Goal: Information Seeking & Learning: Learn about a topic

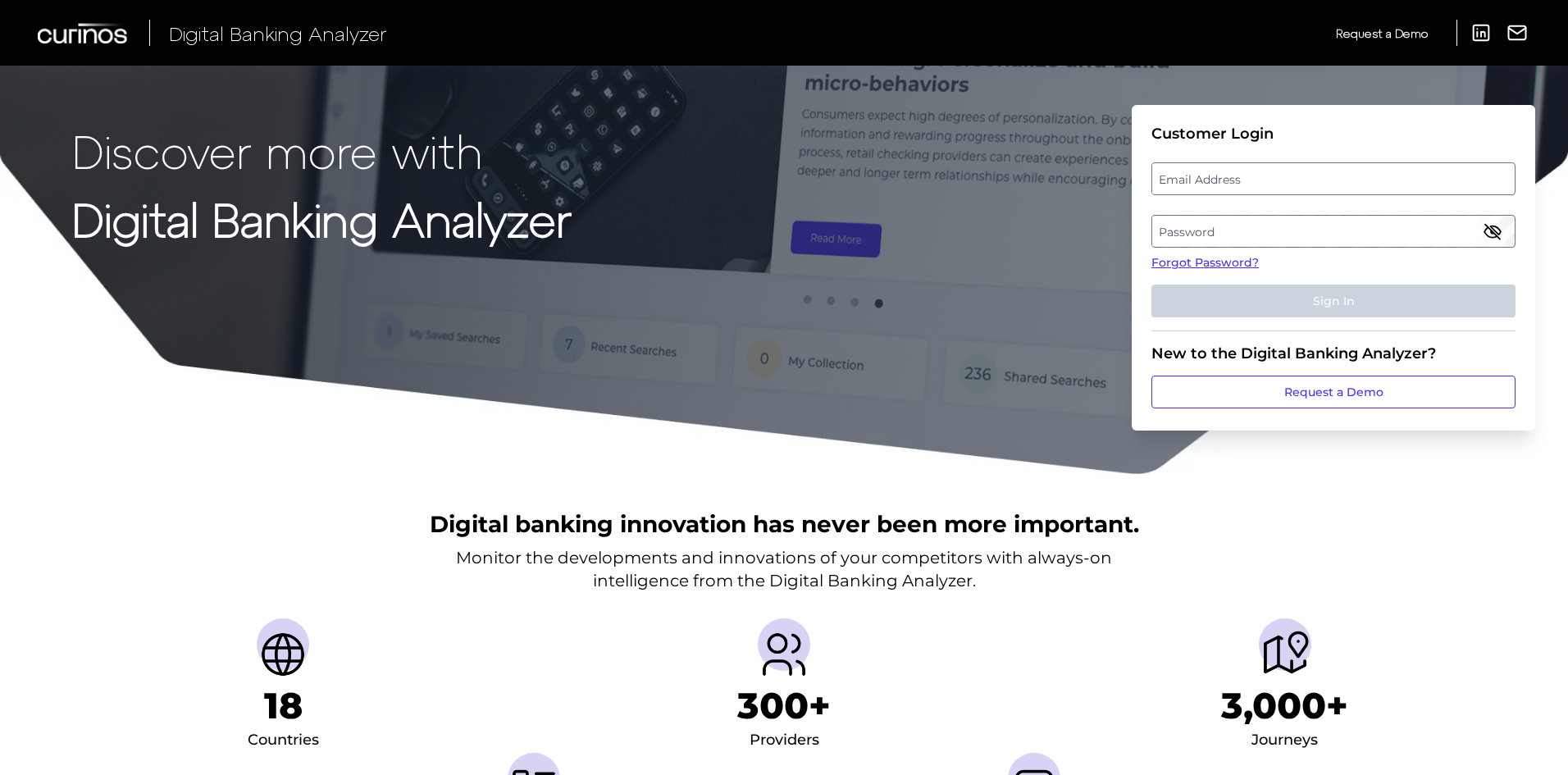
click at [1235, 176] on label "Email Address" at bounding box center [1333, 178] width 362 height 30
click at [1235, 176] on input "email" at bounding box center [1333, 178] width 364 height 33
type input "[EMAIL_ADDRESS][PERSON_NAME][DOMAIN_NAME]"
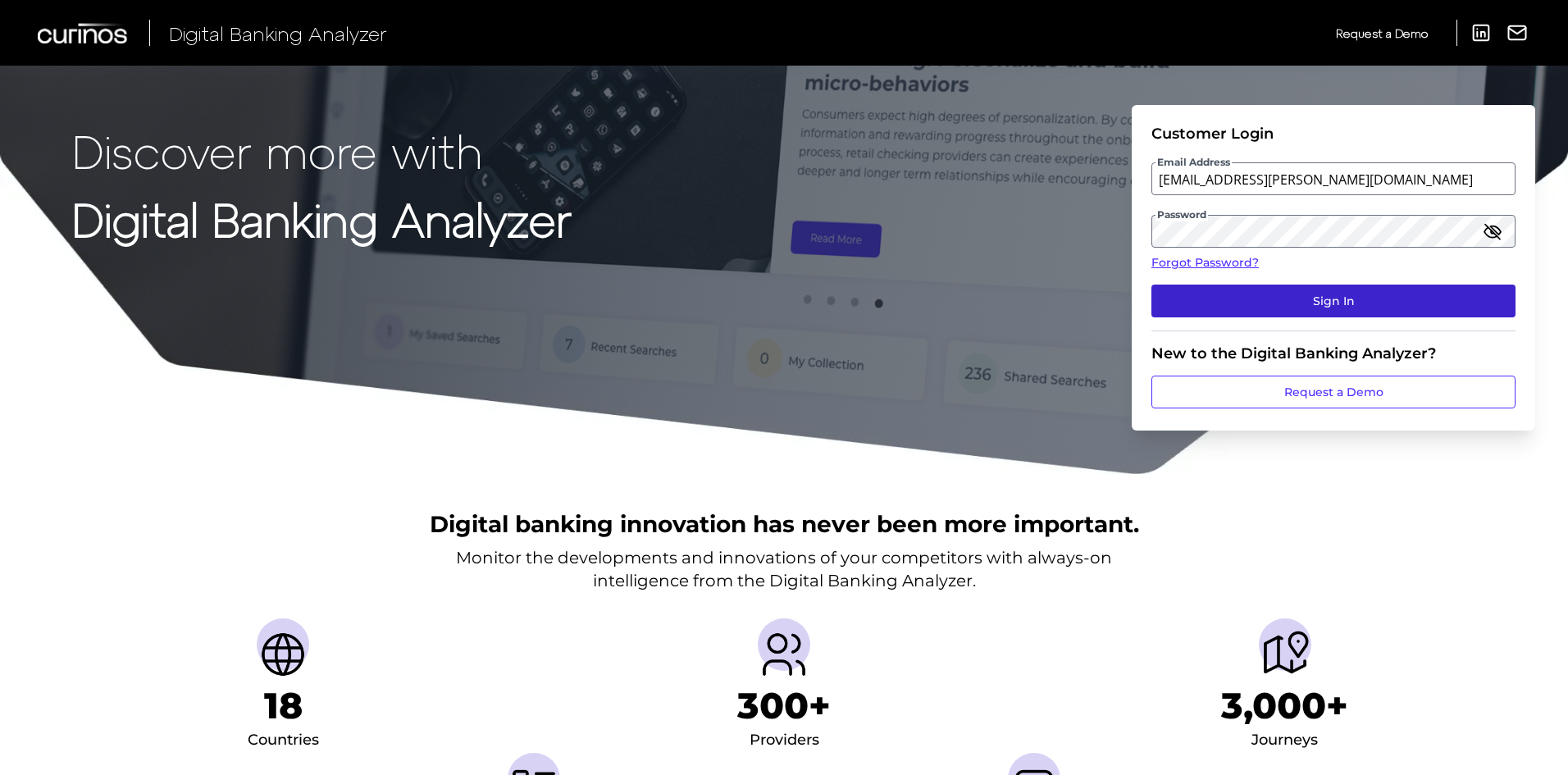
click at [1189, 302] on button "Sign In" at bounding box center [1333, 301] width 364 height 33
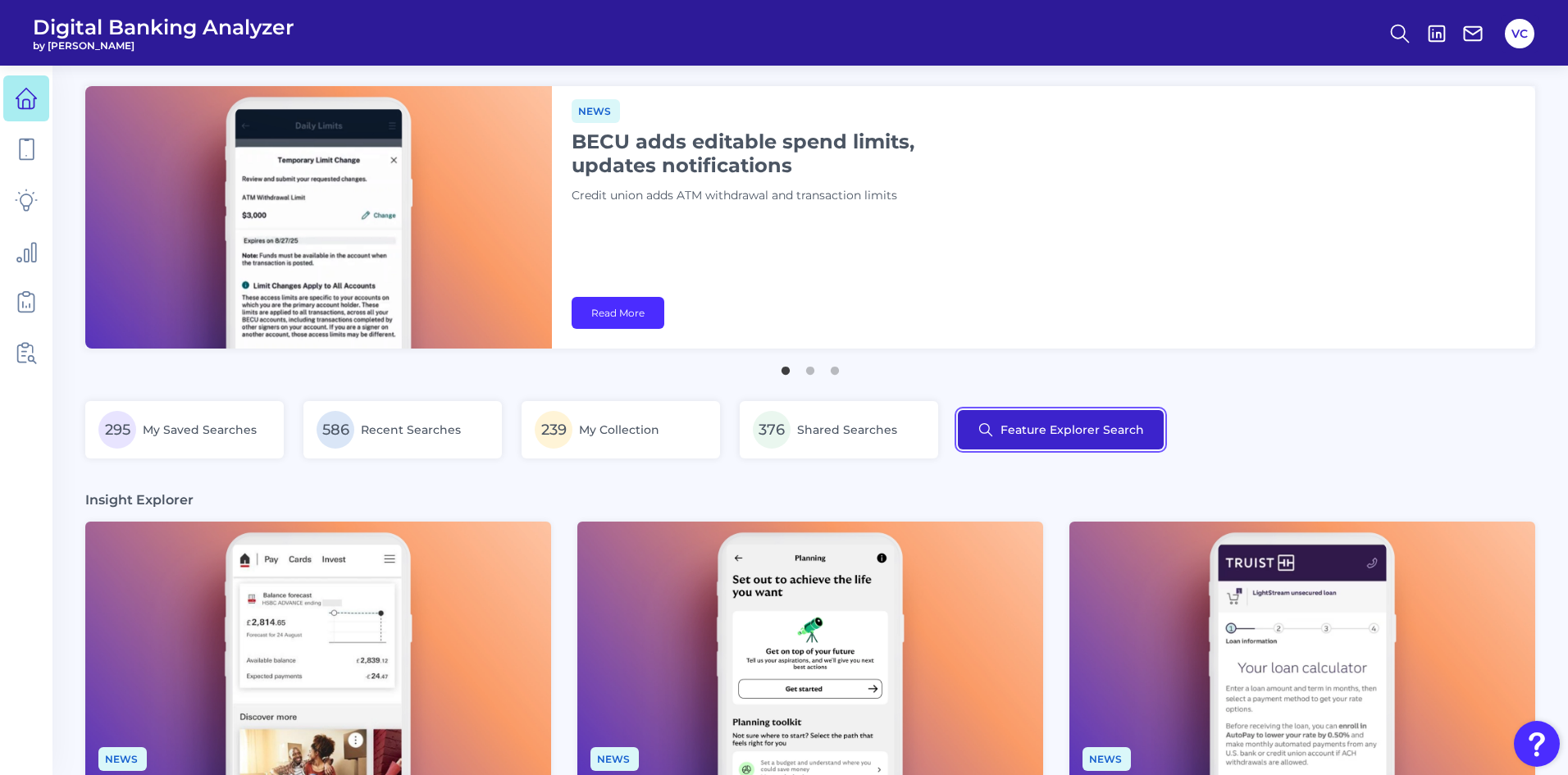
click at [1049, 434] on button "Feature Explorer Search" at bounding box center [1061, 429] width 206 height 40
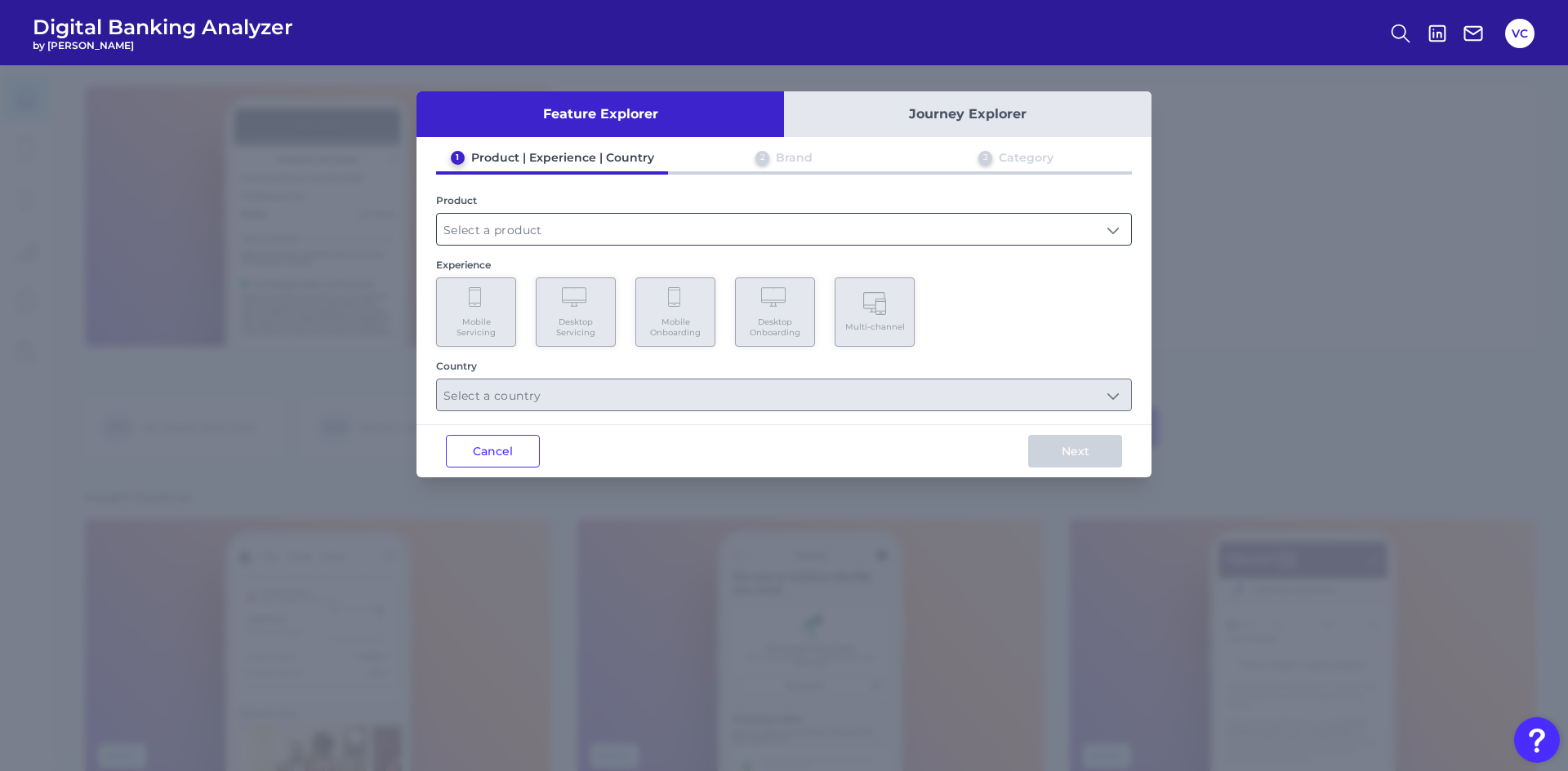
click at [634, 230] on input "text" at bounding box center [783, 229] width 694 height 31
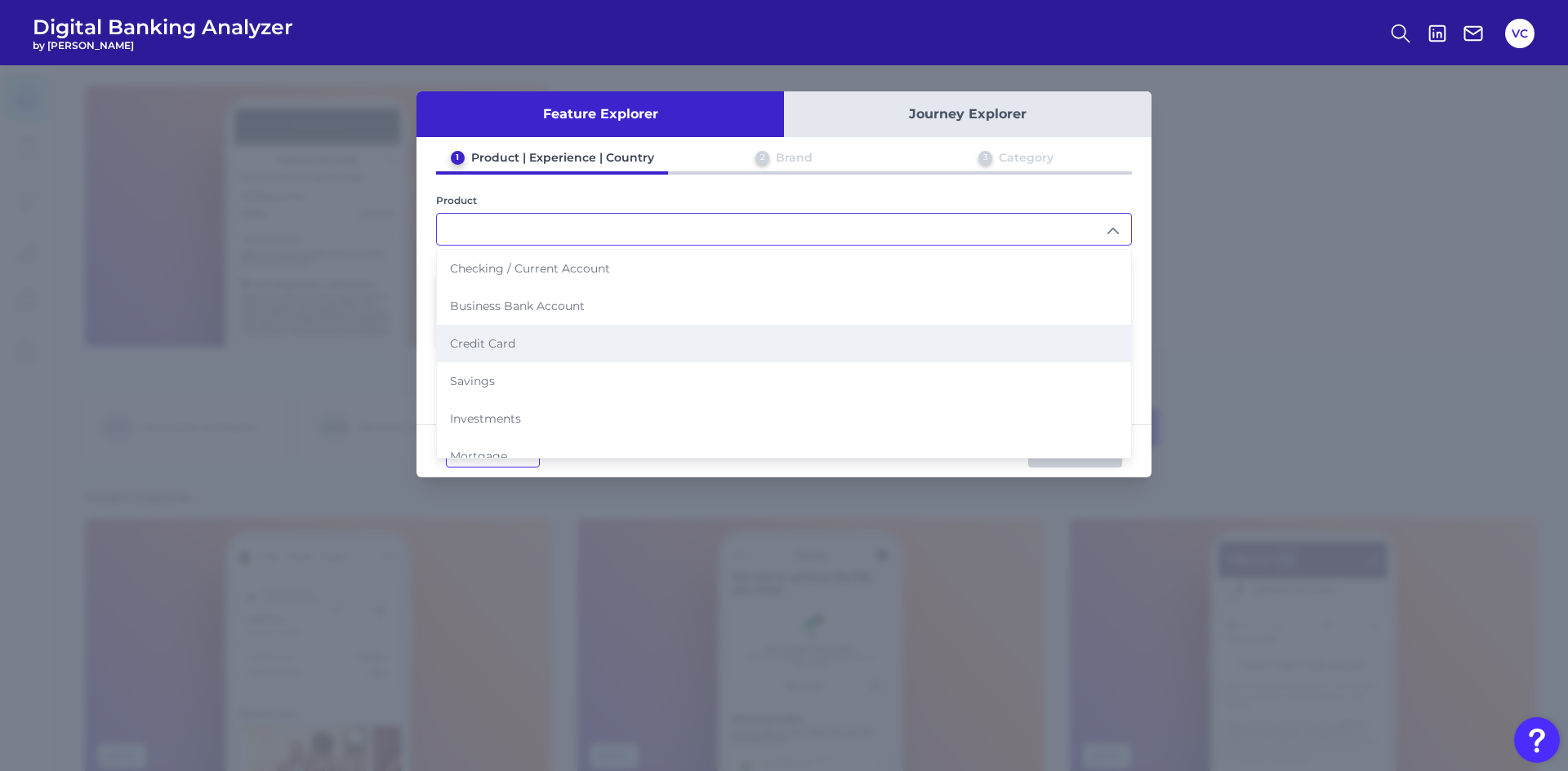
click at [537, 335] on li "Credit Card" at bounding box center [783, 343] width 694 height 38
type input "Credit Card"
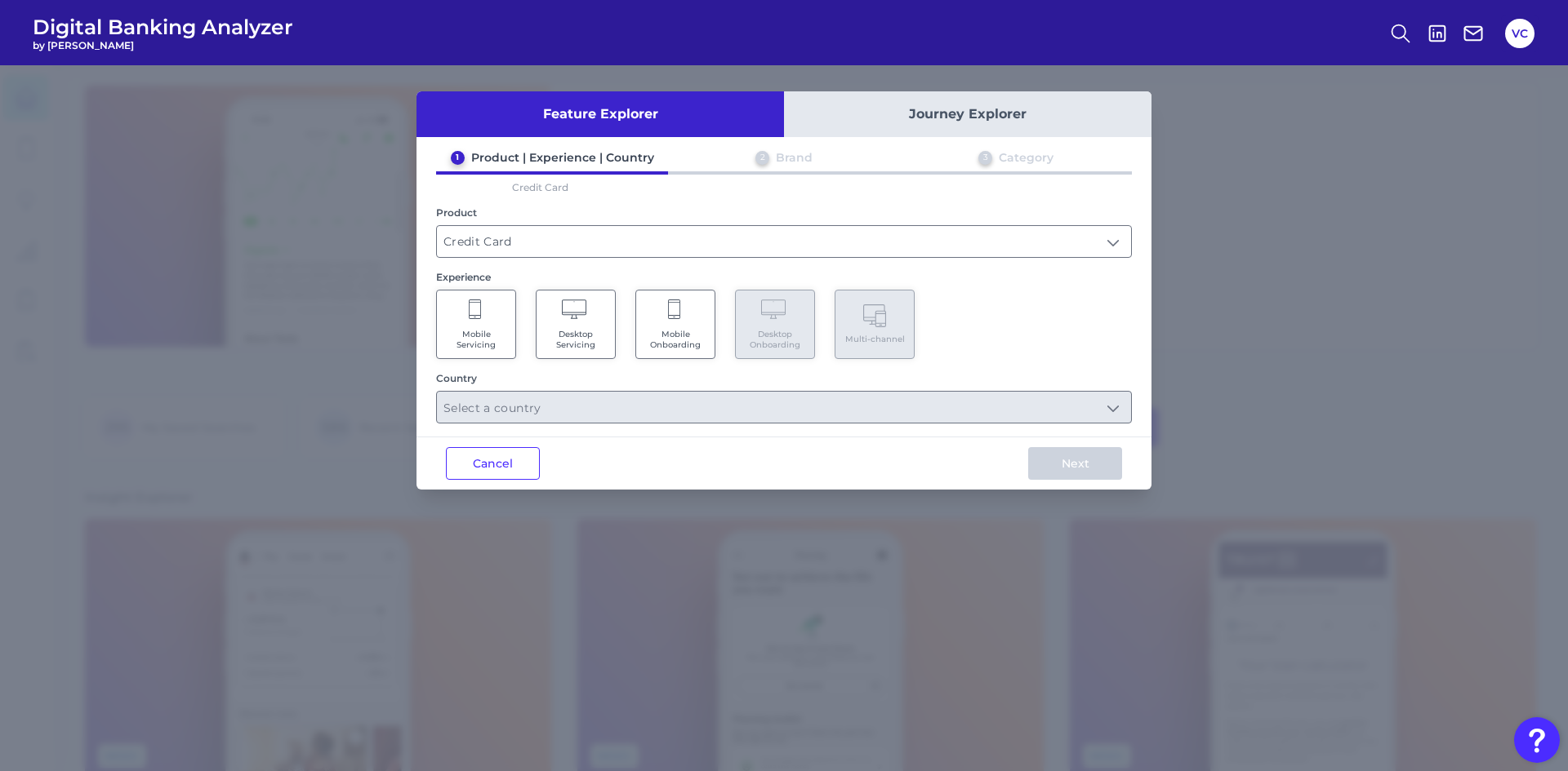
click at [500, 332] on span "Mobile Servicing" at bounding box center [476, 339] width 62 height 21
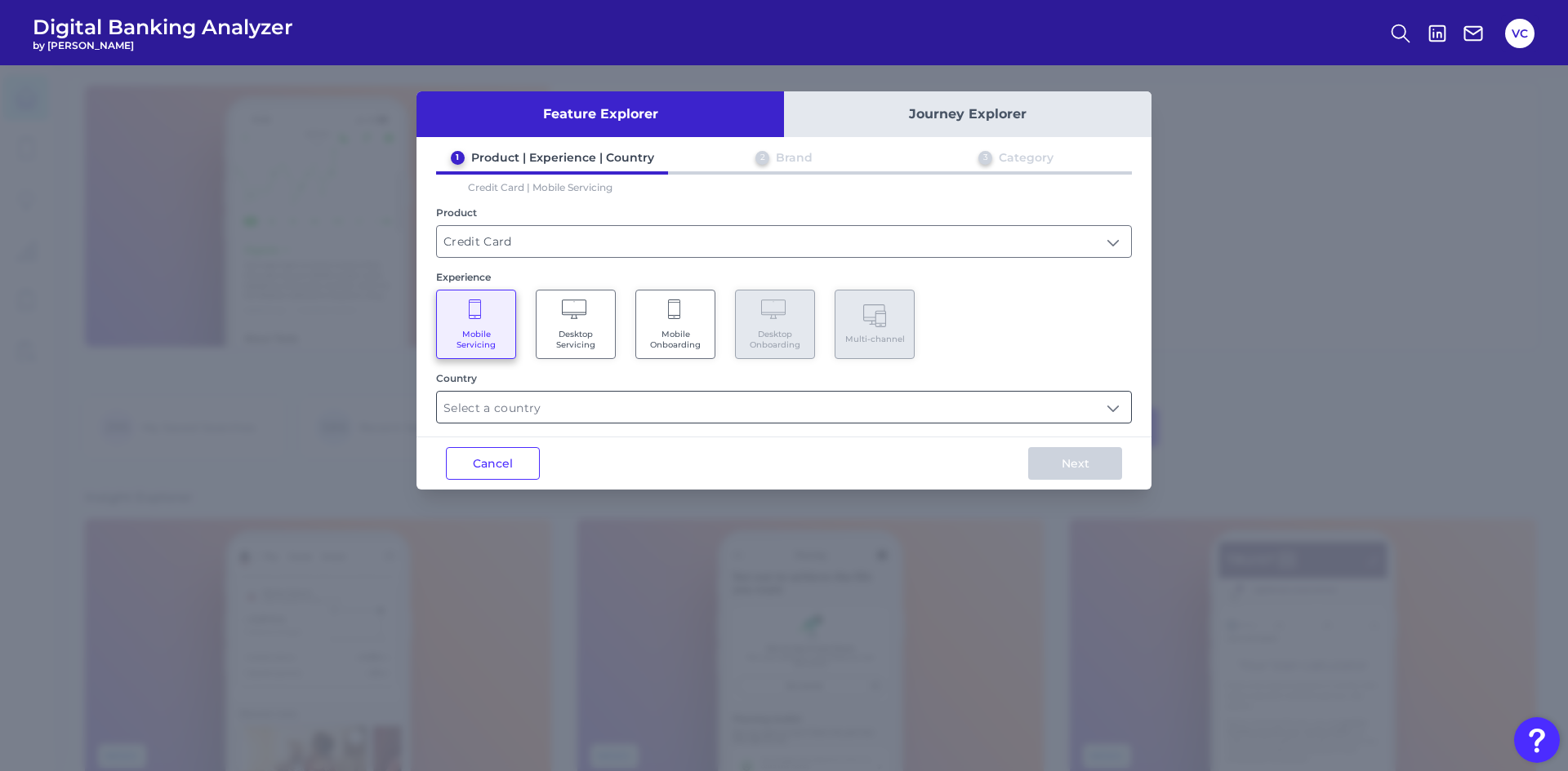
click at [543, 413] on input "text" at bounding box center [783, 407] width 694 height 31
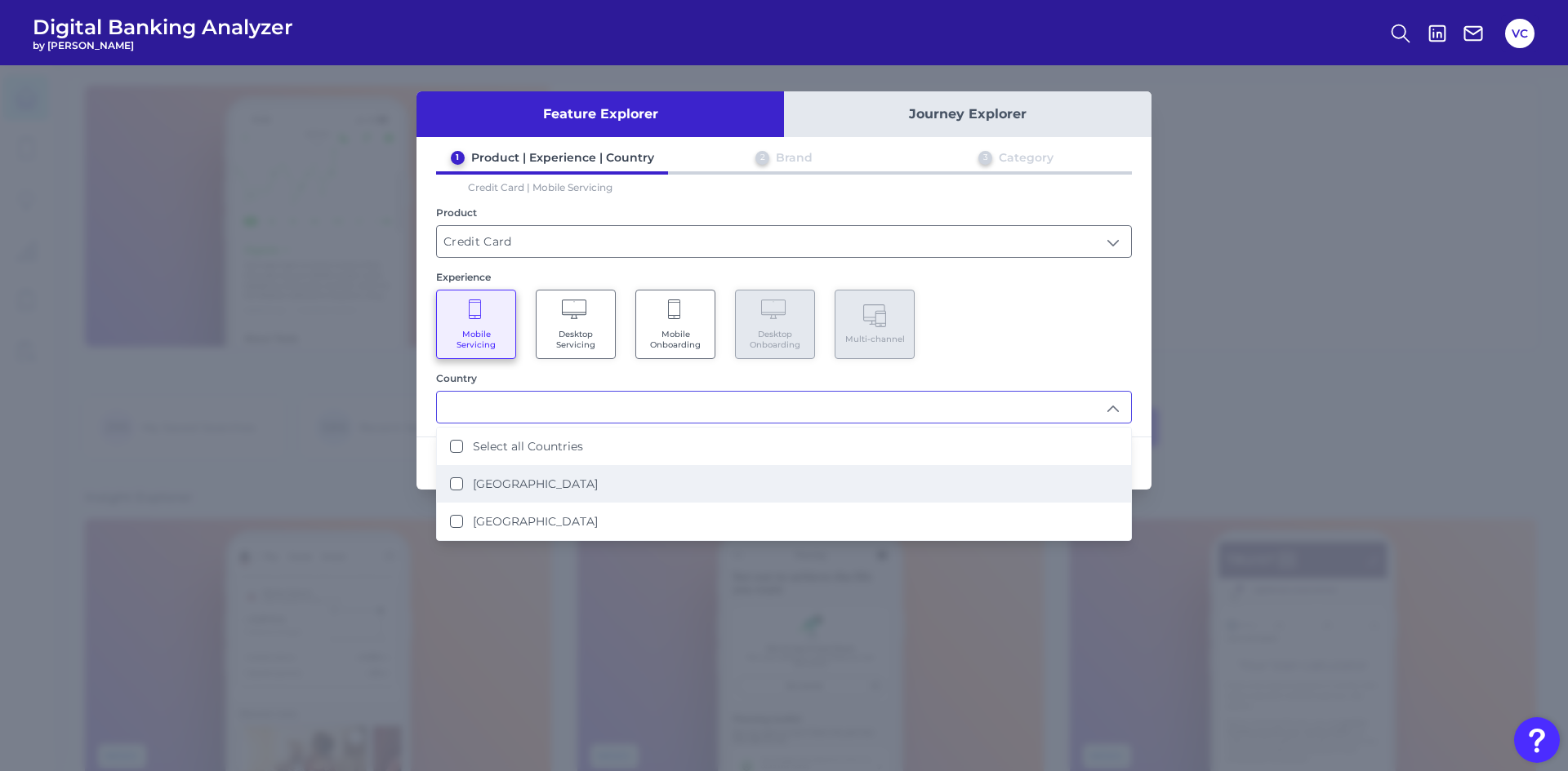
click at [493, 483] on label "[GEOGRAPHIC_DATA]" at bounding box center [535, 483] width 125 height 14
type input "[GEOGRAPHIC_DATA]"
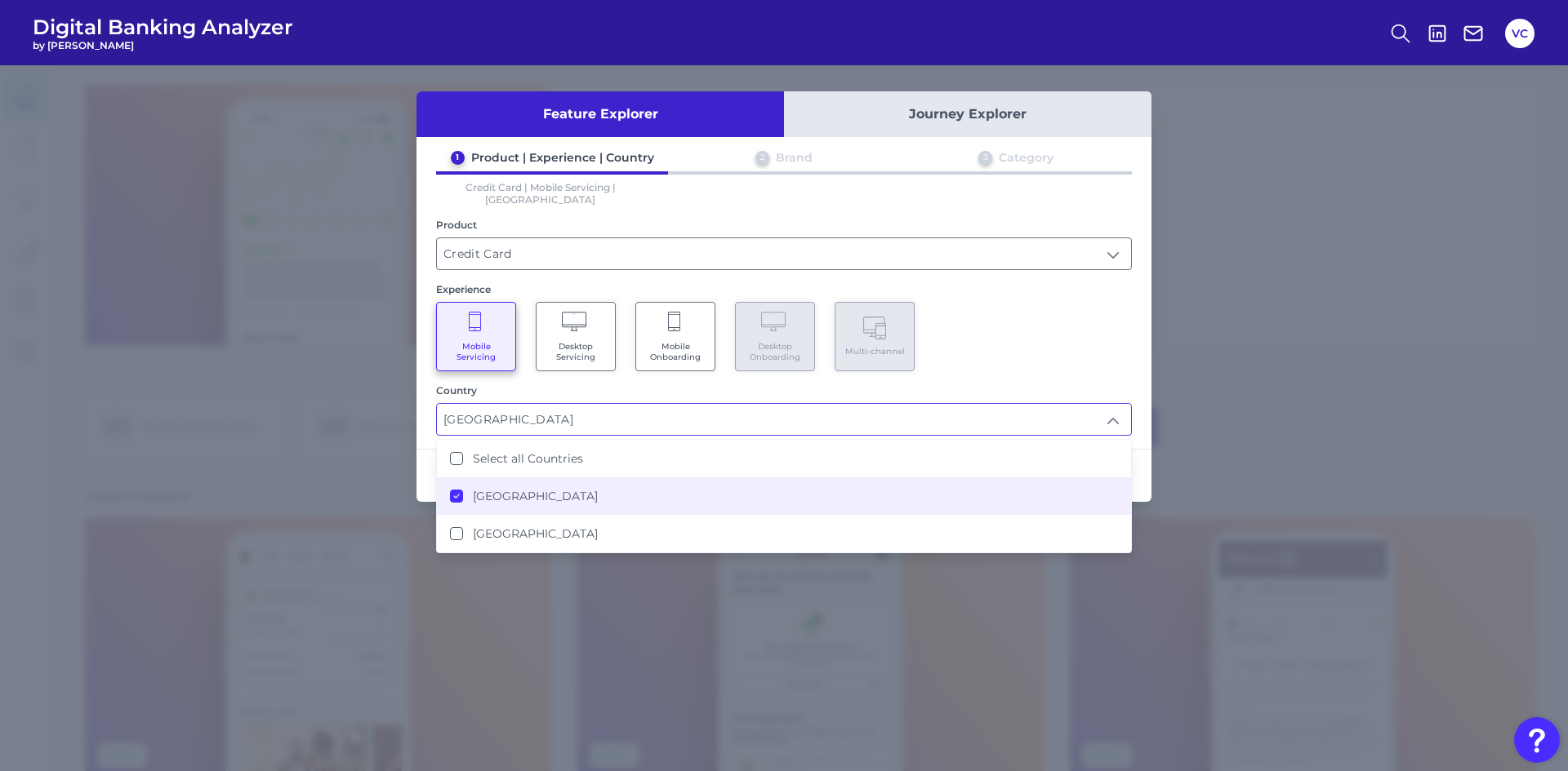
click at [1147, 475] on div "Next" at bounding box center [1075, 476] width 153 height 52
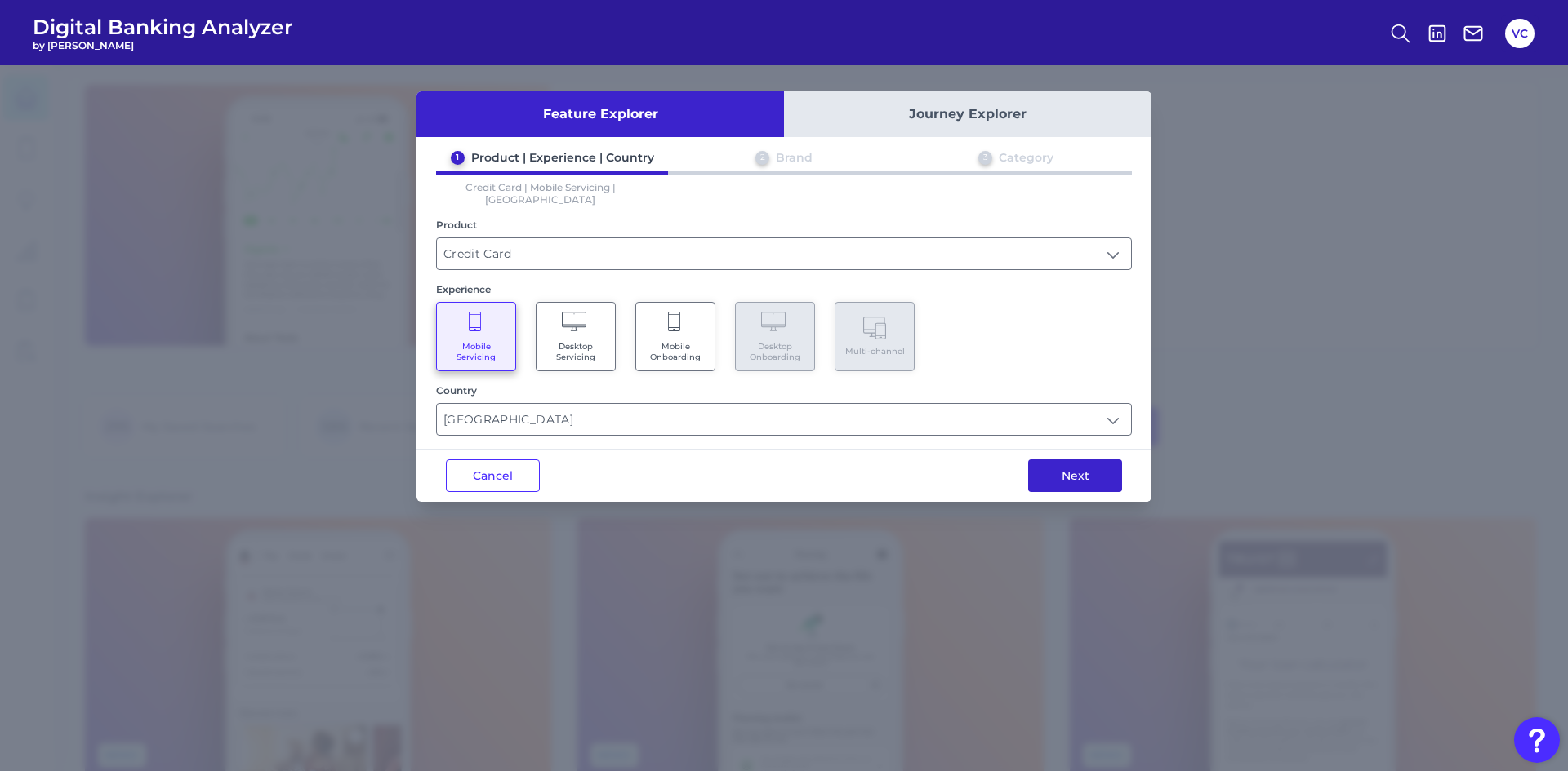
click at [1078, 460] on button "Next" at bounding box center [1075, 476] width 94 height 33
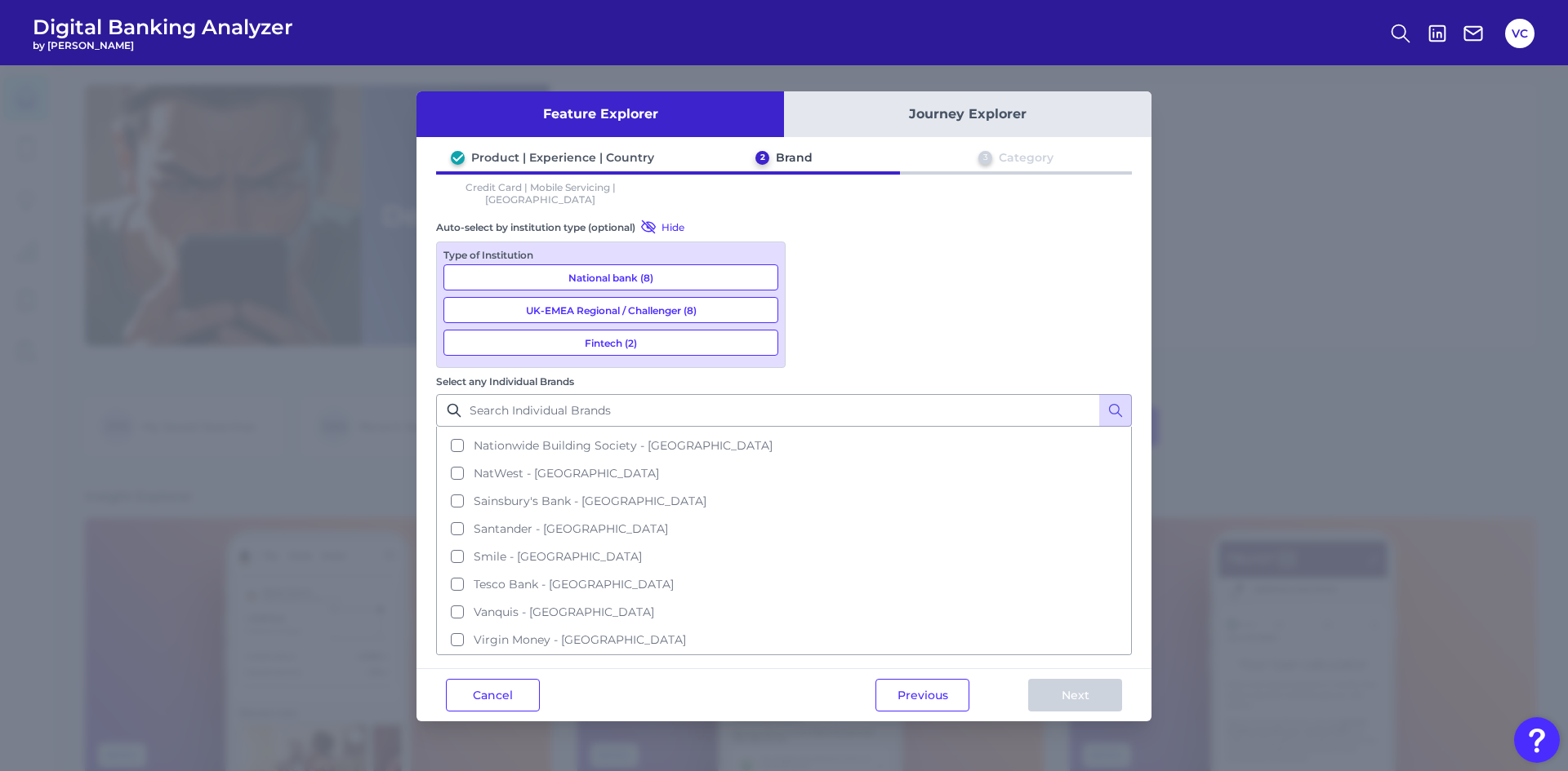
scroll to position [0, 0]
click at [515, 679] on button "Cancel" at bounding box center [493, 695] width 94 height 33
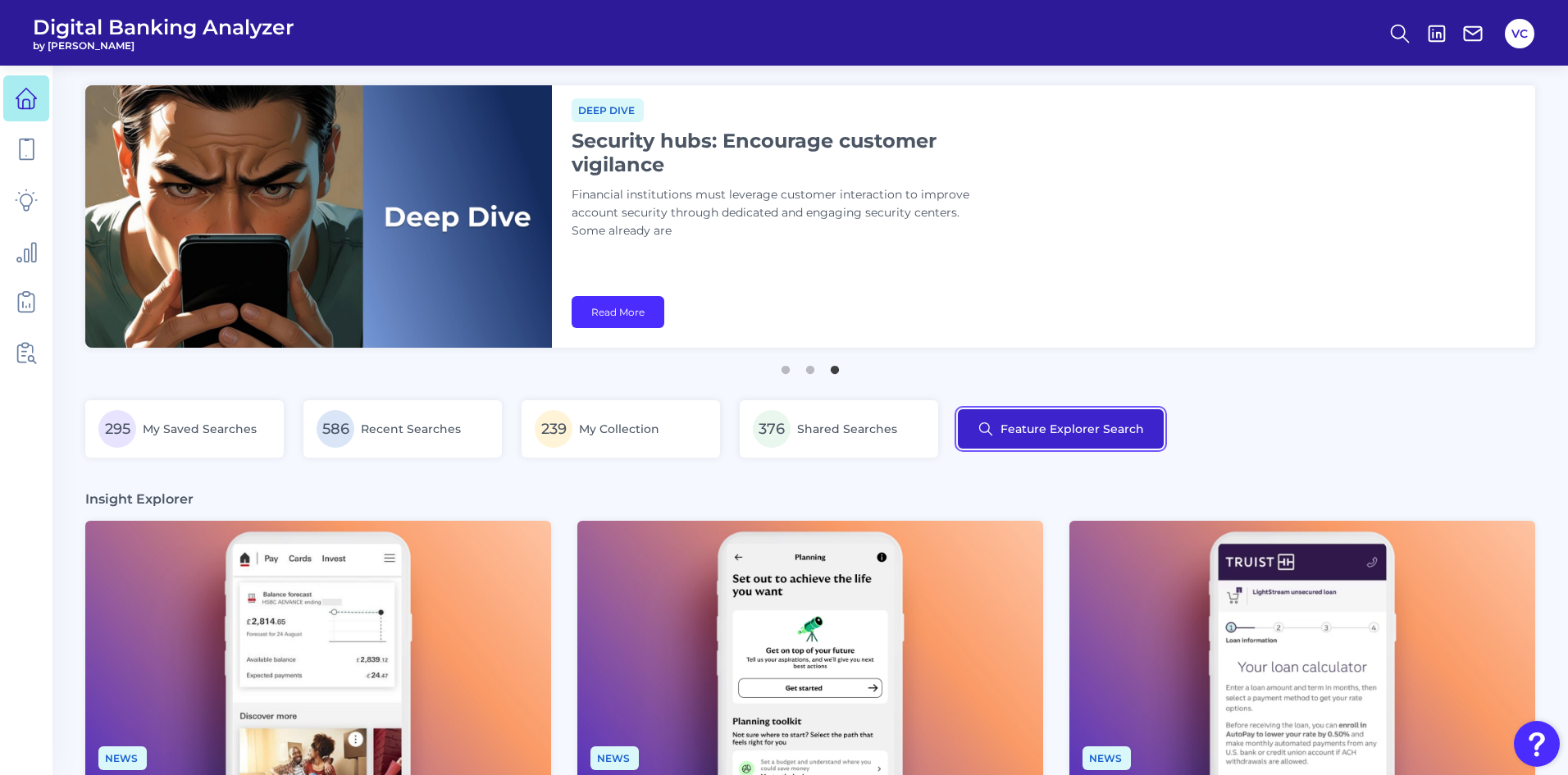
click at [1070, 429] on button "Feature Explorer Search" at bounding box center [1061, 428] width 206 height 40
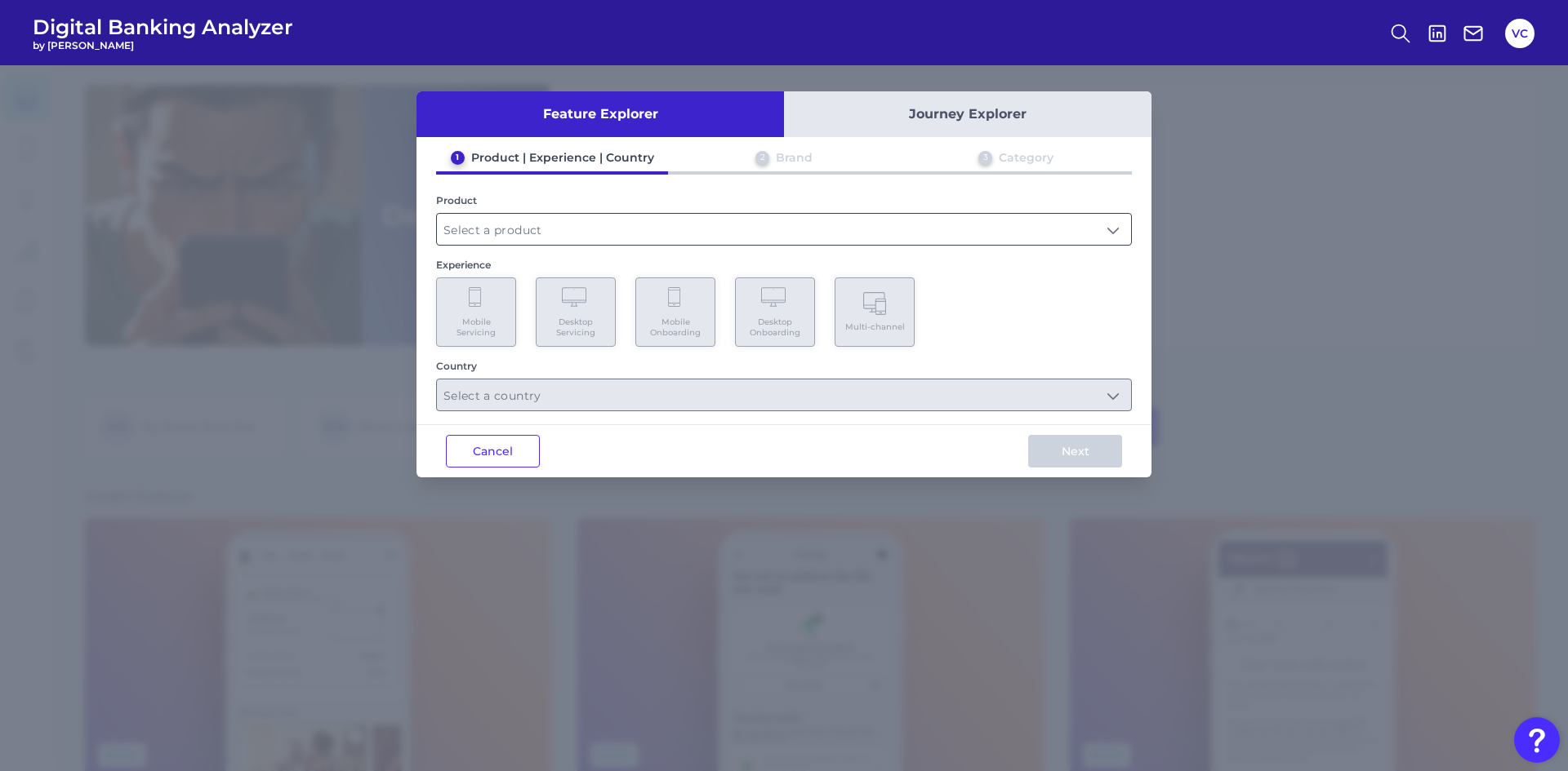
click at [559, 225] on input "text" at bounding box center [783, 229] width 694 height 31
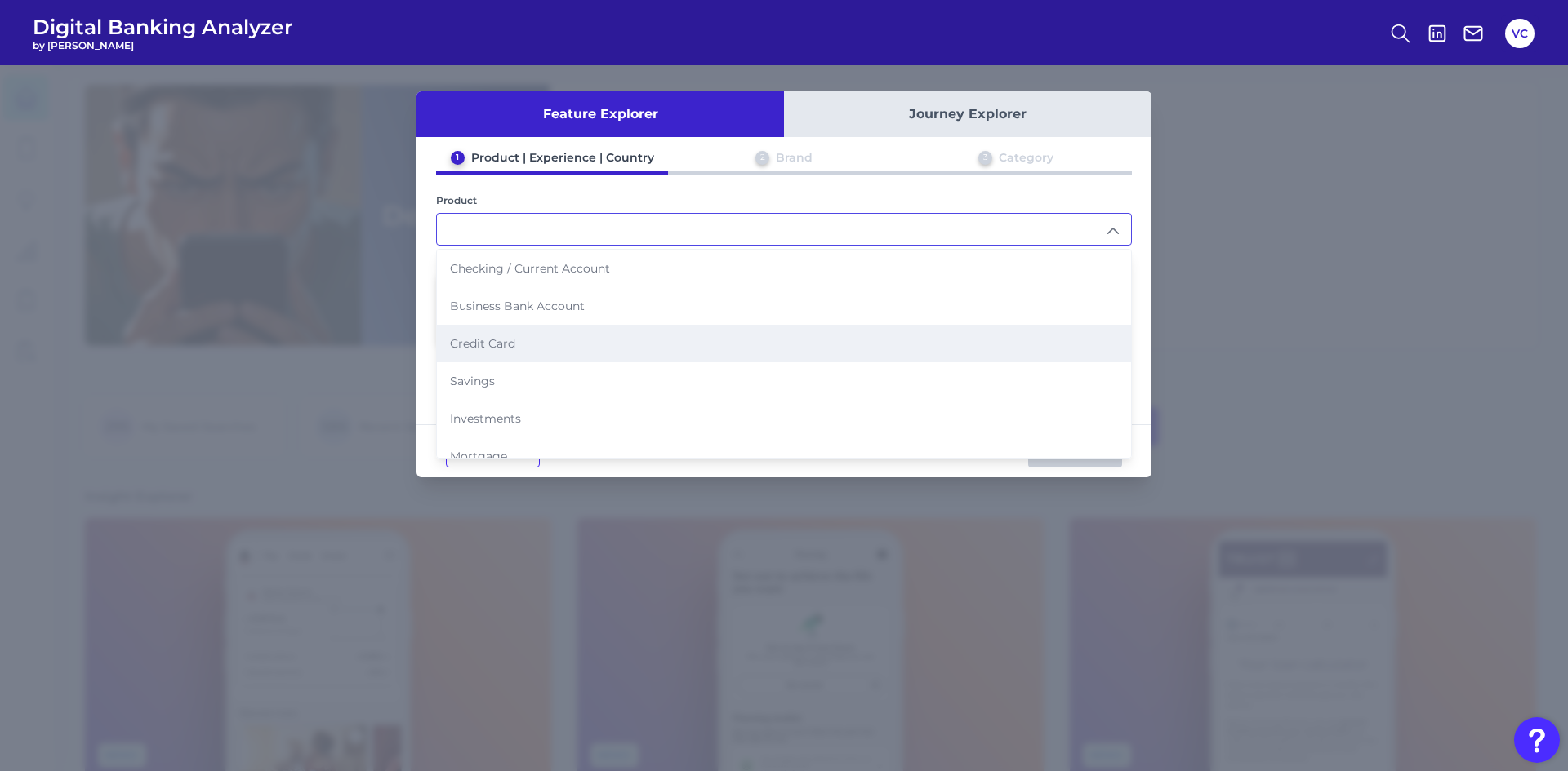
click at [521, 349] on li "Credit Card" at bounding box center [783, 343] width 694 height 38
type input "Credit Card"
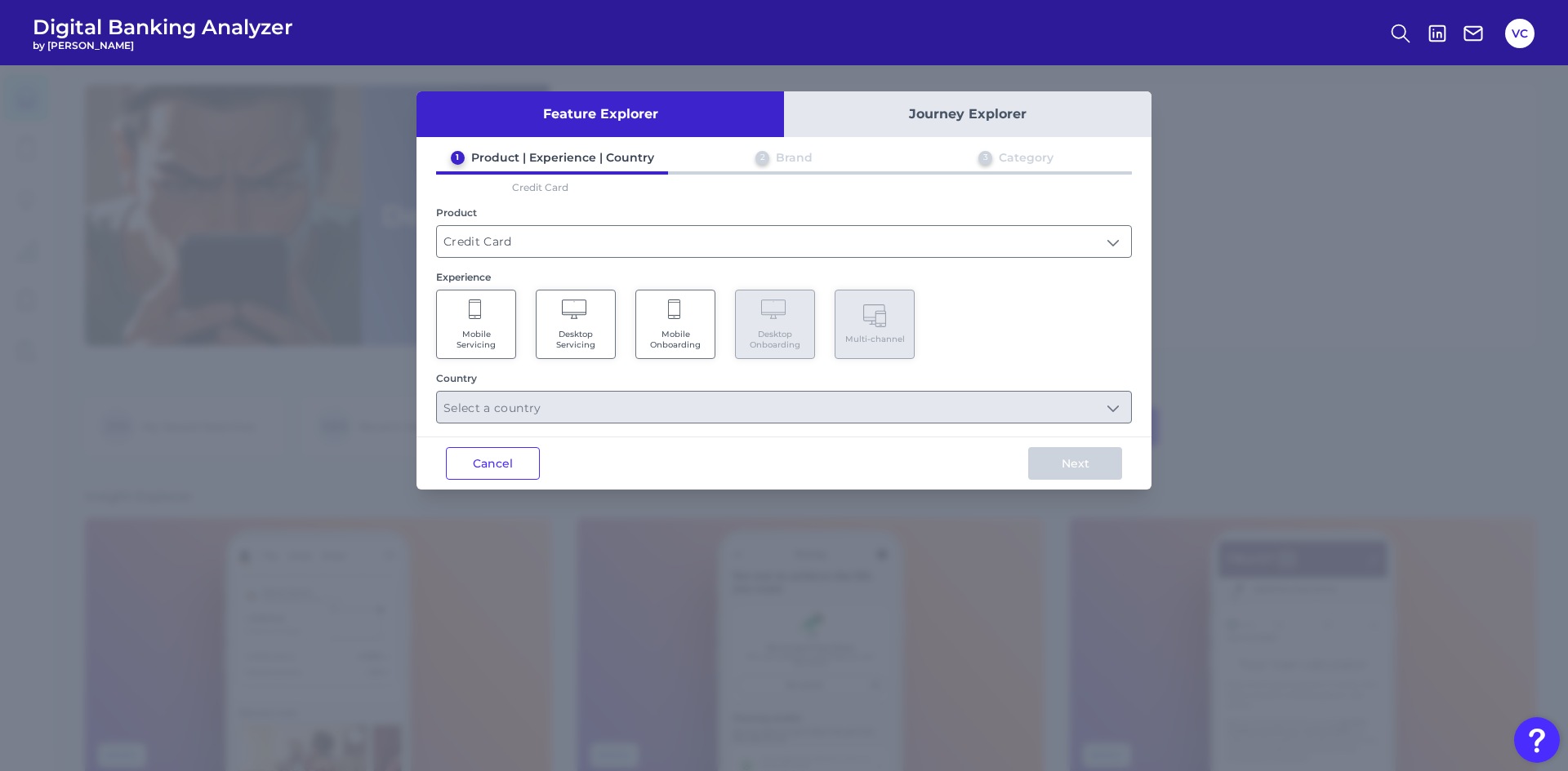
click at [461, 334] on span "Mobile Servicing" at bounding box center [476, 339] width 62 height 21
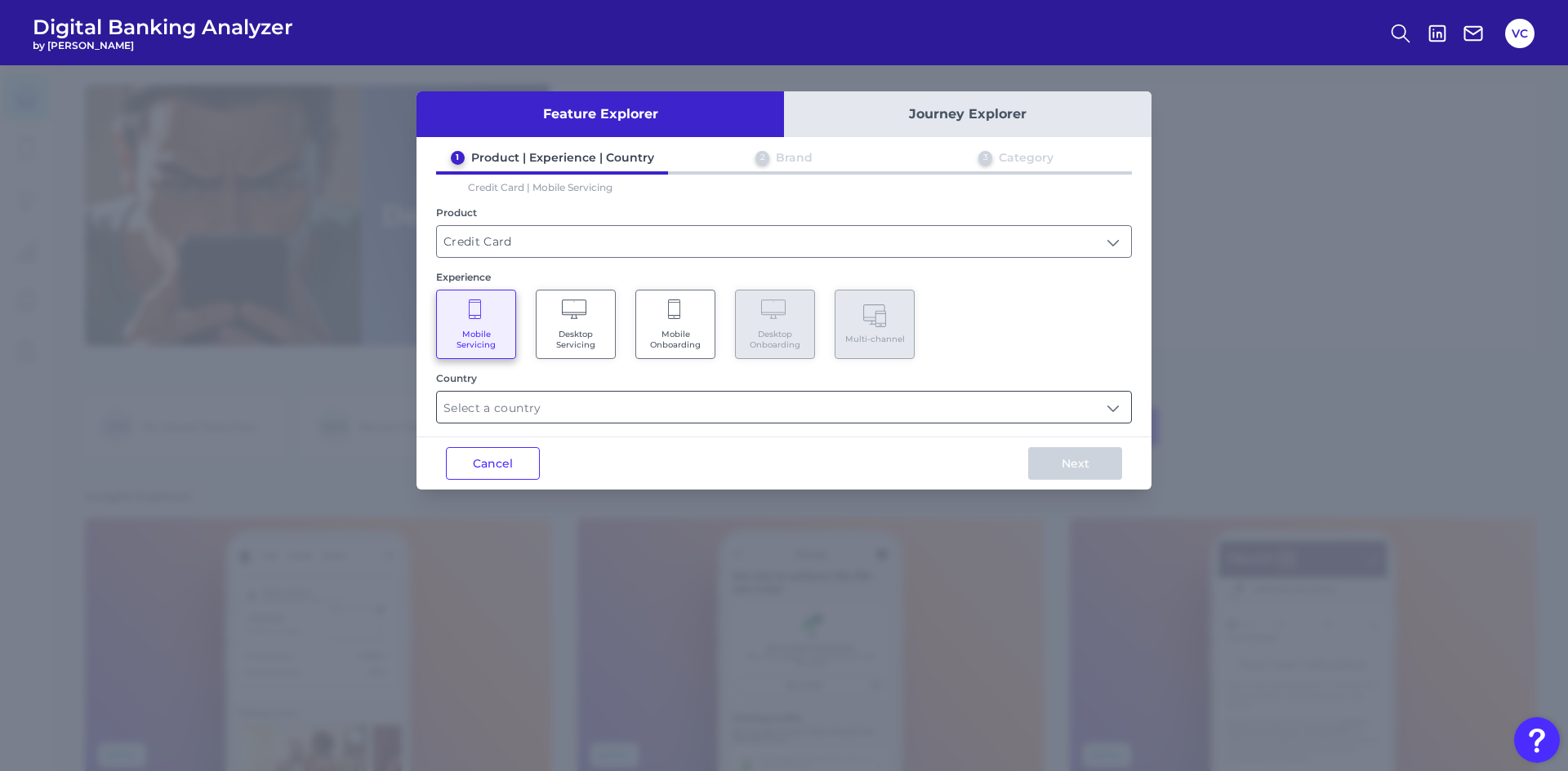
click at [555, 404] on input "text" at bounding box center [783, 407] width 694 height 31
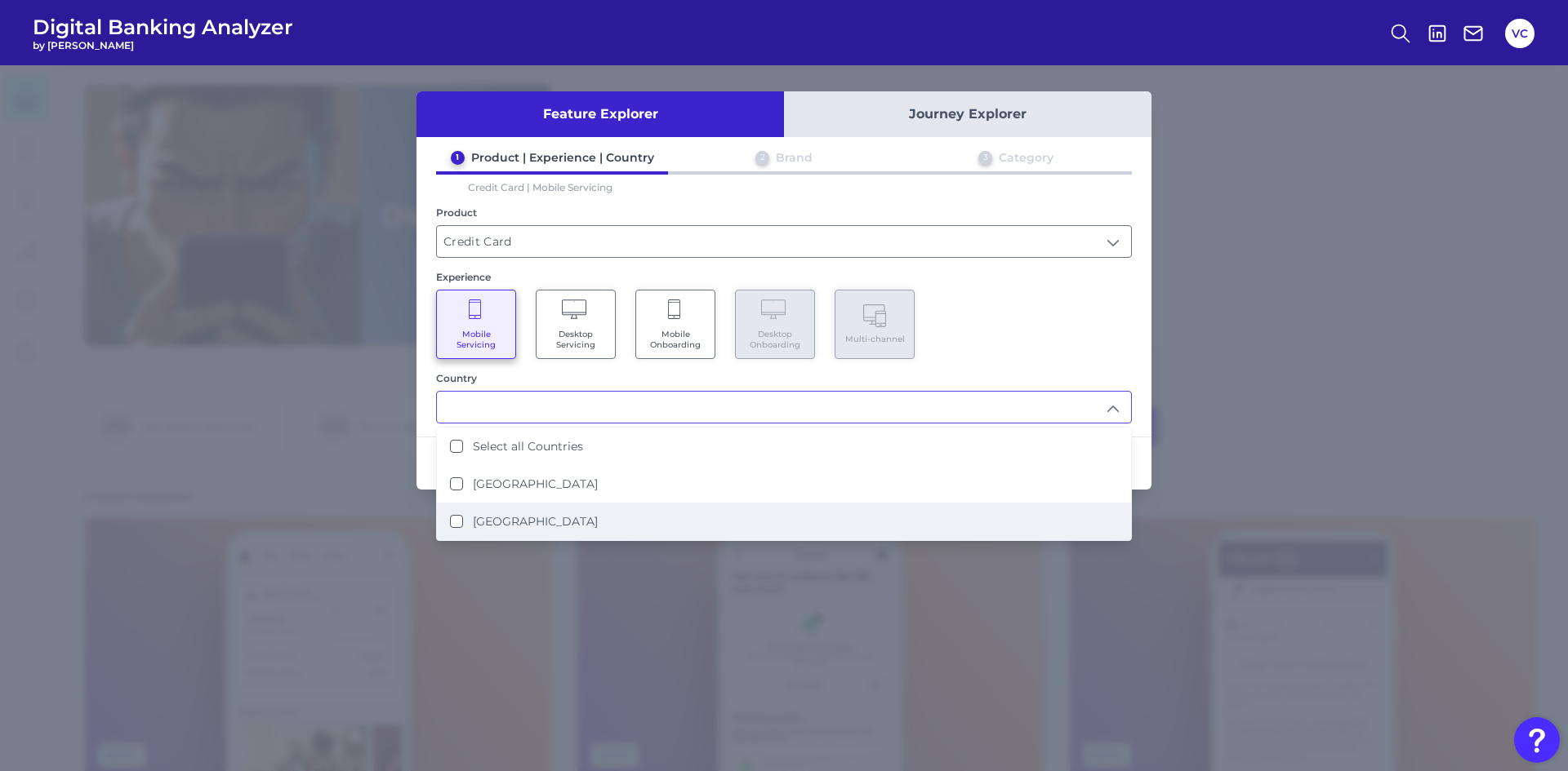
click at [501, 521] on label "[GEOGRAPHIC_DATA]" at bounding box center [535, 521] width 125 height 14
type input "[GEOGRAPHIC_DATA]"
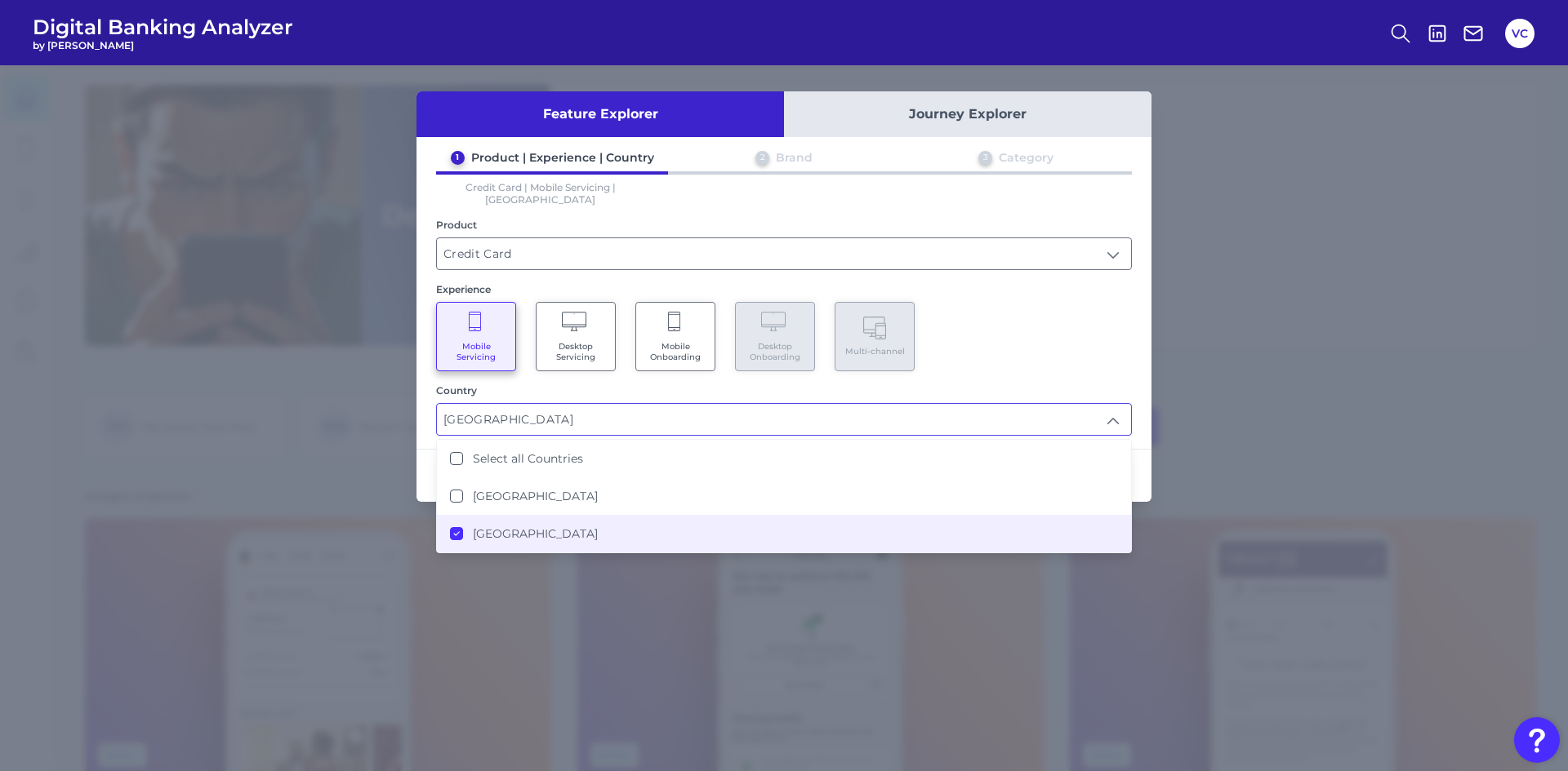
scroll to position [2, 0]
click at [1083, 334] on div "Mobile Servicing Desktop Servicing Mobile Onboarding Desktop Onboarding Multi-c…" at bounding box center [783, 336] width 696 height 70
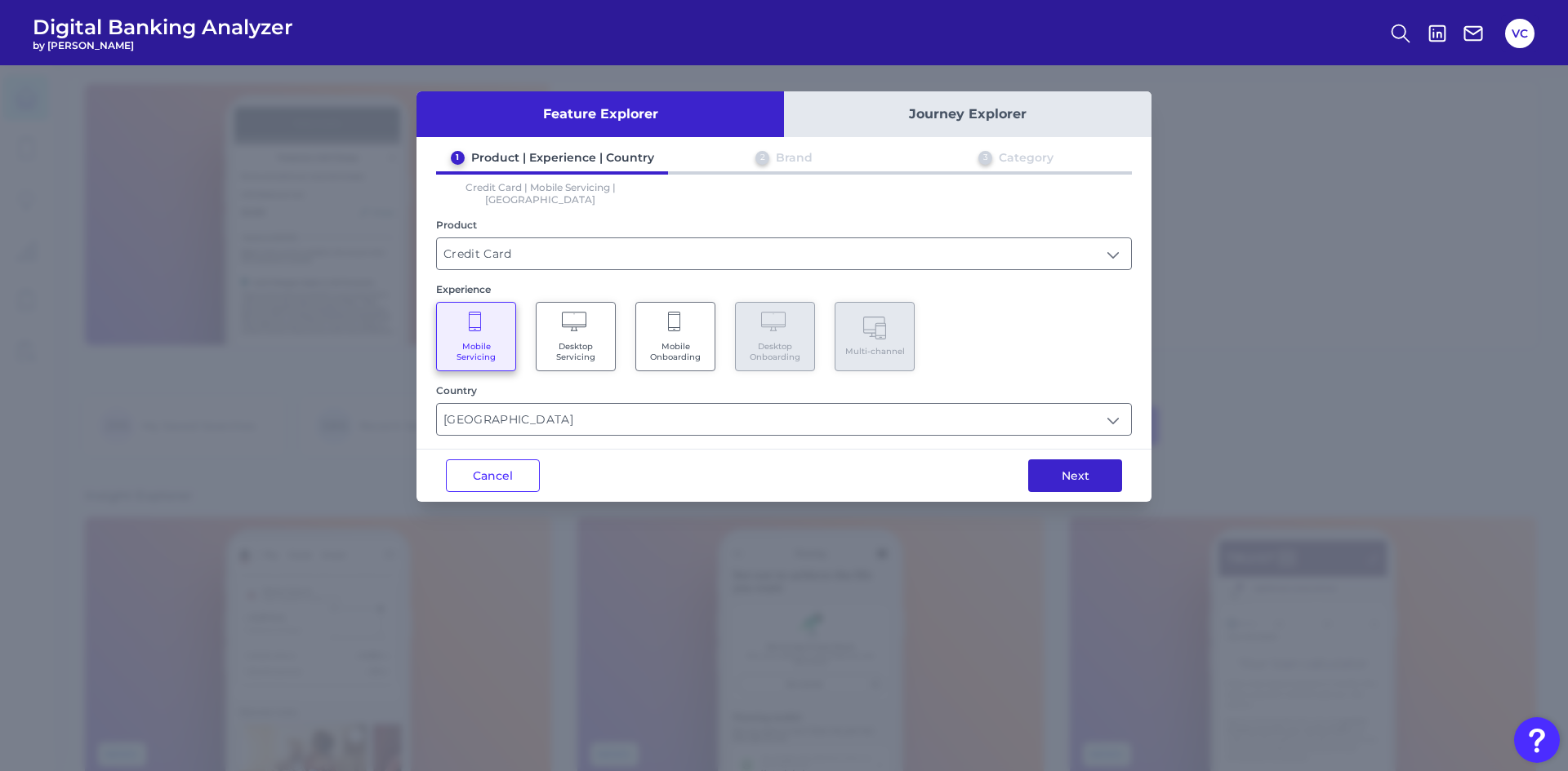
click at [1103, 466] on button "Next" at bounding box center [1075, 476] width 94 height 33
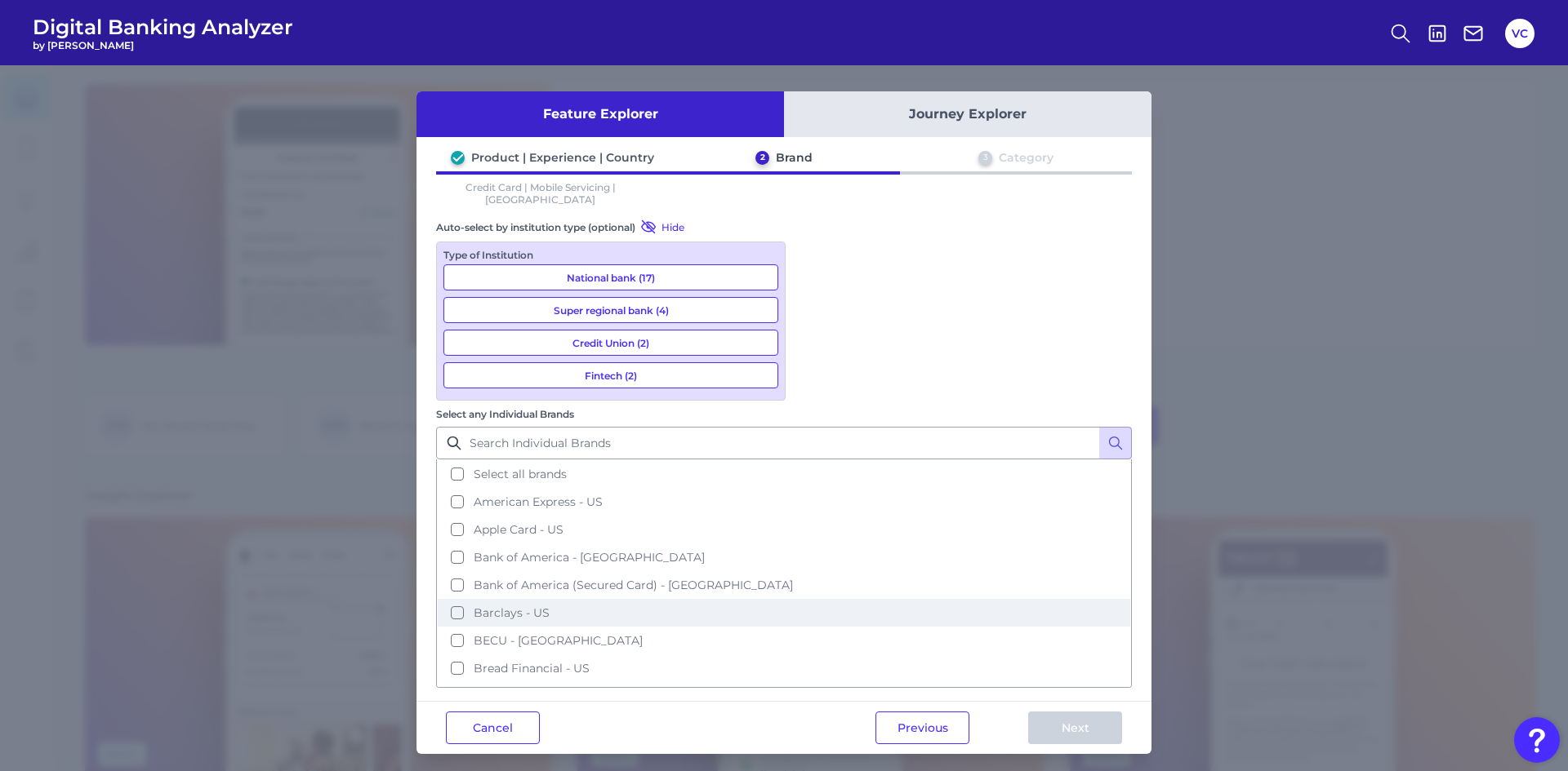
click at [809, 599] on button "Barclays - US" at bounding box center [783, 612] width 692 height 28
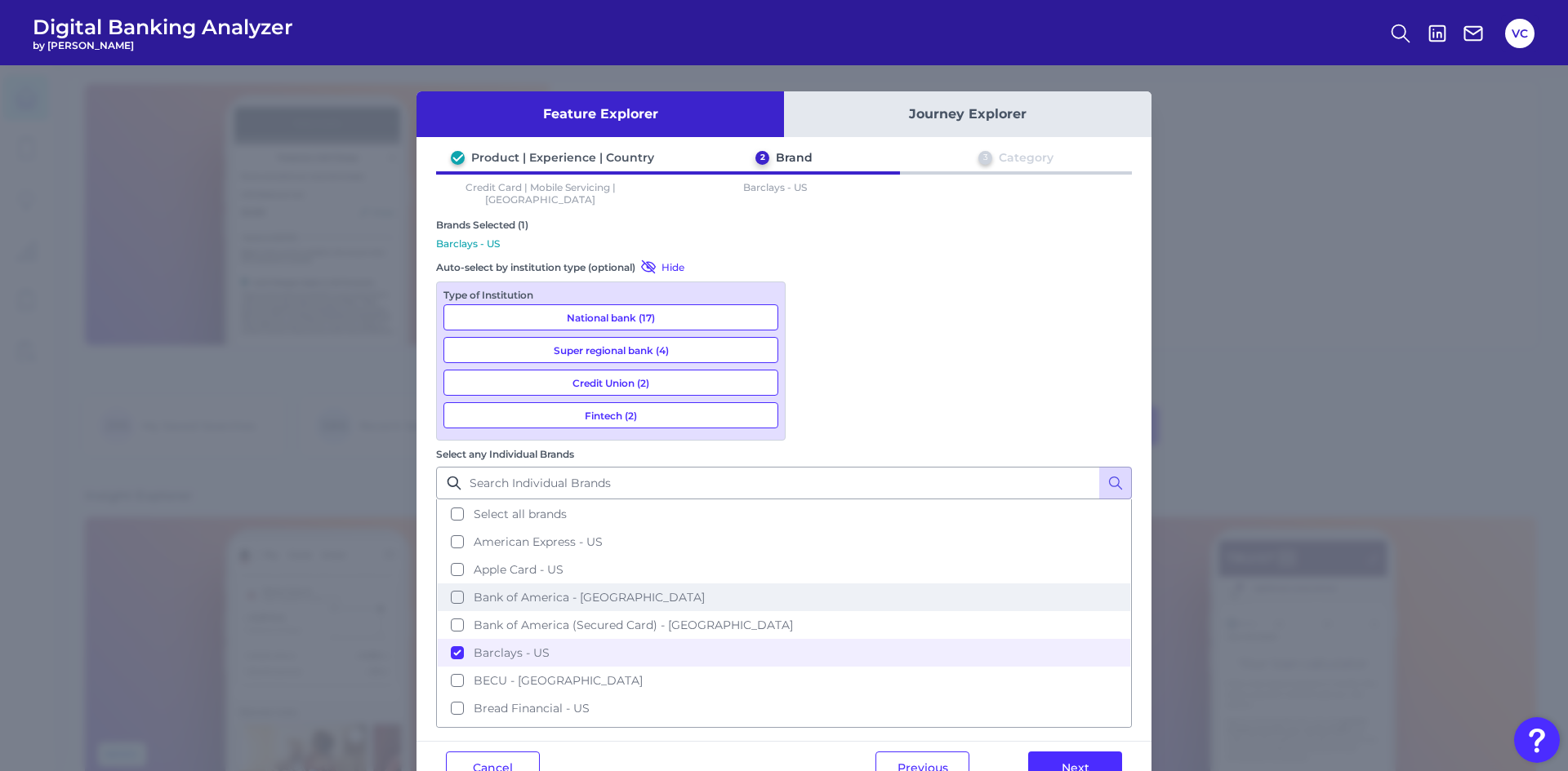
click at [811, 584] on button "Bank of America - [GEOGRAPHIC_DATA]" at bounding box center [783, 597] width 692 height 28
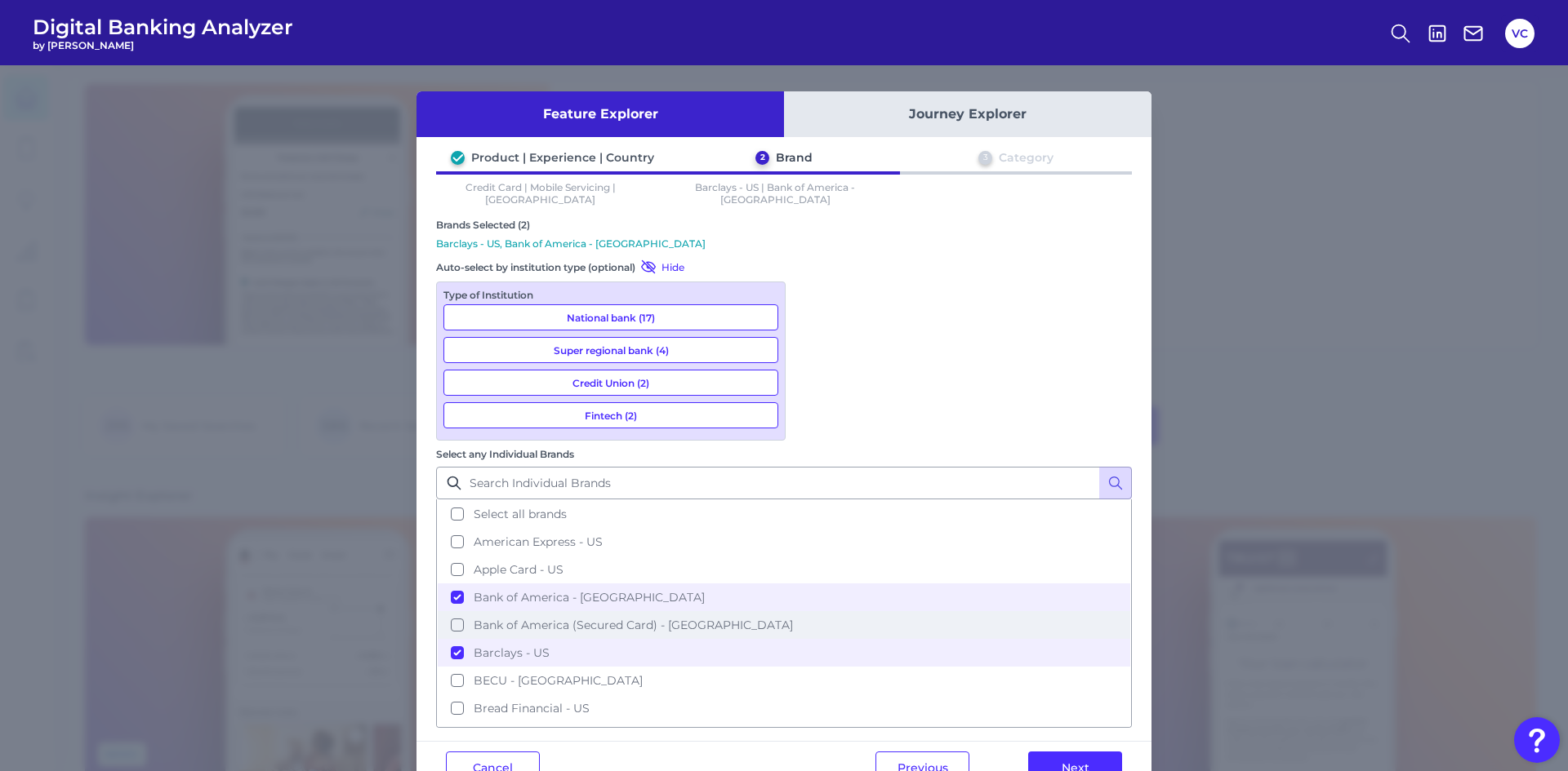
scroll to position [82, 0]
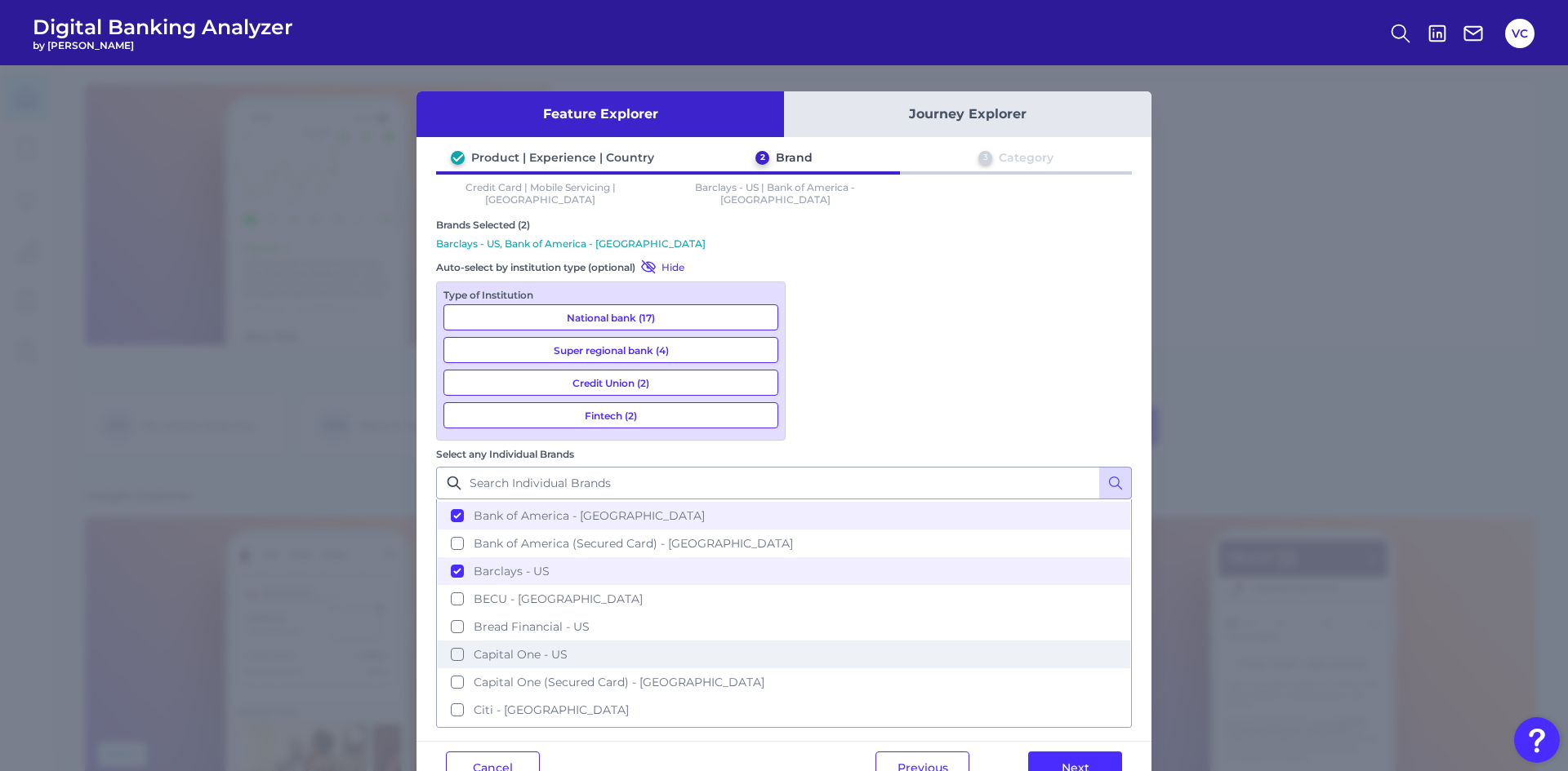
click at [818, 641] on button "Capital One - US" at bounding box center [783, 654] width 692 height 28
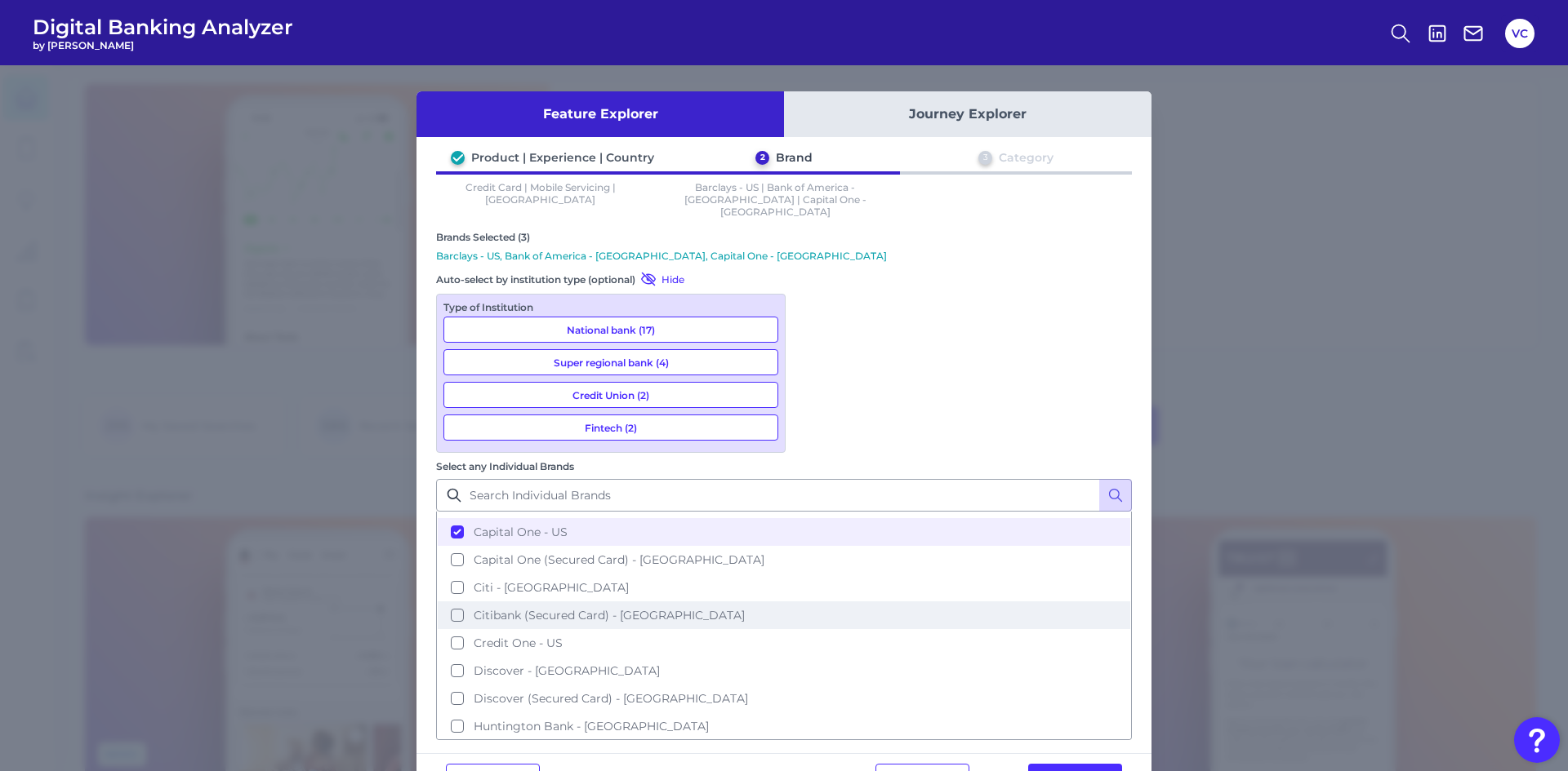
scroll to position [245, 0]
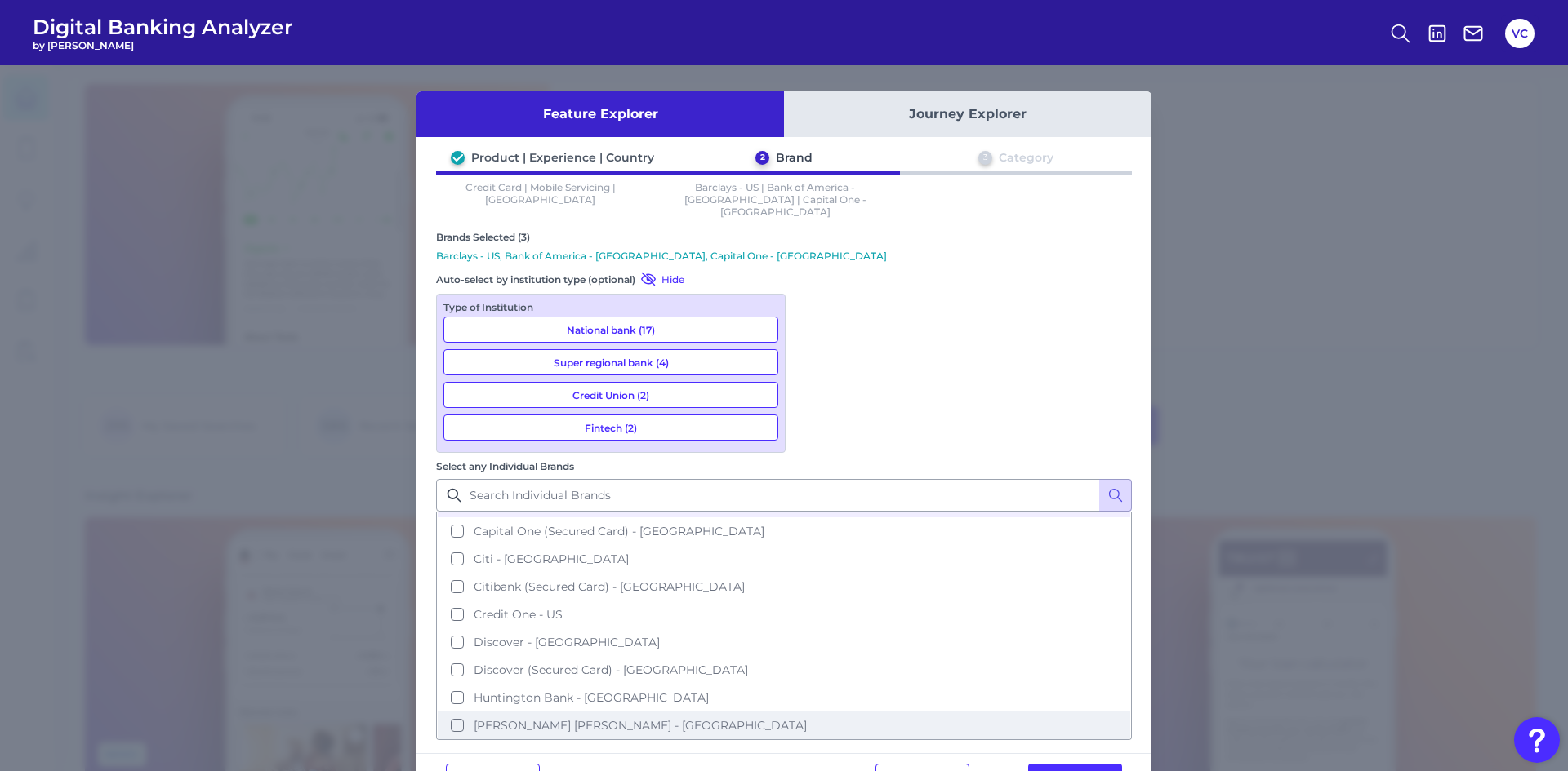
click at [821, 711] on button "[PERSON_NAME] [PERSON_NAME] - [GEOGRAPHIC_DATA]" at bounding box center [783, 725] width 692 height 28
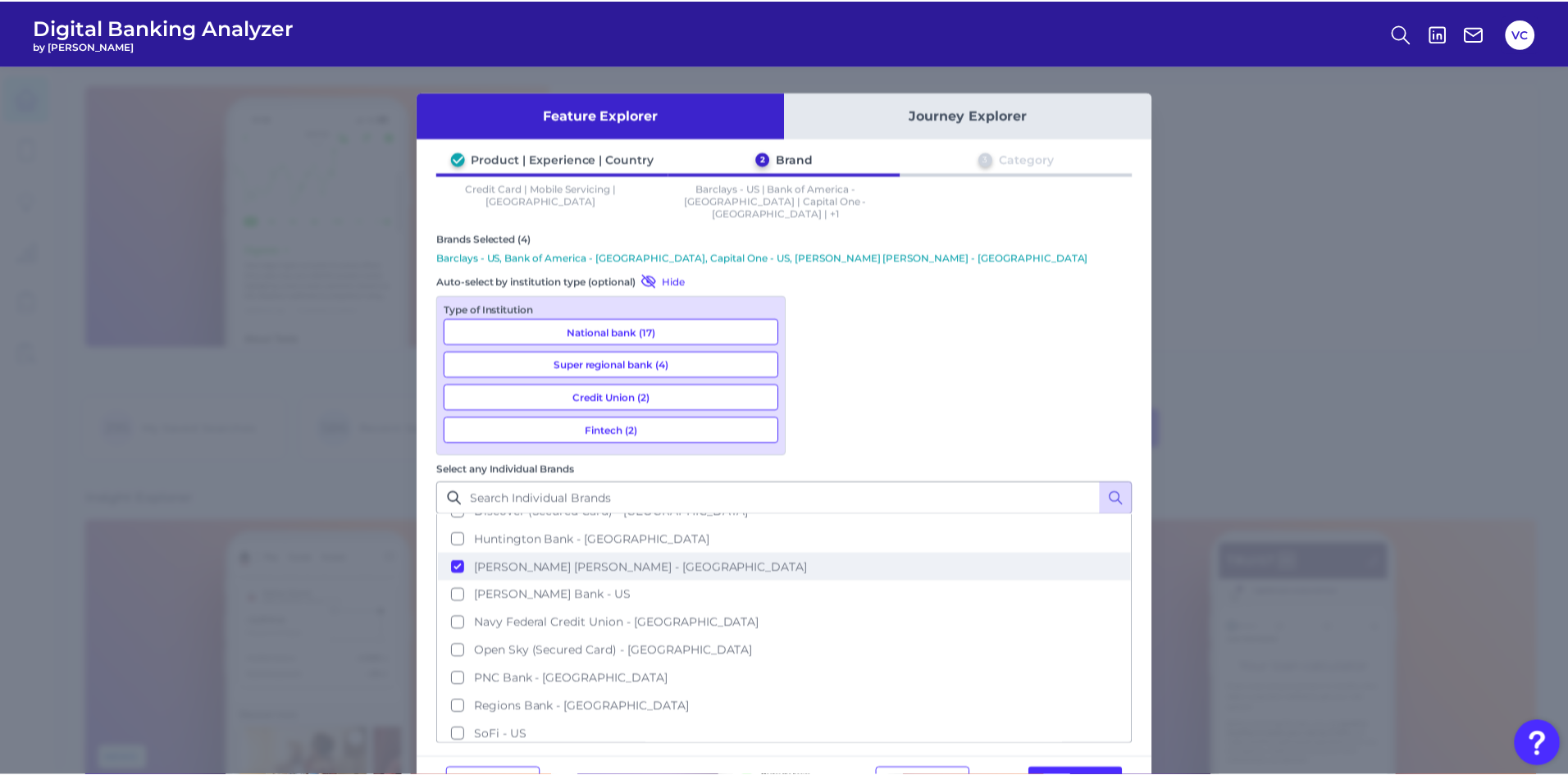
scroll to position [410, 0]
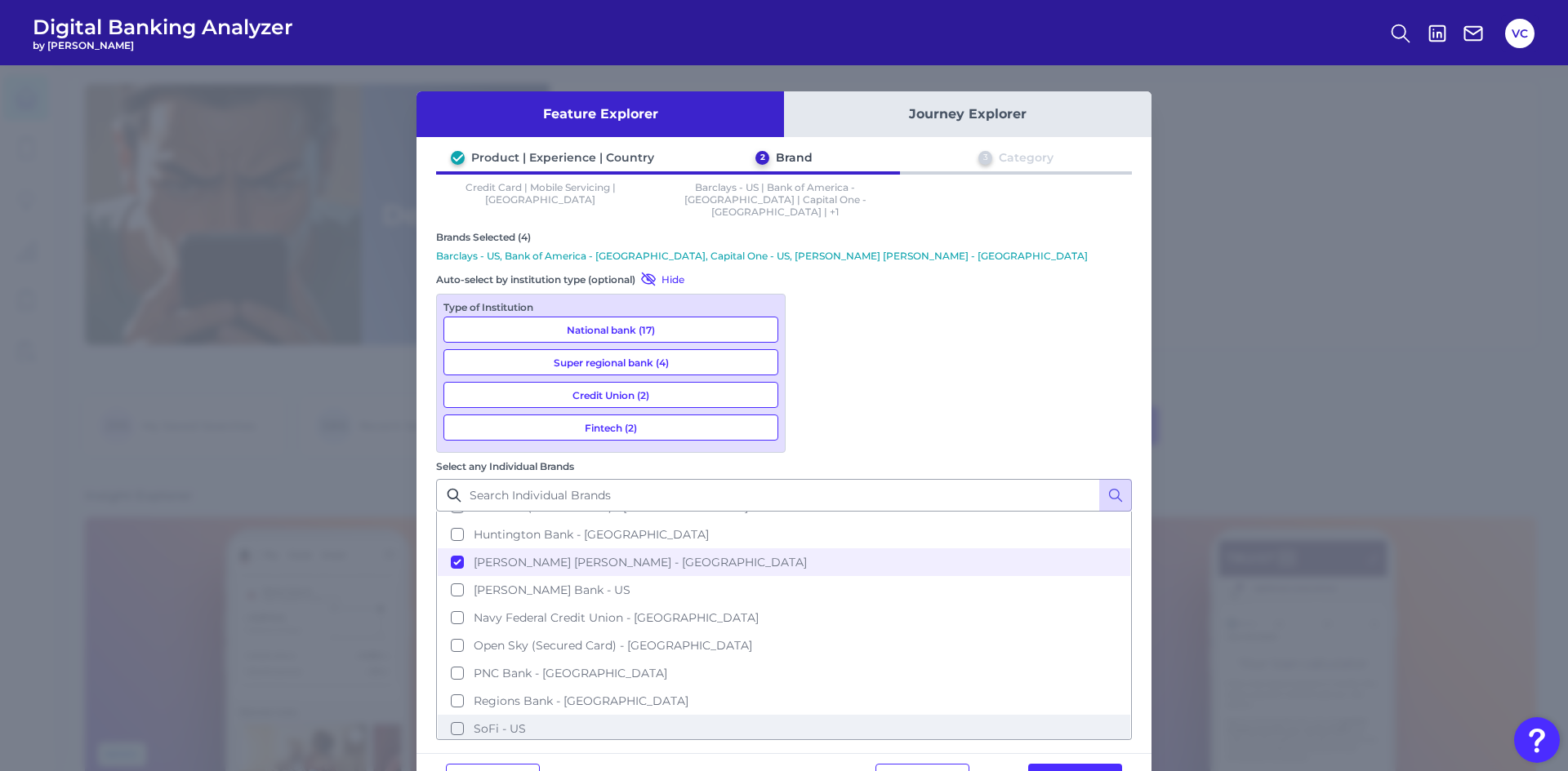
click at [818, 715] on button "SoFi - US" at bounding box center [783, 728] width 692 height 28
click at [1045, 764] on button "Next" at bounding box center [1075, 780] width 94 height 33
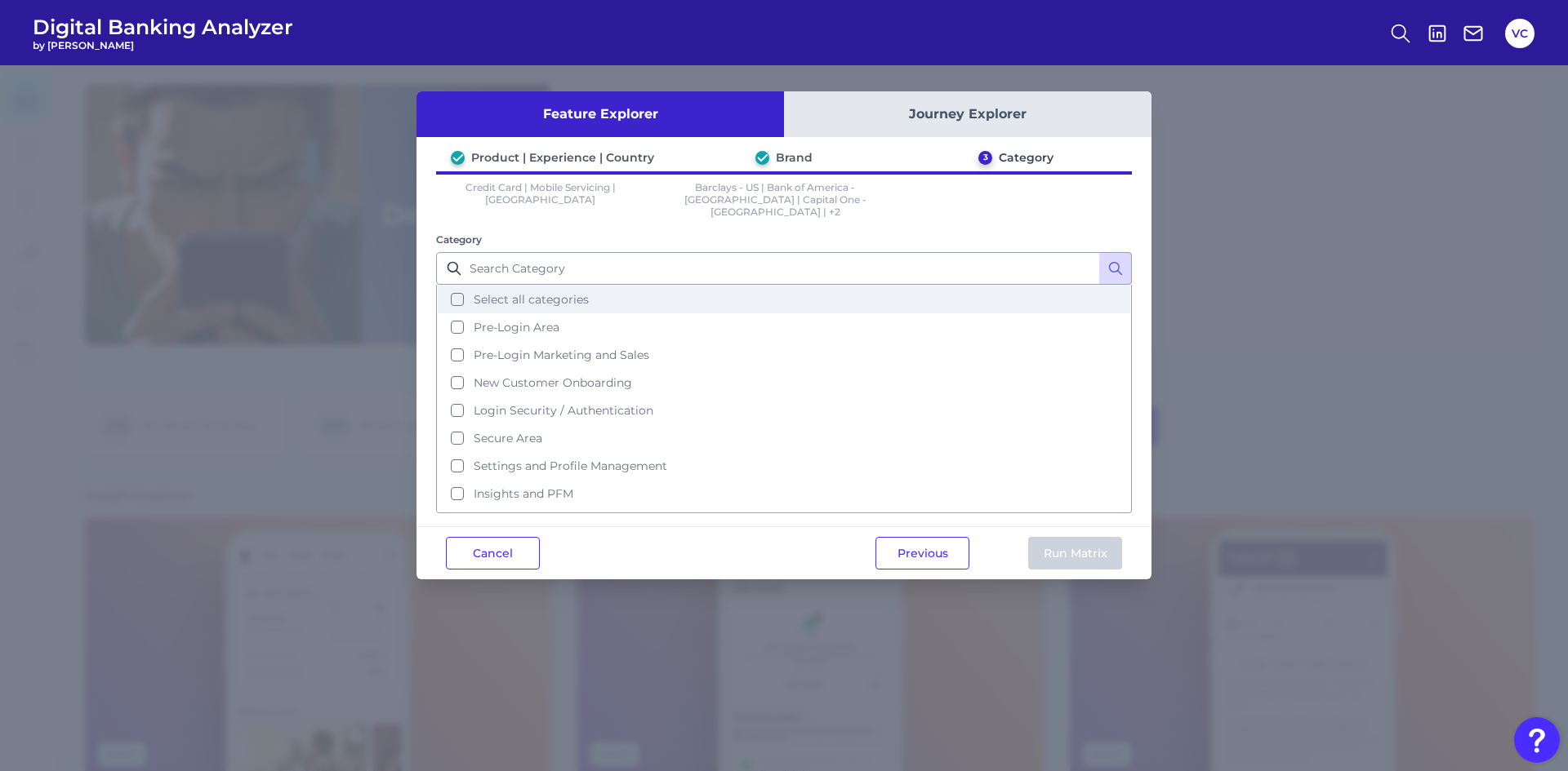
click at [488, 293] on span "Select all categories" at bounding box center [531, 299] width 115 height 14
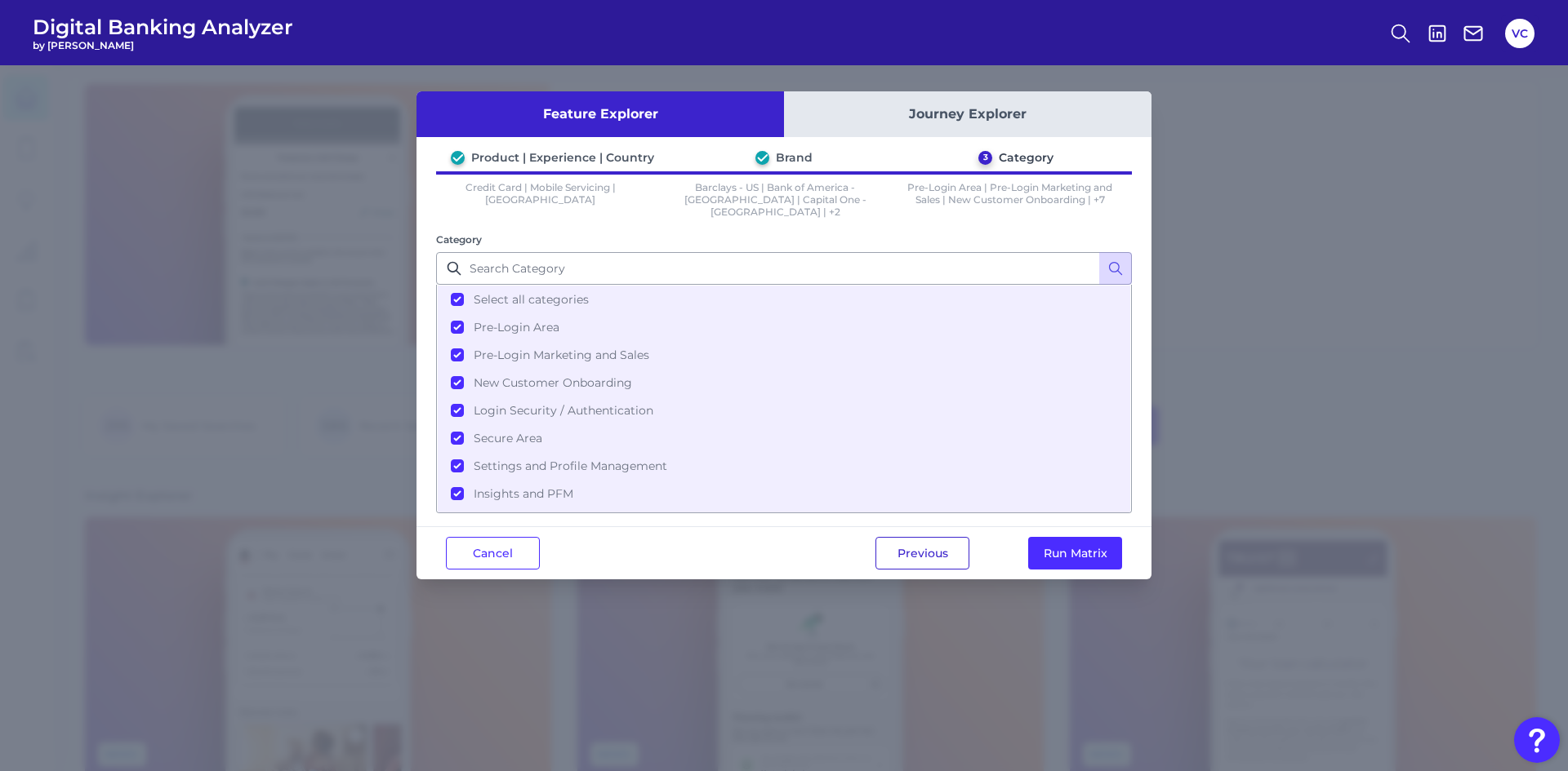
click at [934, 542] on button "Previous" at bounding box center [923, 553] width 94 height 33
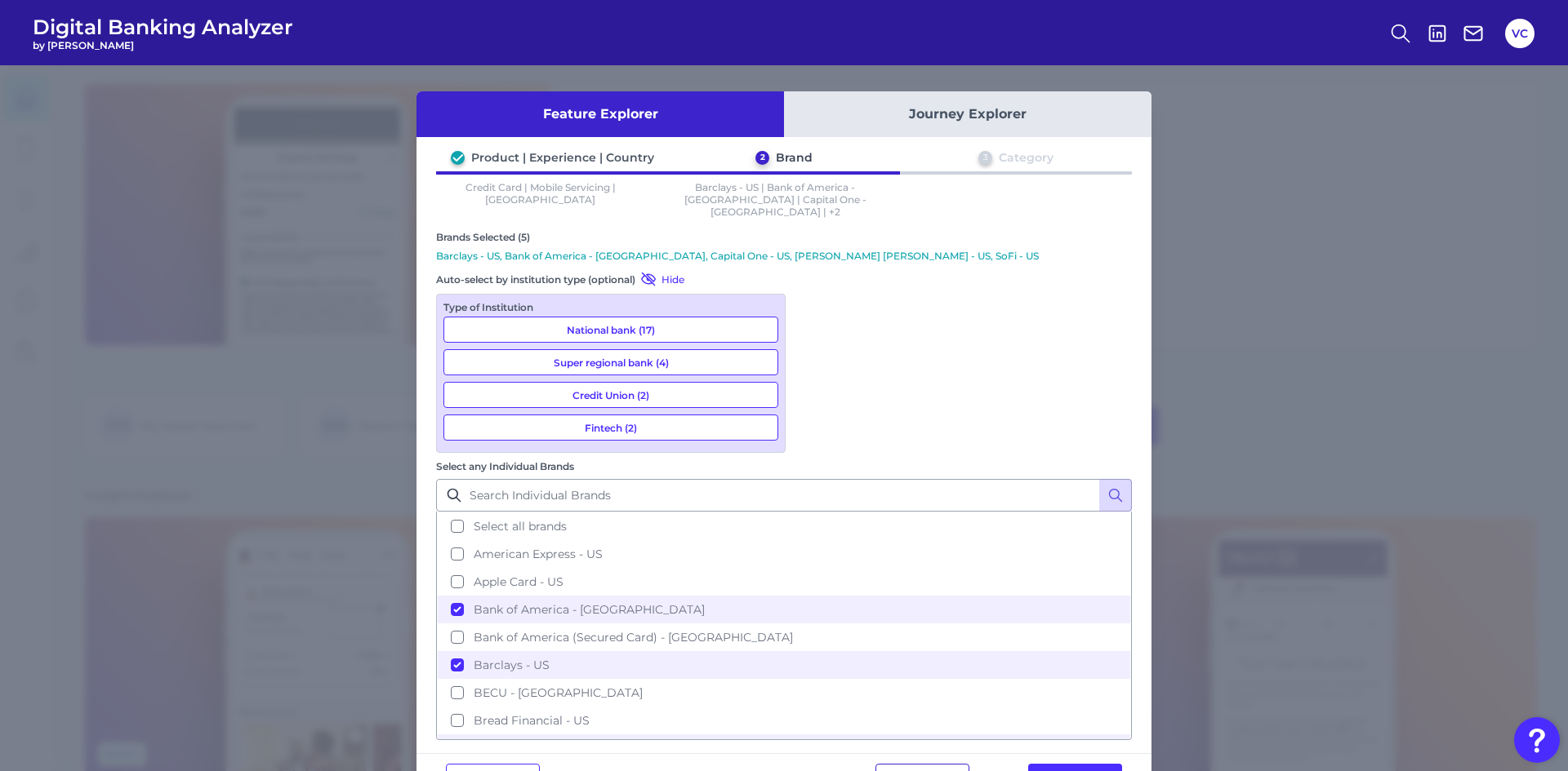
click at [927, 764] on button "Previous" at bounding box center [923, 780] width 94 height 33
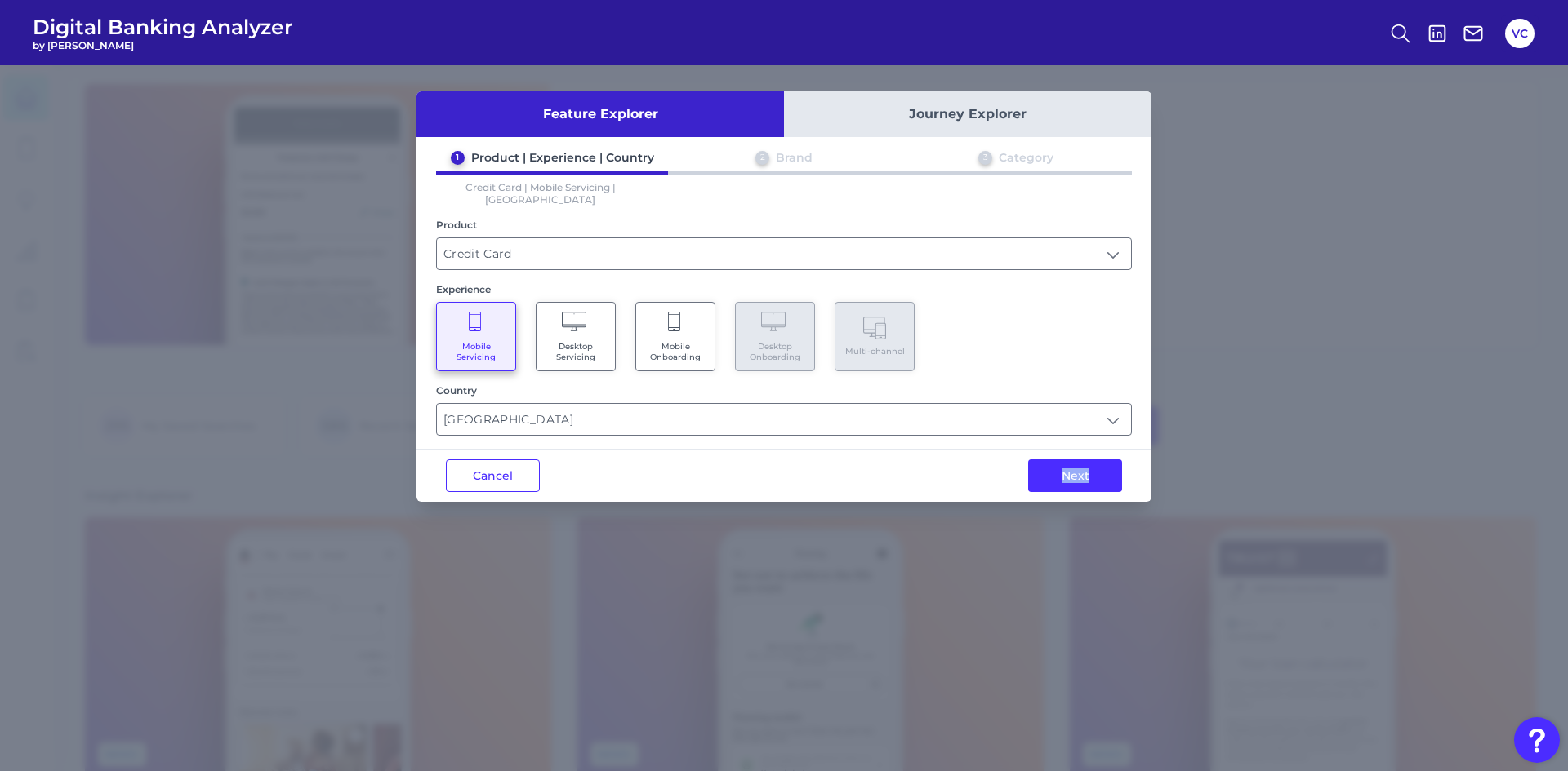
click at [927, 586] on div "Feature Explorer Journey Explorer 1 Product | Experience | Country 2 Brand 3 Ca…" at bounding box center [784, 419] width 1568 height 706
click at [486, 460] on button "Cancel" at bounding box center [493, 476] width 94 height 33
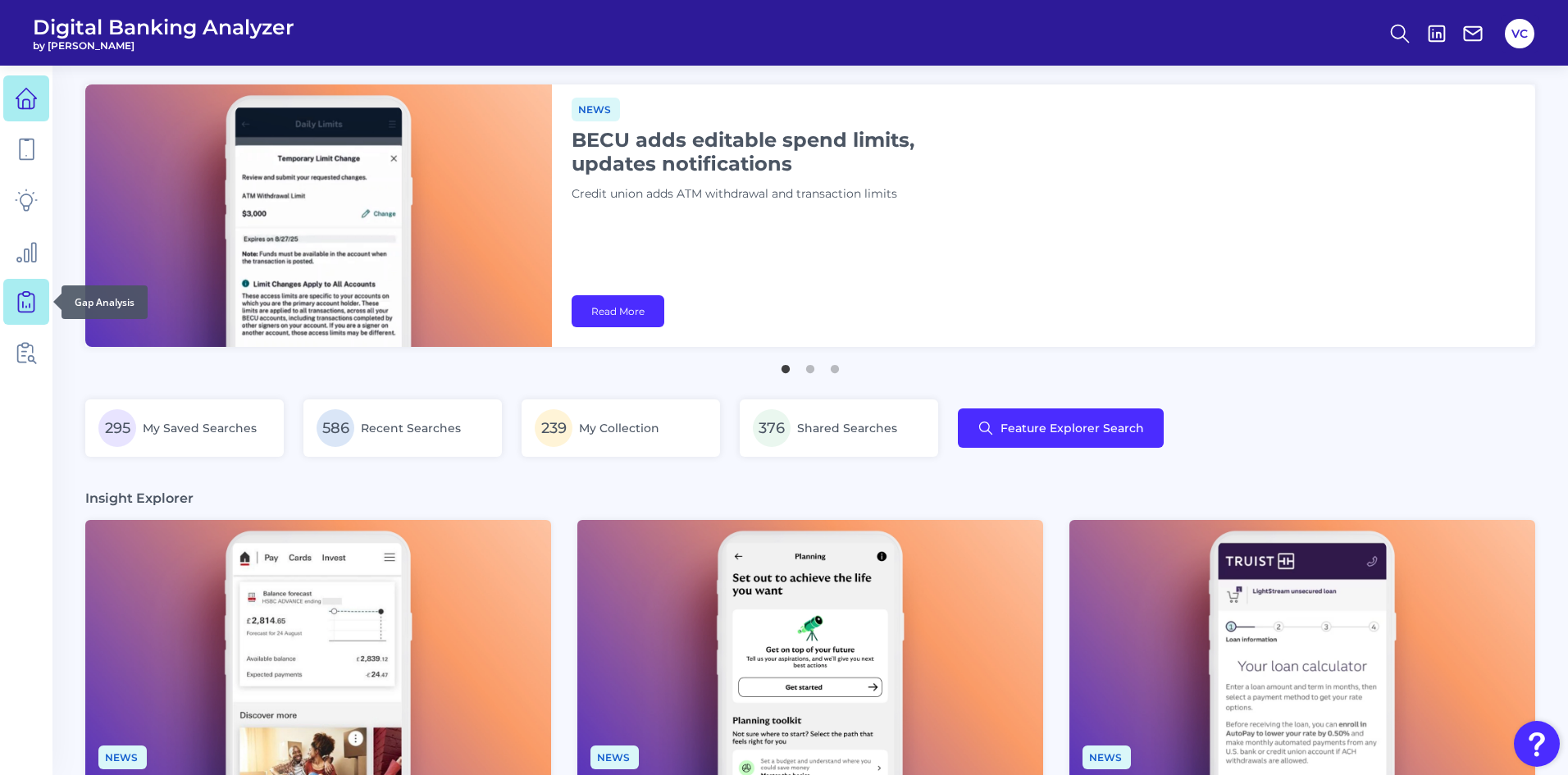
click at [39, 308] on link at bounding box center [26, 302] width 46 height 46
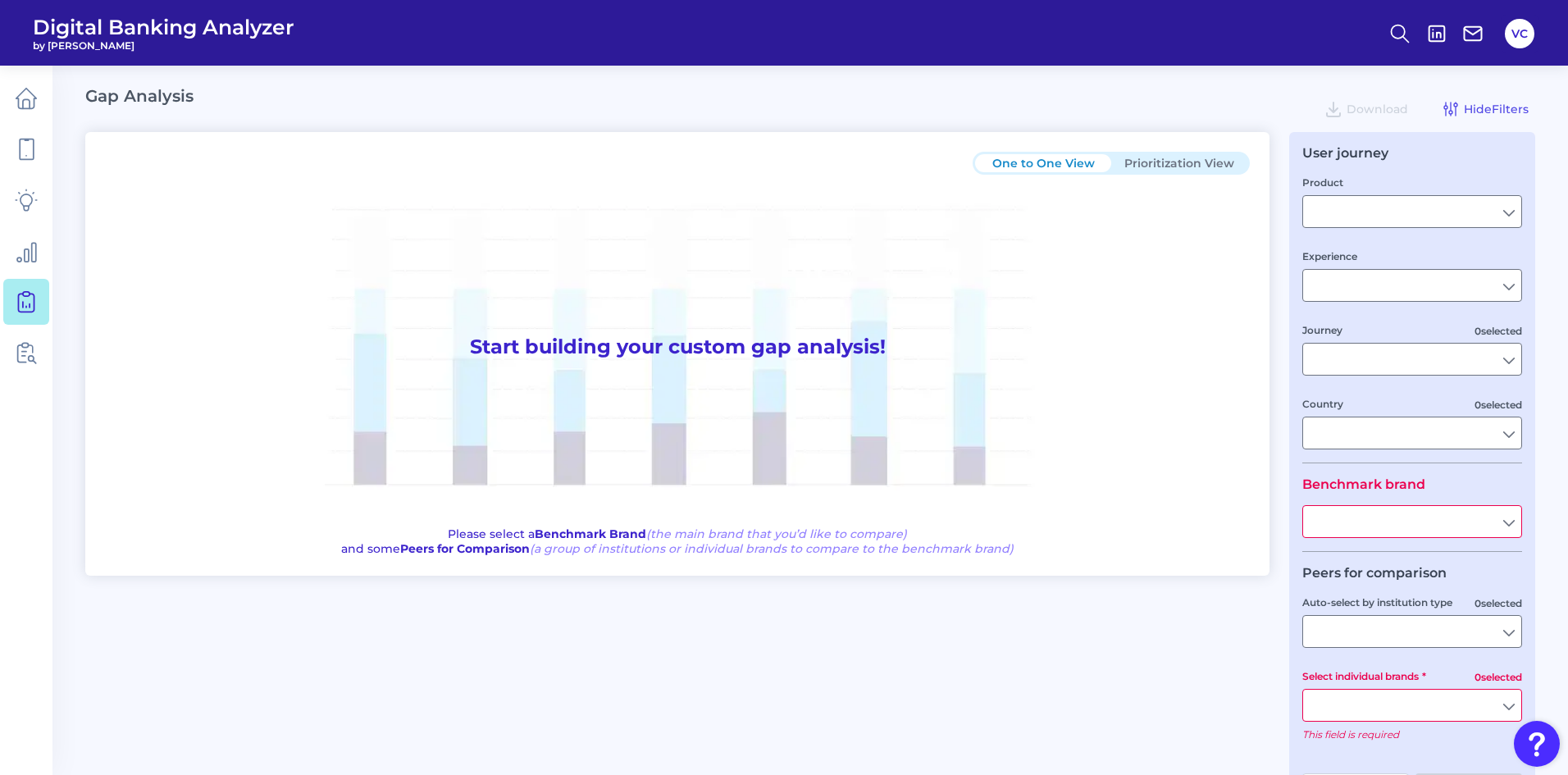
type input "Checking / Current Account"
type input "Mobile Servicing"
type input "Pre-Login Area, New Customer Onboarding, Login & Authentication, Accounts and t…"
type input "[GEOGRAPHIC_DATA]"
type input "All Select individual brands"
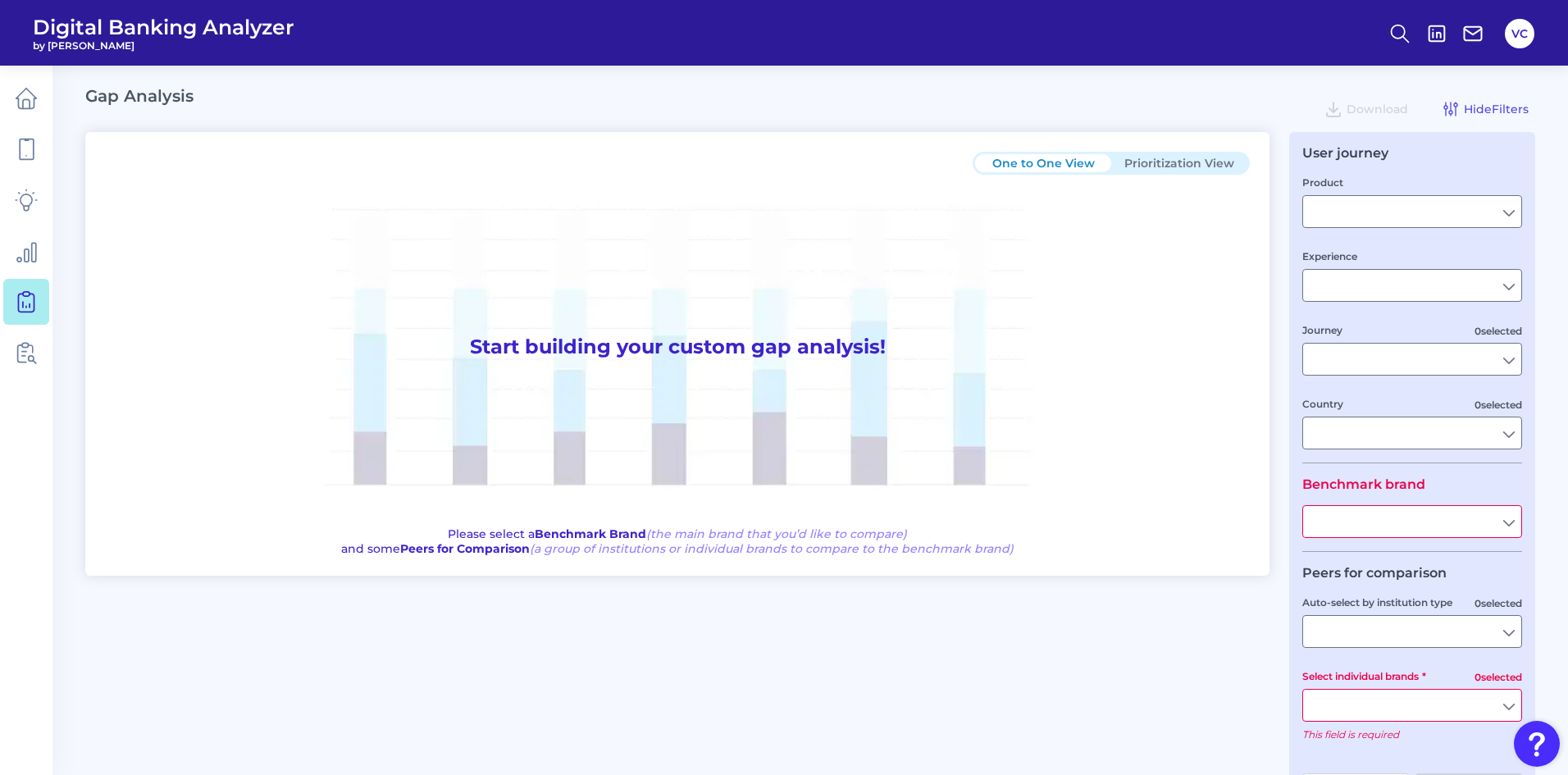
type input "All Journeys"
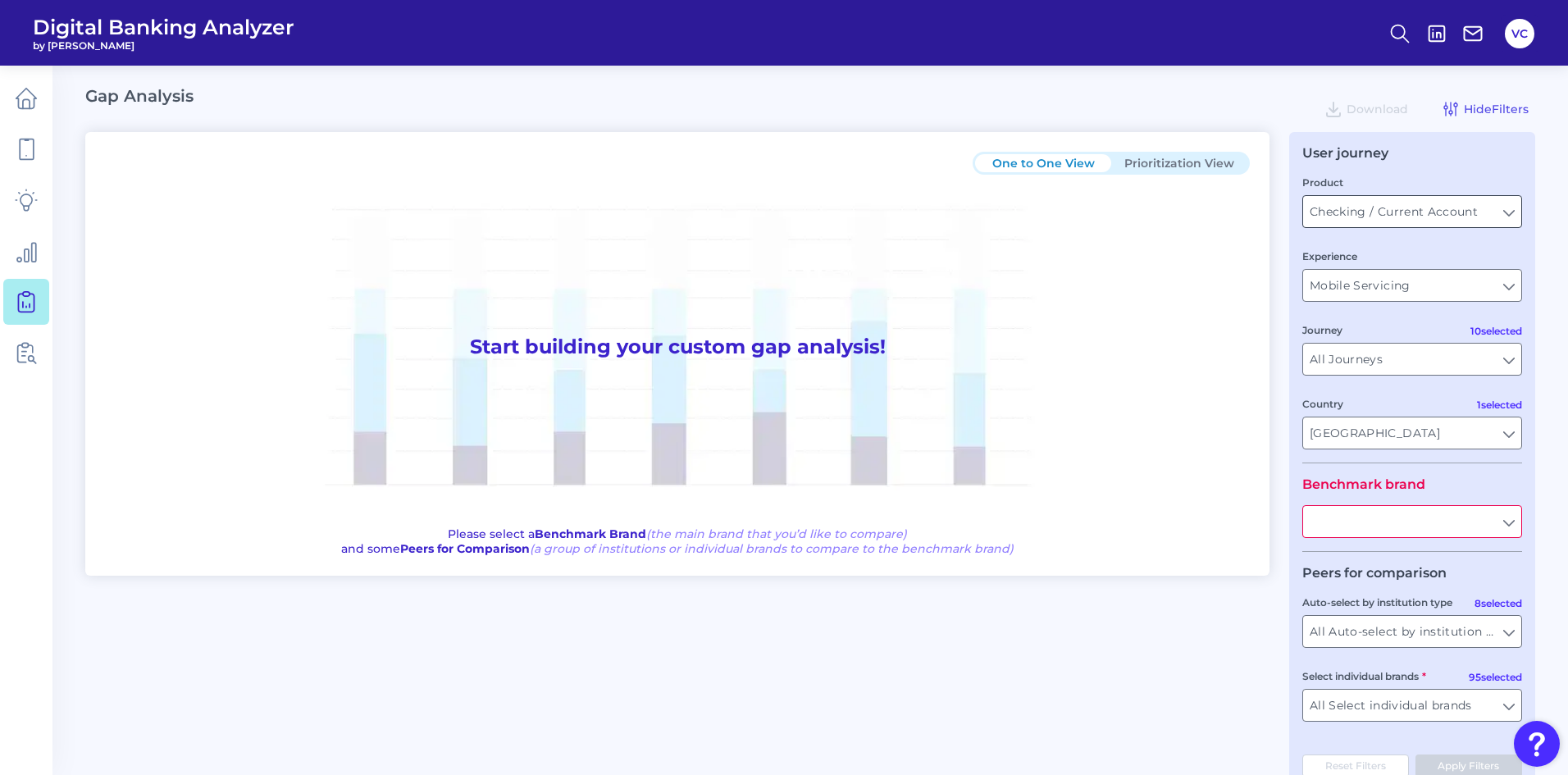
click at [1423, 216] on input "Checking / Current Account" at bounding box center [1412, 211] width 218 height 31
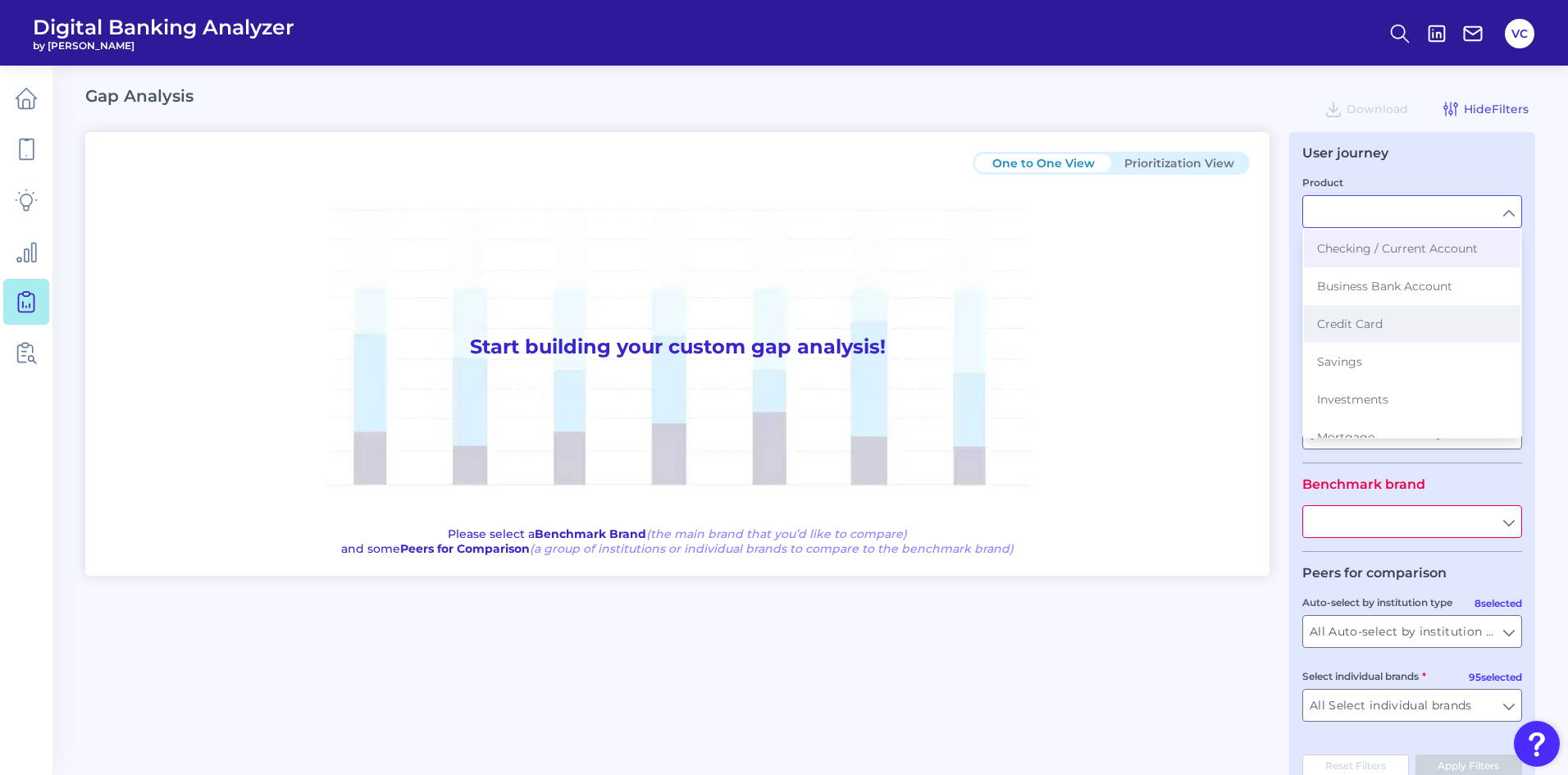
click at [1377, 316] on button "Credit Card" at bounding box center [1412, 324] width 216 height 38
type input "Credit Card"
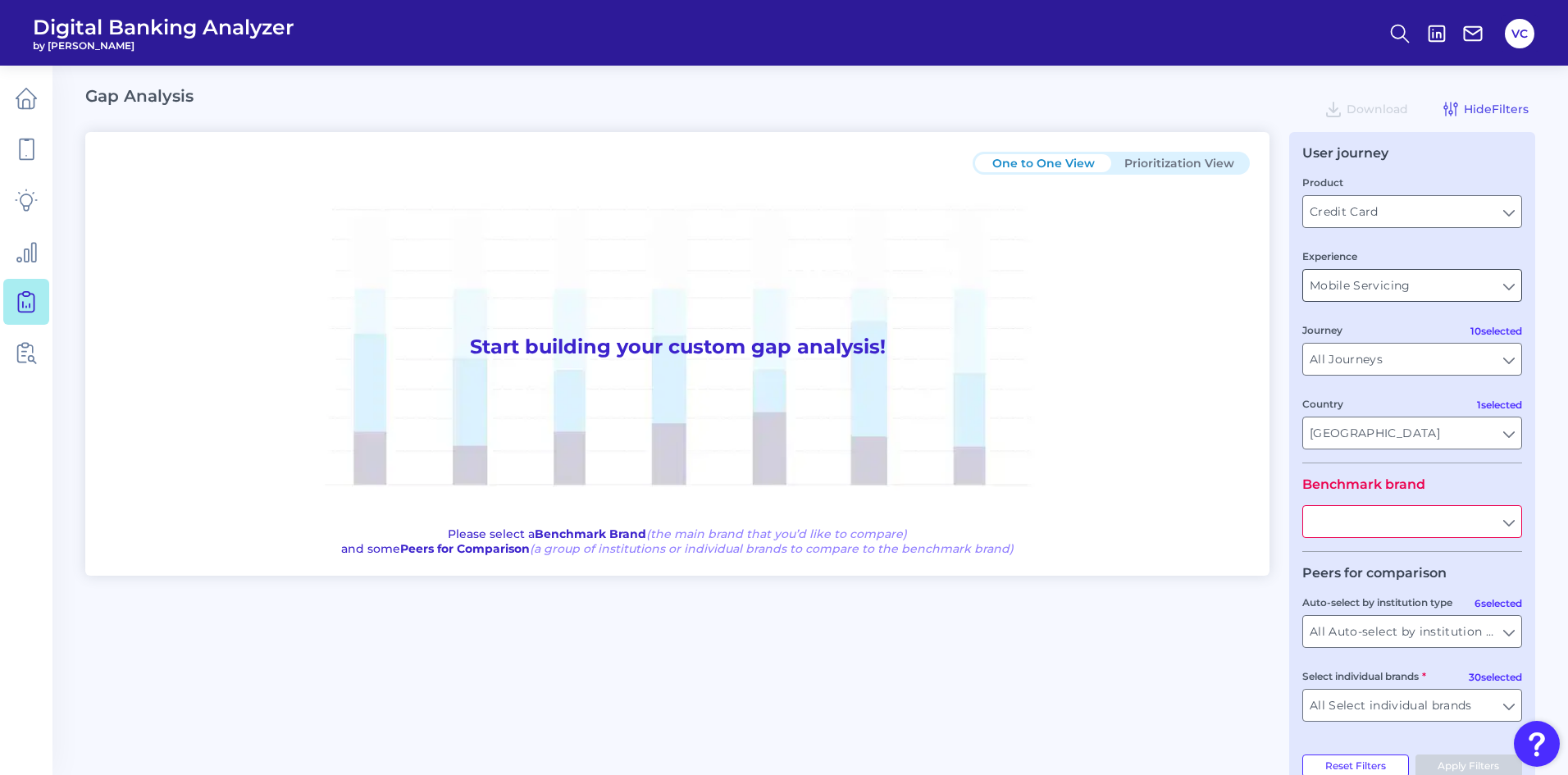
click at [1382, 290] on input "Mobile Servicing" at bounding box center [1412, 285] width 218 height 31
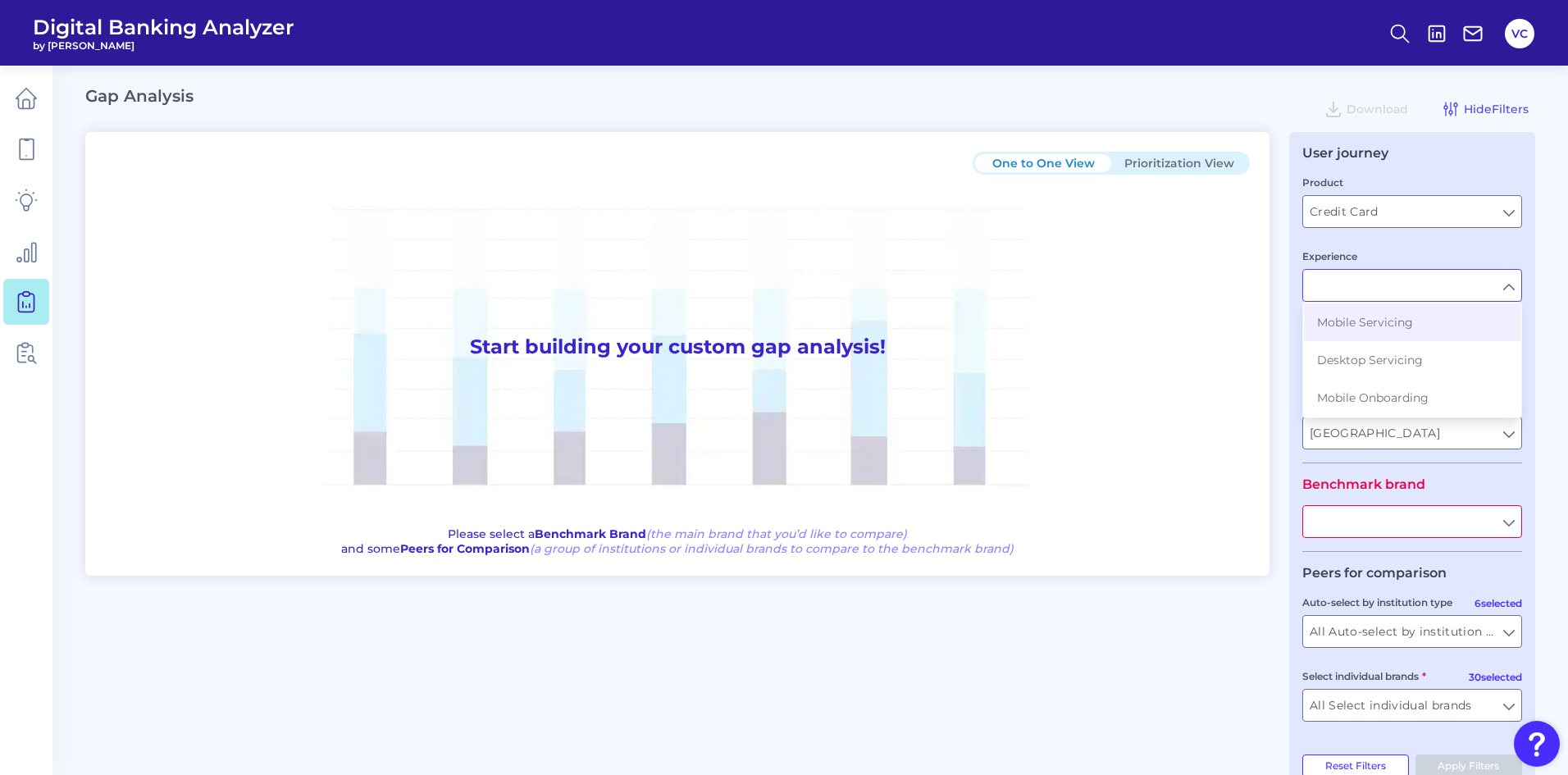
click at [1272, 443] on div "One to One View Prioritization View Start building your custom gap analysis! Pl…" at bounding box center [810, 461] width 1450 height 658
type input "Mobile Servicing"
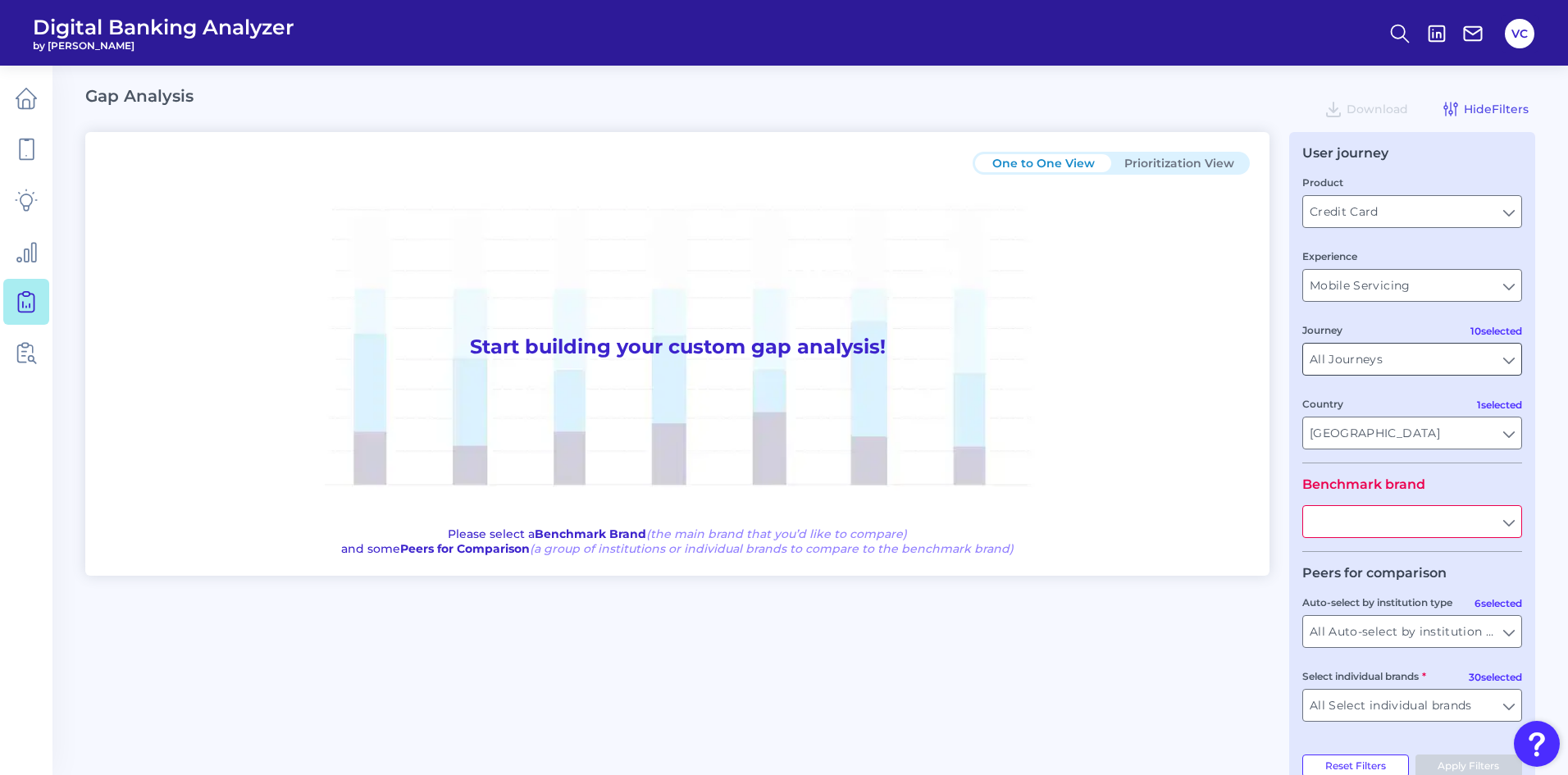
click at [1358, 363] on input "All Journeys" at bounding box center [1412, 359] width 218 height 31
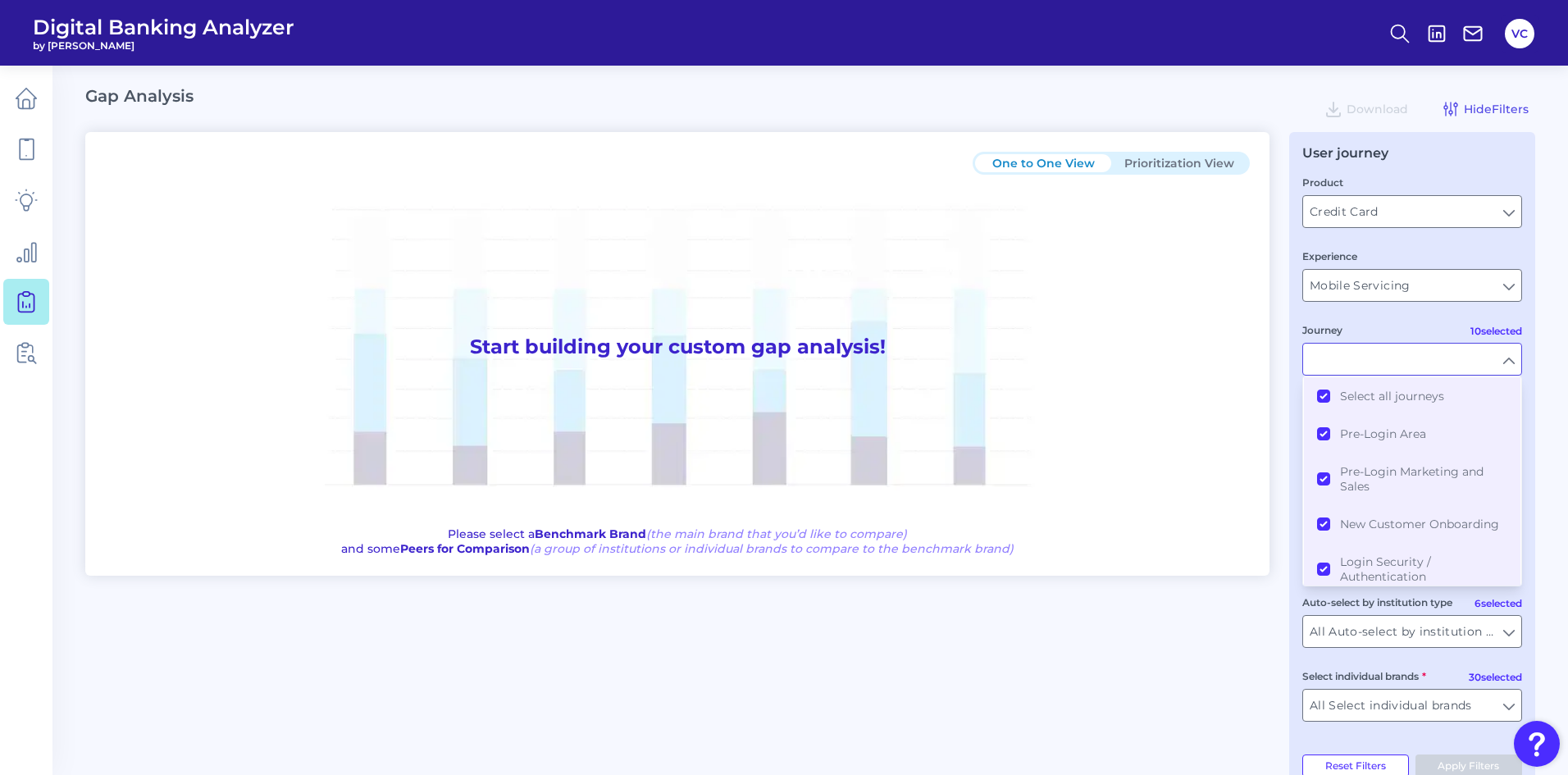
click at [1266, 649] on div "One to One View Prioritization View Start building your custom gap analysis! Pl…" at bounding box center [810, 461] width 1450 height 658
type input "All Journeys"
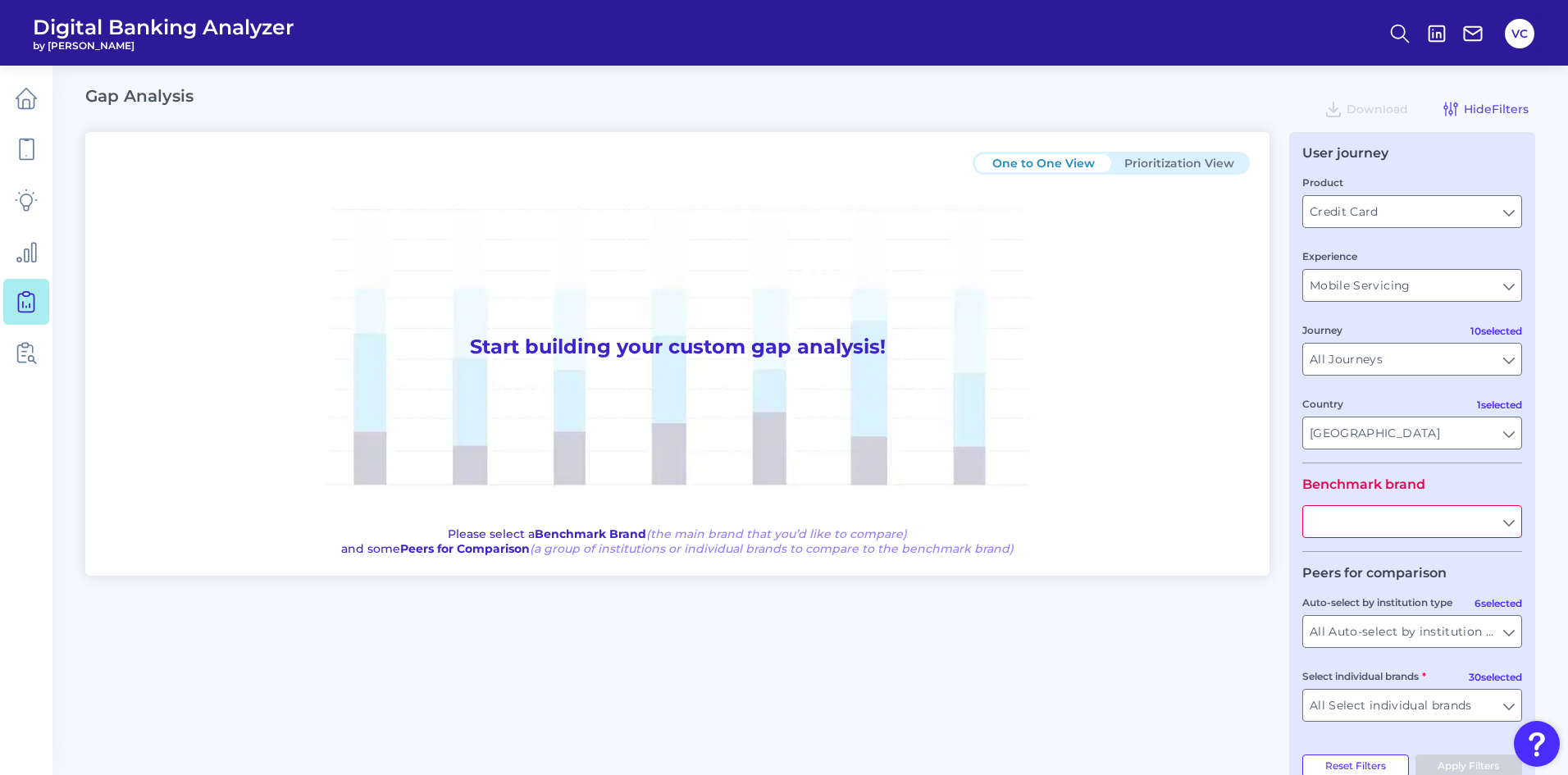
click at [1402, 516] on input "text" at bounding box center [1412, 521] width 218 height 31
click at [1396, 574] on button "Bar clays" at bounding box center [1412, 559] width 216 height 38
type input "Barclays"
click at [1396, 635] on input "All Auto-select by institution types" at bounding box center [1412, 631] width 218 height 31
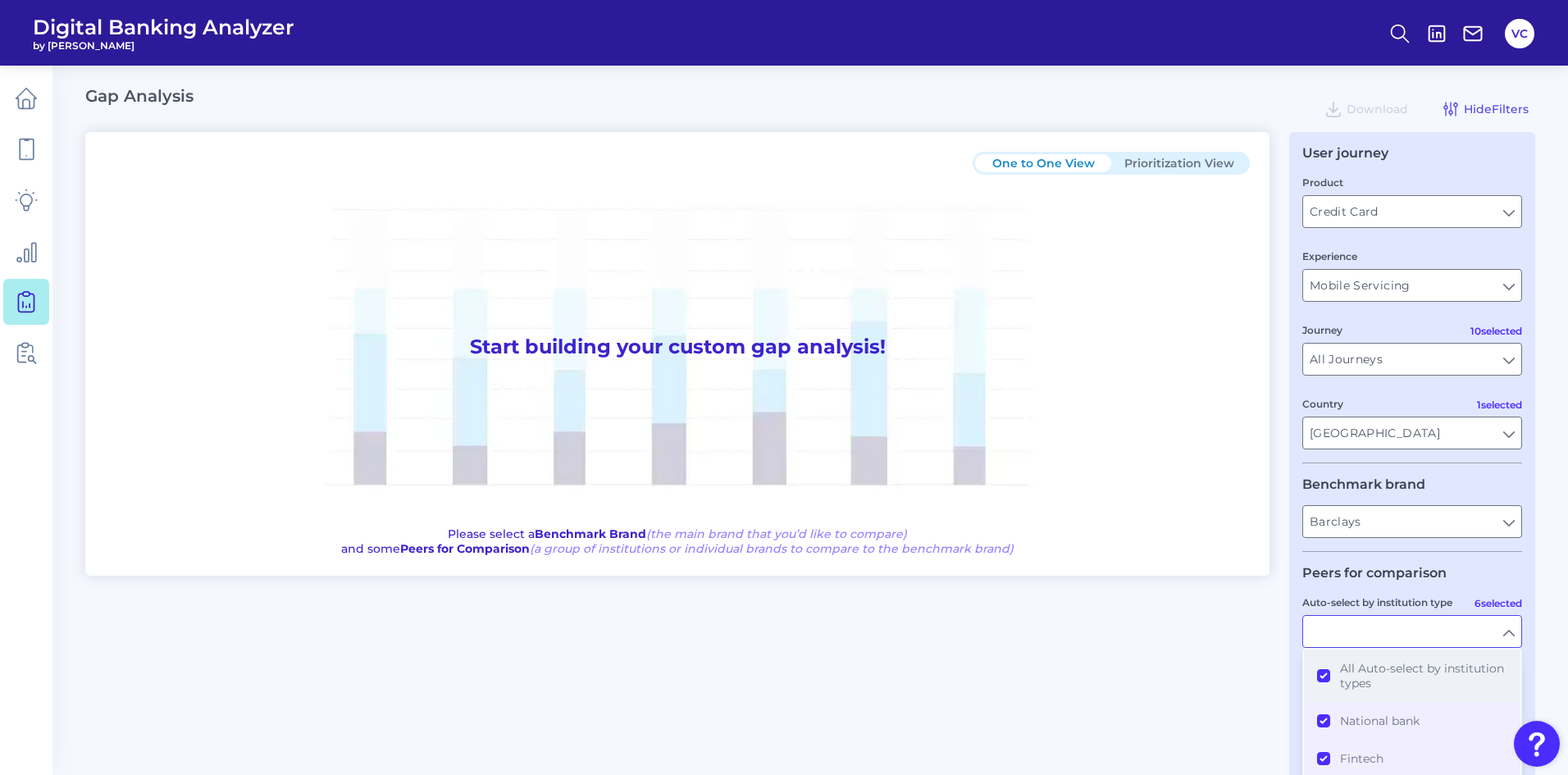
click at [1324, 679] on button "All Auto-select by institution types" at bounding box center [1412, 676] width 216 height 52
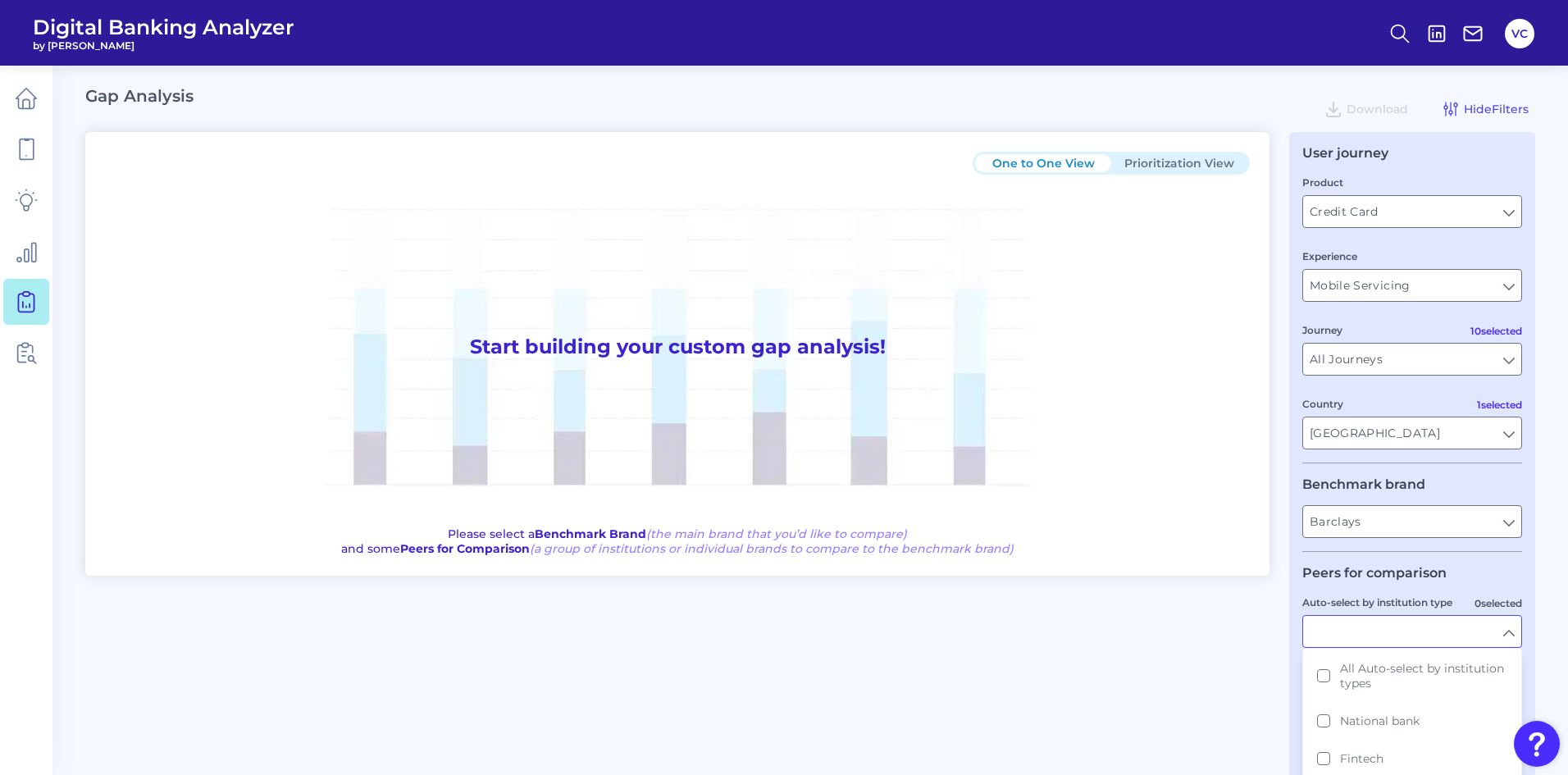
click at [1243, 690] on div "One to One View Prioritization View Start building your custom gap analysis! Pl…" at bounding box center [810, 471] width 1450 height 678
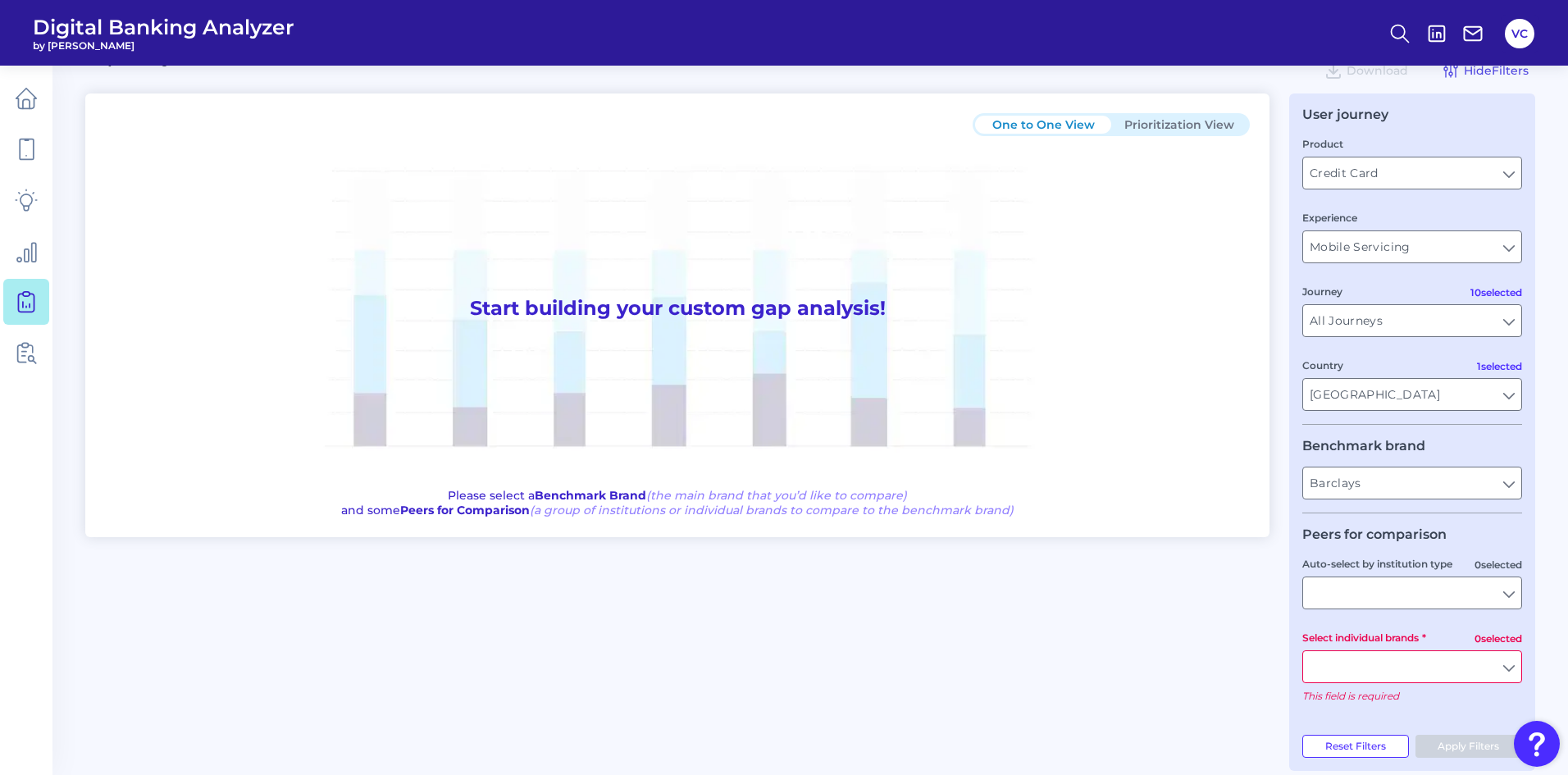
scroll to position [59, 0]
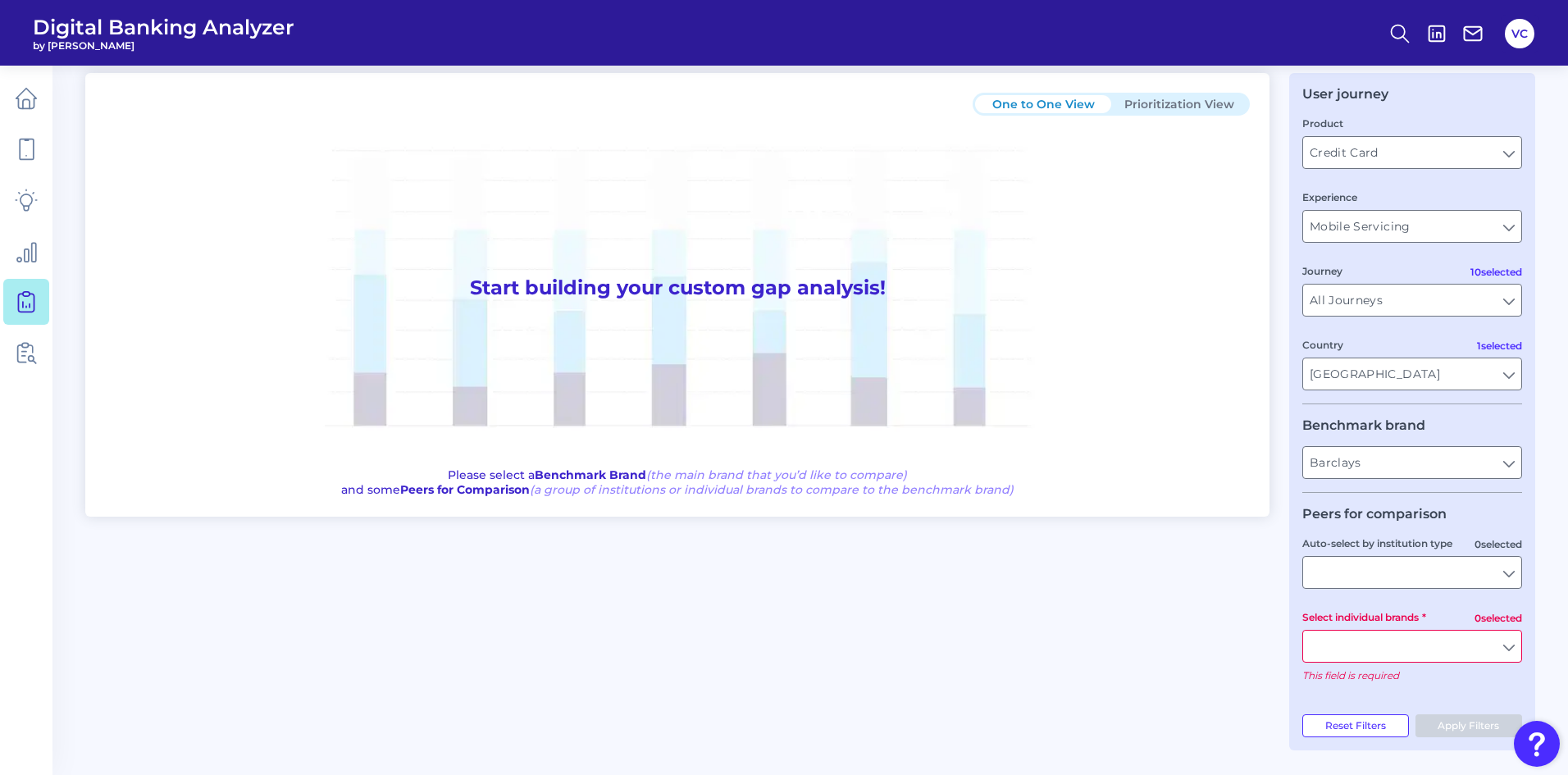
click at [1342, 646] on input "Select individual brands" at bounding box center [1412, 646] width 218 height 31
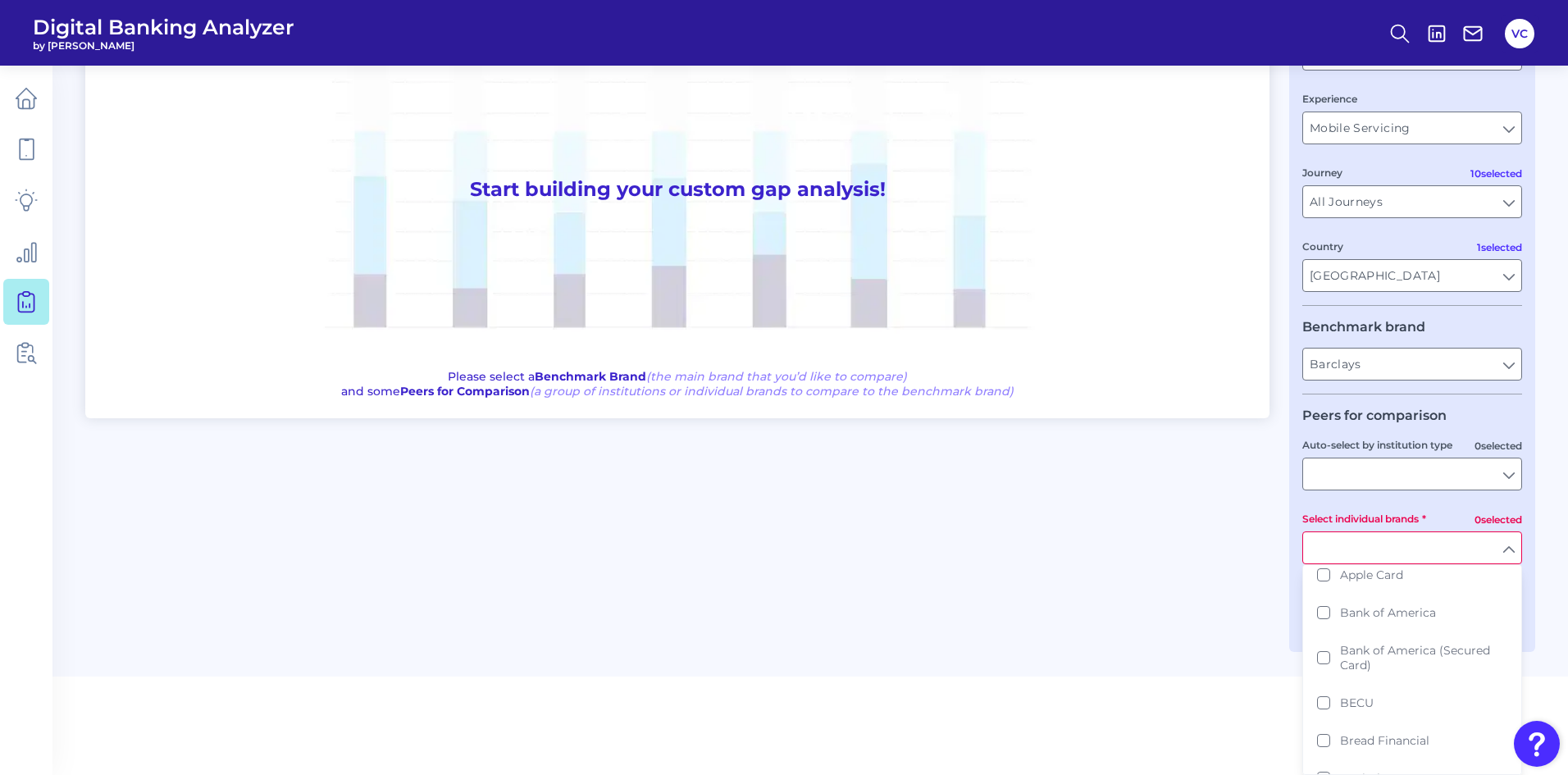
scroll to position [0, 0]
click at [1414, 635] on button "American Express" at bounding box center [1412, 622] width 216 height 38
click at [1244, 651] on main "Gap Analysis Download Hide Filters One to One View Prioritization View Start bu…" at bounding box center [784, 250] width 1568 height 816
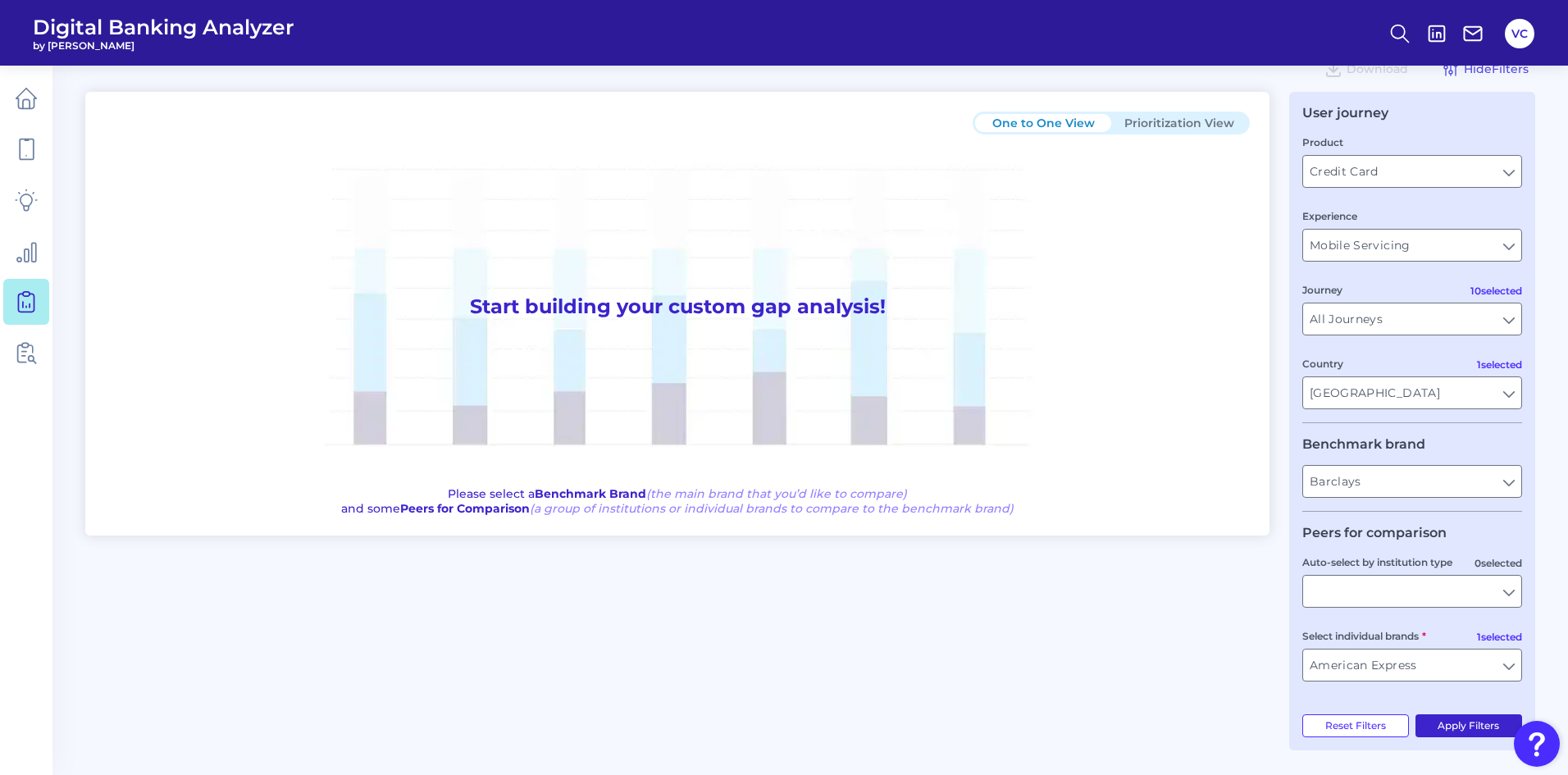
click at [1463, 719] on button "Apply Filters" at bounding box center [1468, 725] width 107 height 23
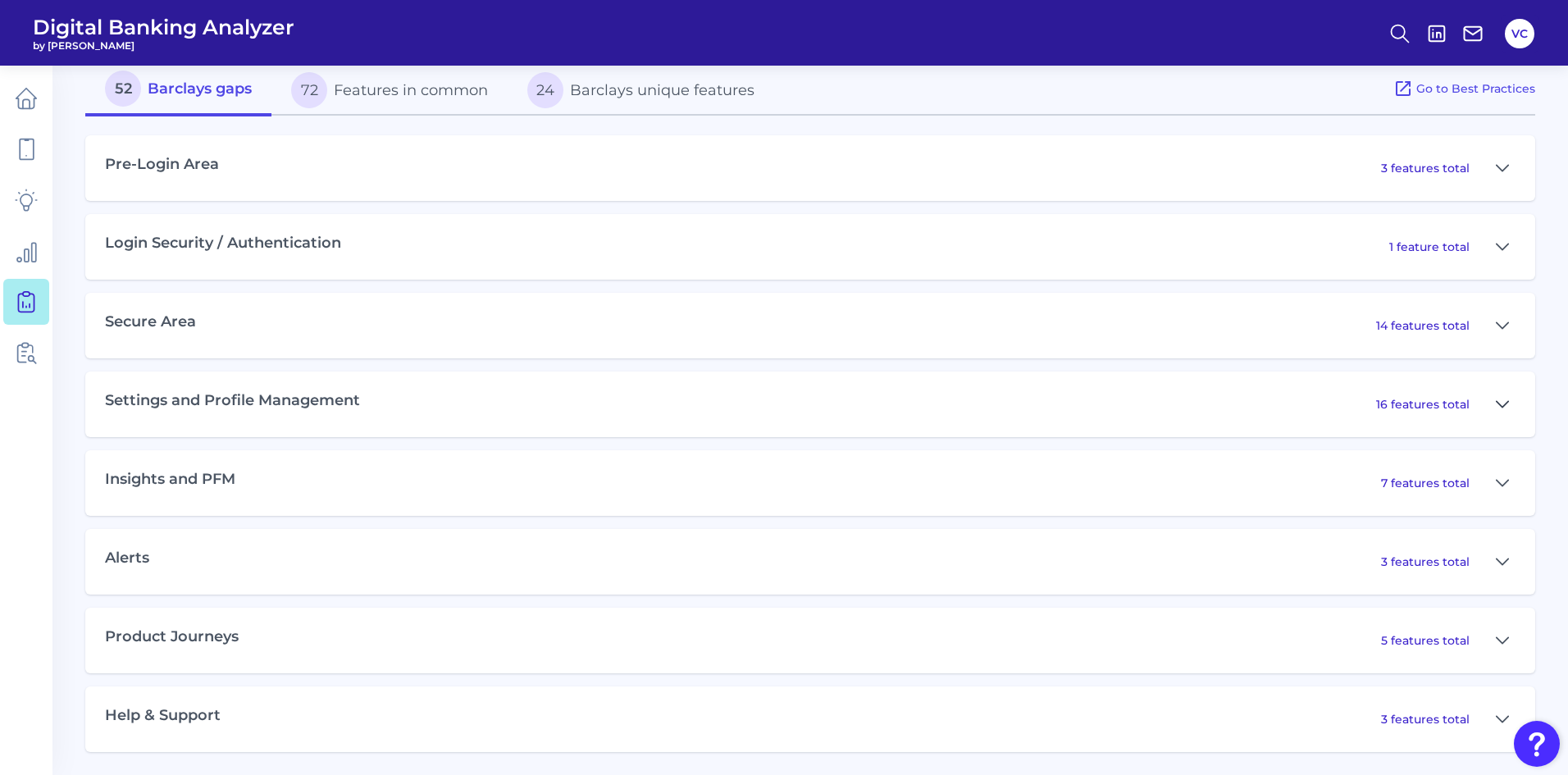
scroll to position [749, 0]
click at [1500, 641] on icon at bounding box center [1503, 638] width 12 height 6
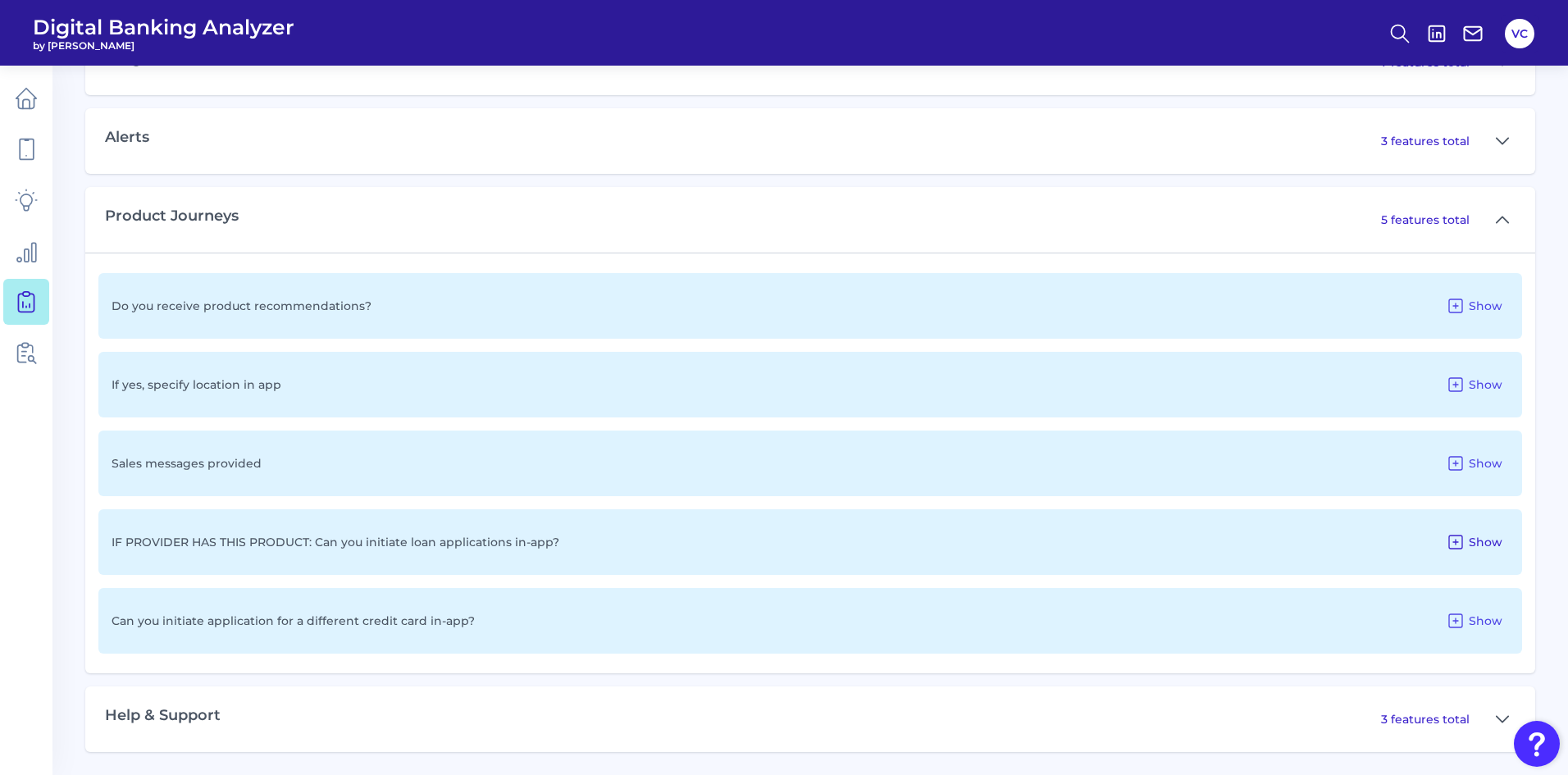
scroll to position [1170, 0]
click at [1506, 217] on icon at bounding box center [1503, 218] width 14 height 19
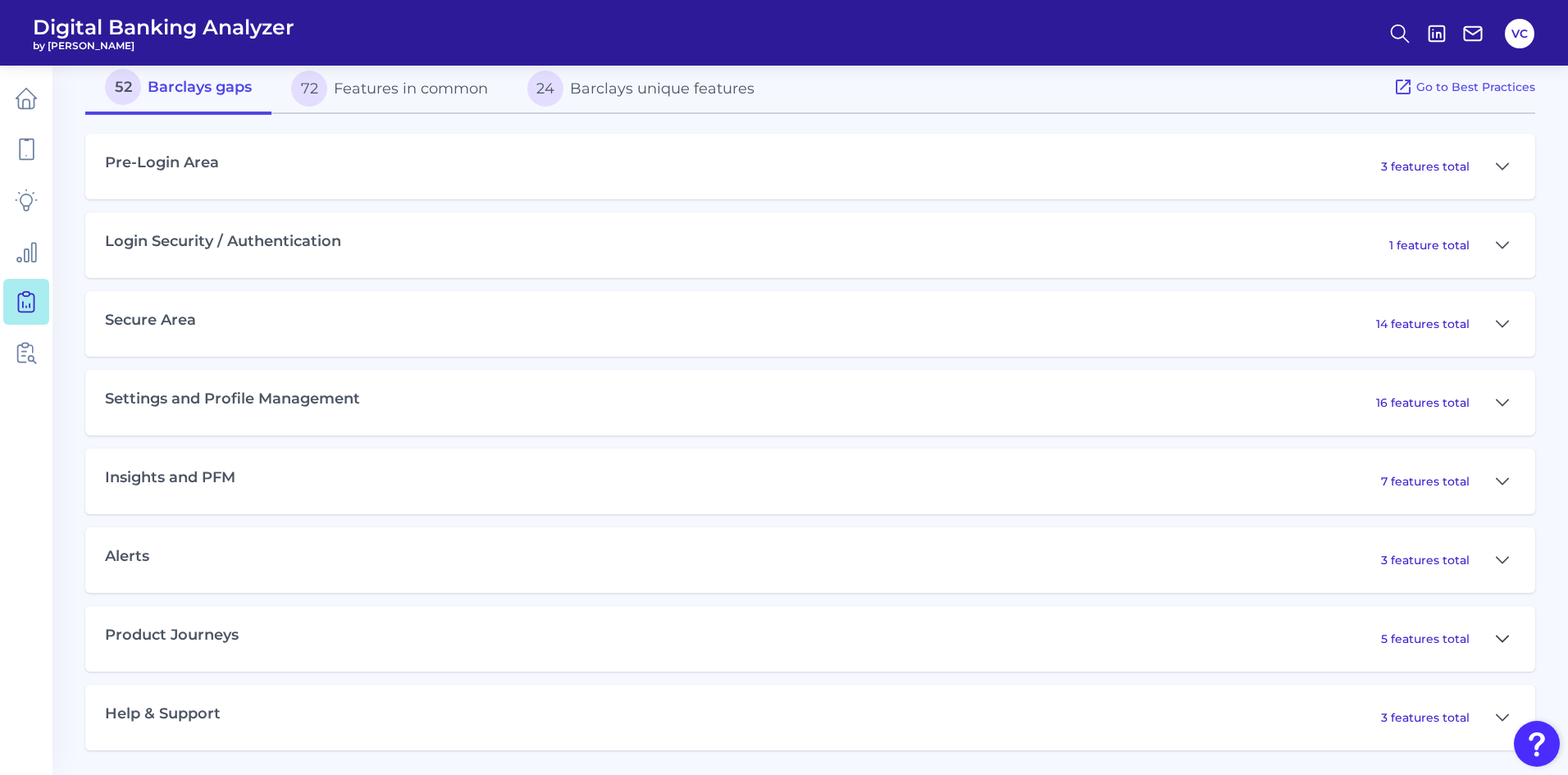
scroll to position [749, 0]
click at [1507, 635] on icon at bounding box center [1503, 639] width 14 height 19
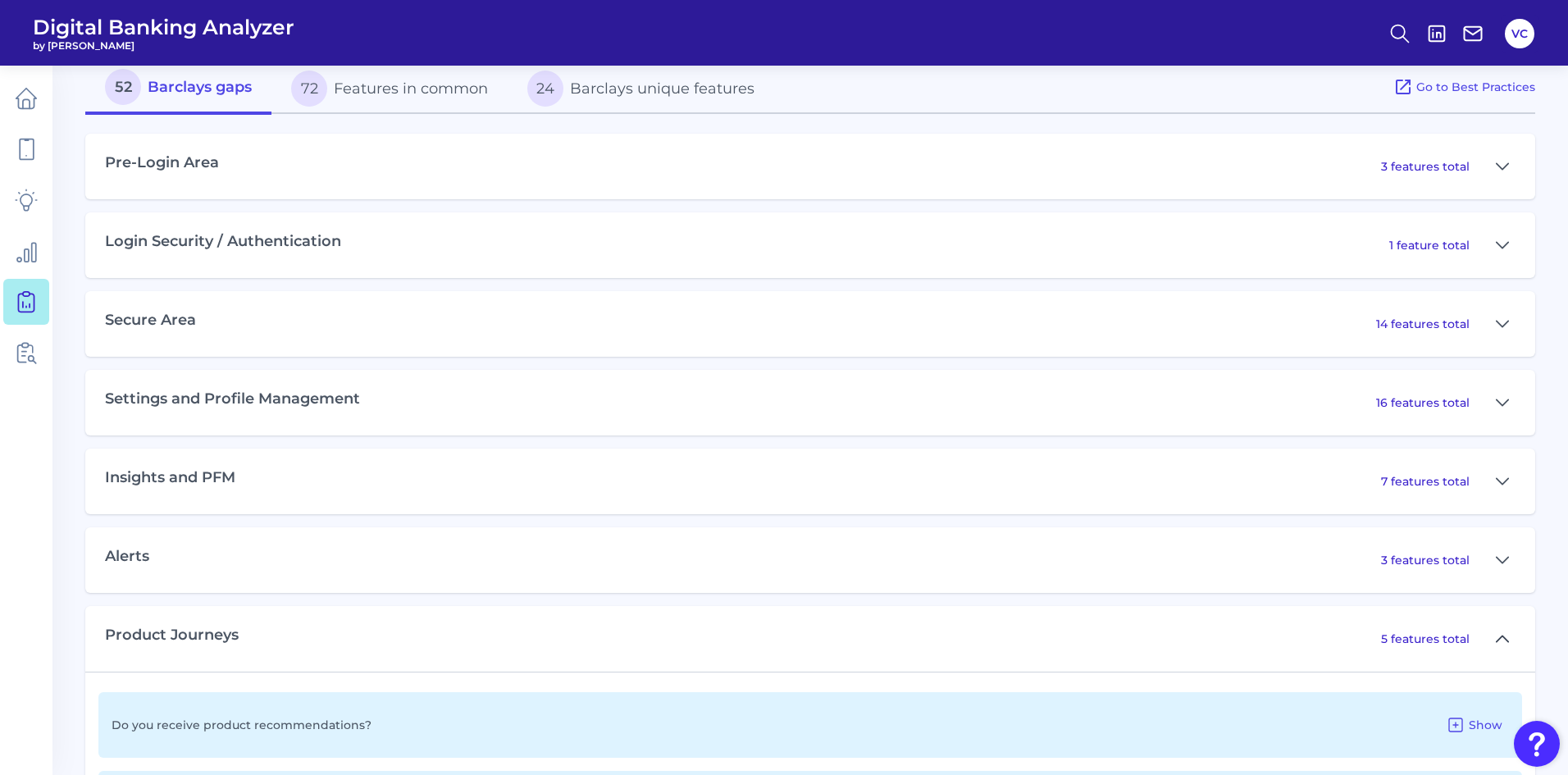
scroll to position [1170, 0]
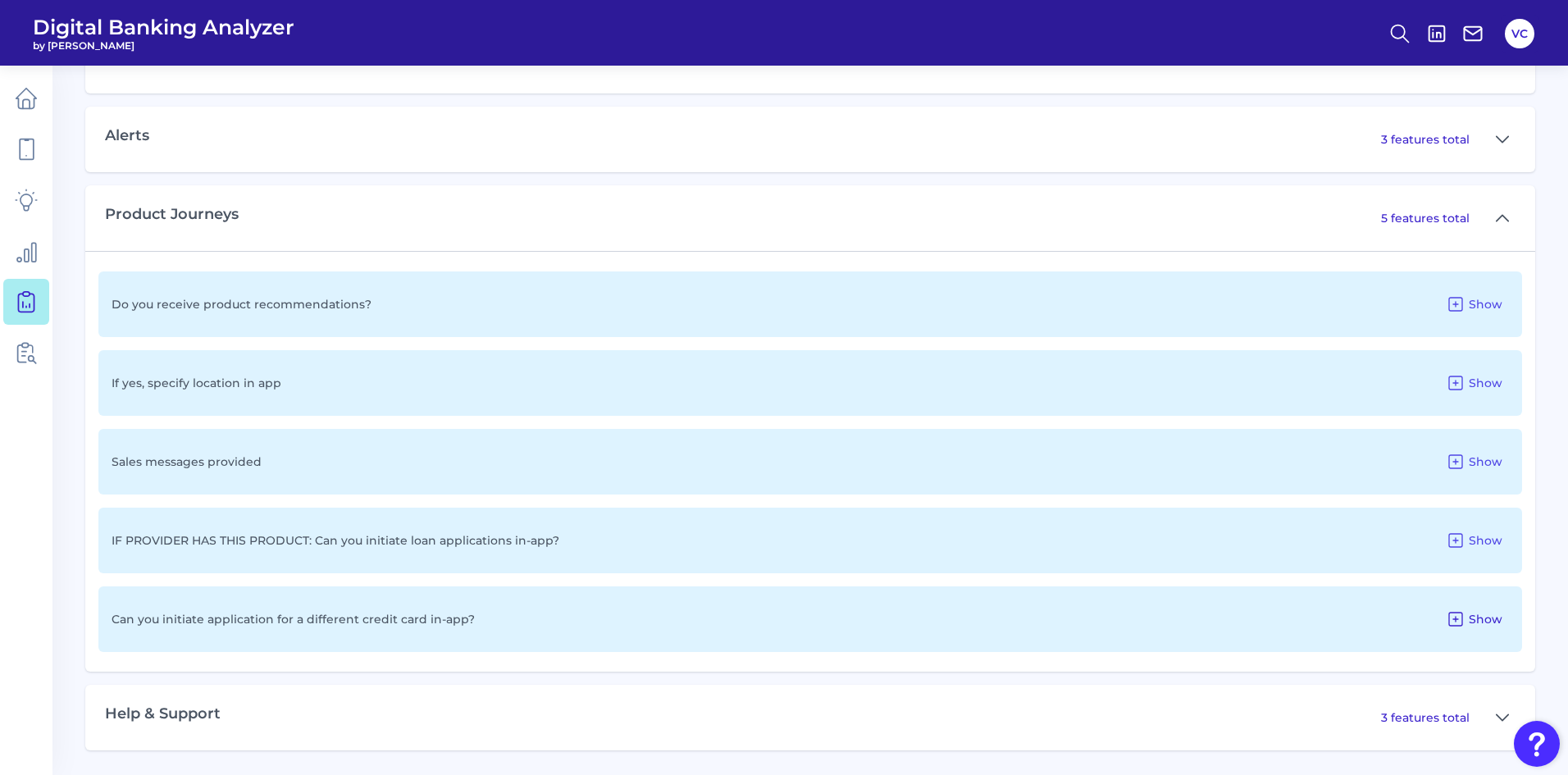
click at [1484, 619] on span "Show" at bounding box center [1486, 619] width 34 height 14
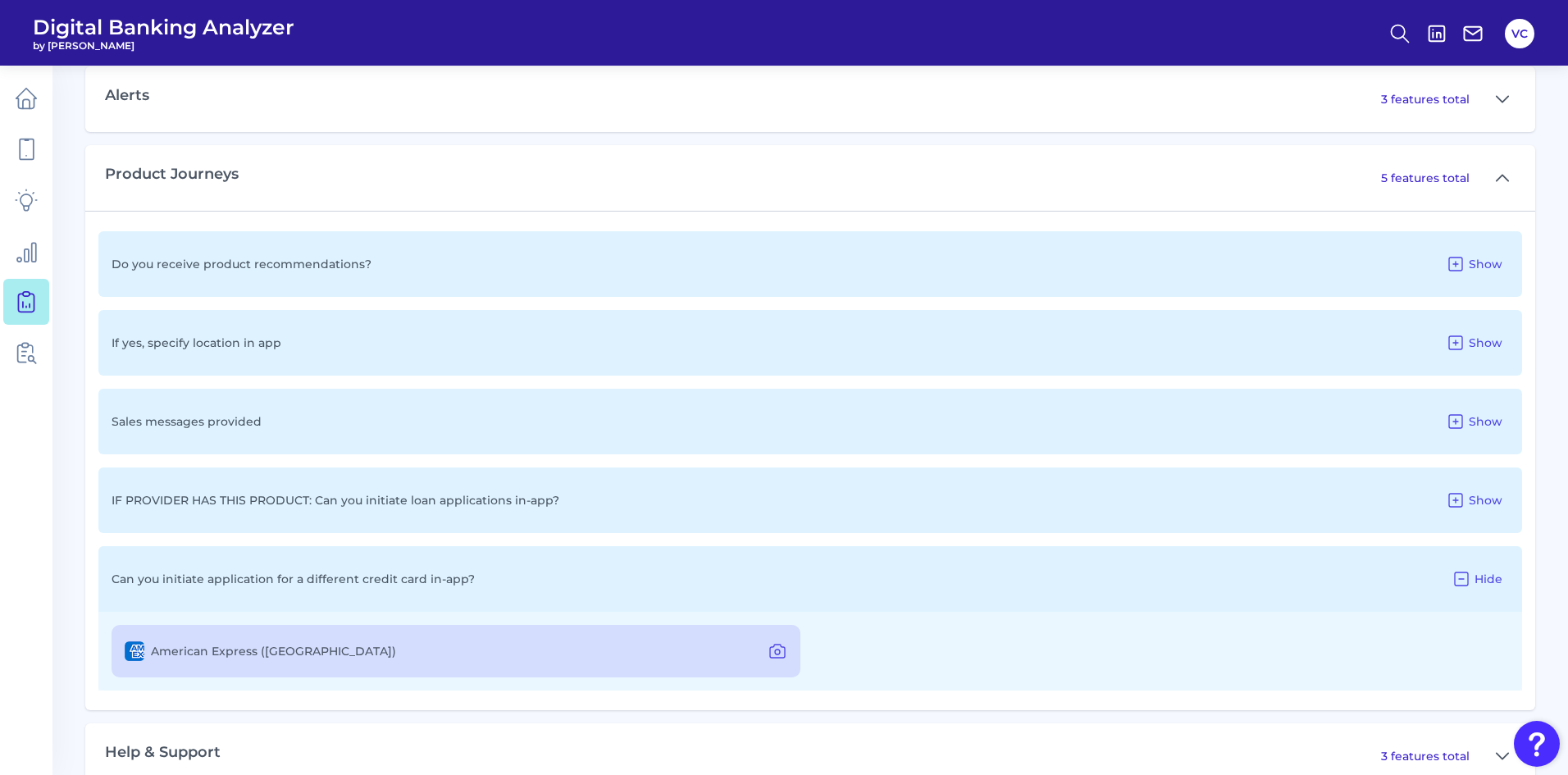
scroll to position [1248, 0]
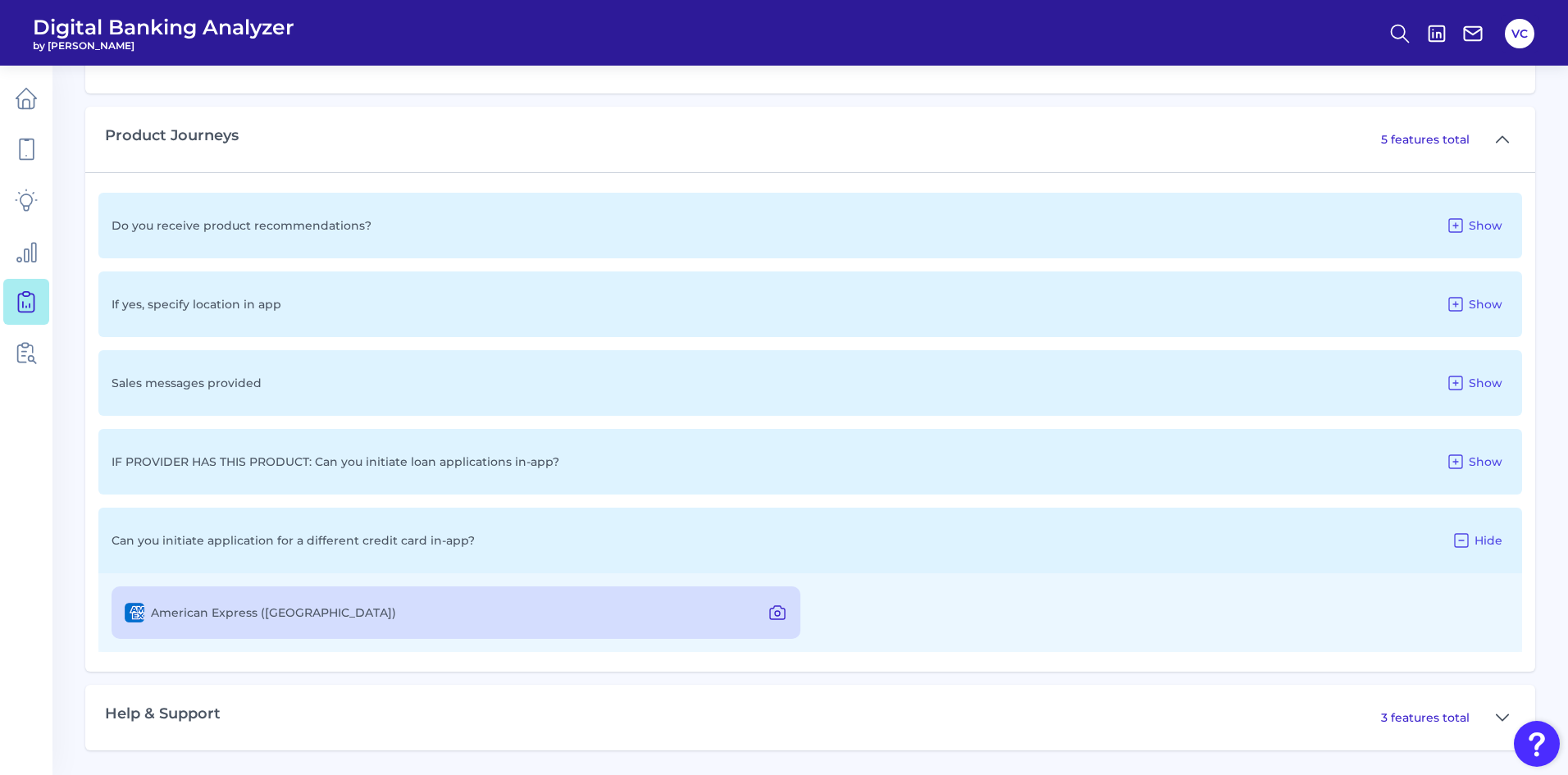
click at [777, 612] on icon at bounding box center [777, 612] width 19 height 19
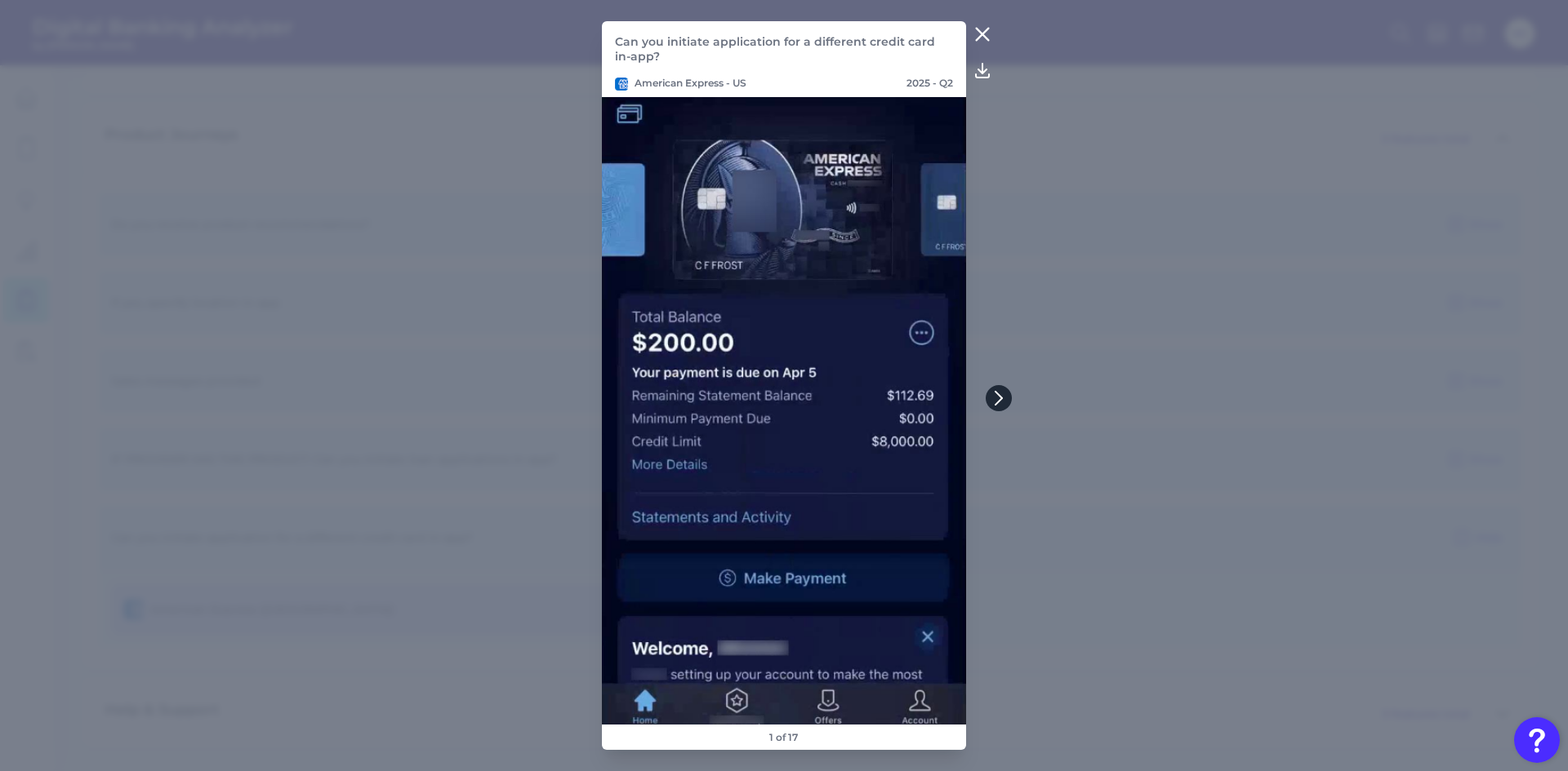
click at [999, 399] on icon at bounding box center [998, 398] width 14 height 14
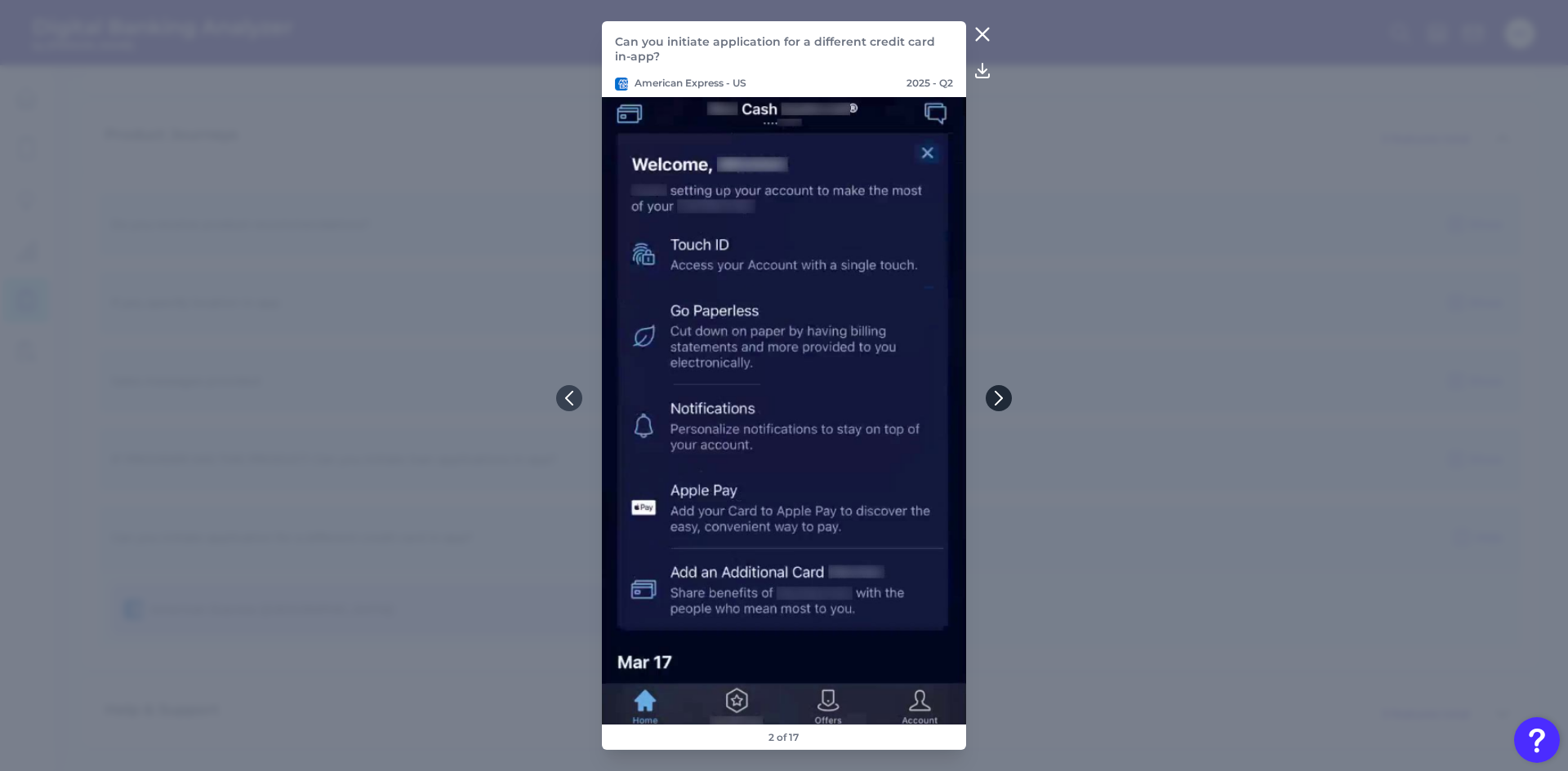
click at [999, 399] on icon at bounding box center [998, 398] width 14 height 14
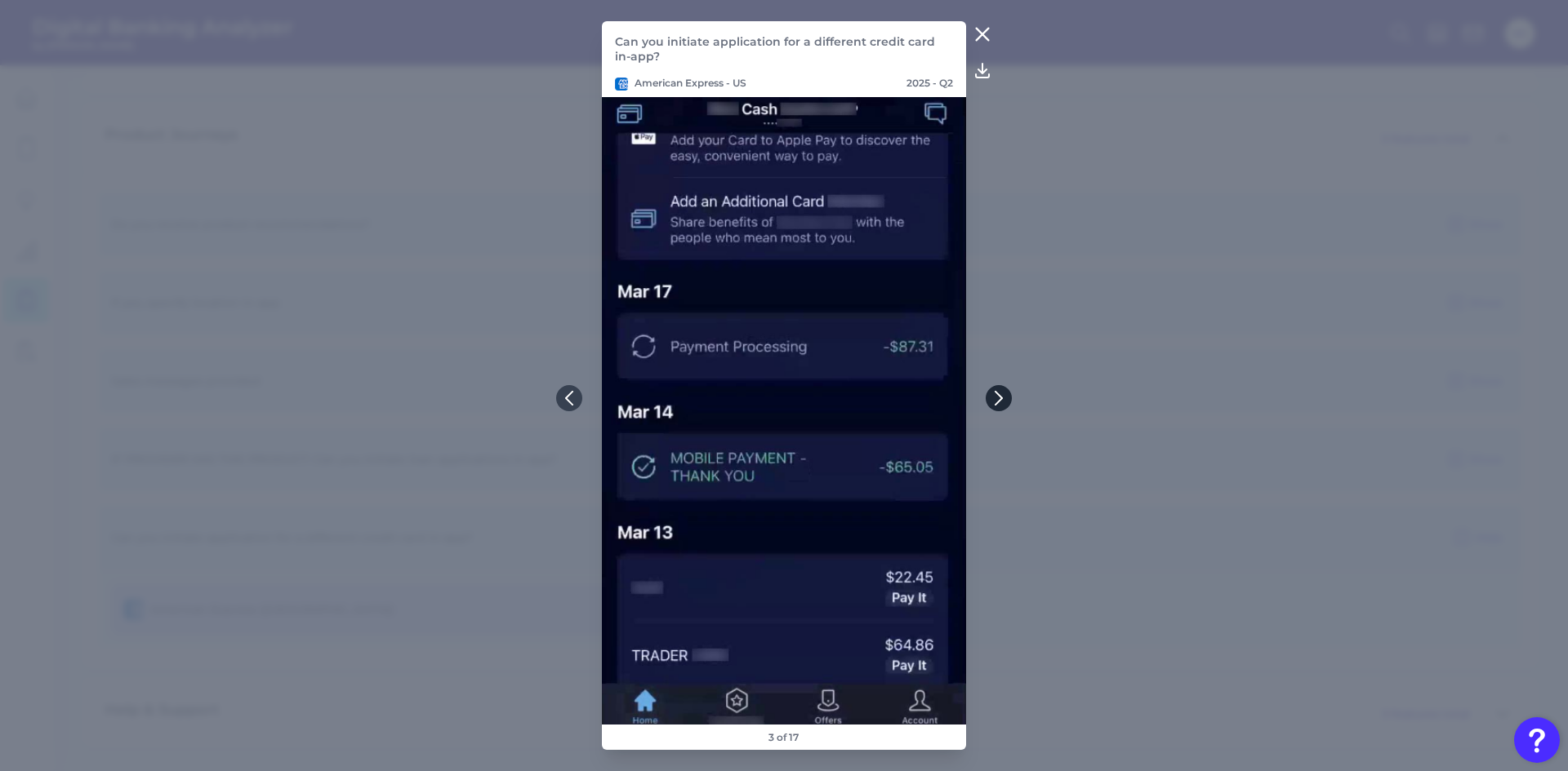
click at [999, 399] on icon at bounding box center [998, 398] width 14 height 14
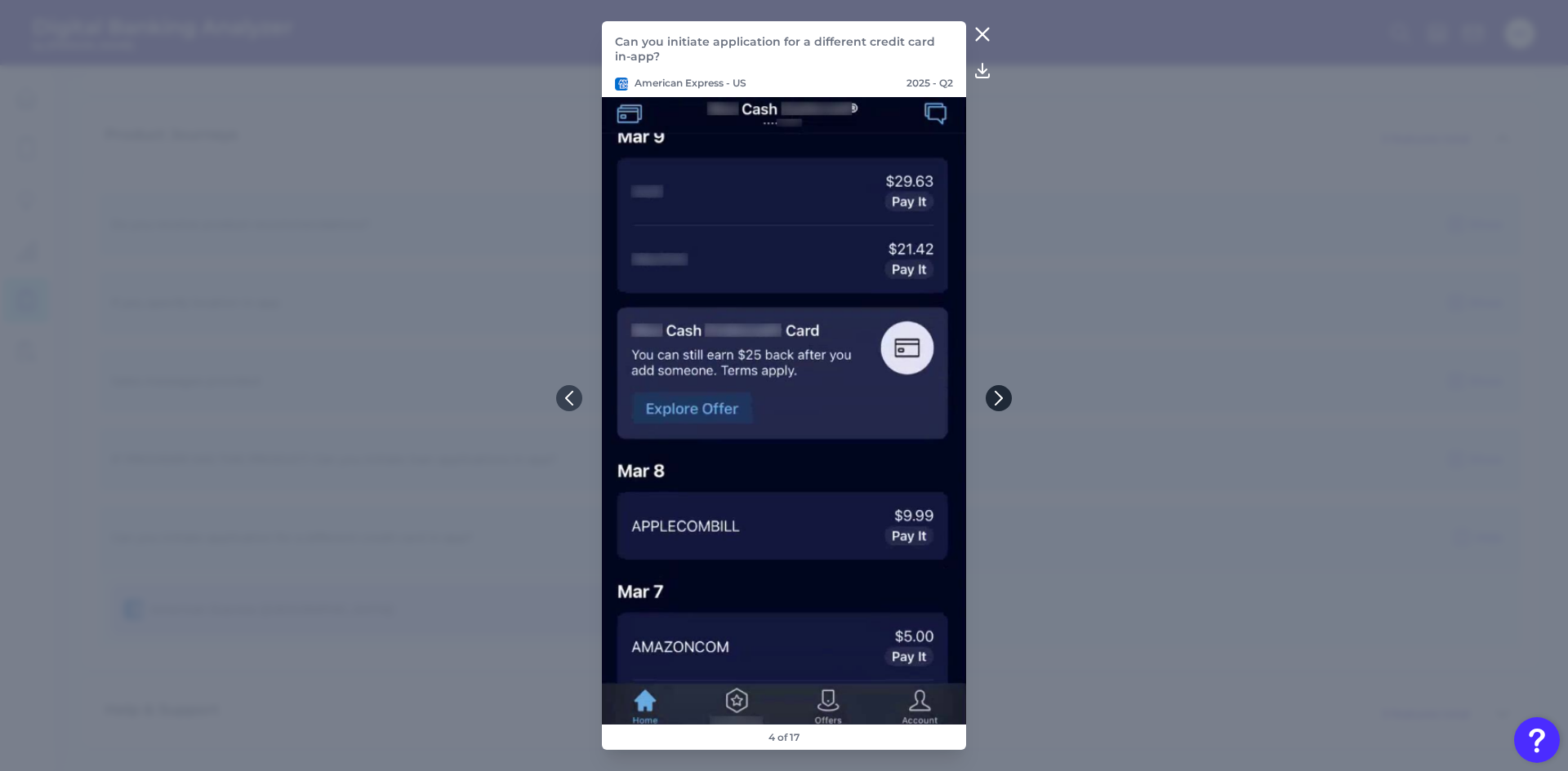
click at [999, 399] on icon at bounding box center [998, 398] width 14 height 14
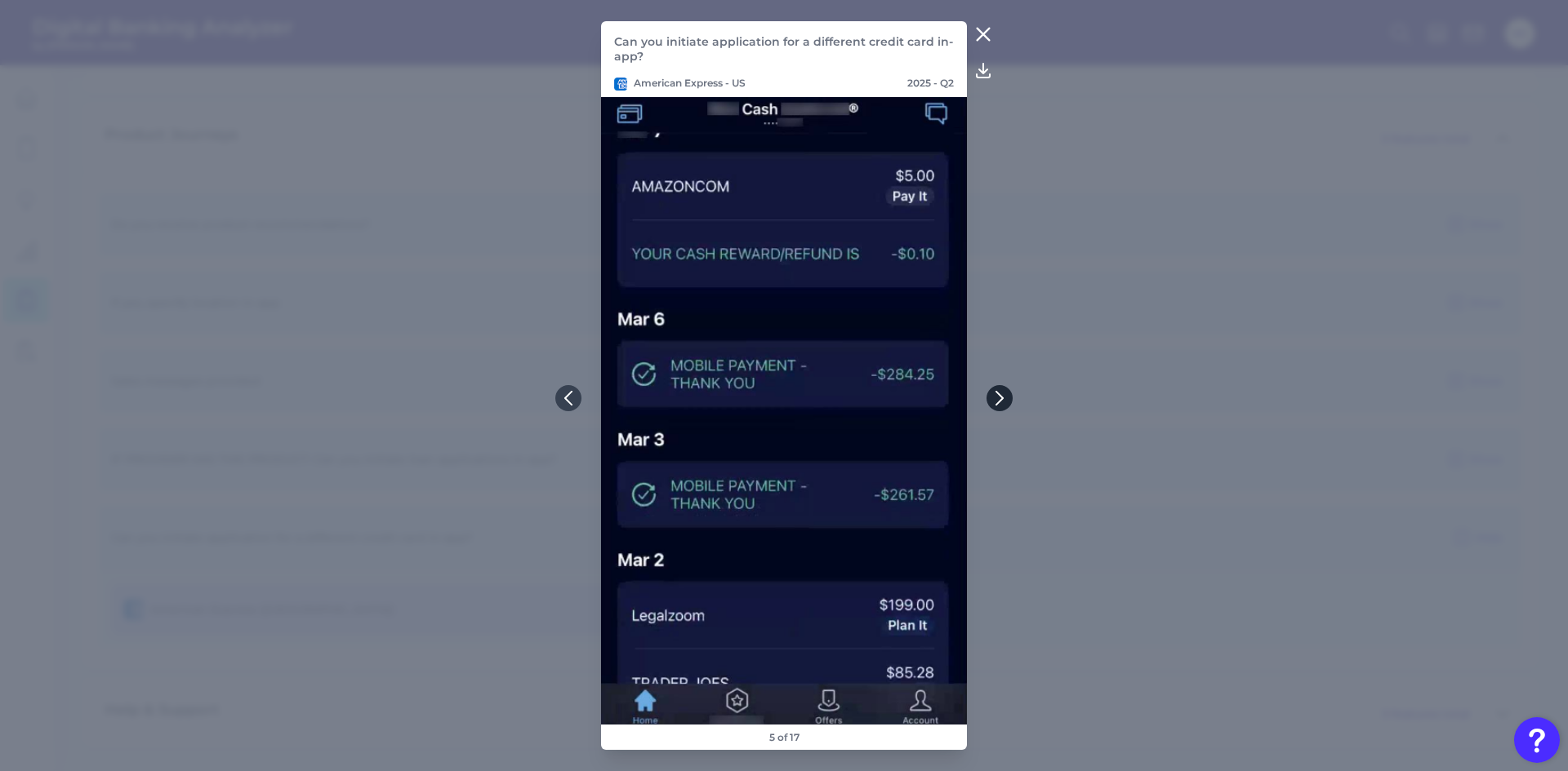
click at [999, 399] on icon at bounding box center [999, 398] width 14 height 14
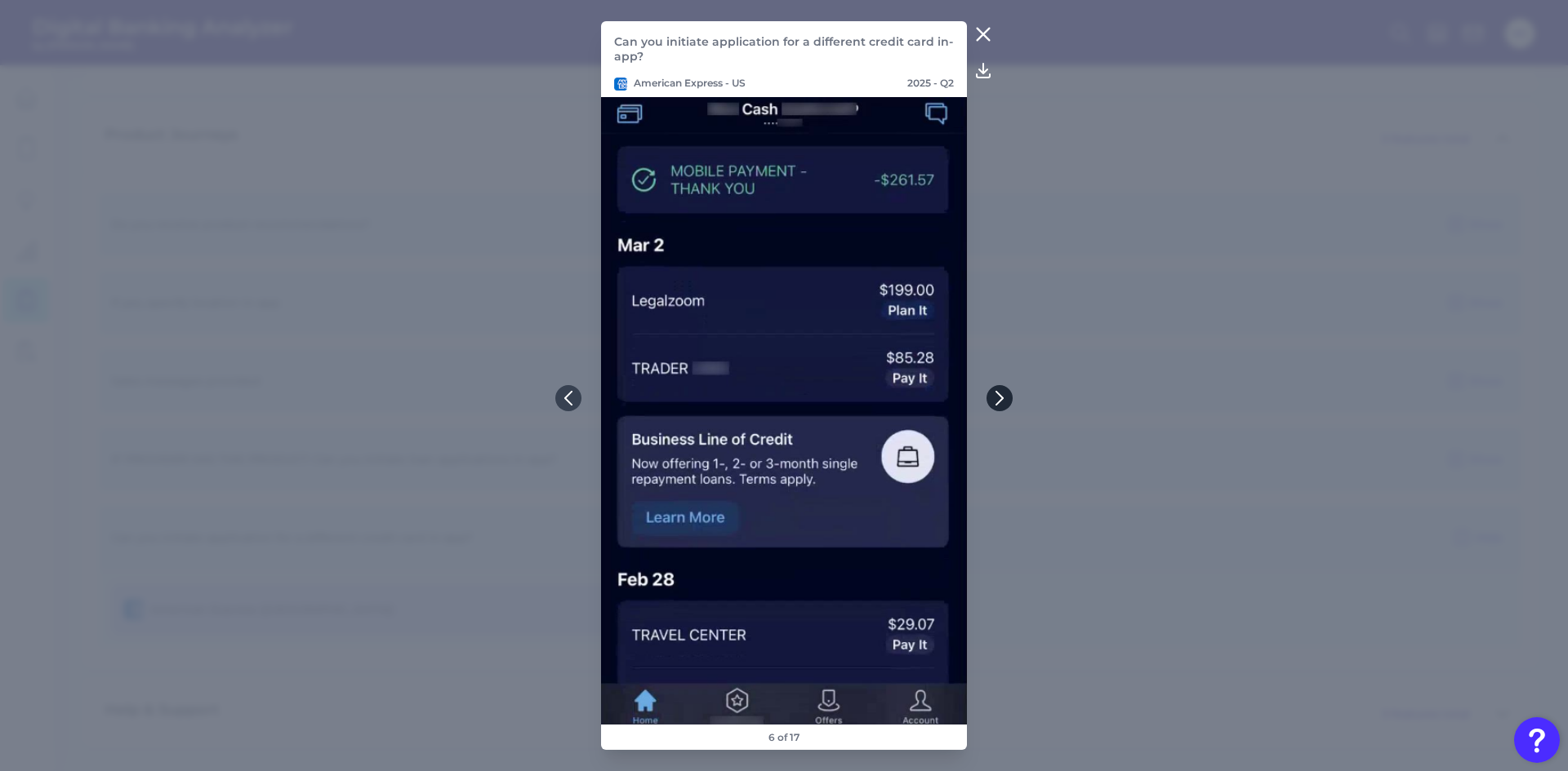
click at [999, 399] on icon at bounding box center [999, 398] width 14 height 14
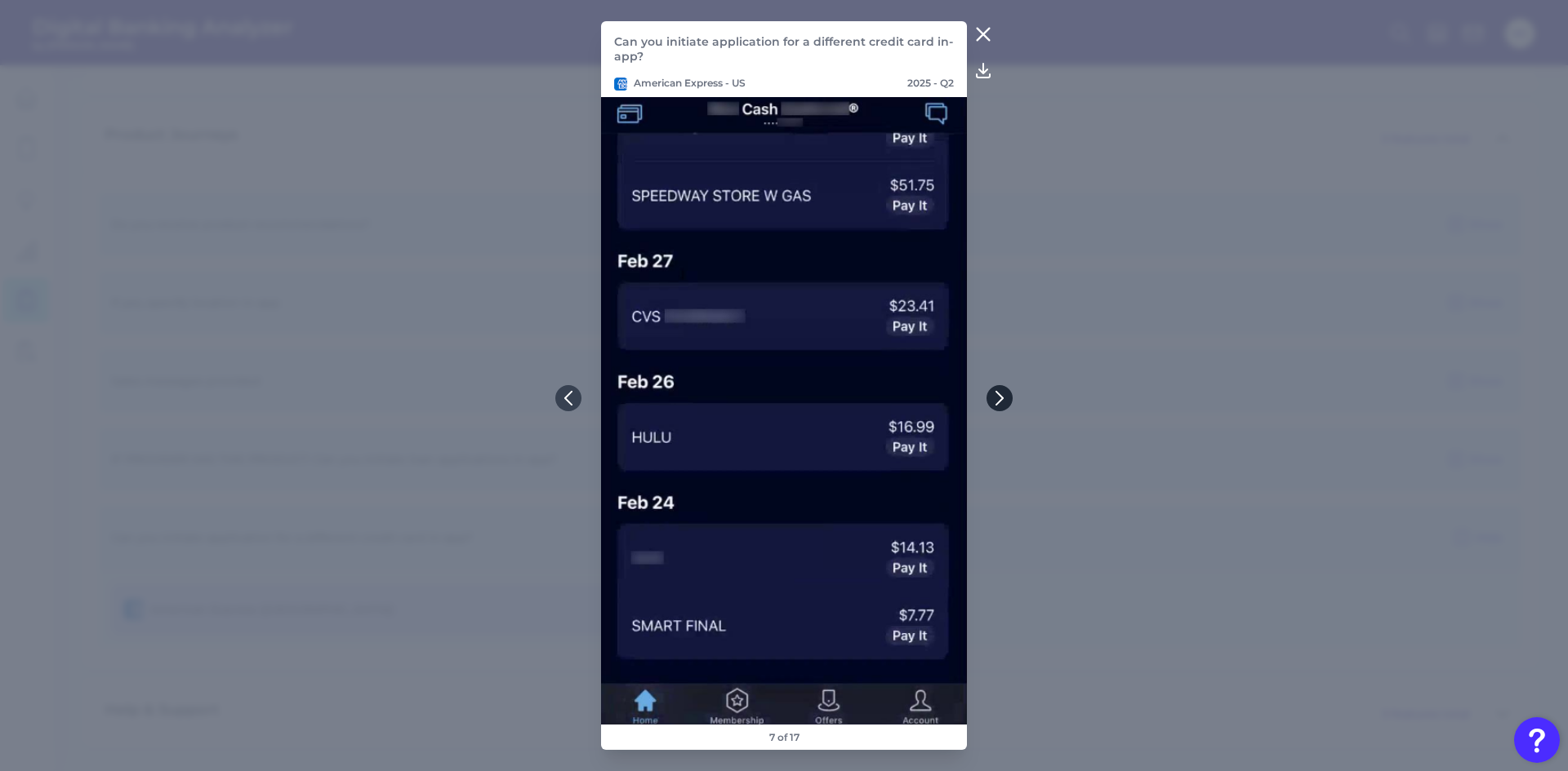
click at [999, 399] on icon at bounding box center [999, 398] width 14 height 14
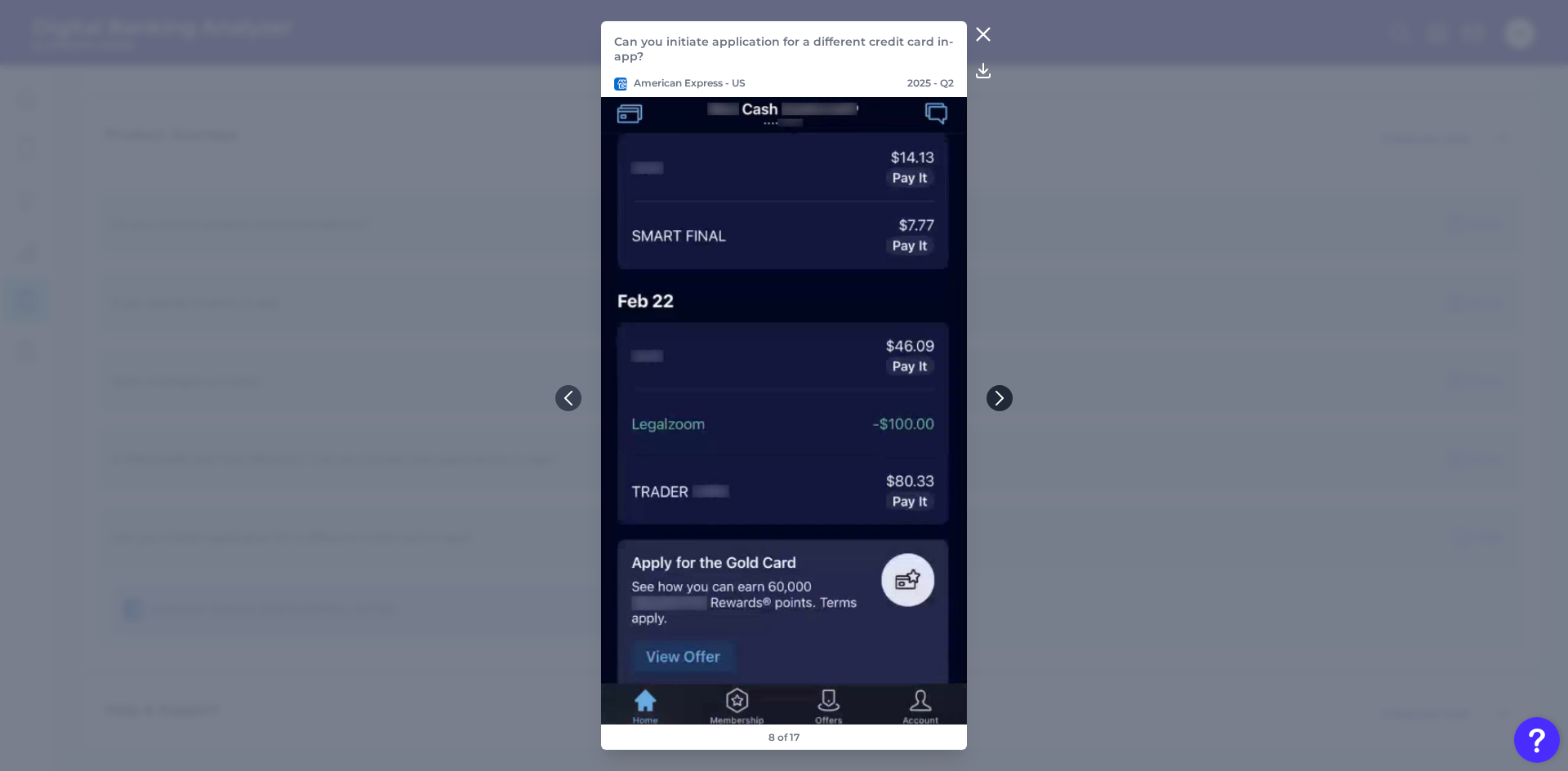
click at [999, 399] on icon at bounding box center [999, 398] width 14 height 14
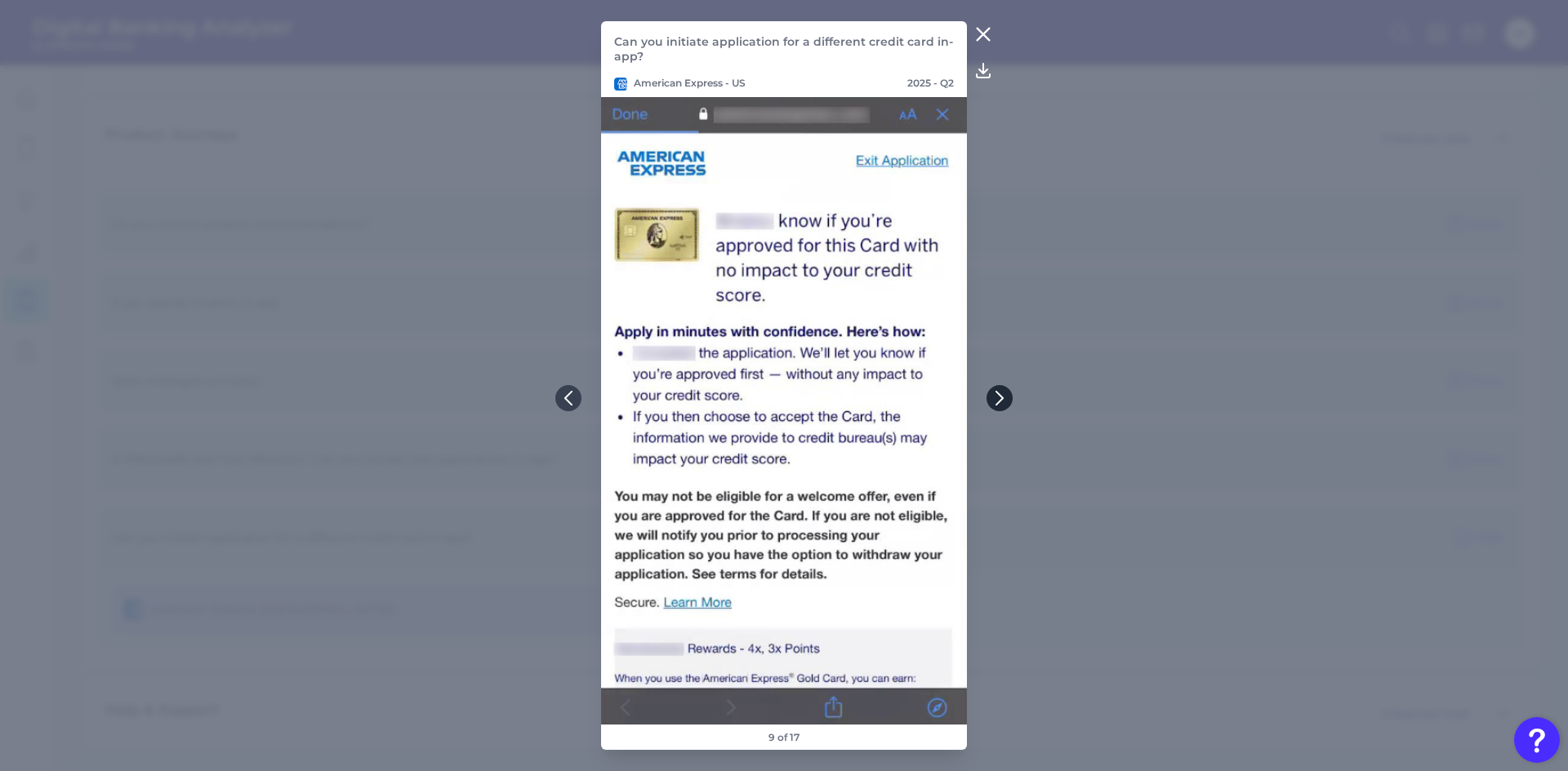
click at [999, 397] on icon at bounding box center [999, 398] width 14 height 14
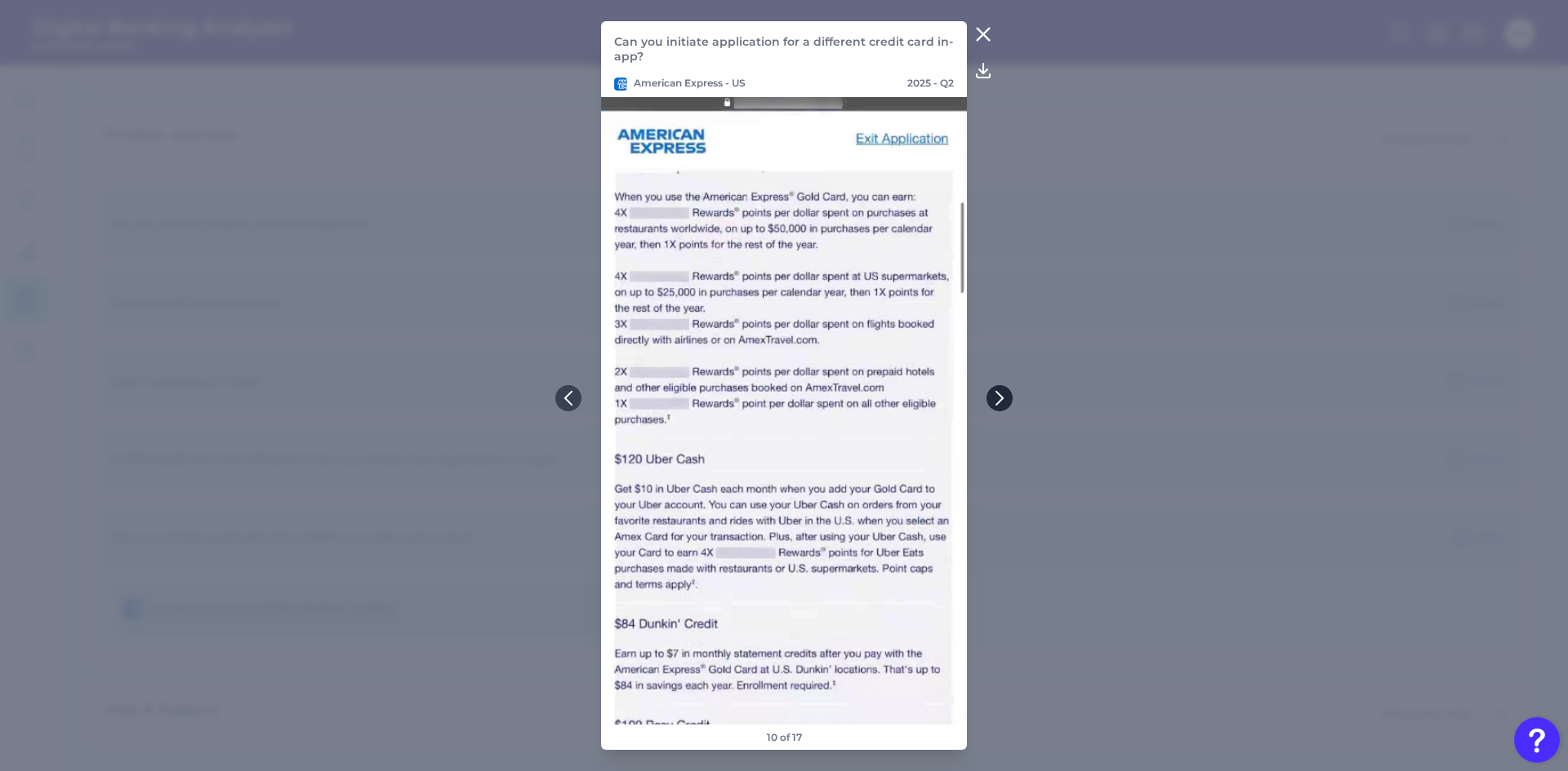
click at [999, 397] on icon at bounding box center [999, 398] width 14 height 14
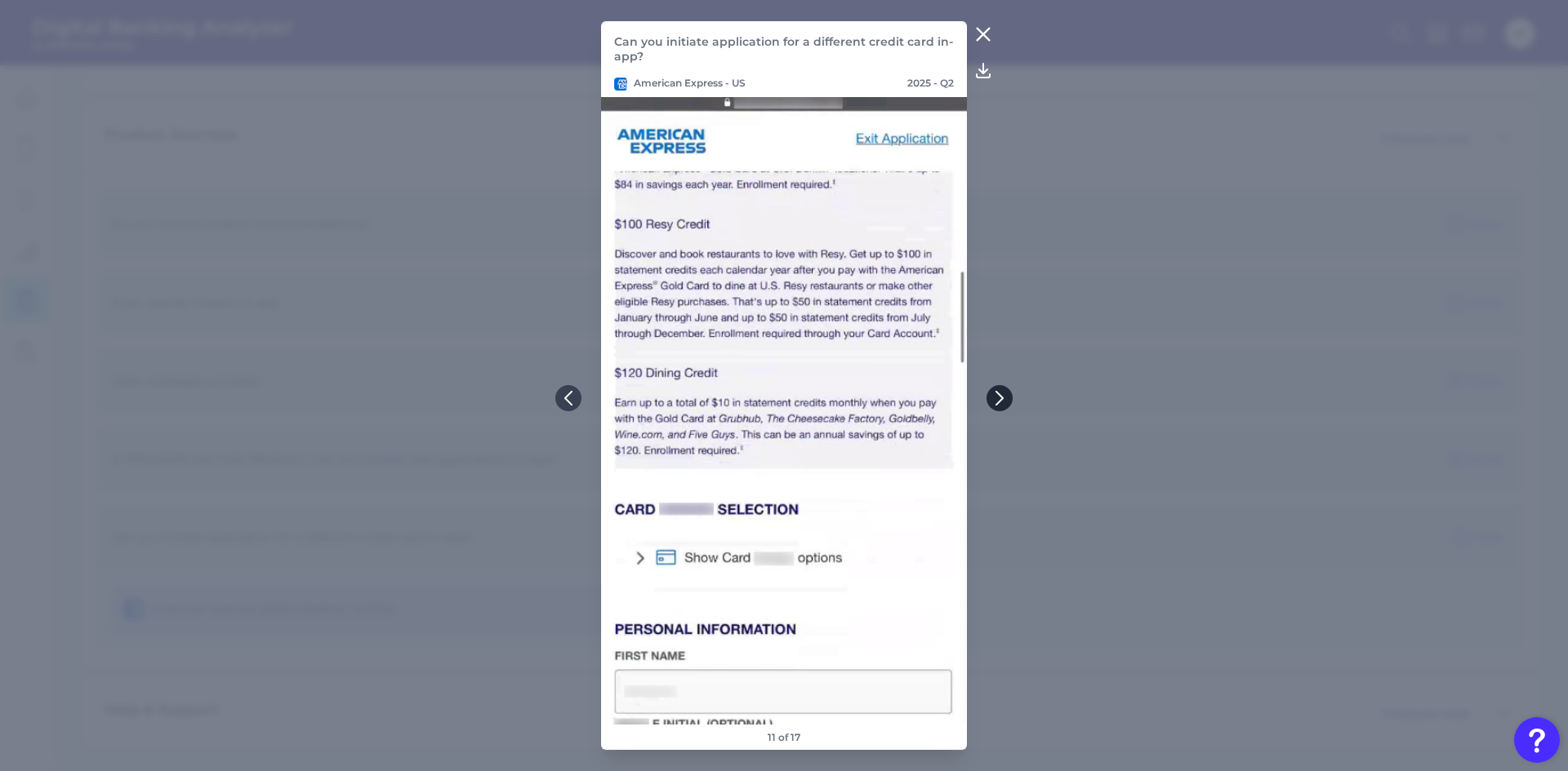
click at [999, 397] on icon at bounding box center [999, 398] width 14 height 14
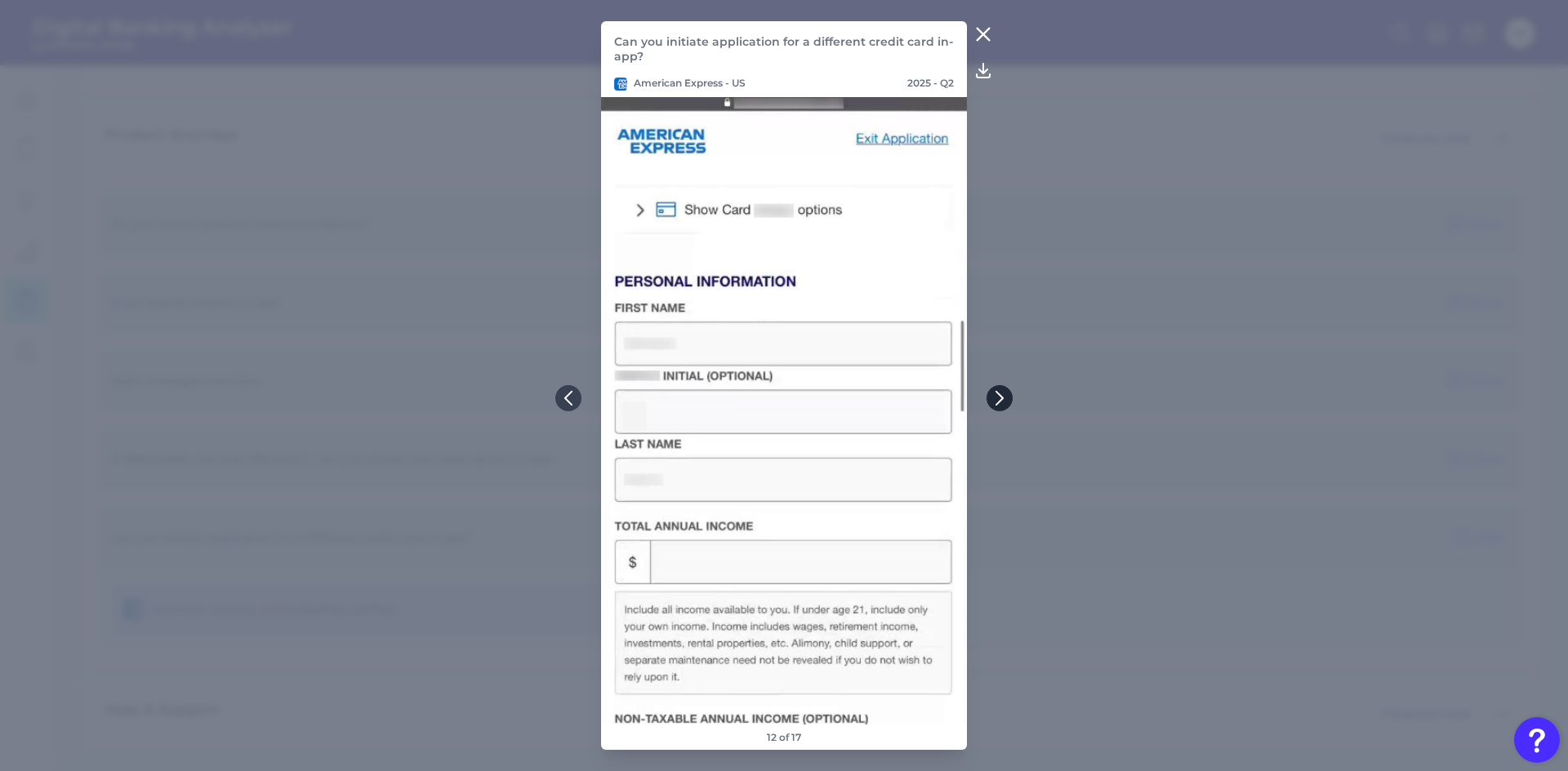
click at [999, 397] on icon at bounding box center [999, 398] width 14 height 14
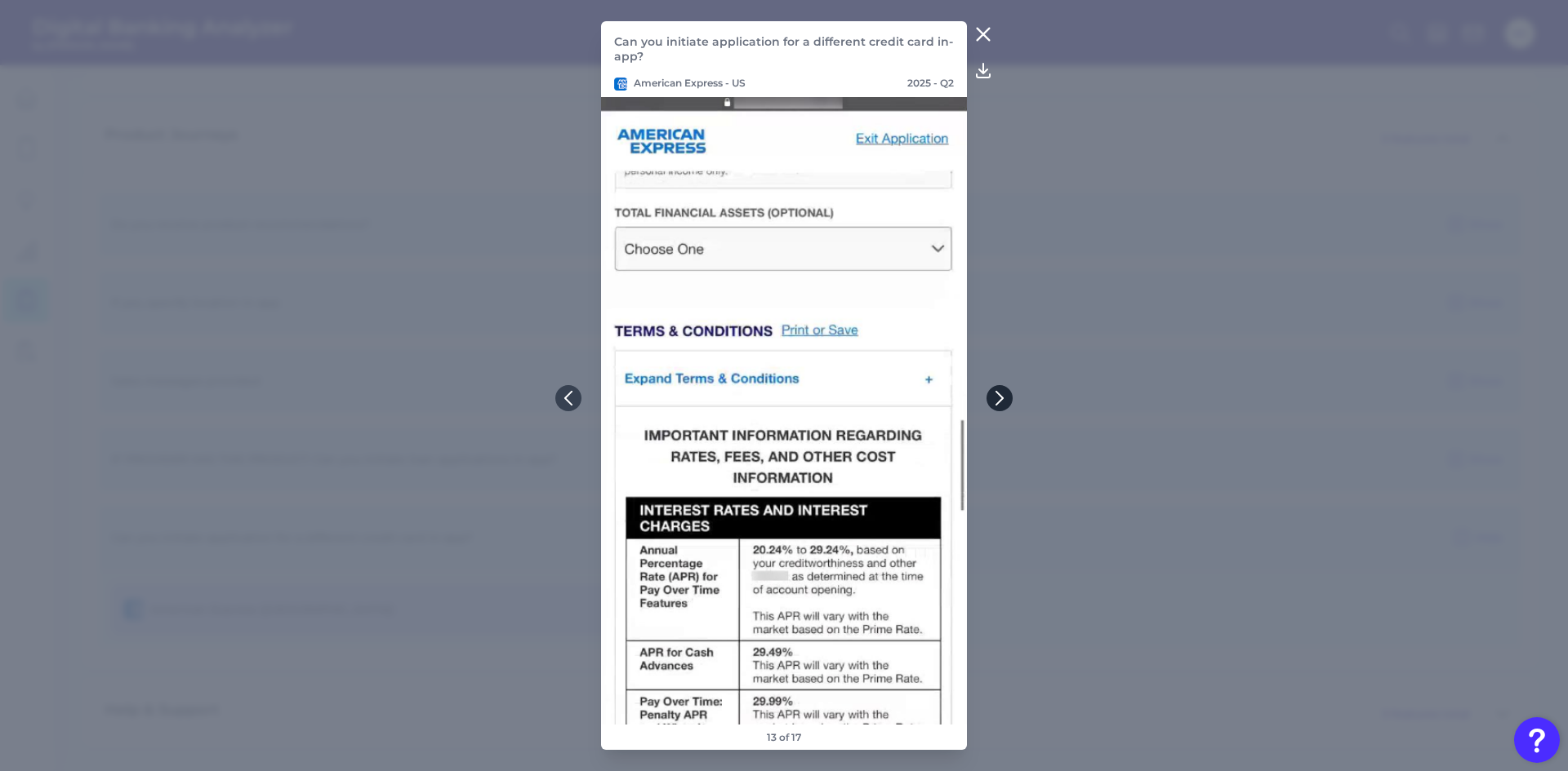
click at [998, 390] on button at bounding box center [999, 398] width 26 height 26
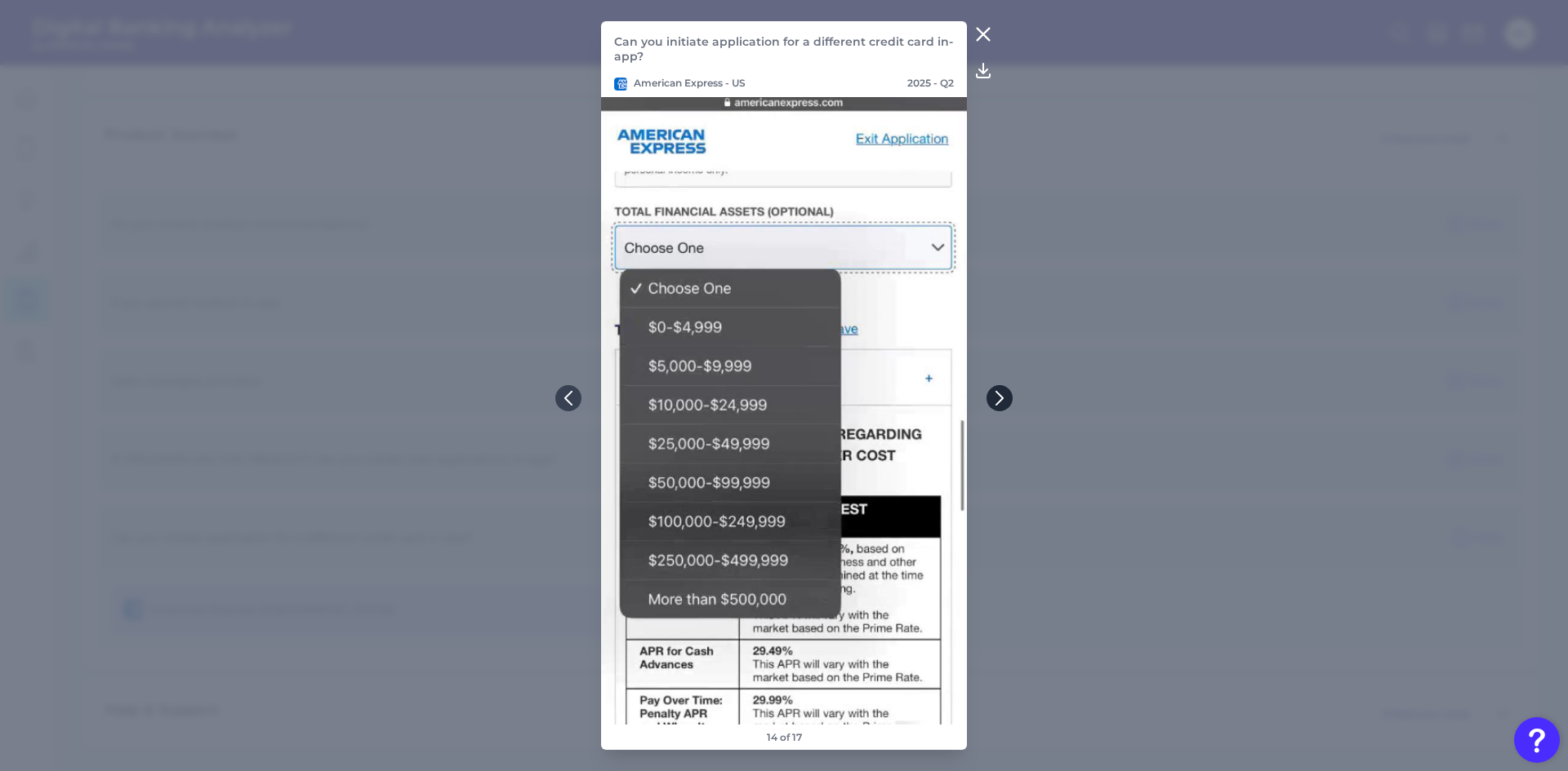
click at [998, 390] on button at bounding box center [999, 398] width 26 height 26
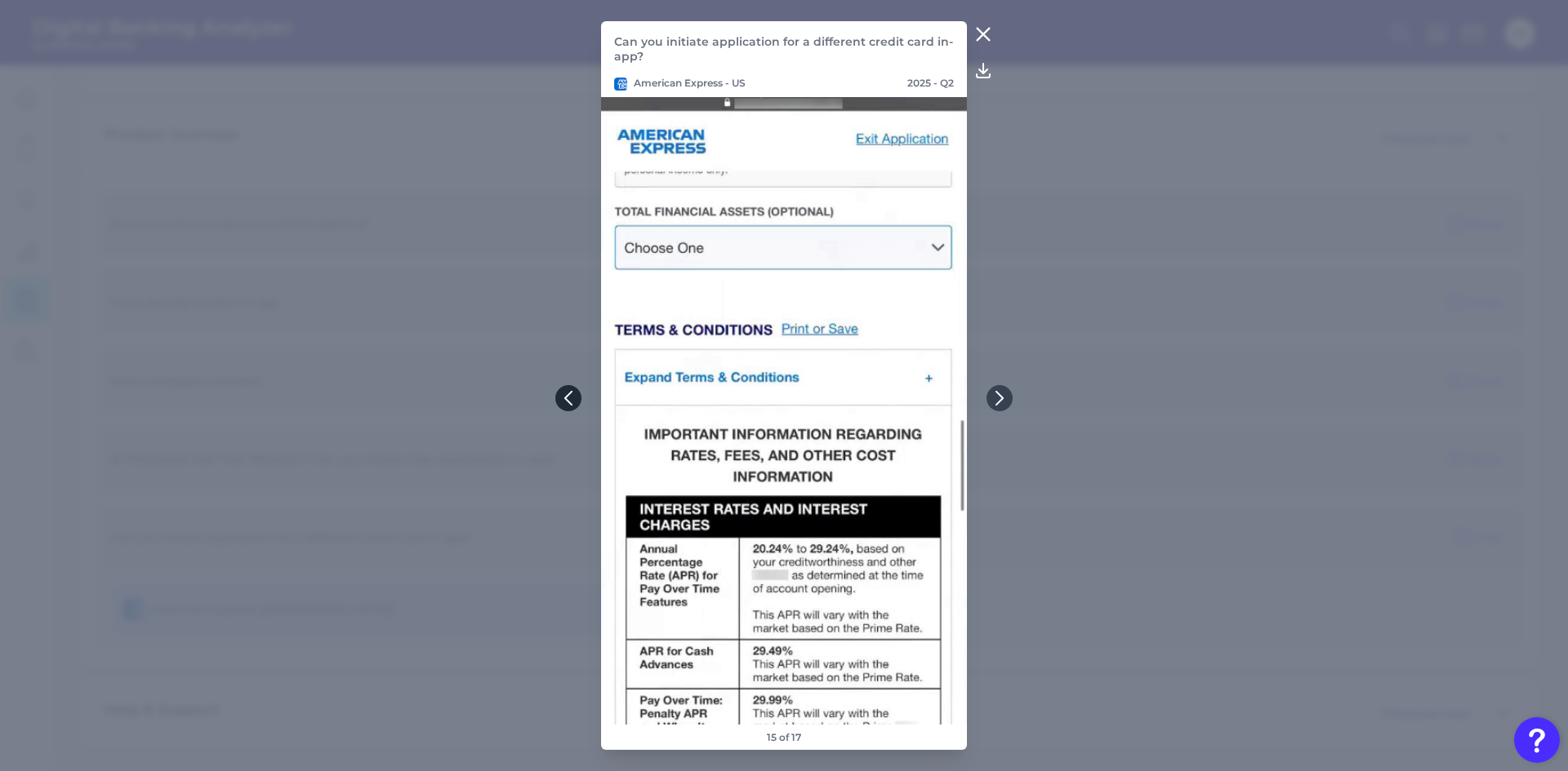
click at [572, 393] on icon at bounding box center [568, 398] width 14 height 14
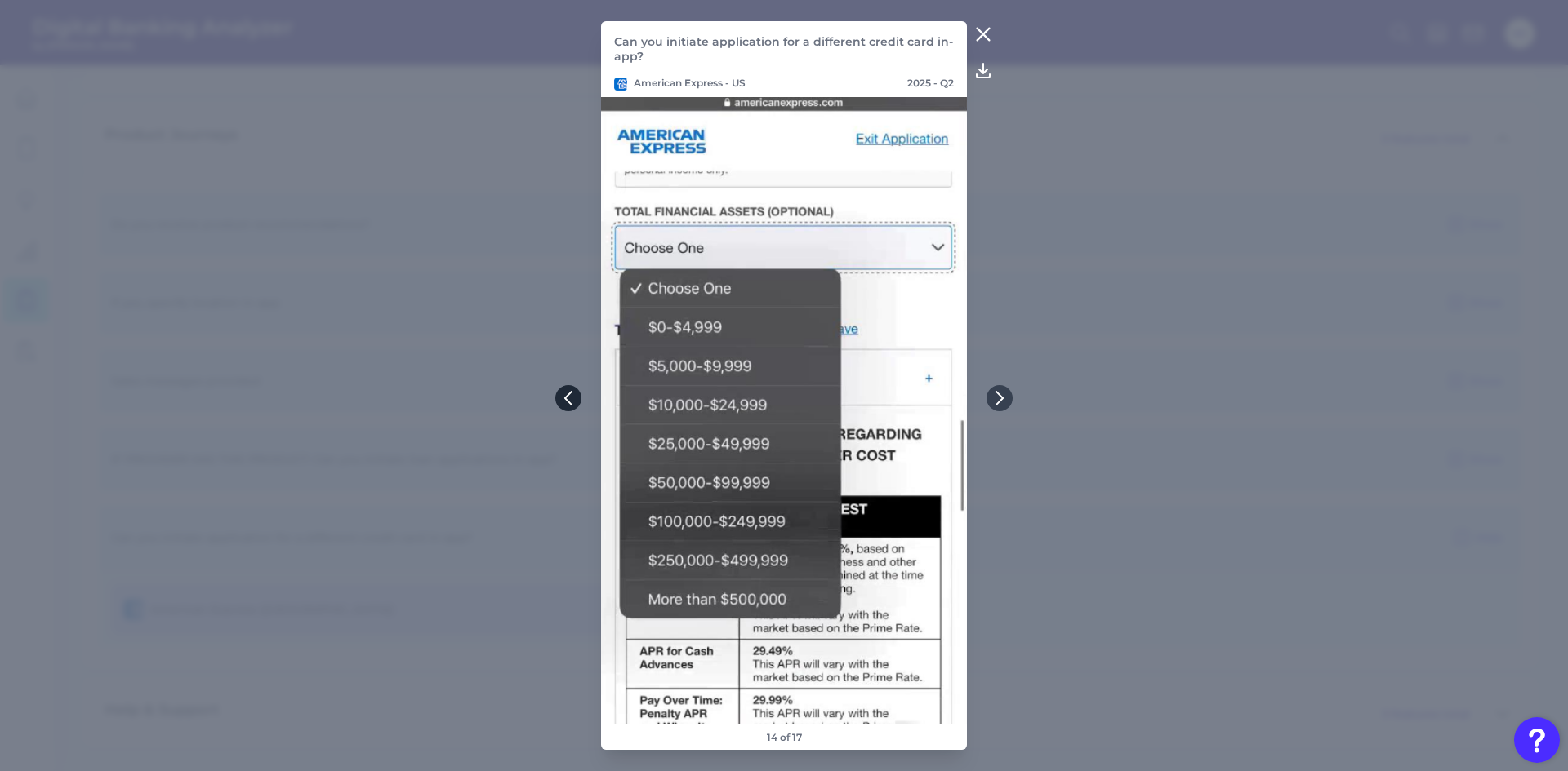
click at [572, 393] on icon at bounding box center [568, 398] width 14 height 14
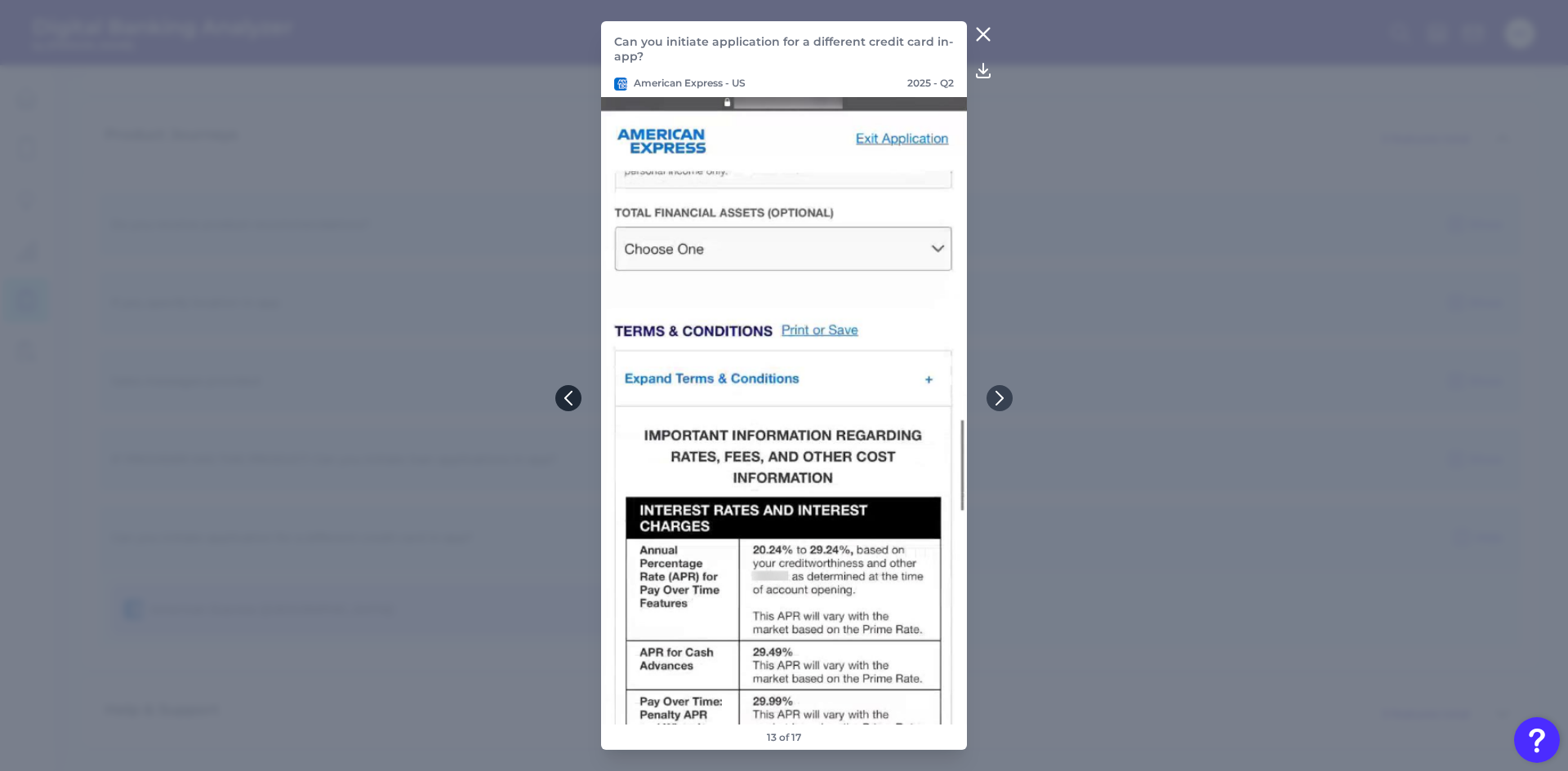
click at [572, 393] on icon at bounding box center [568, 398] width 14 height 14
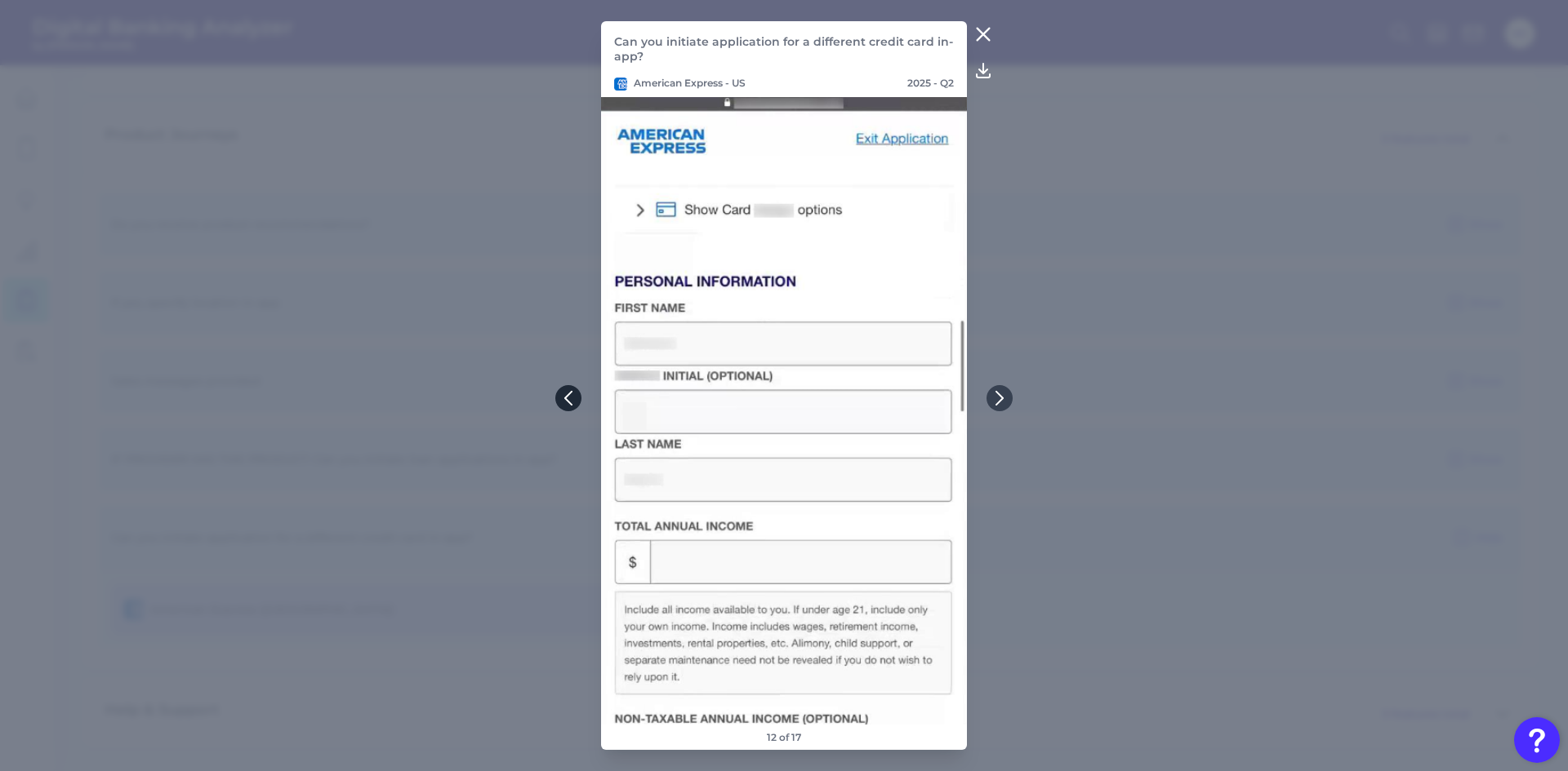
click at [572, 393] on icon at bounding box center [568, 398] width 14 height 14
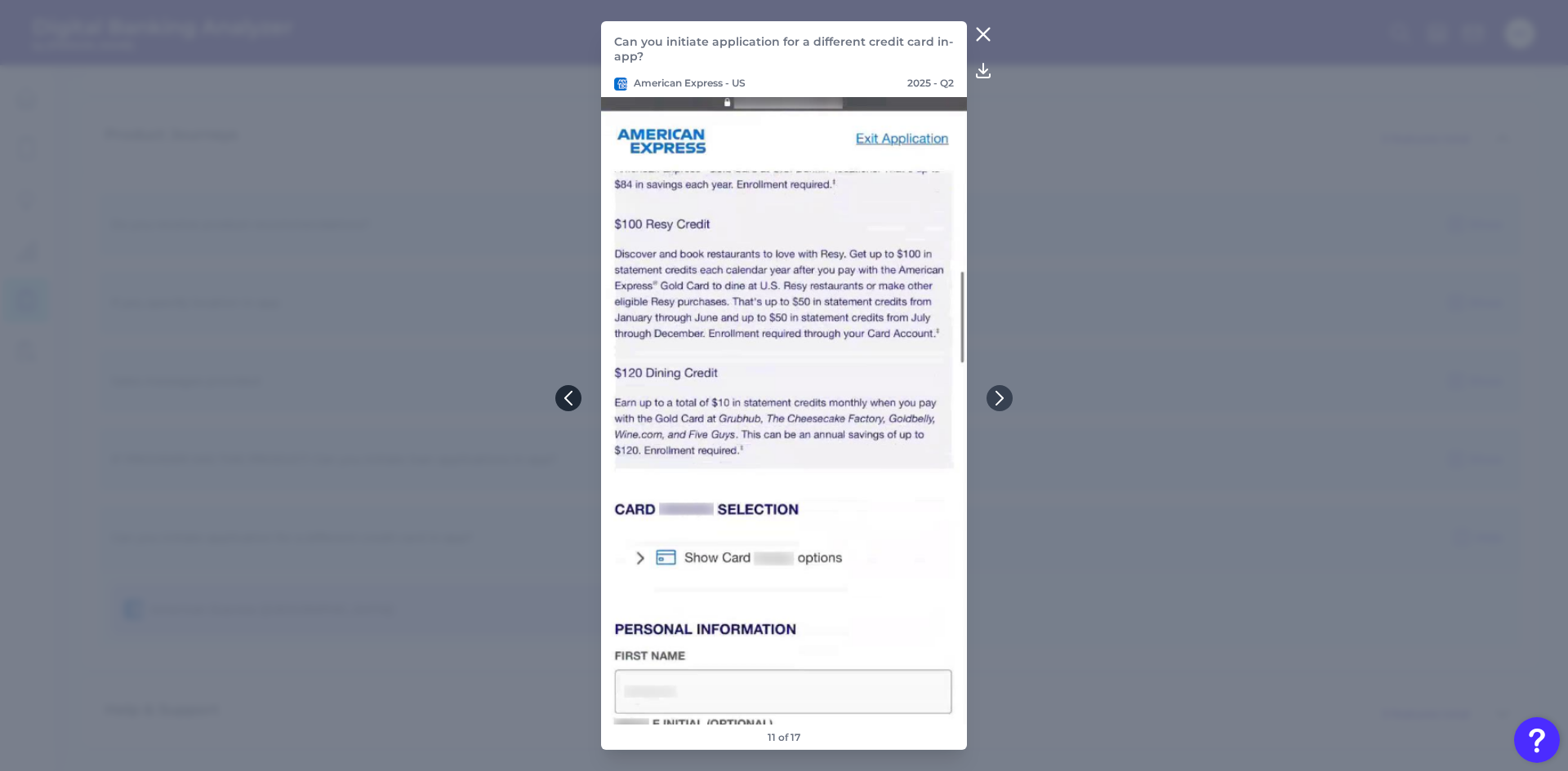
click at [572, 393] on icon at bounding box center [568, 398] width 14 height 14
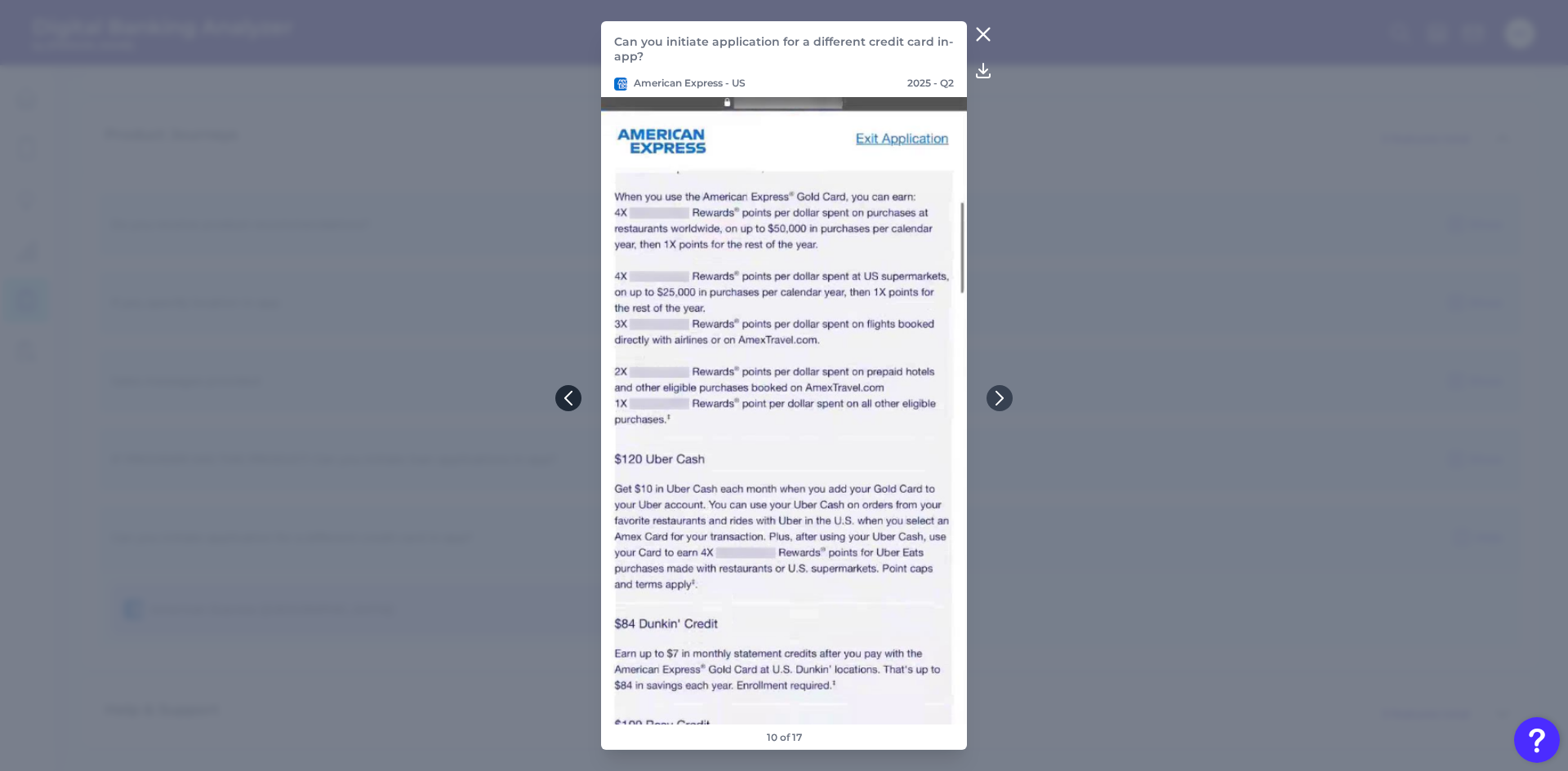
click at [572, 393] on icon at bounding box center [568, 398] width 14 height 14
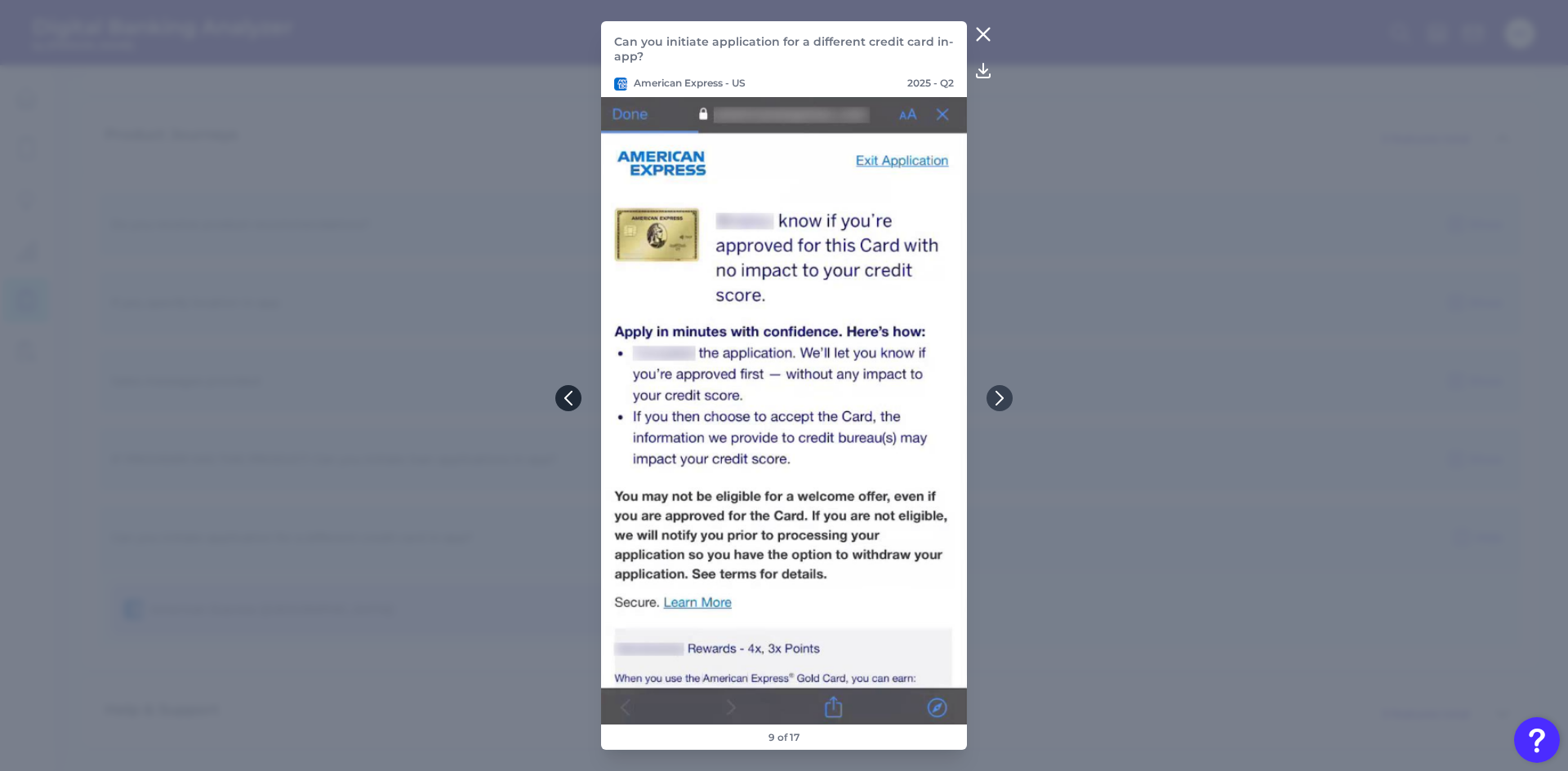
click at [572, 393] on icon at bounding box center [568, 398] width 14 height 14
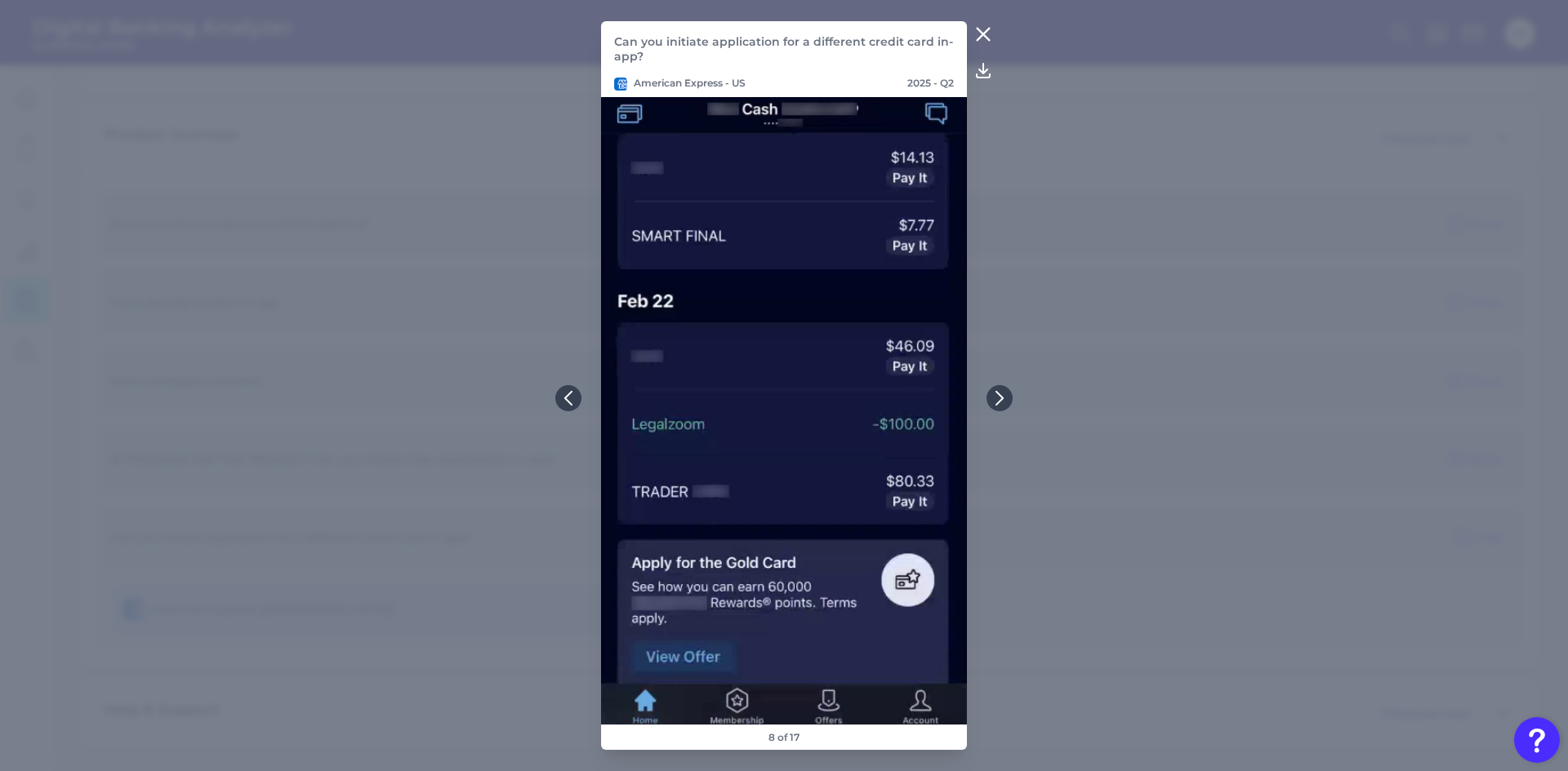
click at [979, 32] on icon at bounding box center [983, 34] width 13 height 13
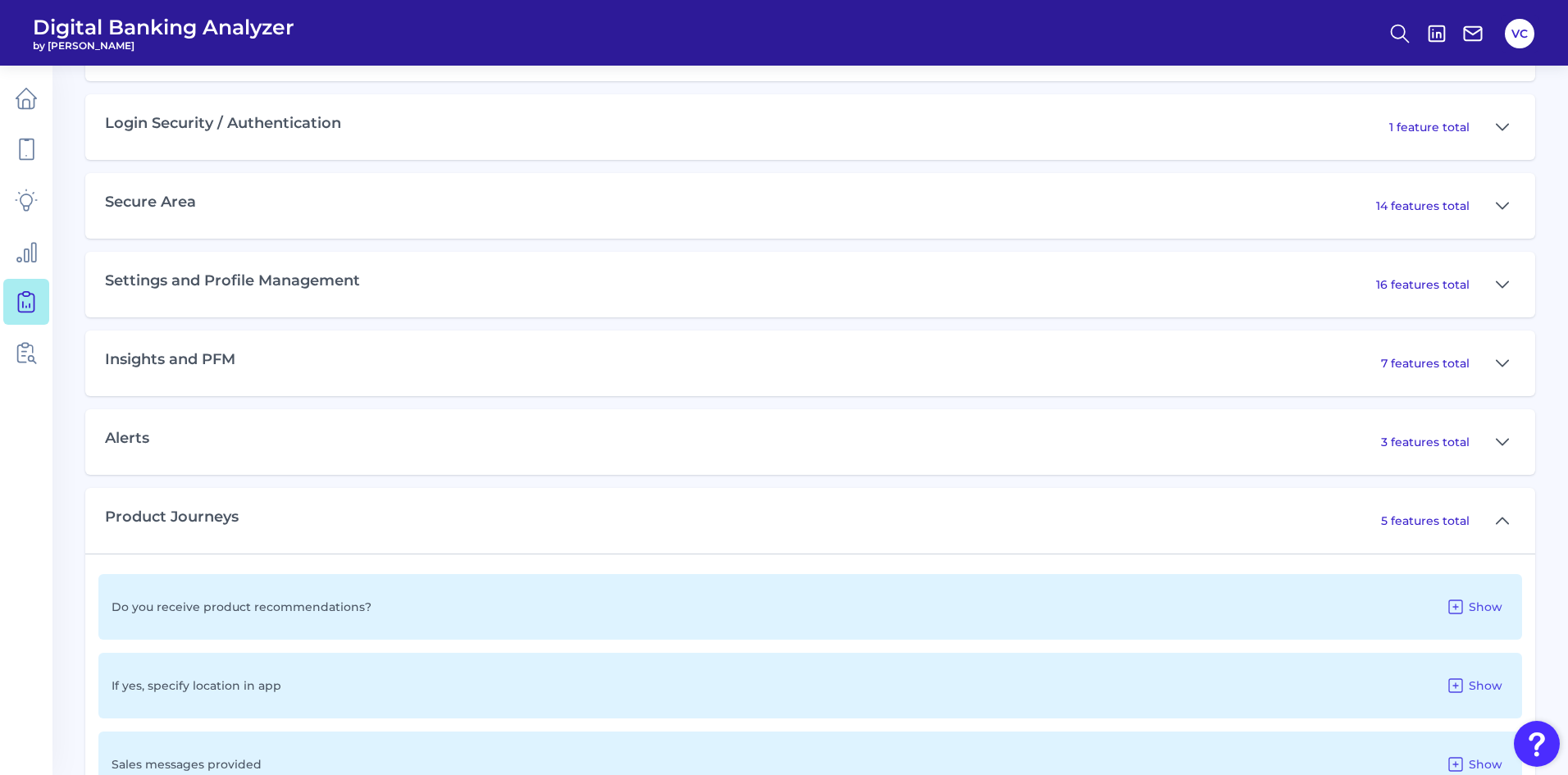
scroll to position [838, 0]
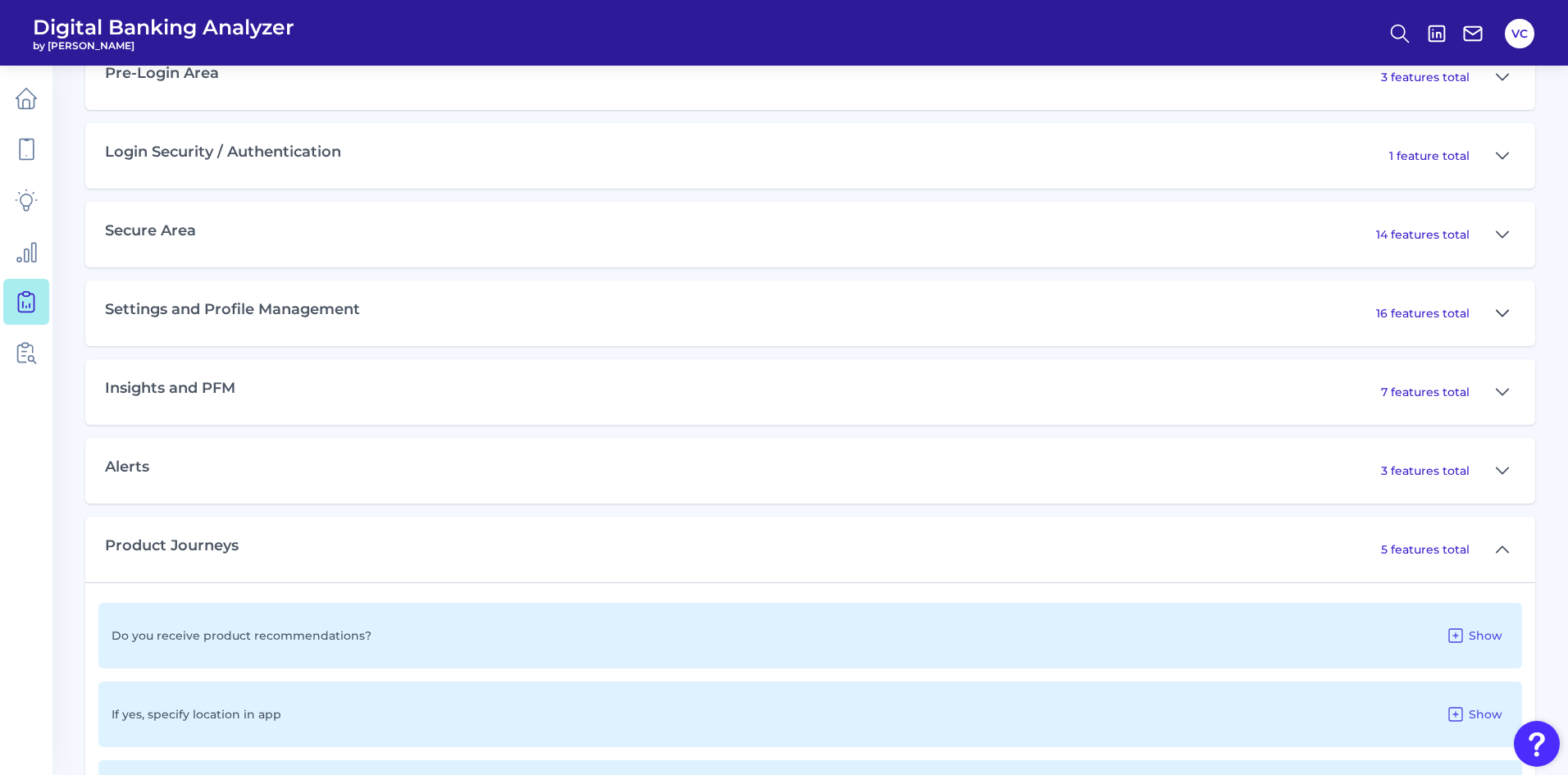
click at [1510, 319] on button at bounding box center [1502, 313] width 26 height 26
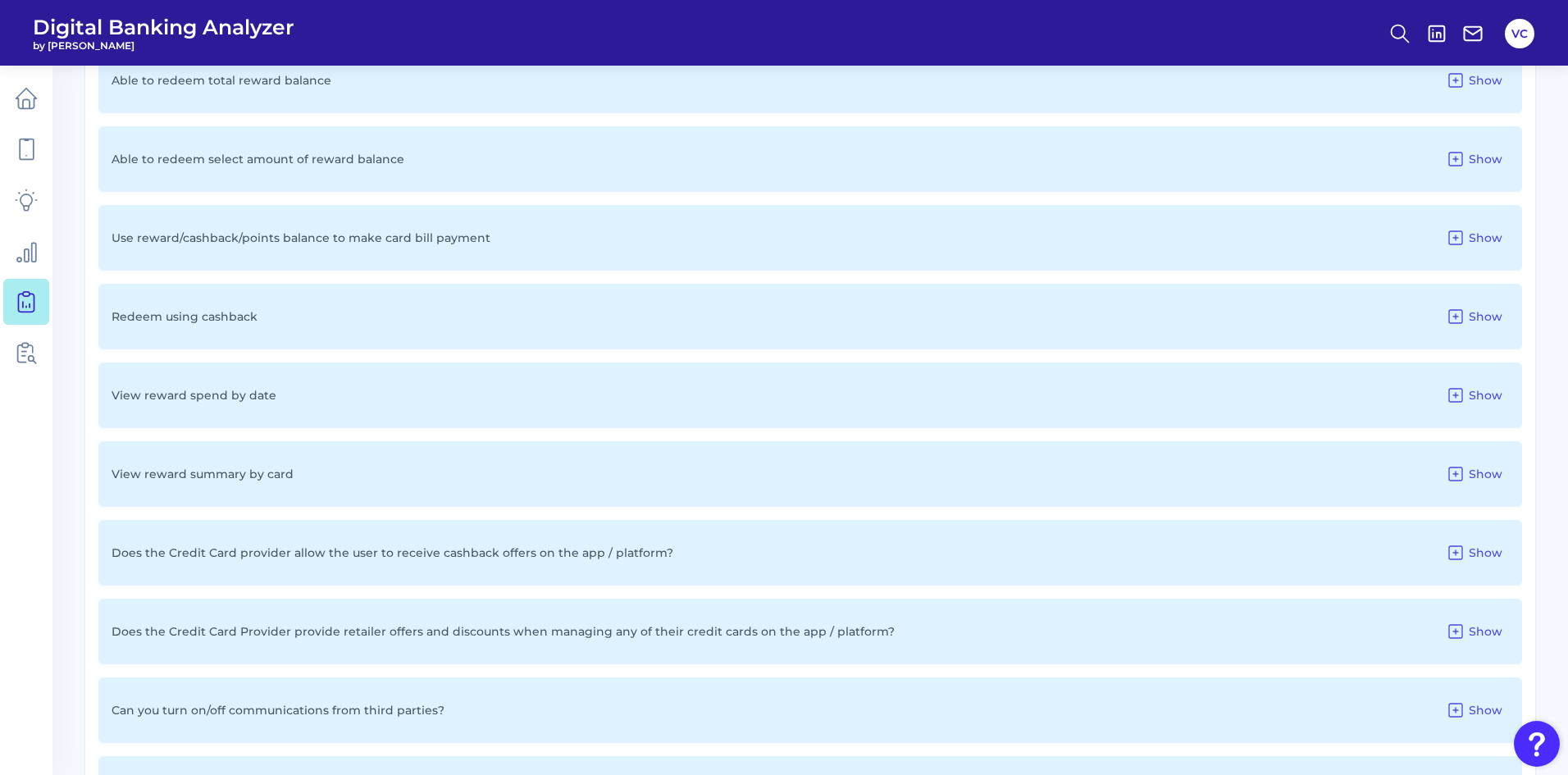
scroll to position [1413, 0]
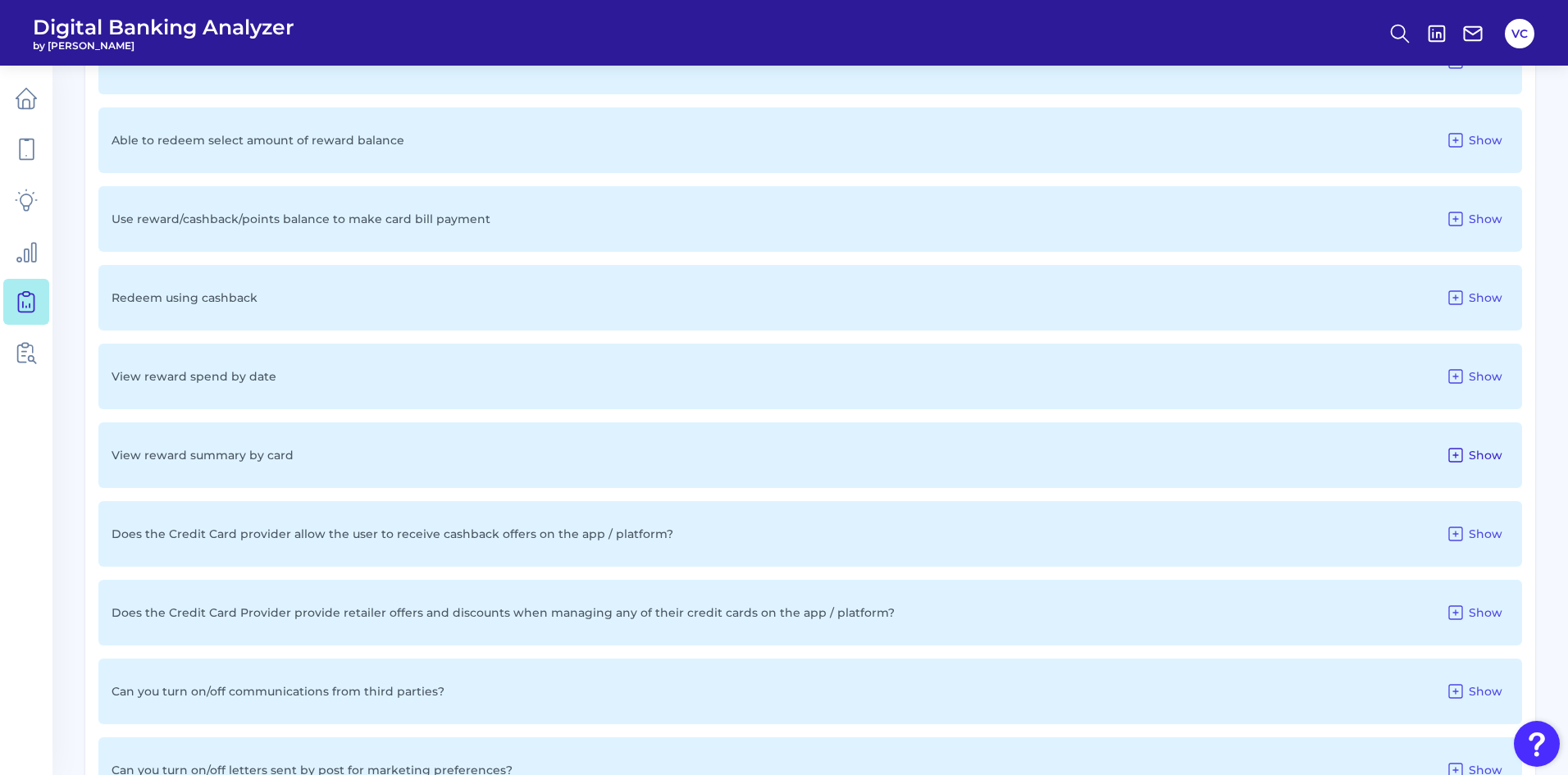
click at [1470, 456] on span "Show" at bounding box center [1486, 455] width 34 height 14
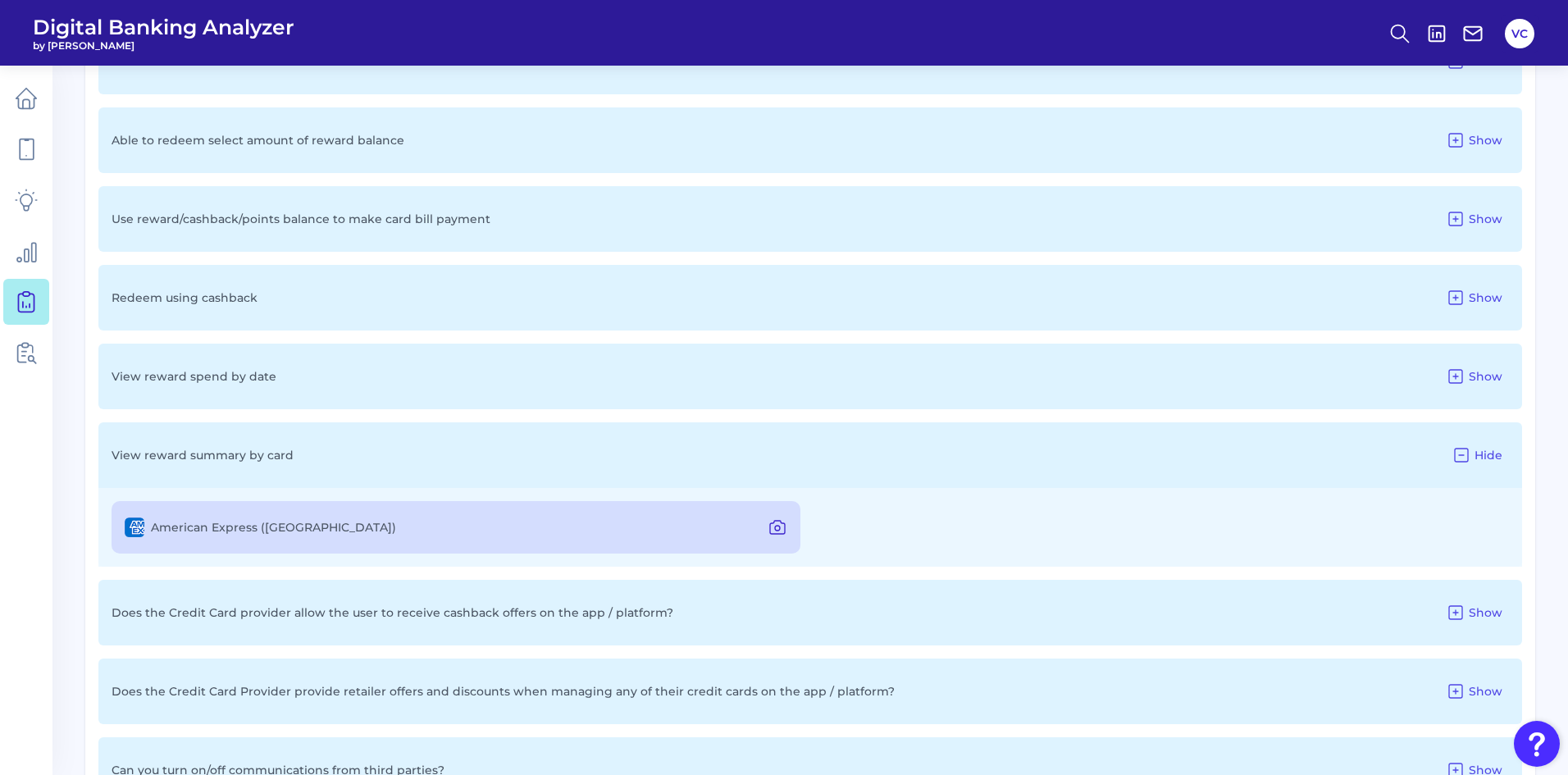
click at [770, 531] on icon at bounding box center [776, 527] width 14 height 14
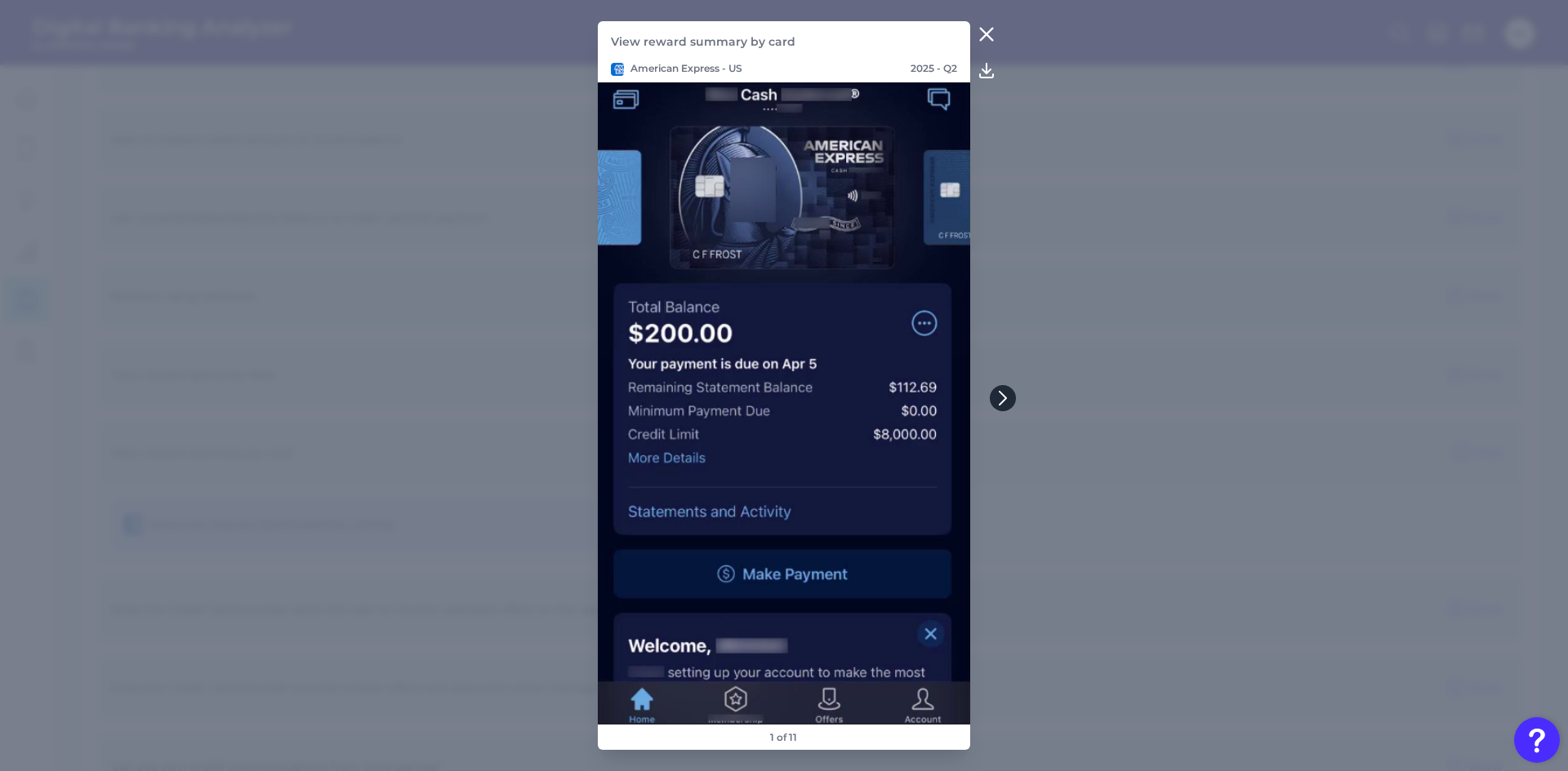
click at [993, 399] on button at bounding box center [1002, 398] width 26 height 26
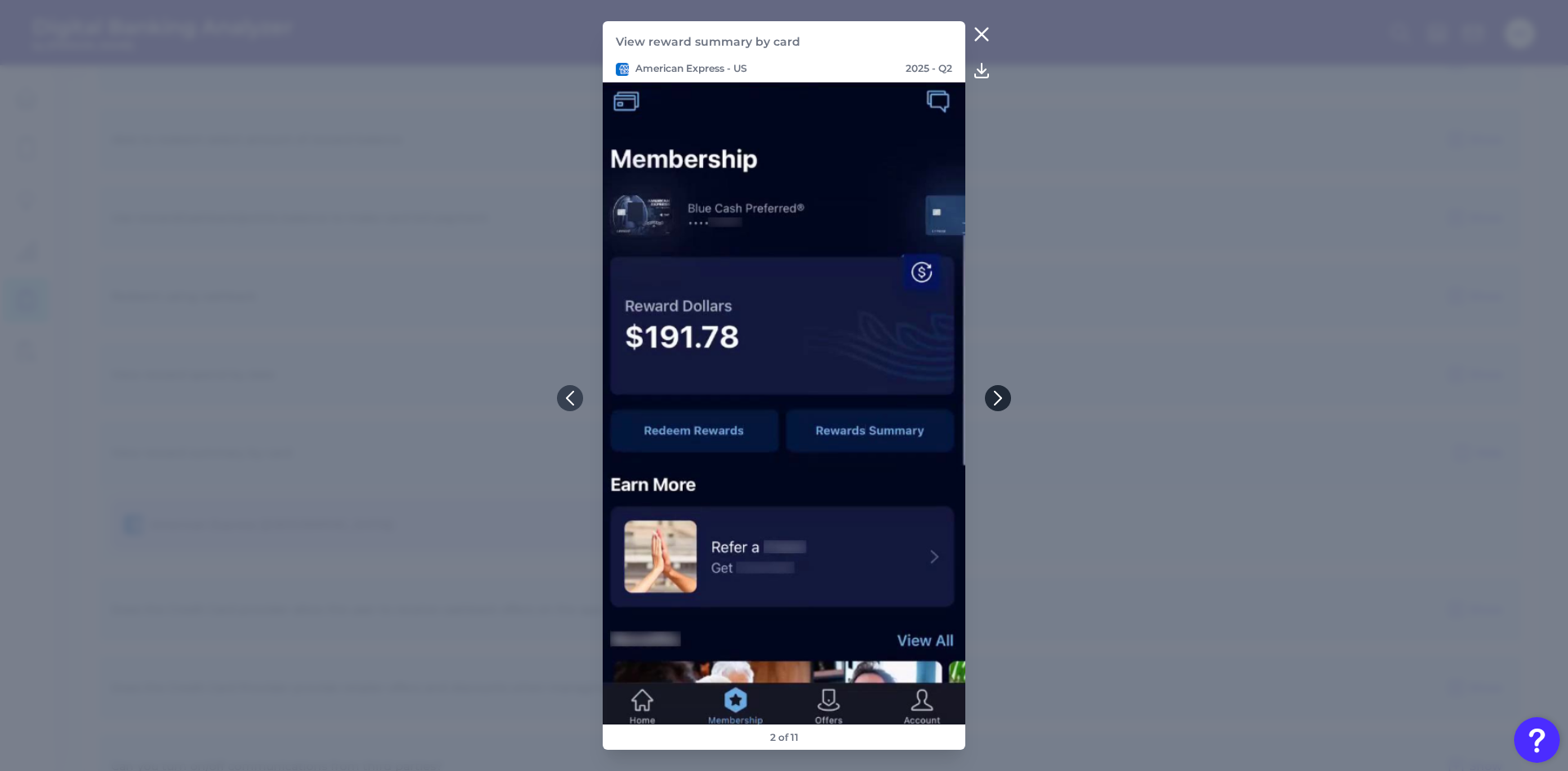
click at [993, 399] on icon at bounding box center [997, 398] width 14 height 14
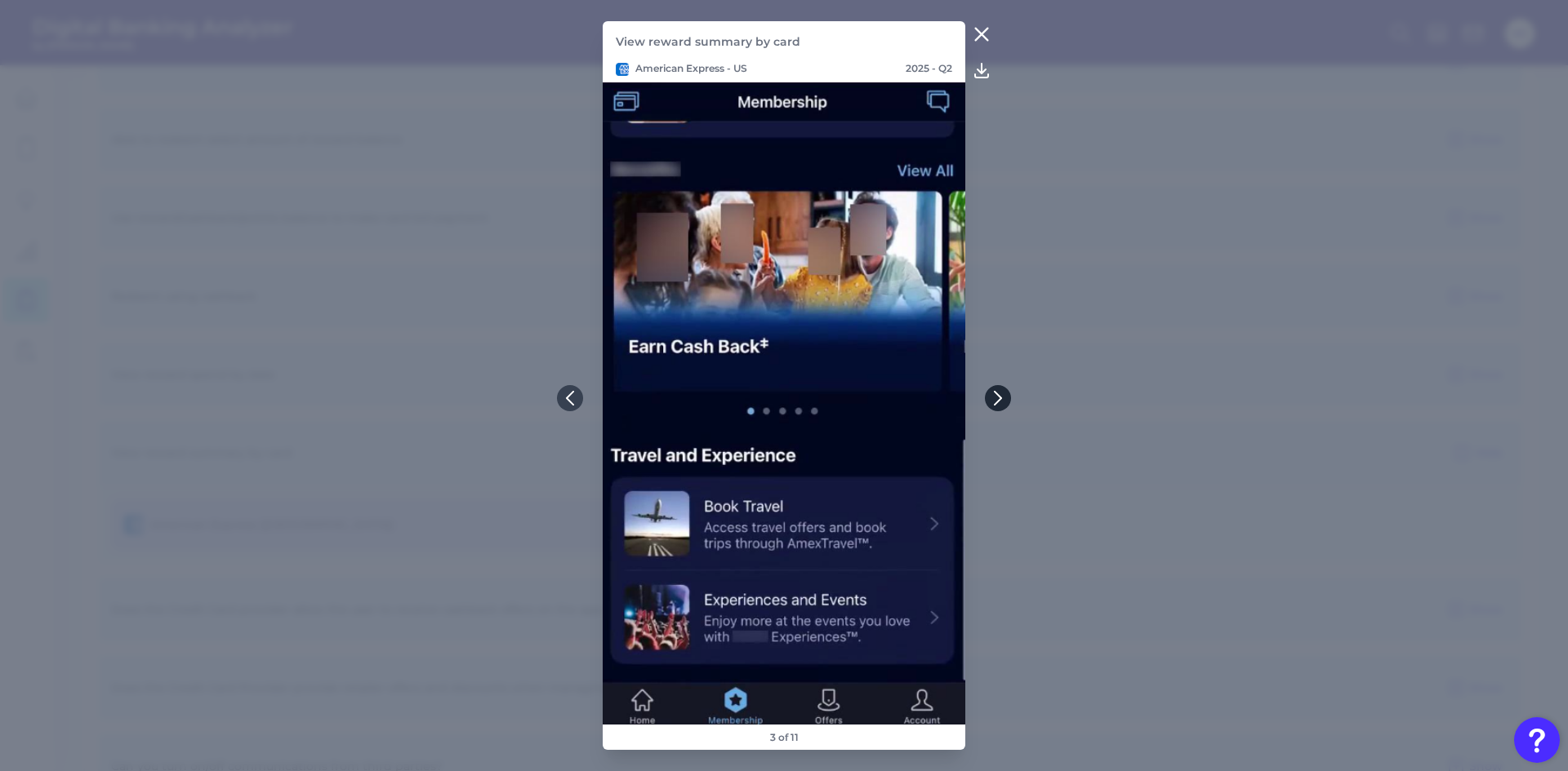
click at [993, 396] on icon at bounding box center [997, 398] width 14 height 14
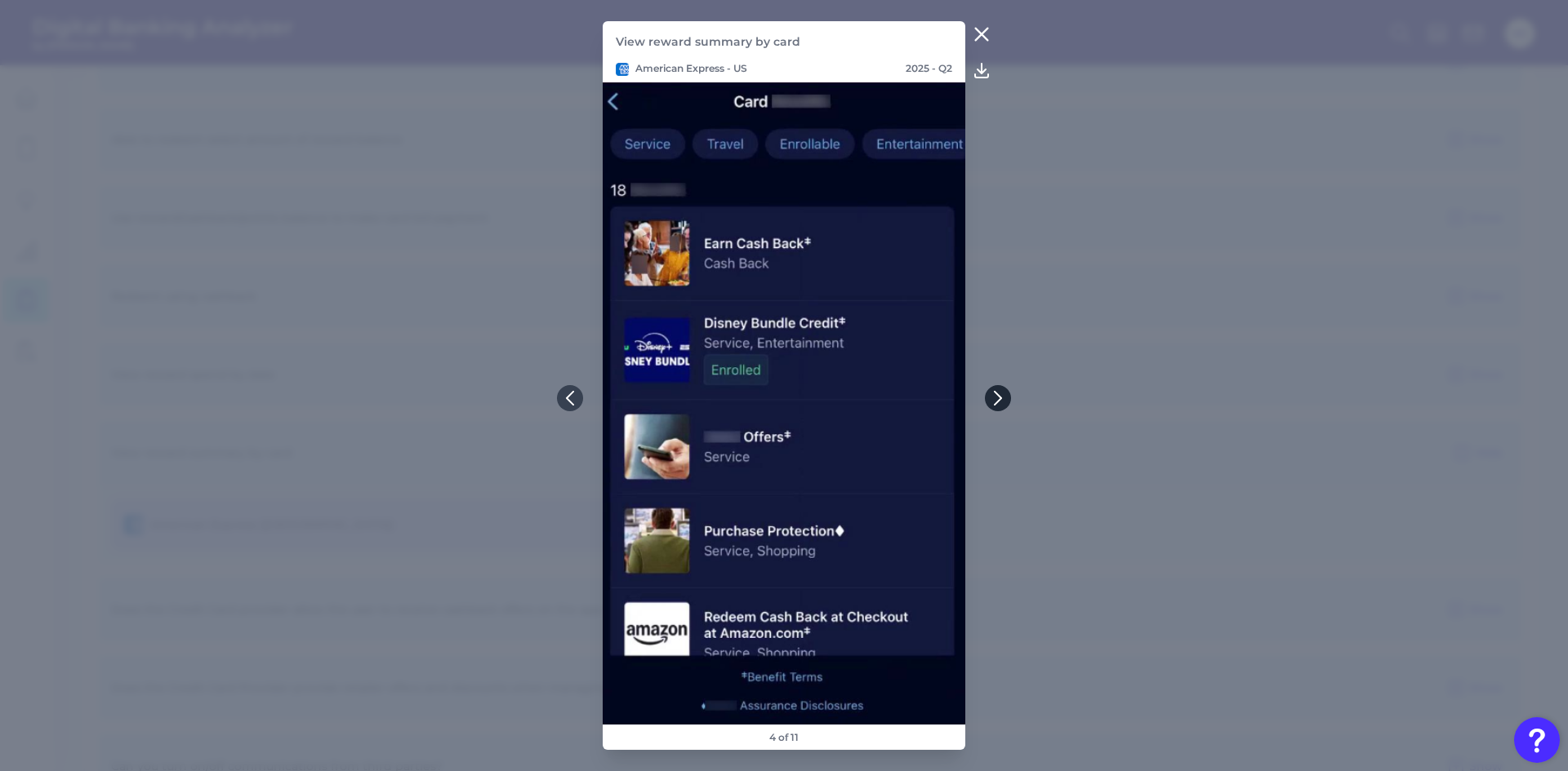
click at [993, 396] on icon at bounding box center [997, 398] width 14 height 14
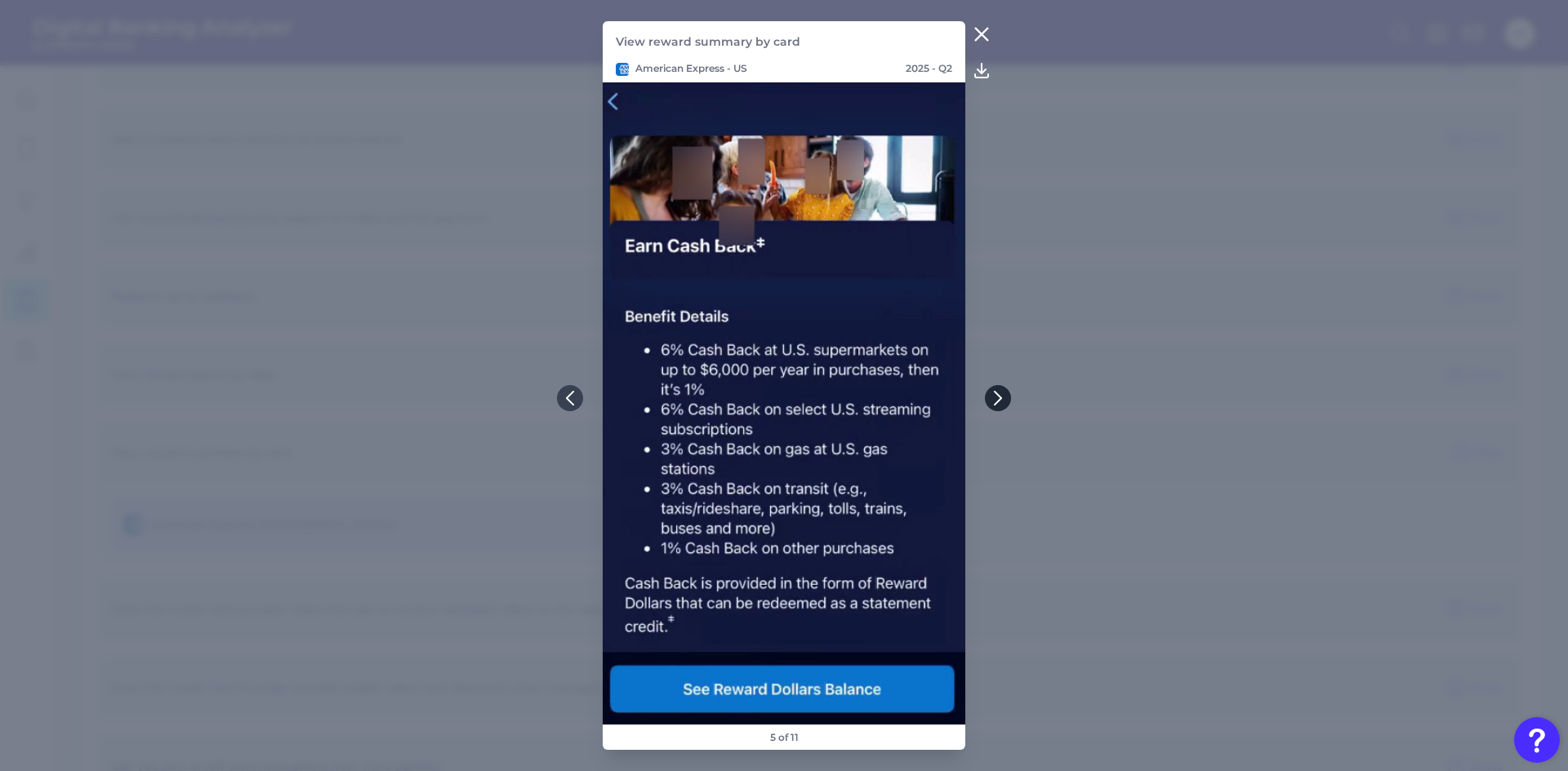
click at [993, 395] on icon at bounding box center [997, 398] width 14 height 14
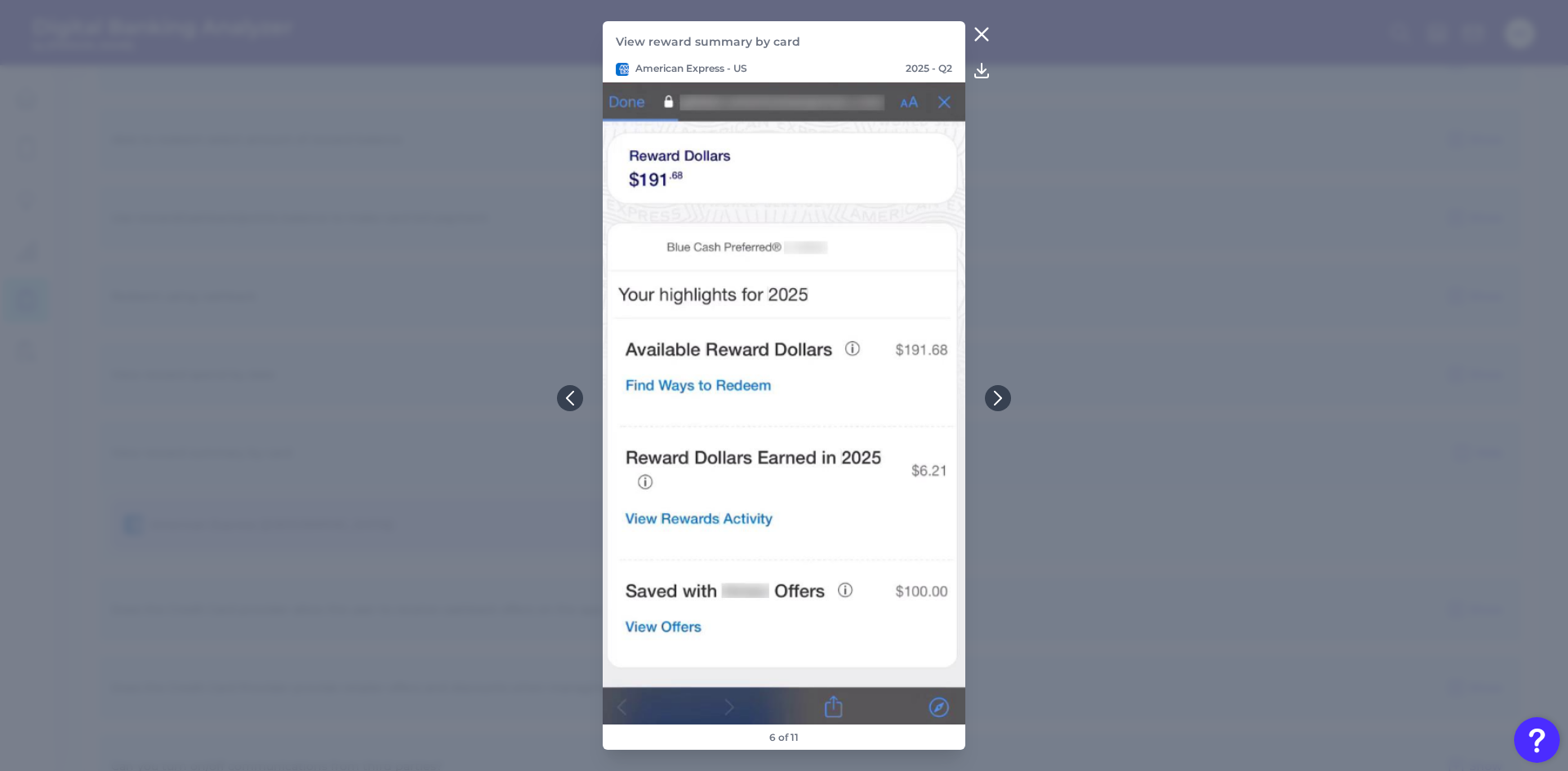
click at [986, 27] on icon at bounding box center [981, 34] width 19 height 19
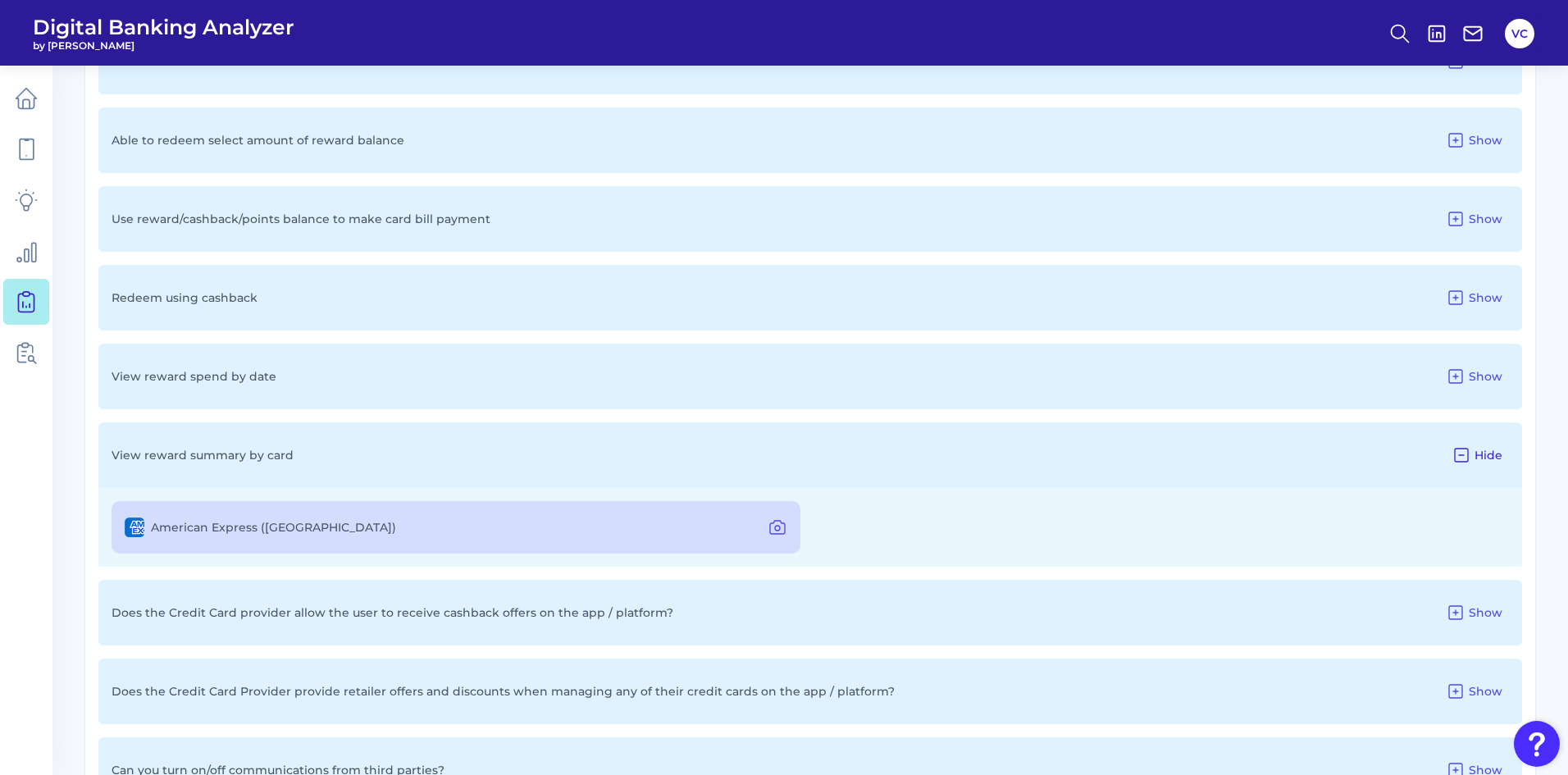
click at [1467, 453] on icon at bounding box center [1461, 455] width 19 height 19
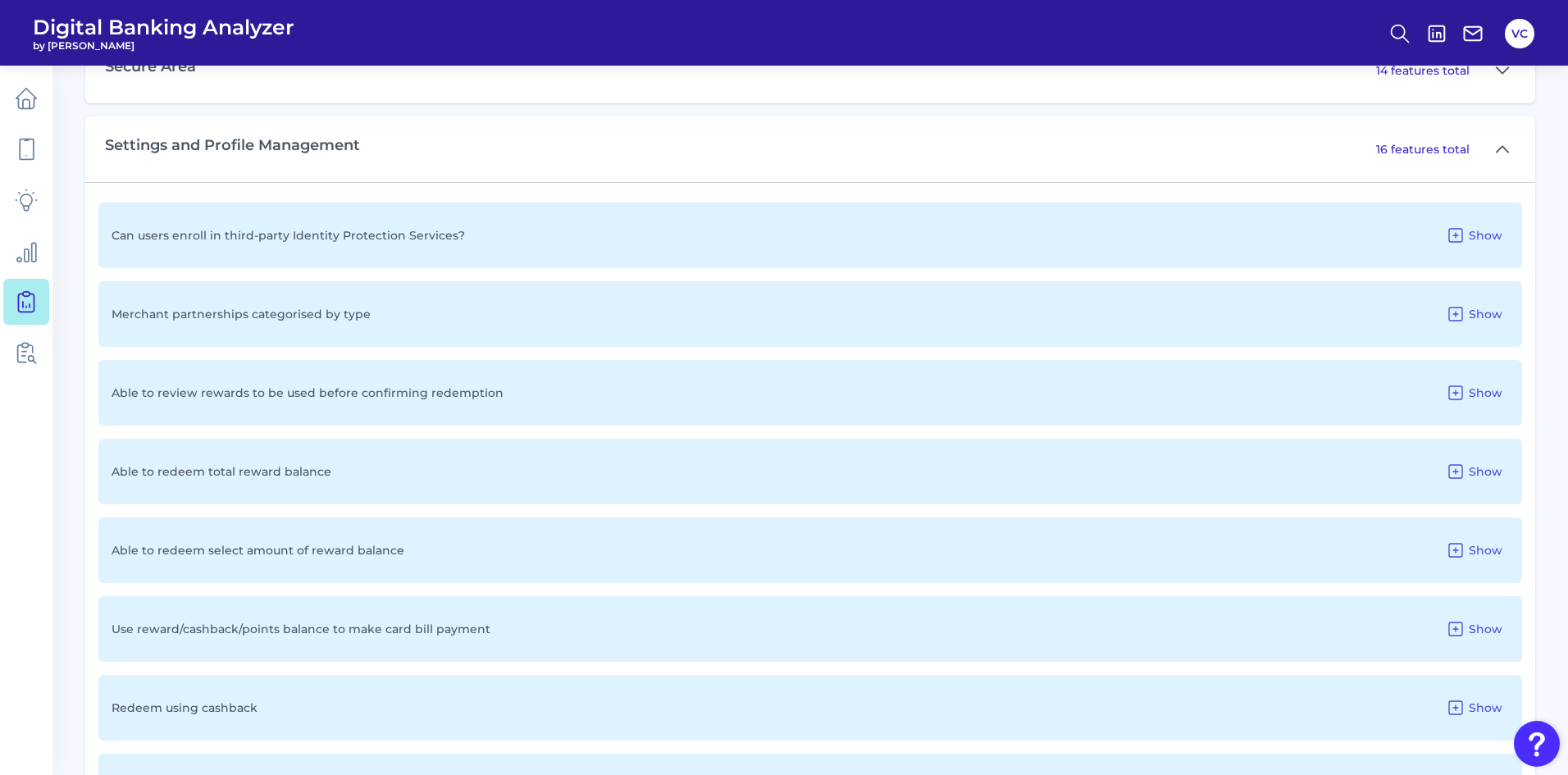
scroll to position [920, 0]
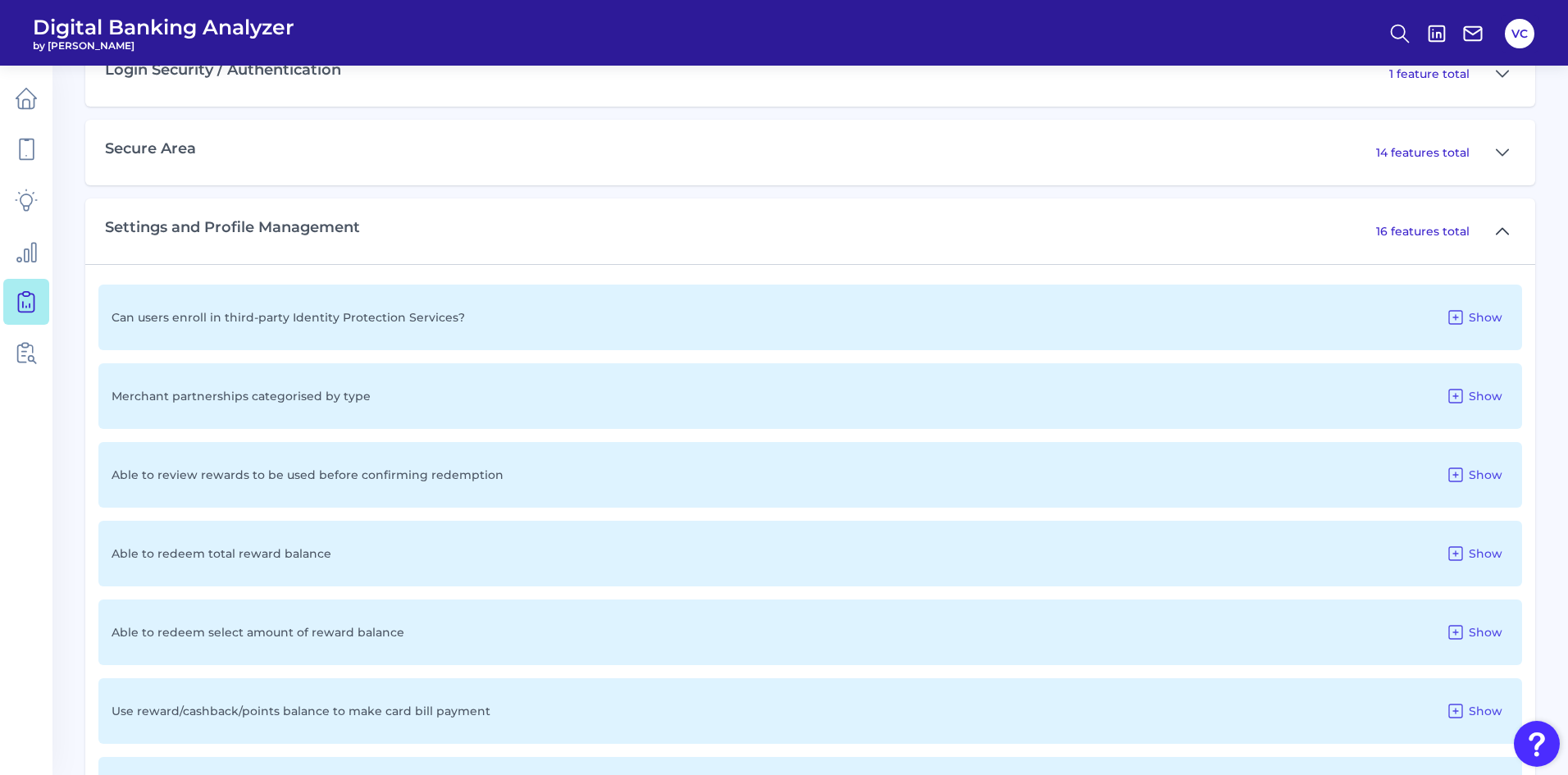
click at [1504, 228] on icon at bounding box center [1503, 231] width 14 height 19
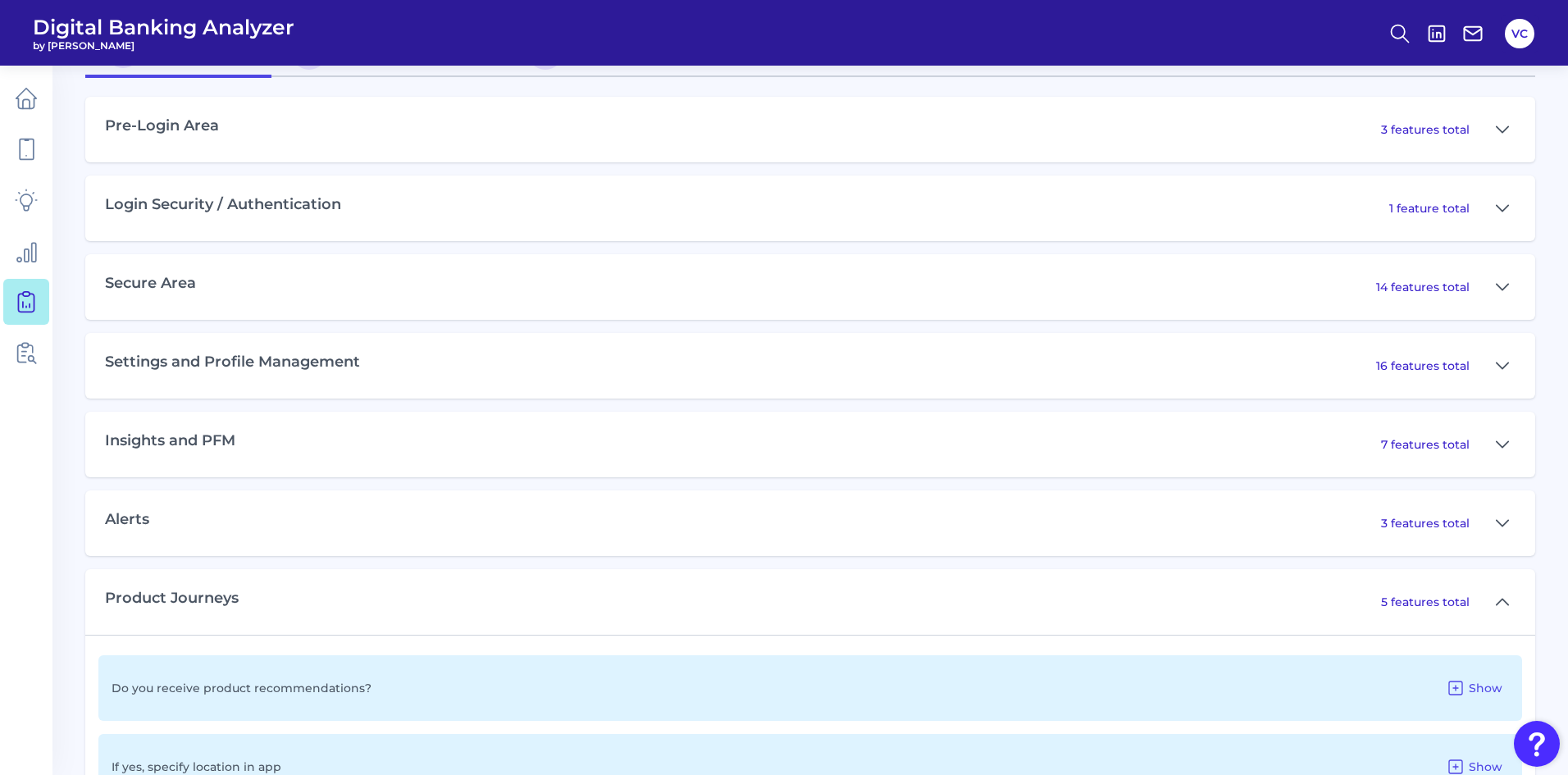
scroll to position [838, 0]
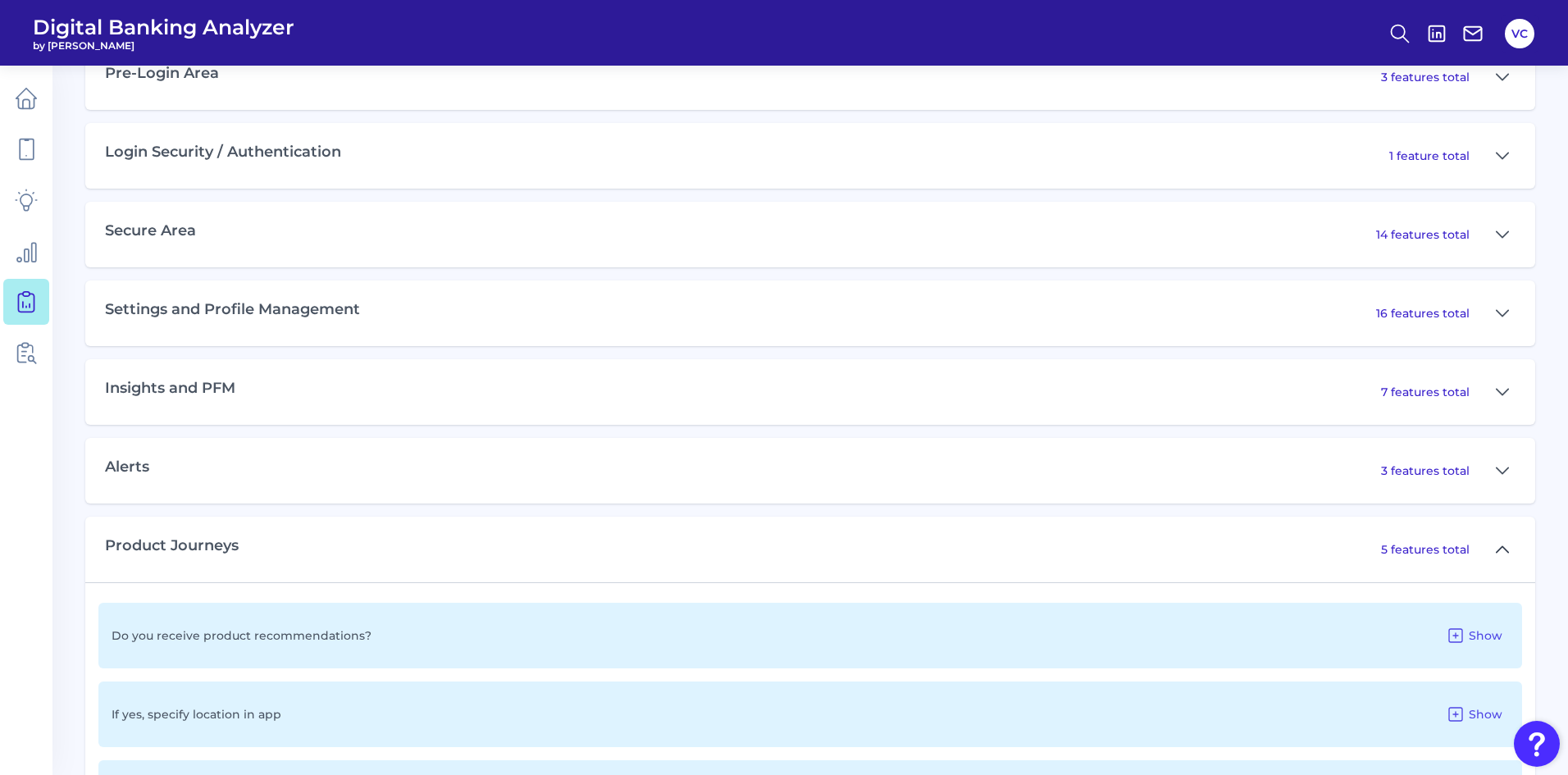
click at [1500, 555] on icon at bounding box center [1503, 549] width 14 height 19
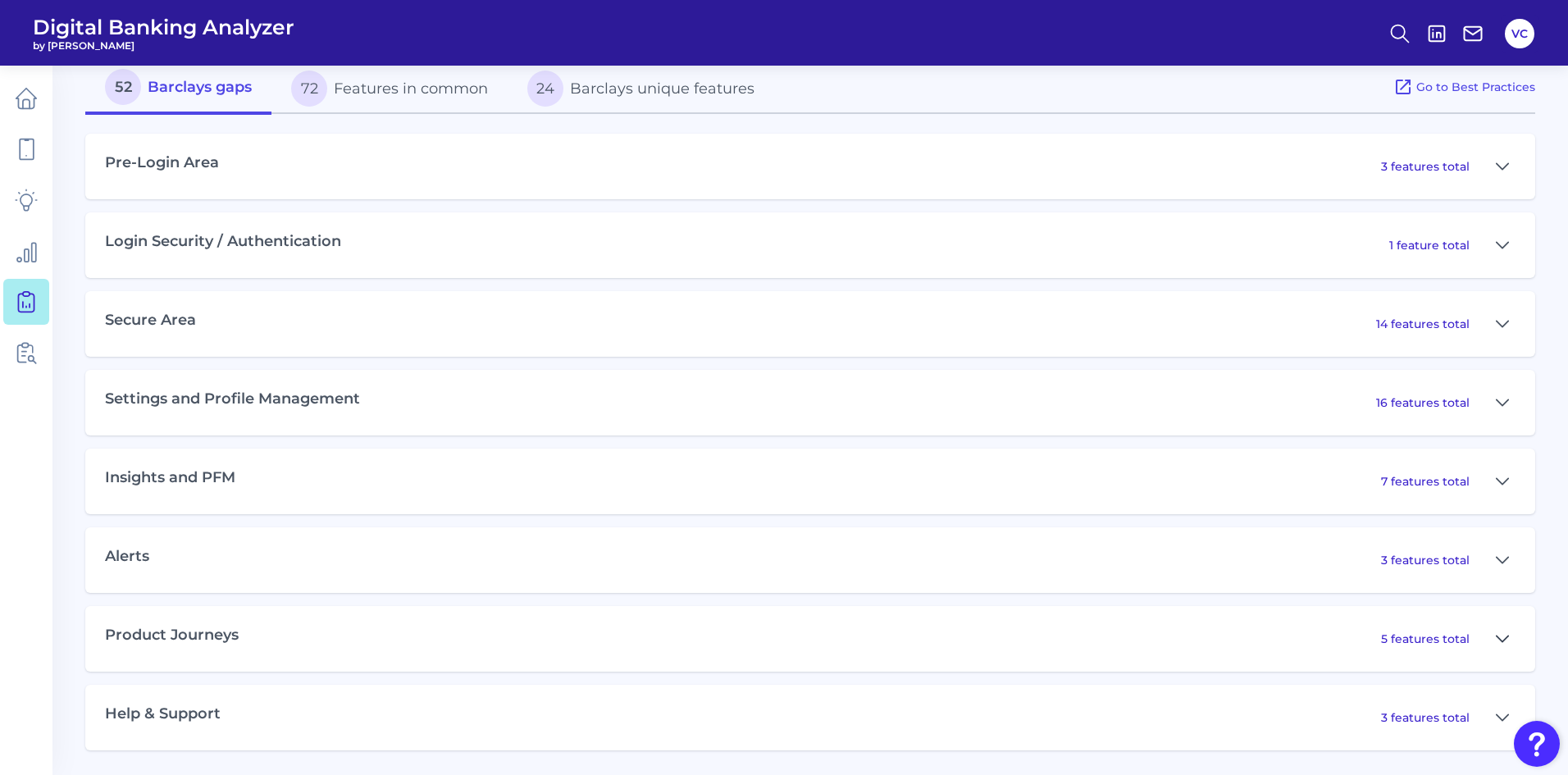
scroll to position [749, 0]
click at [1504, 717] on icon at bounding box center [1503, 718] width 14 height 19
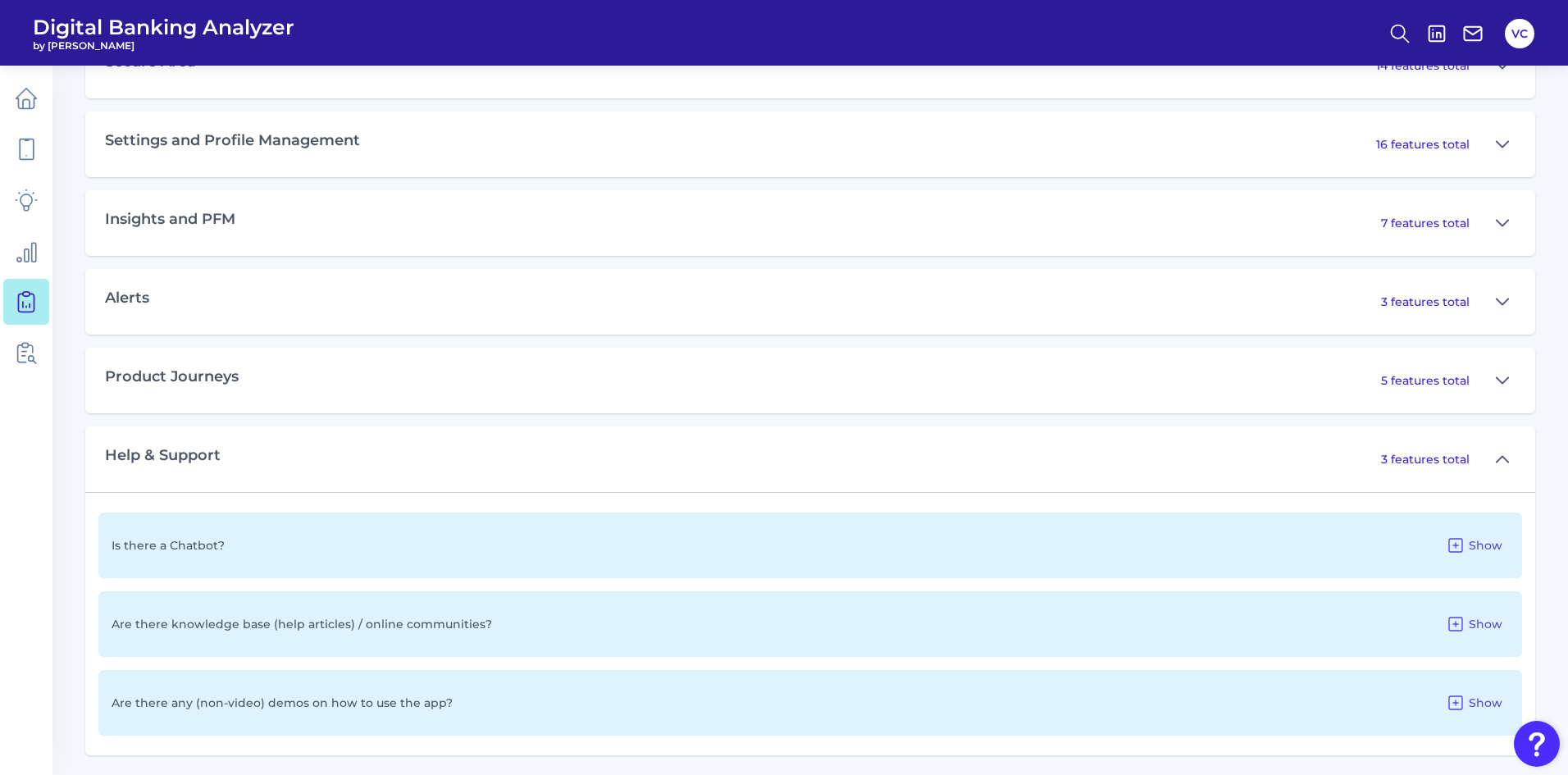
scroll to position [1012, 0]
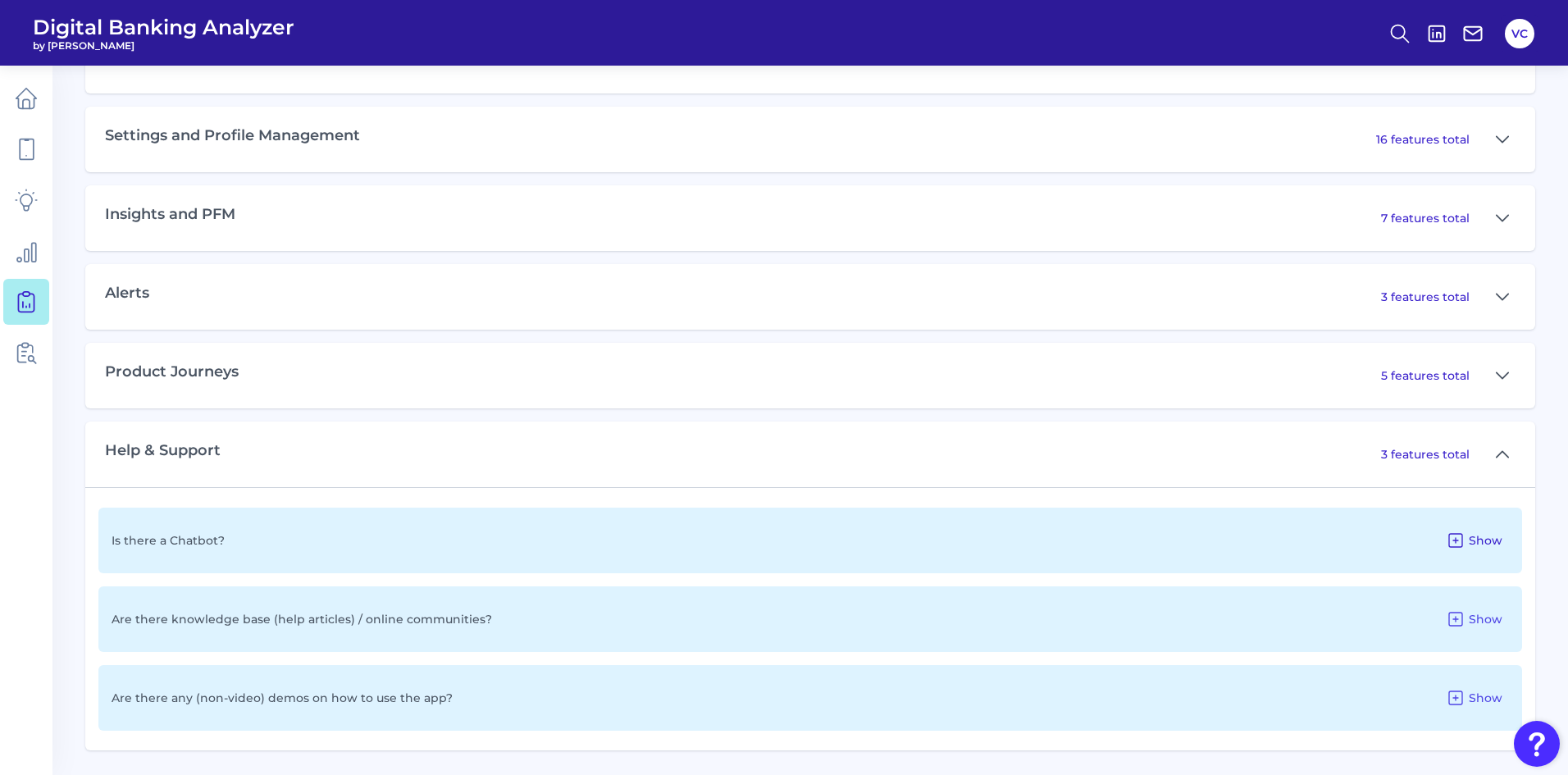
click at [1460, 538] on icon at bounding box center [1455, 540] width 19 height 19
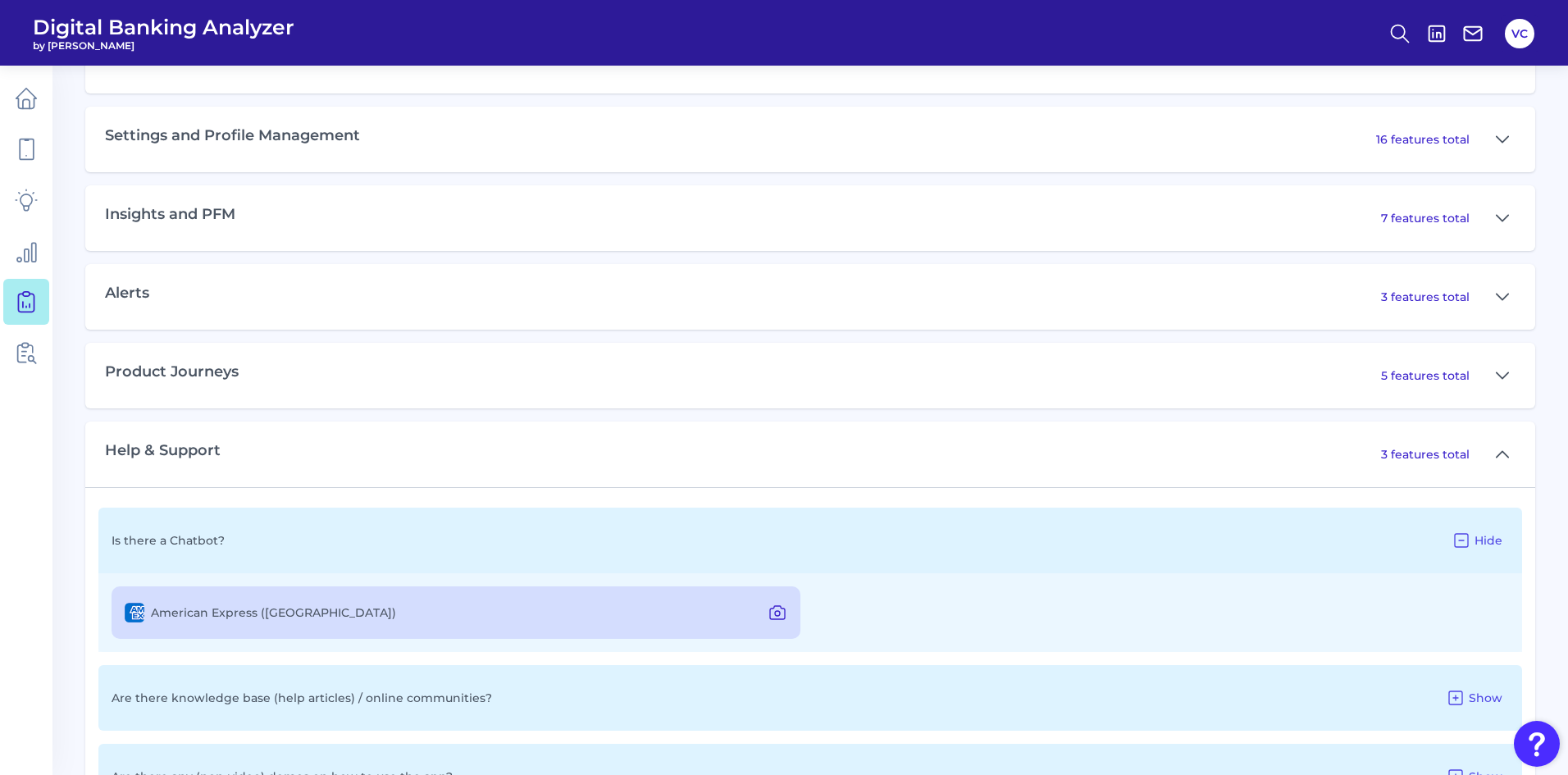
click at [782, 614] on icon at bounding box center [777, 612] width 19 height 19
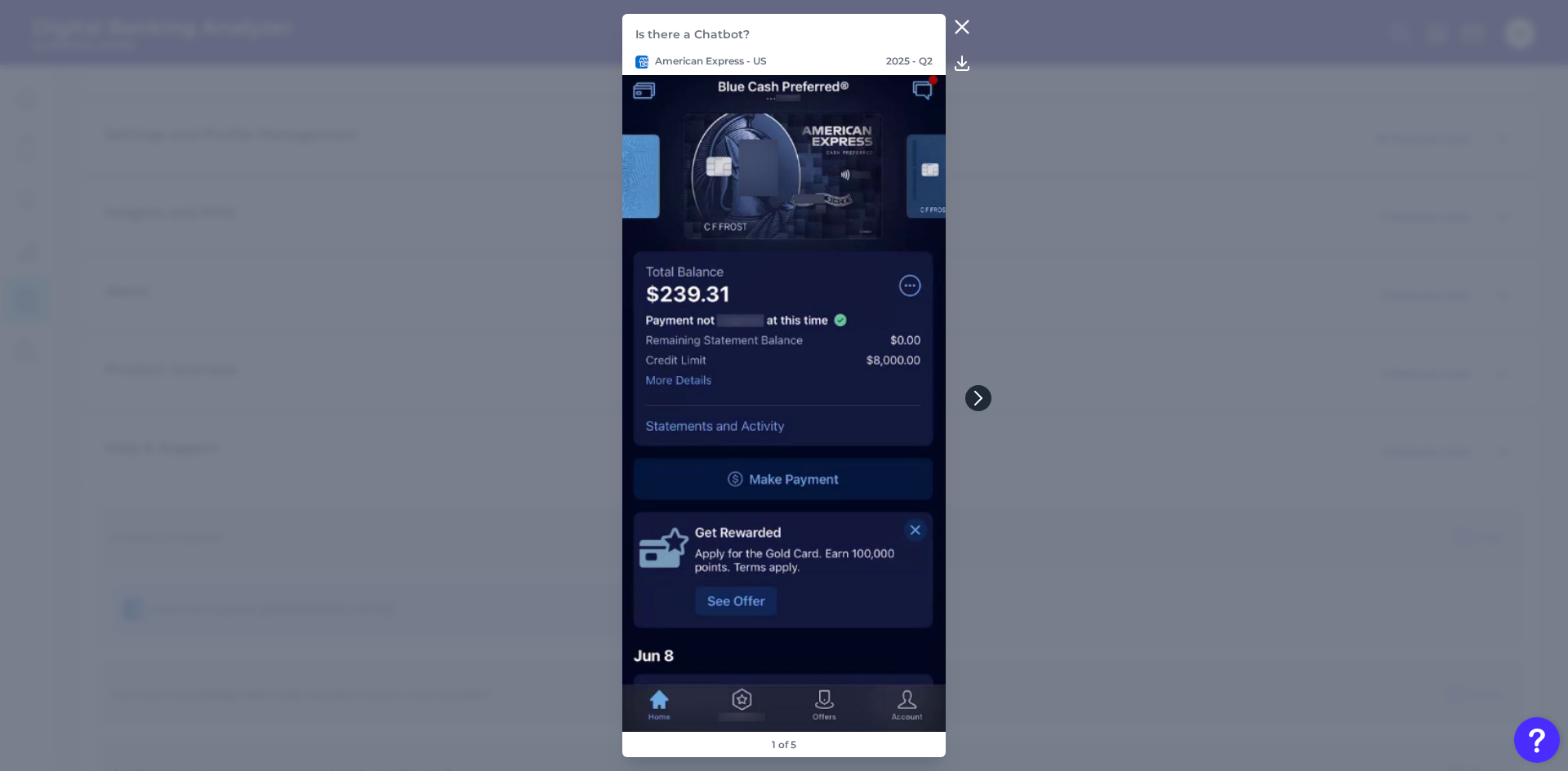
click at [979, 393] on icon at bounding box center [977, 398] width 14 height 14
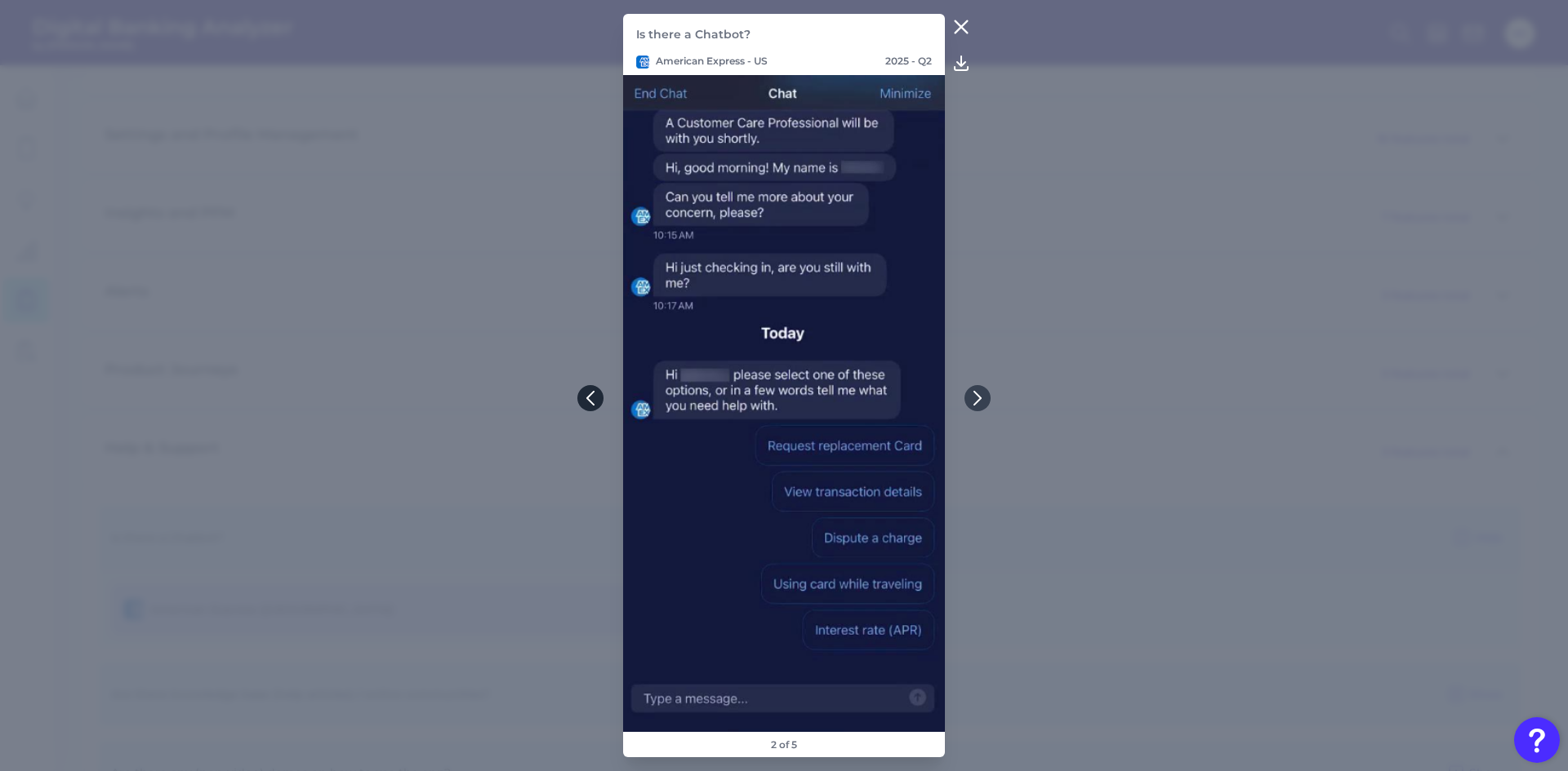
click at [581, 403] on button at bounding box center [590, 398] width 26 height 26
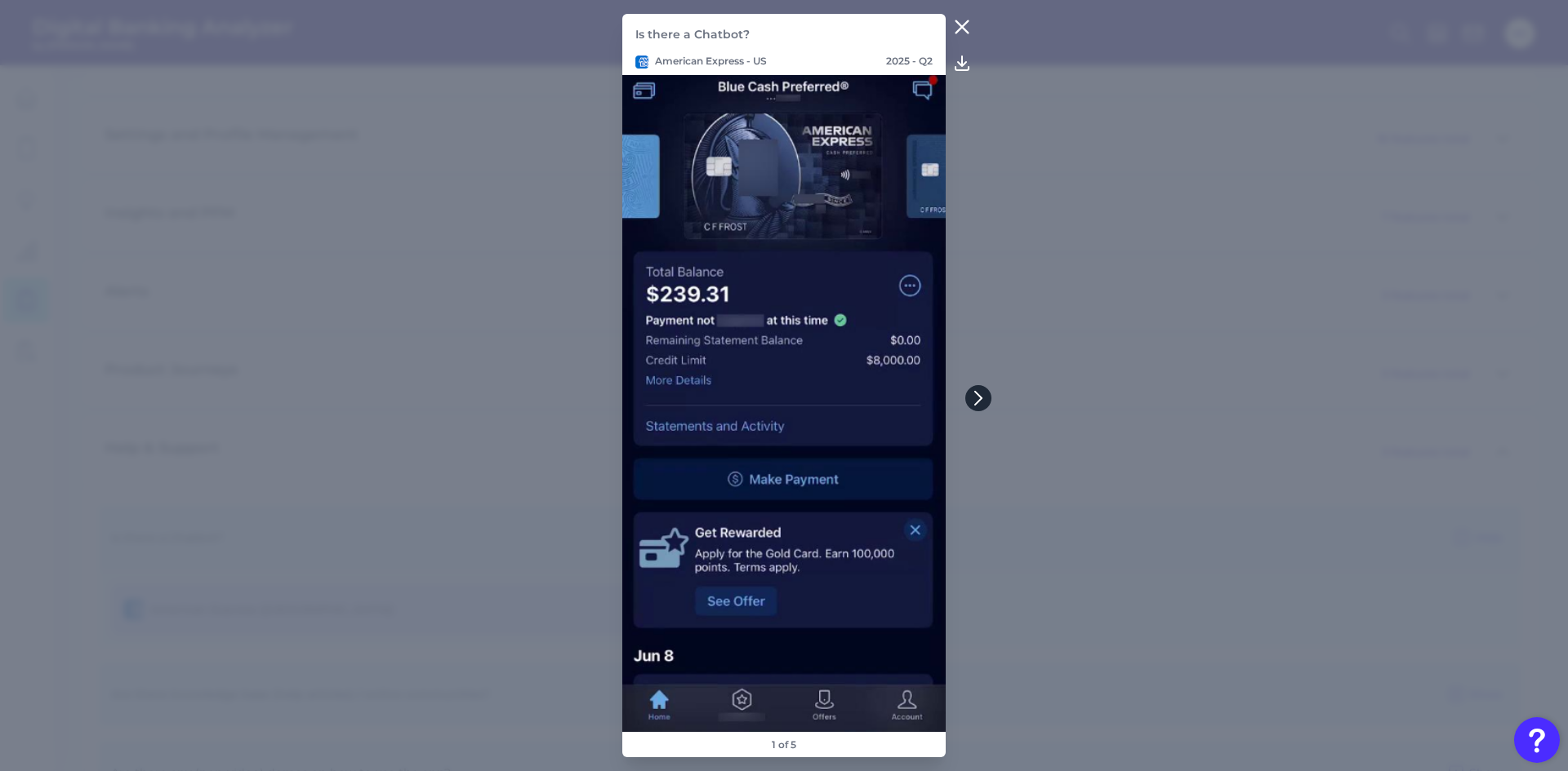
click at [978, 395] on icon at bounding box center [978, 399] width 7 height 13
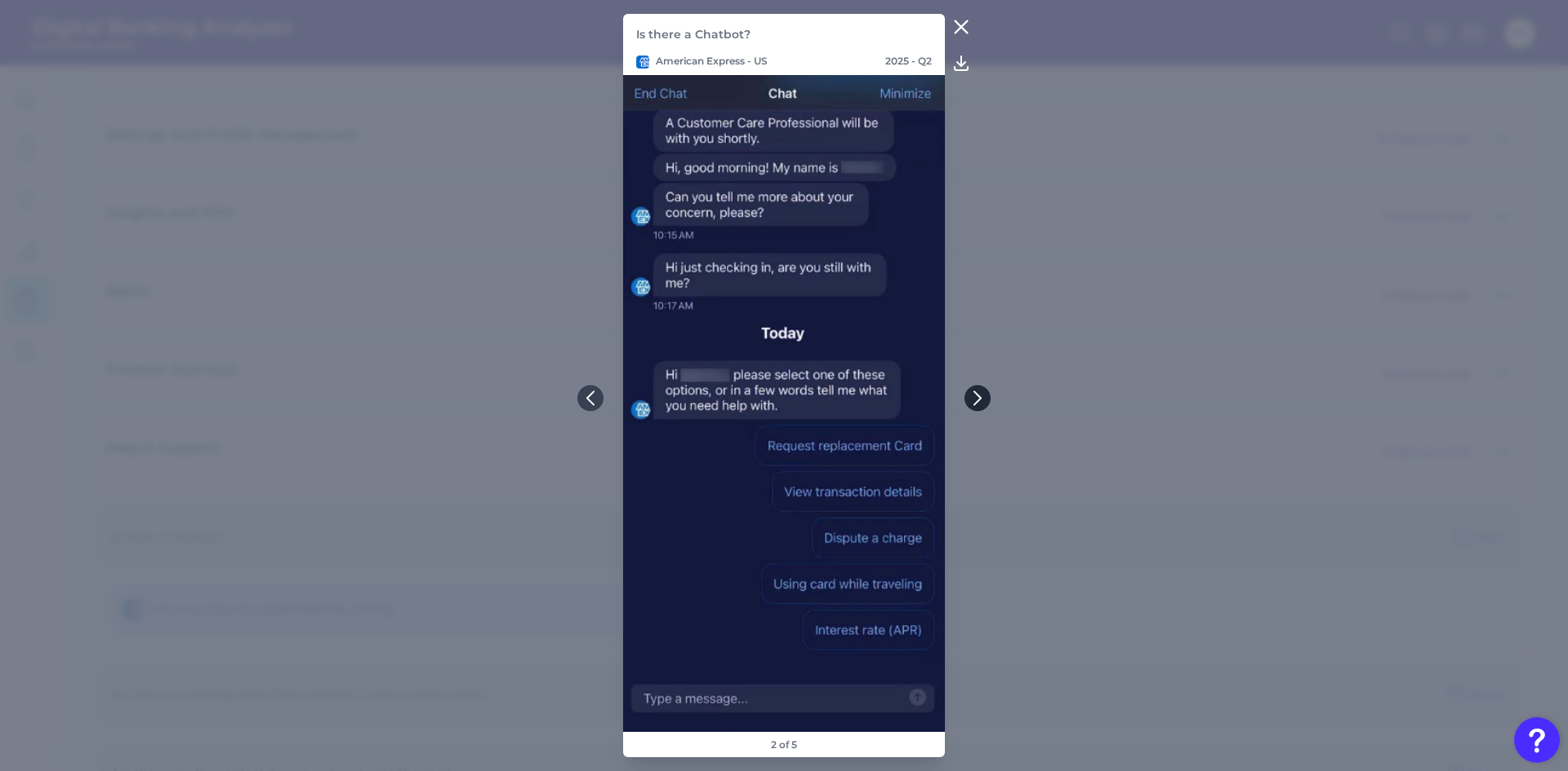
click at [978, 395] on icon at bounding box center [977, 399] width 7 height 13
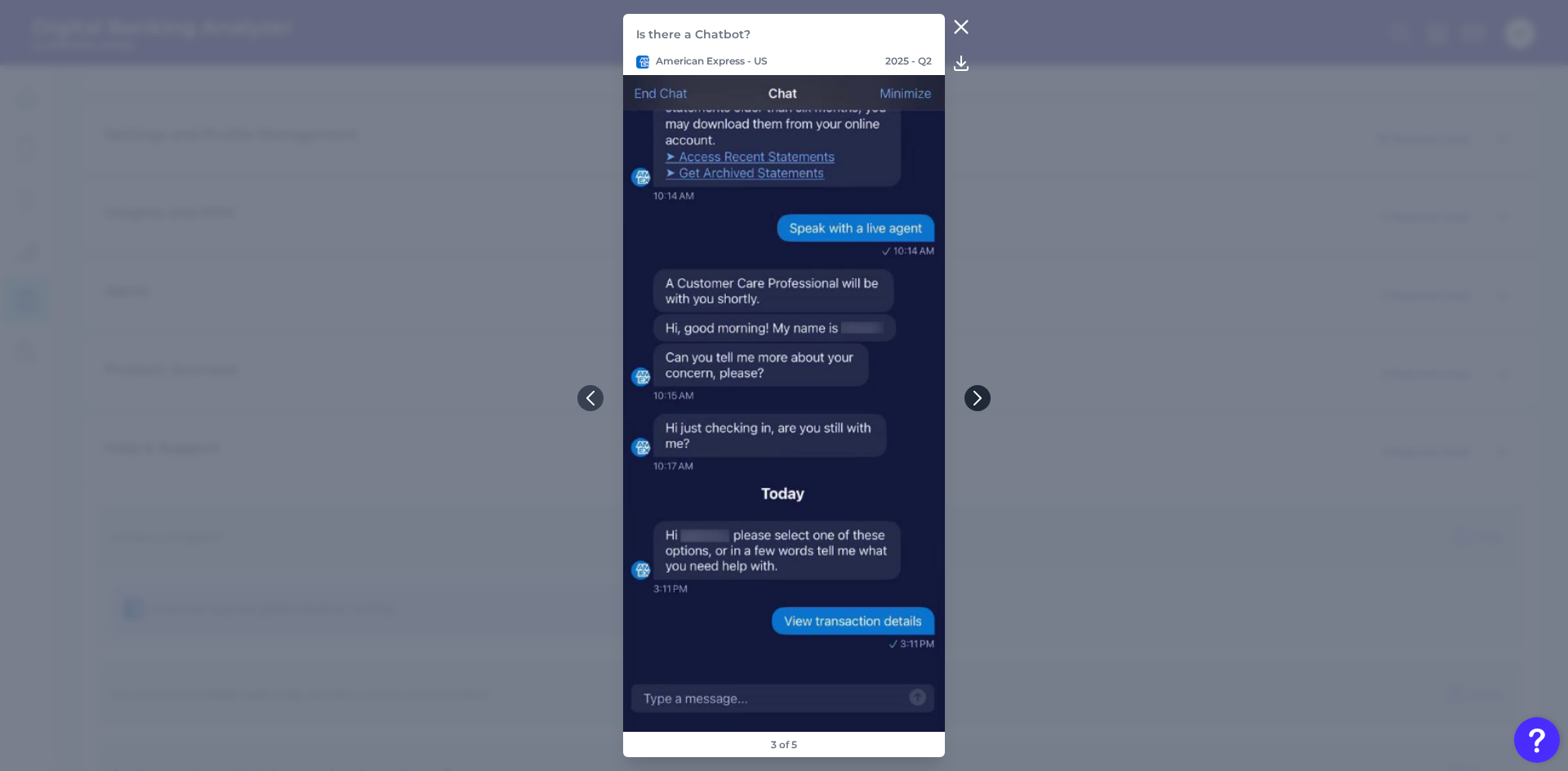
click at [978, 395] on icon at bounding box center [977, 399] width 7 height 13
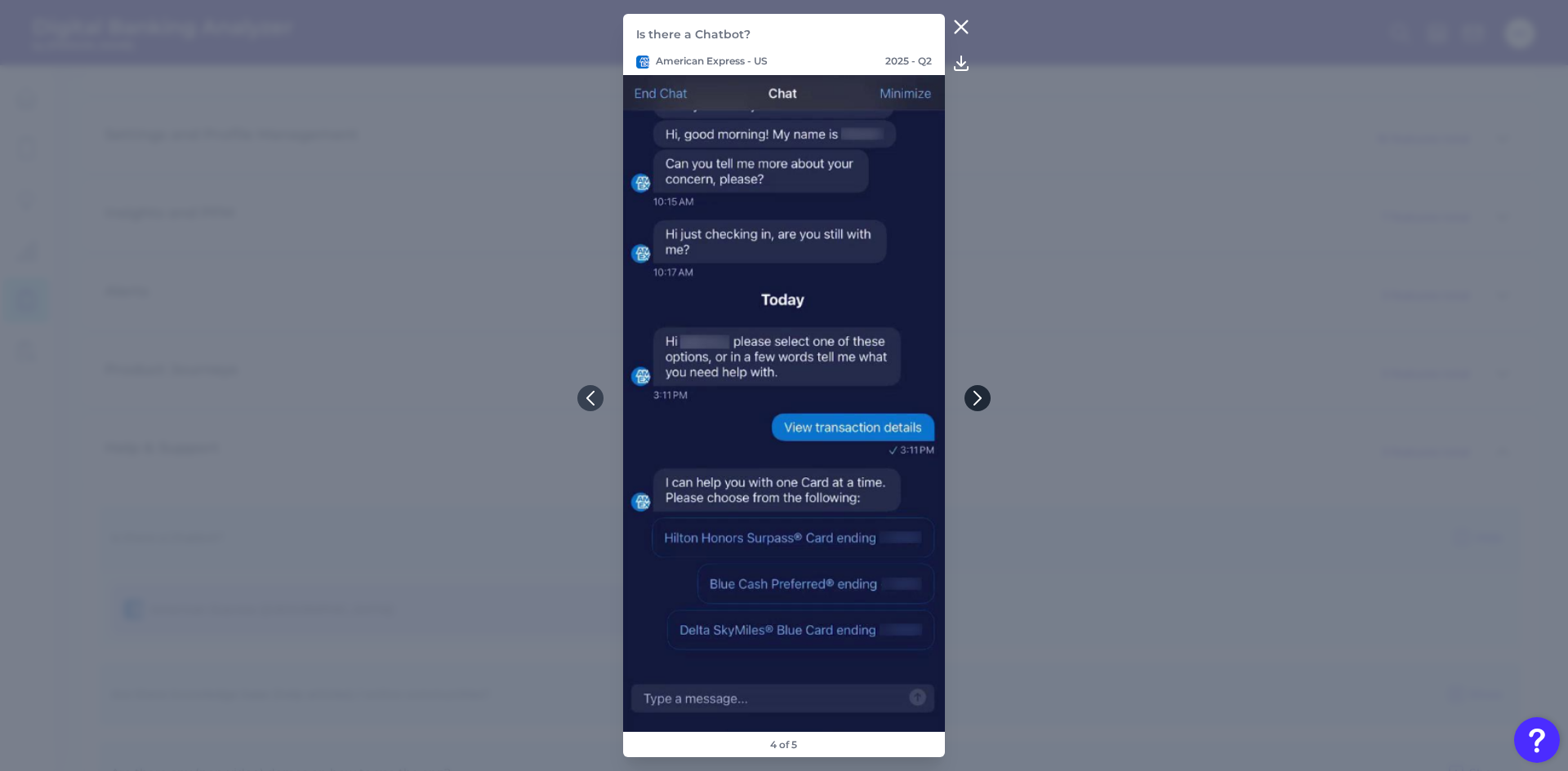
click at [978, 394] on icon at bounding box center [977, 398] width 14 height 14
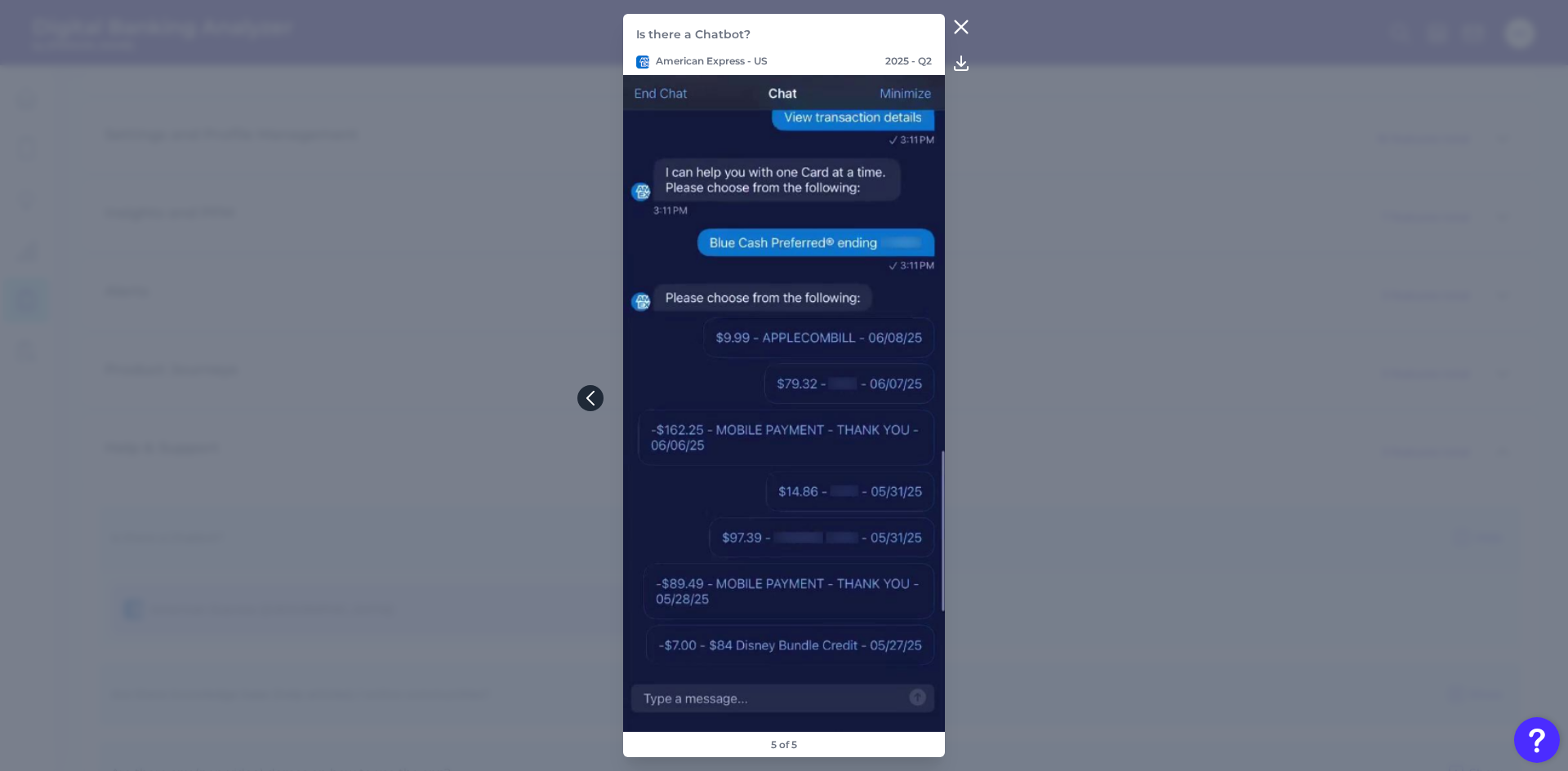
click at [593, 392] on icon at bounding box center [590, 399] width 7 height 13
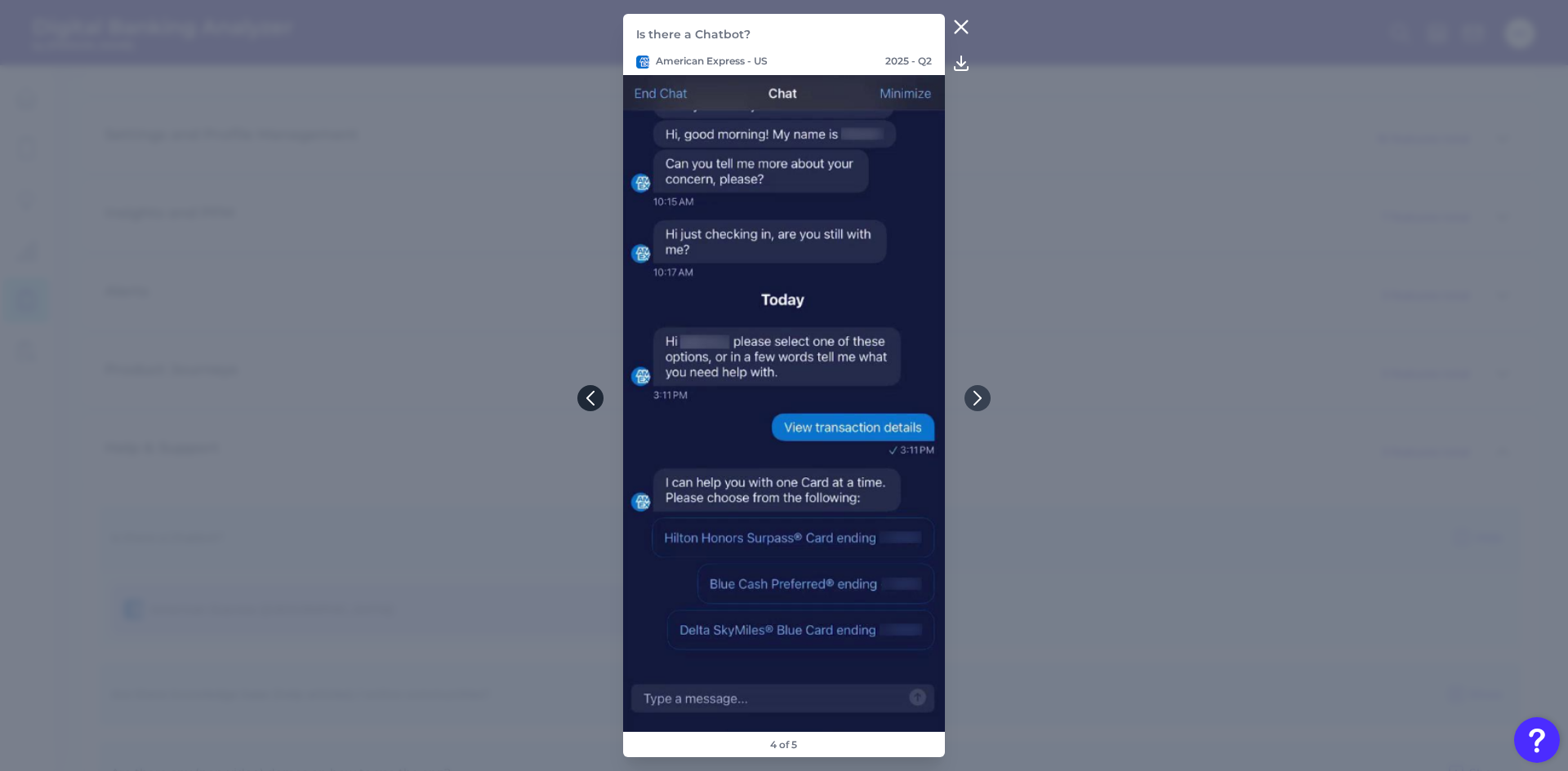
click at [593, 392] on icon at bounding box center [590, 399] width 7 height 13
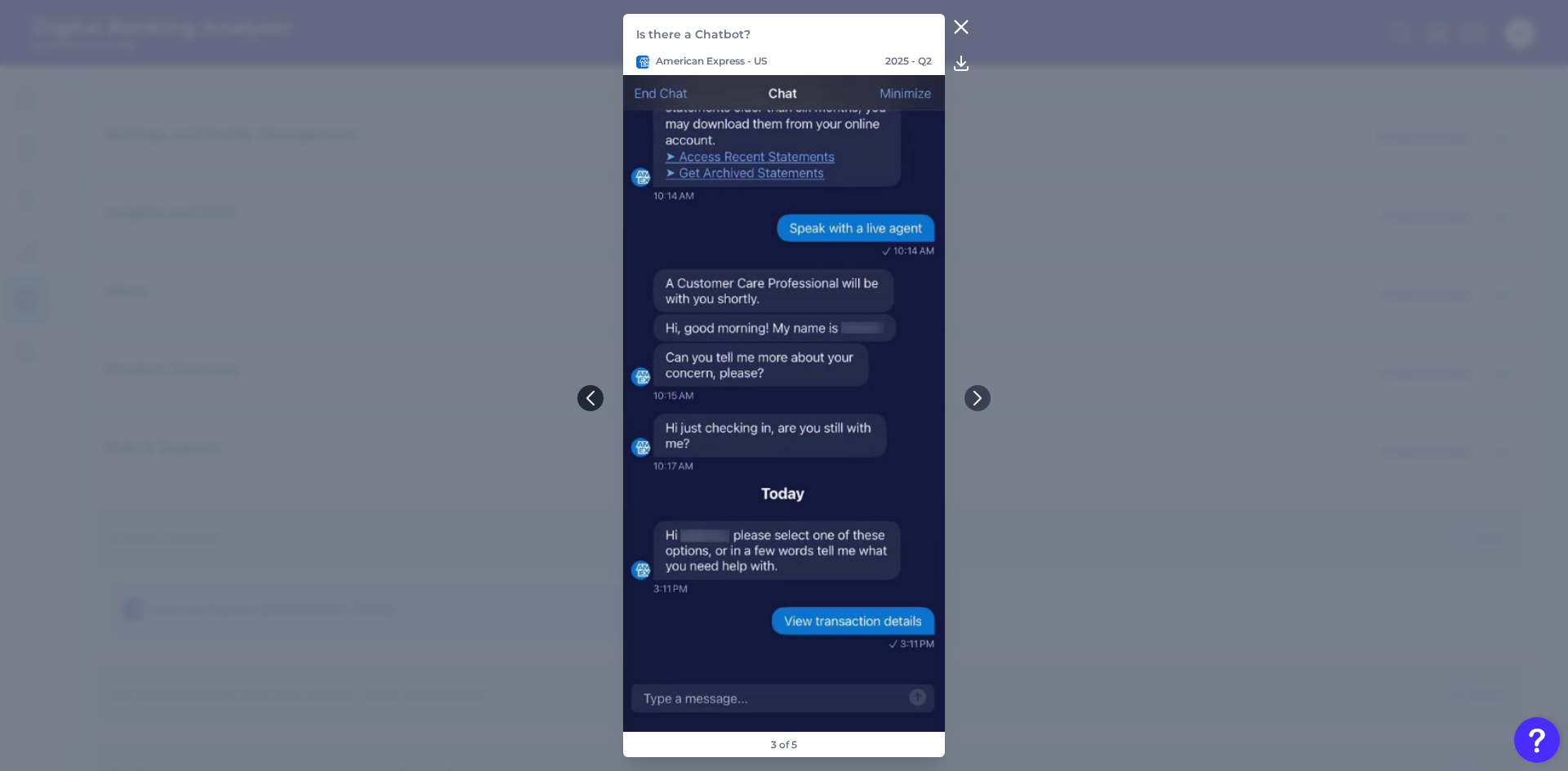
click at [583, 397] on icon at bounding box center [590, 398] width 14 height 14
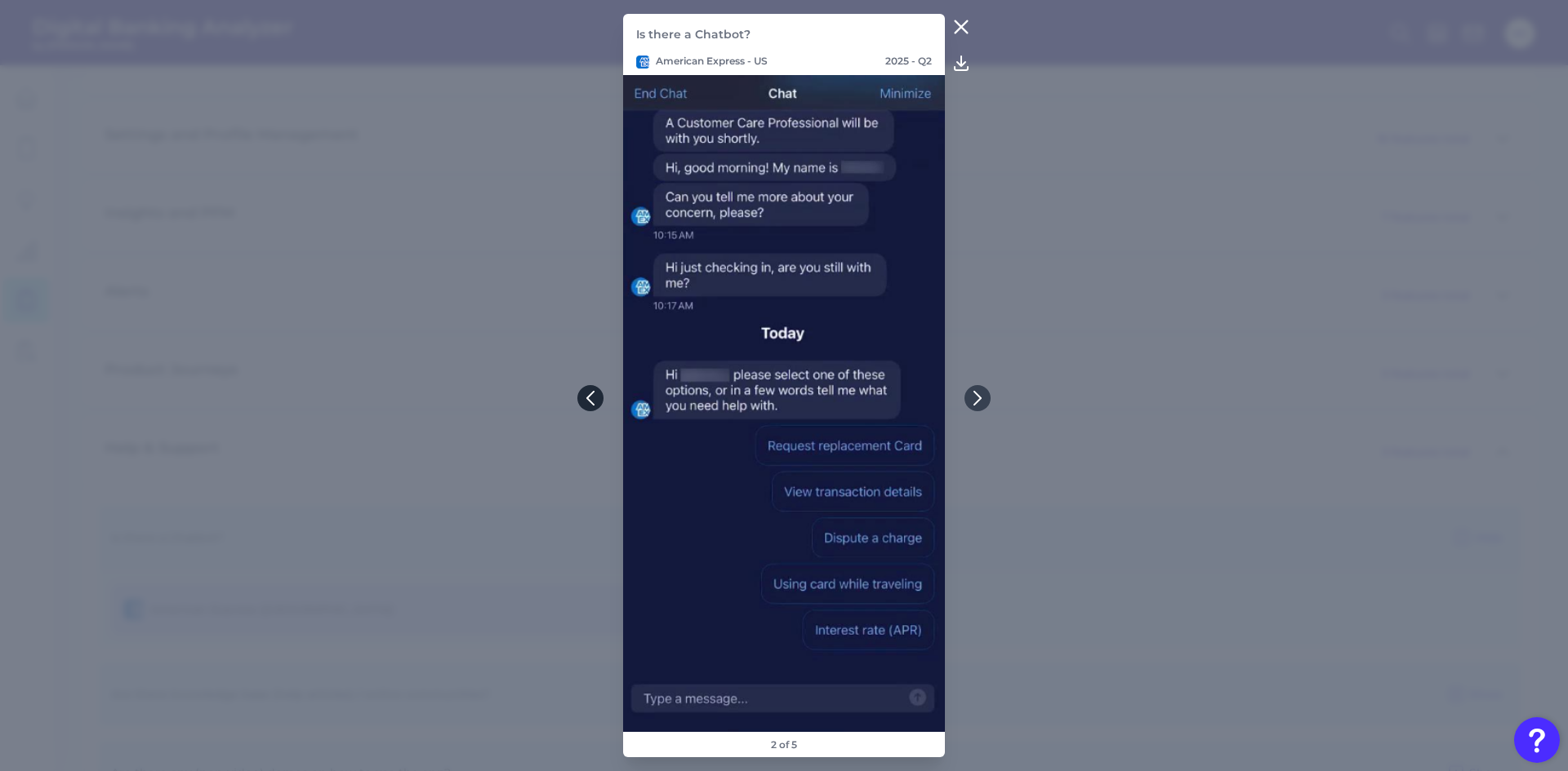
click at [583, 397] on icon at bounding box center [590, 398] width 14 height 14
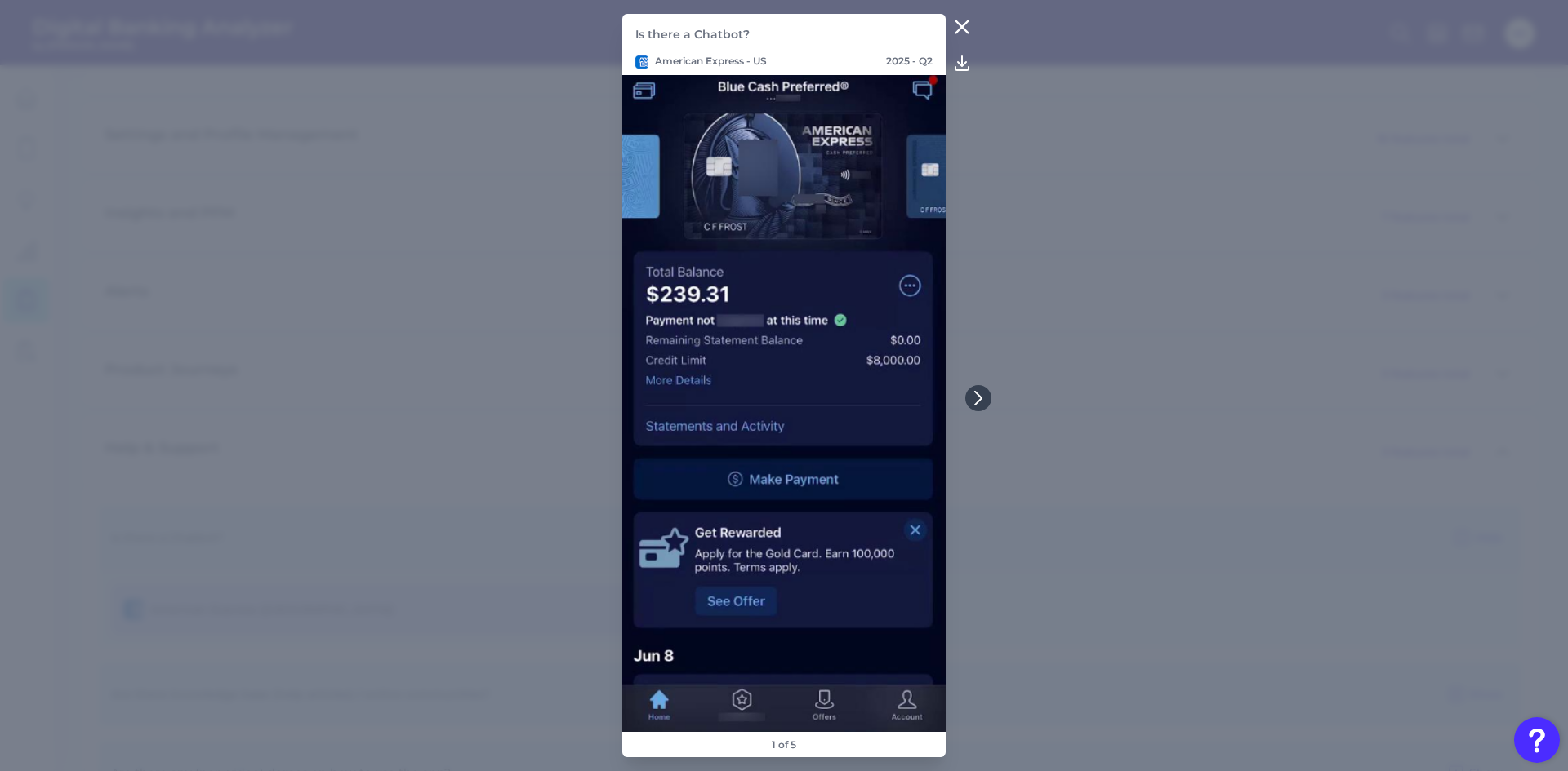
click at [961, 25] on icon at bounding box center [962, 27] width 13 height 13
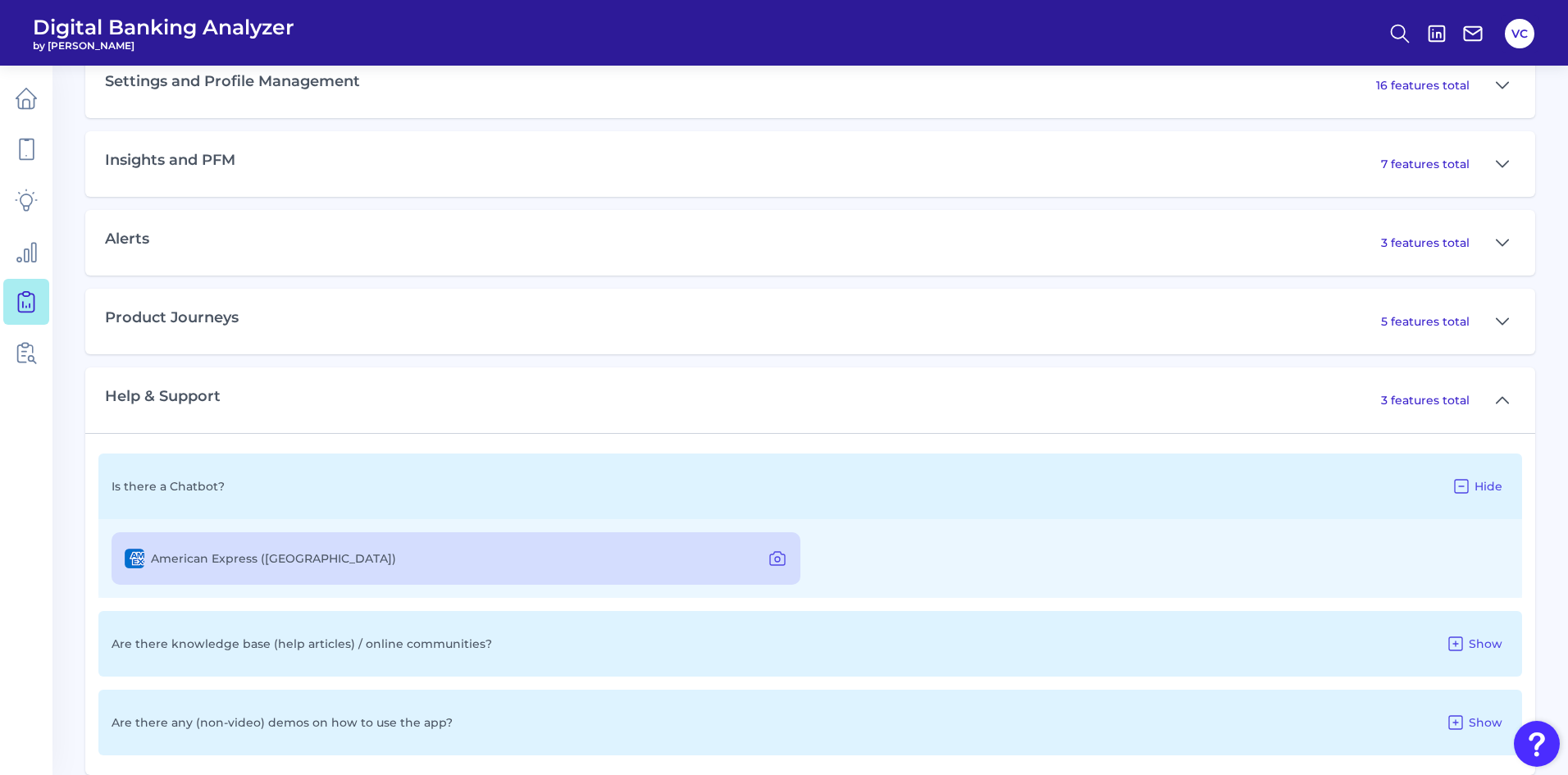
scroll to position [1091, 0]
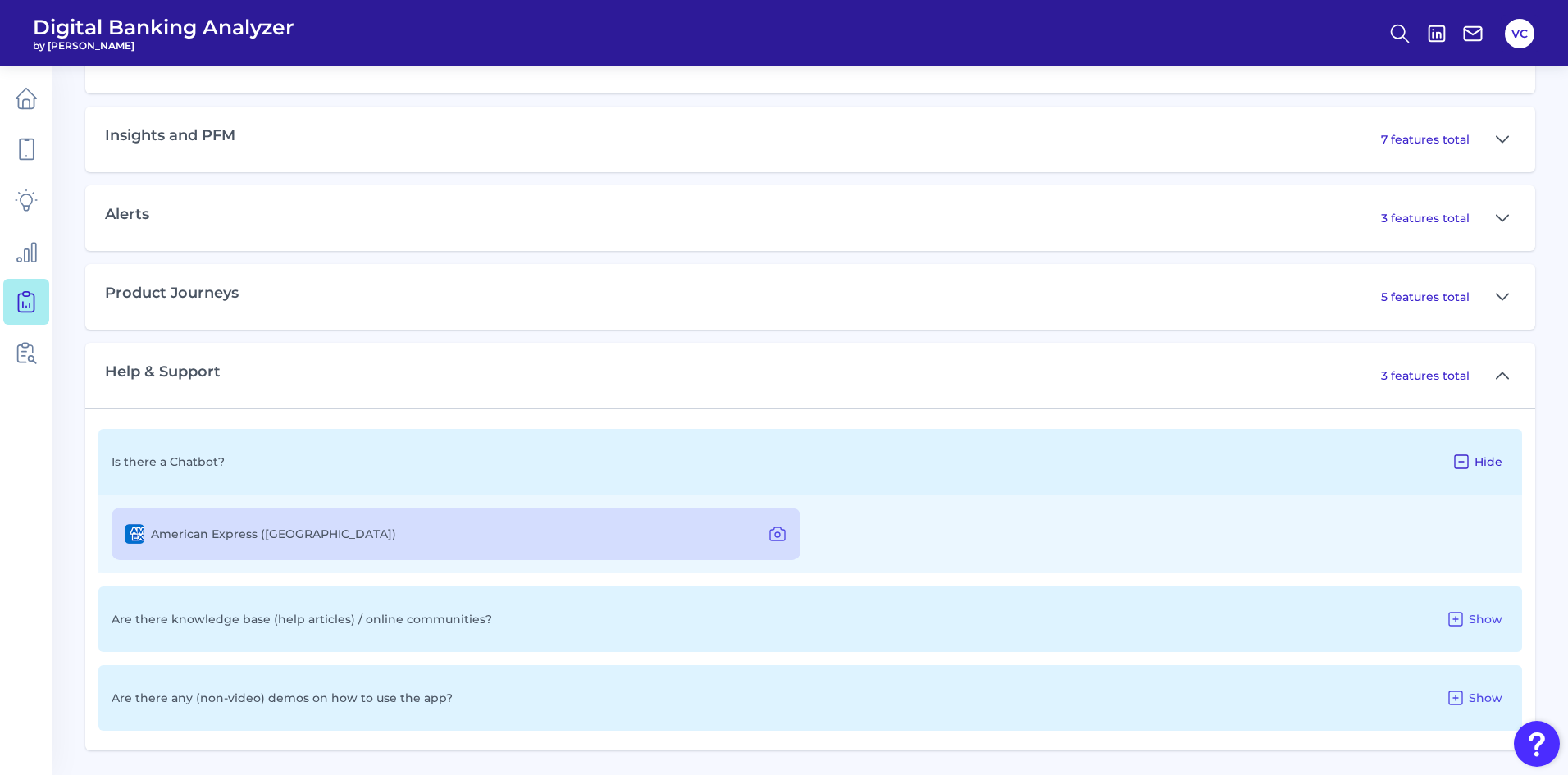
click at [1466, 456] on icon at bounding box center [1461, 461] width 19 height 19
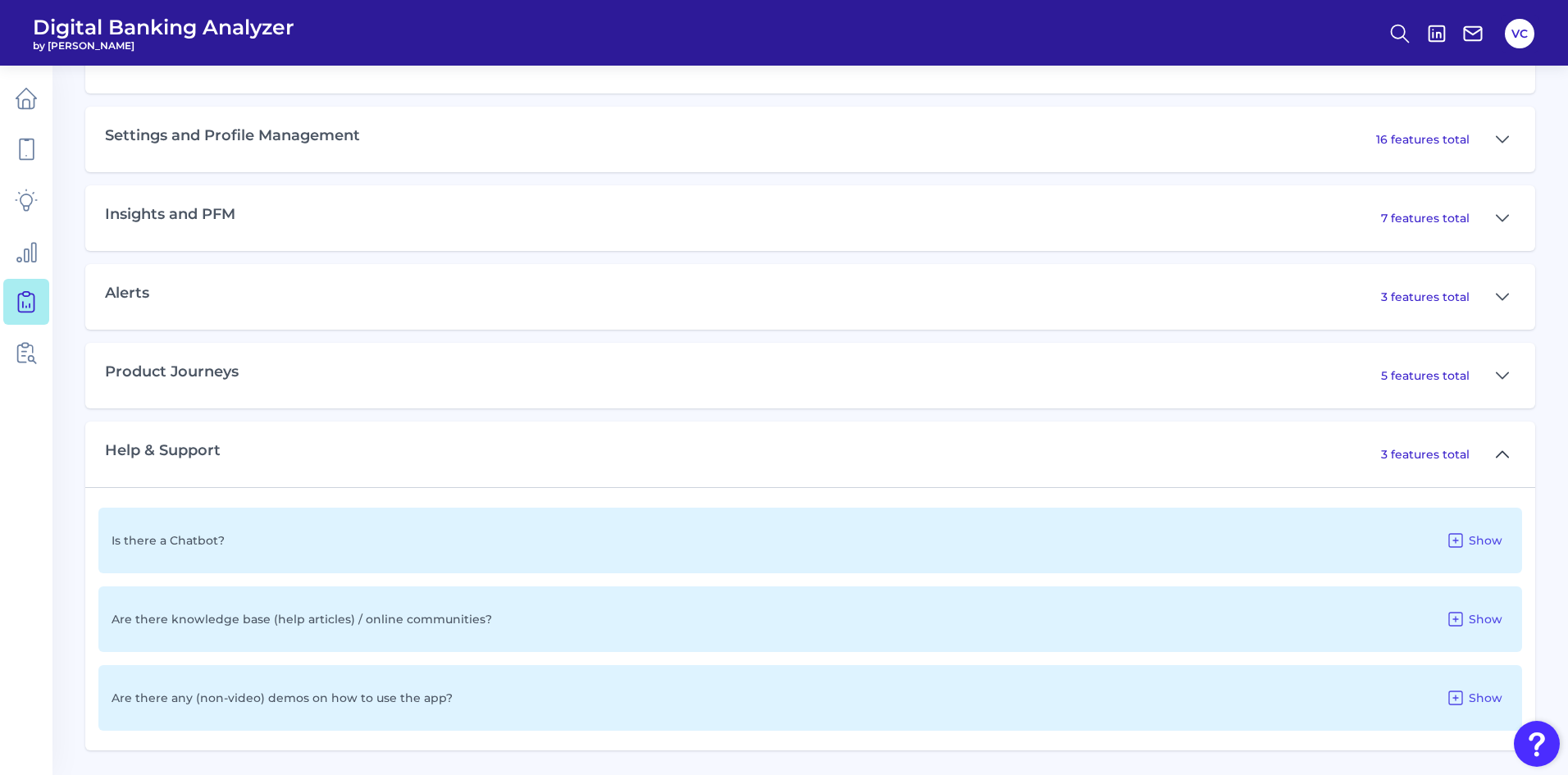
click at [1499, 448] on icon at bounding box center [1503, 454] width 14 height 19
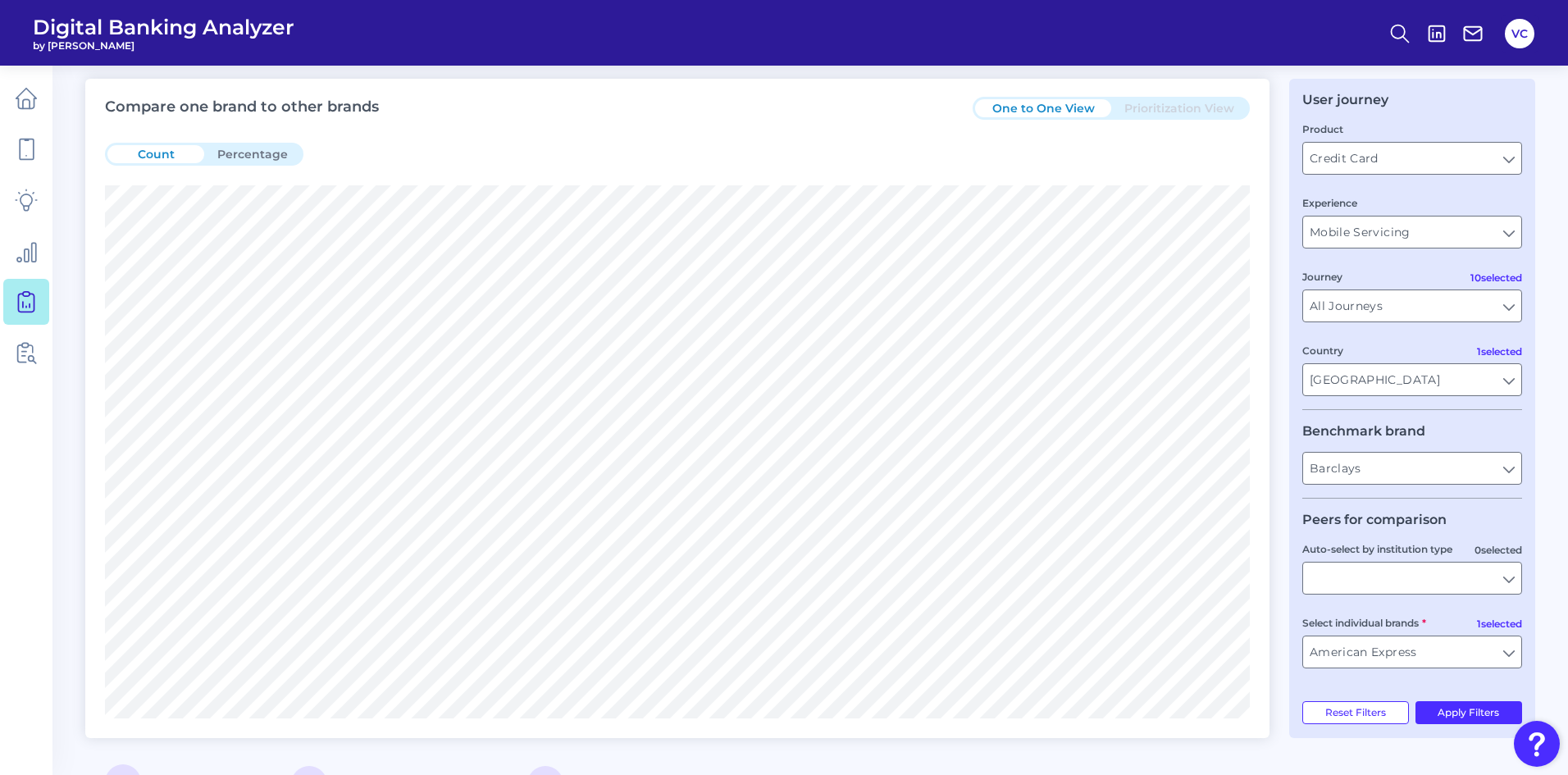
scroll to position [82, 0]
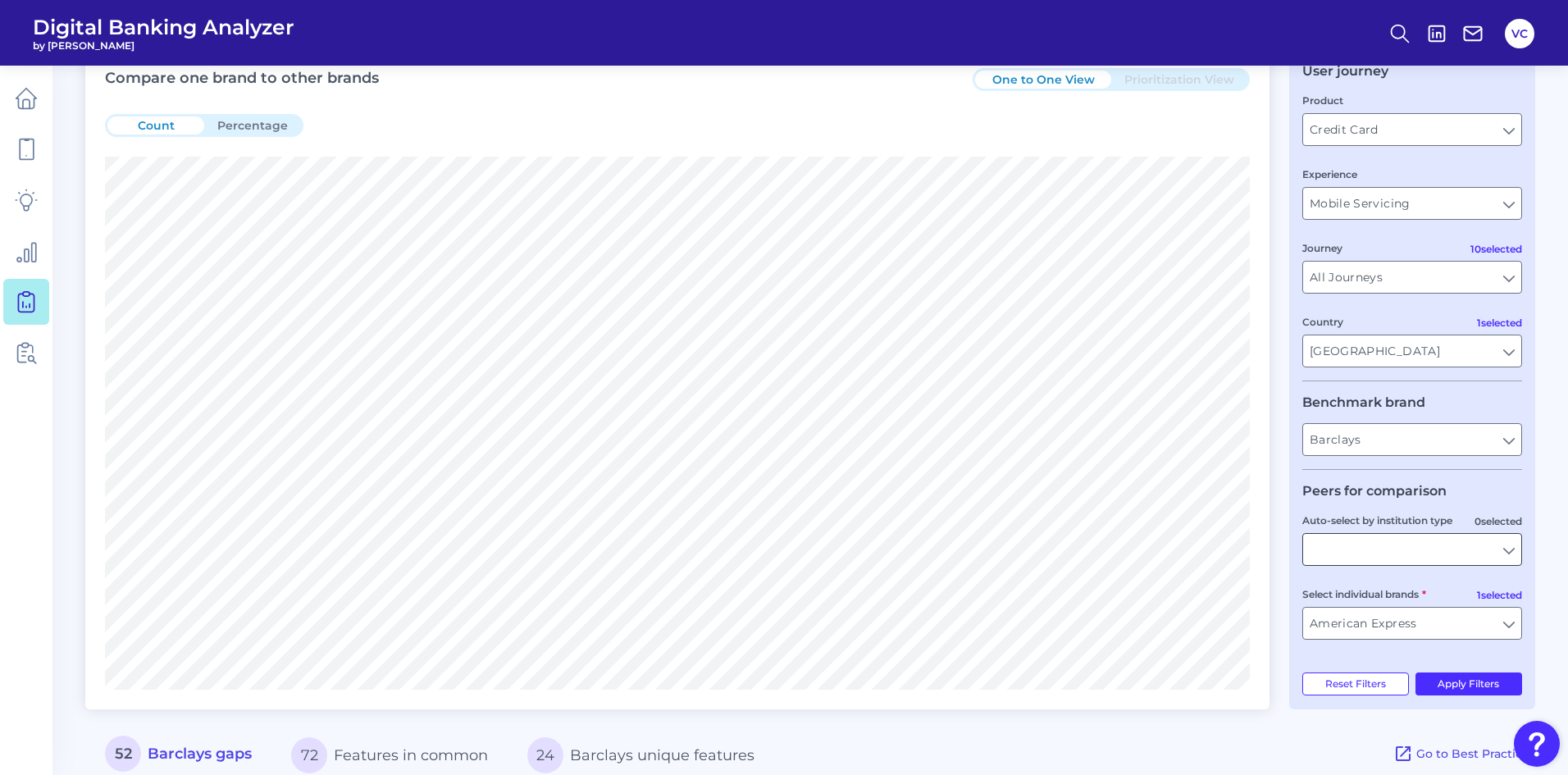
click at [1495, 554] on input "Auto-select by institution type" at bounding box center [1412, 549] width 218 height 31
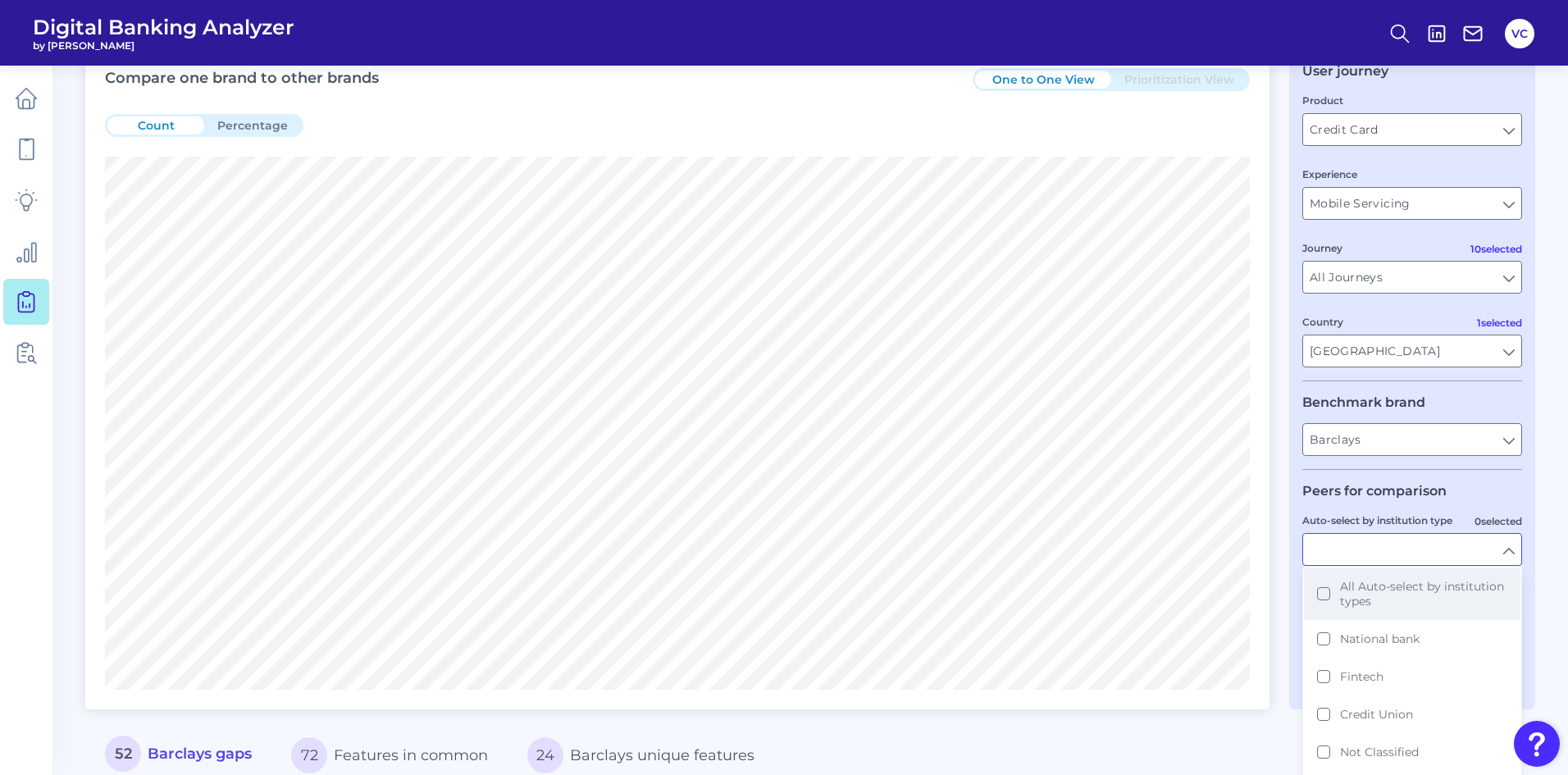
click at [1330, 597] on button "All Auto-select by institution types" at bounding box center [1412, 594] width 216 height 52
type input "All Select individual brands"
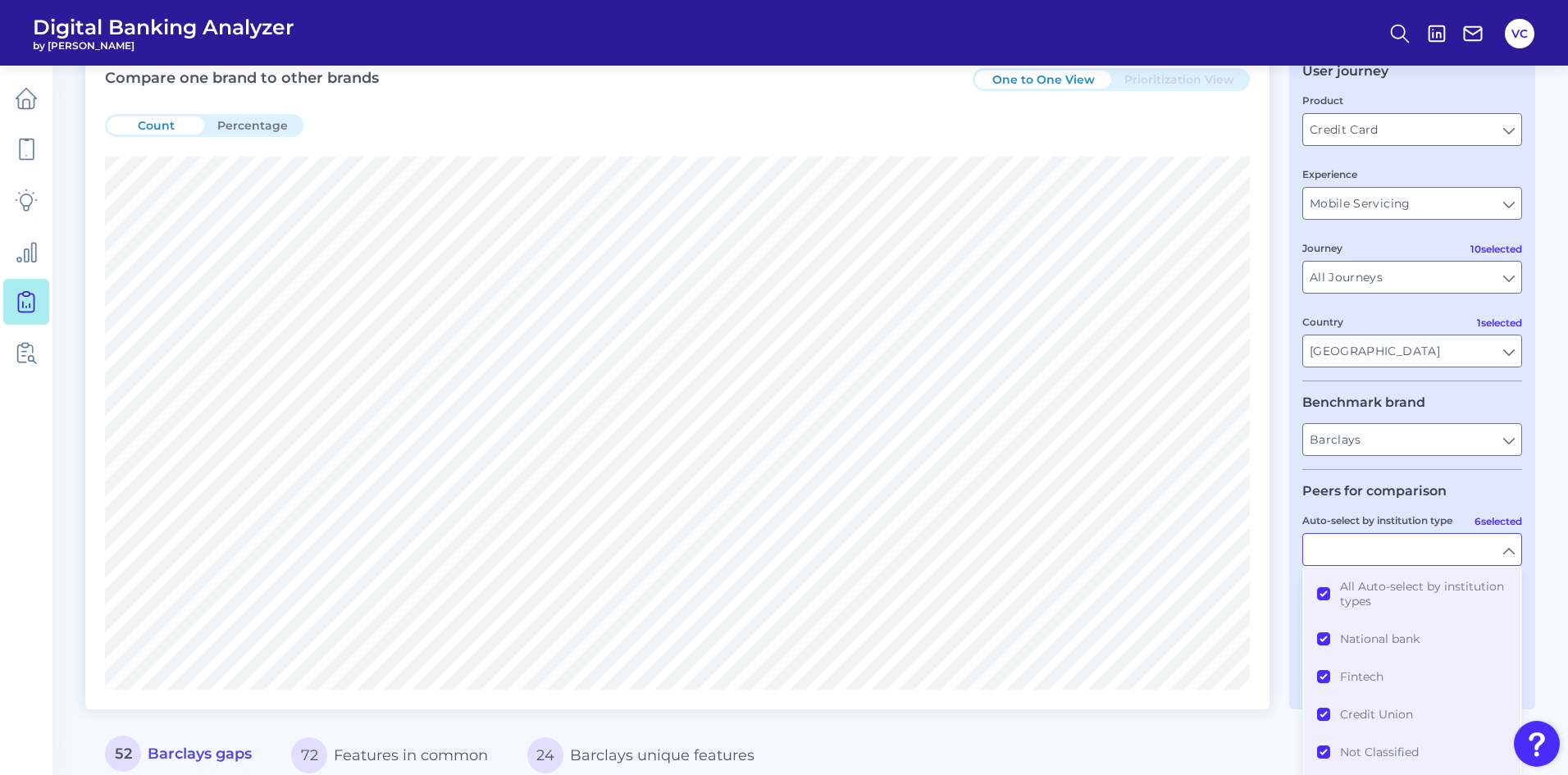
click at [1274, 607] on div "Compare one brand to other brands One to One View Prioritization View Count Per…" at bounding box center [810, 734] width 1450 height 1367
type input "All Auto-select by institution types"
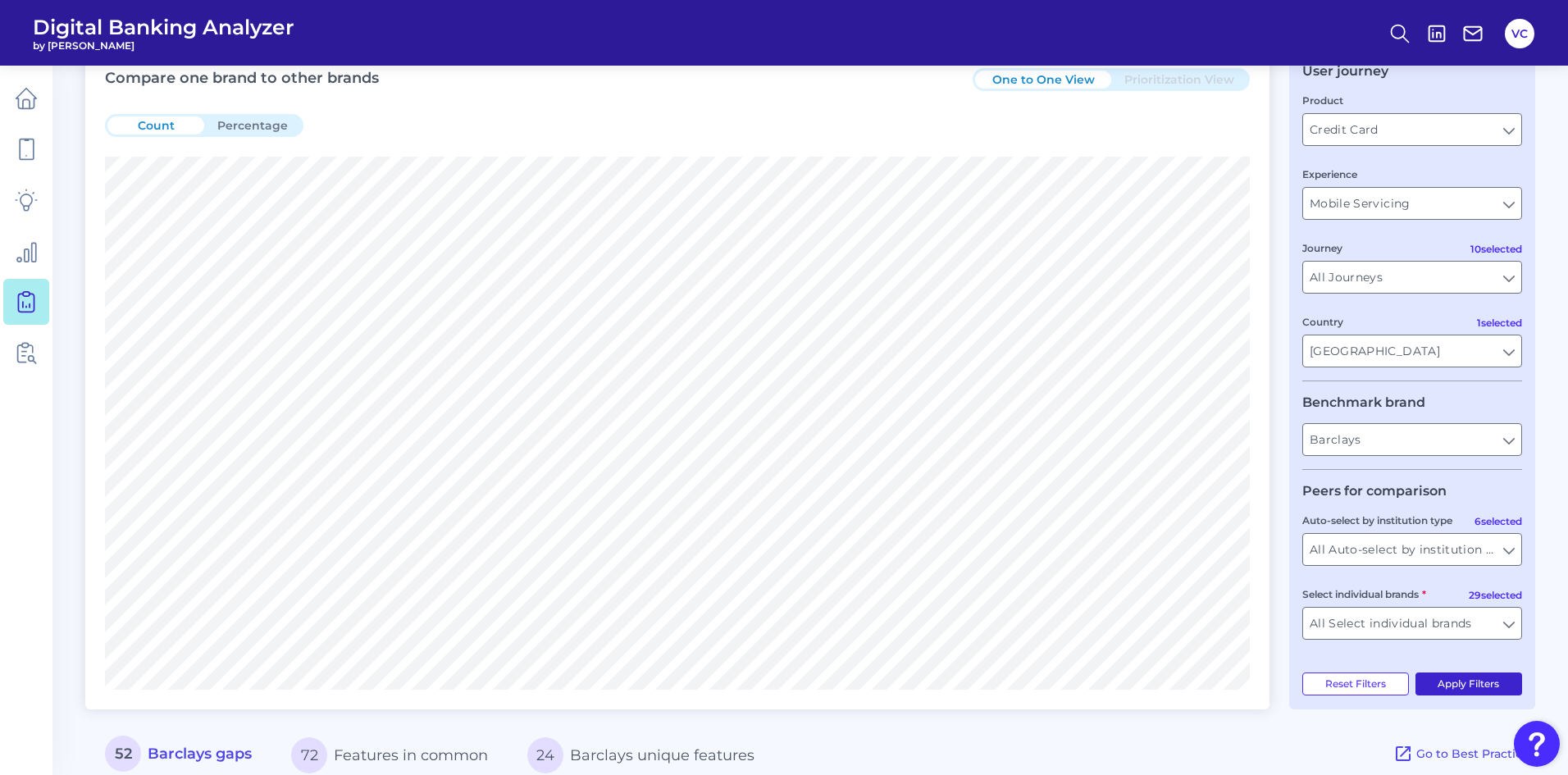
click at [1464, 685] on button "Apply Filters" at bounding box center [1468, 684] width 107 height 23
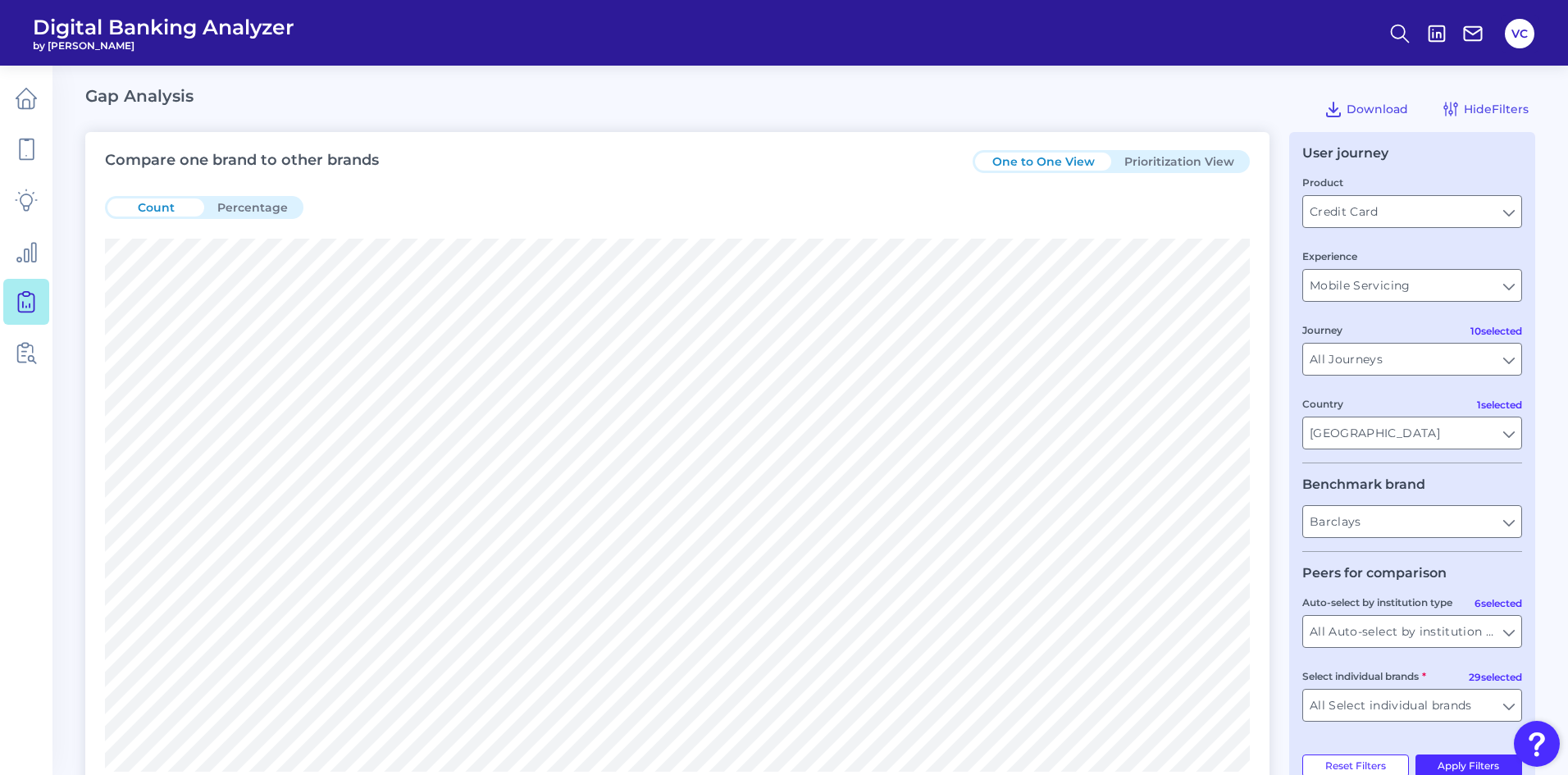
click at [1198, 159] on button "Prioritization View" at bounding box center [1179, 161] width 136 height 18
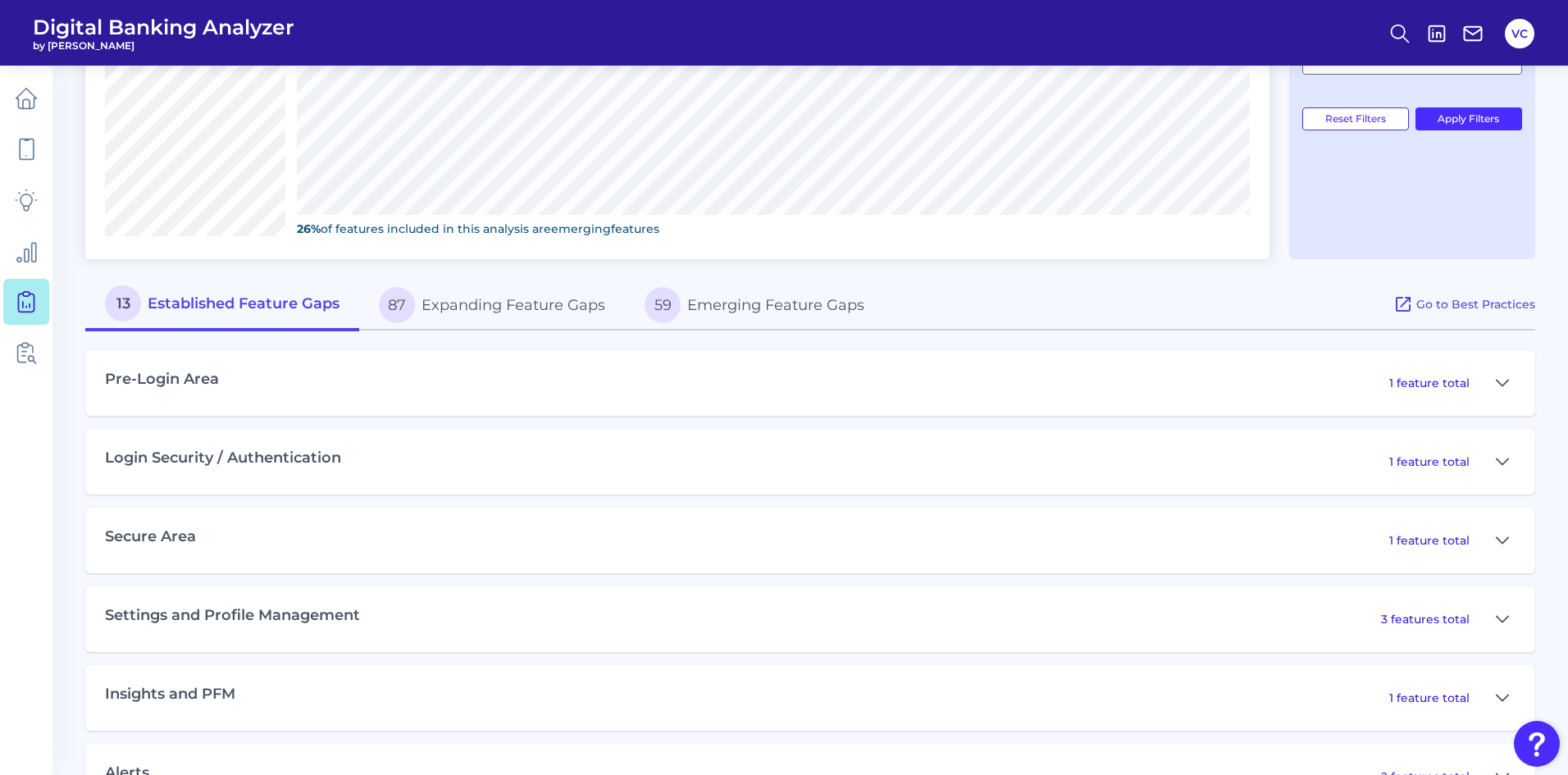
scroll to position [864, 0]
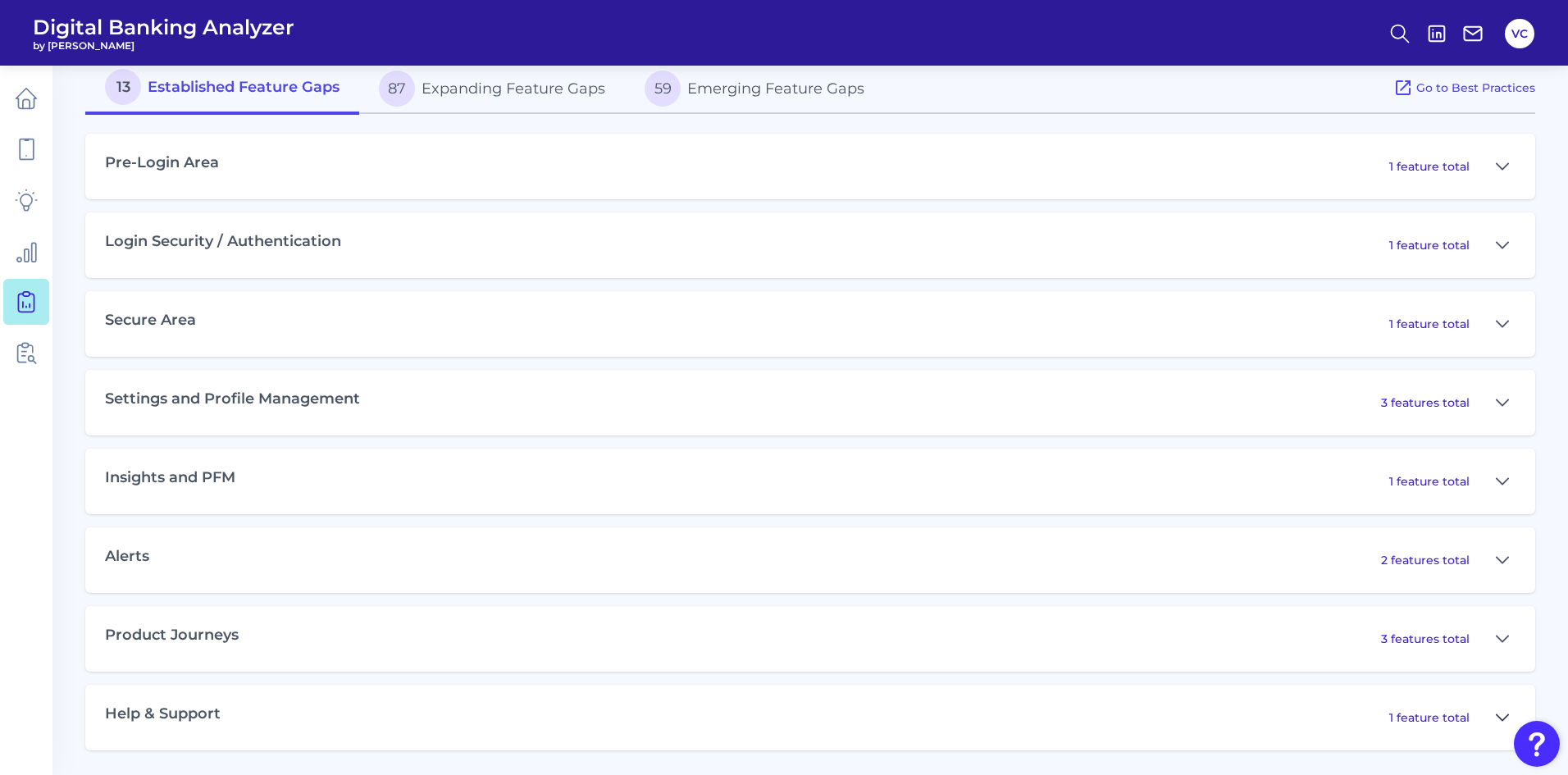
click at [1504, 714] on icon at bounding box center [1503, 718] width 14 height 19
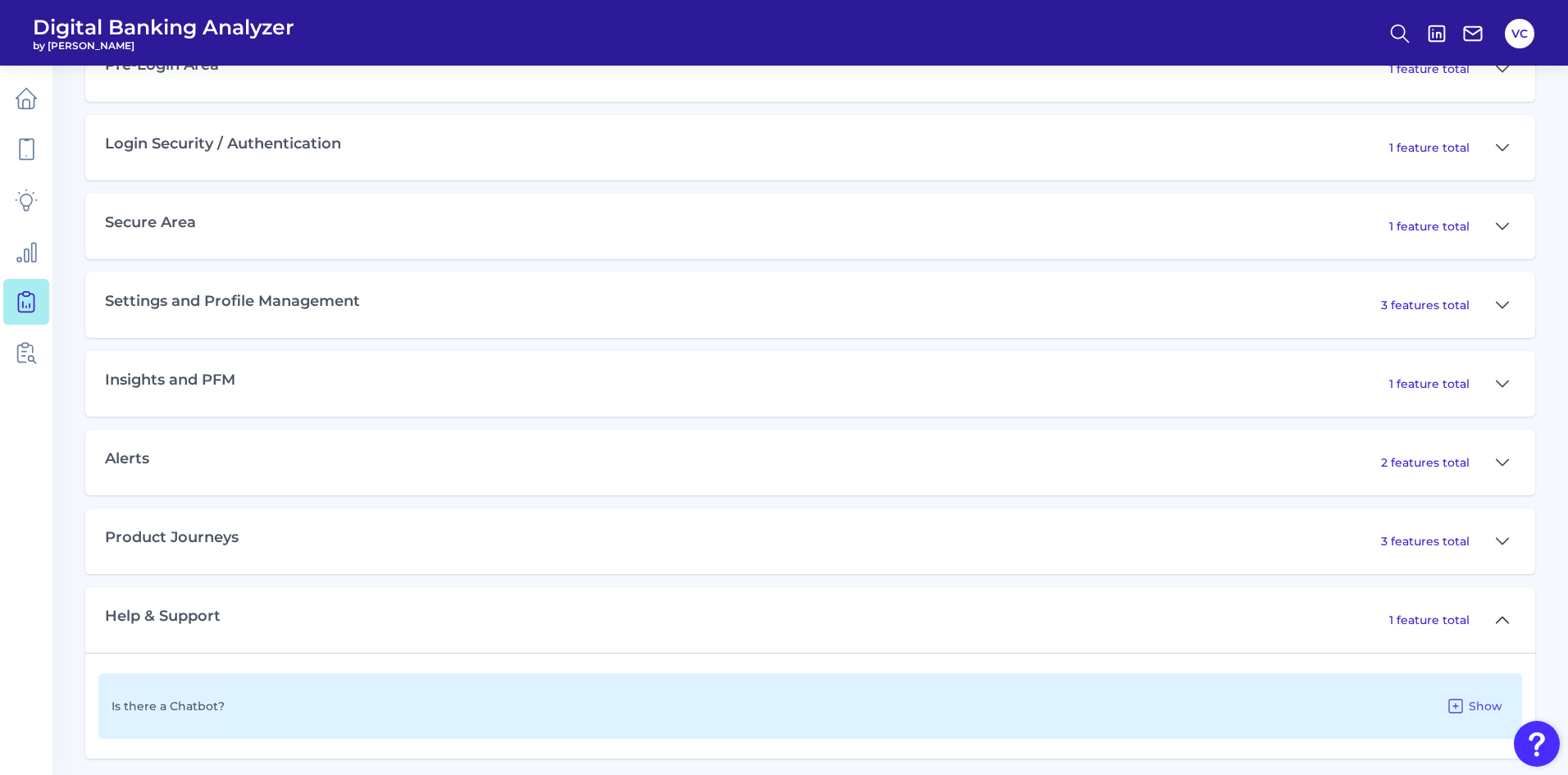
scroll to position [969, 0]
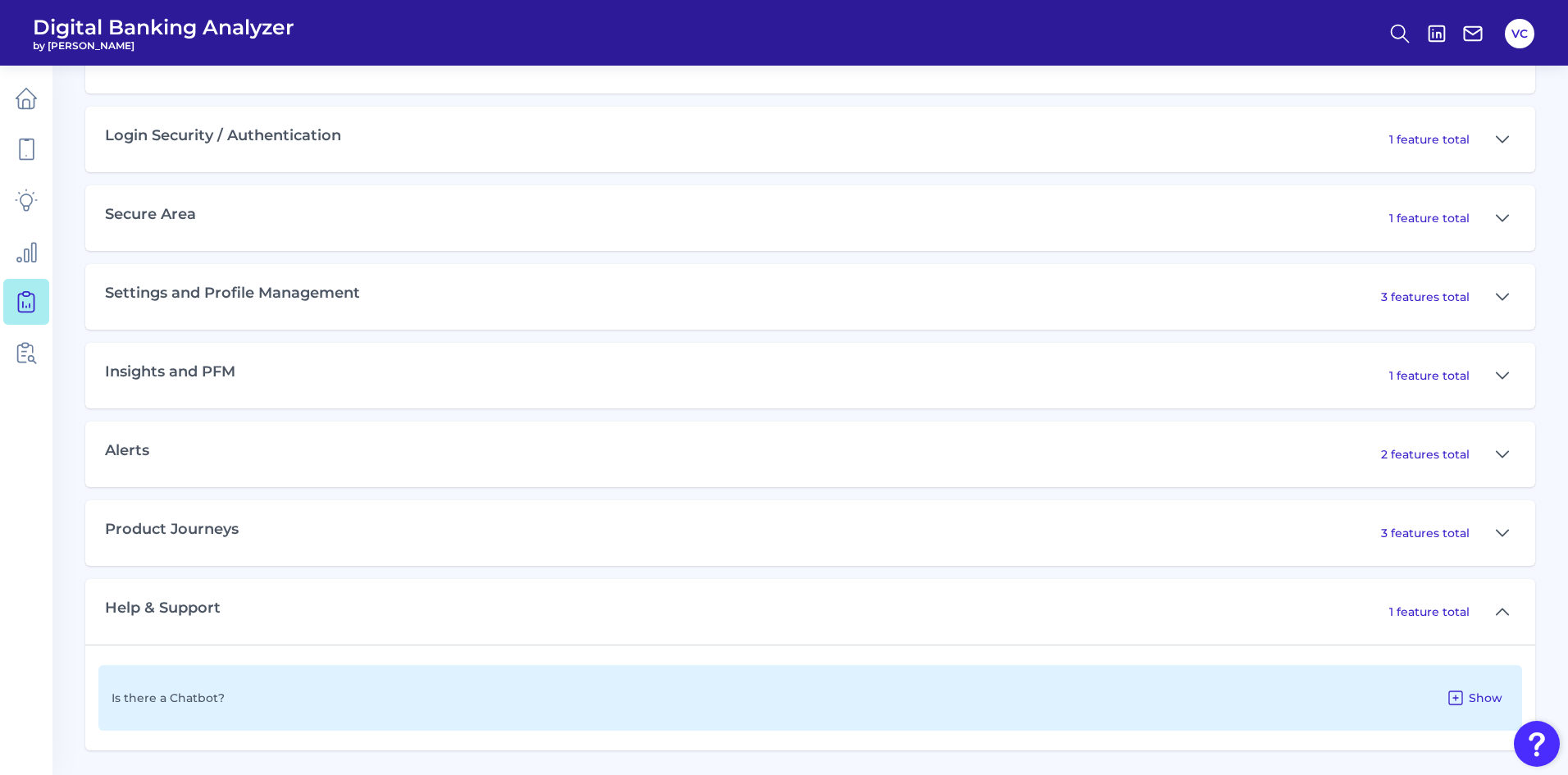
click at [1482, 701] on span "Show" at bounding box center [1486, 697] width 34 height 14
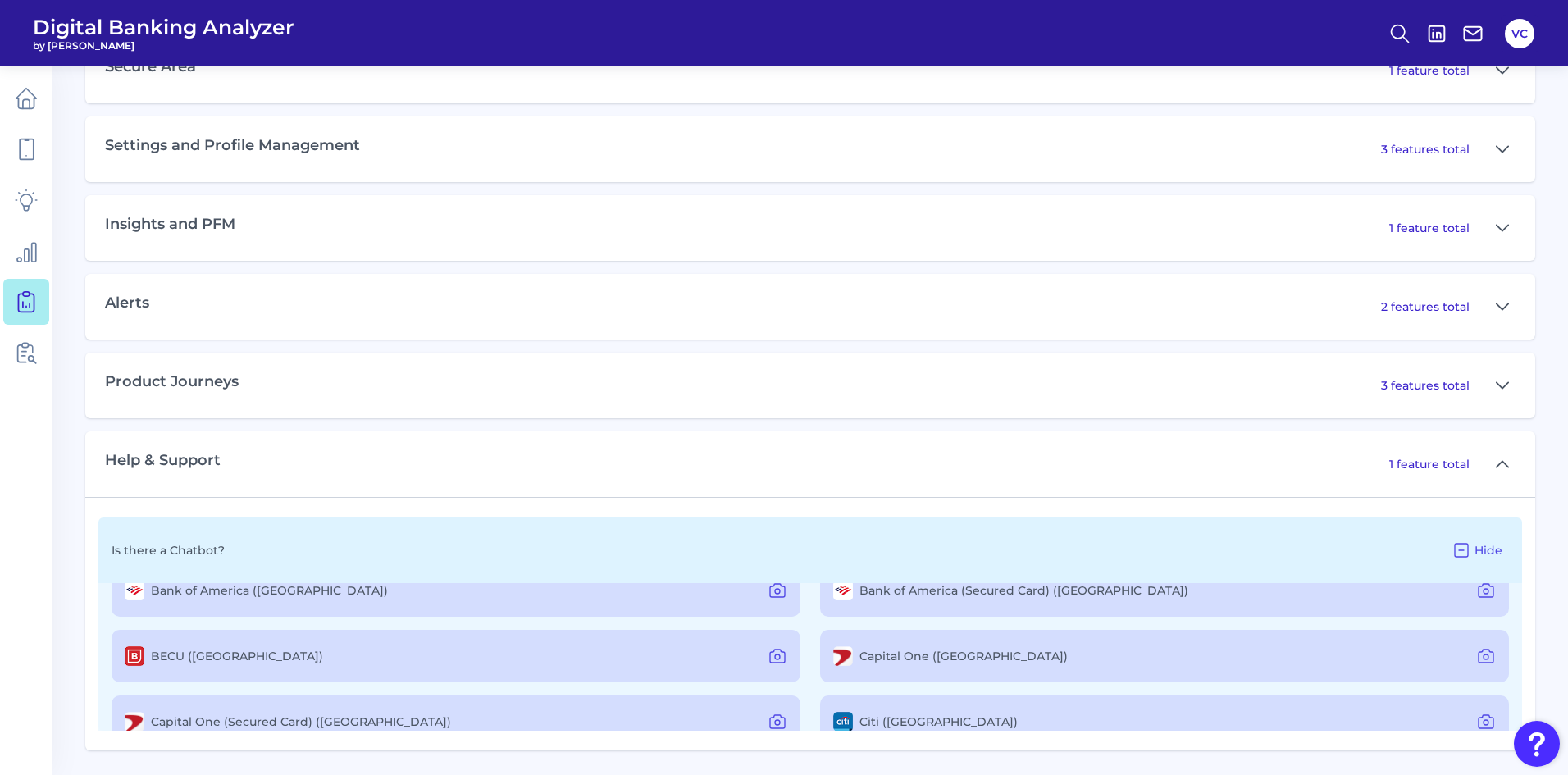
scroll to position [0, 0]
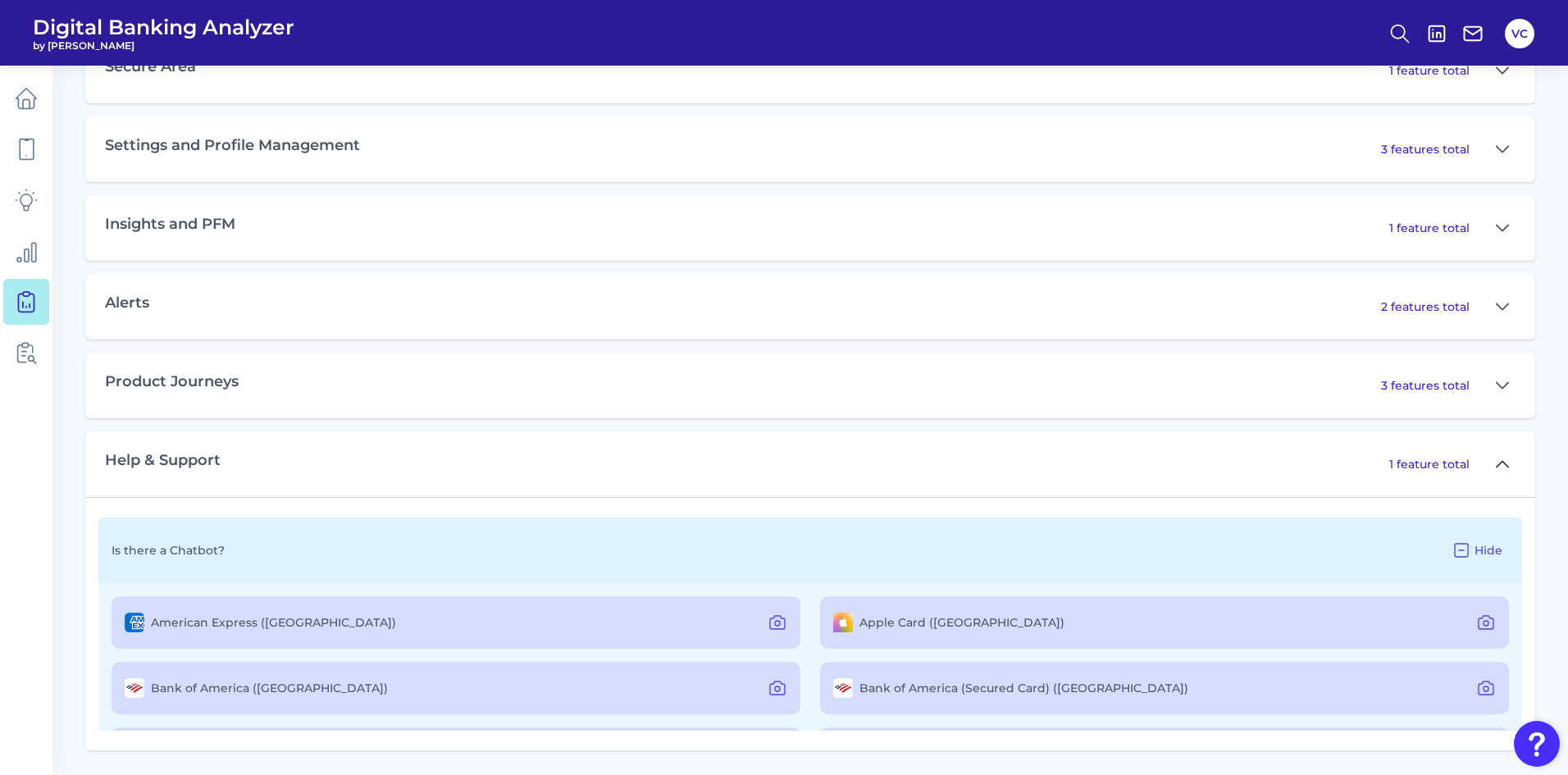
click at [1504, 462] on icon at bounding box center [1503, 464] width 14 height 19
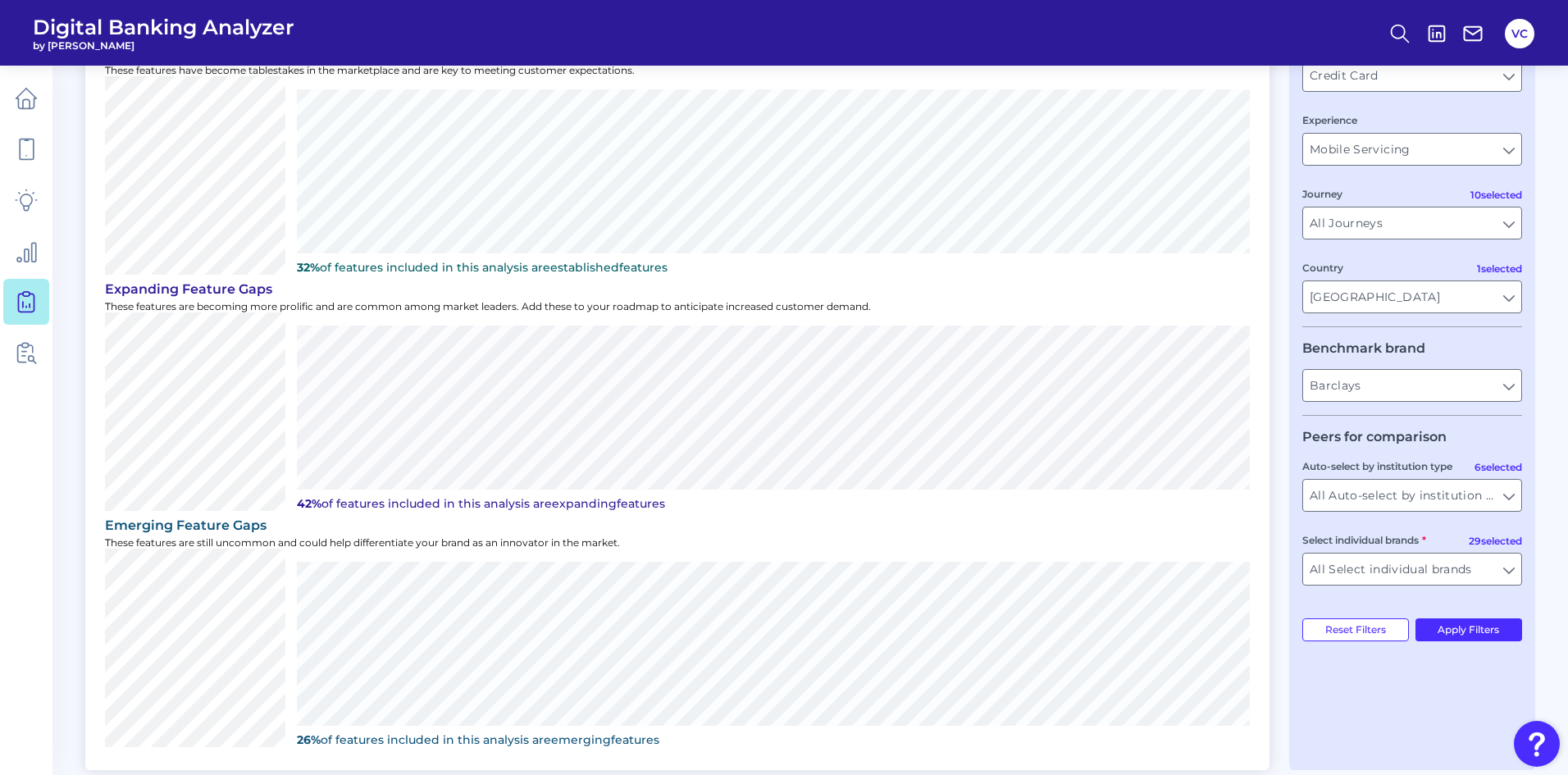
scroll to position [126, 0]
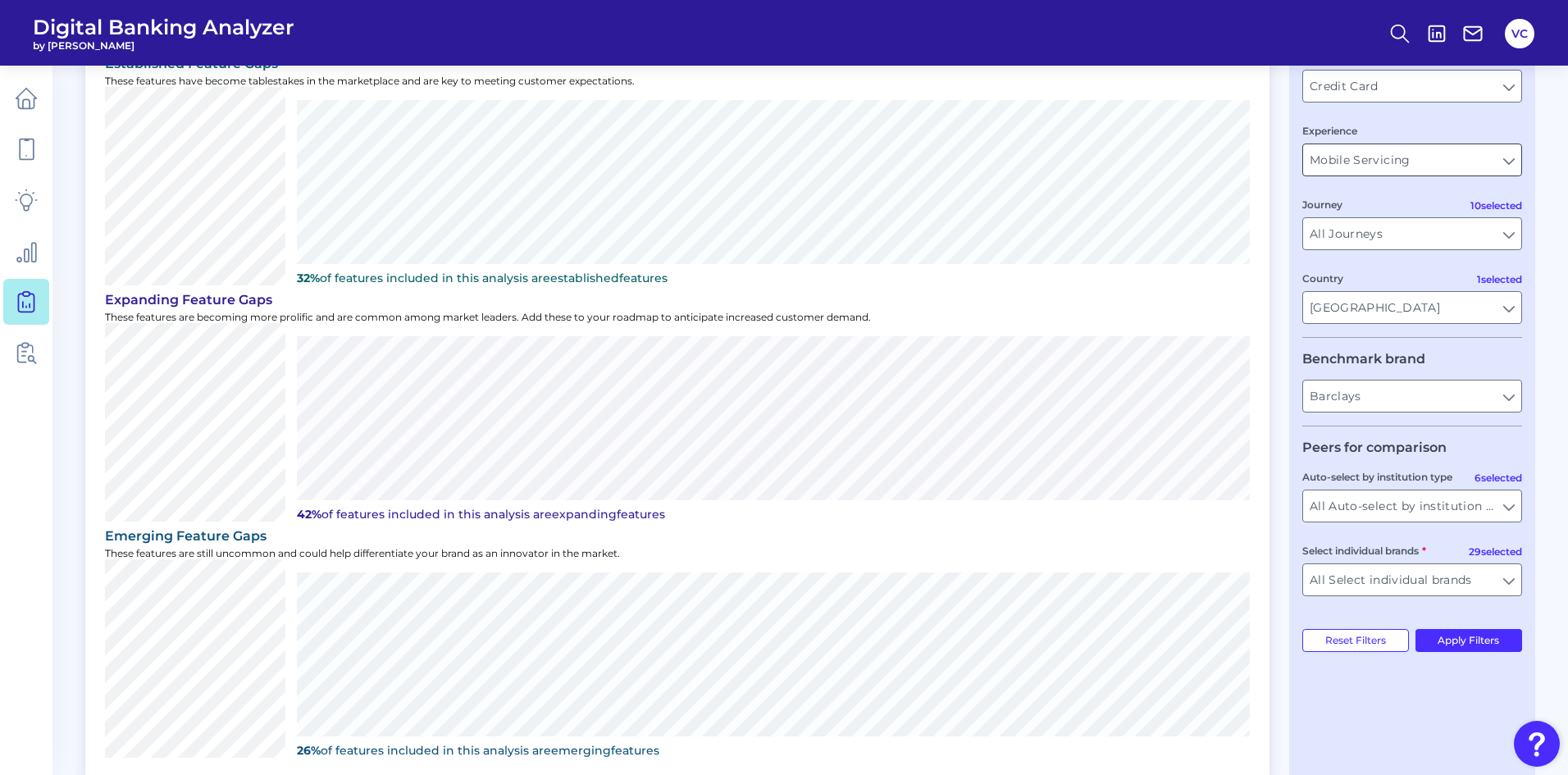
click at [1438, 159] on input "Mobile Servicing" at bounding box center [1412, 160] width 218 height 31
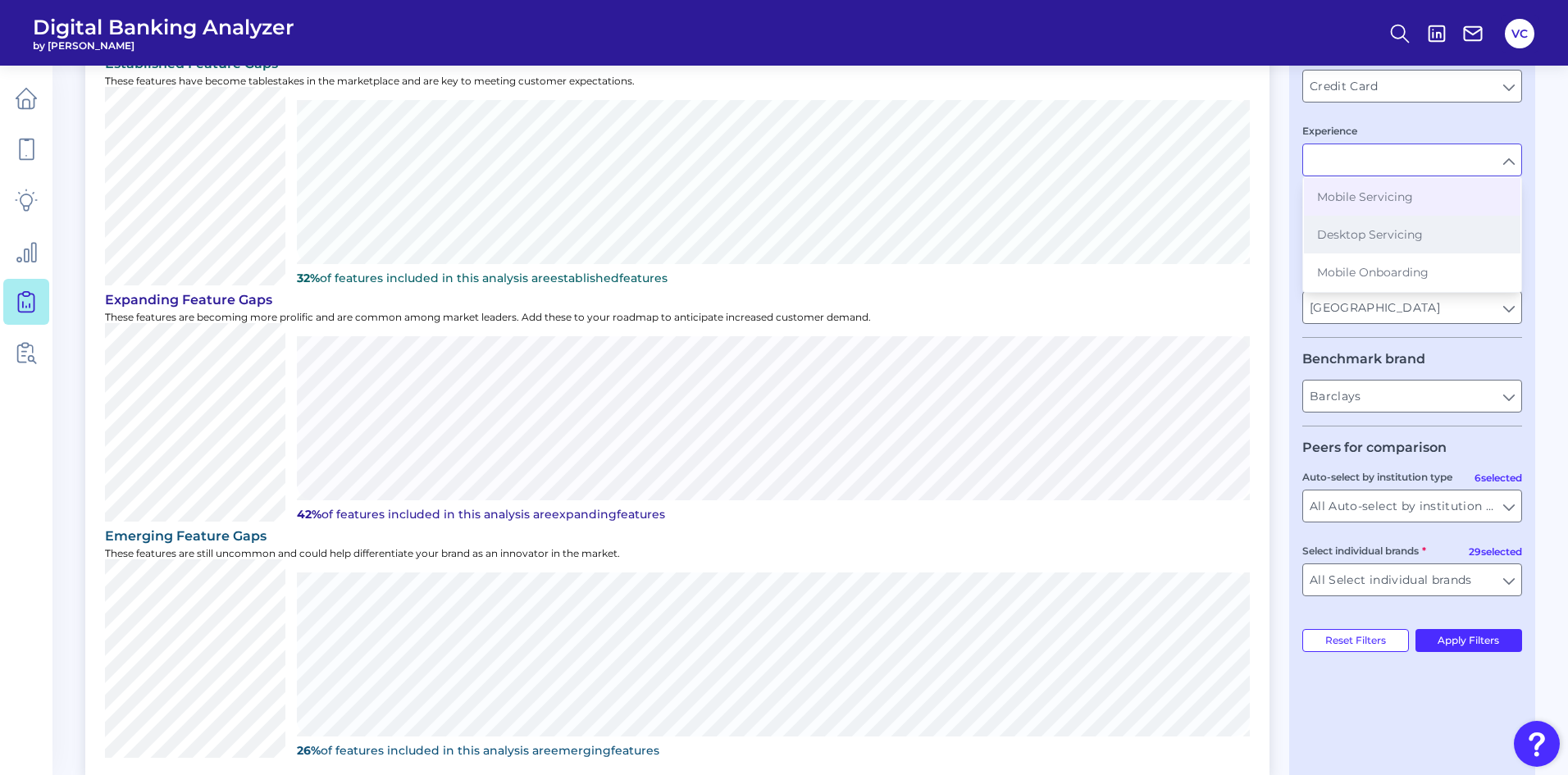
click at [1407, 230] on span "Desktop Servicing" at bounding box center [1369, 234] width 106 height 14
type input "Desktop Servicing"
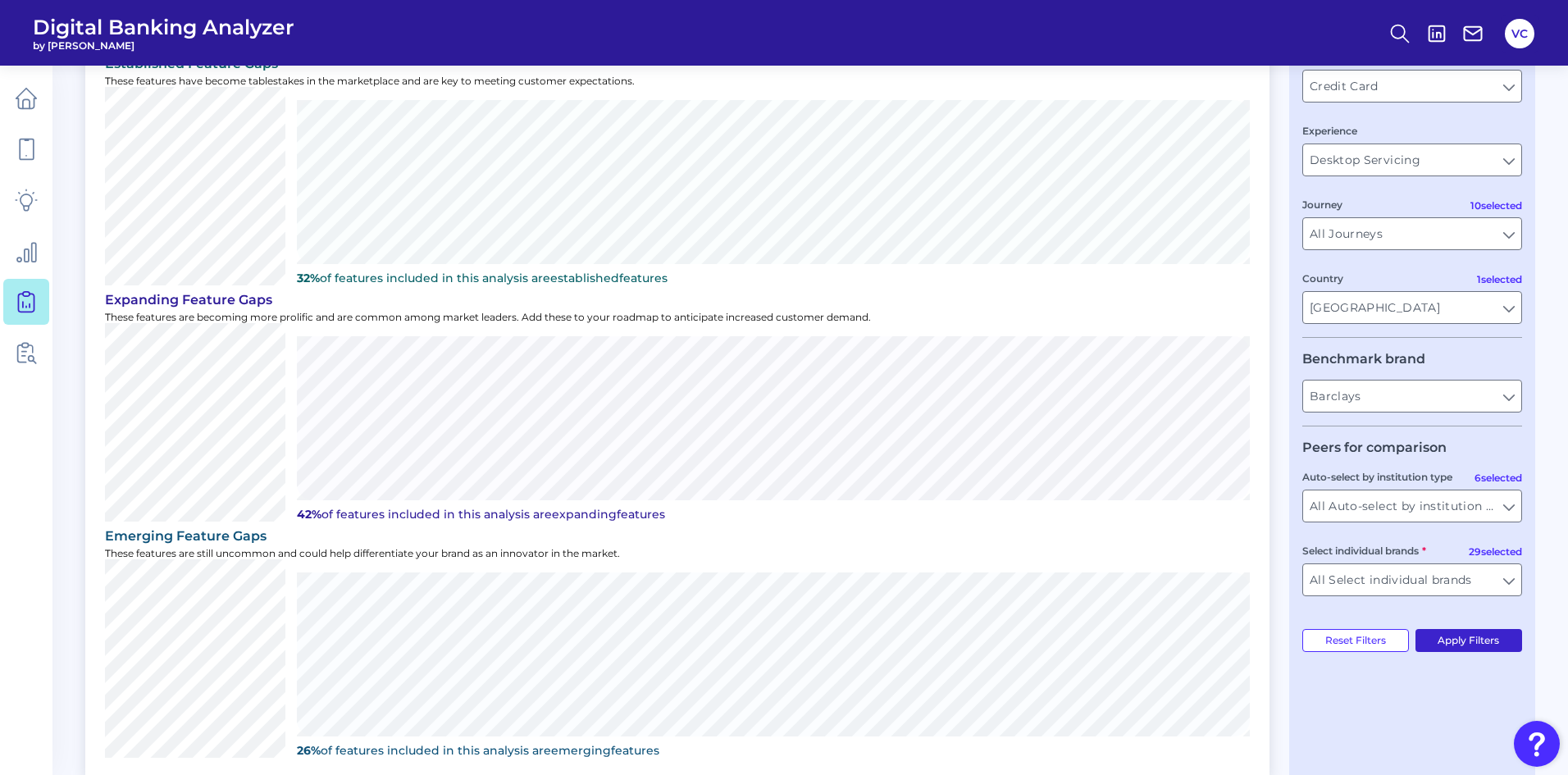
click at [1465, 634] on button "Apply Filters" at bounding box center [1468, 641] width 107 height 23
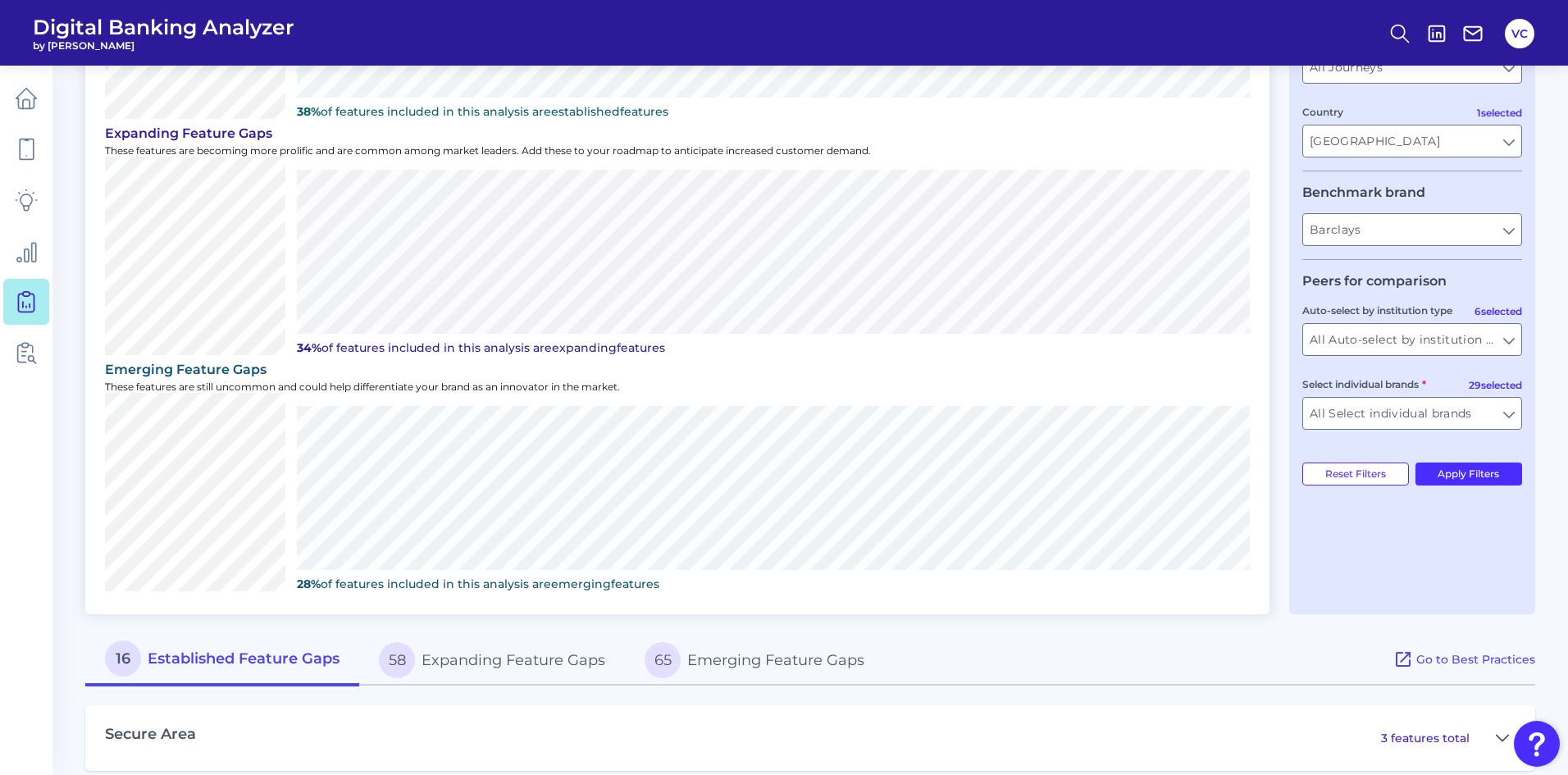
scroll to position [290, 0]
click at [1473, 477] on button "Apply Filters" at bounding box center [1468, 476] width 107 height 23
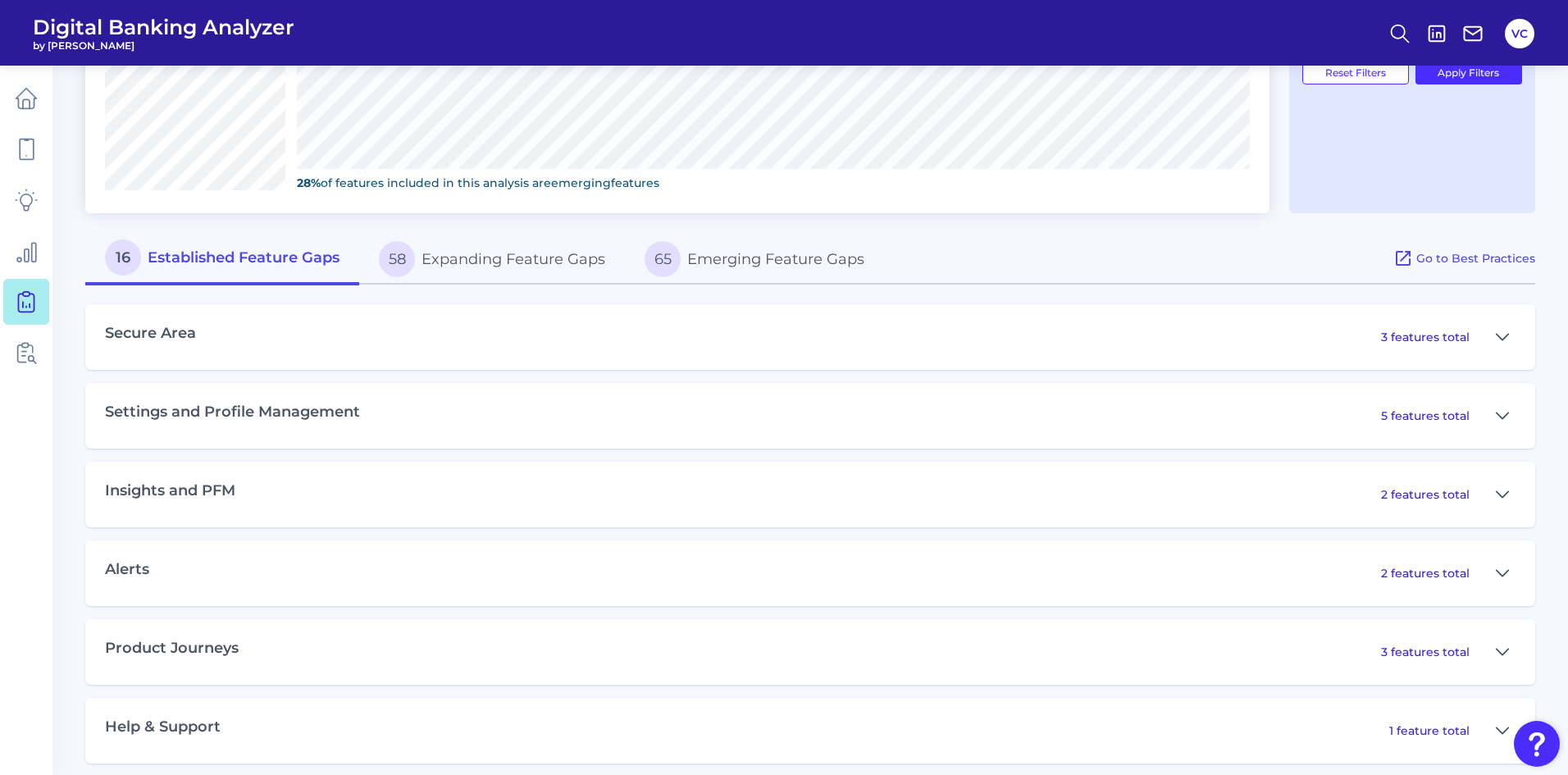
scroll to position [707, 0]
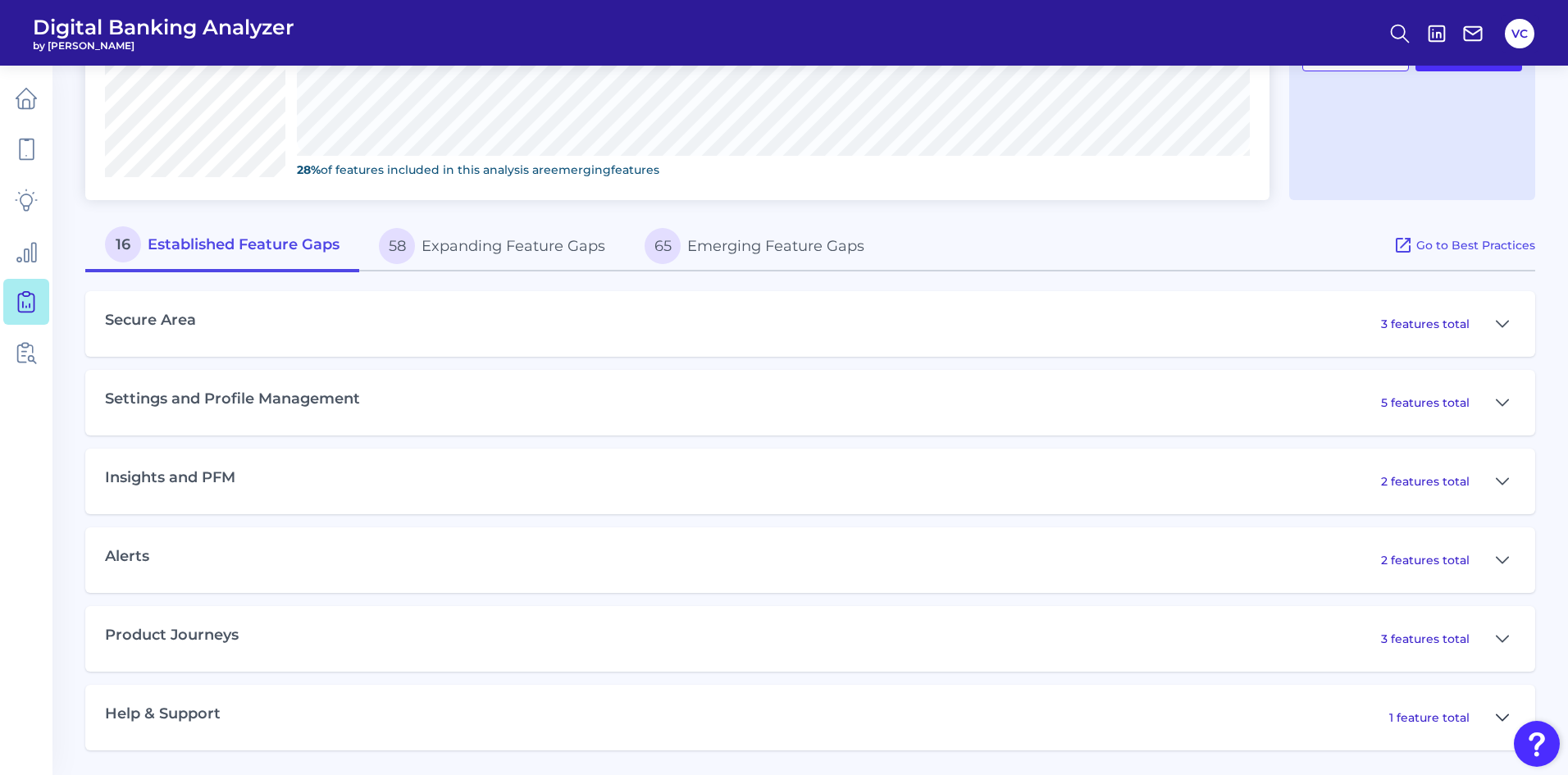
click at [1494, 716] on button at bounding box center [1502, 718] width 26 height 26
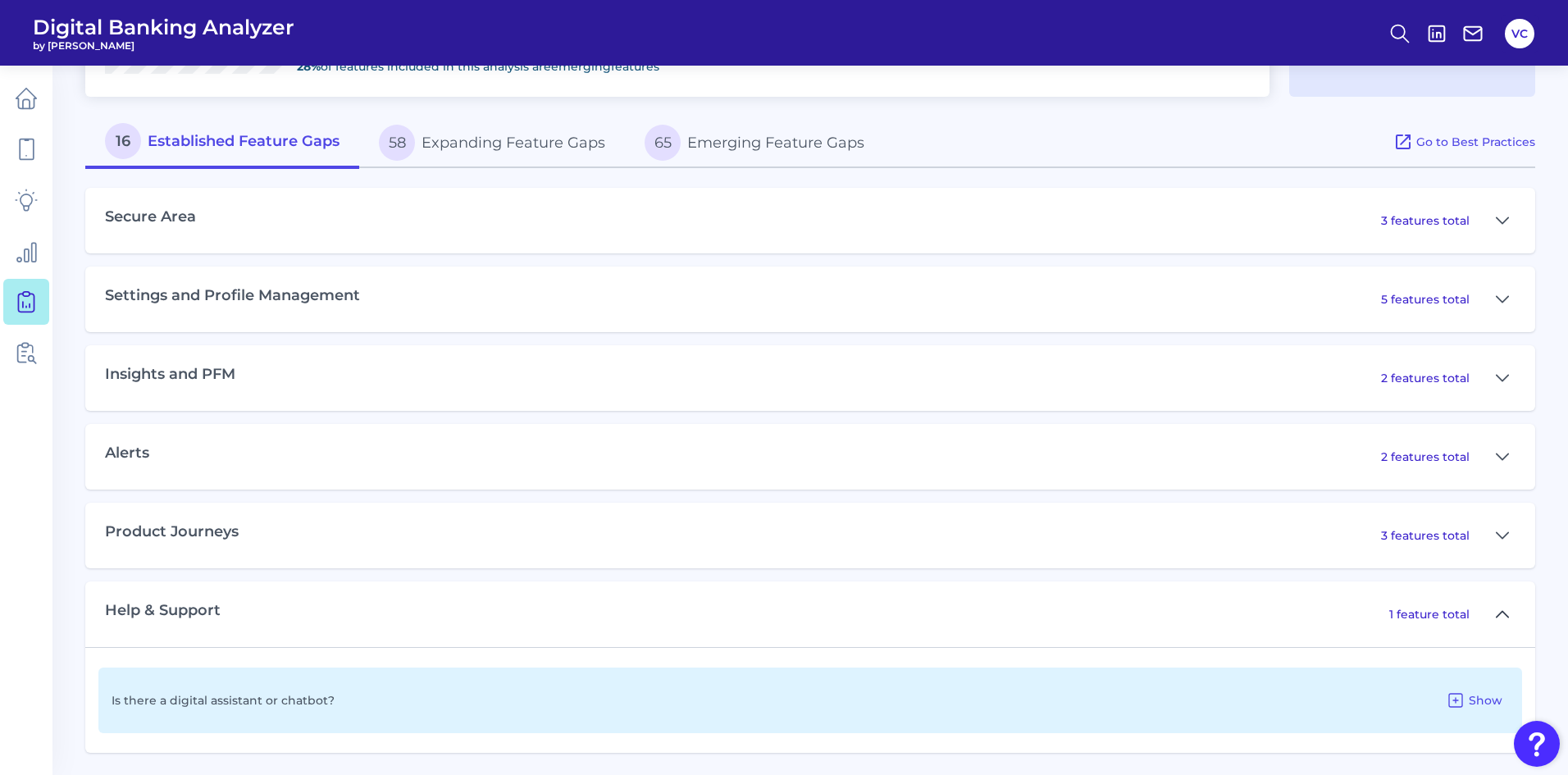
scroll to position [812, 0]
click at [1501, 611] on icon at bounding box center [1503, 611] width 14 height 19
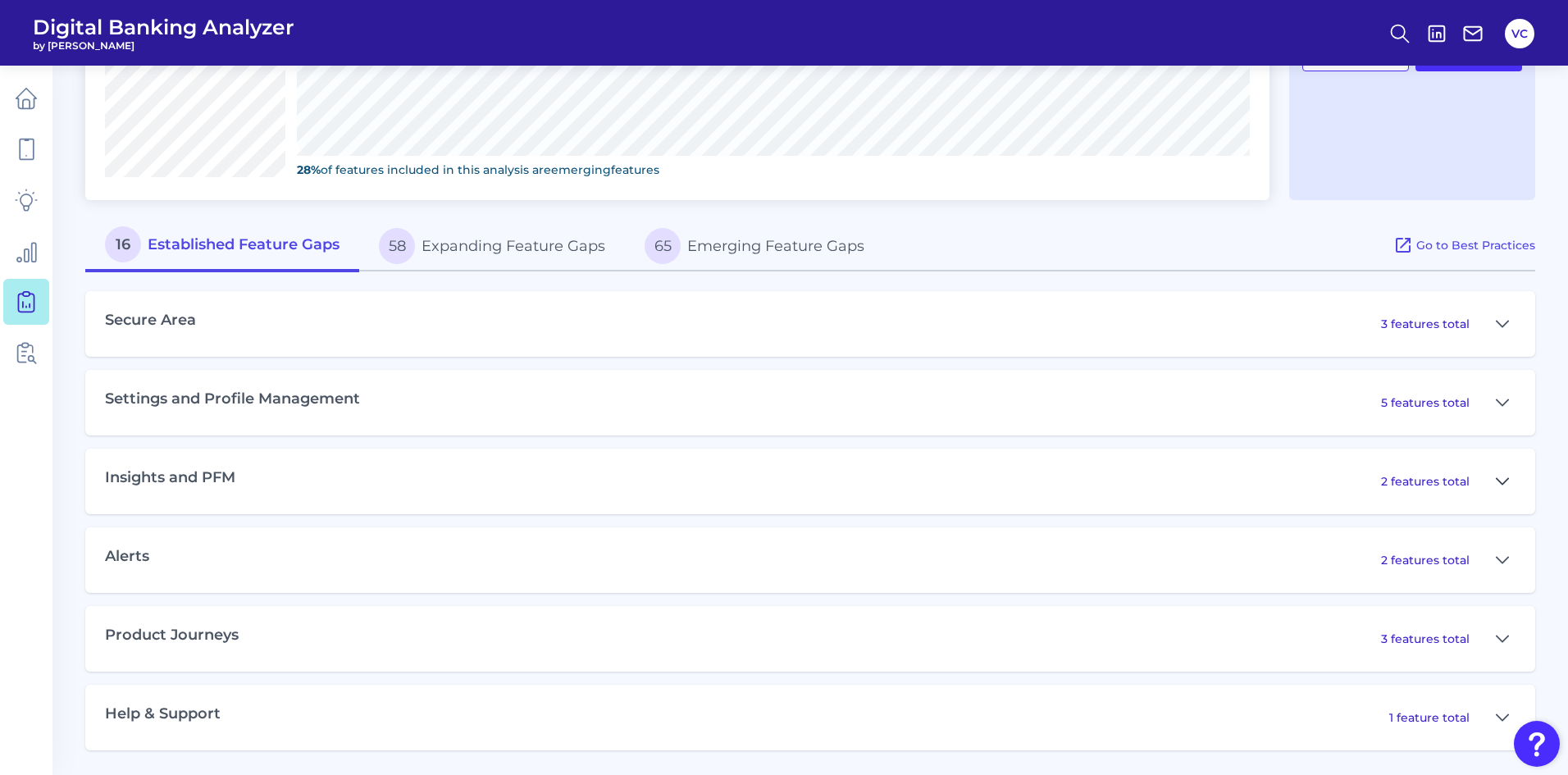
click at [1498, 480] on icon at bounding box center [1503, 481] width 12 height 6
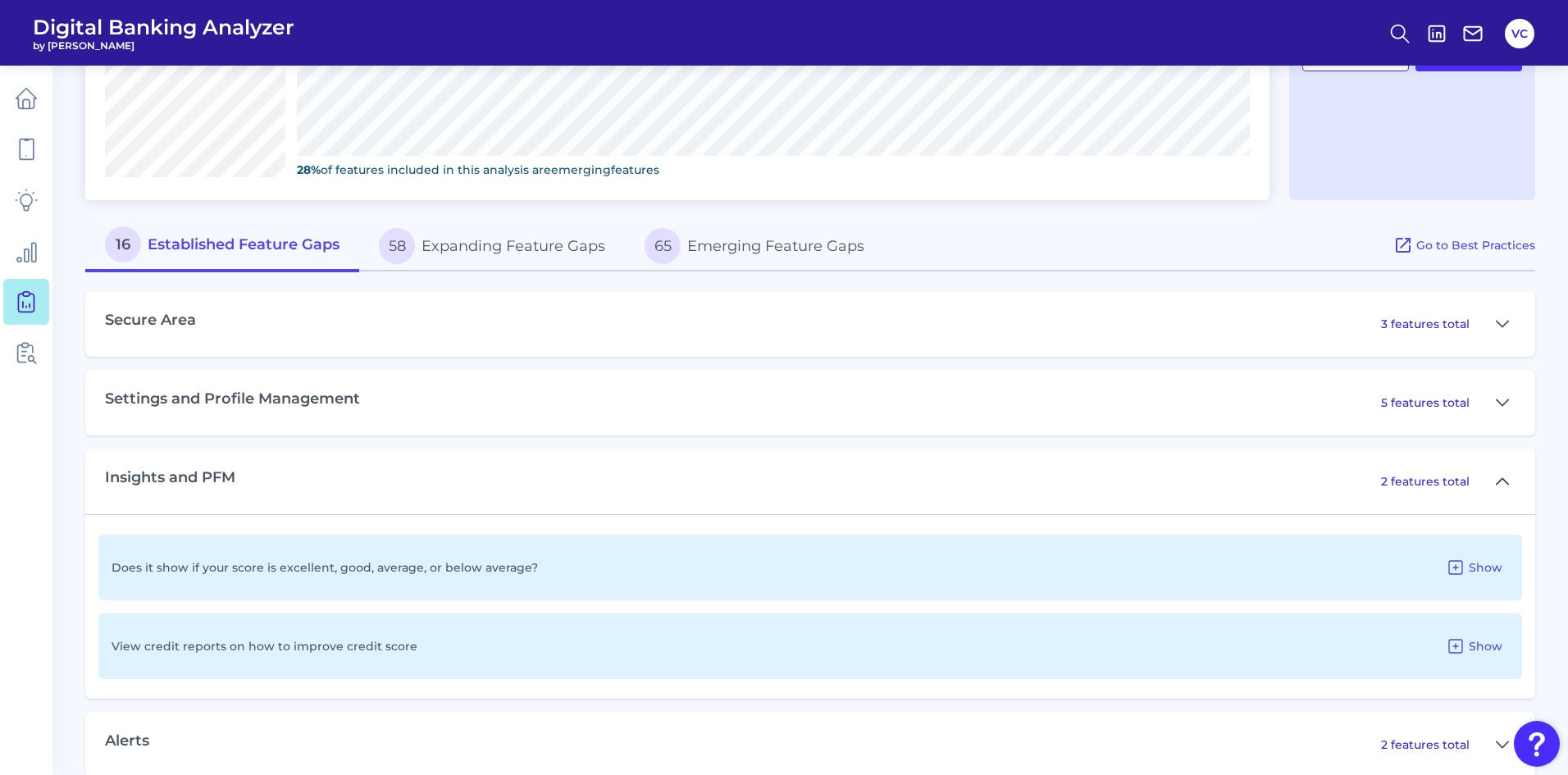
click at [1498, 480] on icon at bounding box center [1503, 481] width 14 height 19
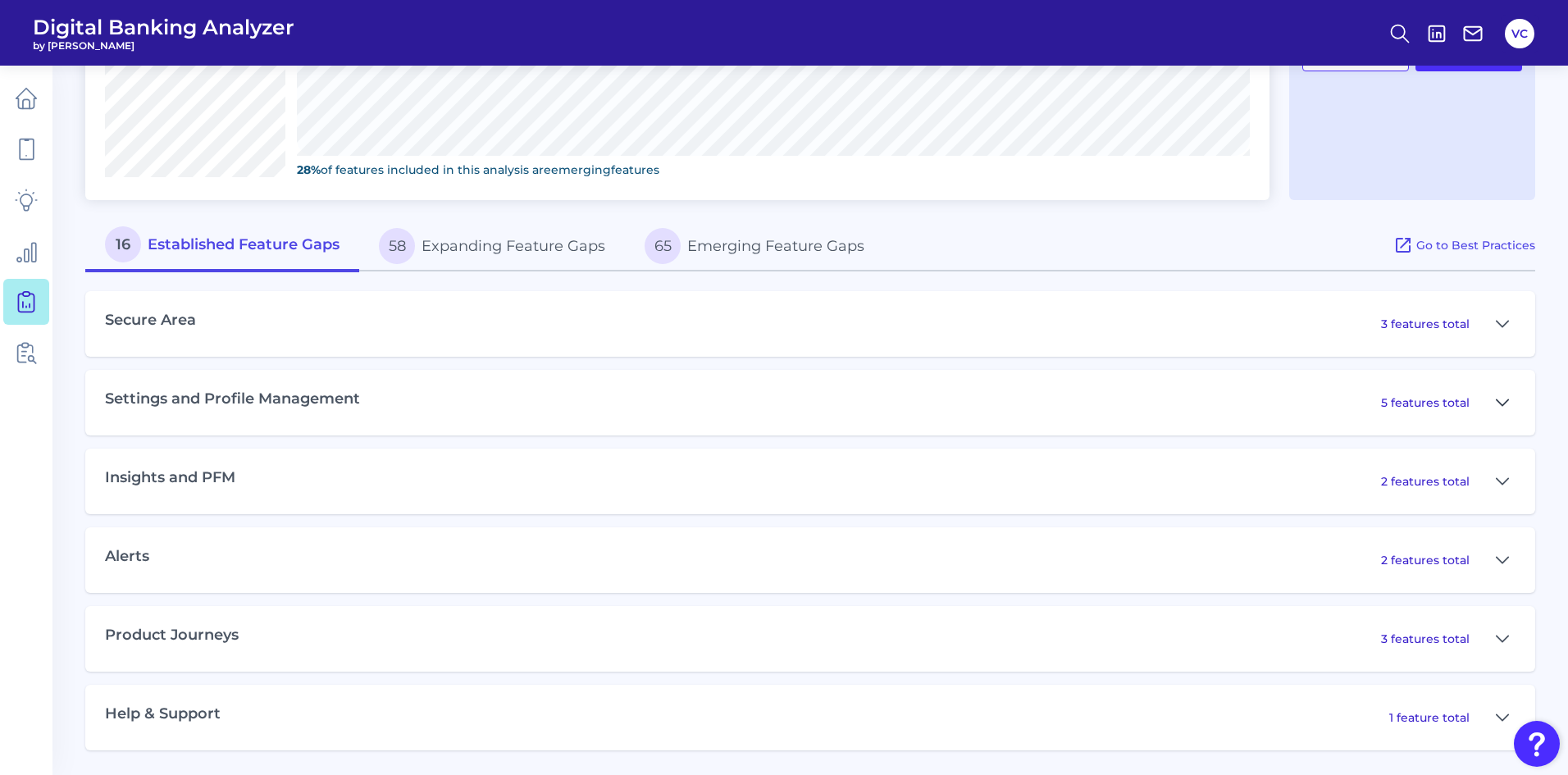
click at [1511, 402] on button at bounding box center [1502, 402] width 26 height 26
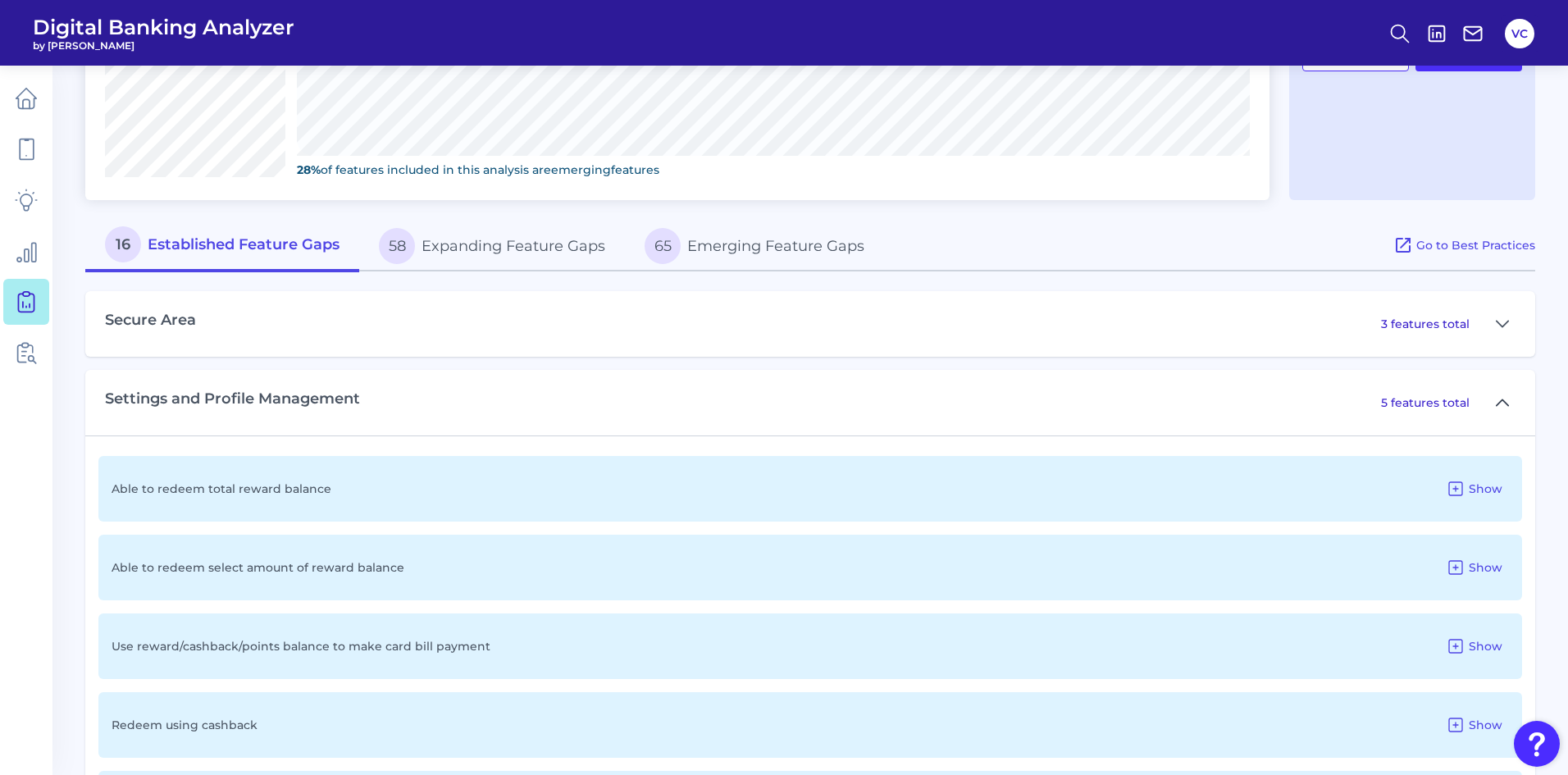
click at [1511, 402] on button at bounding box center [1502, 402] width 26 height 26
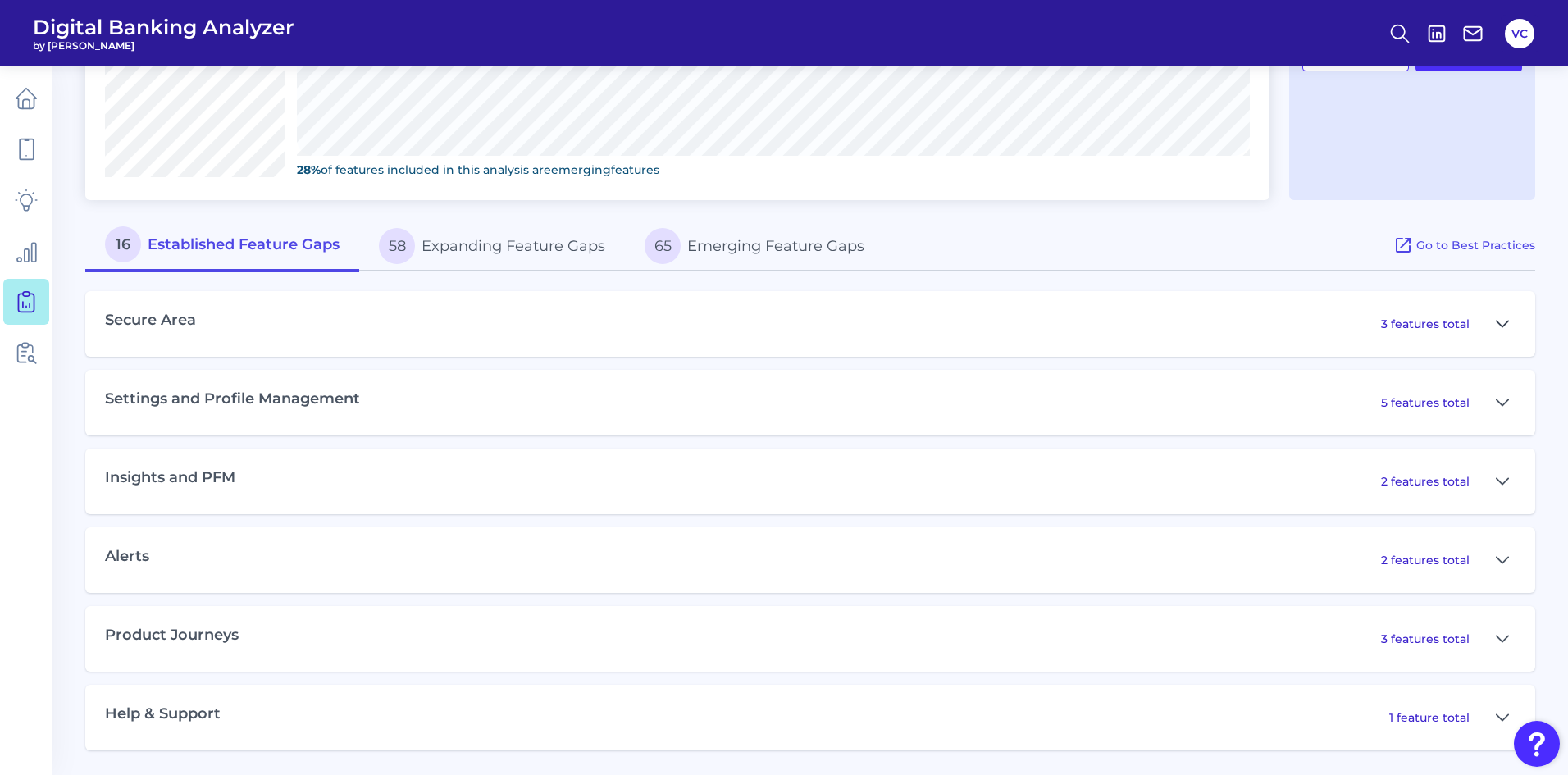
click at [1505, 319] on icon at bounding box center [1503, 324] width 14 height 19
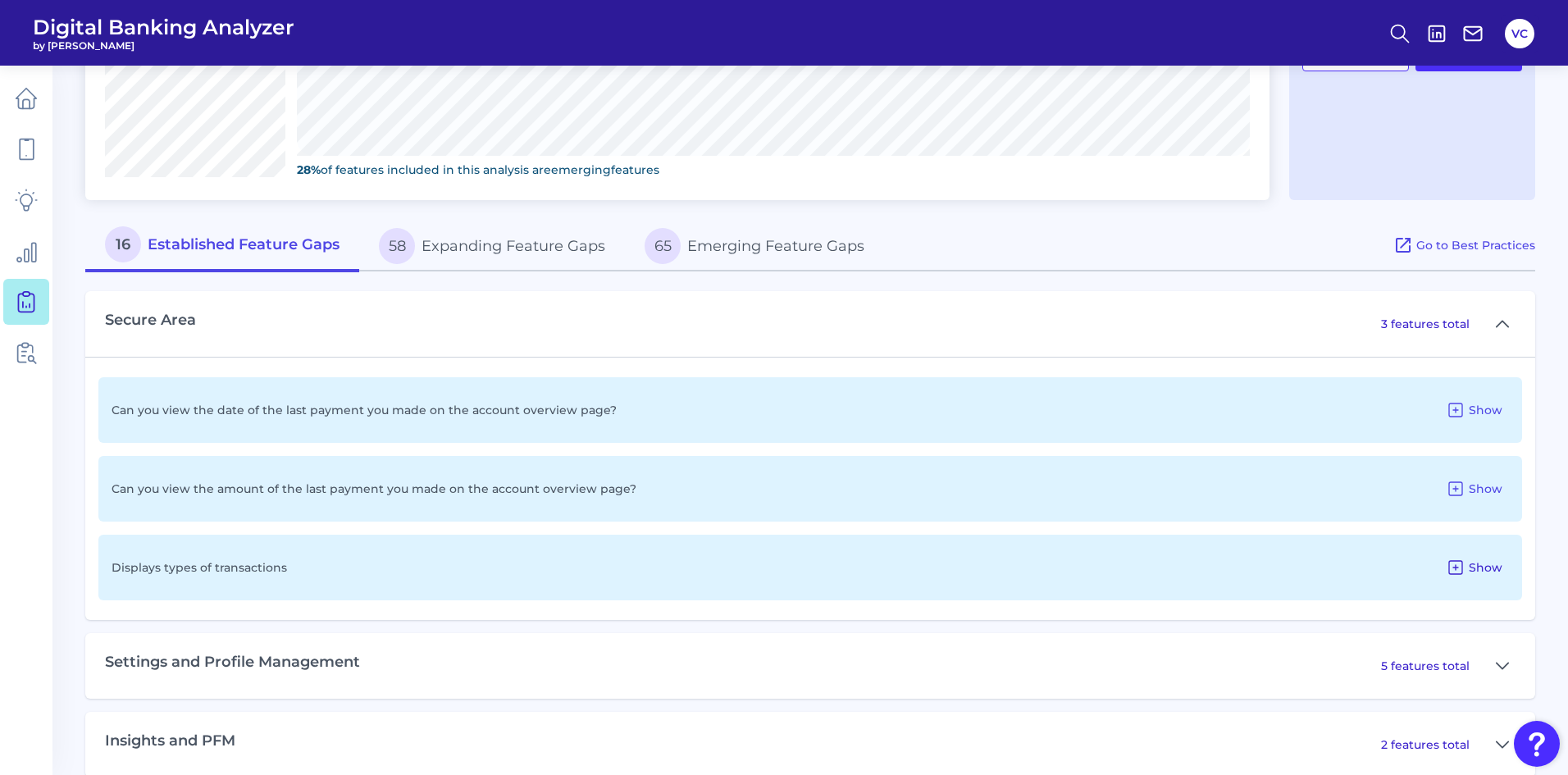
click at [1494, 566] on span "Show" at bounding box center [1486, 567] width 34 height 14
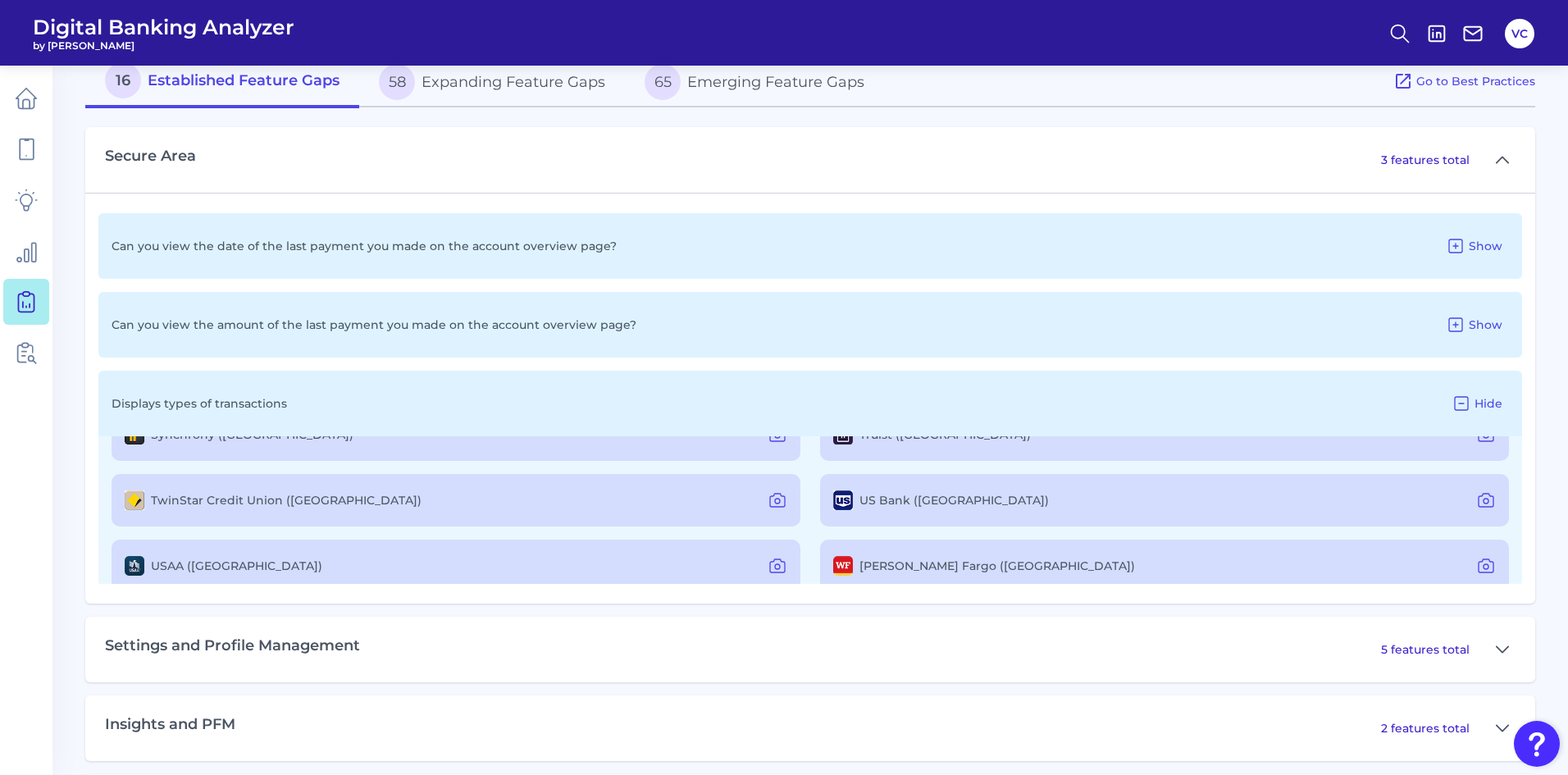
scroll to position [456, 0]
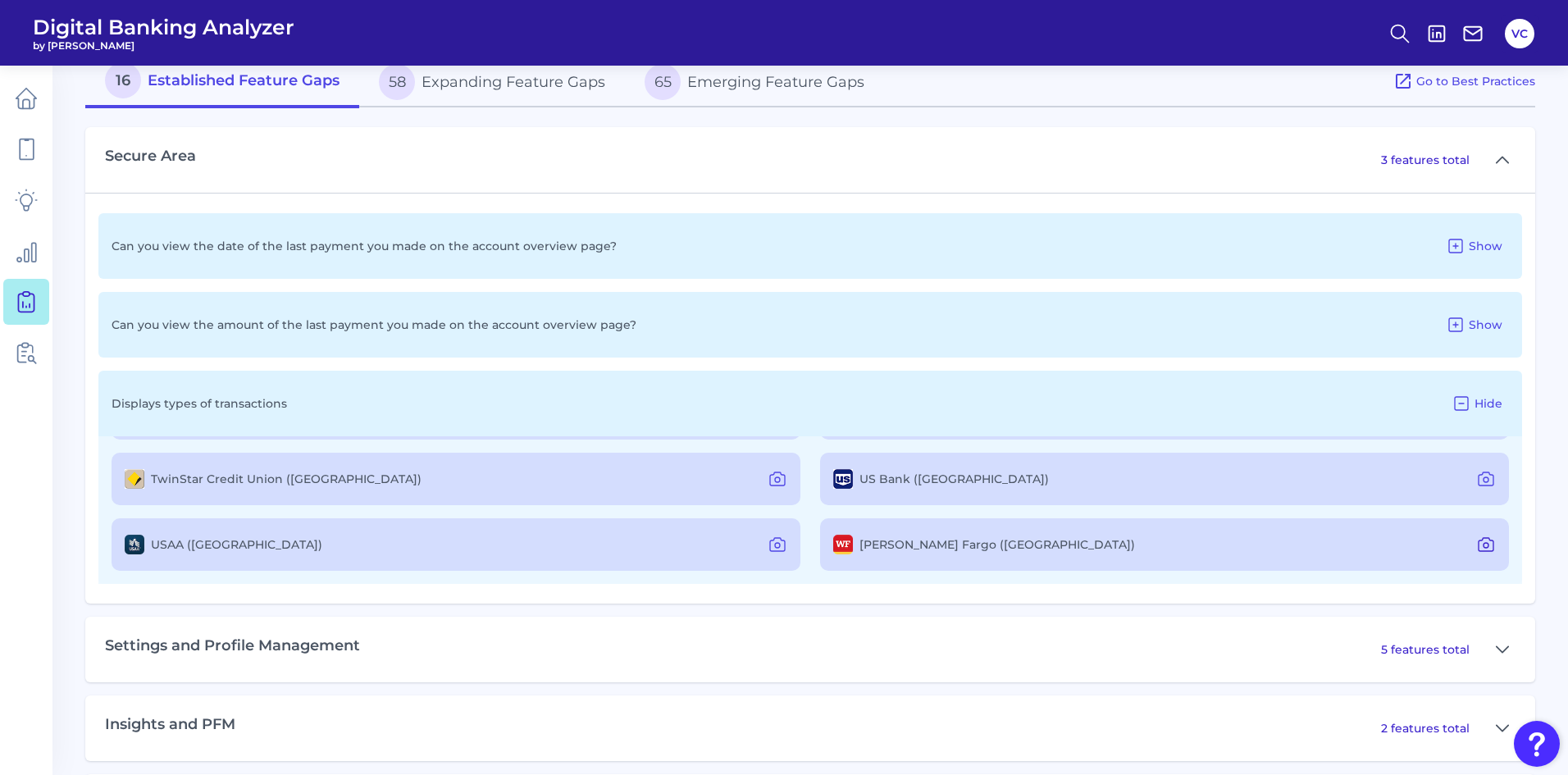
click at [1485, 548] on icon at bounding box center [1485, 544] width 19 height 19
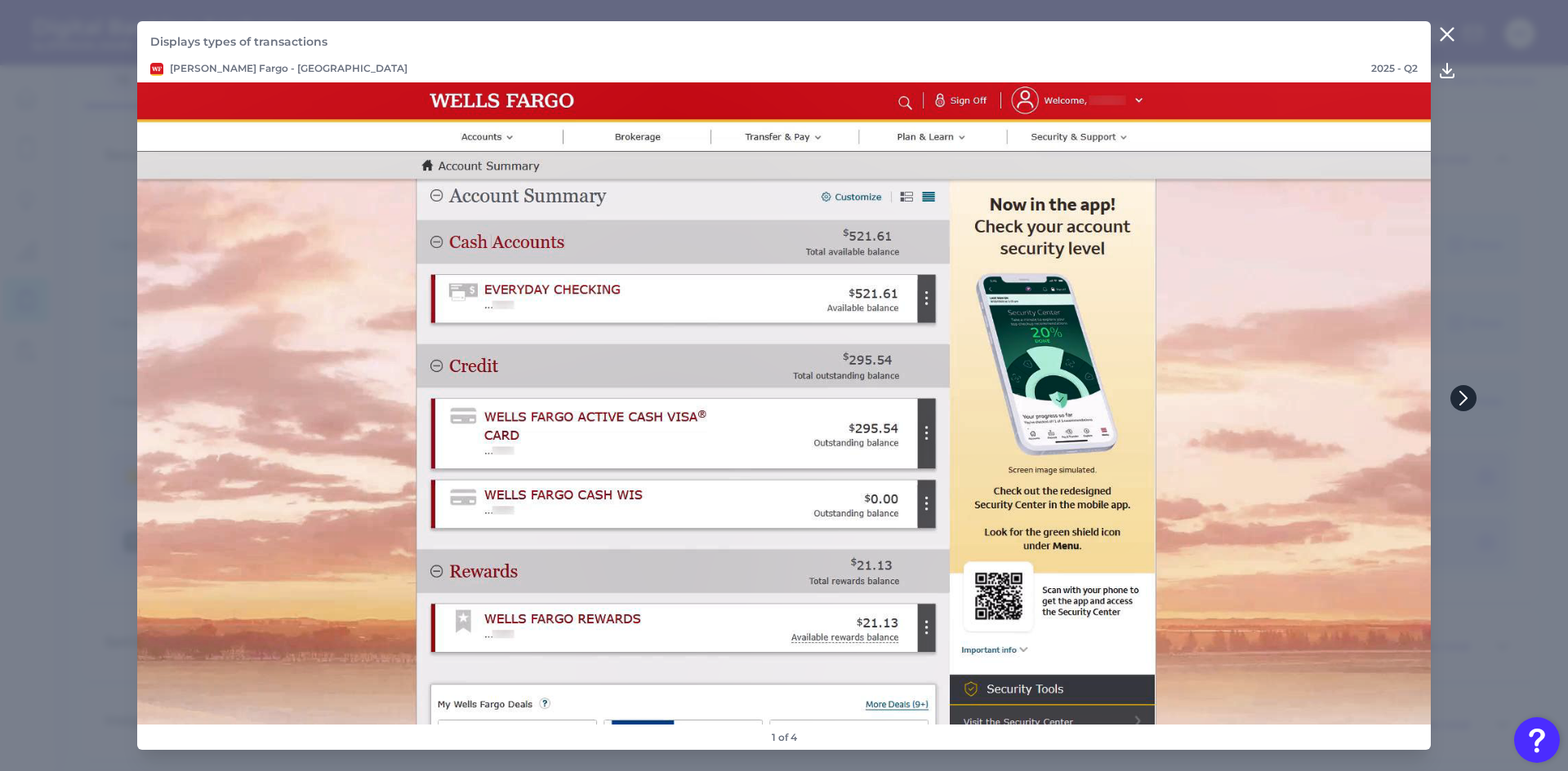
click at [1470, 399] on button at bounding box center [1463, 398] width 26 height 26
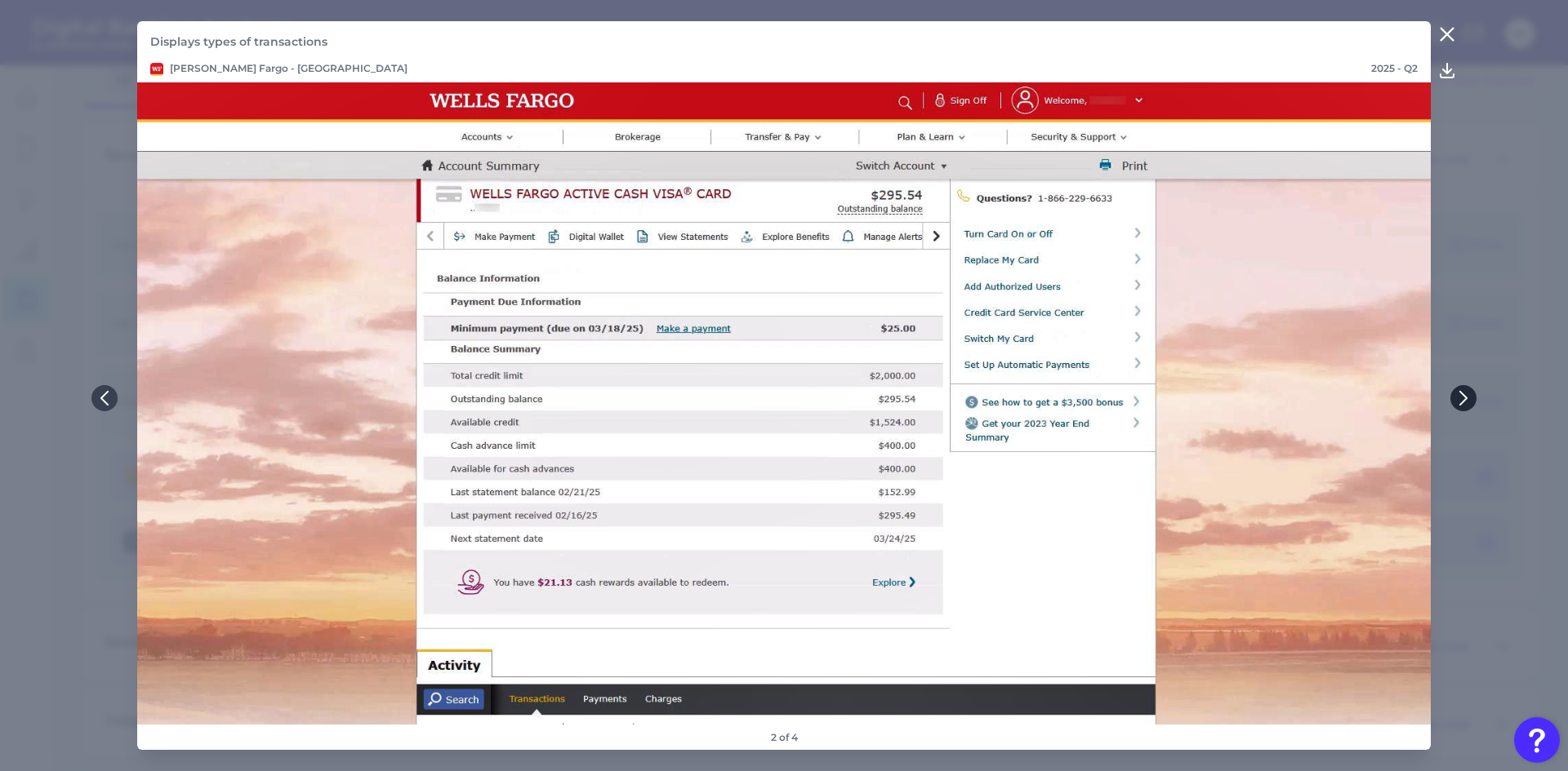
click at [1470, 399] on button at bounding box center [1463, 398] width 26 height 26
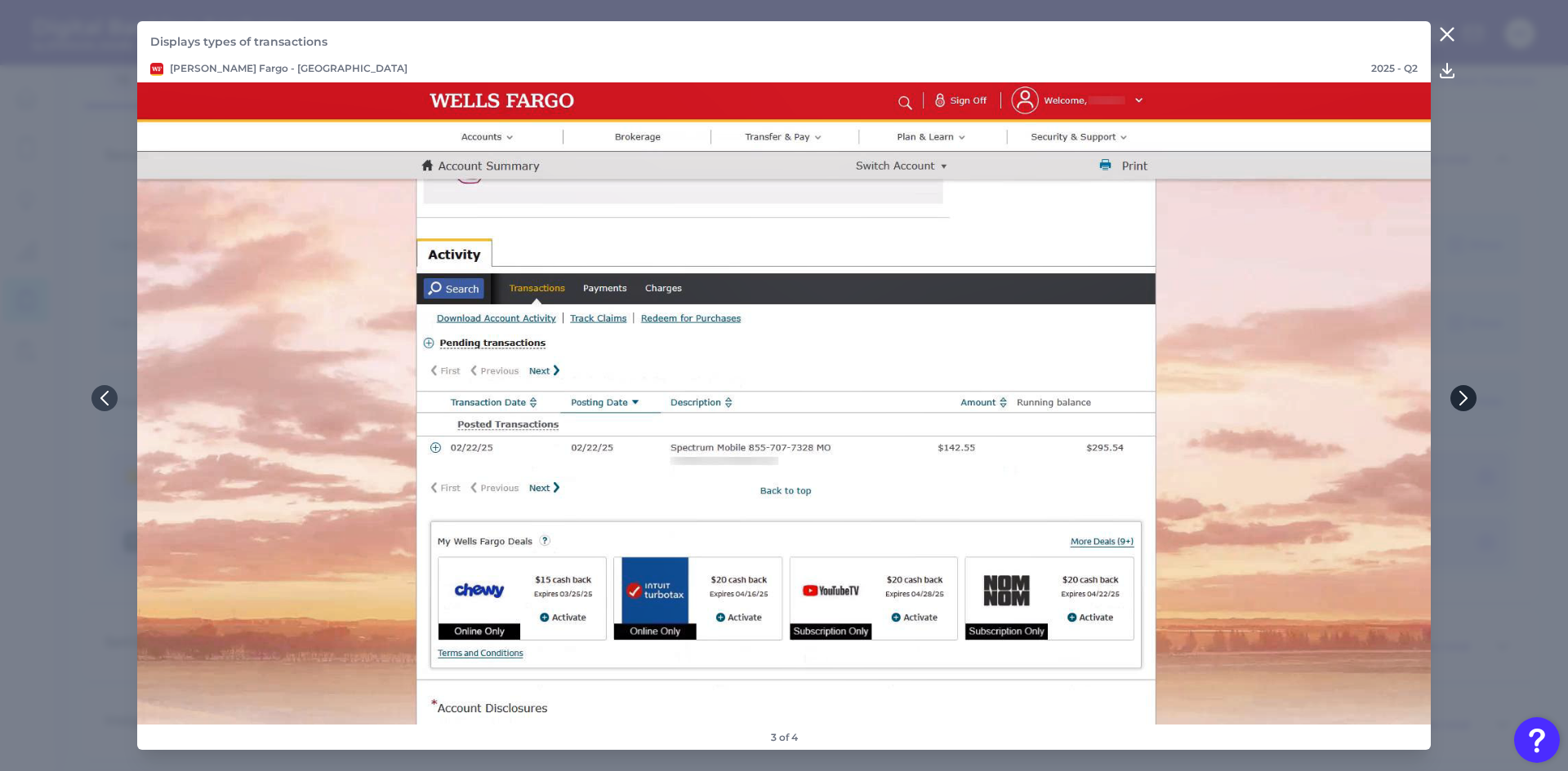
click at [1470, 399] on button at bounding box center [1463, 398] width 26 height 26
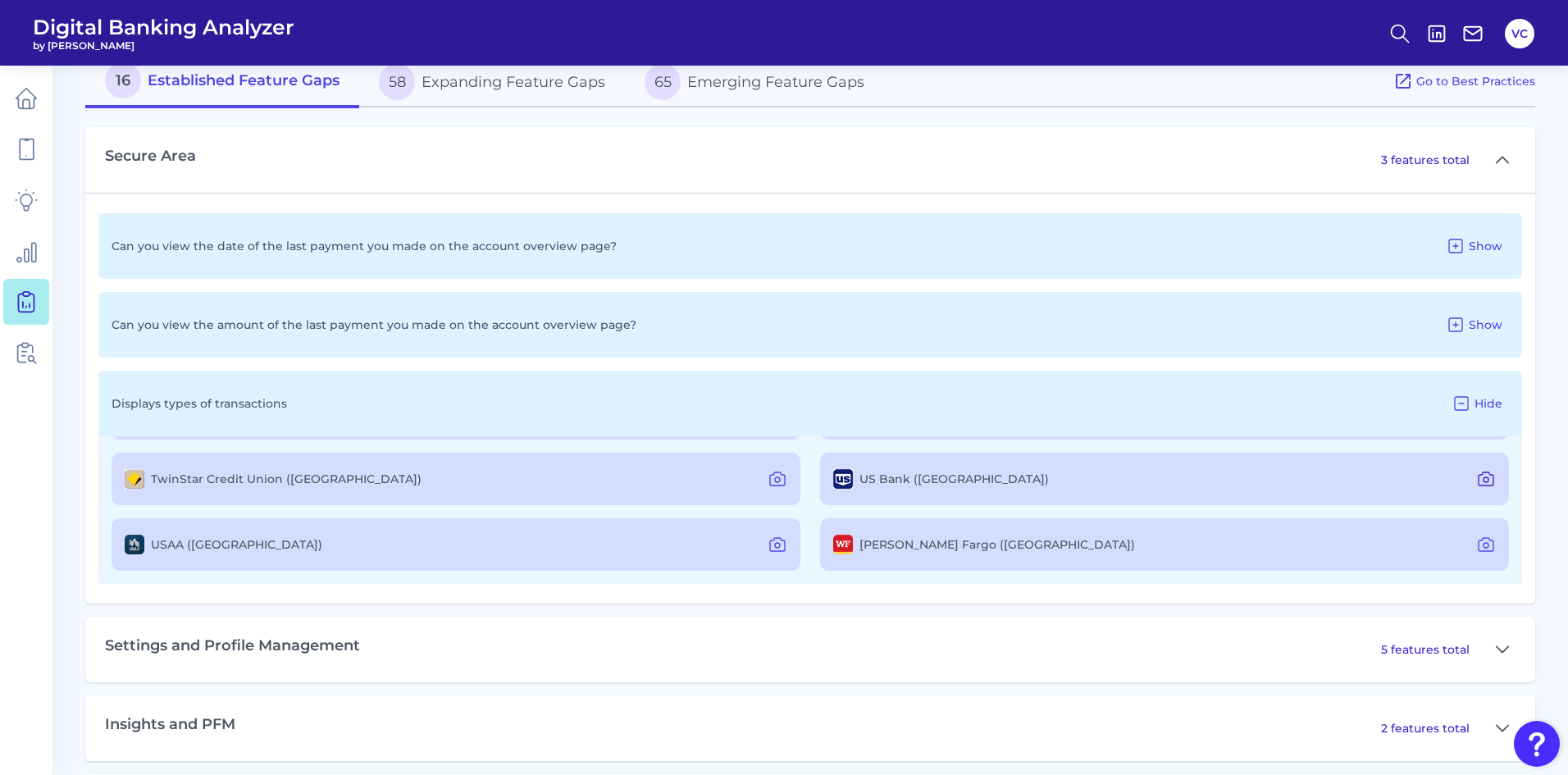
click at [1476, 478] on icon at bounding box center [1485, 478] width 19 height 19
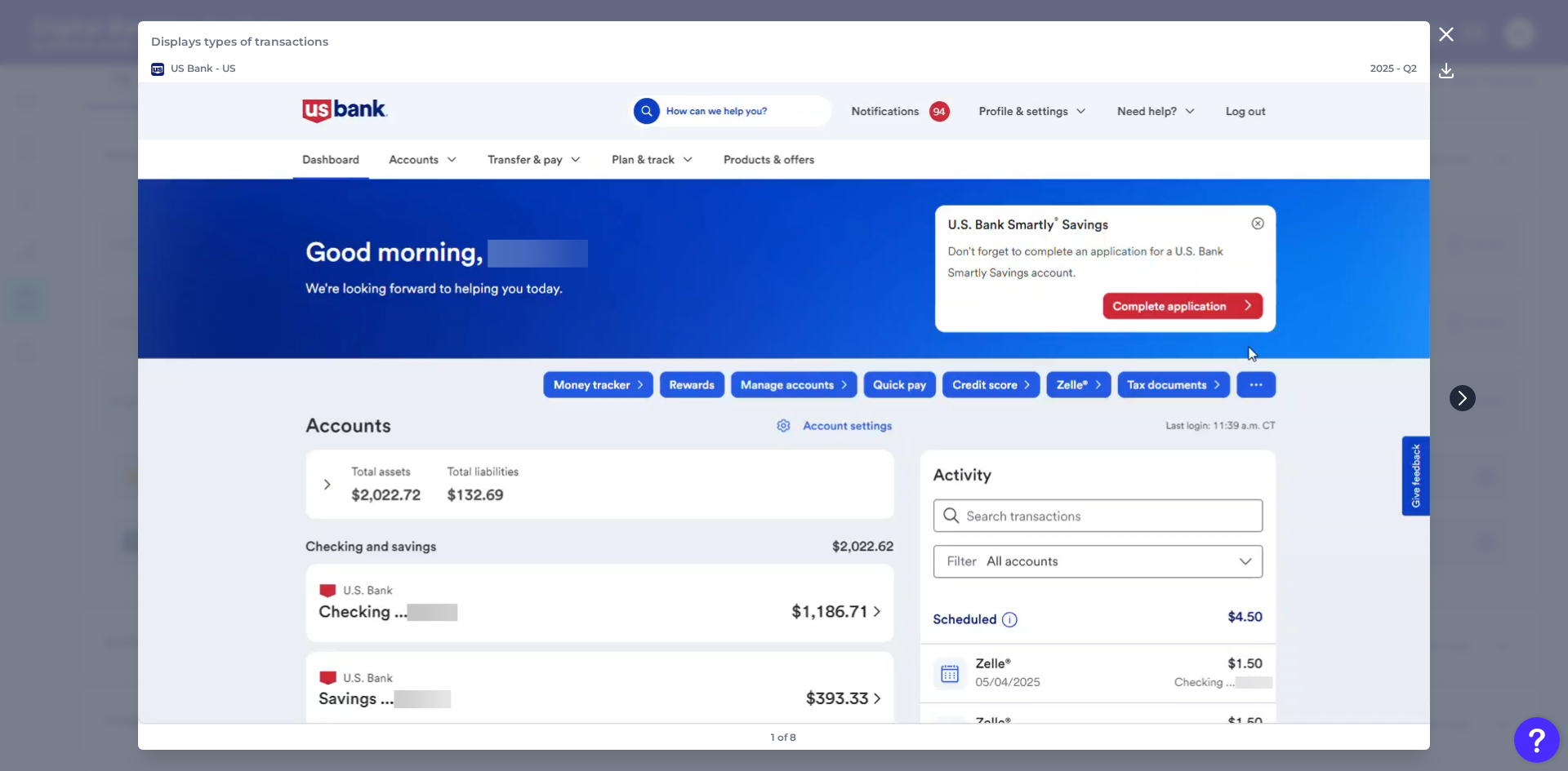
click at [1470, 398] on button at bounding box center [1462, 398] width 26 height 26
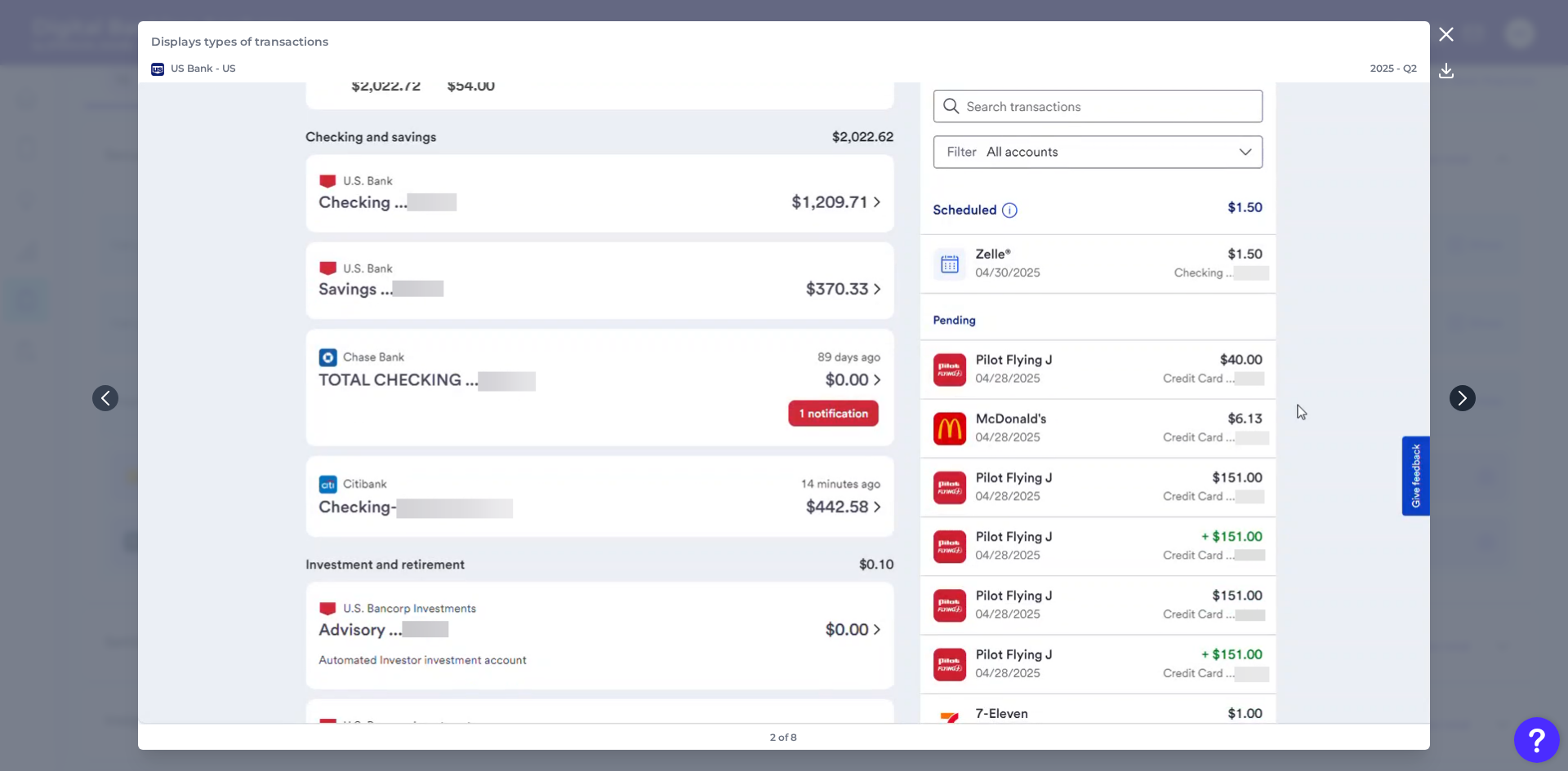
click at [1465, 401] on icon at bounding box center [1462, 398] width 14 height 14
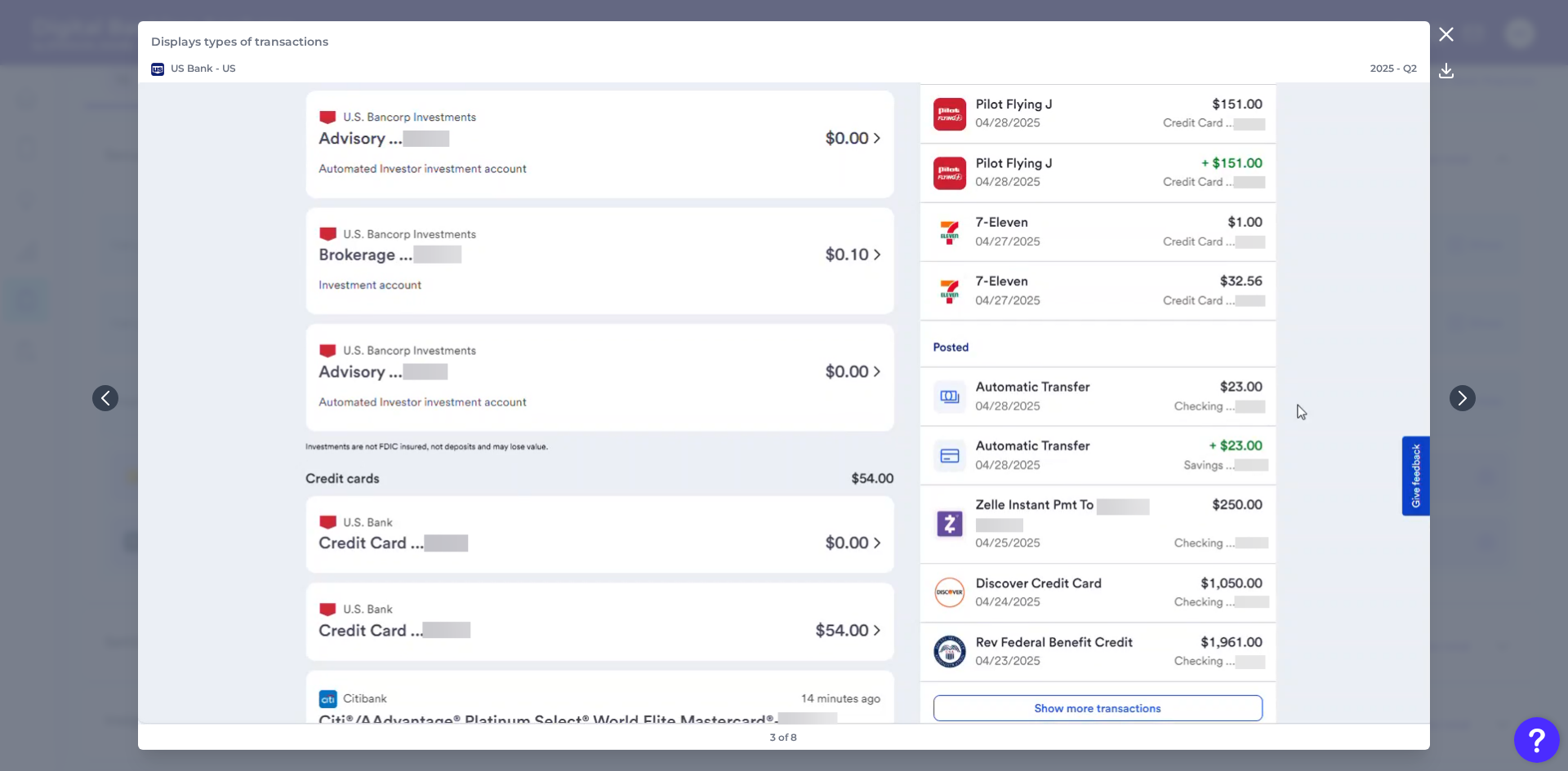
click at [1441, 37] on icon at bounding box center [1445, 34] width 19 height 19
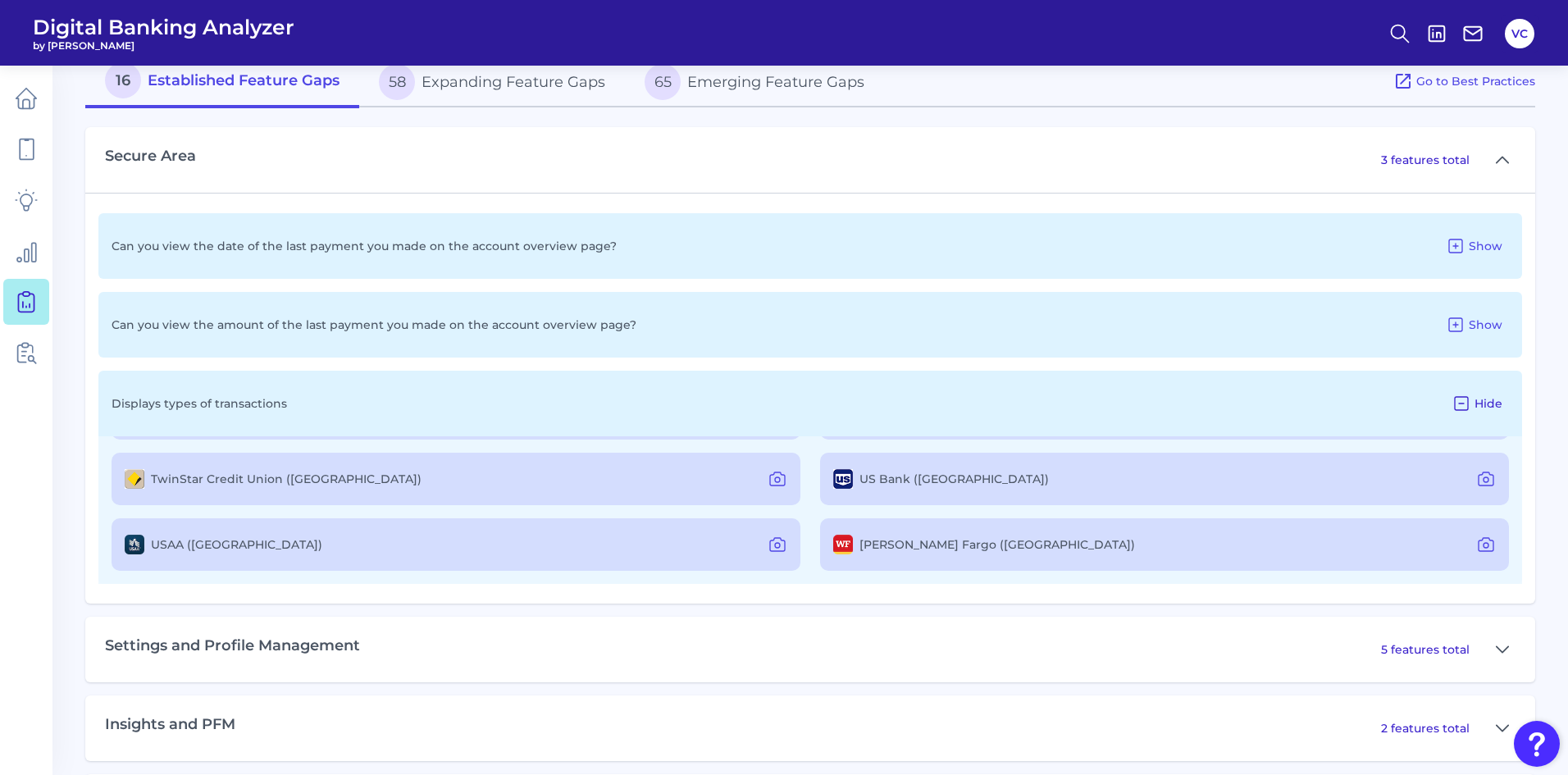
click at [1470, 400] on icon at bounding box center [1461, 403] width 19 height 19
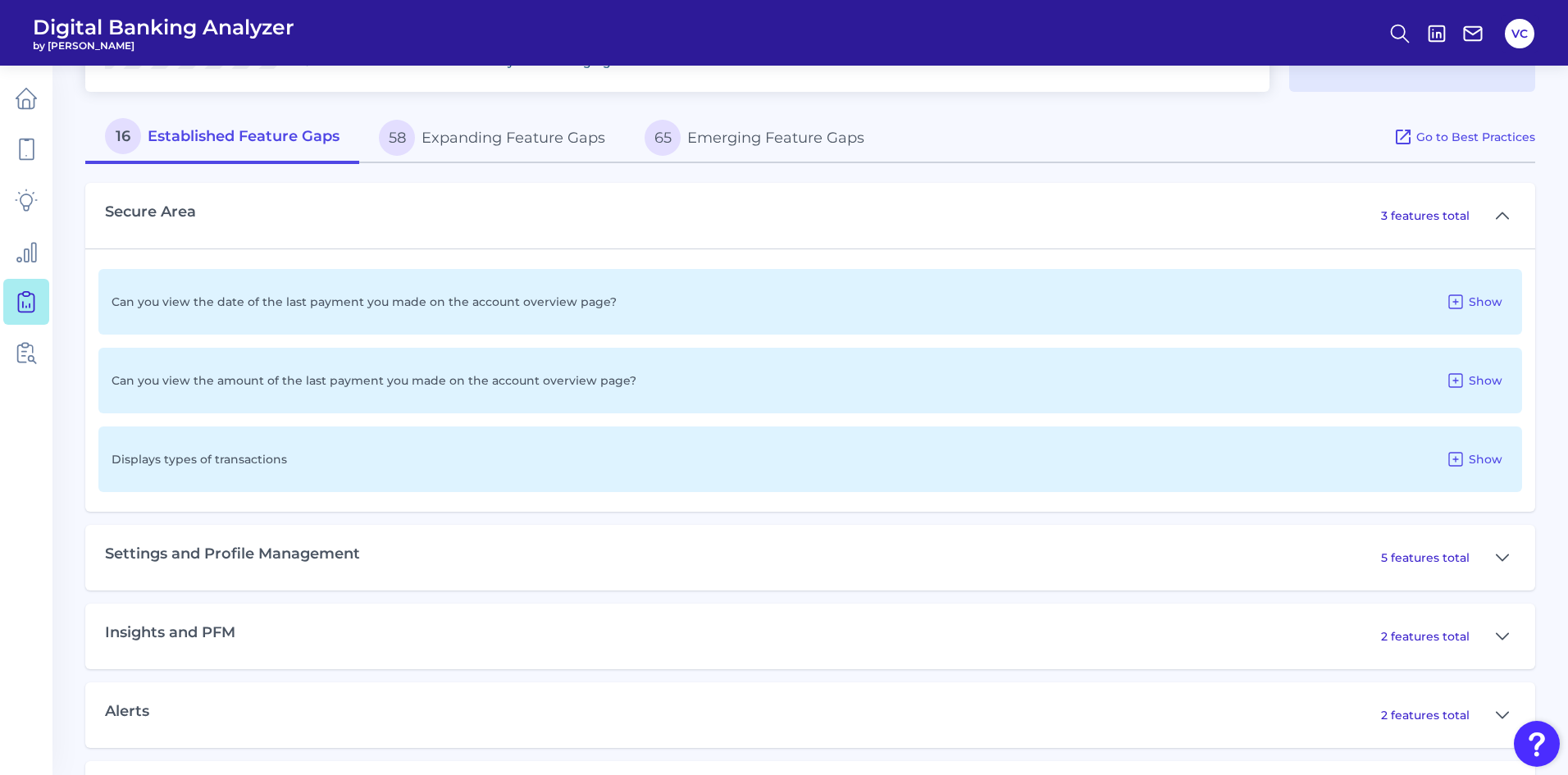
scroll to position [789, 0]
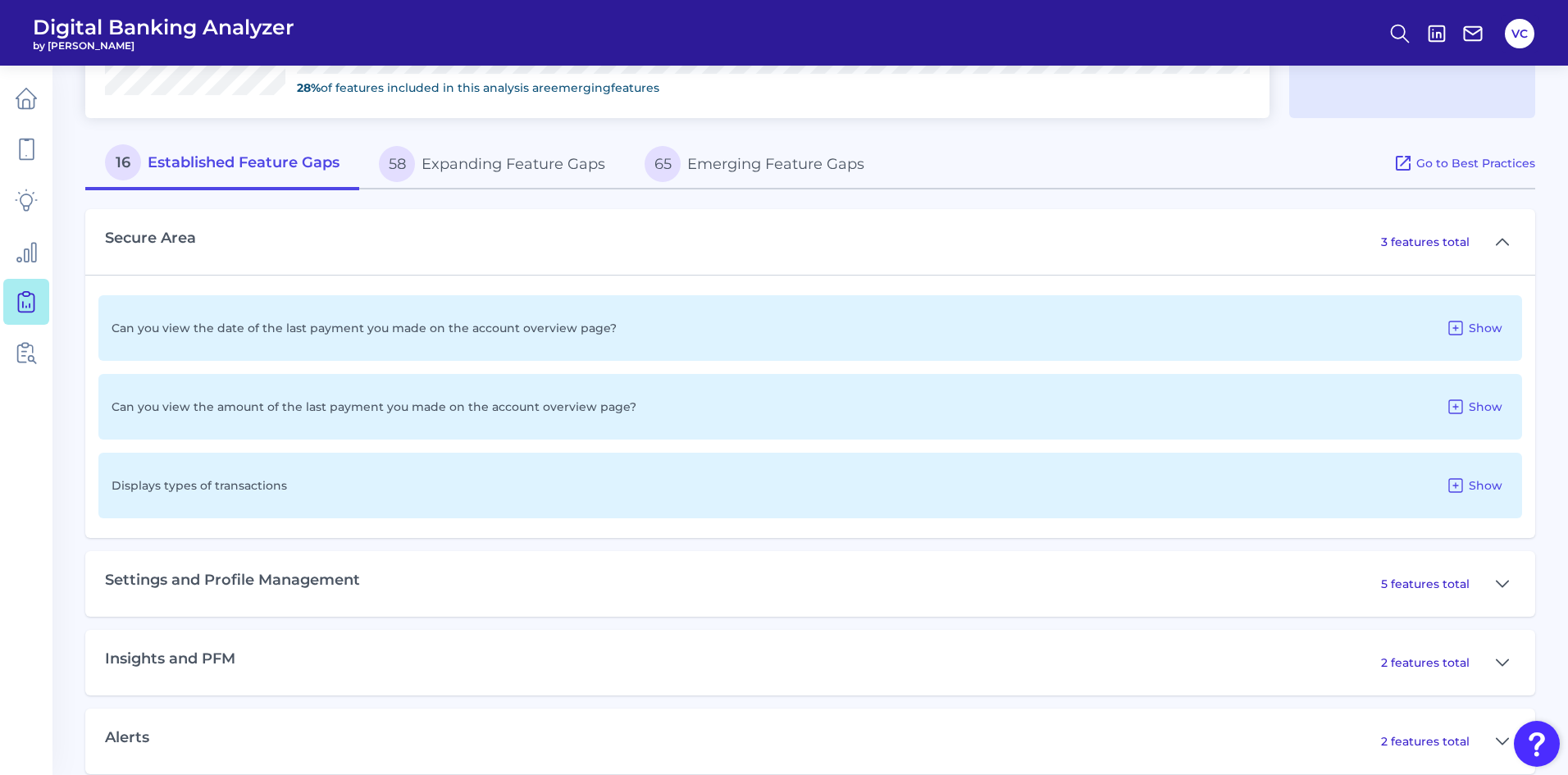
click at [504, 164] on button "58 Expanding Feature Gaps" at bounding box center [492, 164] width 266 height 52
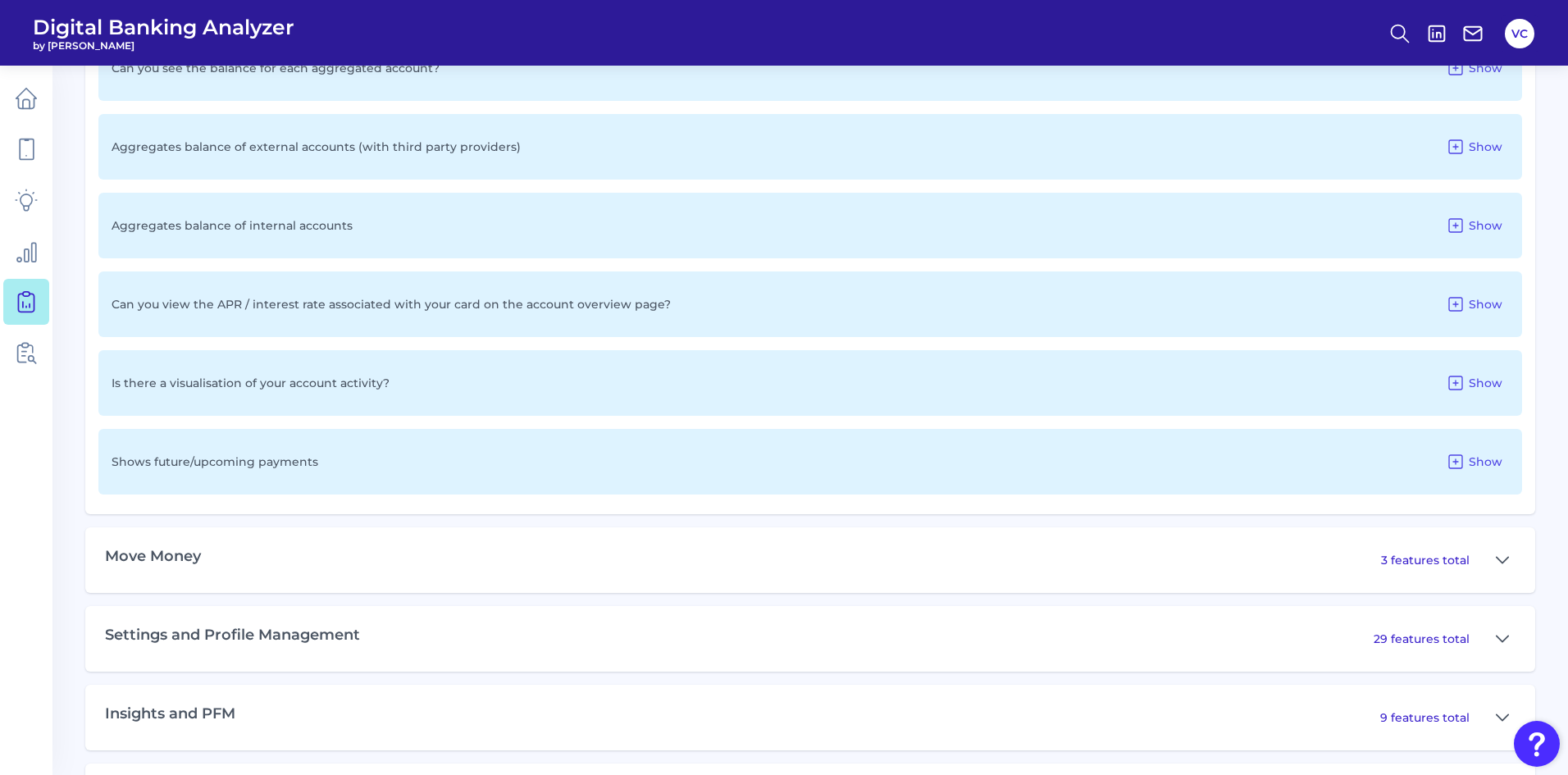
scroll to position [1442, 0]
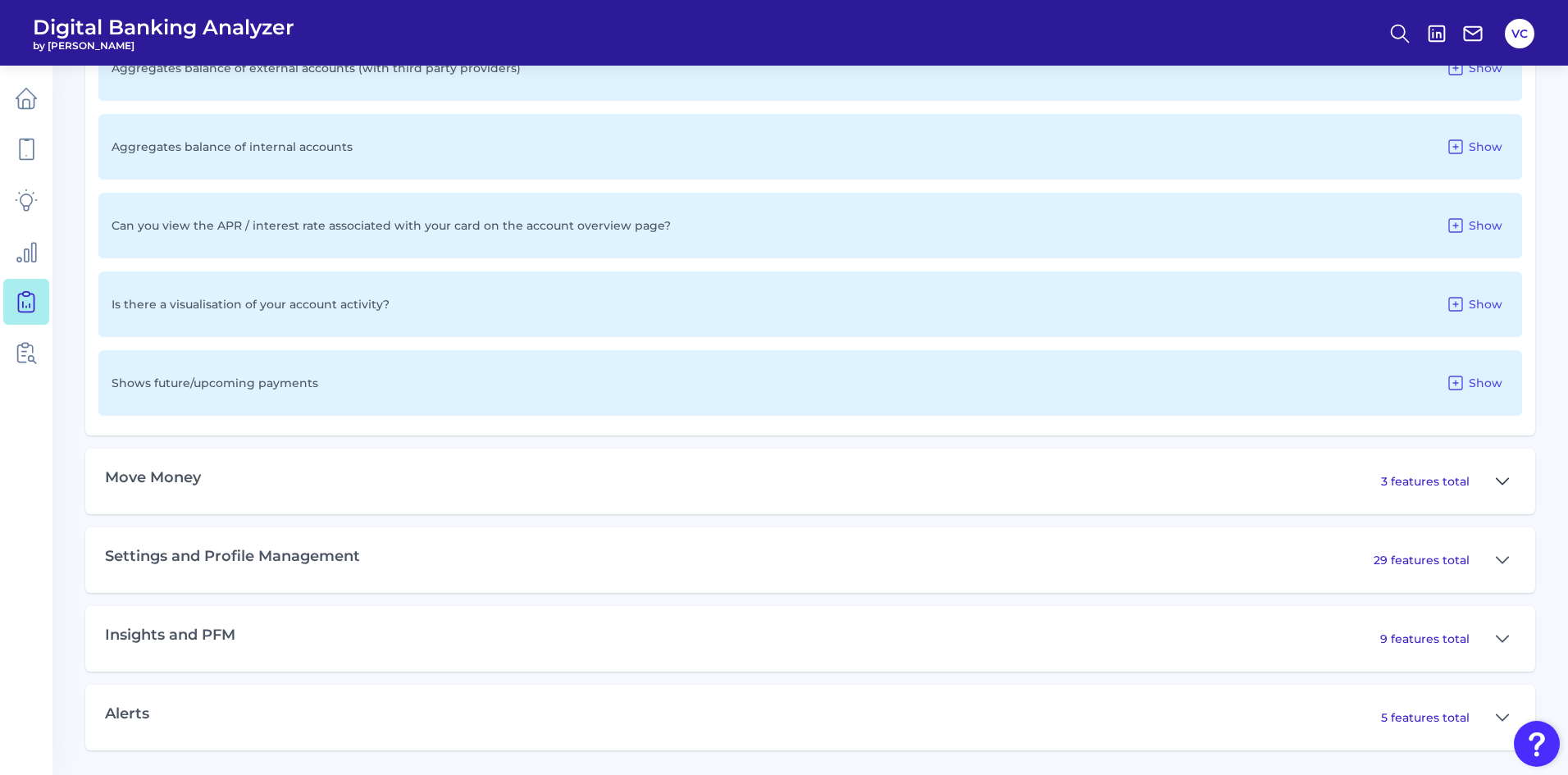
click at [1495, 478] on button at bounding box center [1502, 481] width 26 height 26
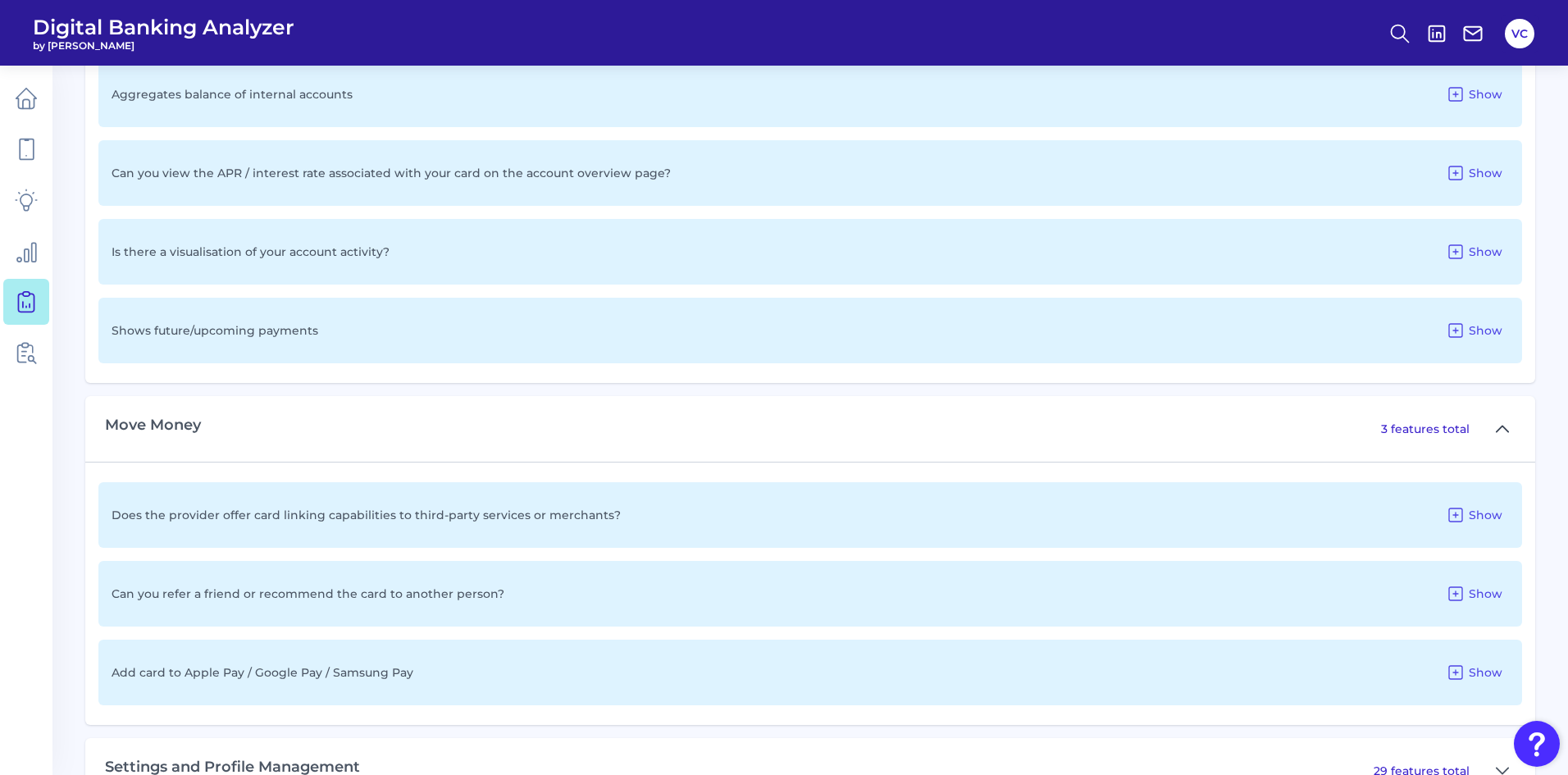
scroll to position [1525, 0]
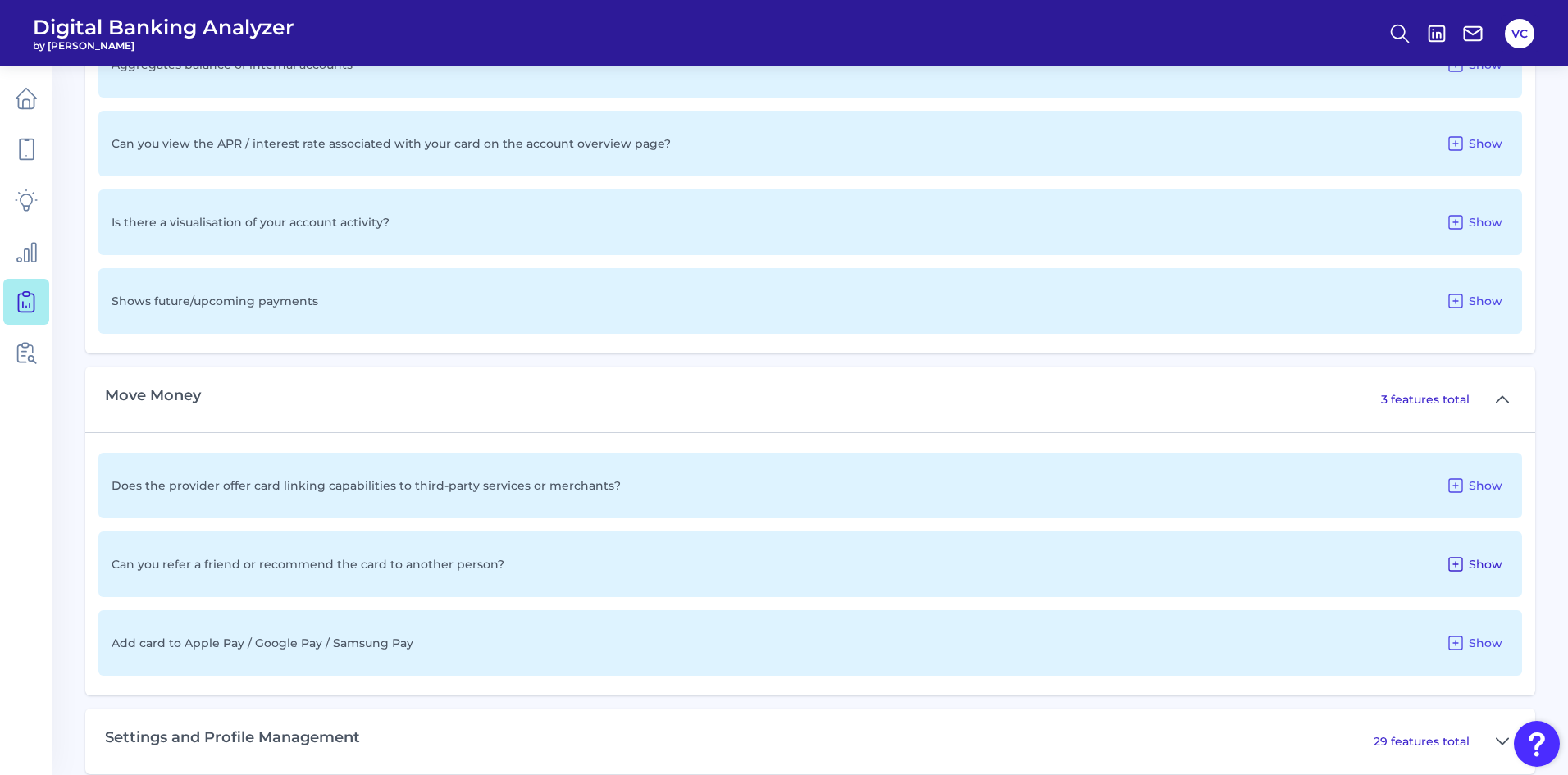
click at [1448, 564] on icon at bounding box center [1455, 564] width 19 height 19
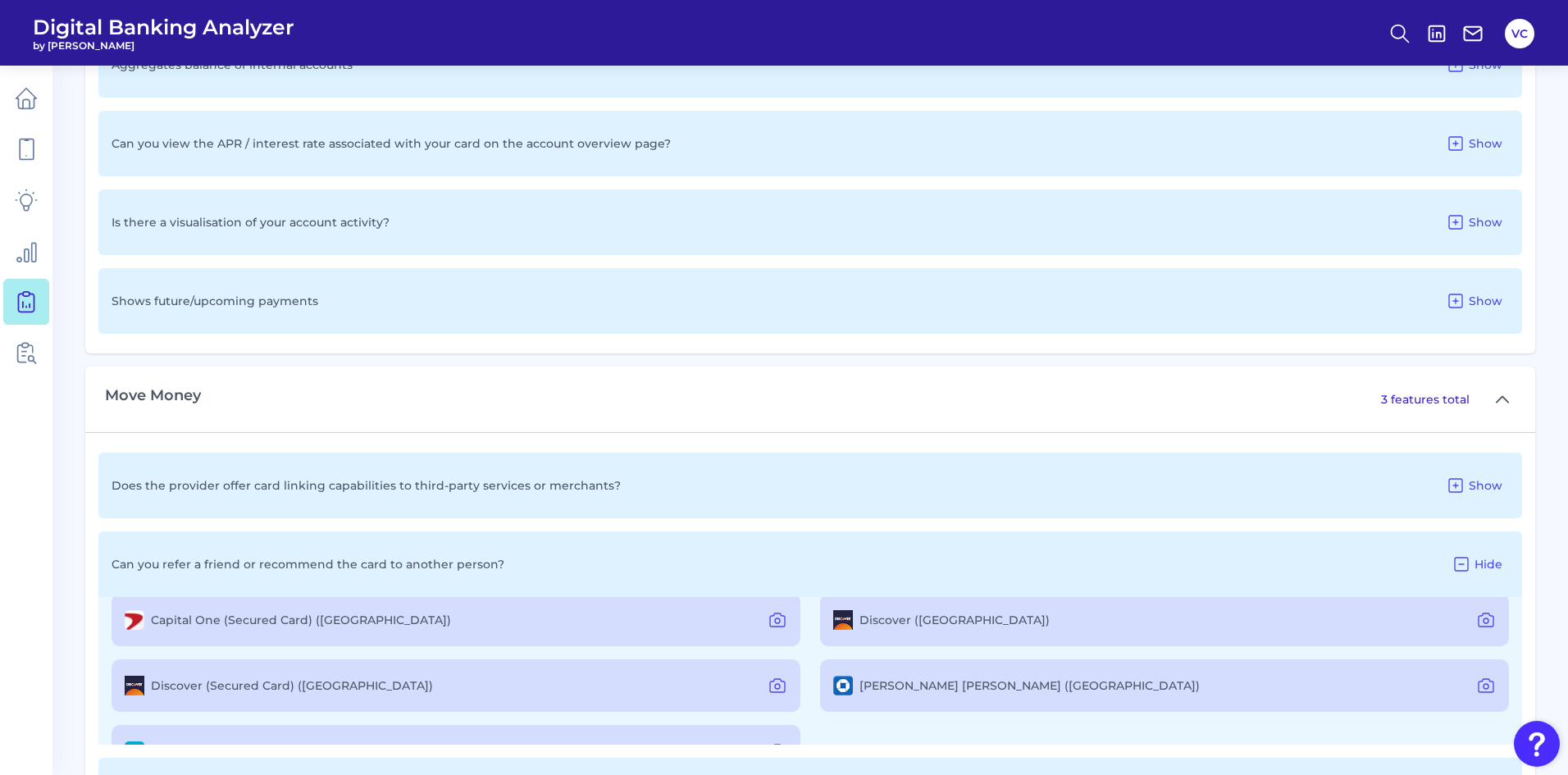
scroll to position [128, 0]
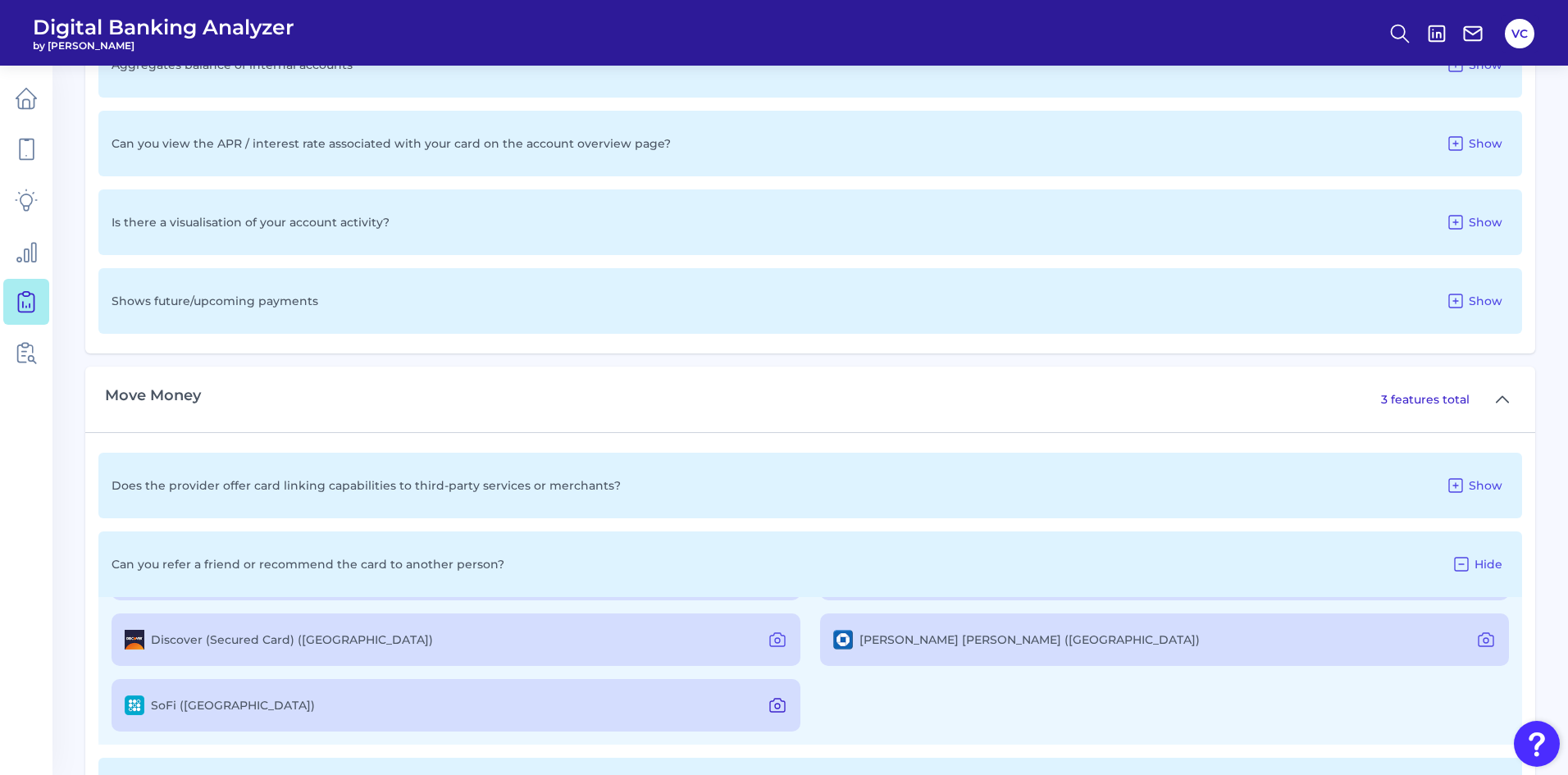
click at [769, 708] on icon at bounding box center [777, 705] width 19 height 19
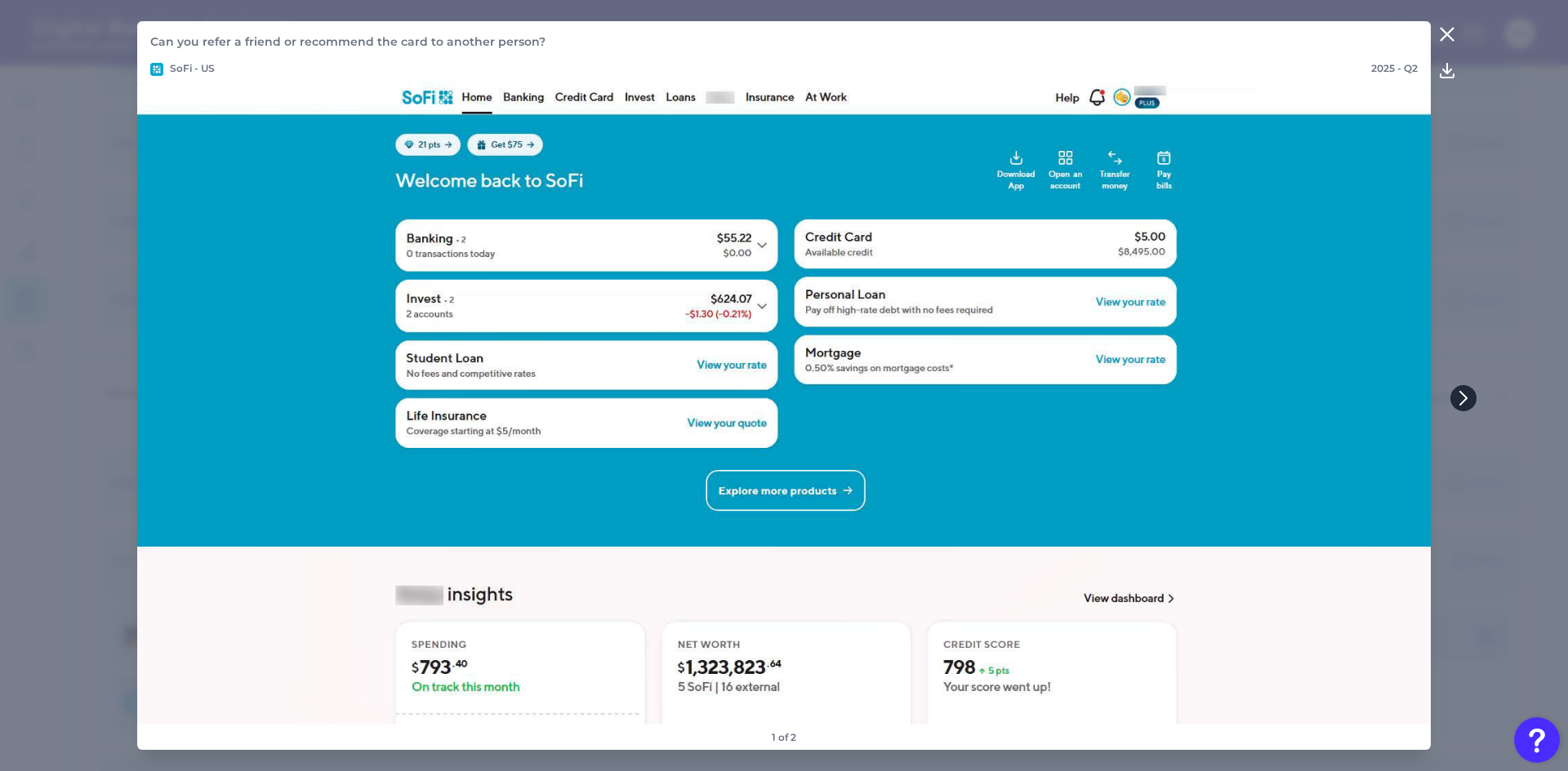
click at [1458, 404] on icon at bounding box center [1463, 398] width 14 height 14
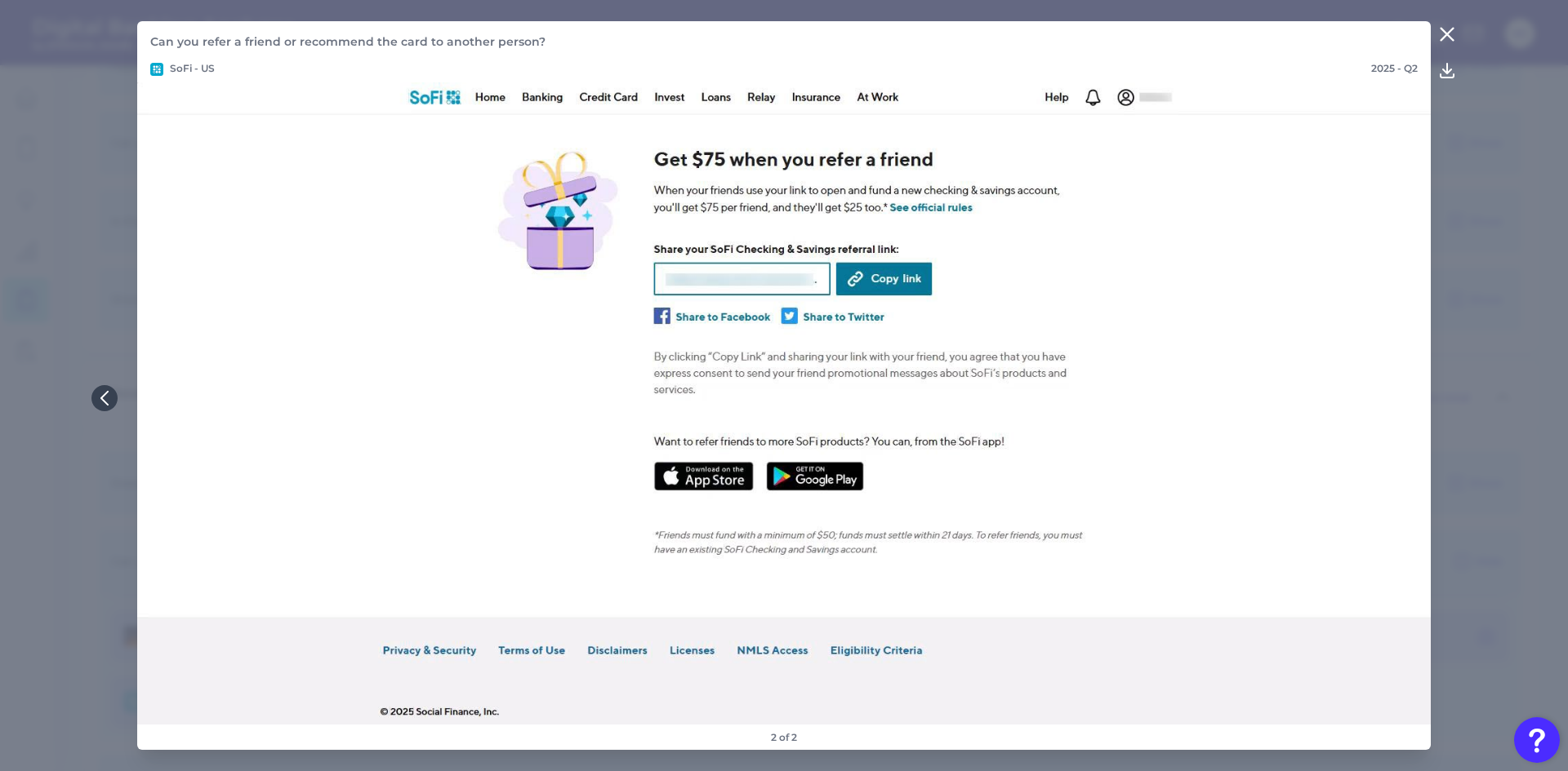
click at [98, 399] on button at bounding box center [104, 398] width 26 height 26
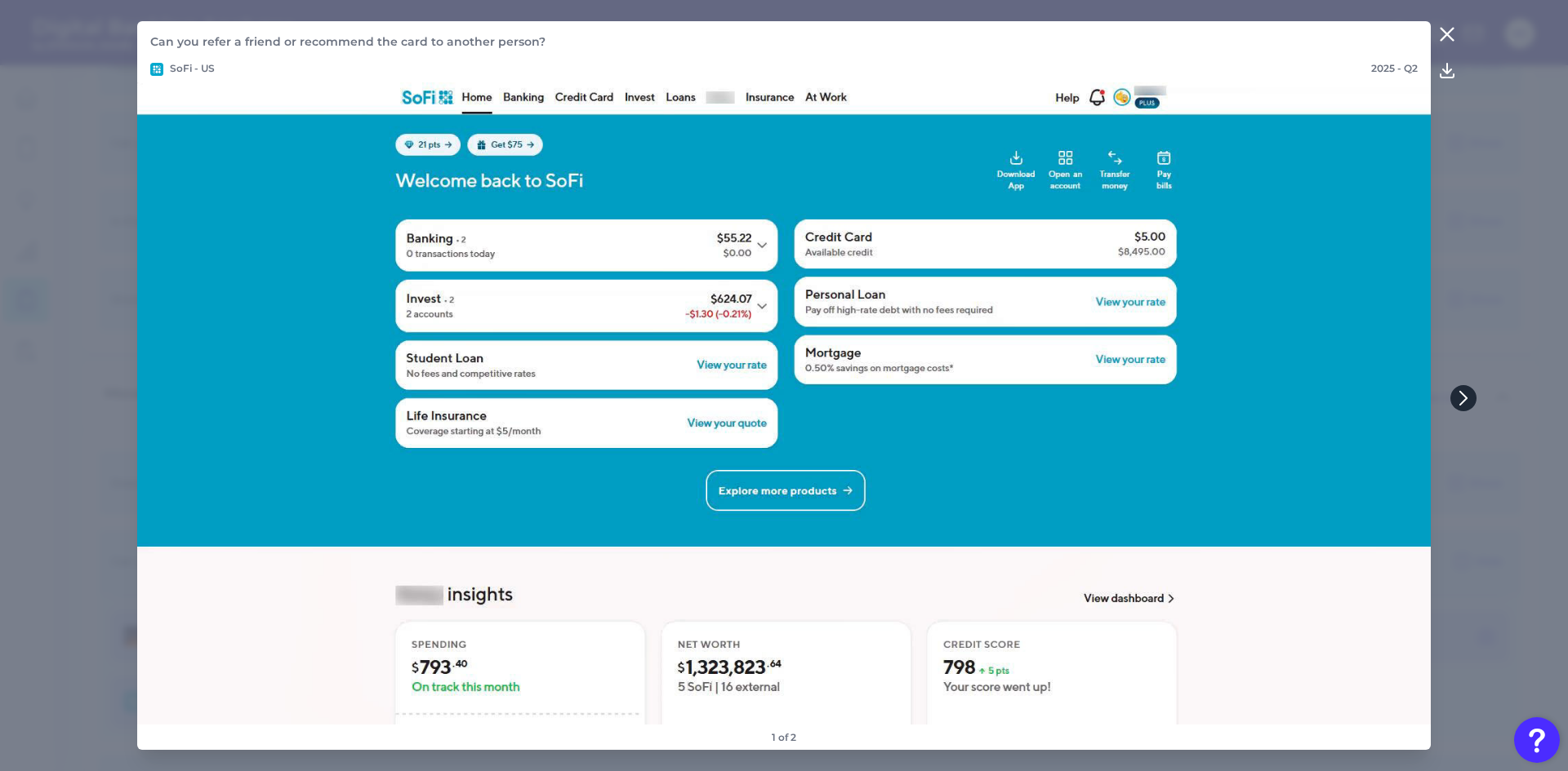
click at [1470, 405] on button at bounding box center [1463, 398] width 26 height 26
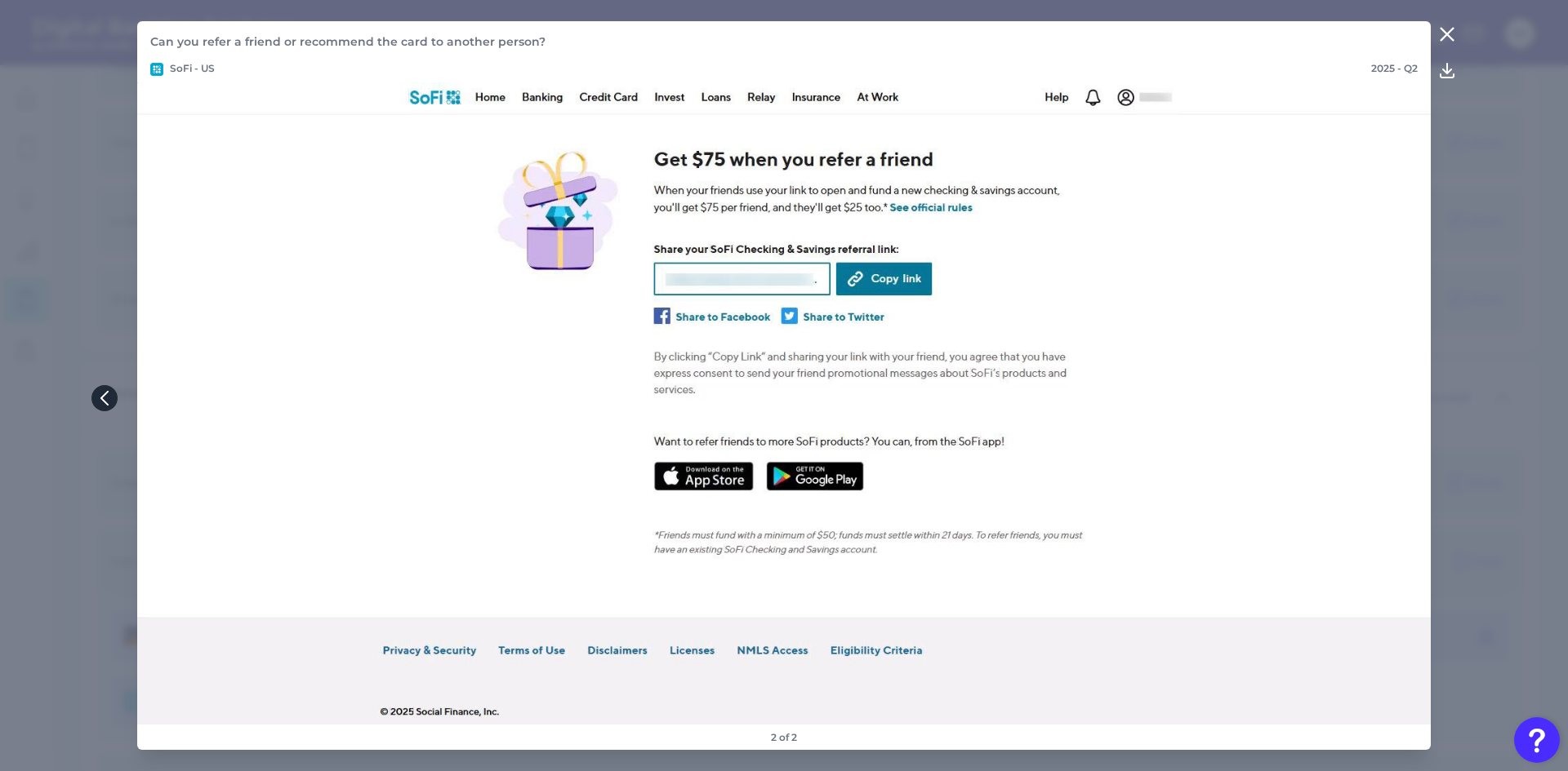
click at [107, 388] on button at bounding box center [104, 398] width 26 height 26
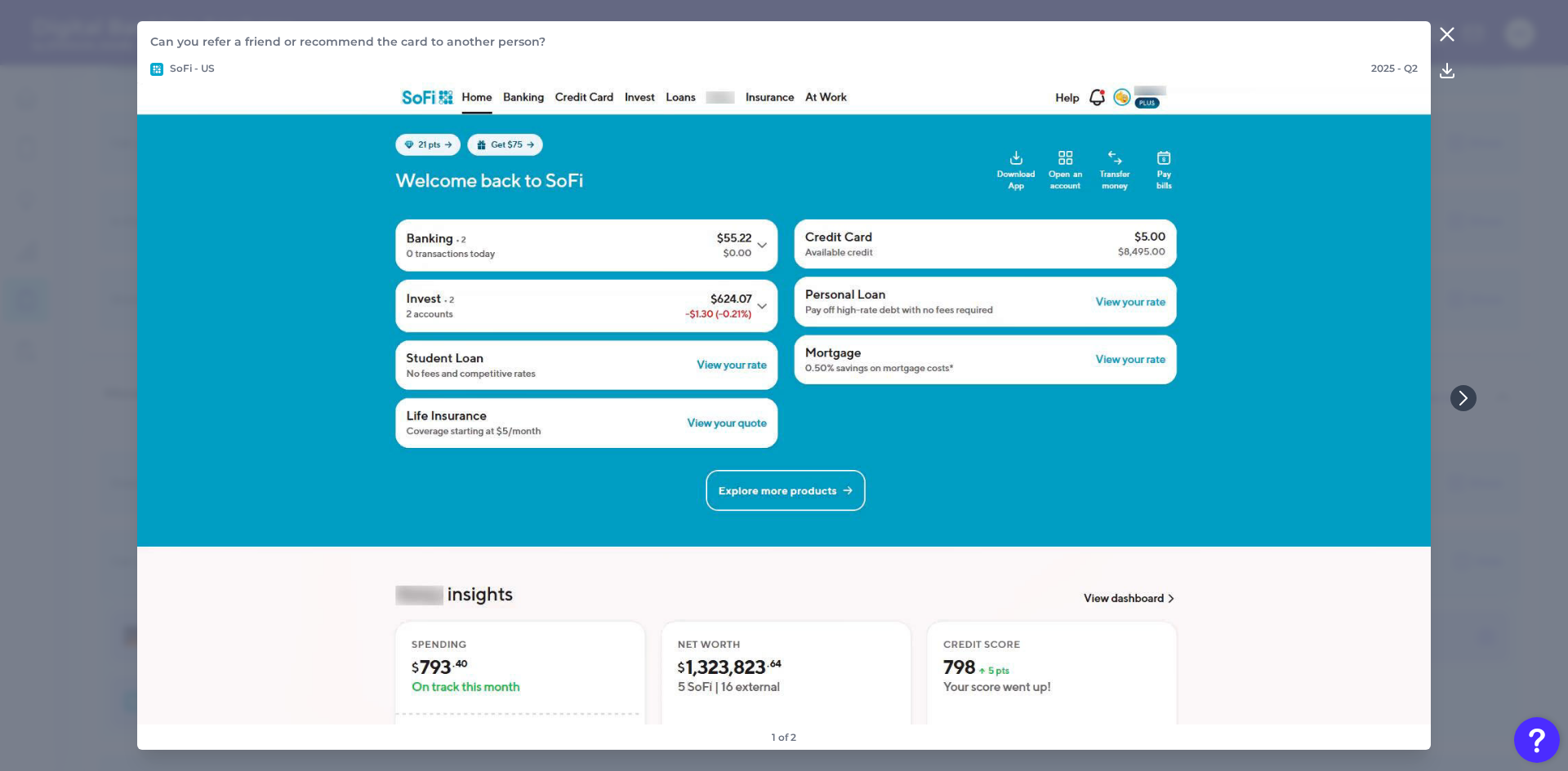
click at [1447, 38] on icon at bounding box center [1446, 34] width 19 height 19
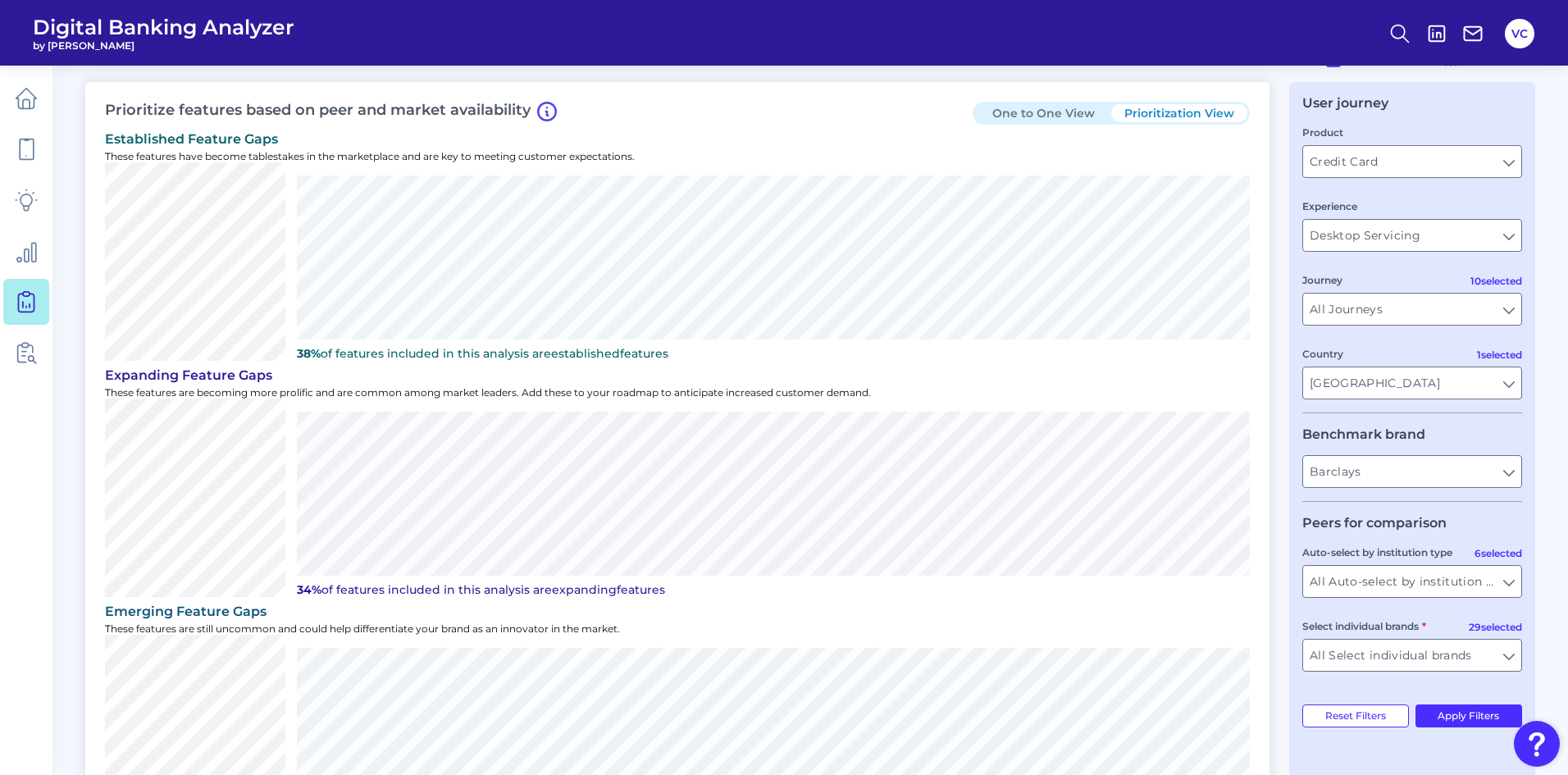
scroll to position [0, 0]
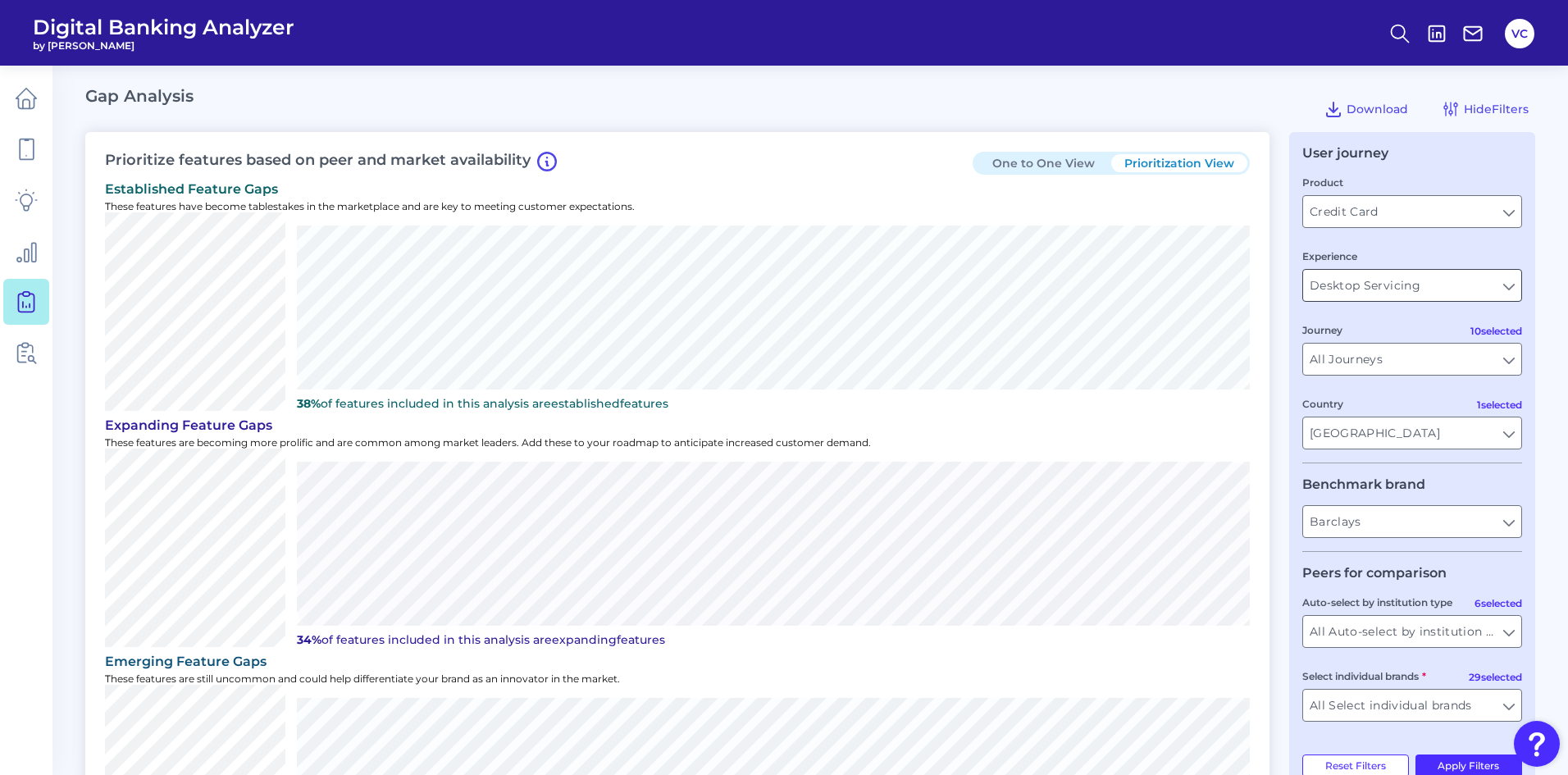
click at [1426, 292] on input "Desktop Servicing" at bounding box center [1412, 285] width 218 height 31
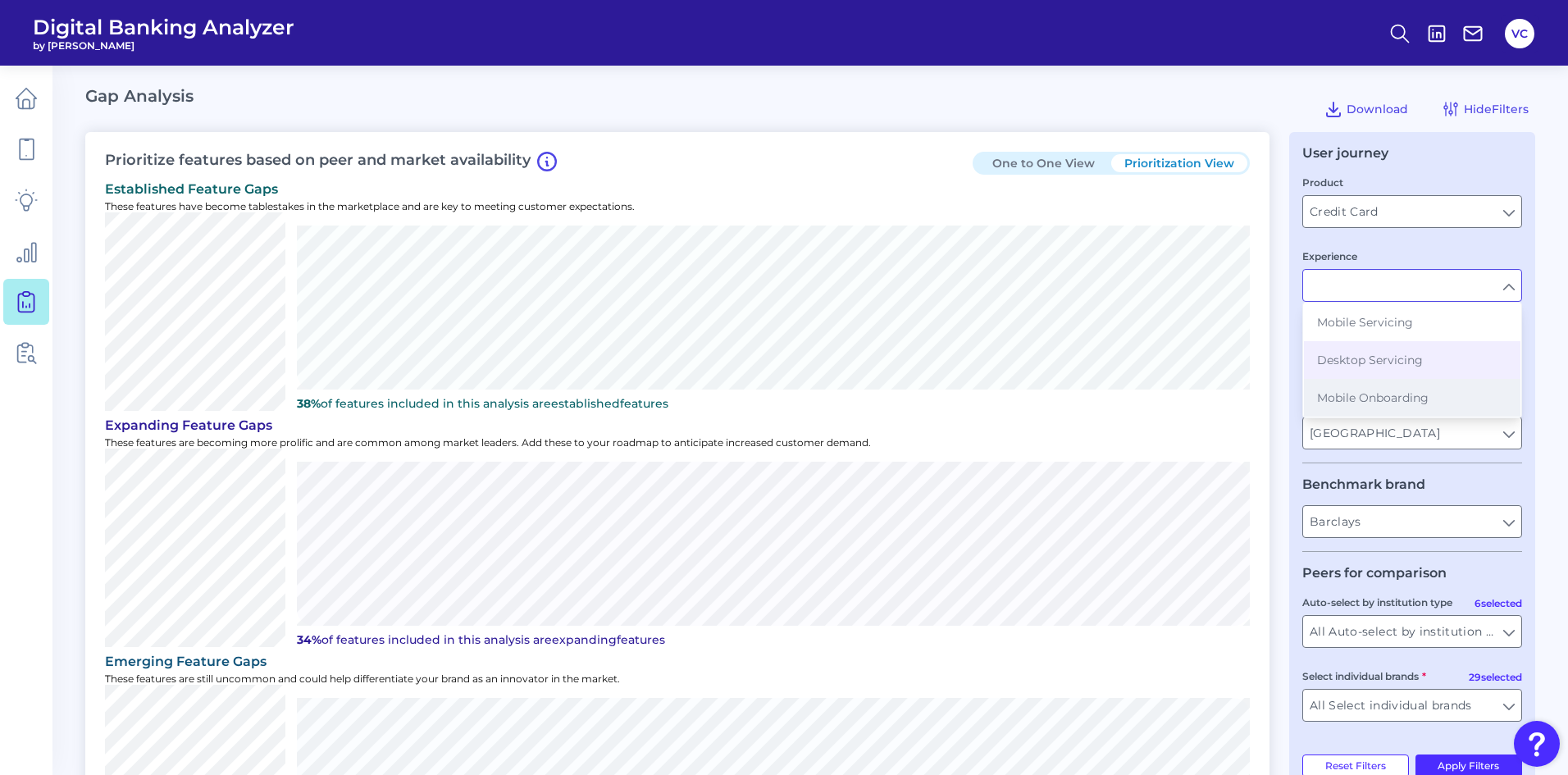
click at [1409, 400] on span "Mobile Onboarding" at bounding box center [1373, 397] width 112 height 14
type input "Mobile Onboarding"
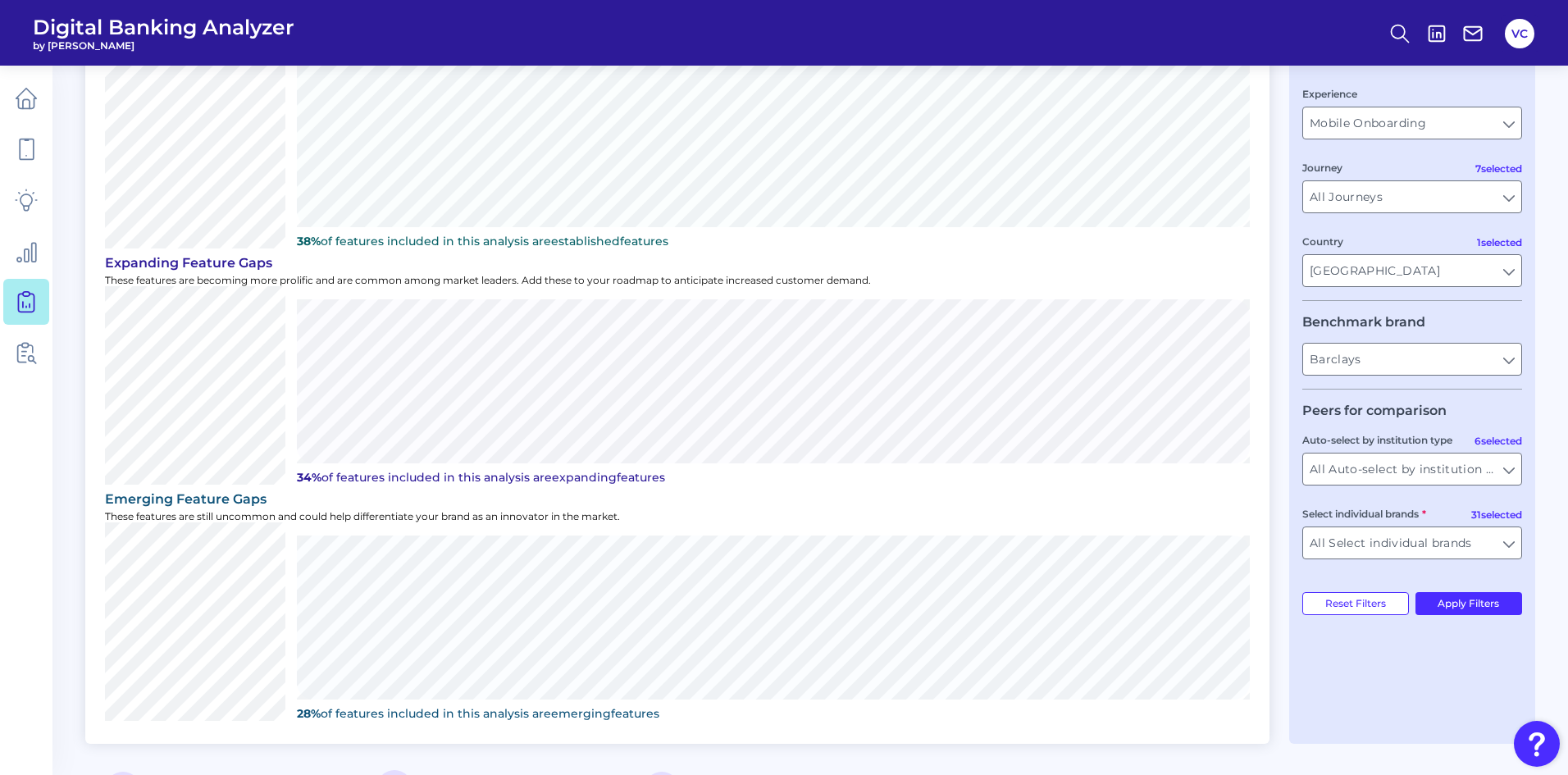
scroll to position [164, 0]
click at [1474, 599] on button "Apply Filters" at bounding box center [1468, 602] width 107 height 23
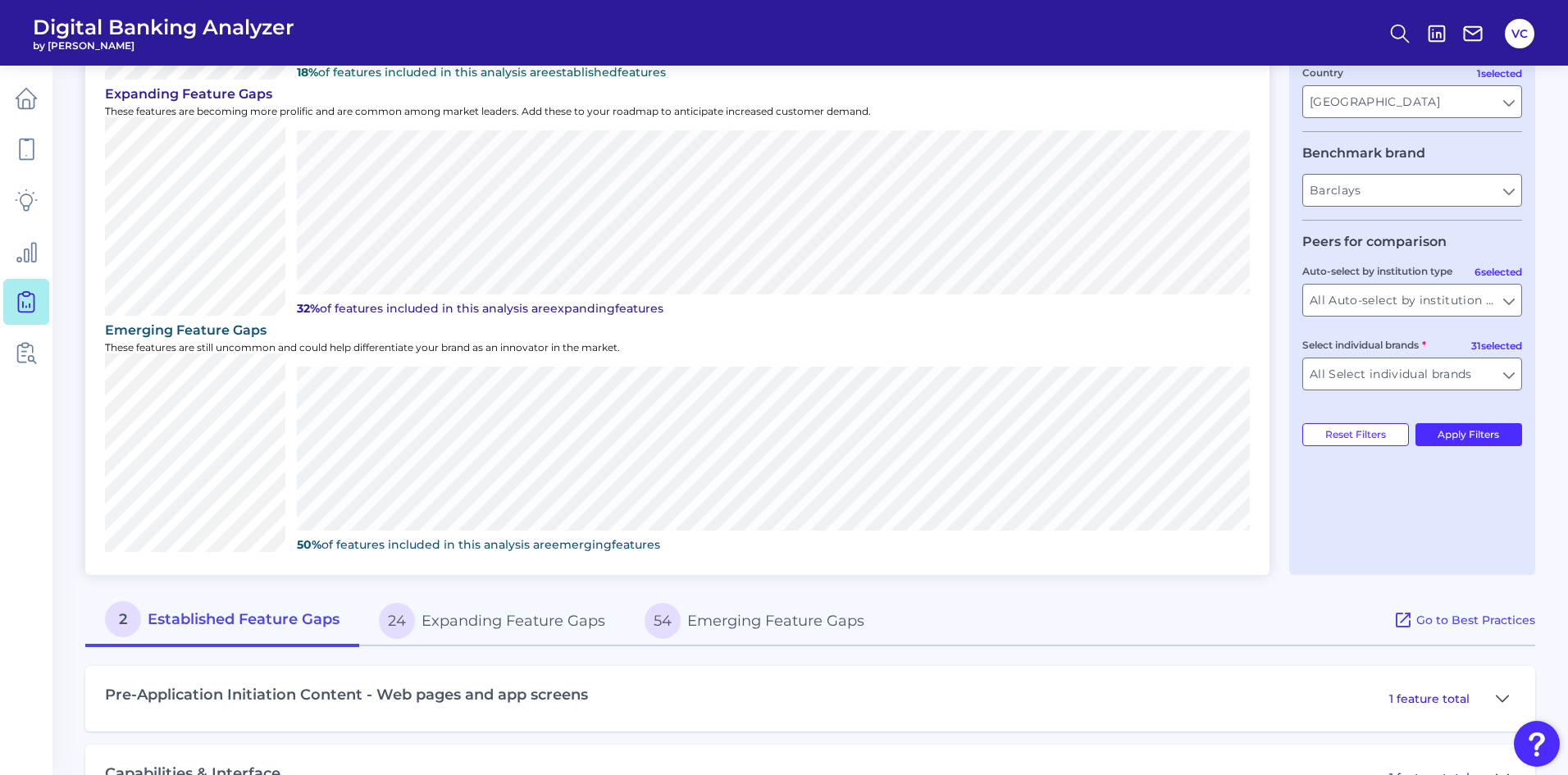
scroll to position [391, 0]
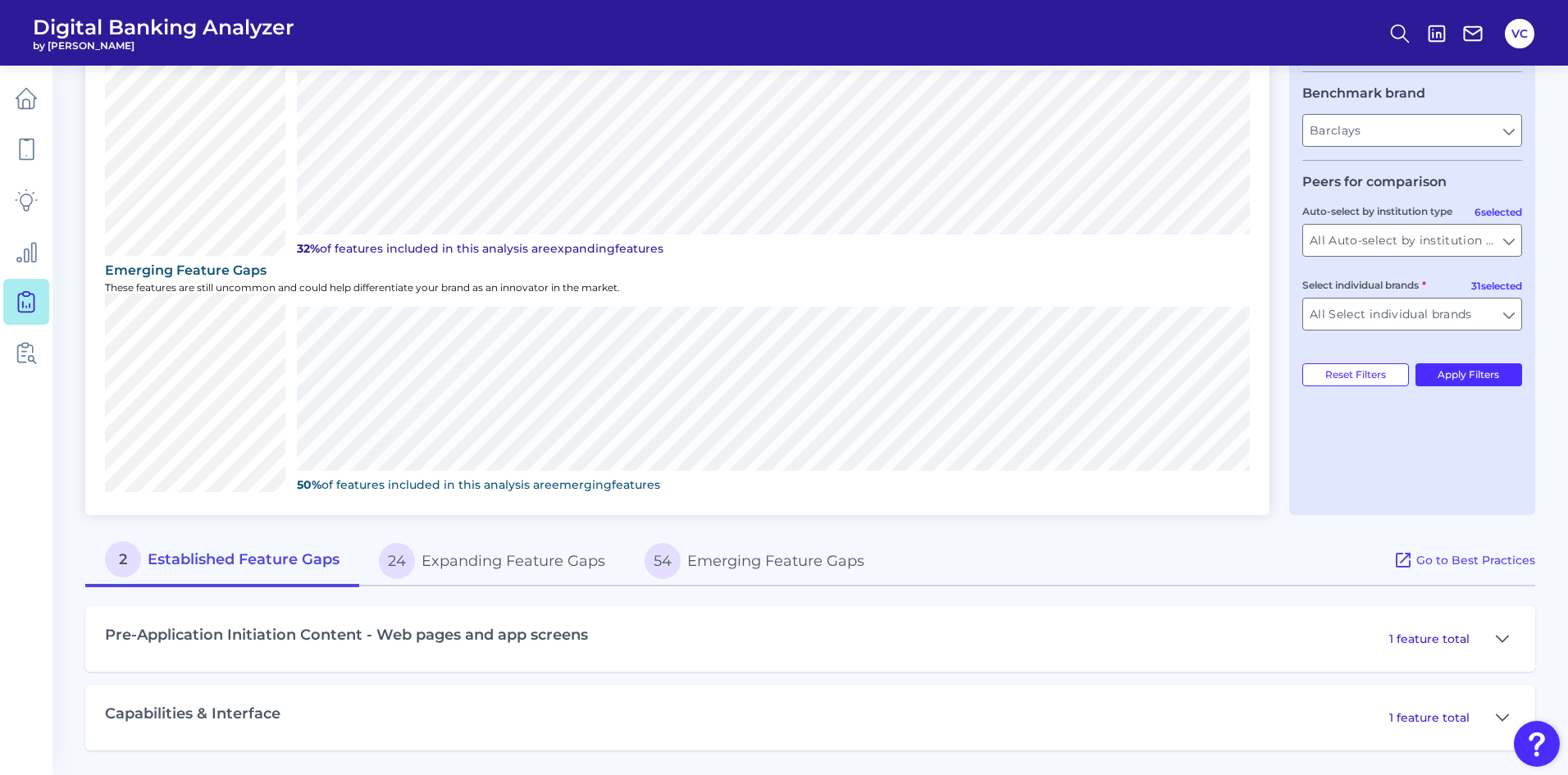
click at [537, 566] on button "24 Expanding Feature Gaps" at bounding box center [492, 561] width 266 height 52
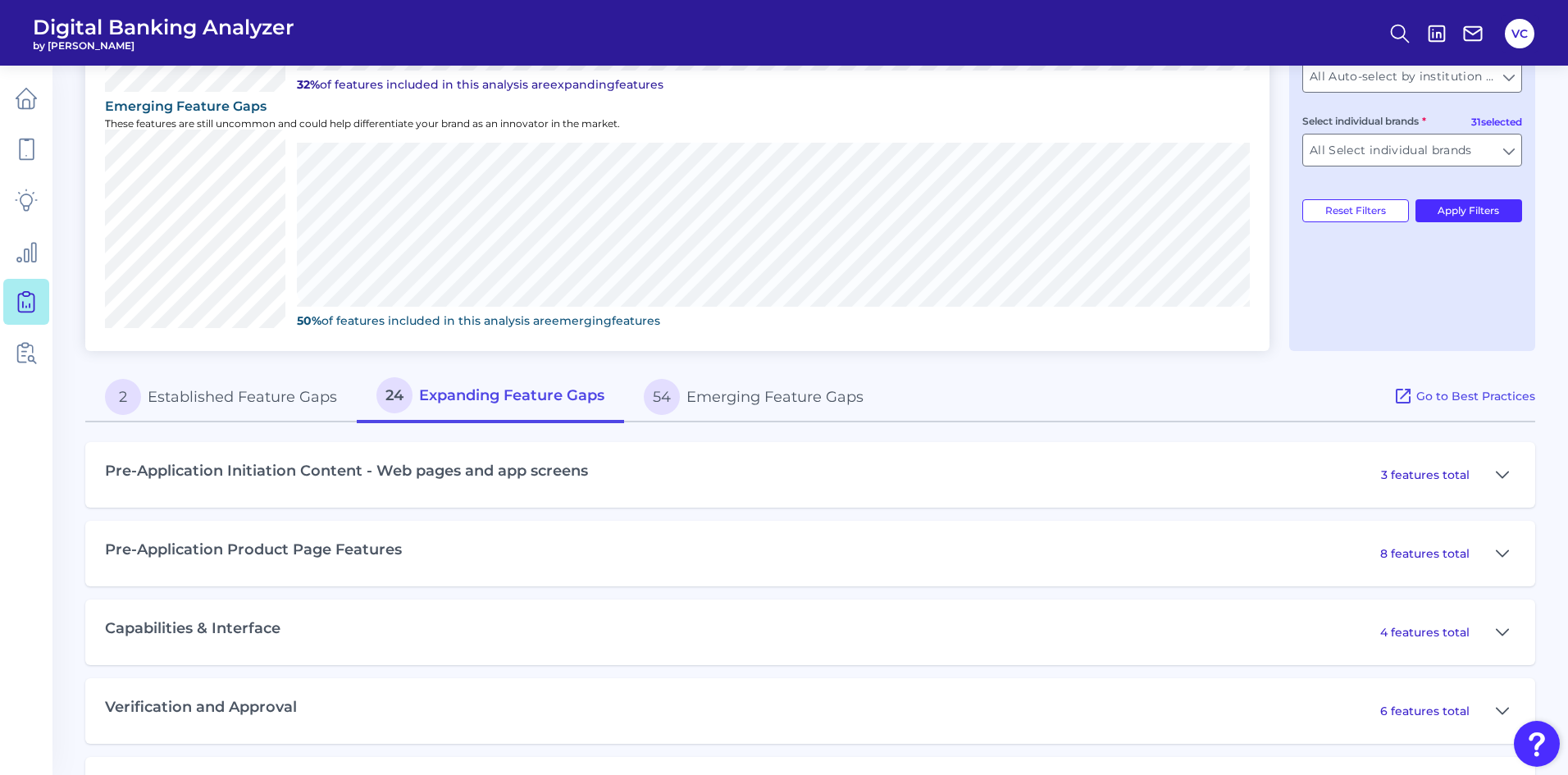
scroll to position [628, 0]
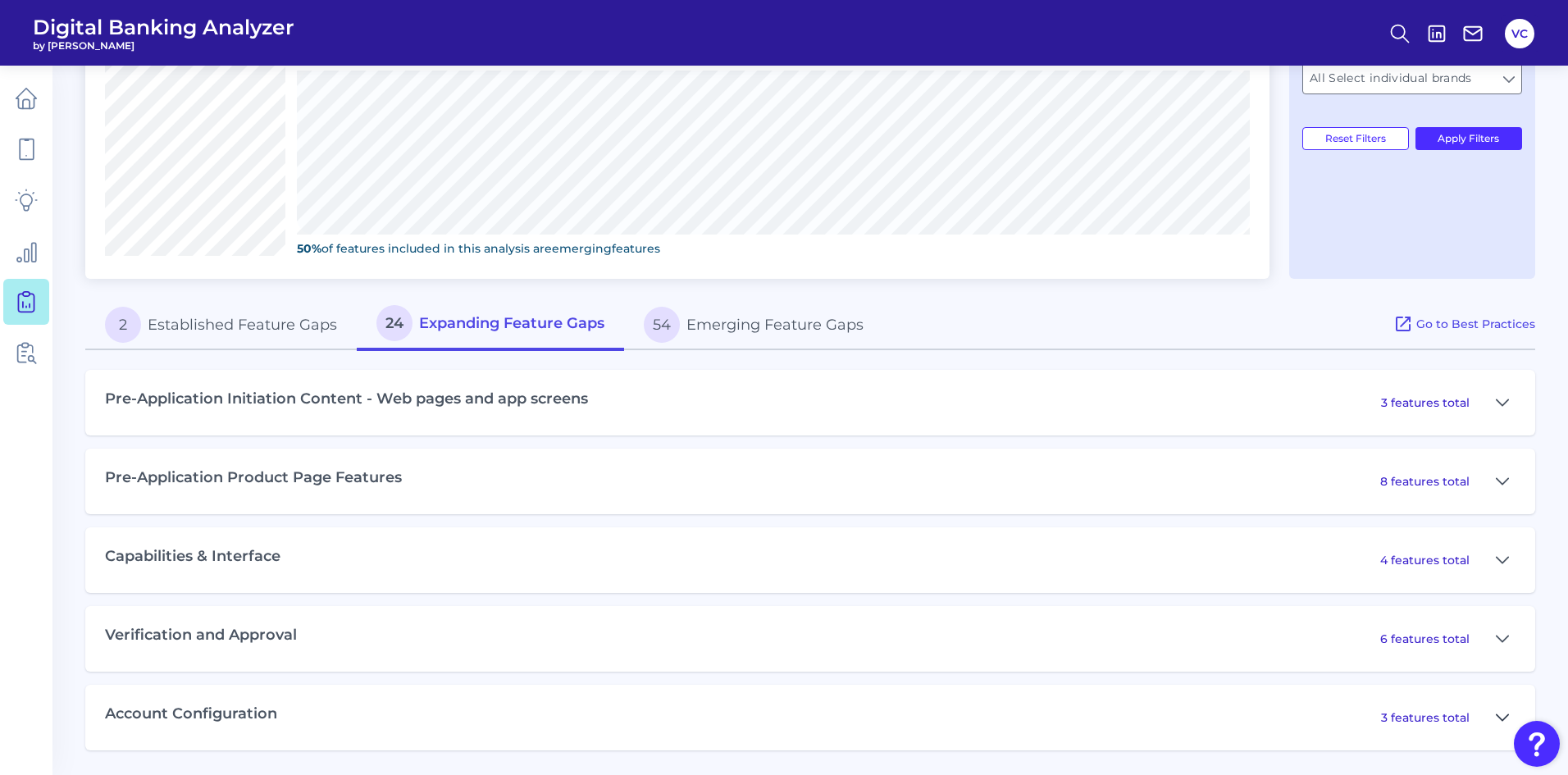
click at [1494, 714] on button at bounding box center [1502, 718] width 26 height 26
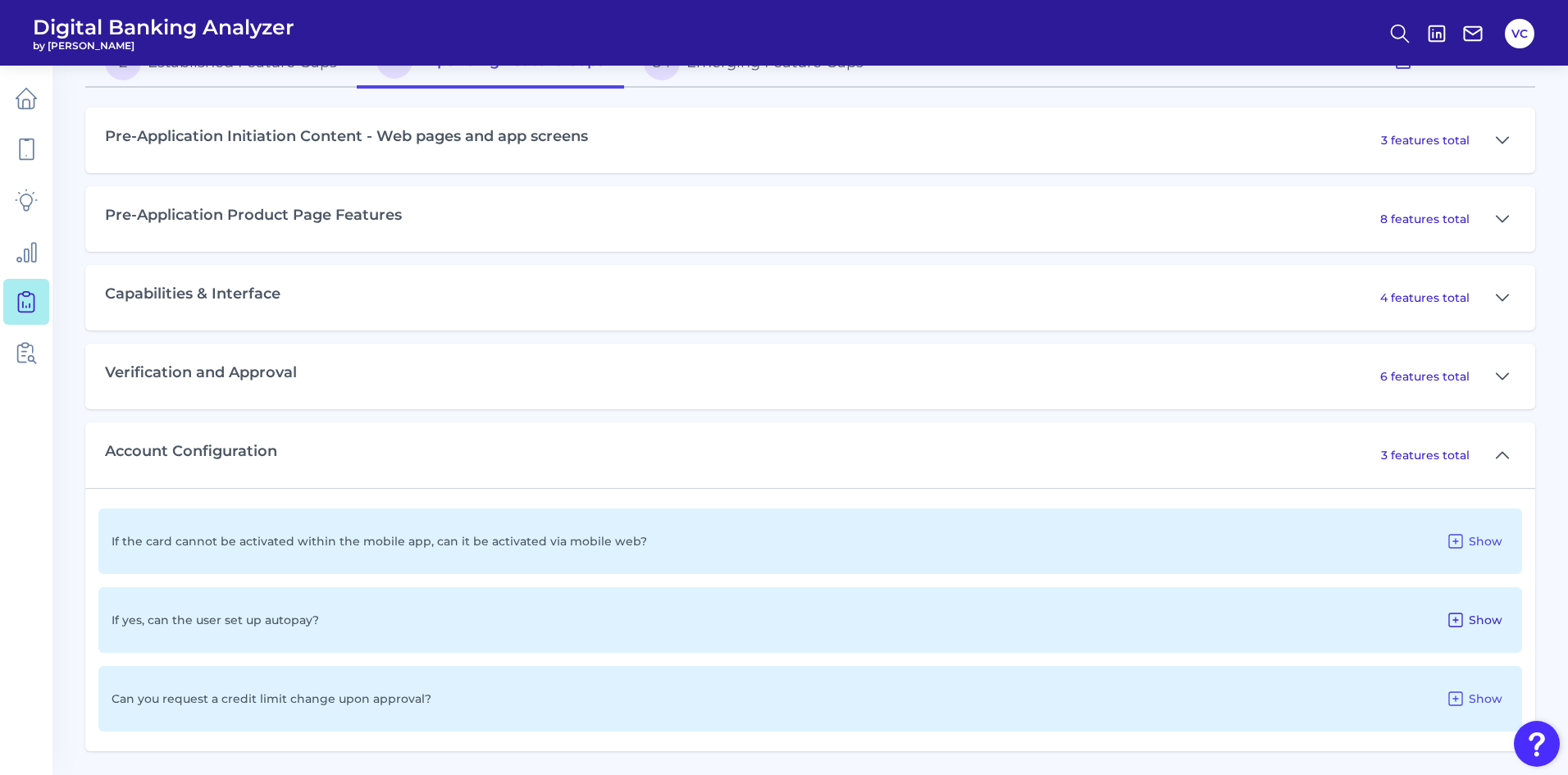
scroll to position [891, 0]
click at [1504, 456] on icon at bounding box center [1503, 454] width 14 height 19
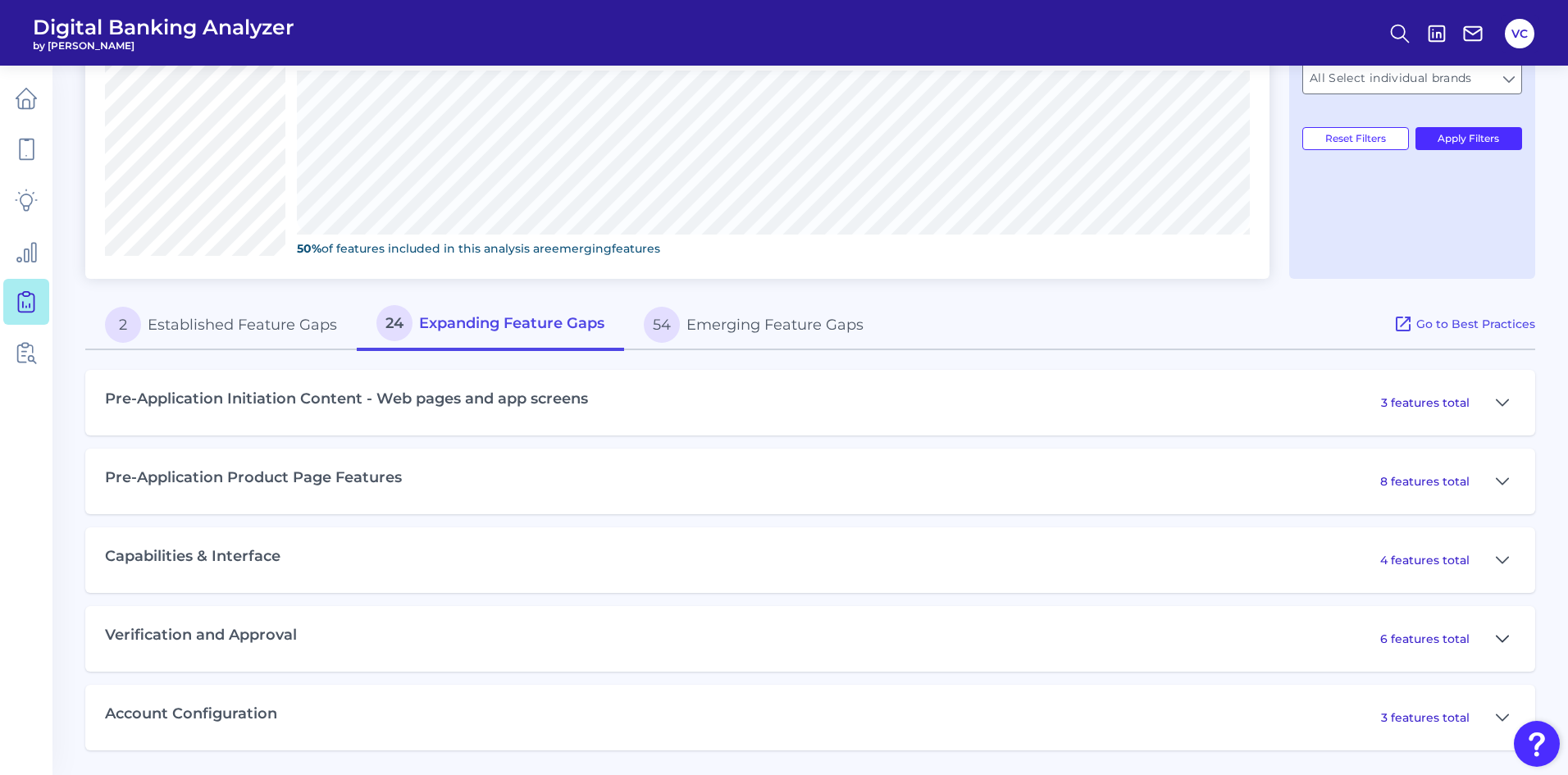
click at [1504, 641] on icon at bounding box center [1503, 639] width 14 height 19
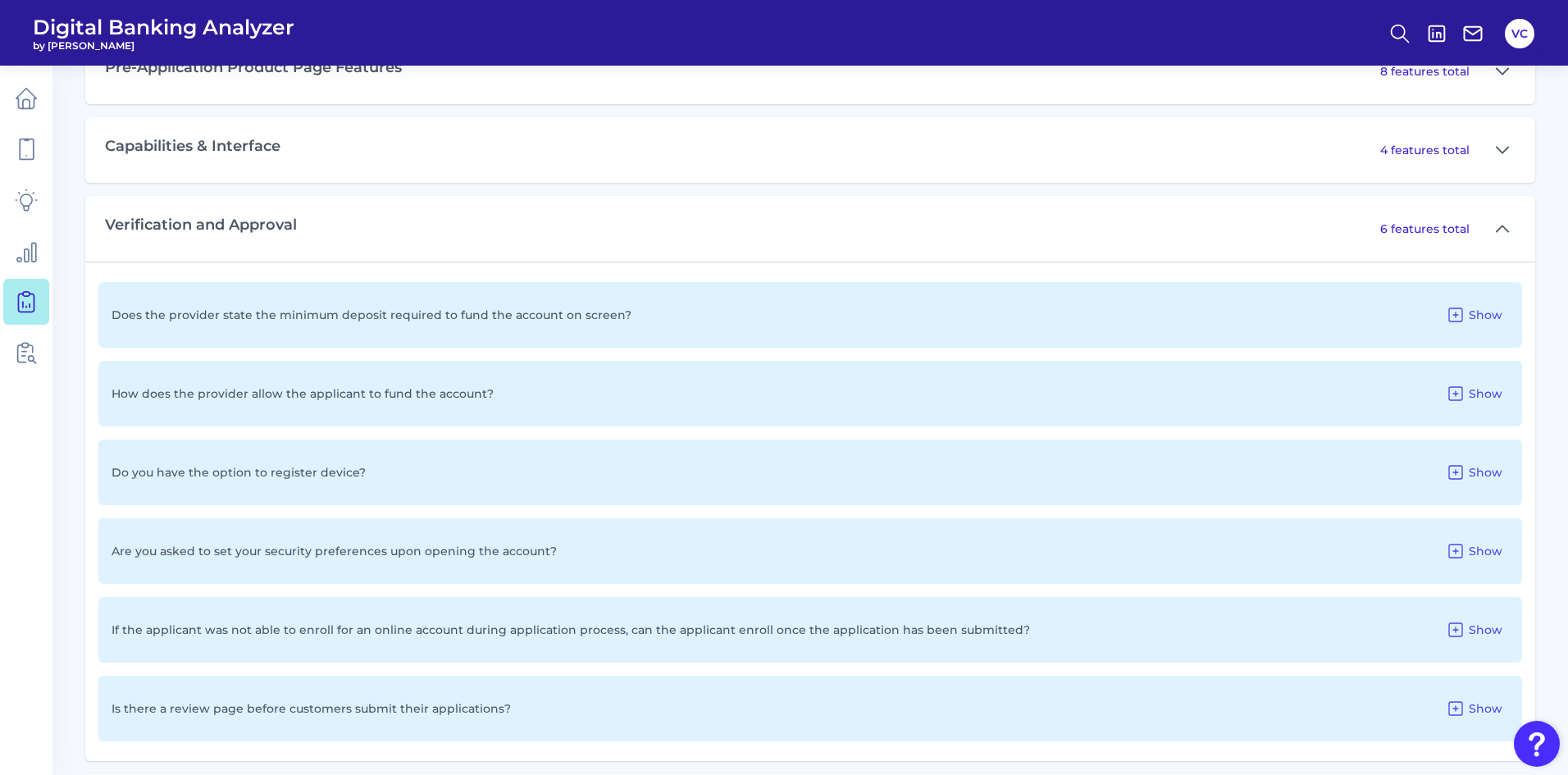
scroll to position [710, 0]
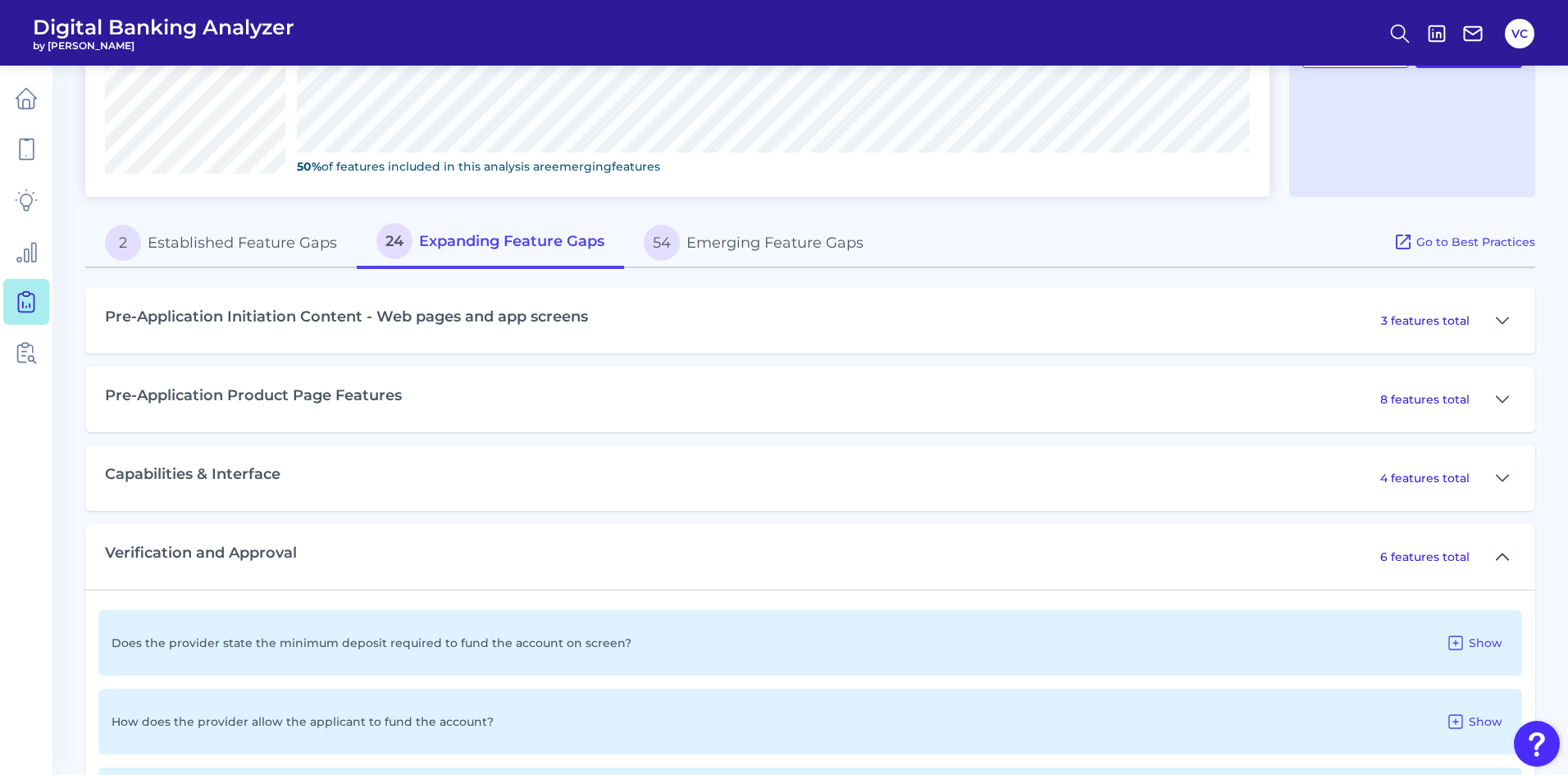
click at [1501, 563] on icon at bounding box center [1503, 556] width 14 height 19
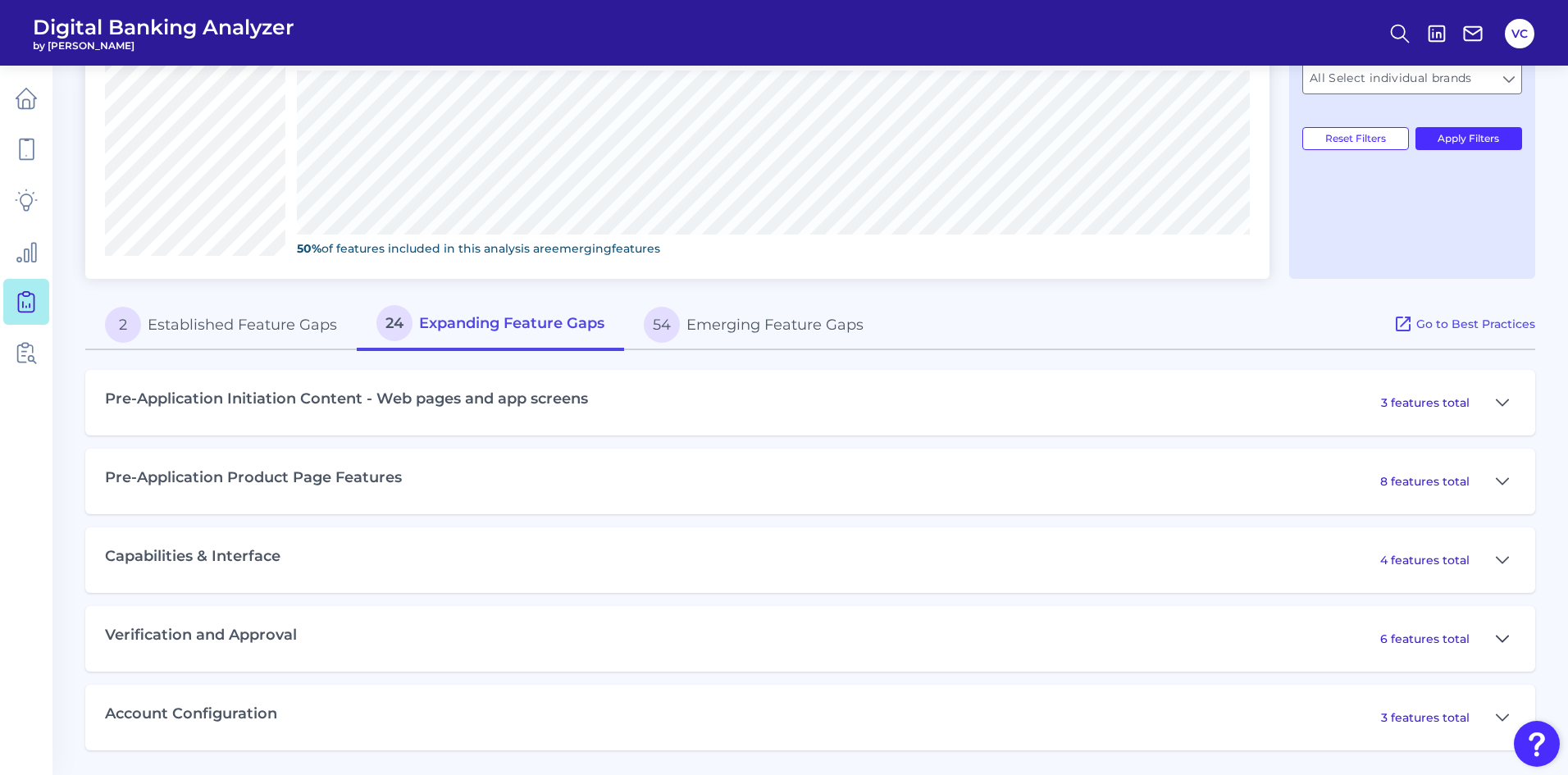
scroll to position [628, 0]
click at [1502, 631] on icon at bounding box center [1503, 639] width 14 height 19
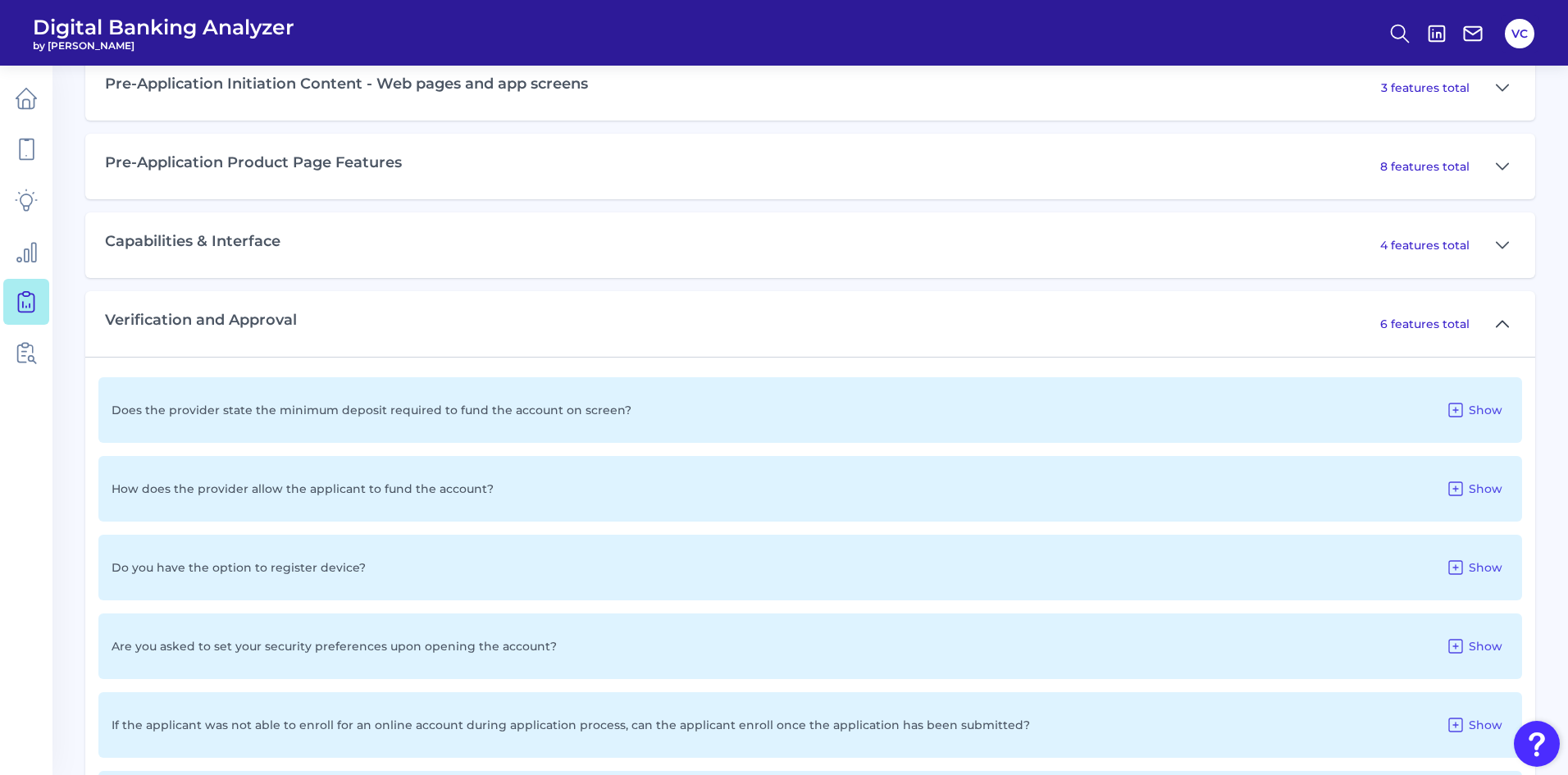
scroll to position [792, 0]
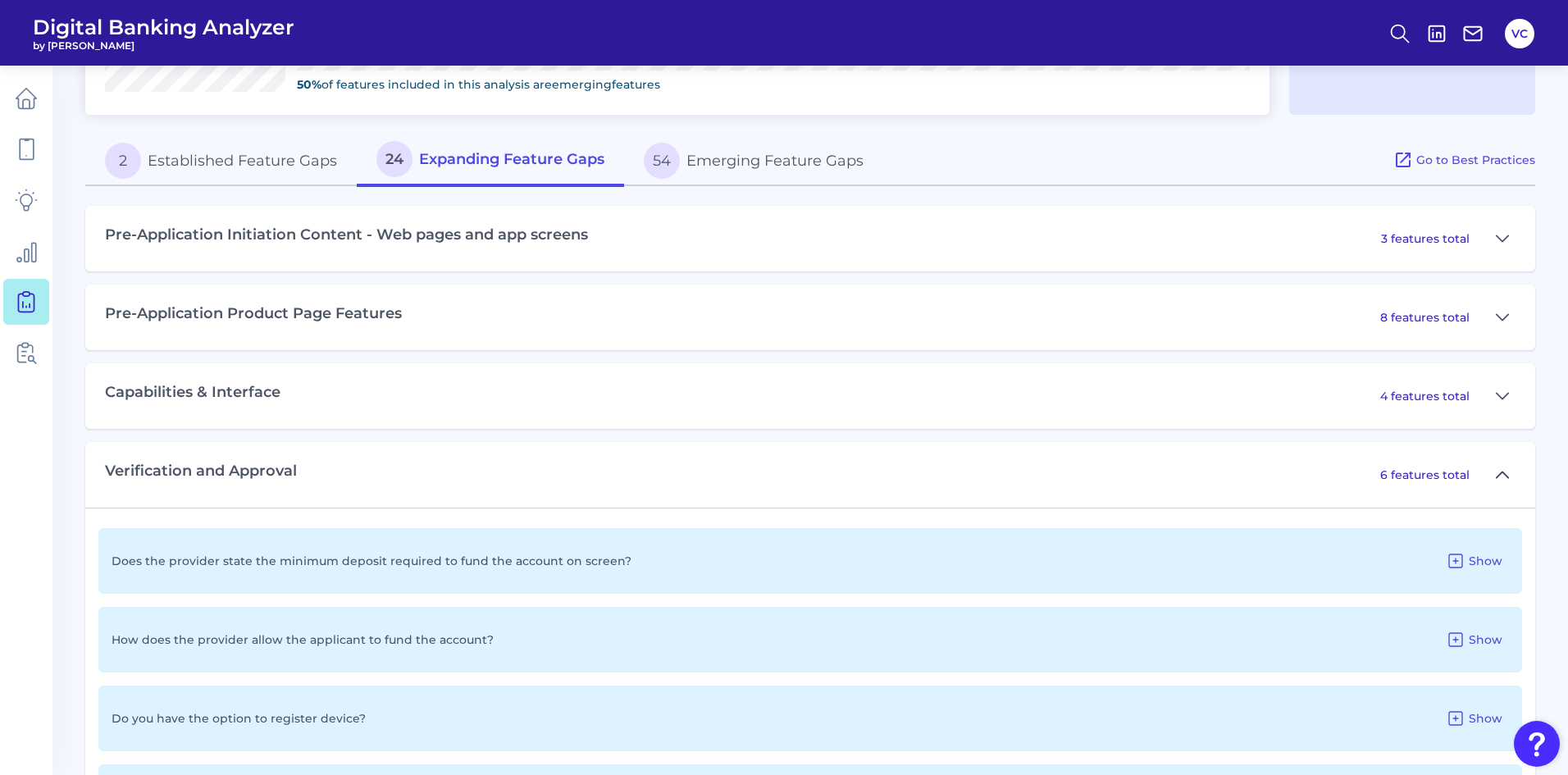
click at [1499, 483] on icon at bounding box center [1503, 474] width 14 height 19
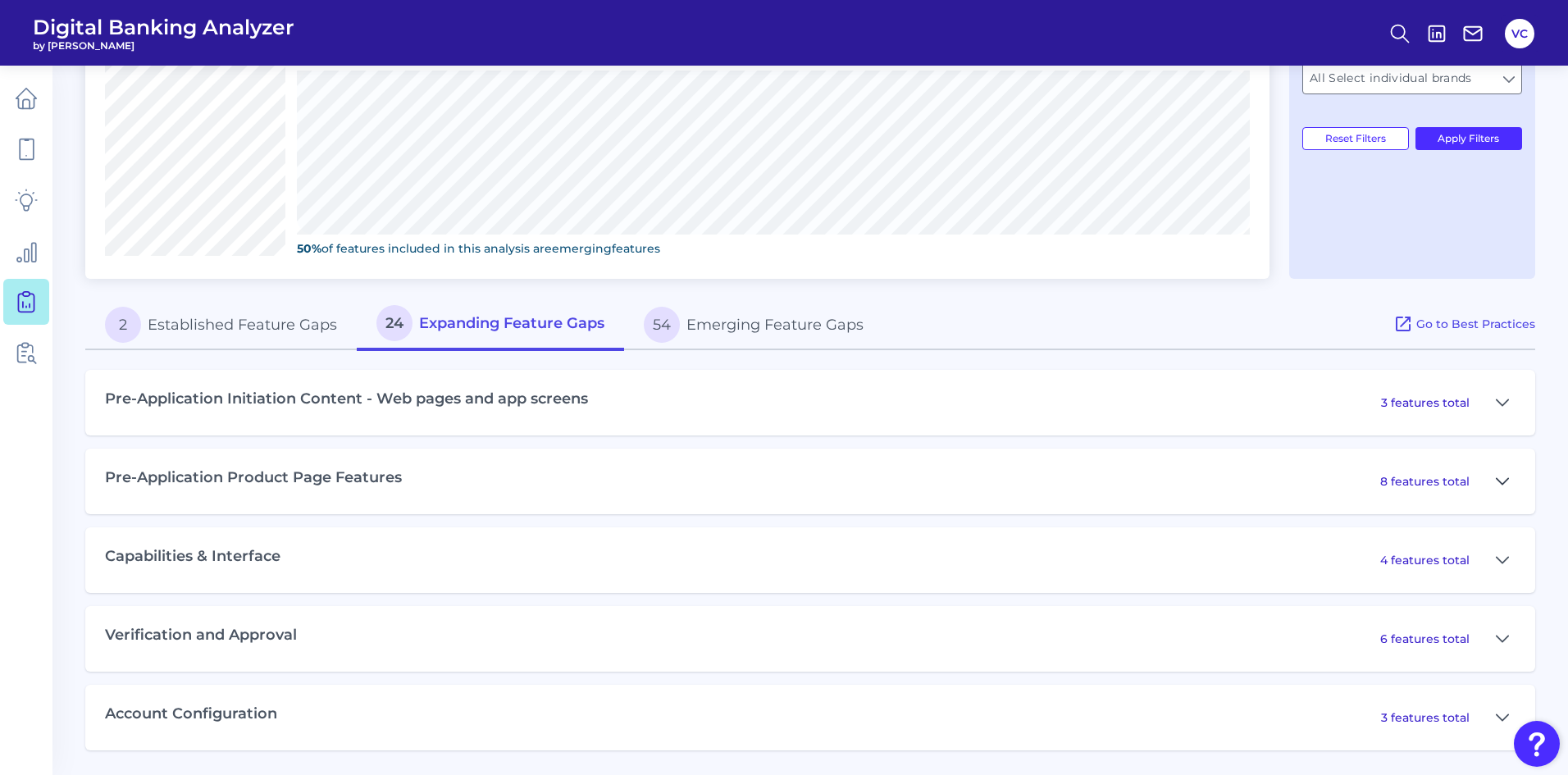
scroll to position [628, 0]
click at [1503, 561] on icon at bounding box center [1503, 559] width 14 height 19
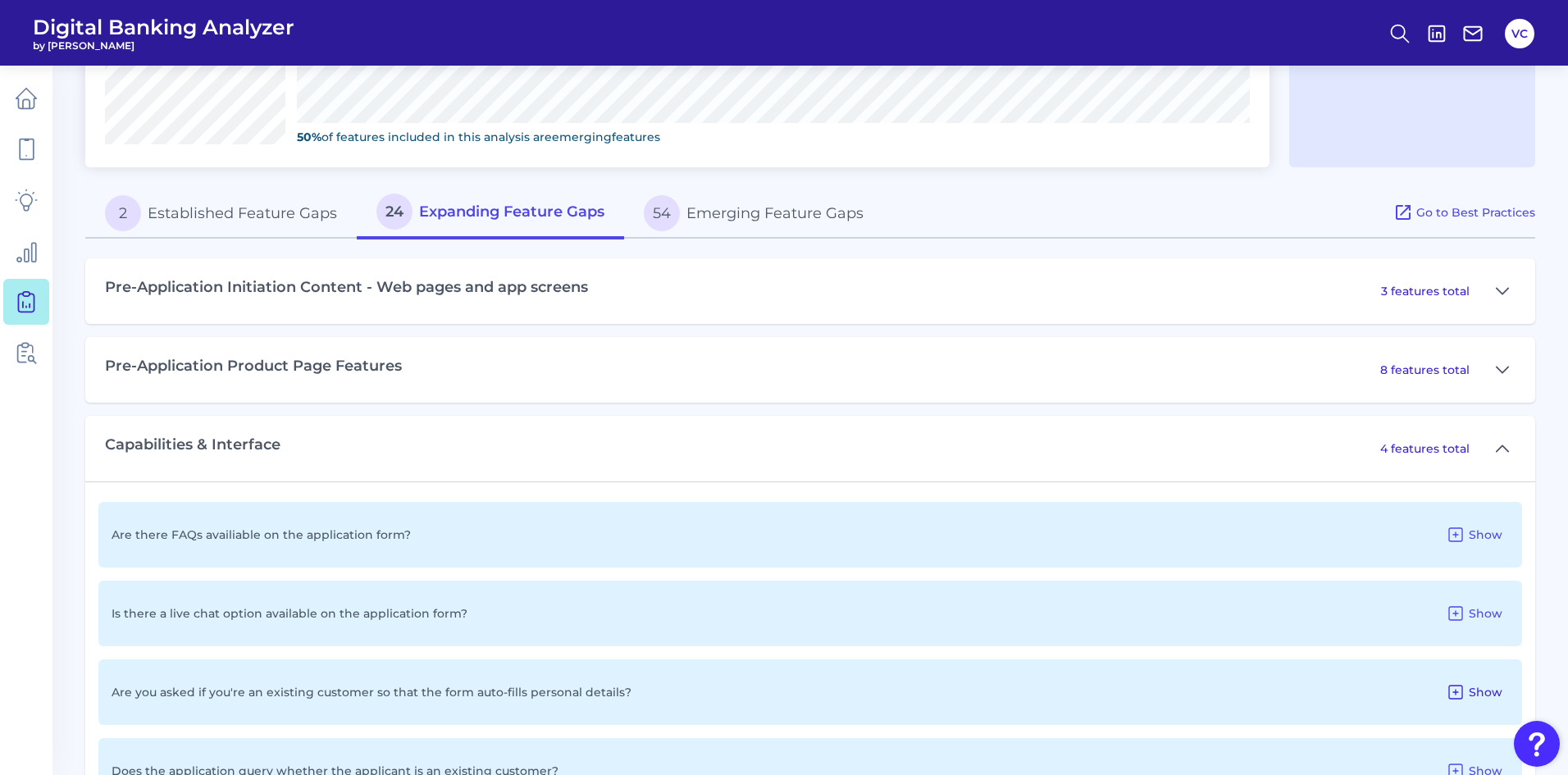
scroll to position [710, 0]
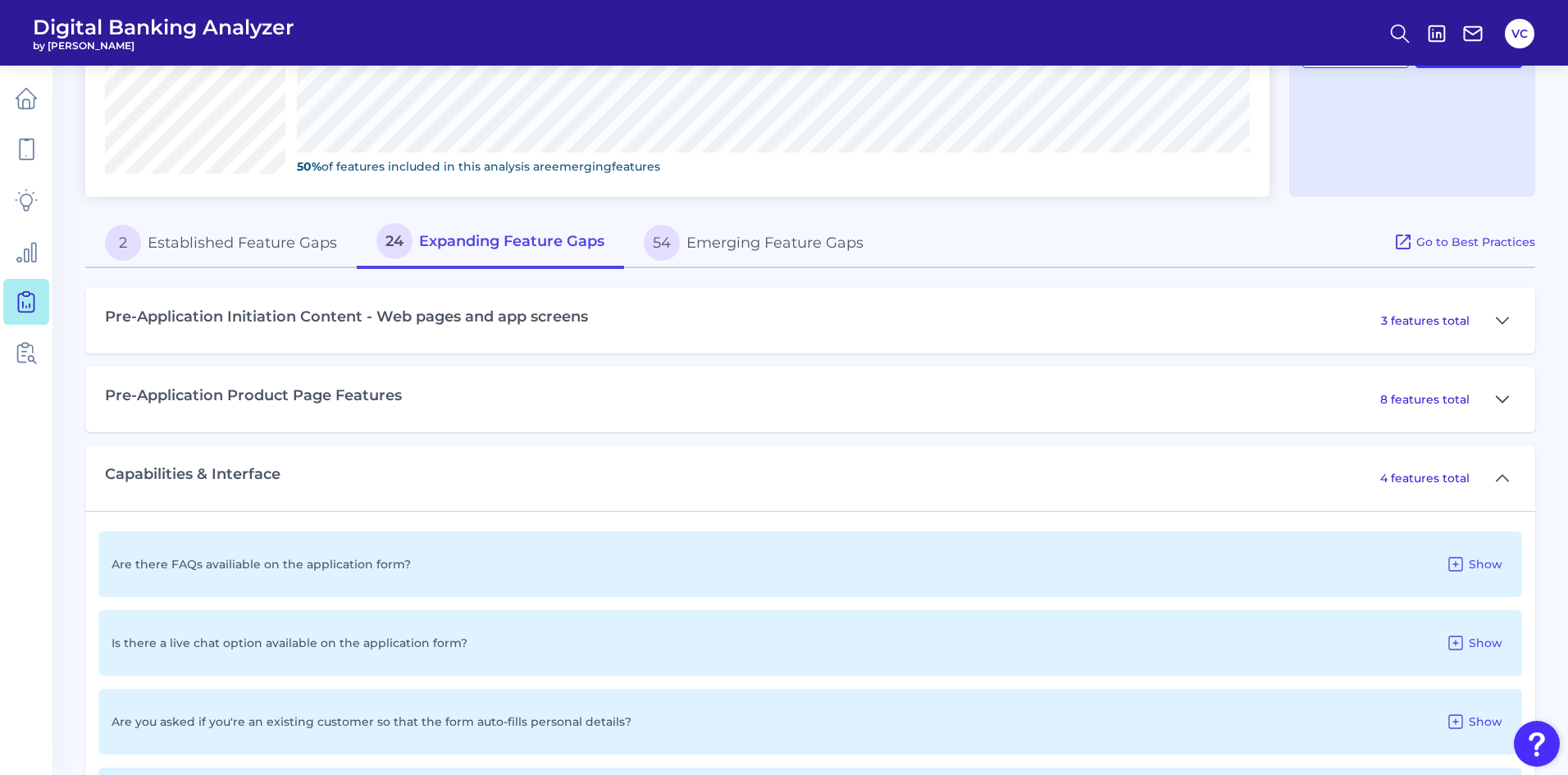
click at [1500, 401] on icon at bounding box center [1503, 399] width 14 height 19
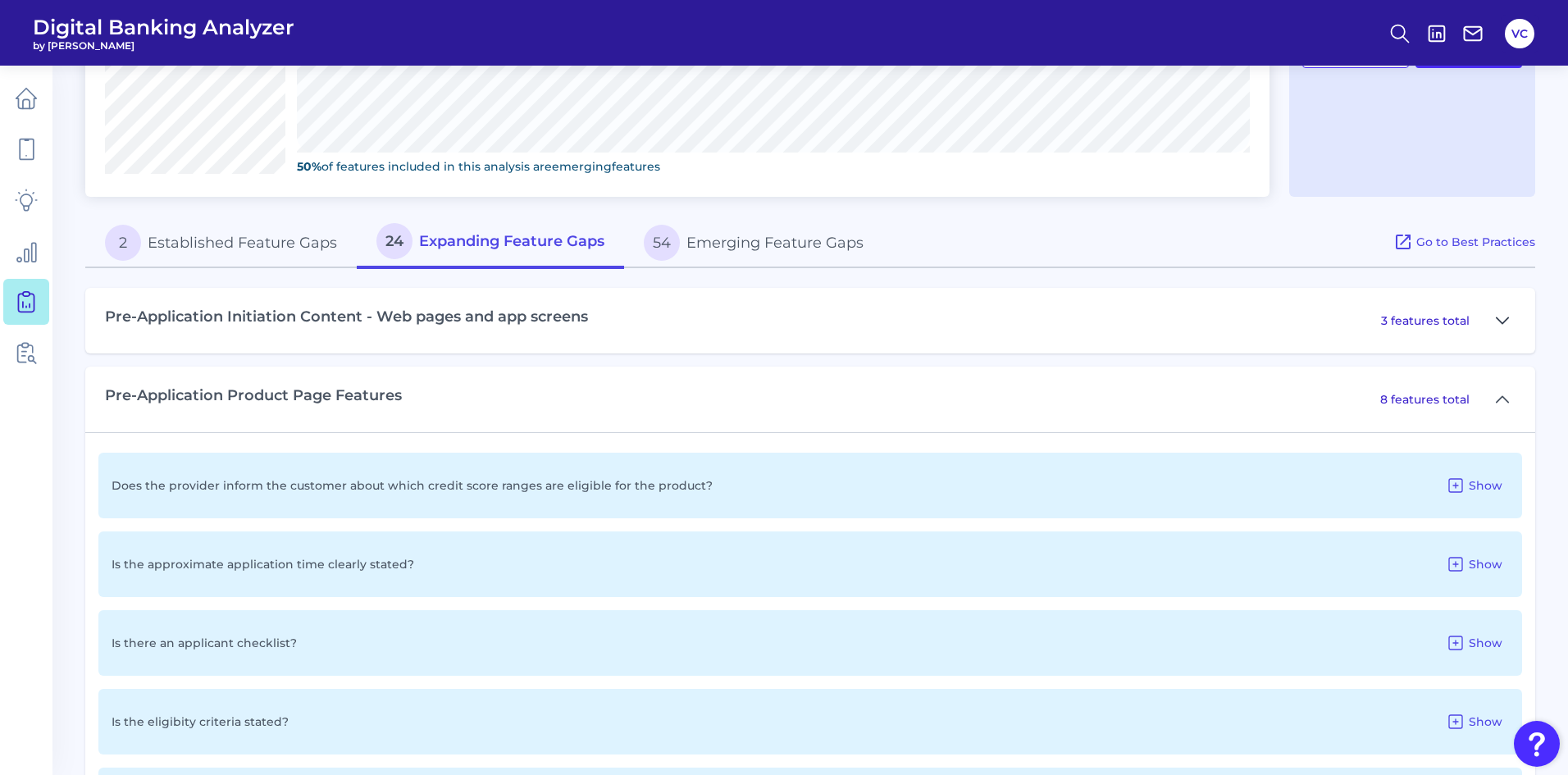
click at [1500, 322] on icon at bounding box center [1503, 320] width 14 height 19
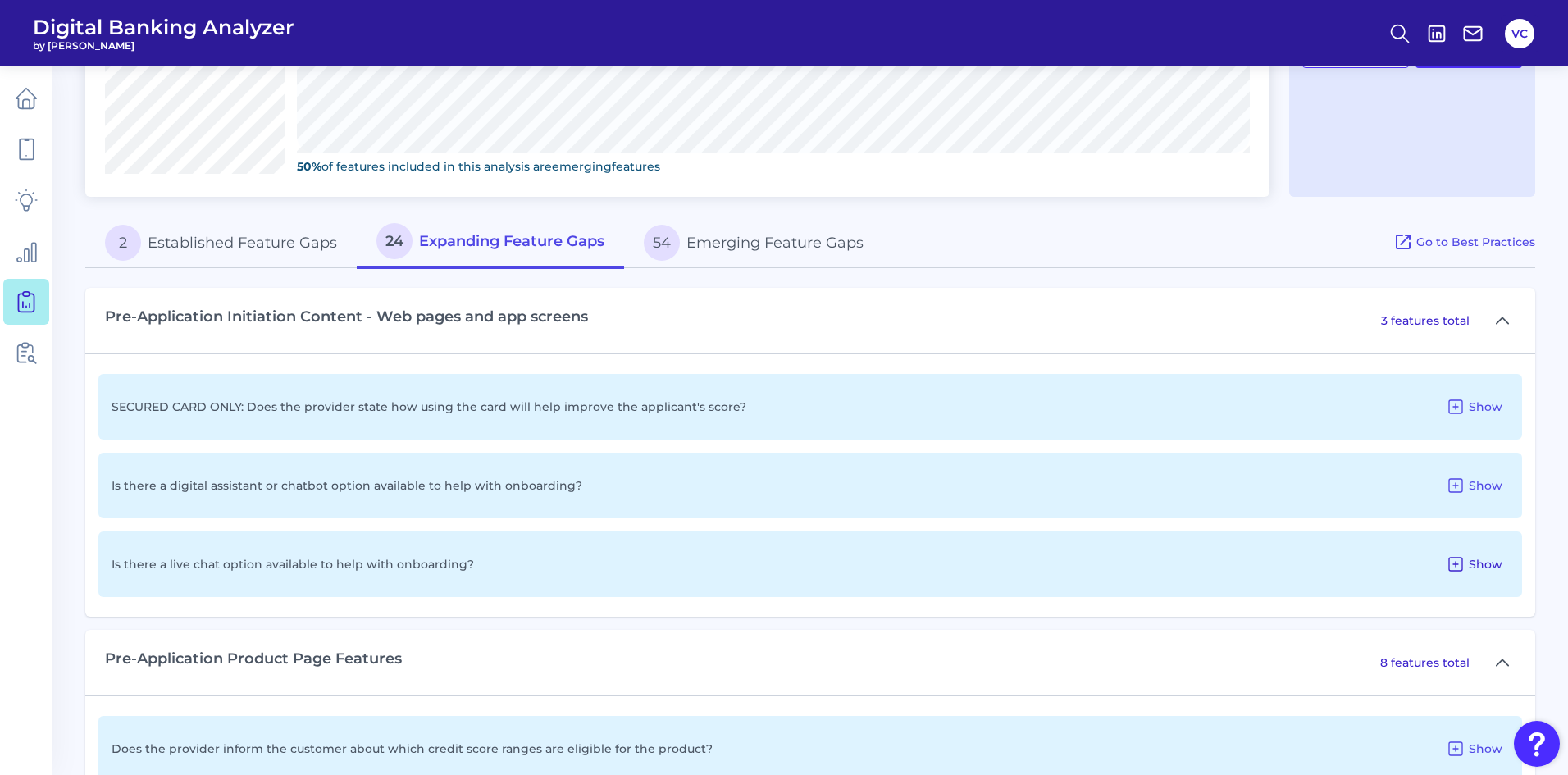
click at [1454, 569] on icon at bounding box center [1455, 564] width 19 height 19
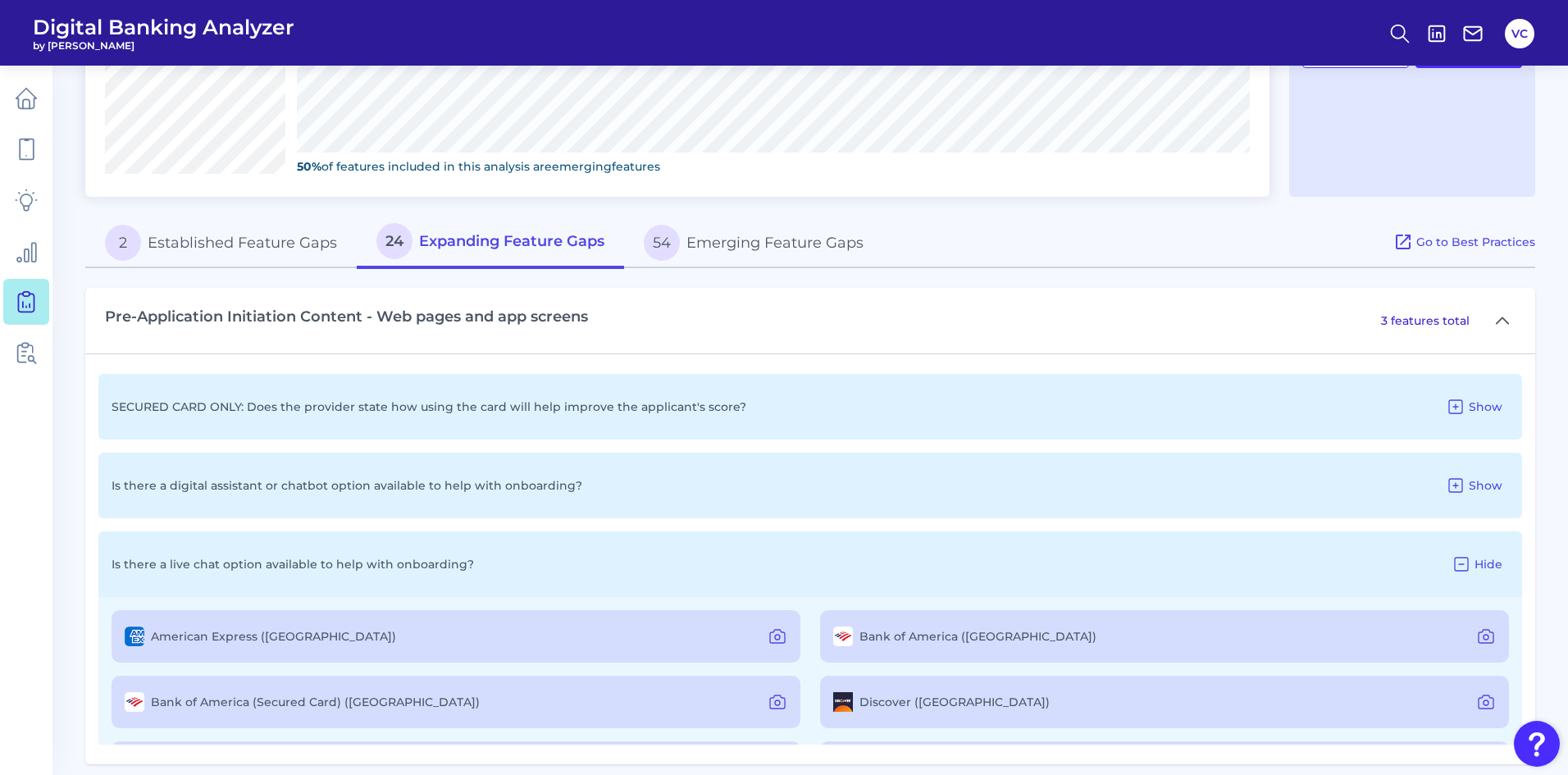
scroll to position [792, 0]
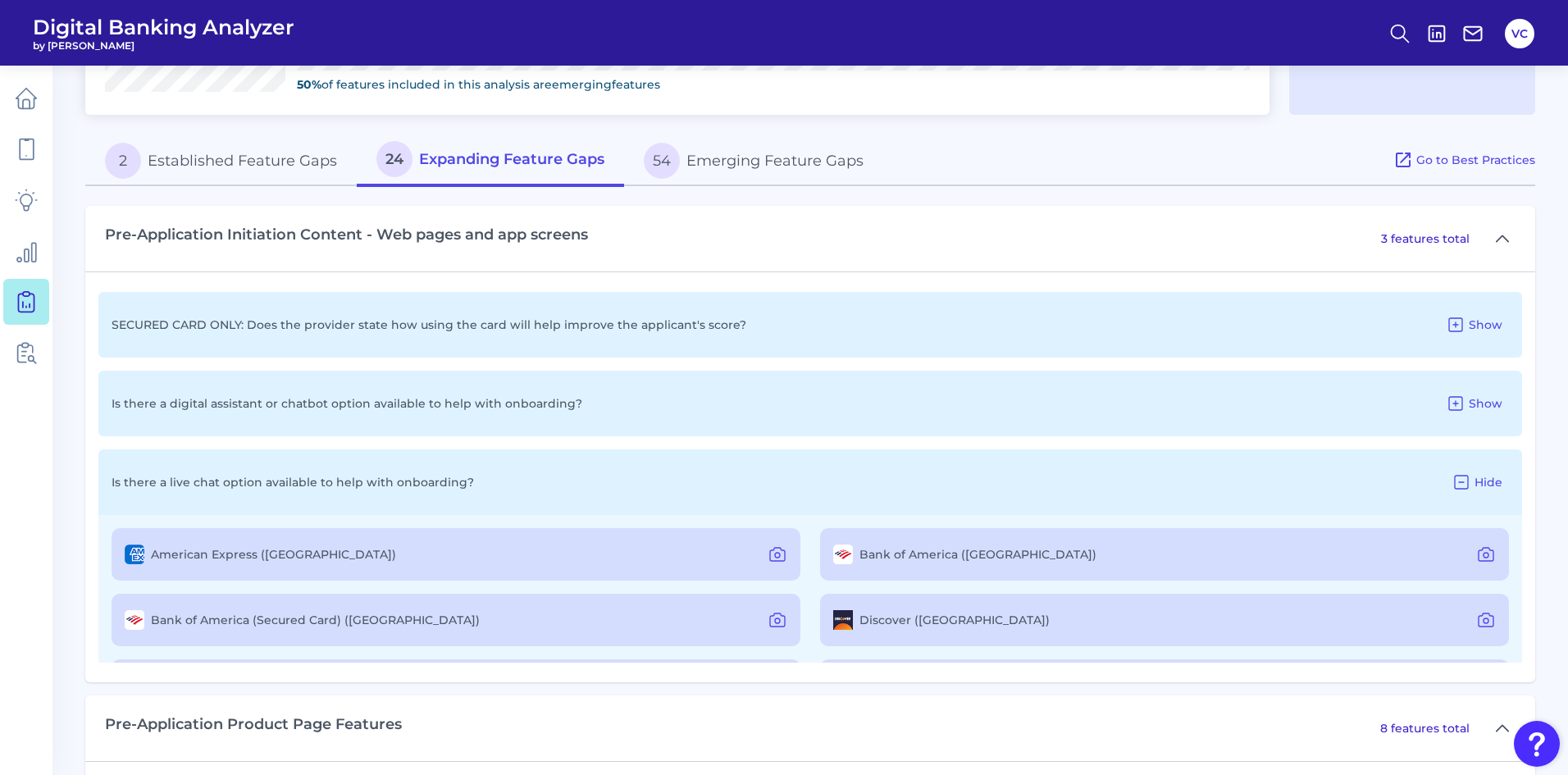
drag, startPoint x: 1522, startPoint y: 559, endPoint x: 1522, endPoint y: 578, distance: 19.0
click at [1522, 578] on div "SECURED CARD ONLY: Does the provider state how using the card will help improve…" at bounding box center [810, 477] width 1450 height 411
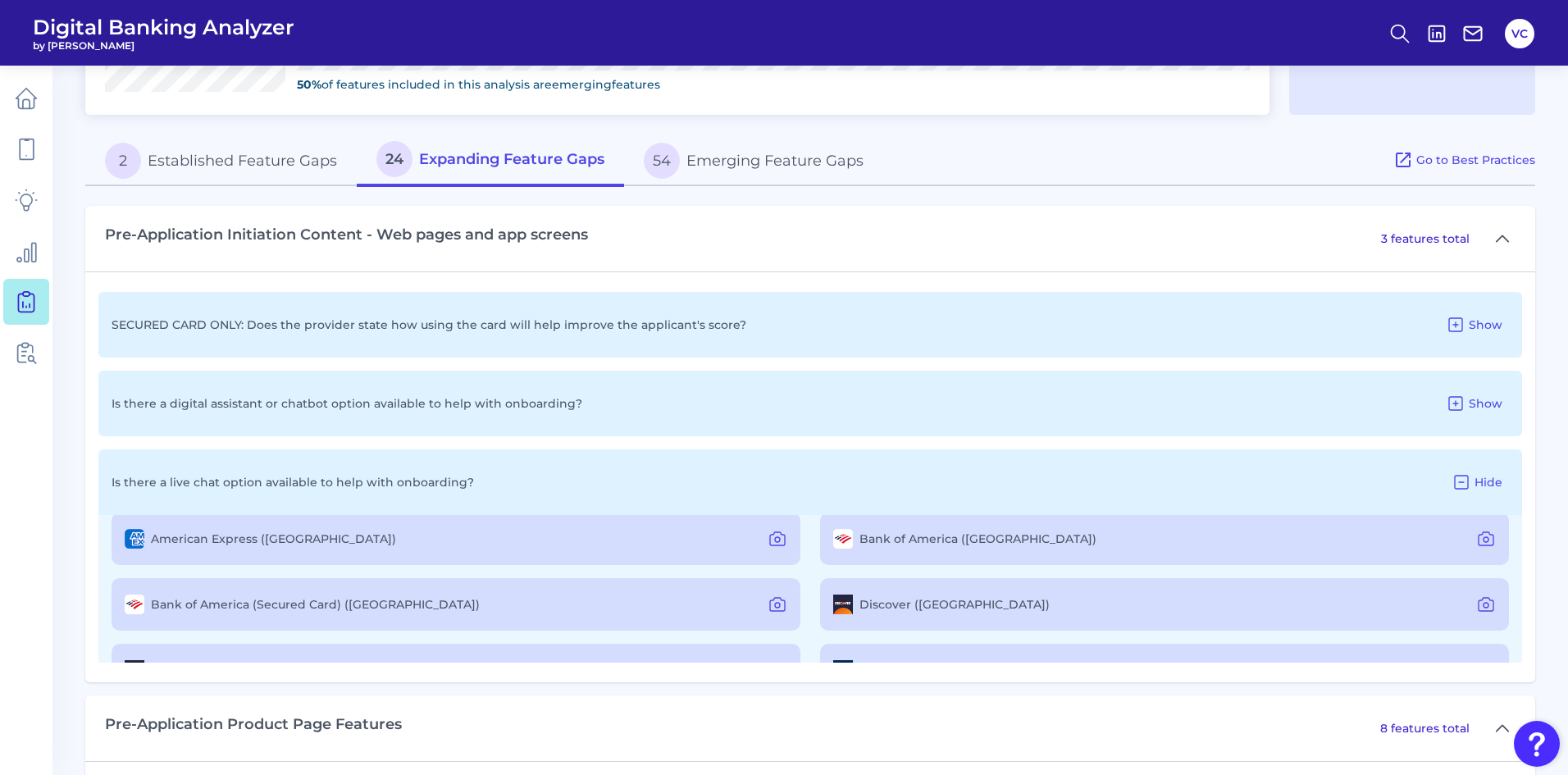
scroll to position [0, 0]
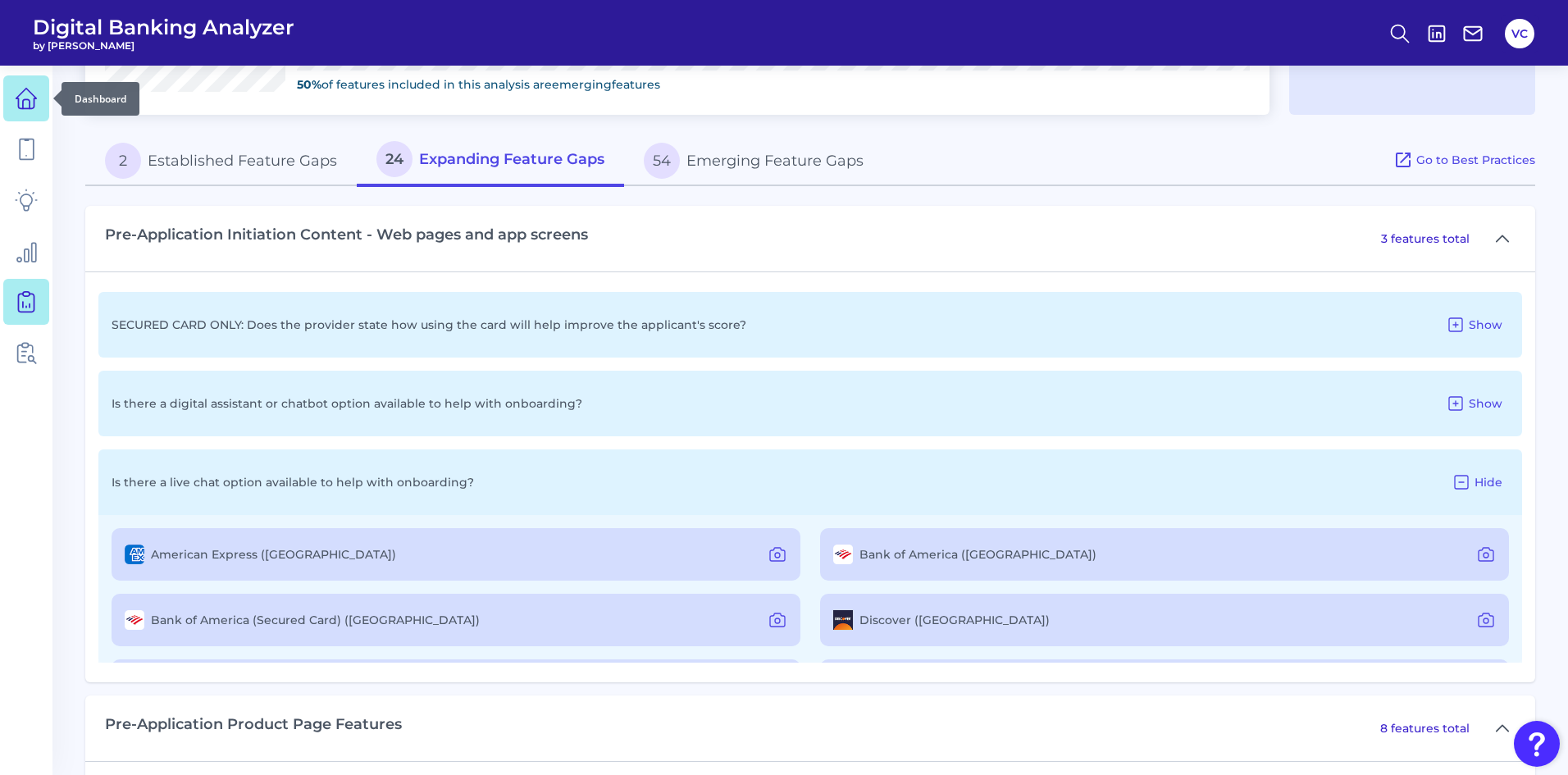
click at [18, 95] on icon at bounding box center [25, 98] width 23 height 23
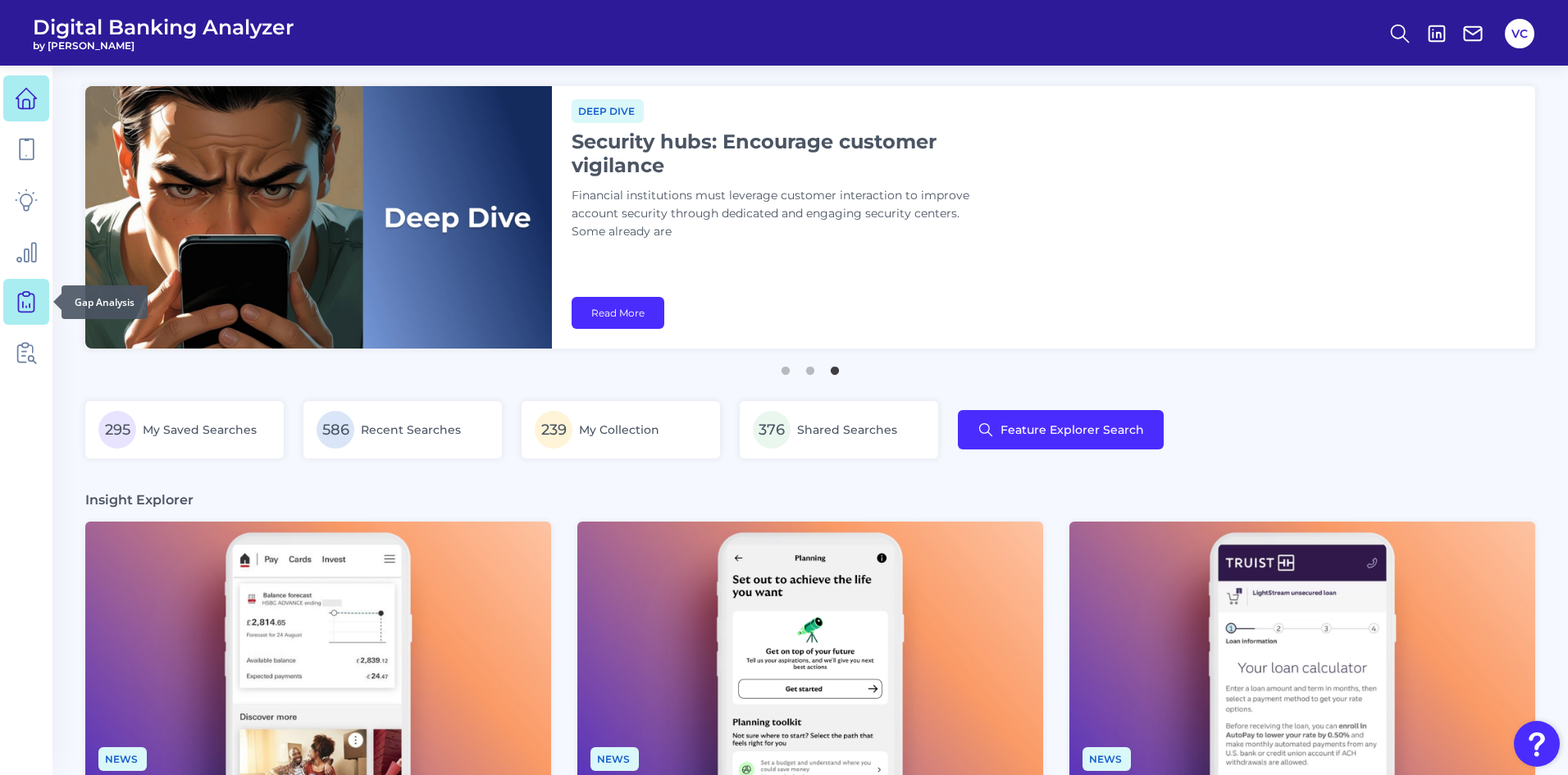
click at [23, 303] on icon at bounding box center [26, 300] width 7 height 15
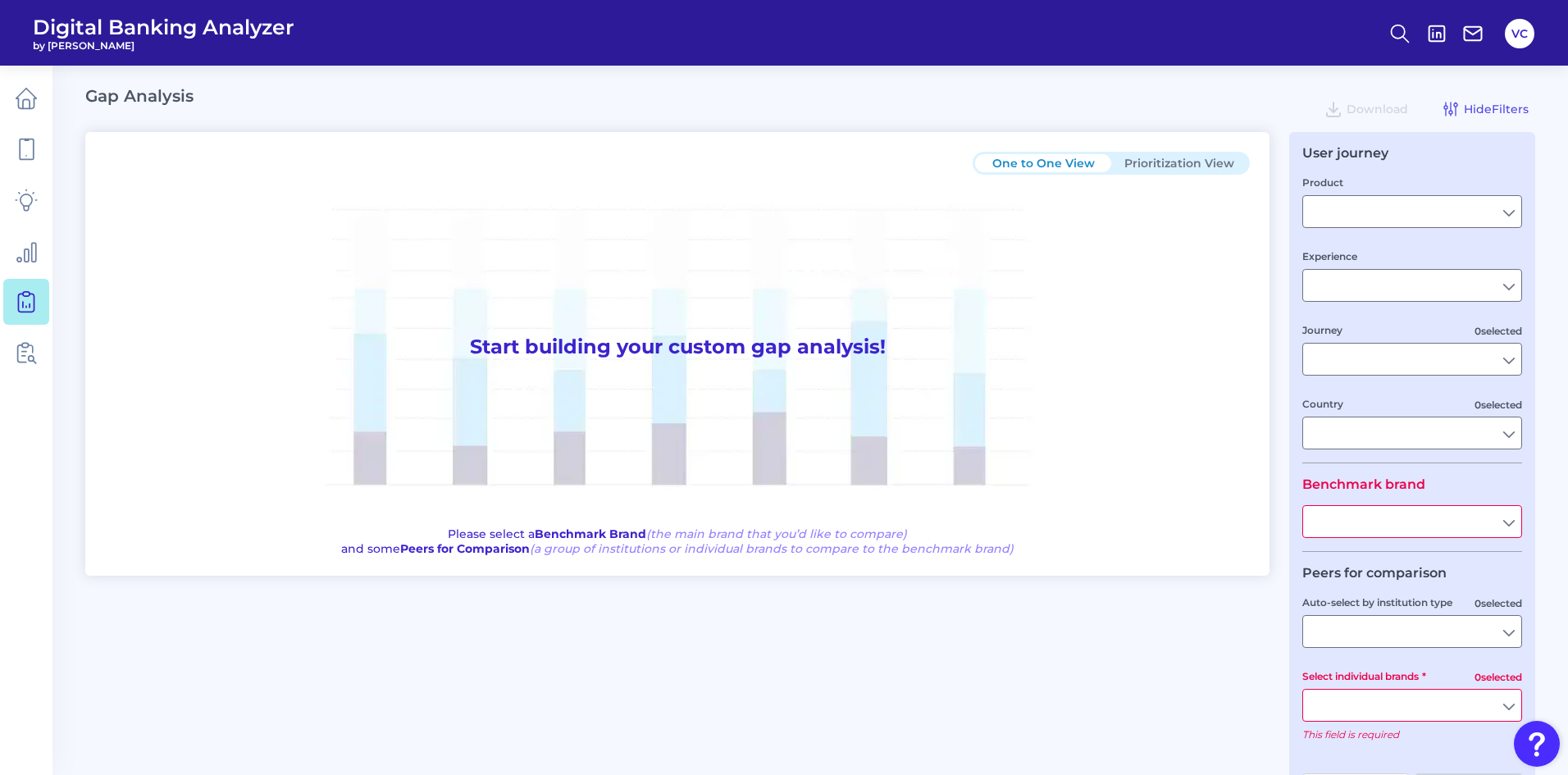
type input "Checking / Current Account"
type input "Mobile Servicing"
type input "Pre-Login Area, New Customer Onboarding, Login & Authentication, Accounts and t…"
type input "[GEOGRAPHIC_DATA]"
type input "All Select individual brands"
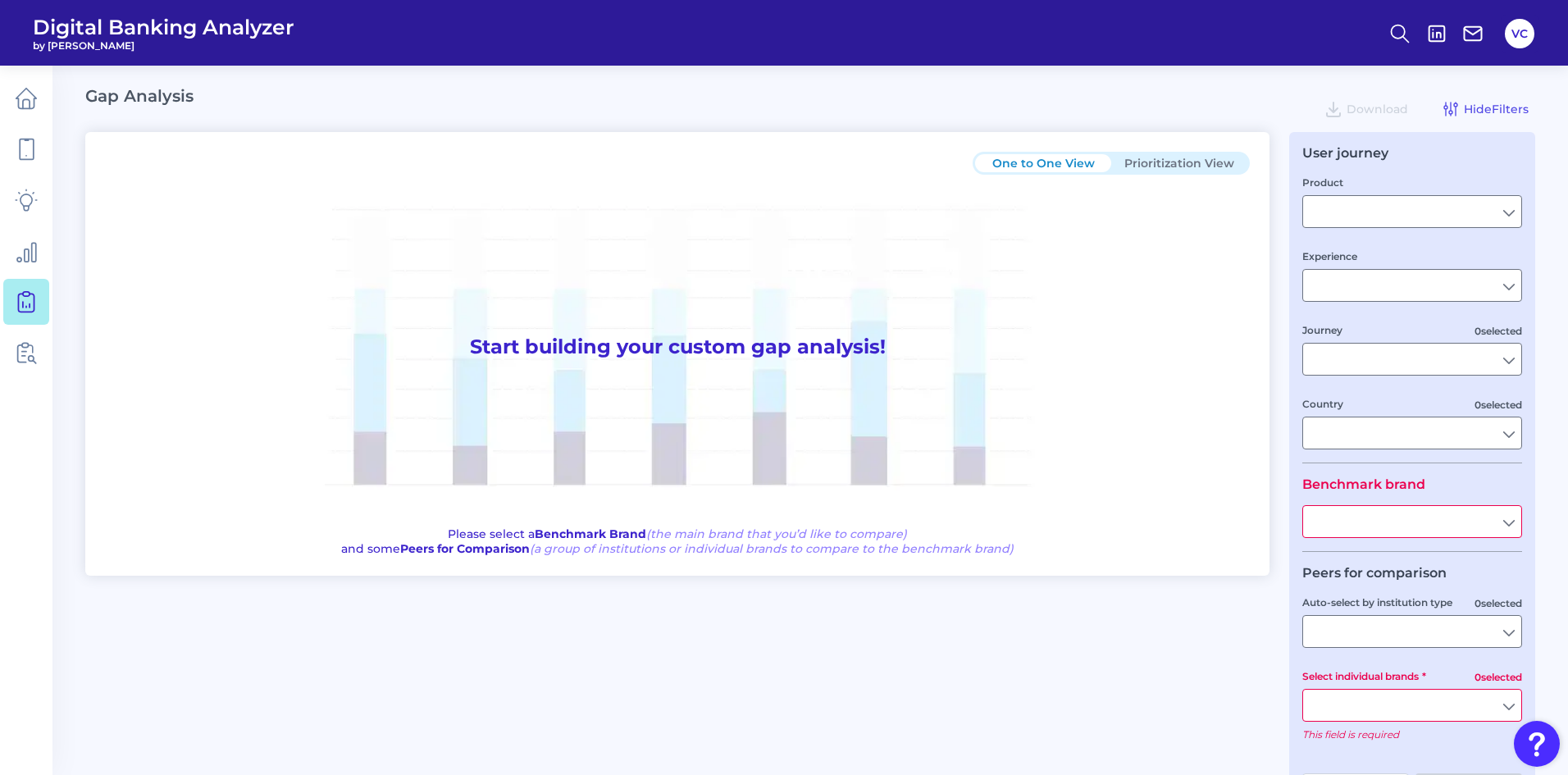
type input "All Journeys"
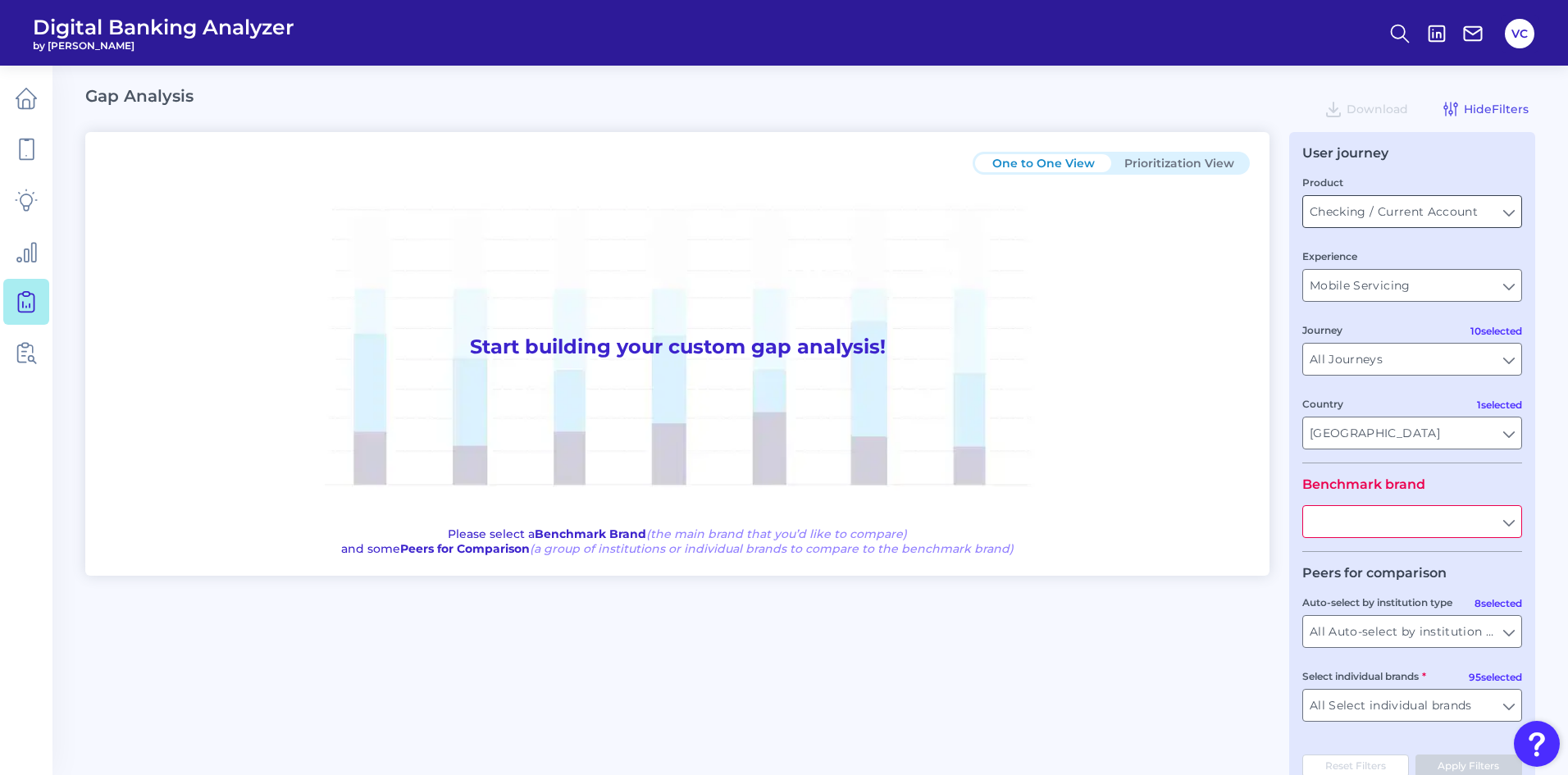
click at [1470, 212] on input "Checking / Current Account" at bounding box center [1412, 211] width 218 height 31
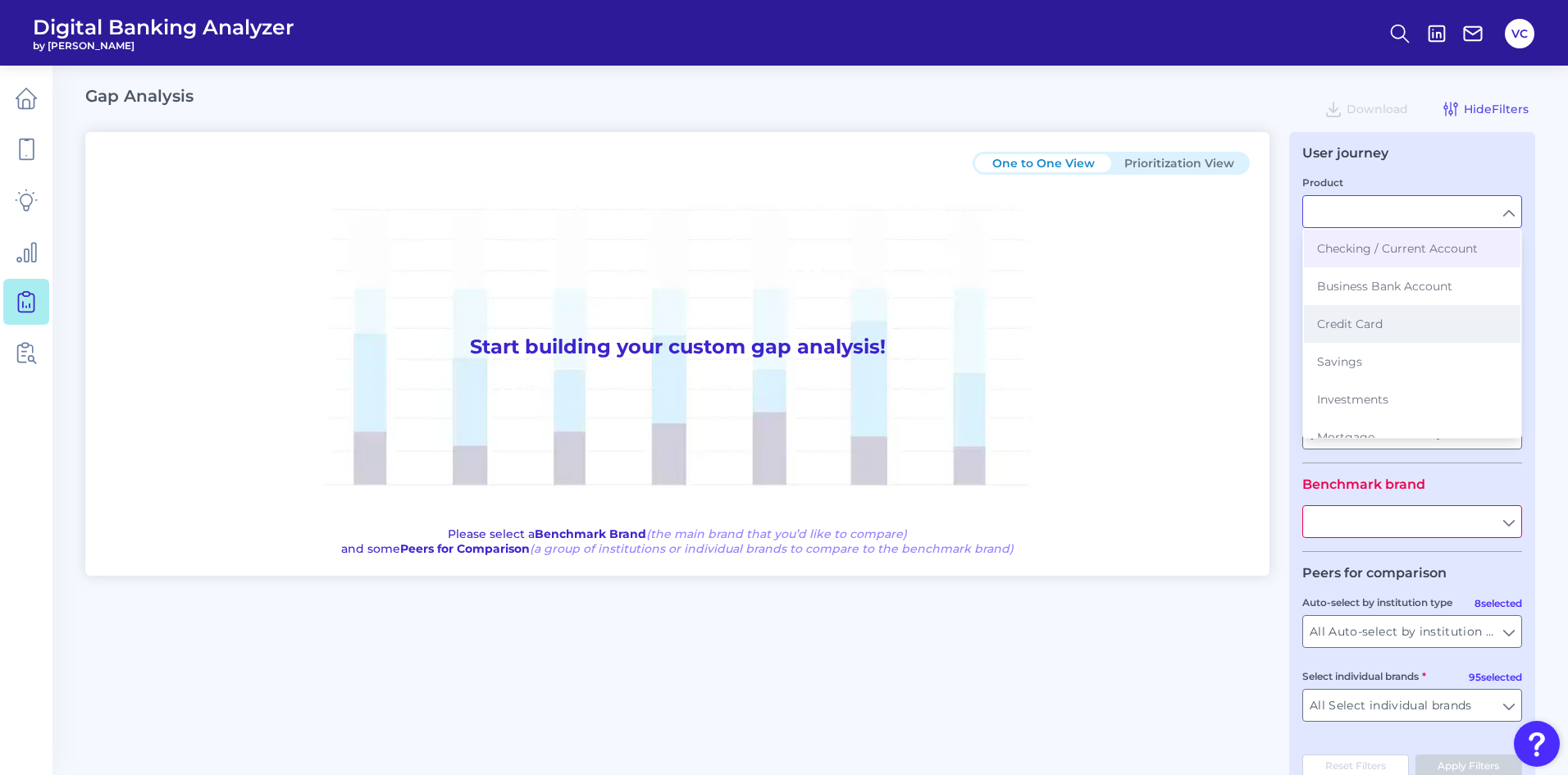
click at [1374, 322] on span "Credit Card" at bounding box center [1350, 324] width 66 height 14
type input "Credit Card"
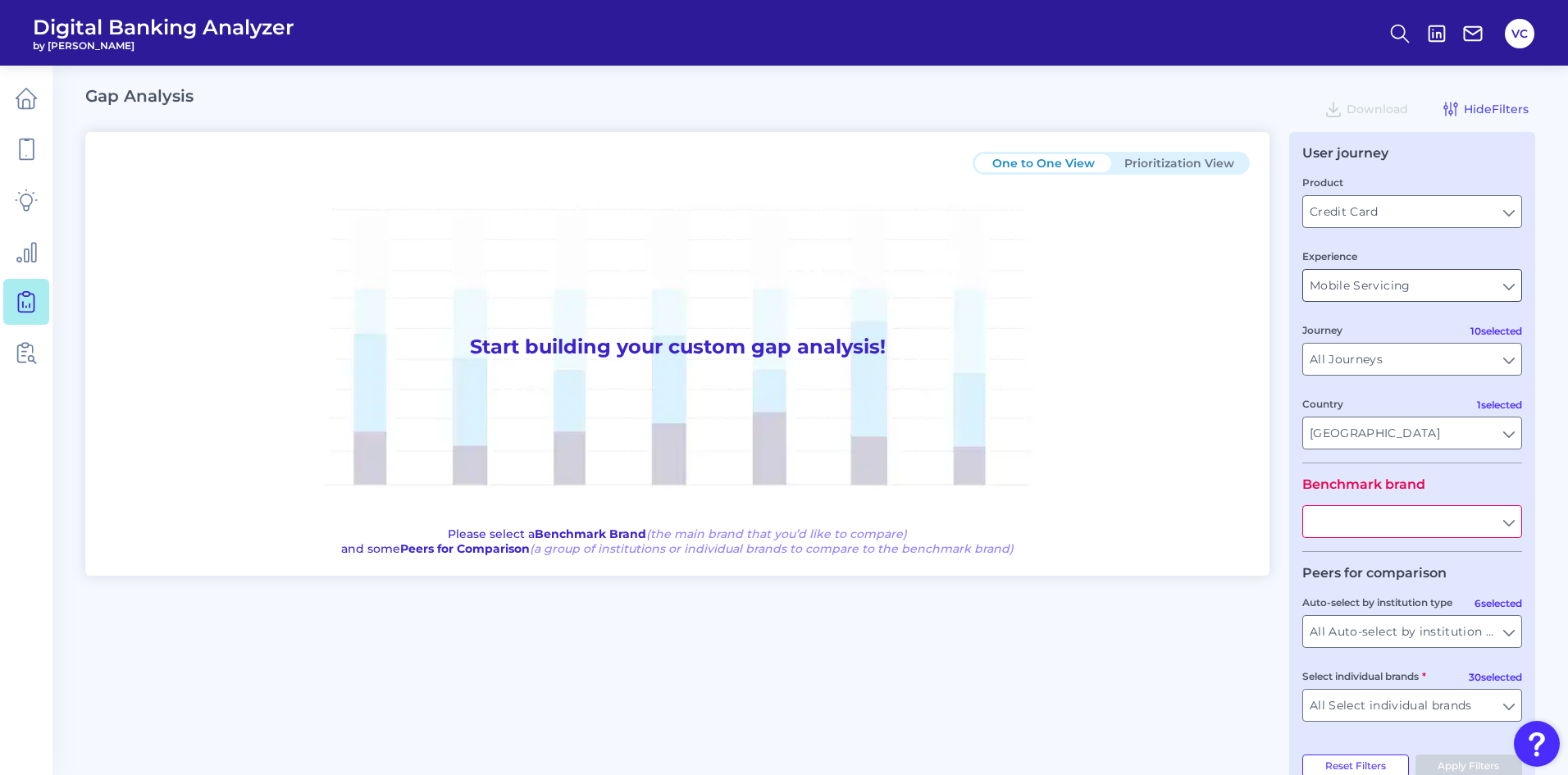
click at [1406, 289] on input "Mobile Servicing" at bounding box center [1412, 285] width 218 height 31
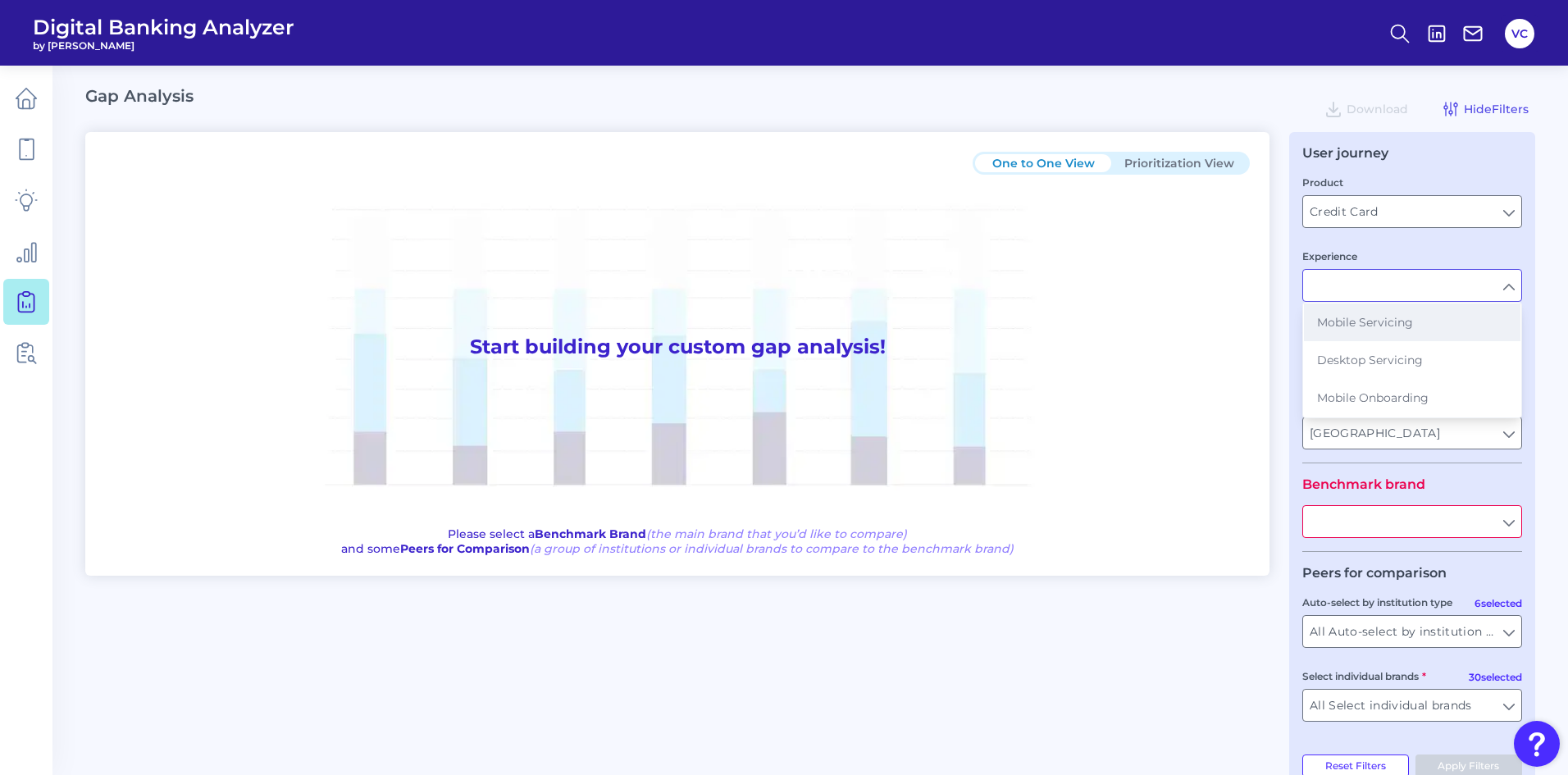
click at [1396, 317] on span "Mobile Servicing" at bounding box center [1365, 322] width 96 height 14
type input "Mobile Servicing"
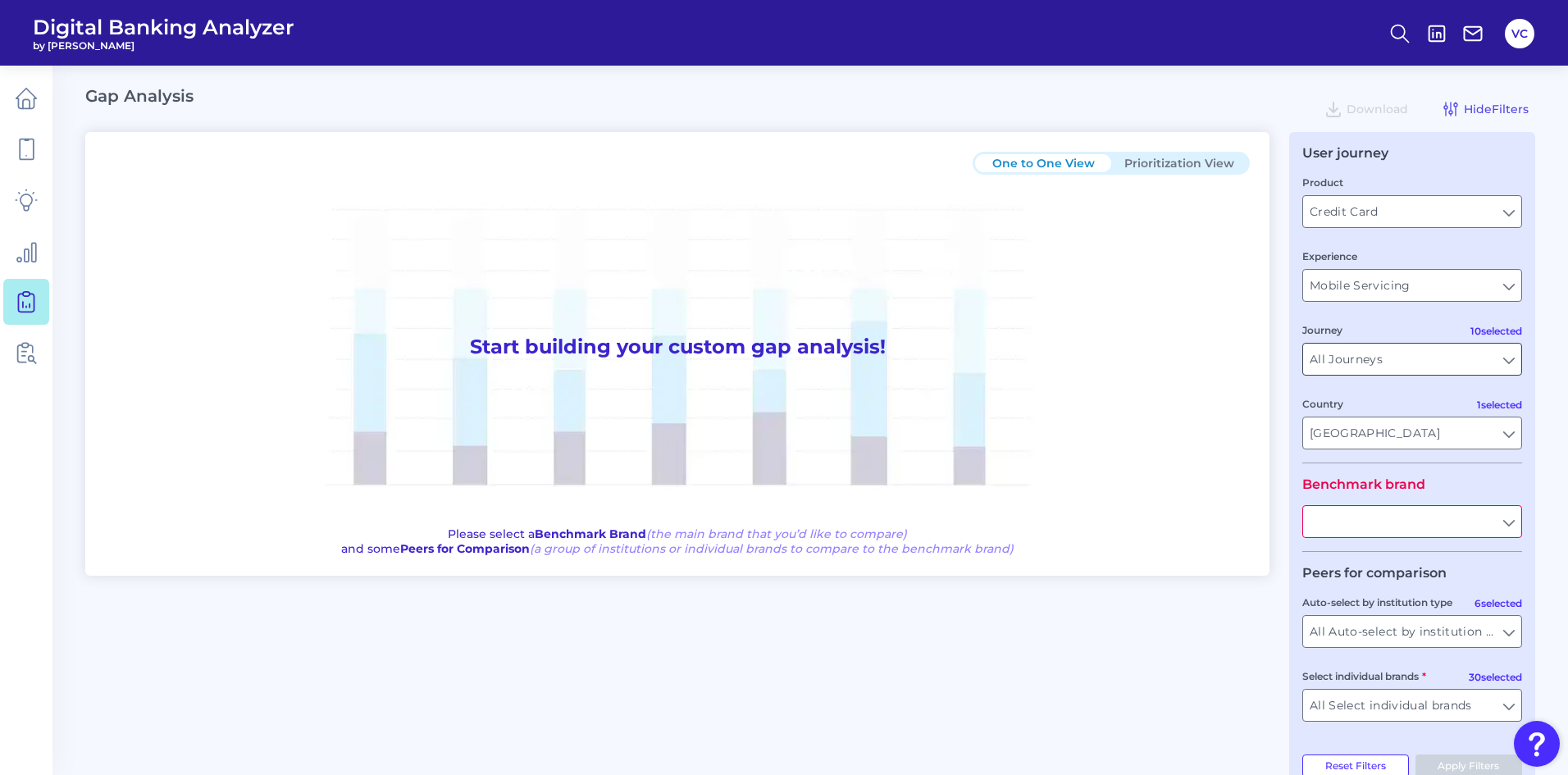
click at [1379, 363] on input "All Journeys" at bounding box center [1412, 359] width 218 height 31
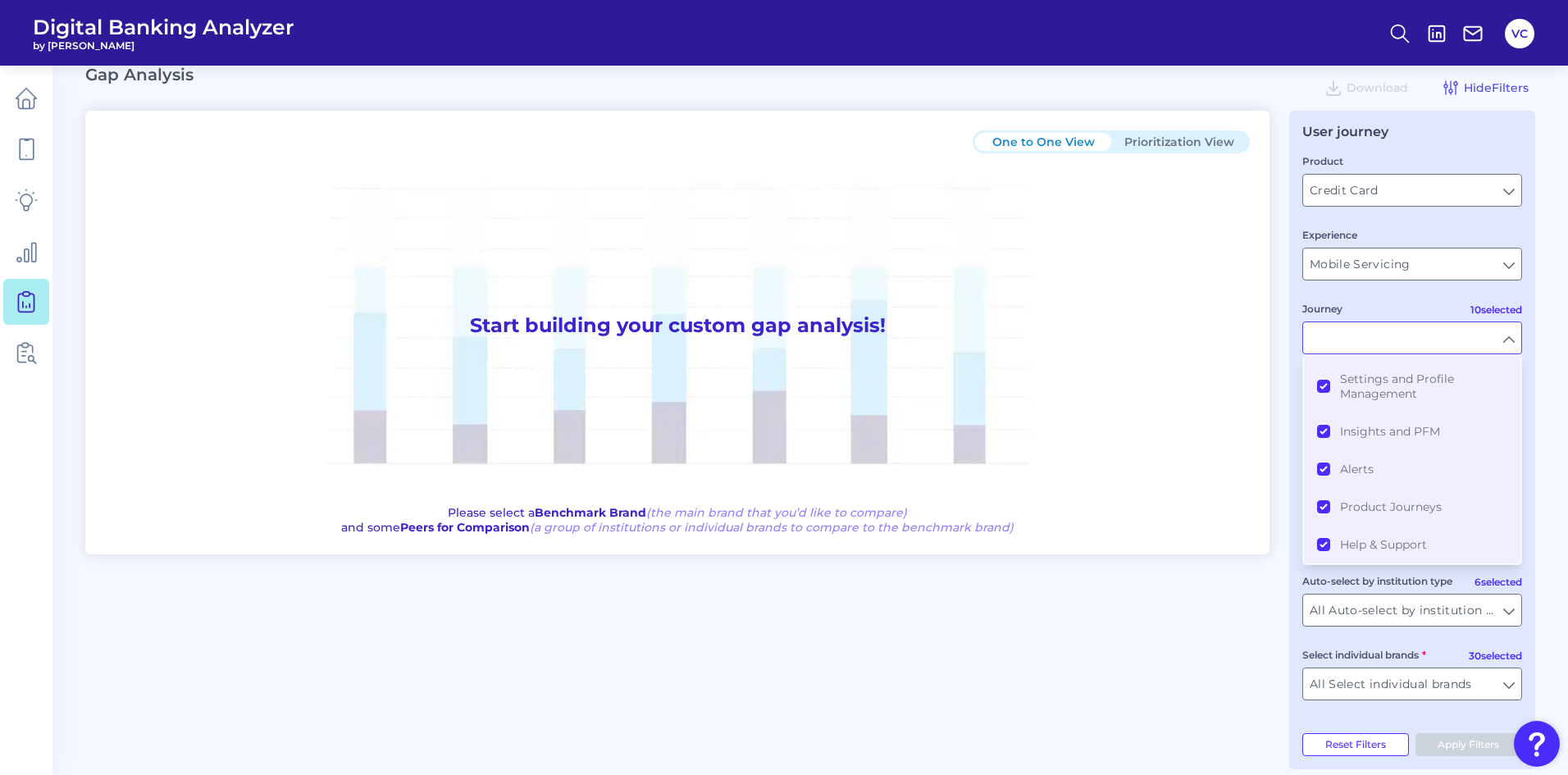
scroll to position [41, 0]
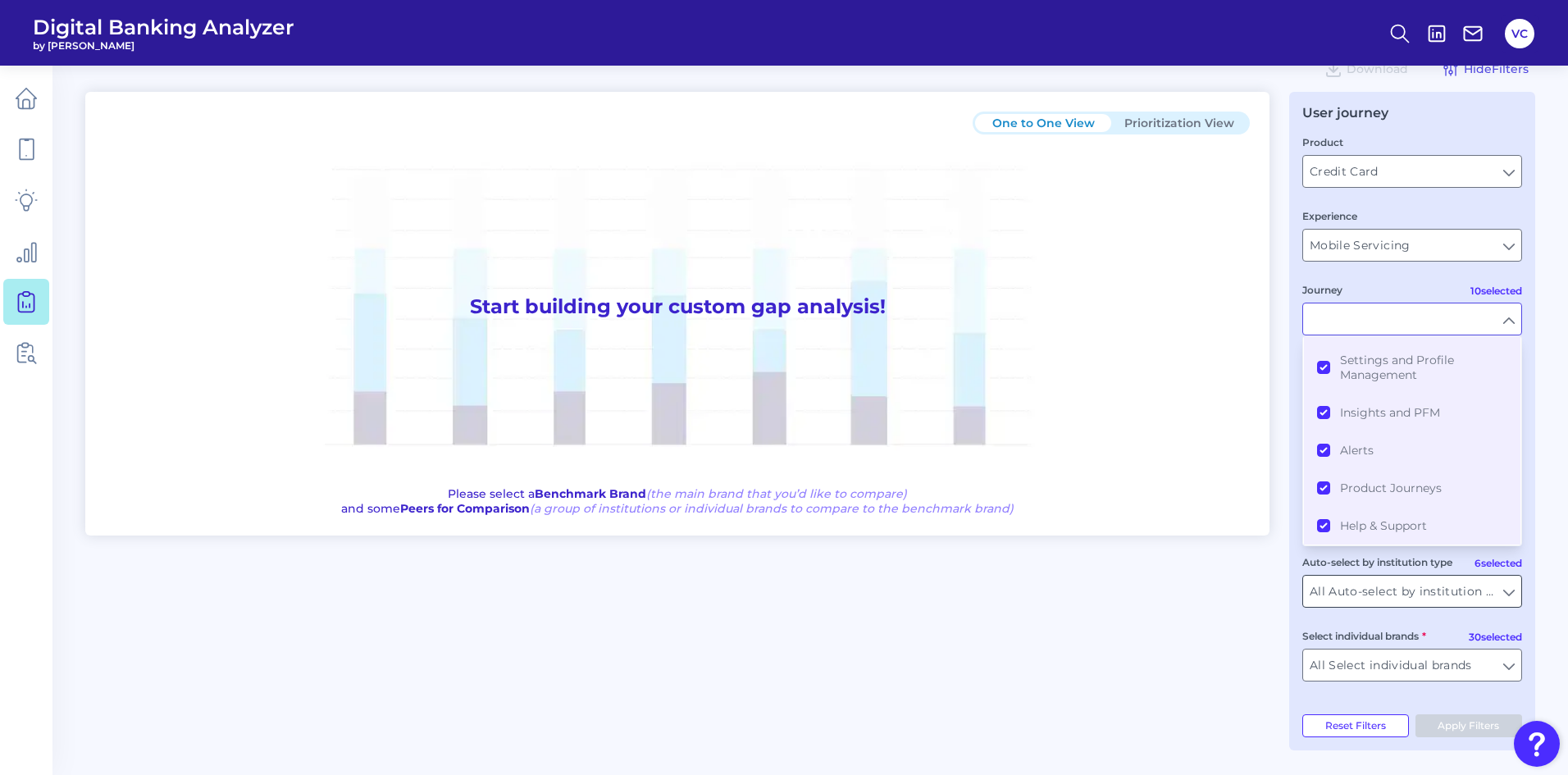
click at [1509, 594] on input "All Auto-select by institution types" at bounding box center [1412, 591] width 218 height 31
type input "All Journeys"
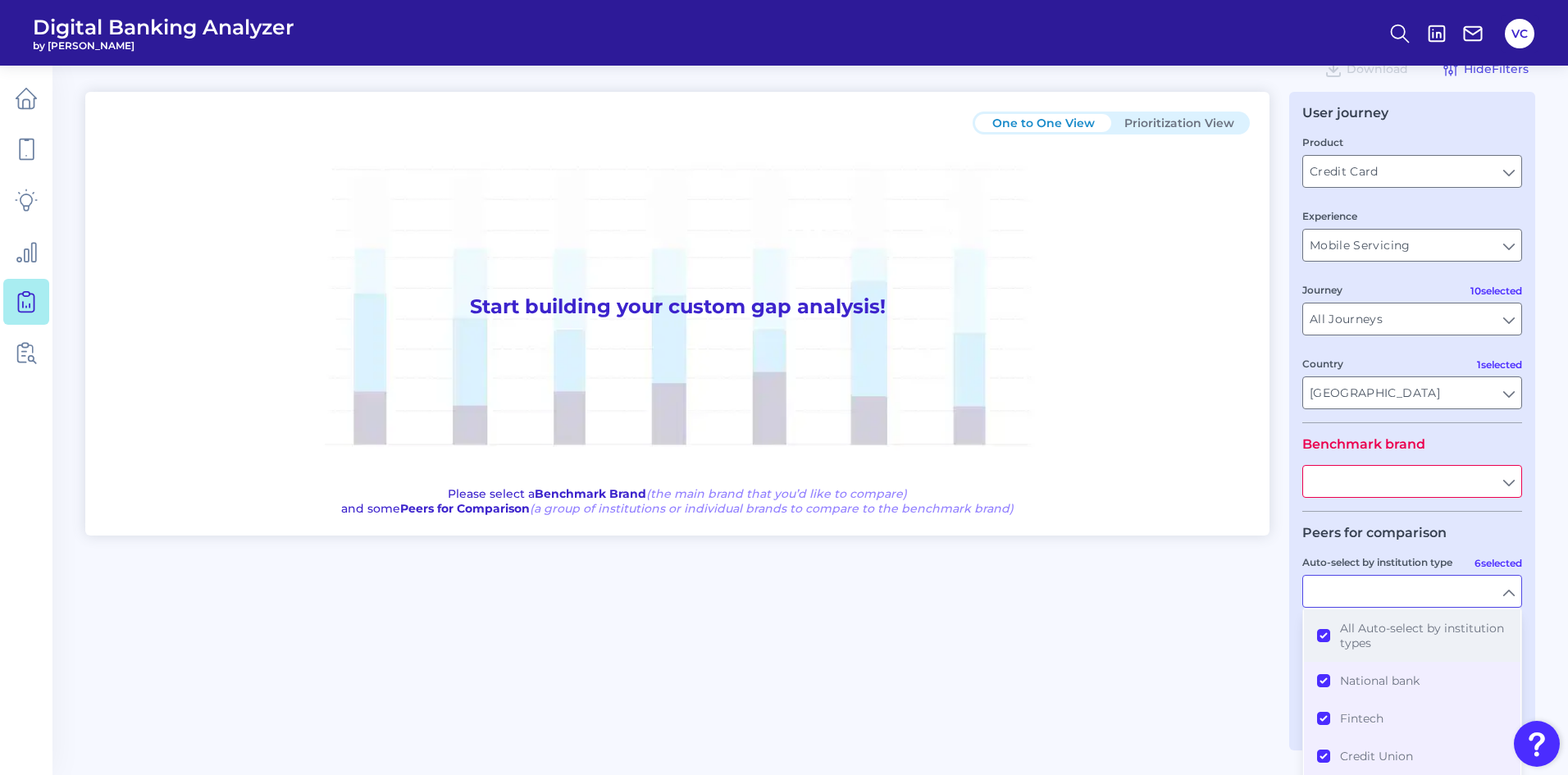
click at [1328, 631] on button "All Auto-select by institution types" at bounding box center [1412, 636] width 216 height 52
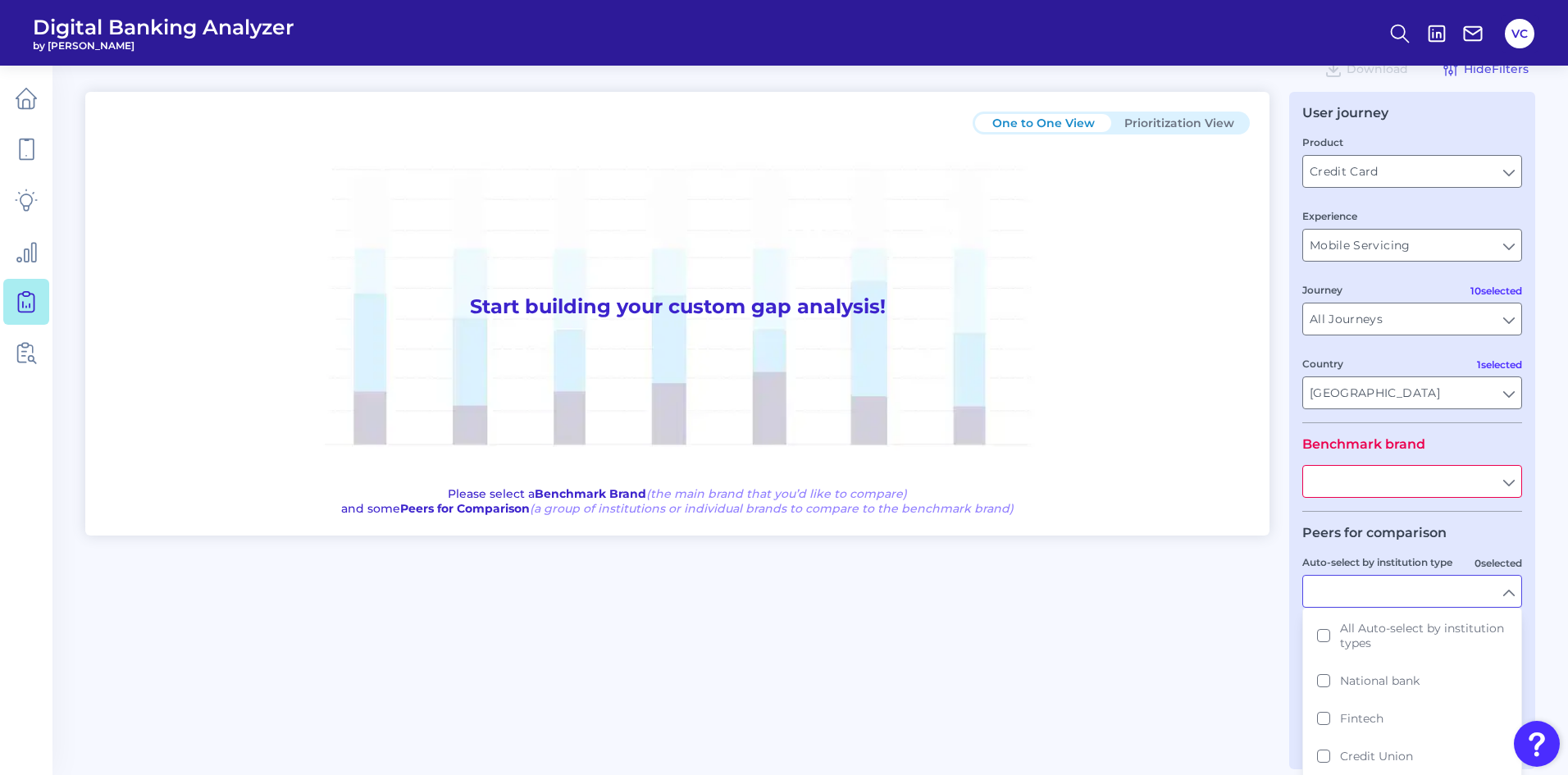
click at [1274, 637] on div "One to One View Prioritization View Start building your custom gap analysis! Pl…" at bounding box center [810, 431] width 1450 height 678
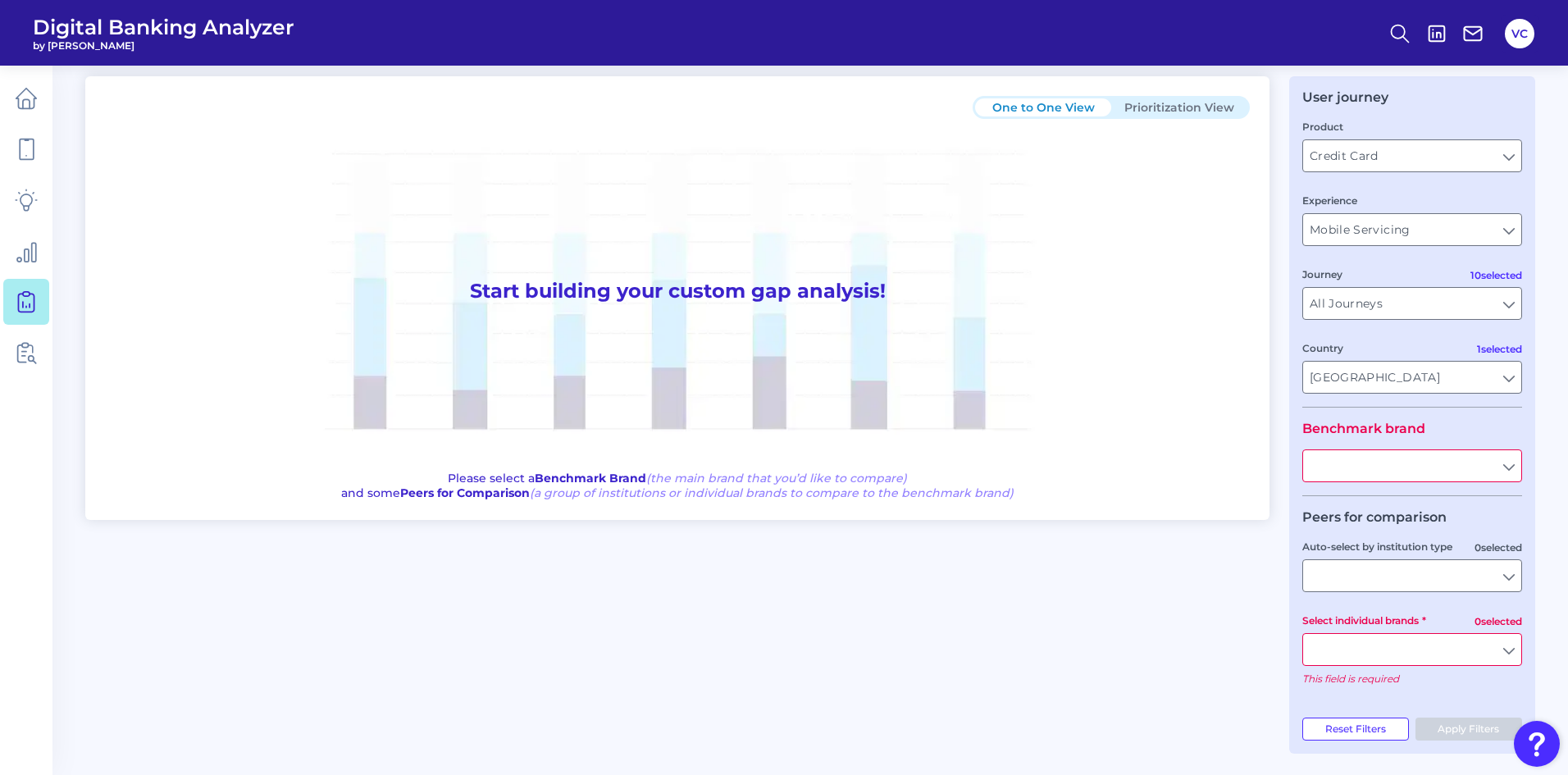
scroll to position [59, 0]
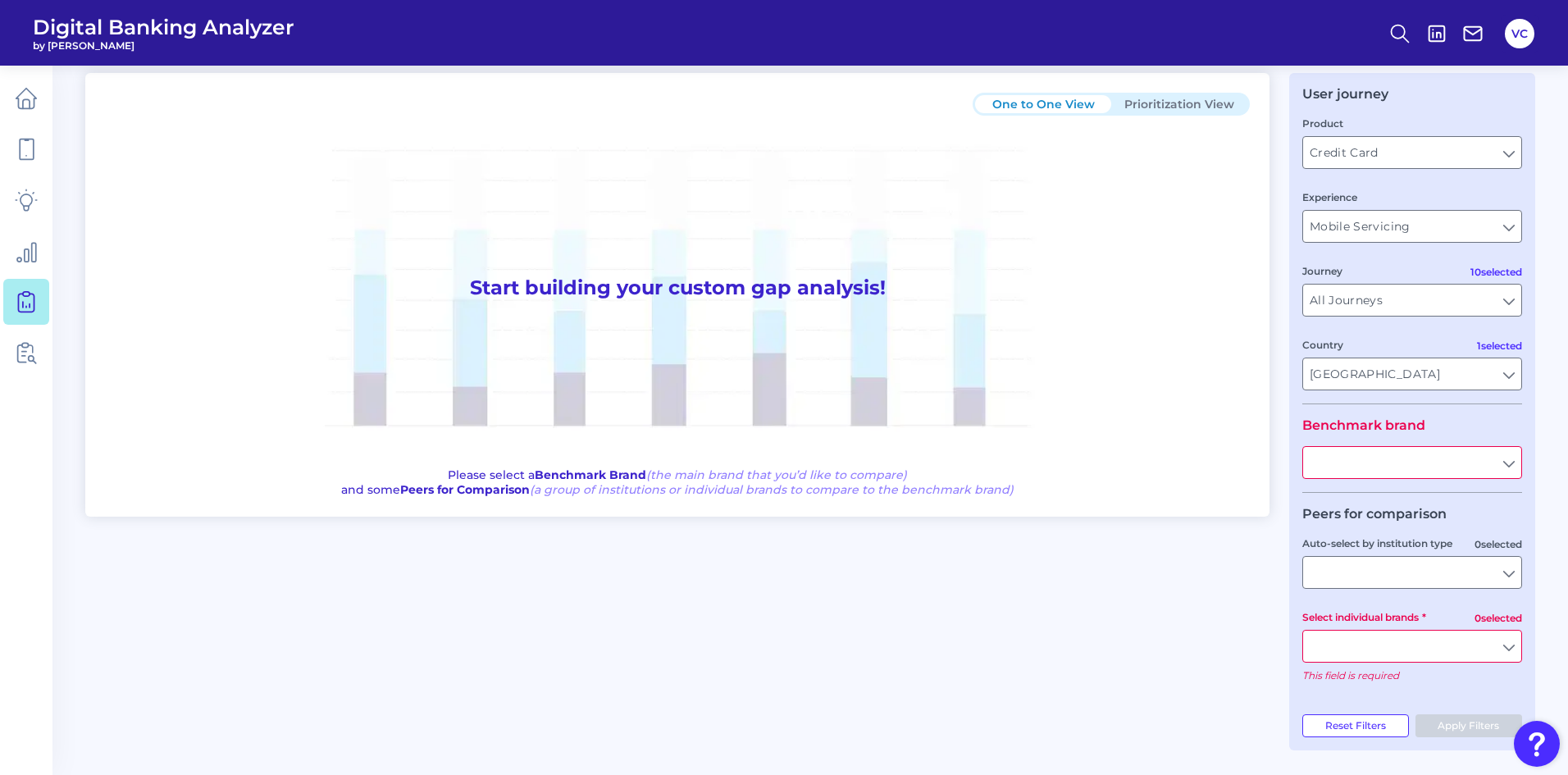
click at [1437, 645] on input "Select individual brands" at bounding box center [1412, 646] width 218 height 31
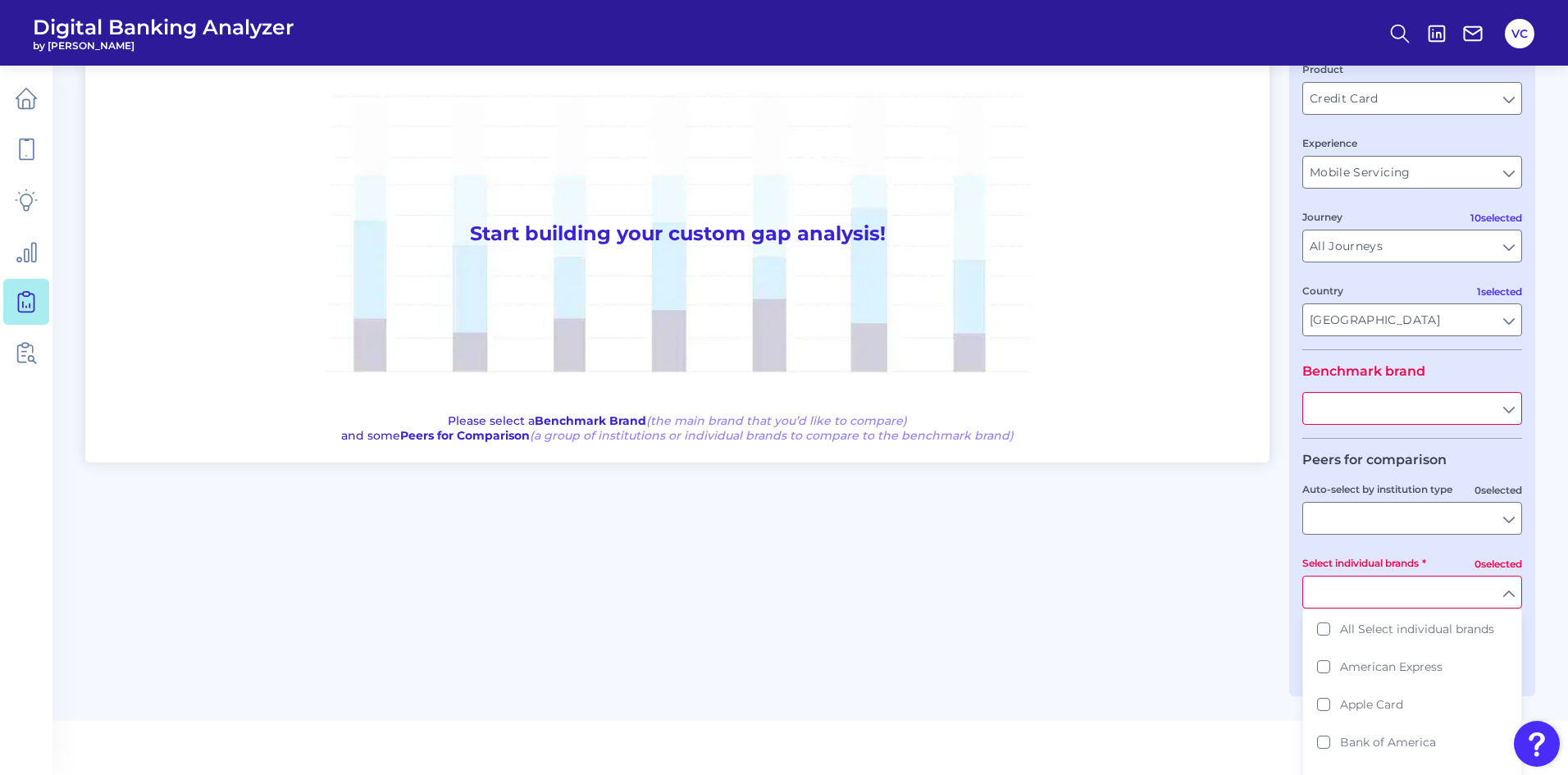
scroll to position [141, 0]
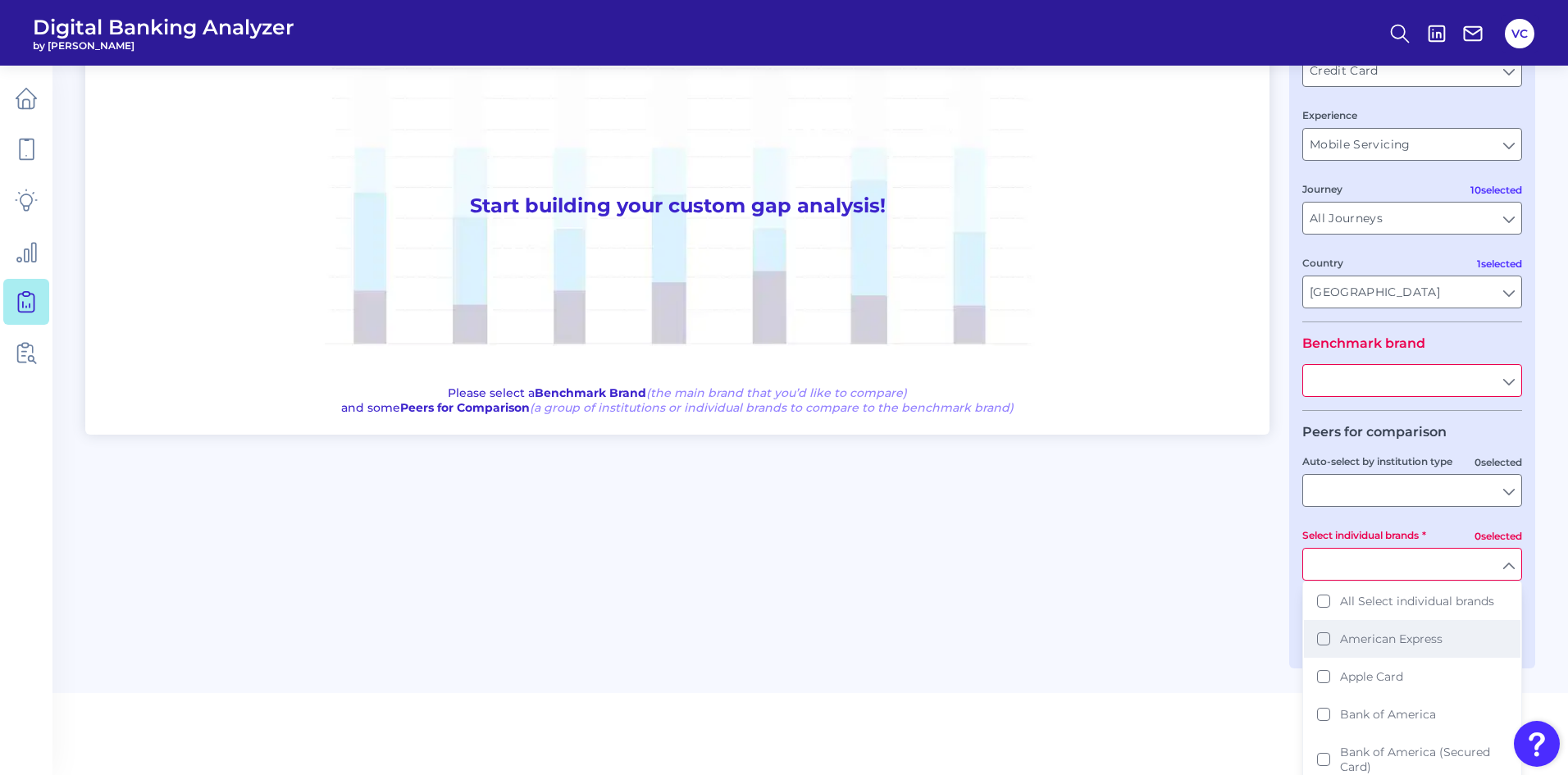
click at [1323, 641] on button "American Express" at bounding box center [1412, 639] width 216 height 38
click at [1246, 674] on html "Digital Banking Analyzer by Curinos VC Gap Analysis Download Hide Filters One t…" at bounding box center [784, 266] width 1568 height 816
type input "American Express"
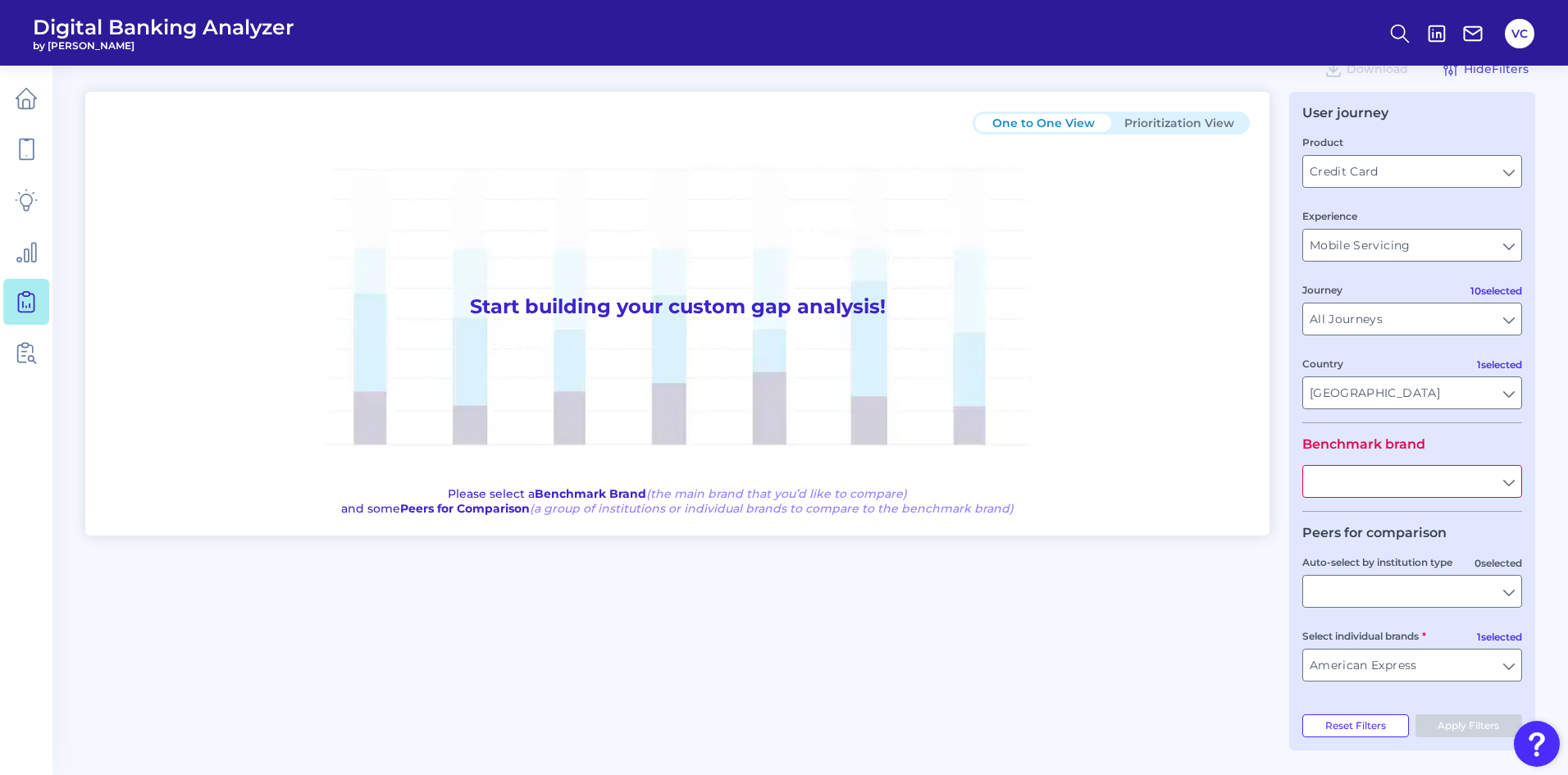
scroll to position [41, 0]
click at [1498, 483] on input "text" at bounding box center [1412, 481] width 218 height 31
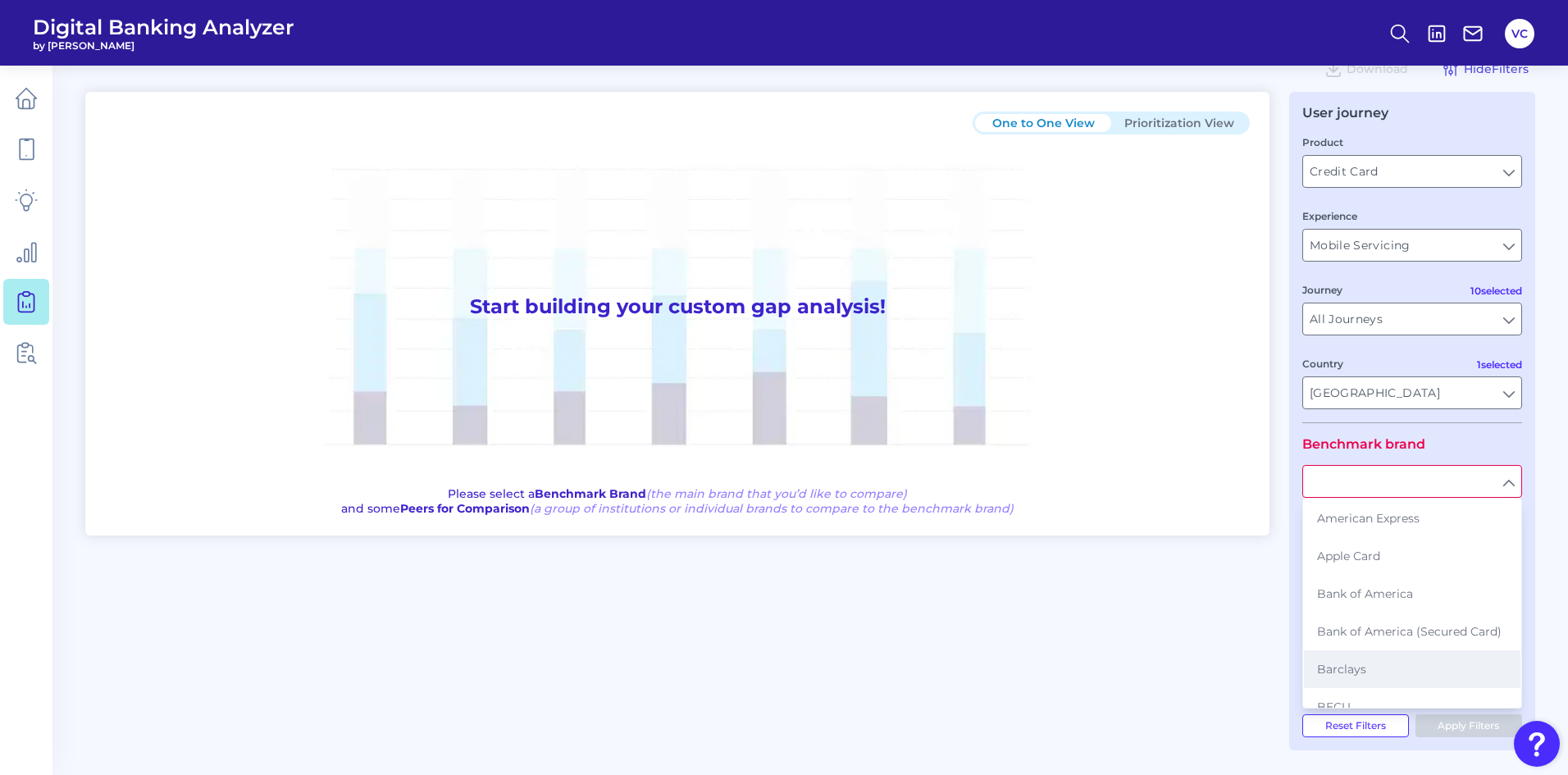
click at [1367, 659] on button "Barclays" at bounding box center [1412, 669] width 216 height 38
type input "Barclays"
type input "All Auto-select by institution types"
type input "All Select individual brands"
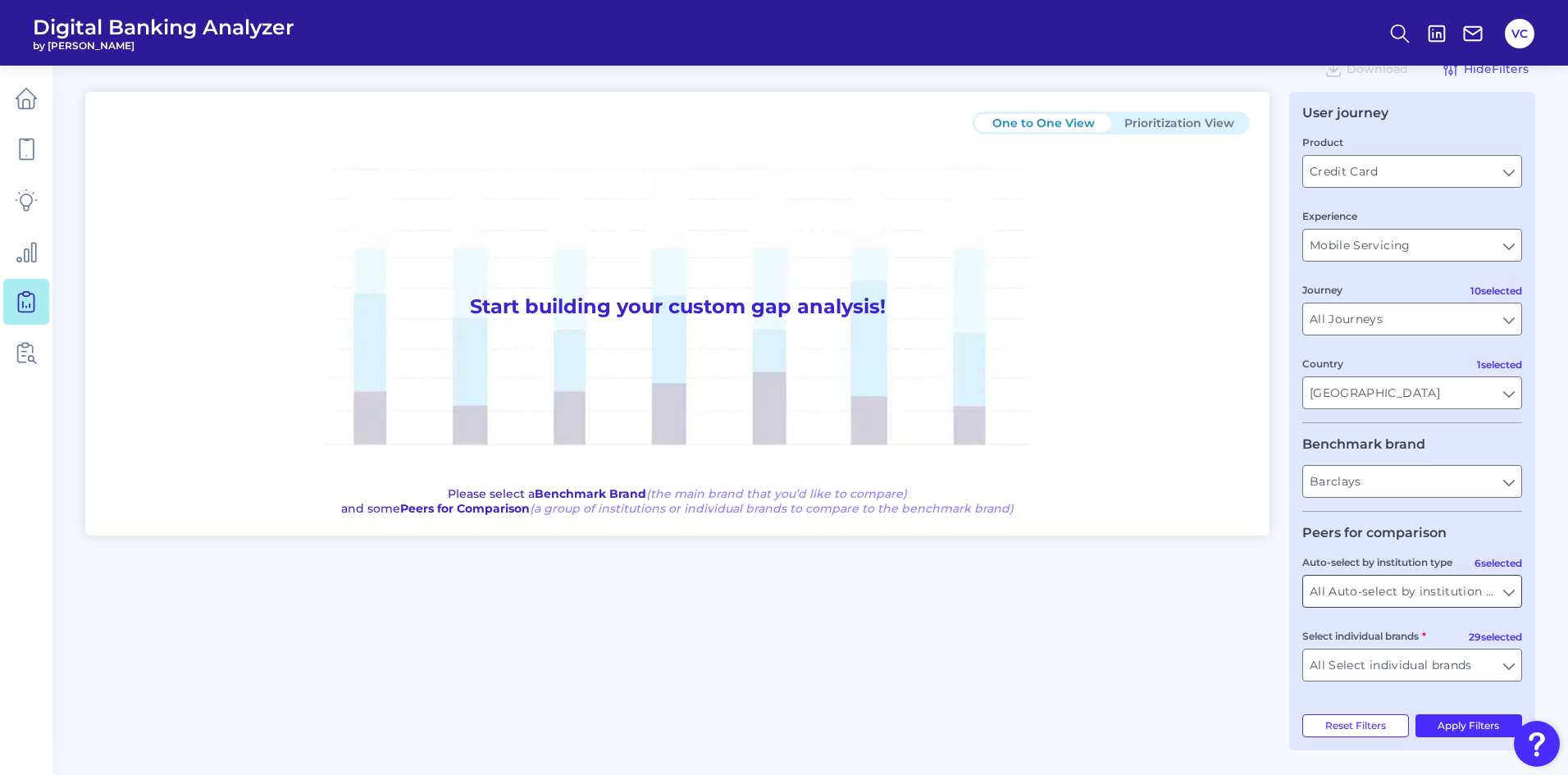
click at [1447, 590] on input "All Auto-select by institution types" at bounding box center [1412, 591] width 218 height 31
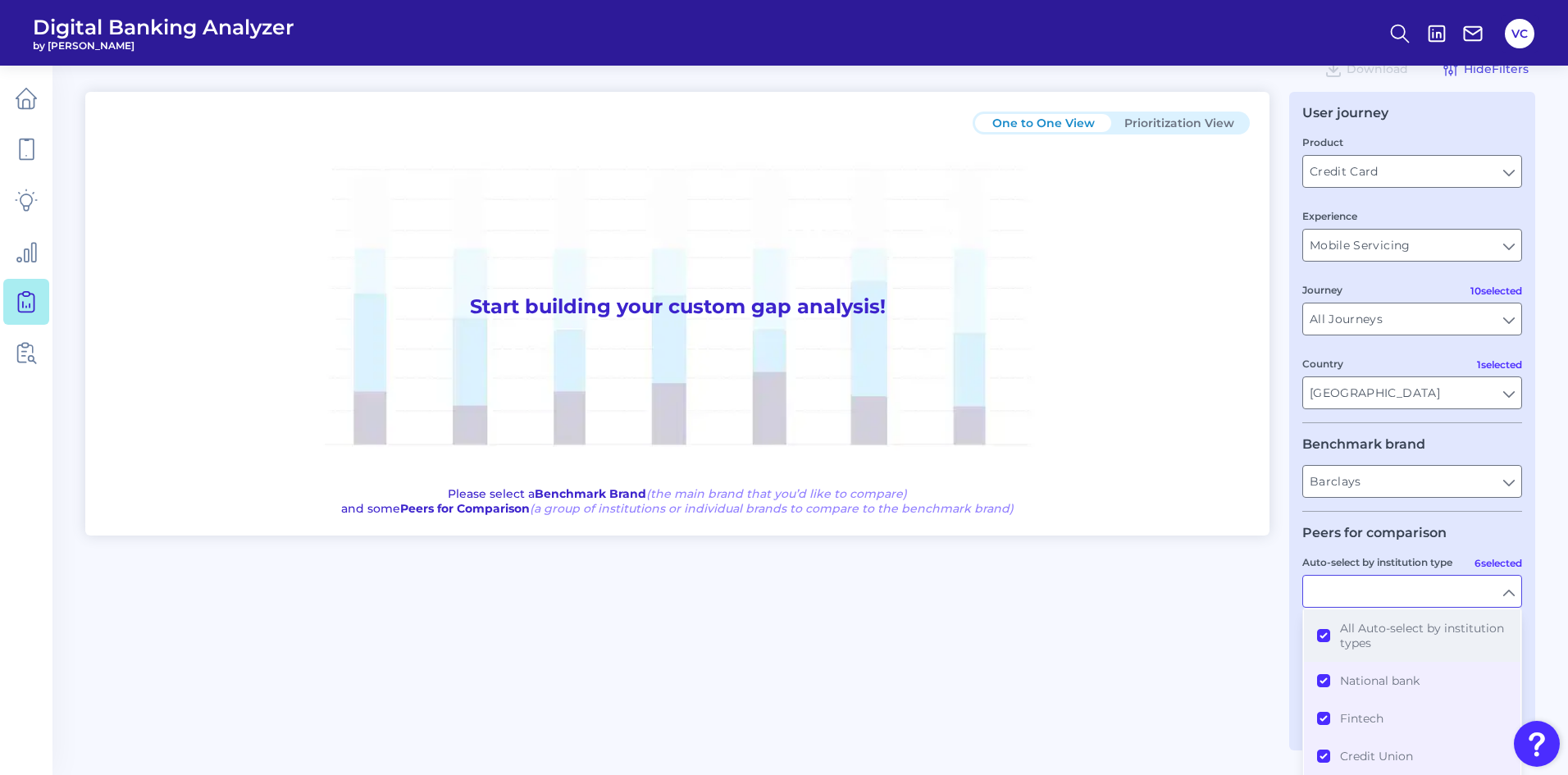
click at [1327, 630] on button "All Auto-select by institution types" at bounding box center [1412, 636] width 216 height 52
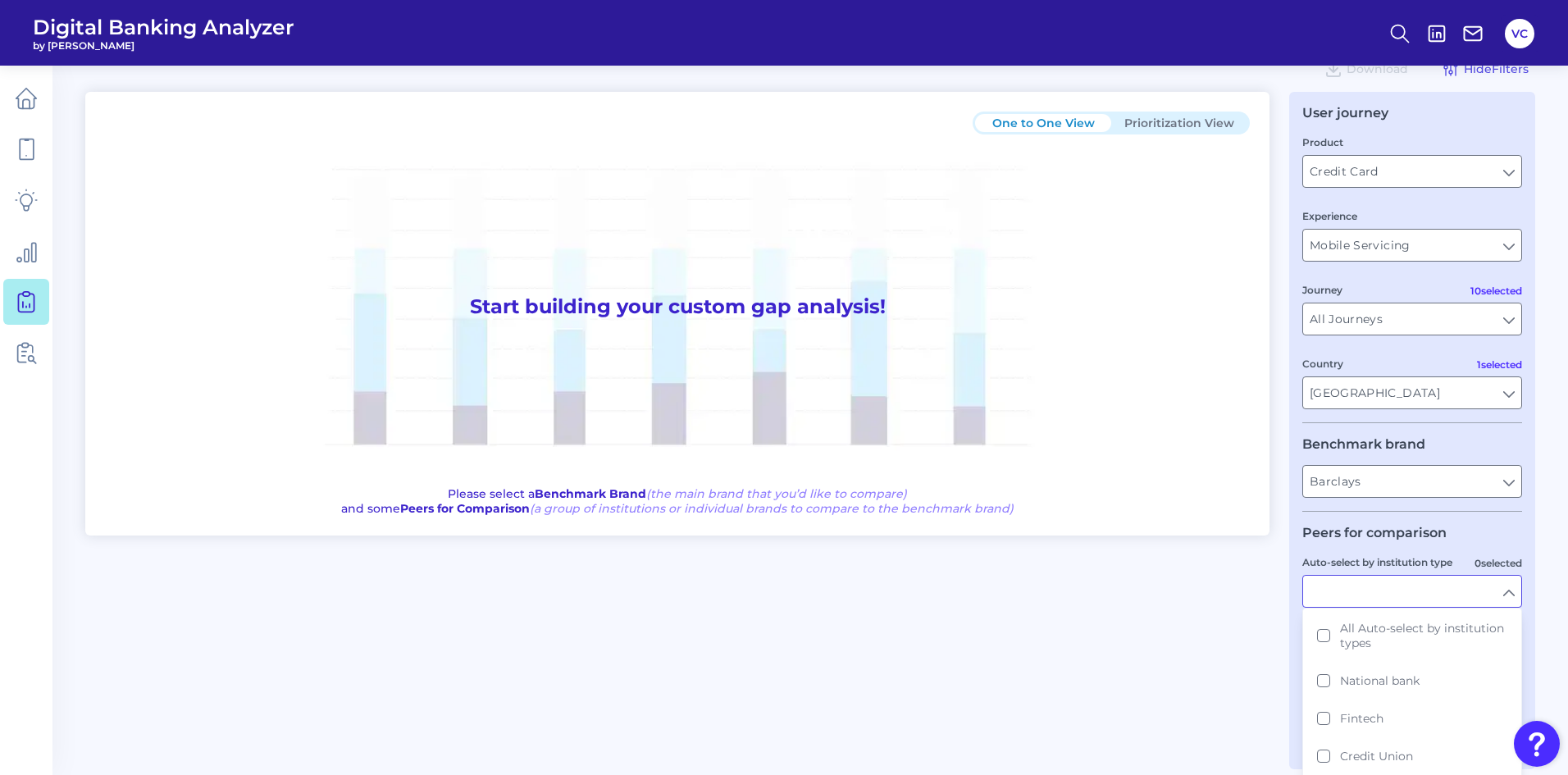
click at [1277, 644] on div "One to One View Prioritization View Start building your custom gap analysis! Pl…" at bounding box center [810, 431] width 1450 height 678
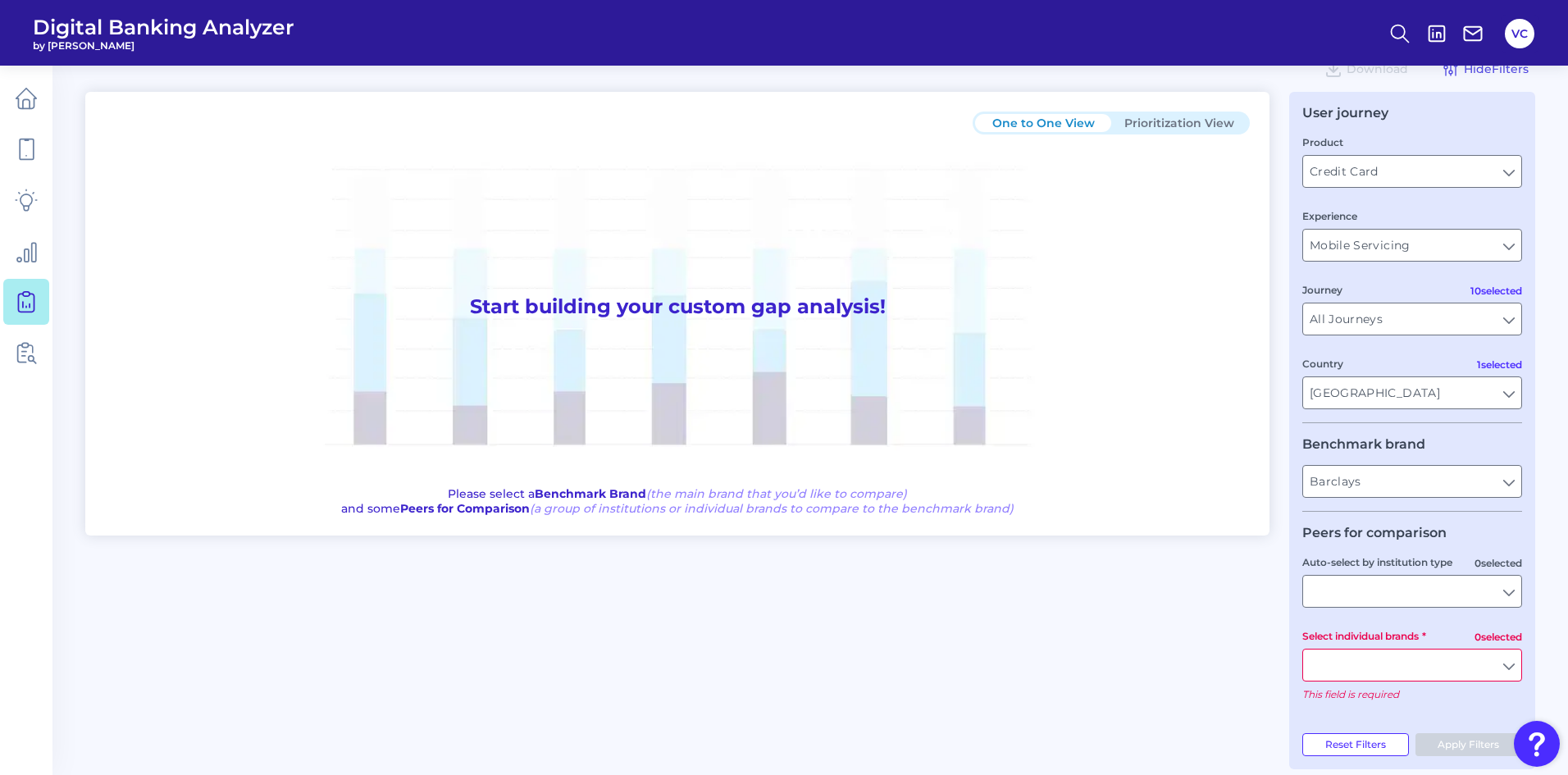
click at [1369, 673] on input "Select individual brands" at bounding box center [1412, 665] width 218 height 31
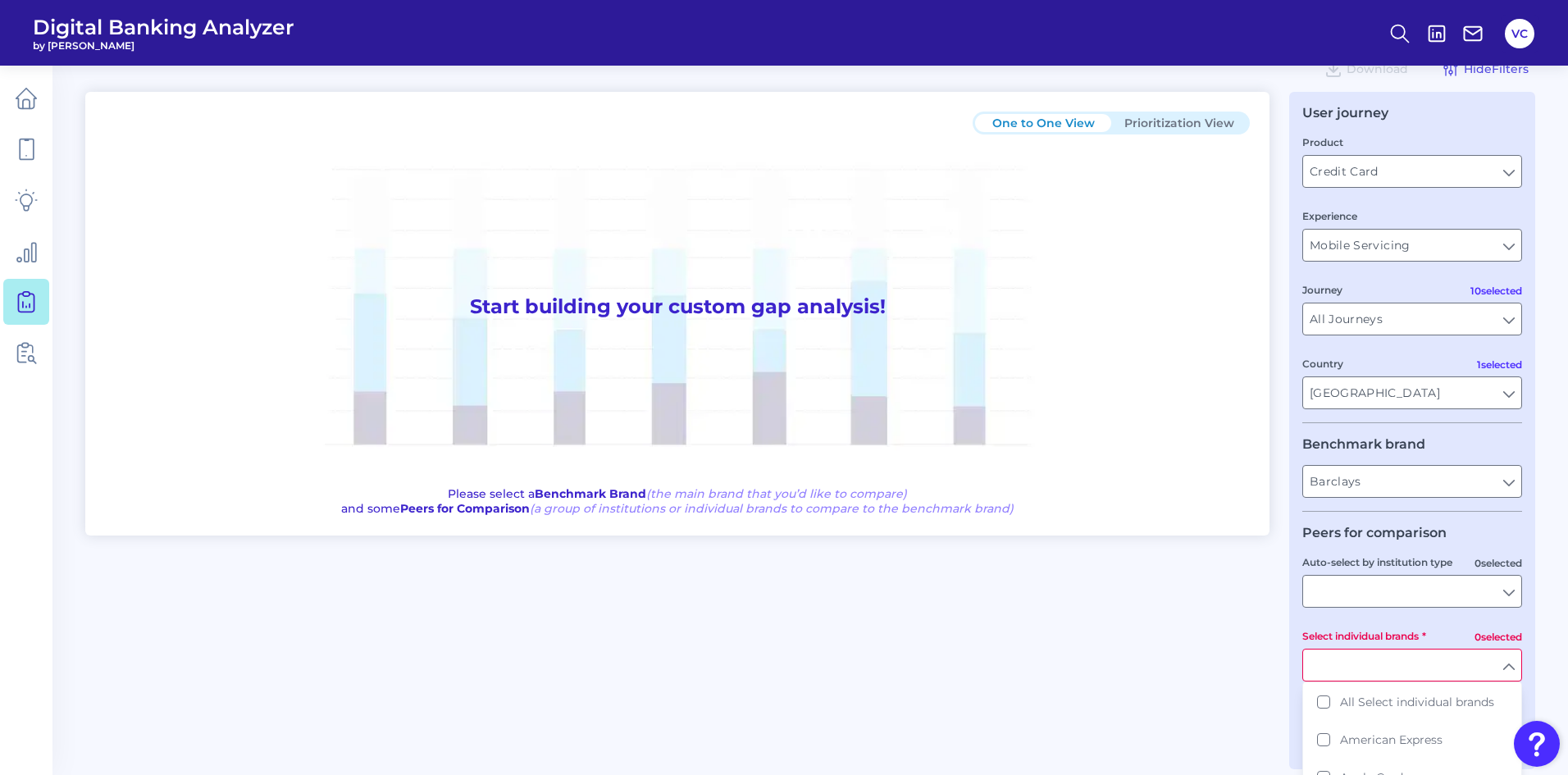
scroll to position [123, 0]
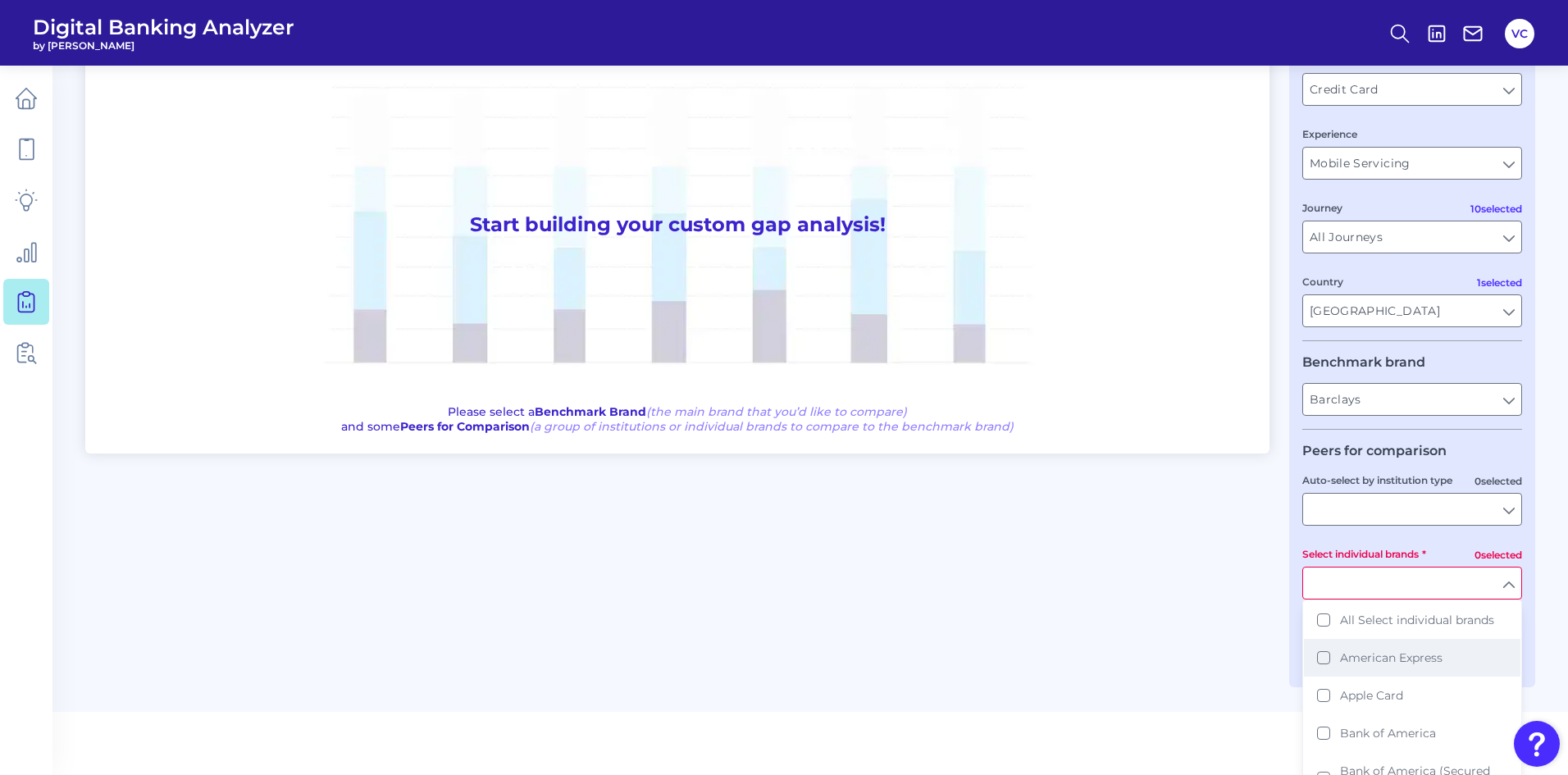
click at [1330, 655] on button "American Express" at bounding box center [1412, 658] width 216 height 38
click at [1263, 651] on div "One to One View Prioritization View Start building your custom gap analysis! Pl…" at bounding box center [810, 339] width 1450 height 658
type input "American Express"
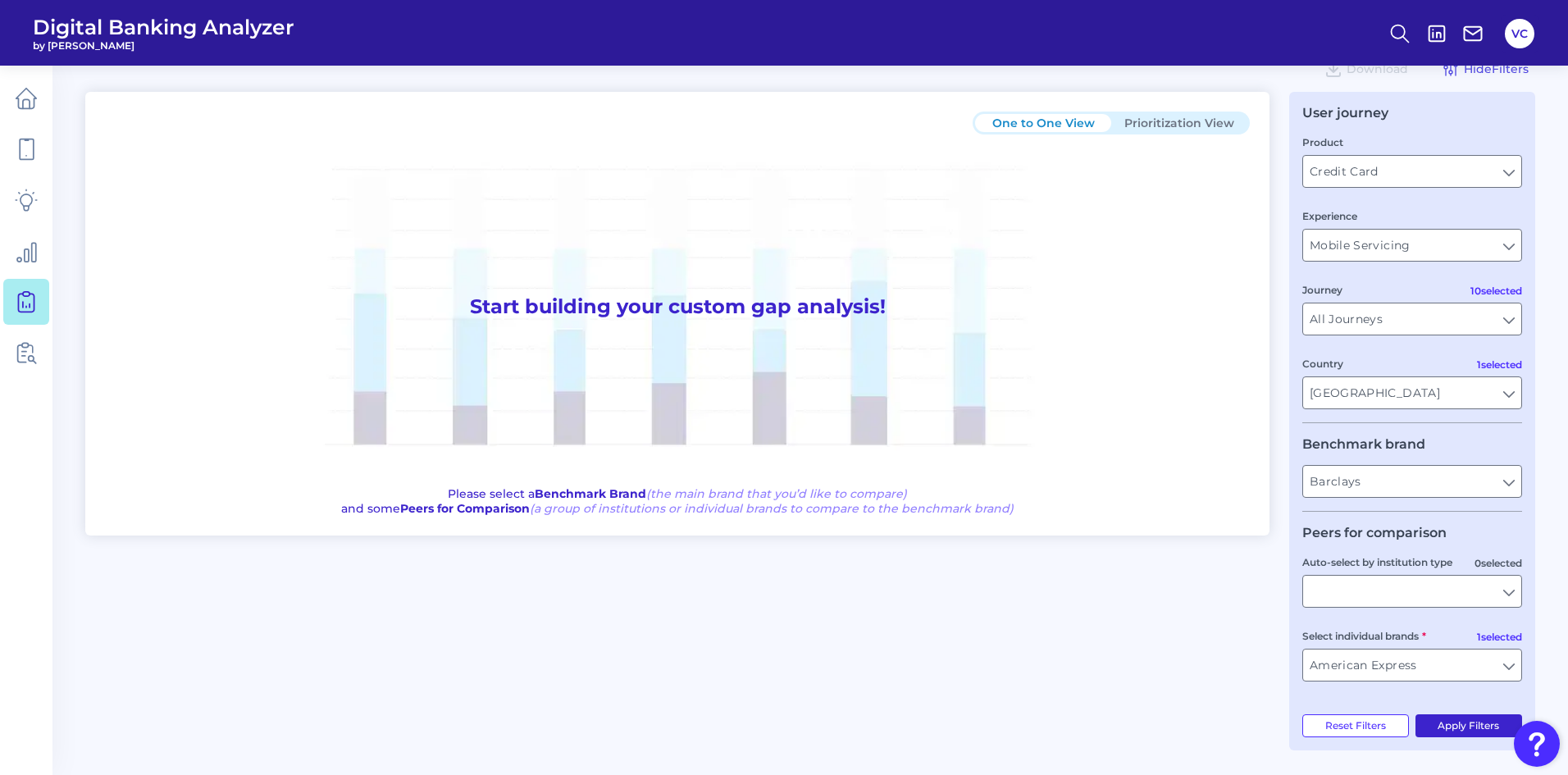
click at [1451, 725] on button "Apply Filters" at bounding box center [1468, 725] width 107 height 23
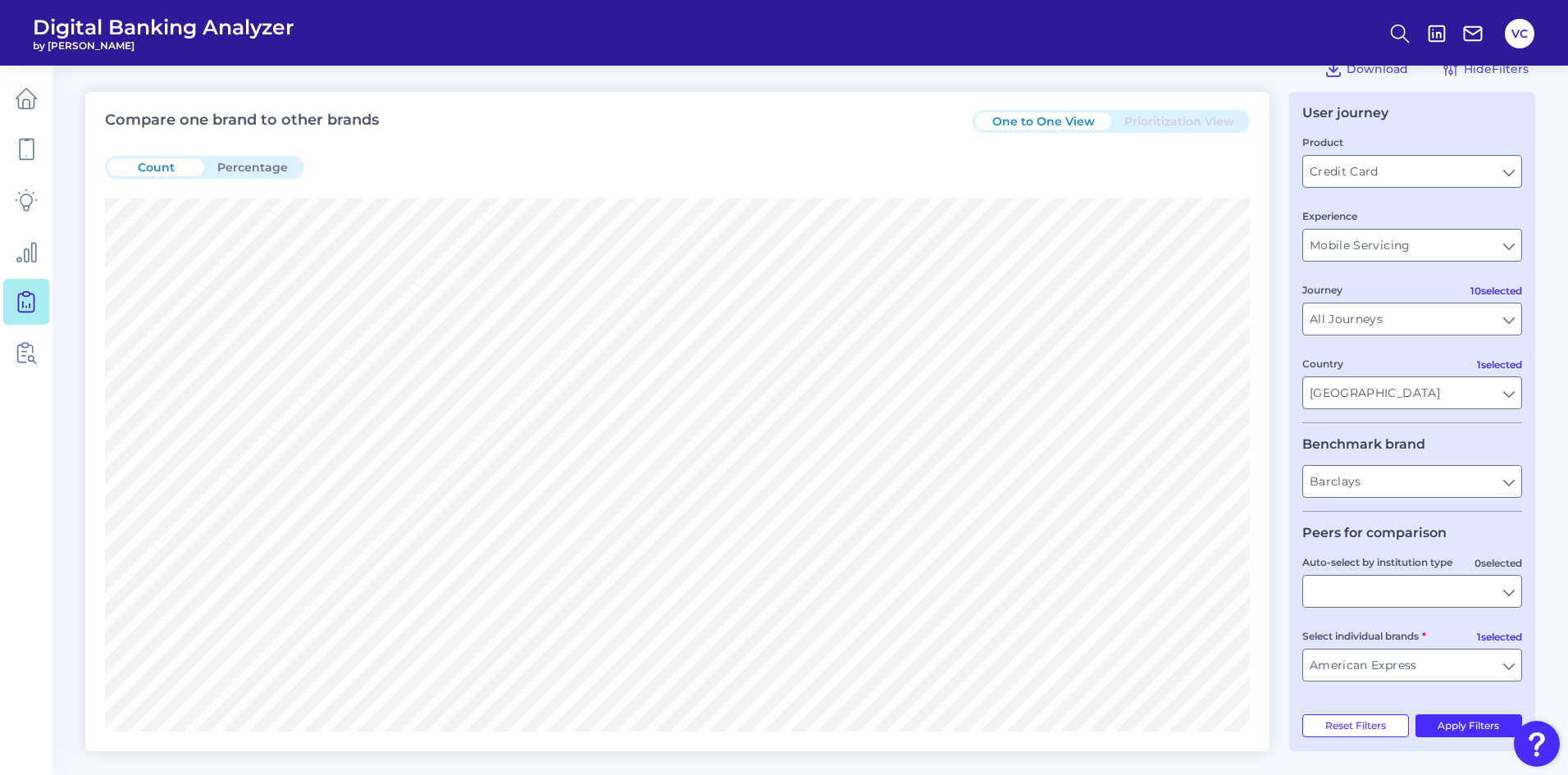
click at [248, 163] on button "Percentage" at bounding box center [253, 166] width 97 height 18
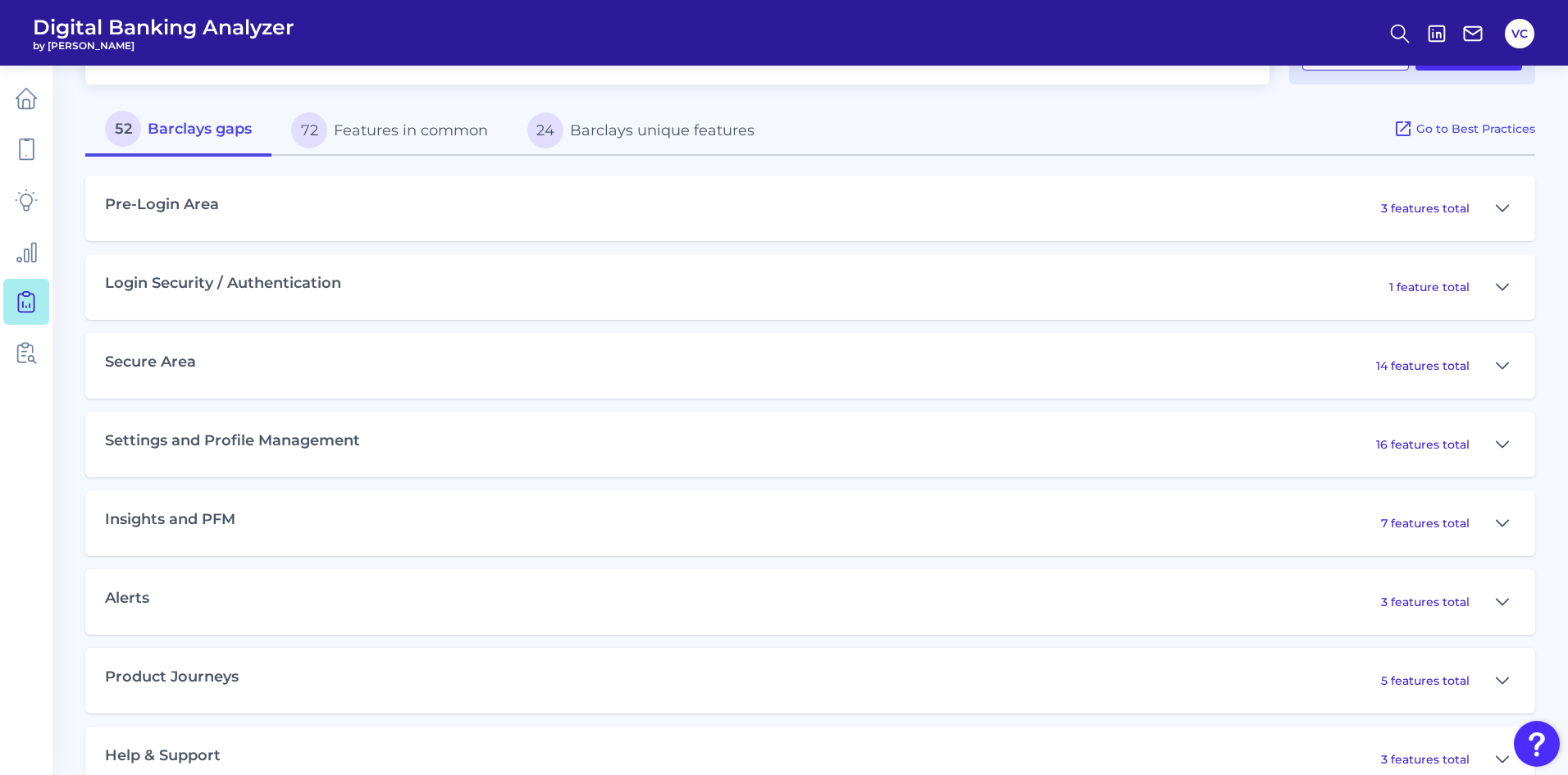
scroll to position [749, 0]
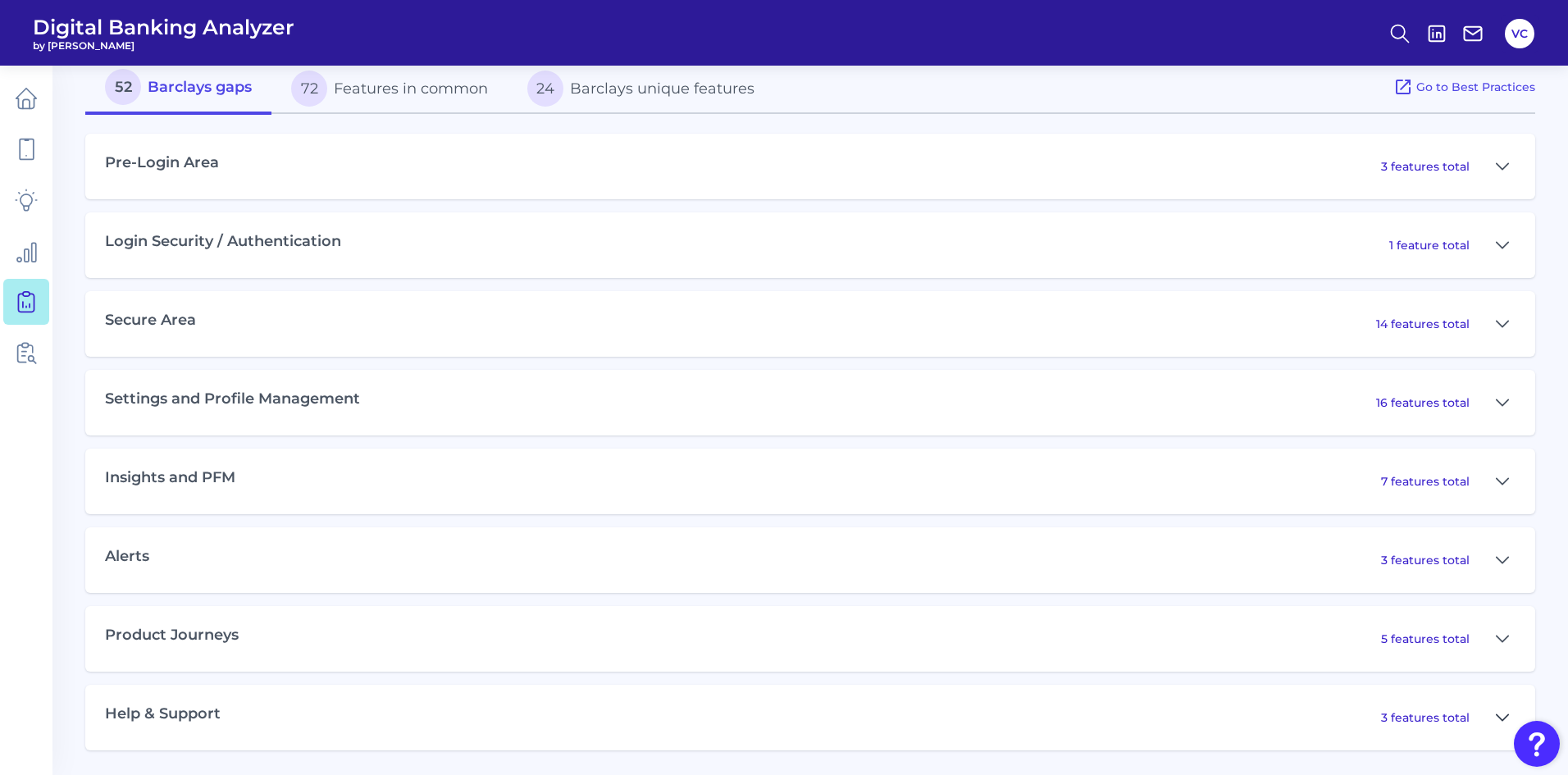
click at [1503, 717] on icon at bounding box center [1503, 718] width 14 height 19
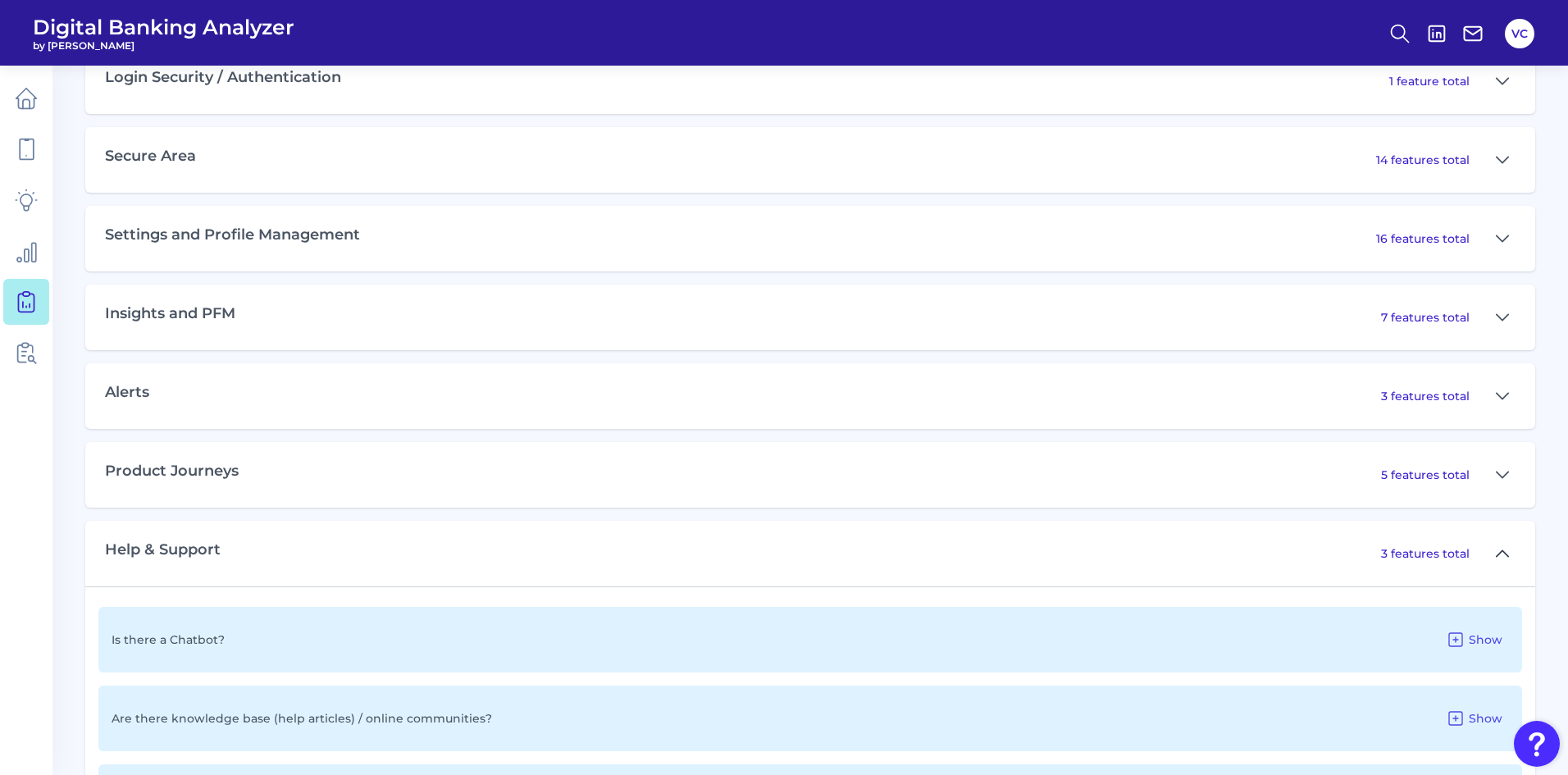
scroll to position [995, 0]
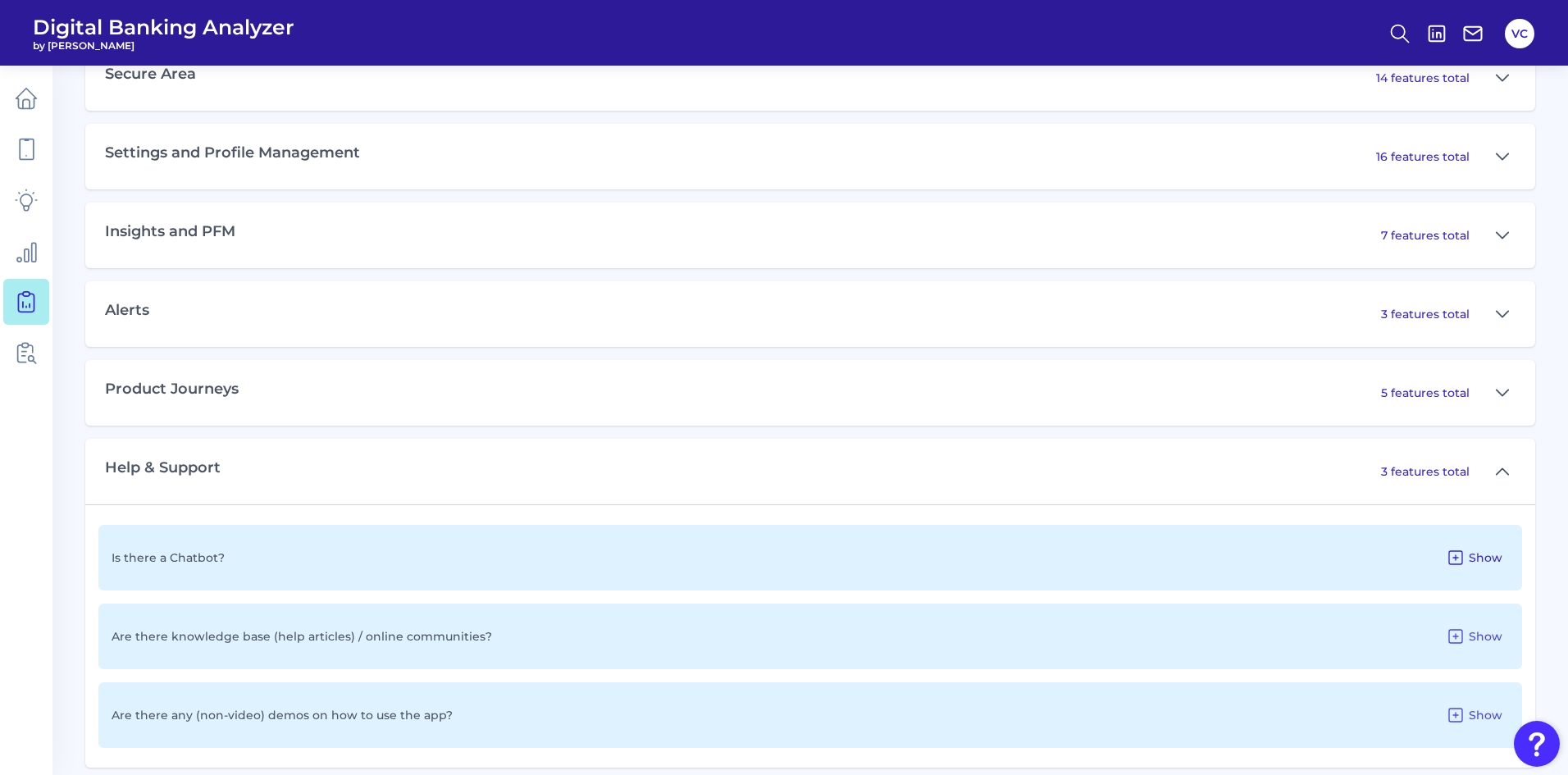
click at [1465, 555] on icon at bounding box center [1455, 557] width 19 height 19
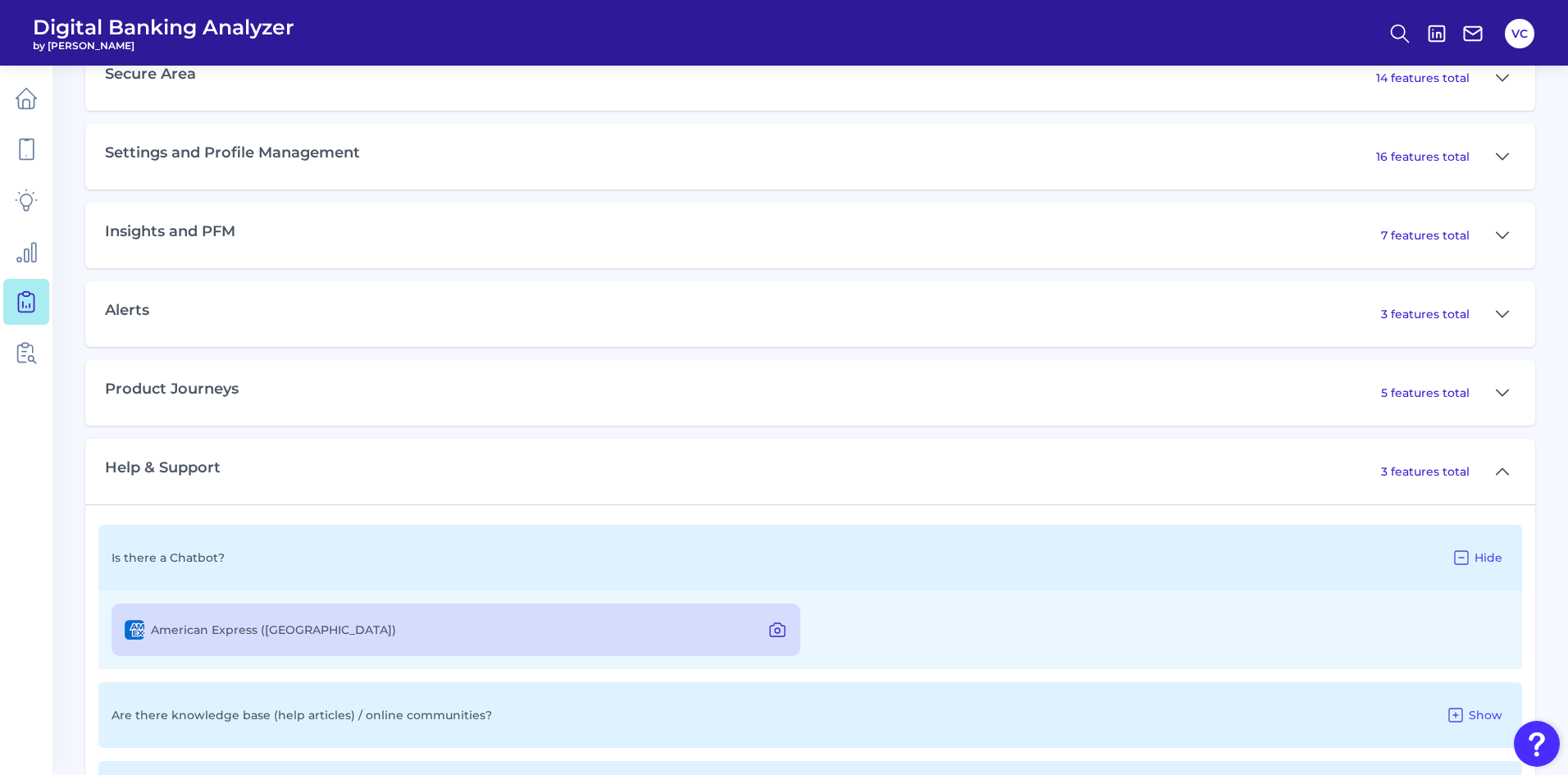
click at [784, 630] on icon at bounding box center [777, 630] width 19 height 19
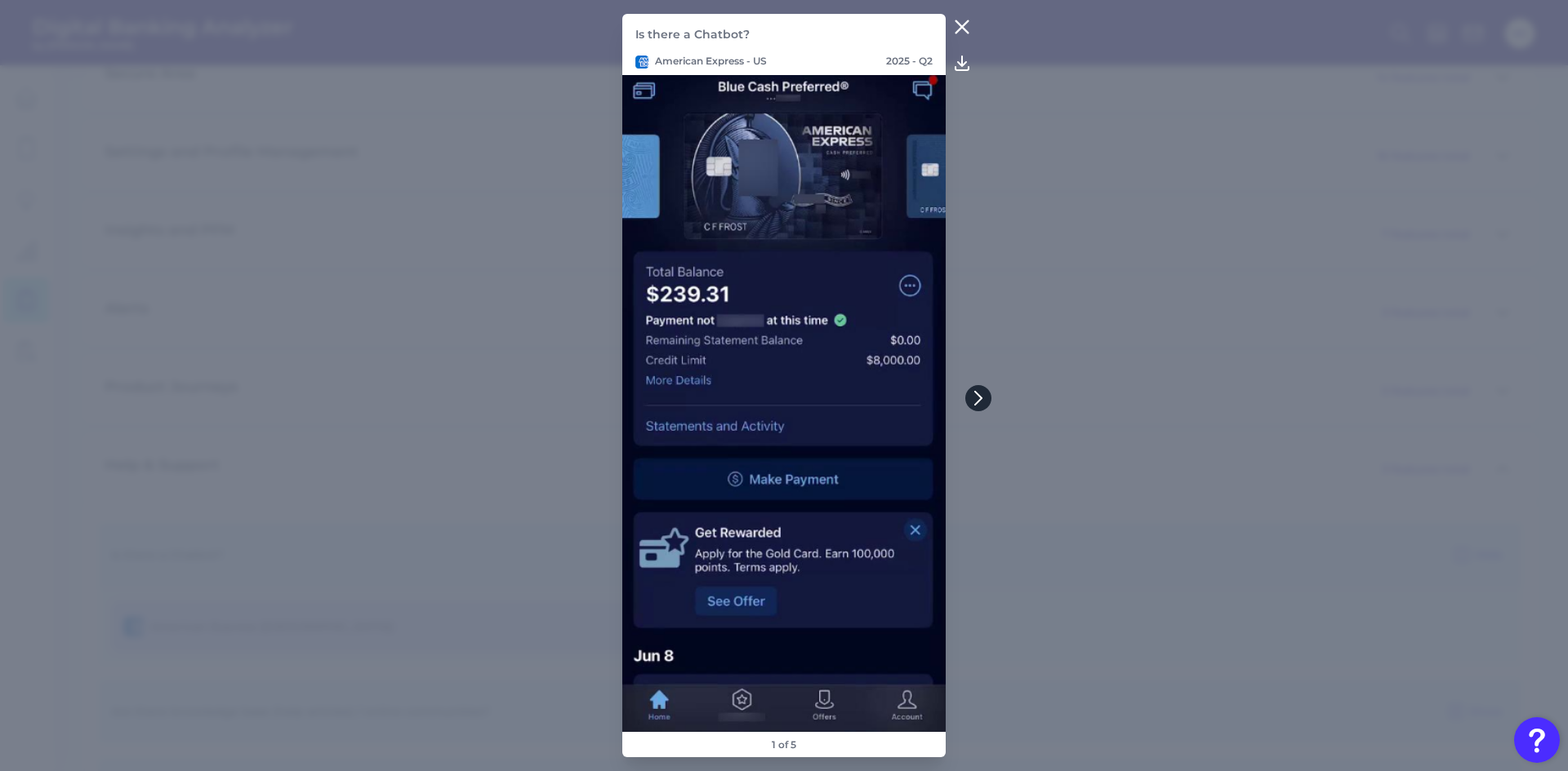
click at [975, 392] on icon at bounding box center [978, 399] width 7 height 13
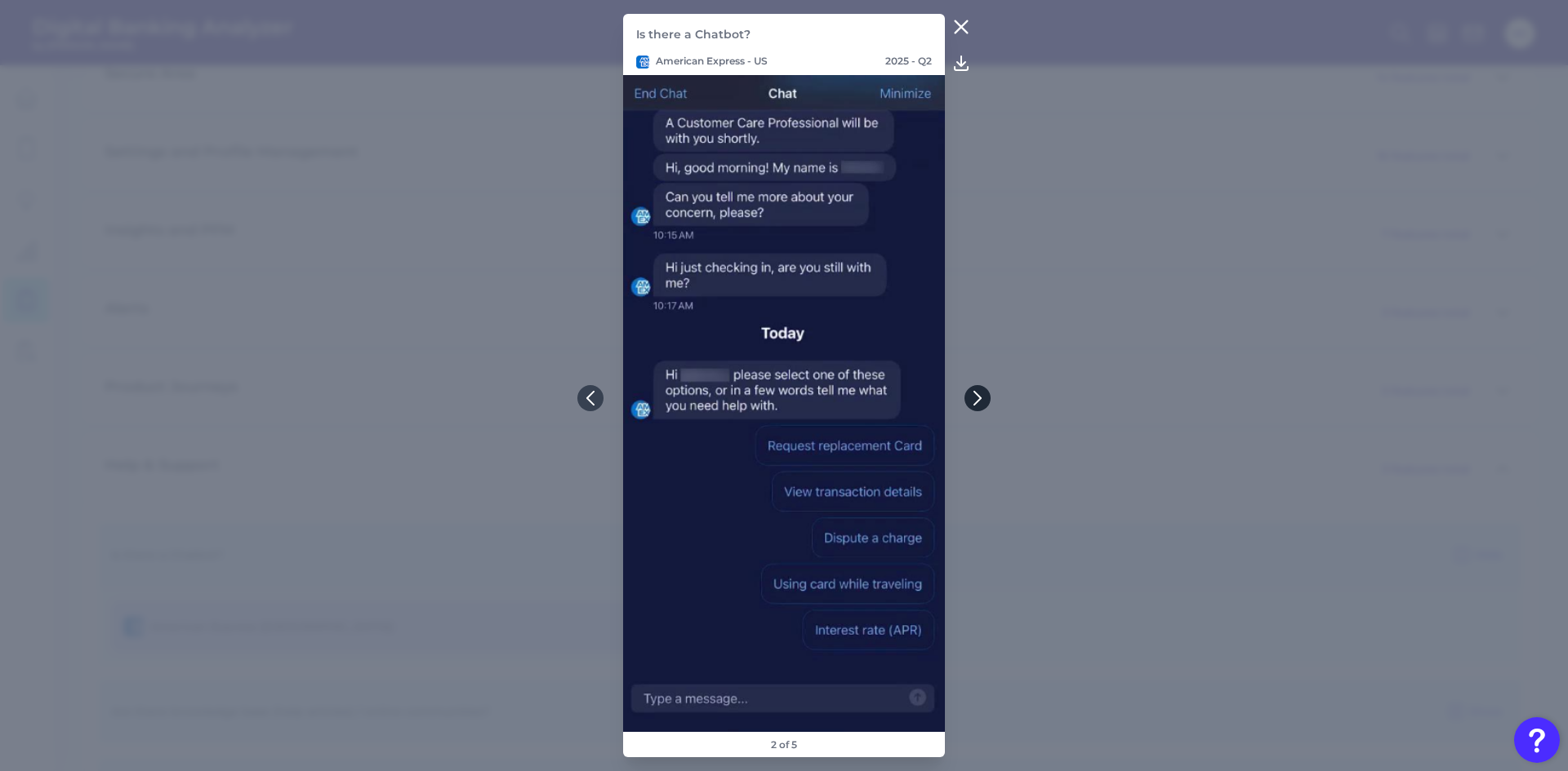
click at [973, 396] on icon at bounding box center [977, 398] width 14 height 14
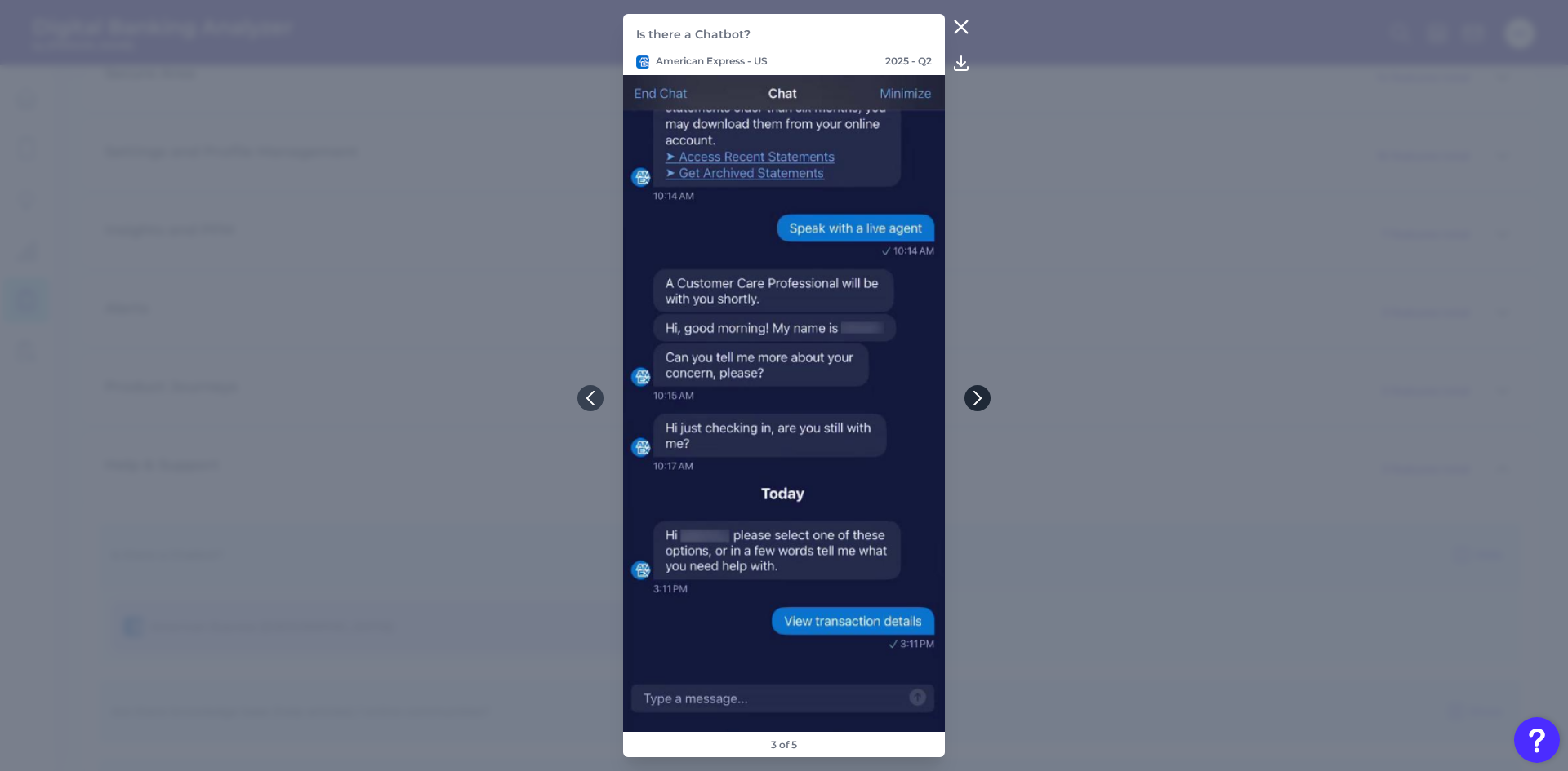
click at [977, 394] on icon at bounding box center [977, 399] width 7 height 13
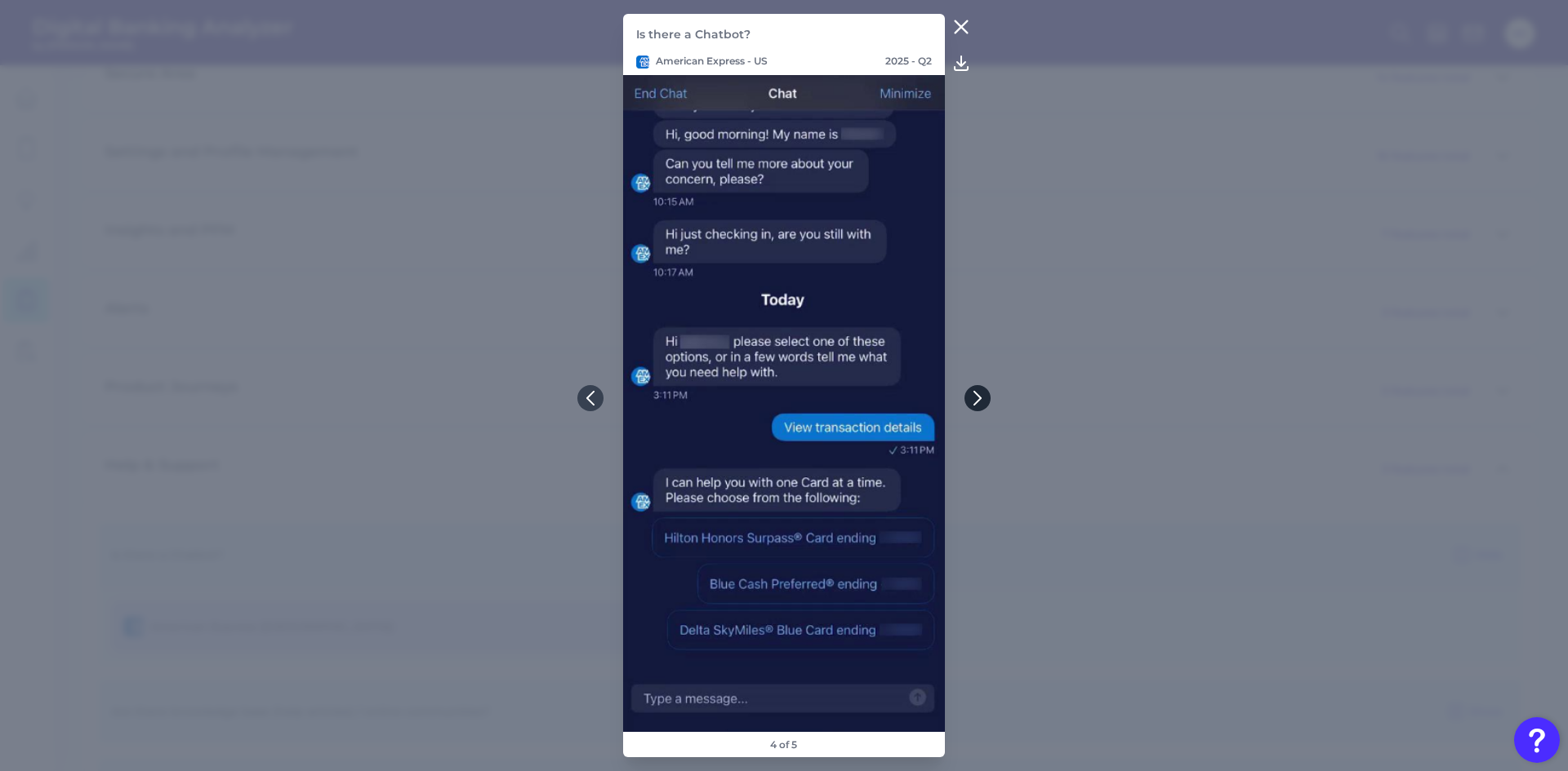
click at [980, 396] on icon at bounding box center [977, 398] width 14 height 14
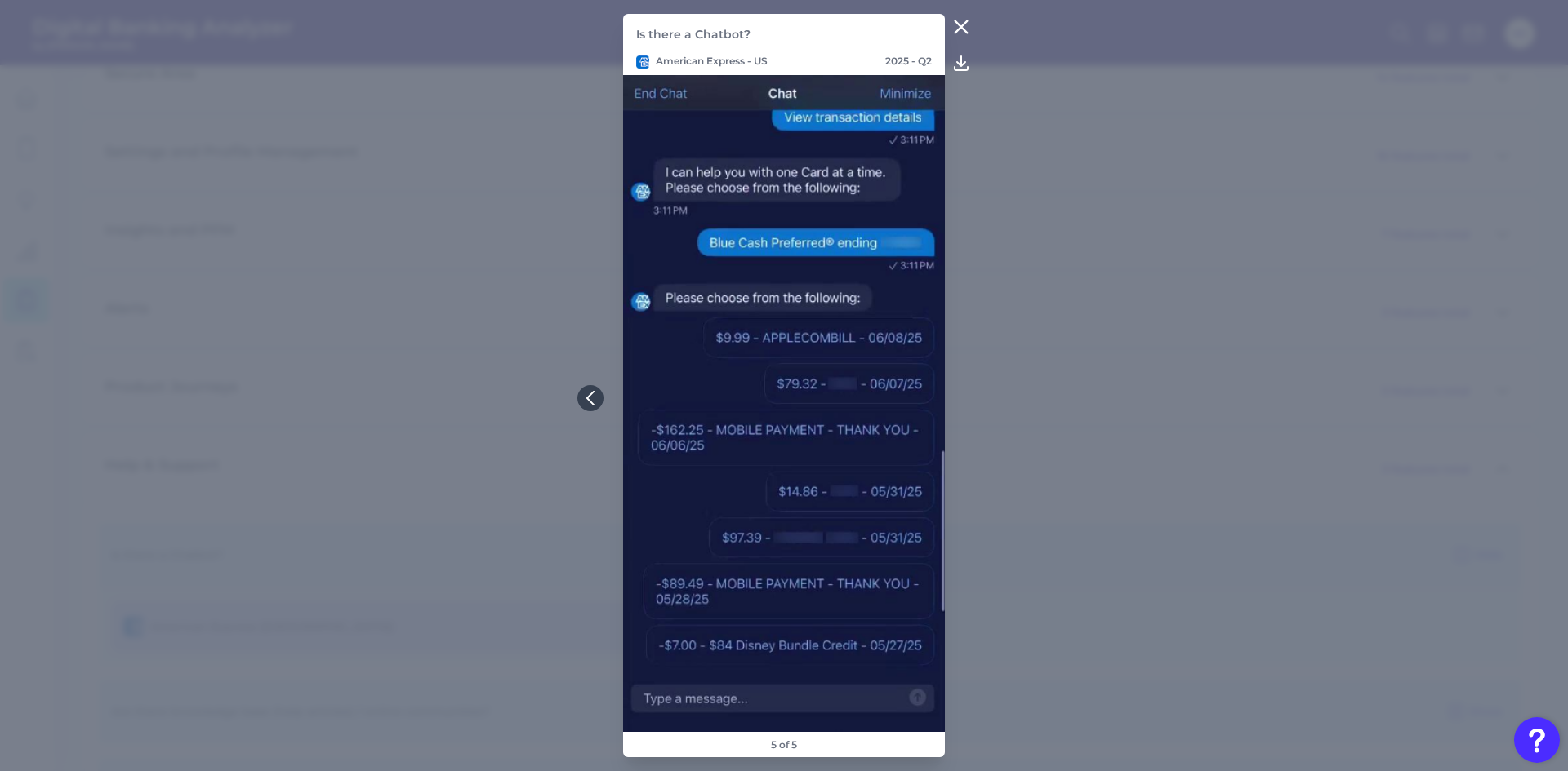
click at [957, 18] on icon at bounding box center [961, 26] width 19 height 19
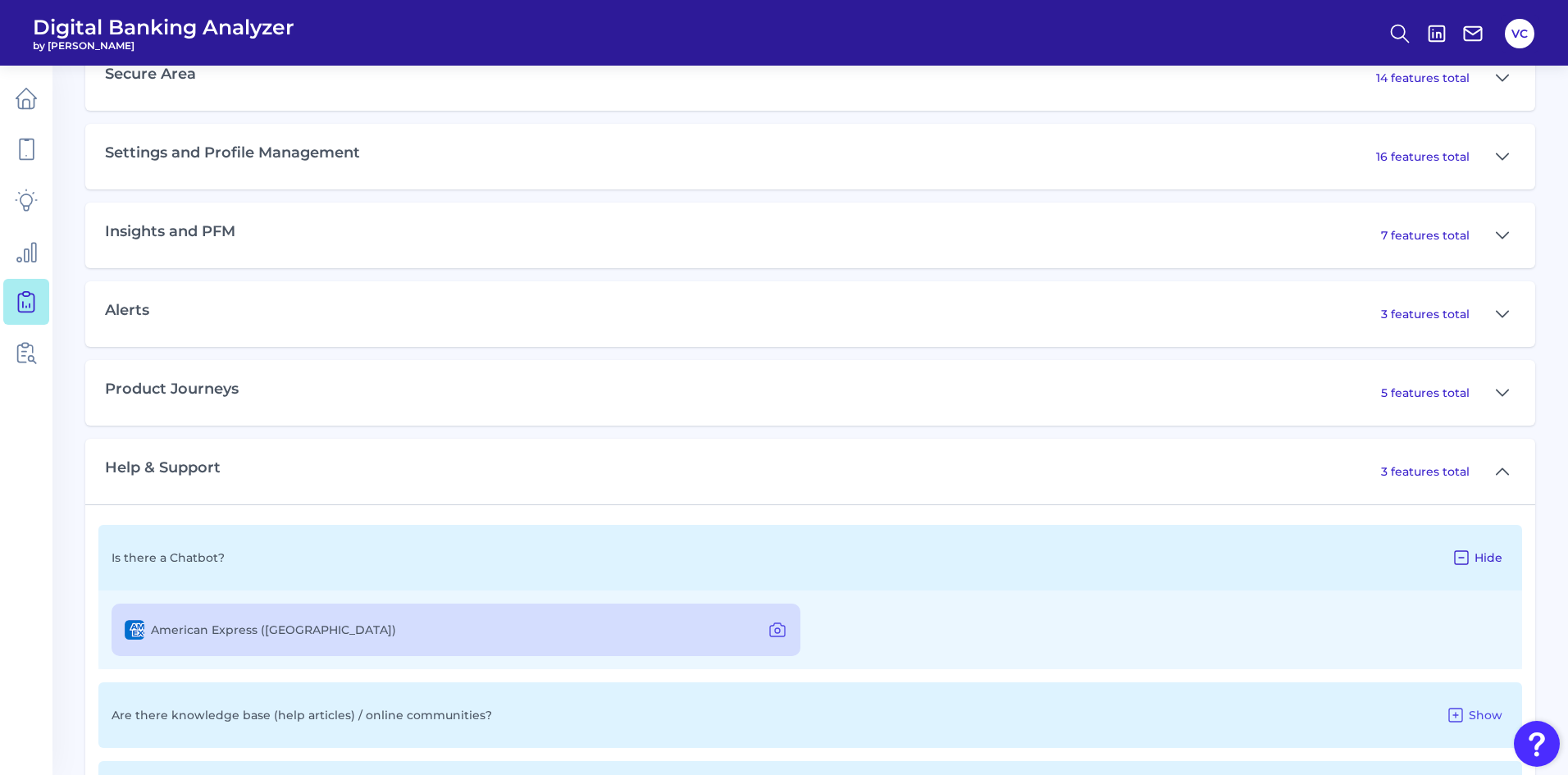
click at [1465, 559] on icon at bounding box center [1461, 557] width 19 height 19
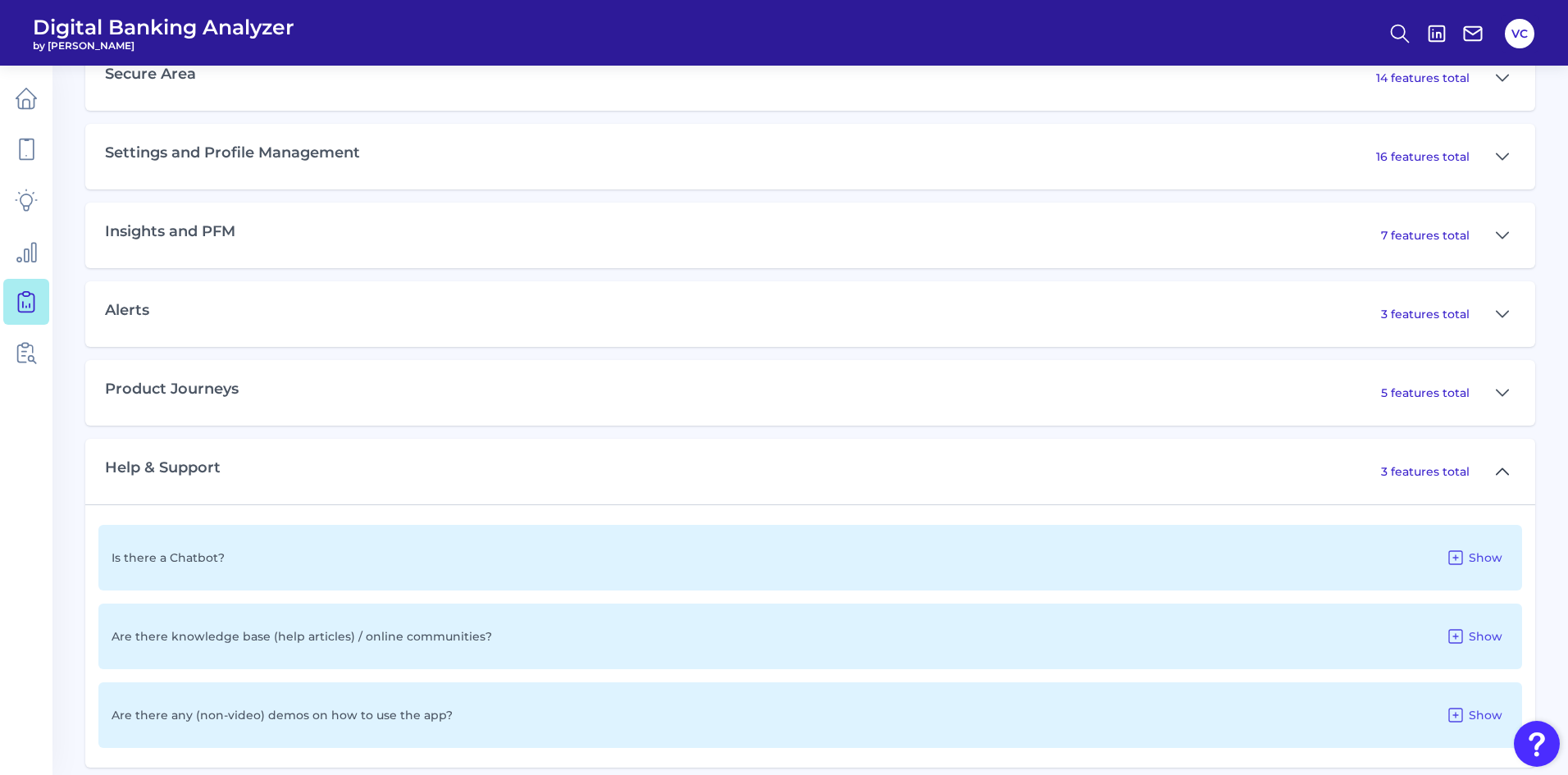
click at [1503, 472] on icon at bounding box center [1503, 472] width 14 height 19
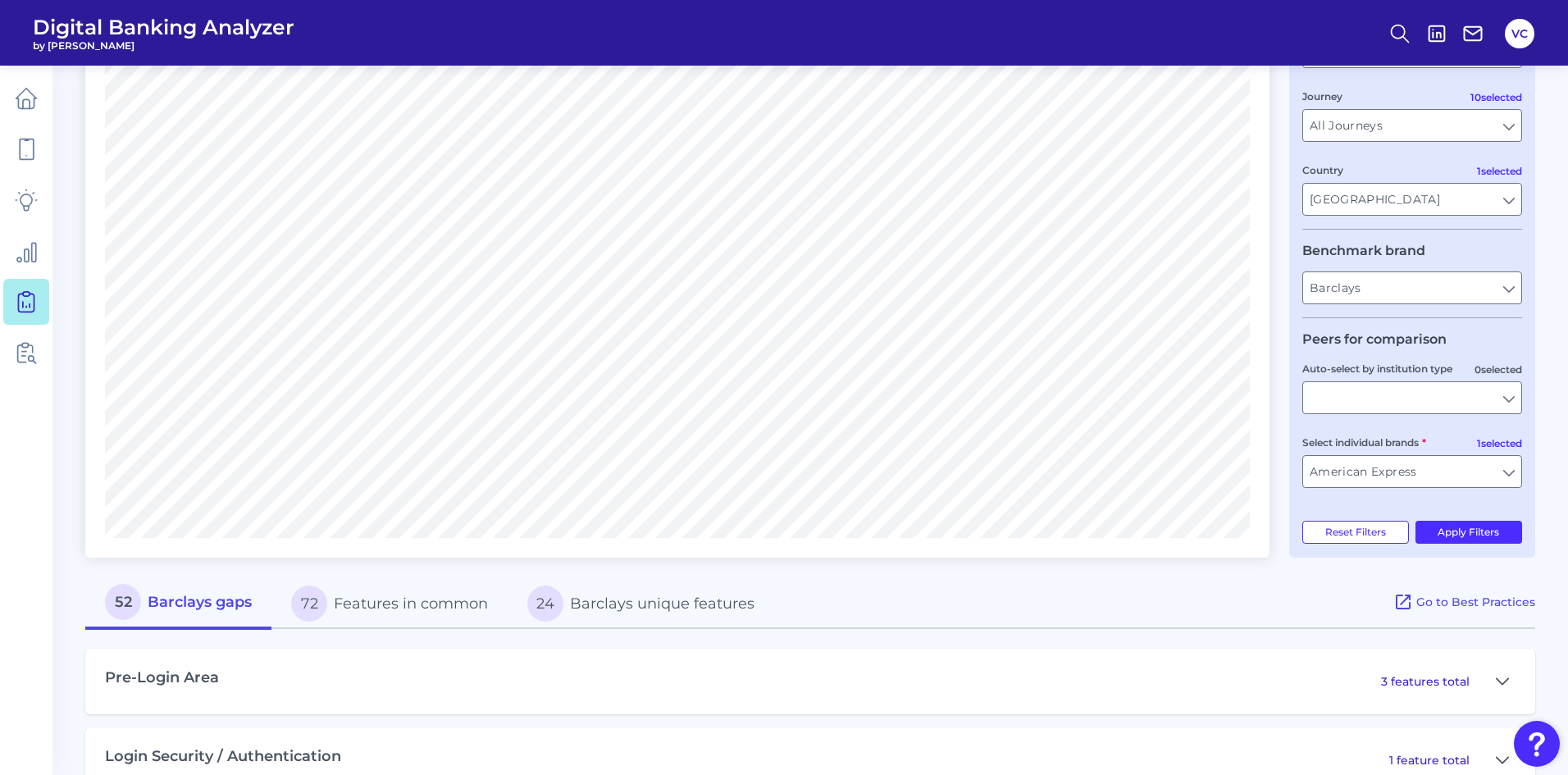
scroll to position [246, 0]
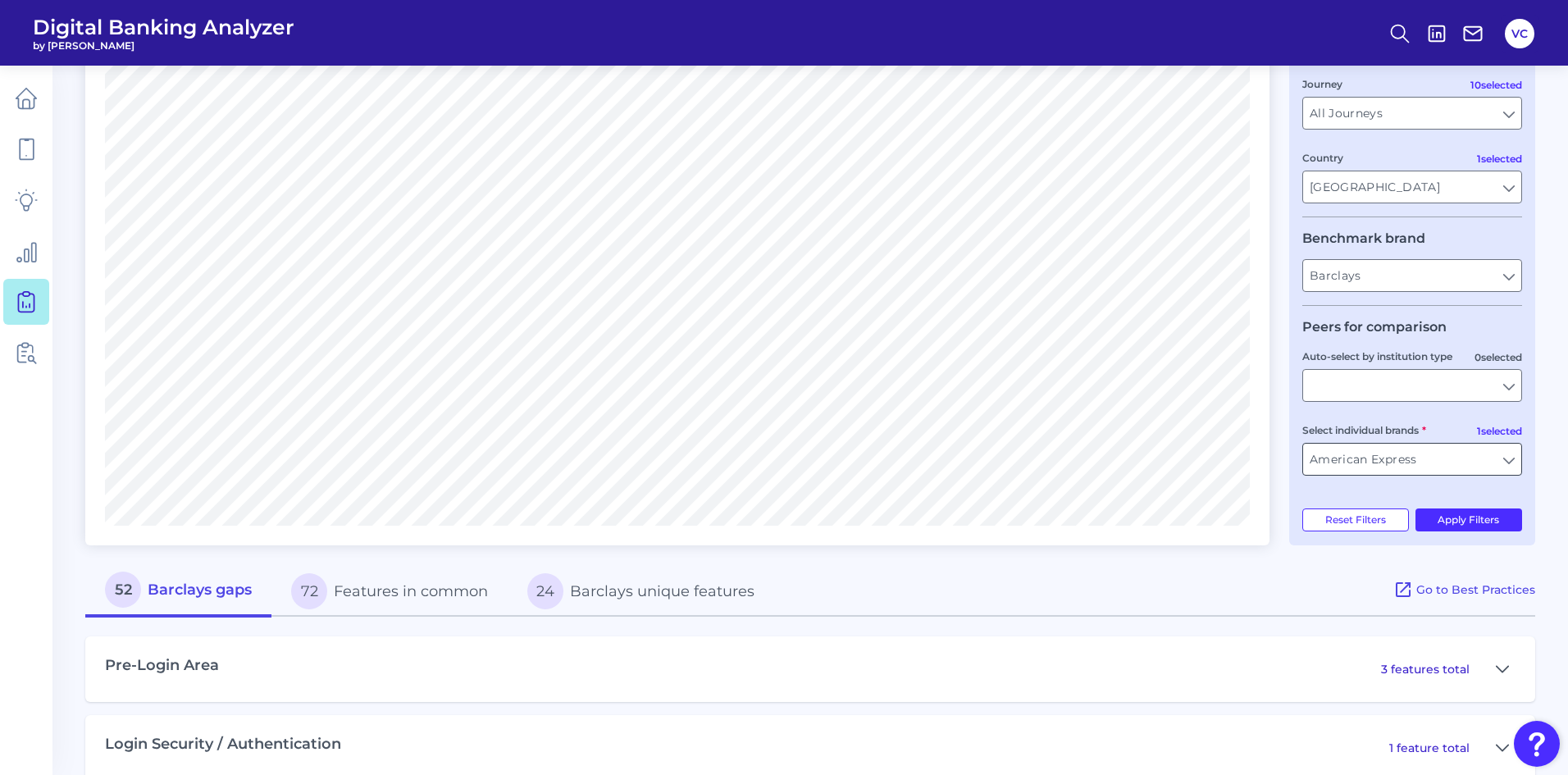
click at [1361, 463] on input "American Express" at bounding box center [1412, 459] width 218 height 31
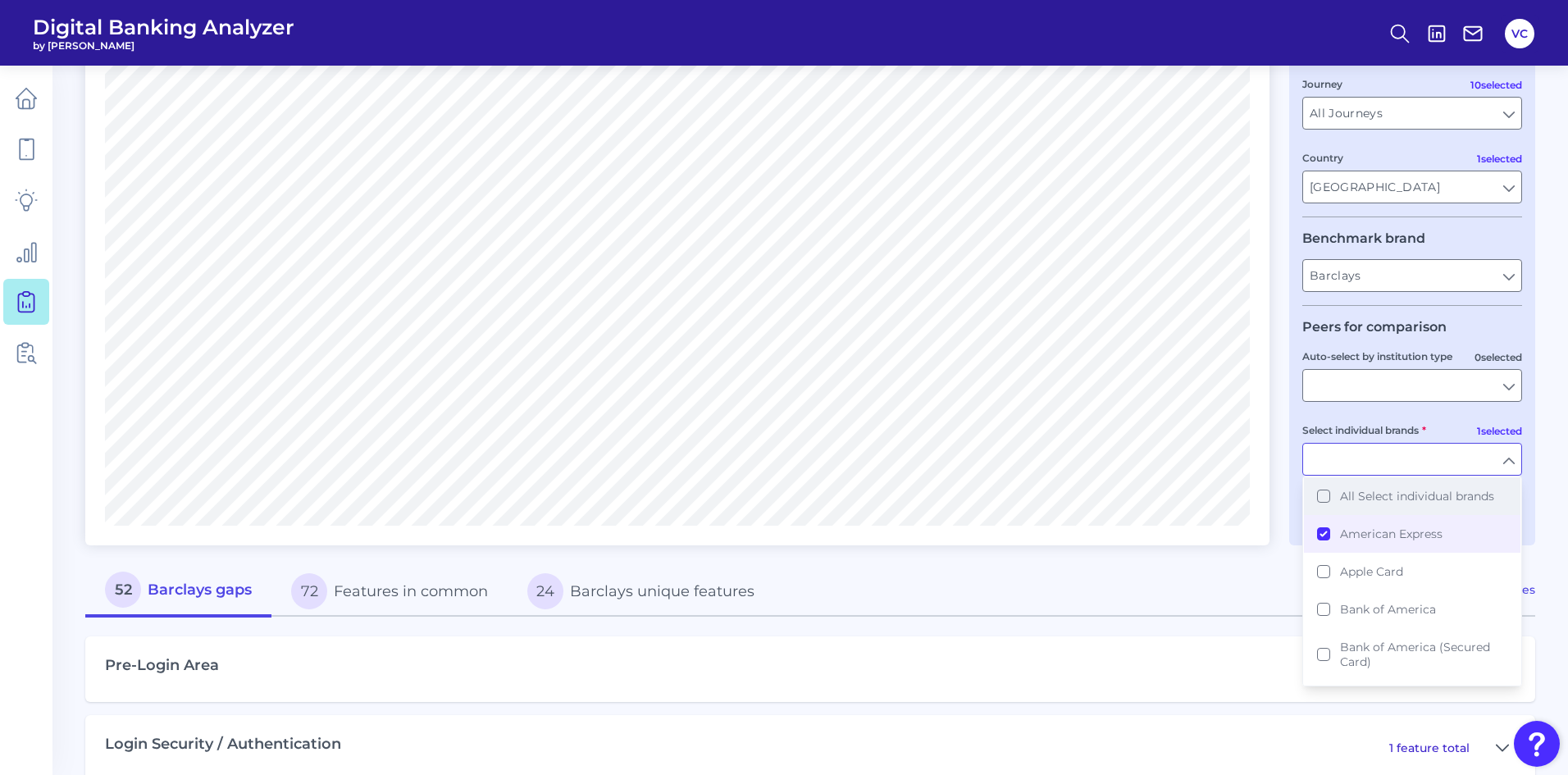
click at [1323, 495] on button "All Select individual brands" at bounding box center [1412, 496] width 216 height 38
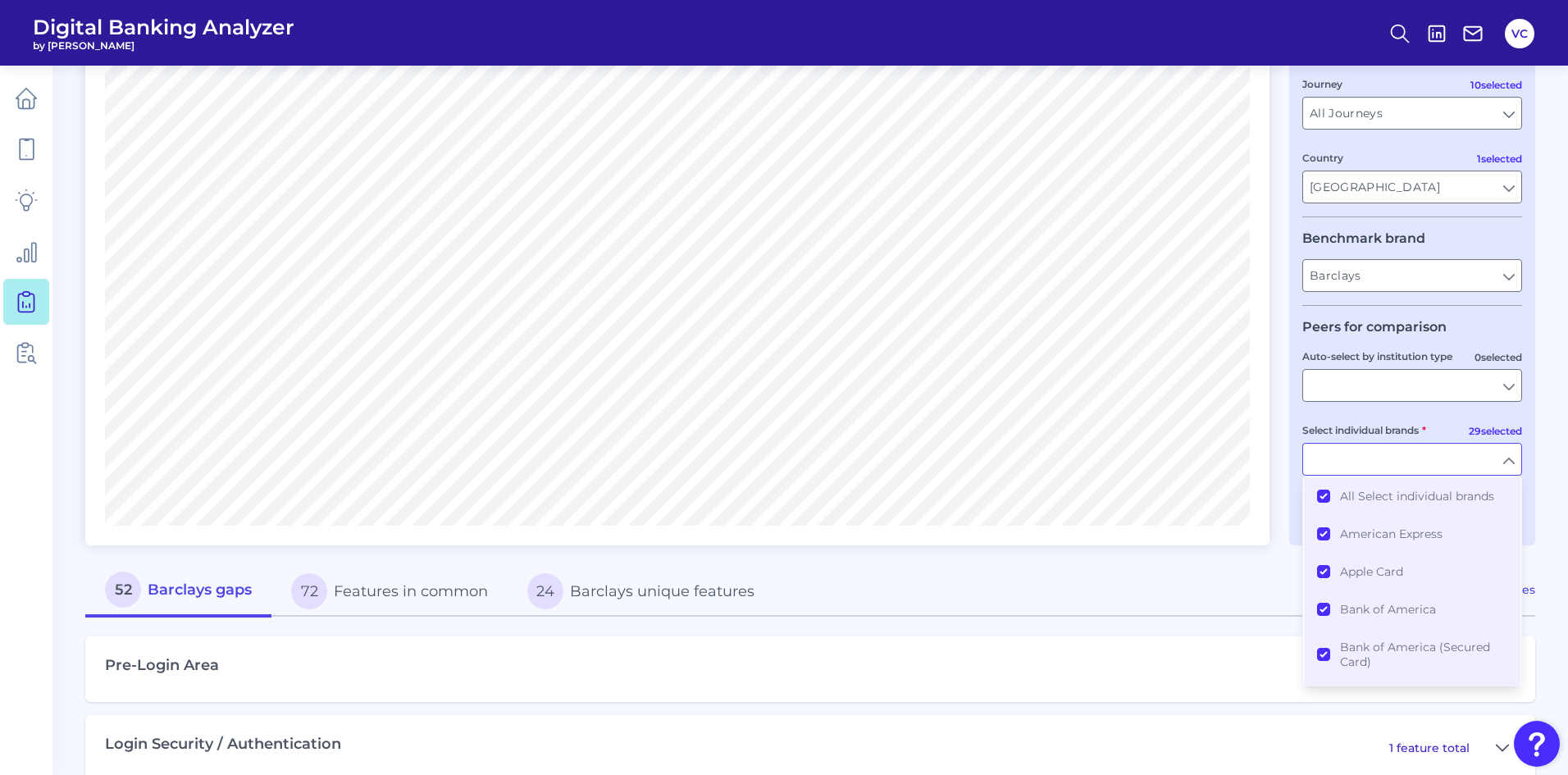
click at [1239, 582] on div "52 Barclays gaps 72 Features in common 24 Barclays unique features" at bounding box center [739, 591] width 1308 height 52
type input "All Select individual brands"
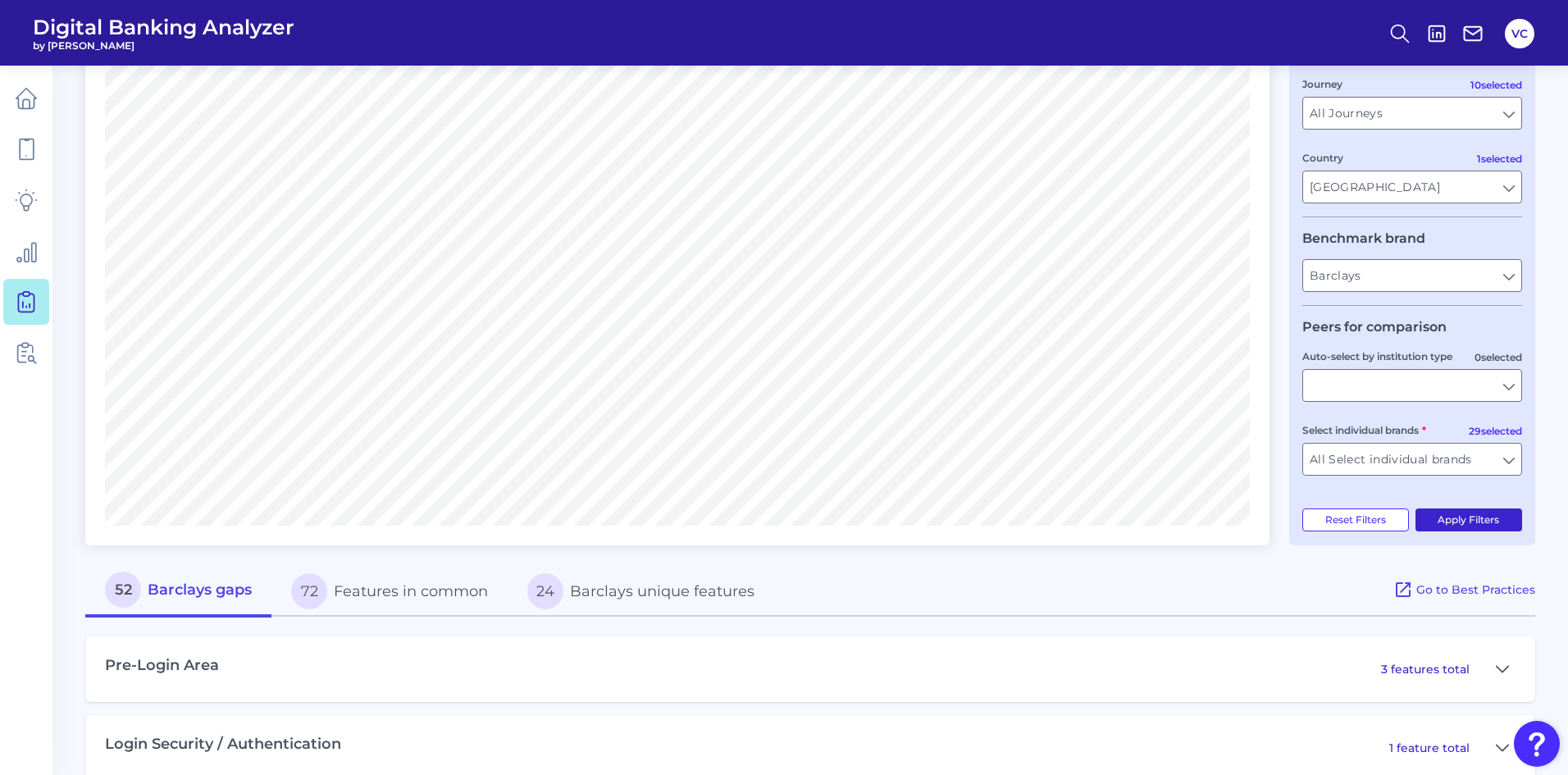
click at [1440, 515] on button "Apply Filters" at bounding box center [1468, 520] width 107 height 23
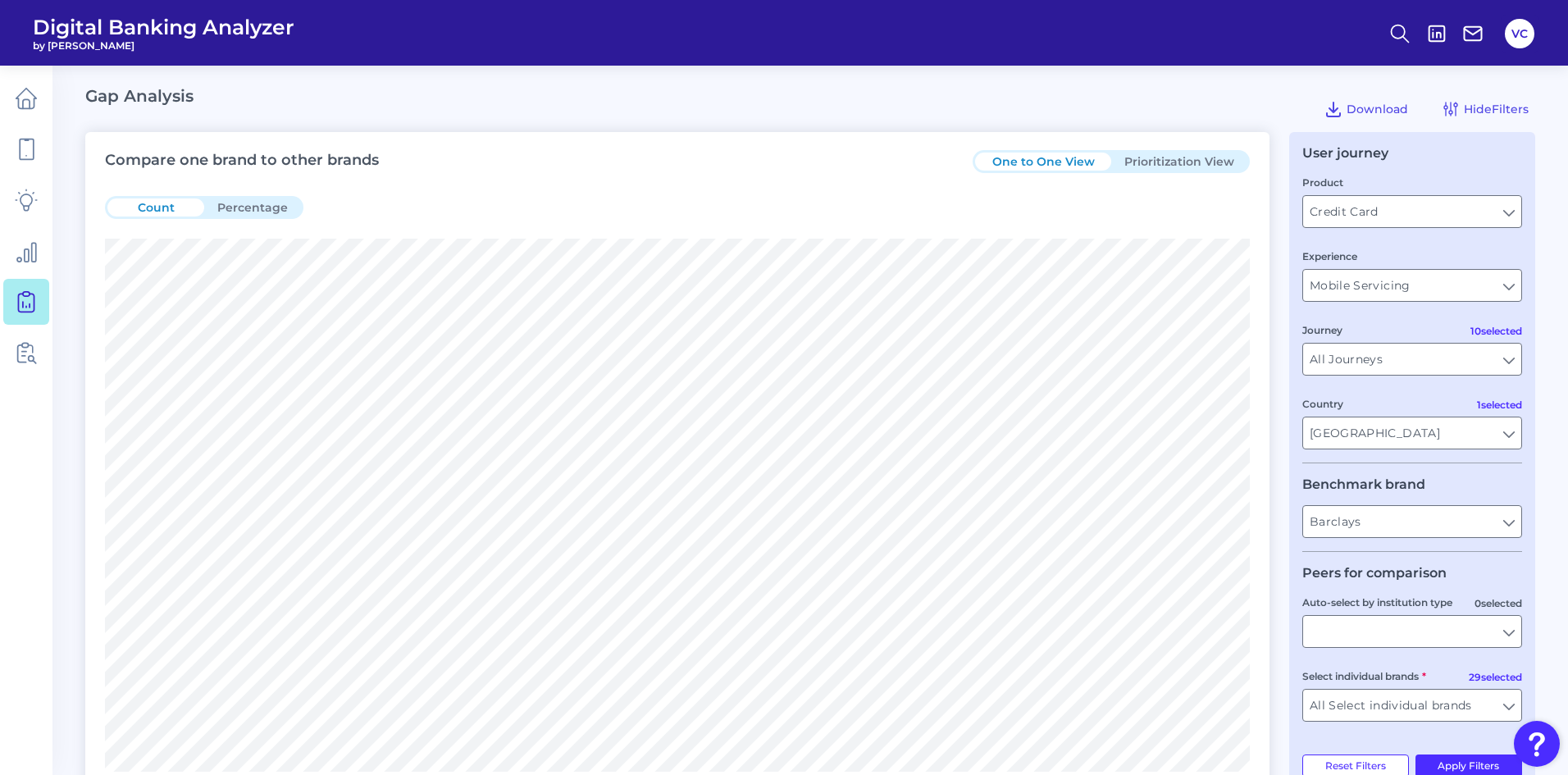
click at [1207, 161] on button "Prioritization View" at bounding box center [1179, 161] width 136 height 18
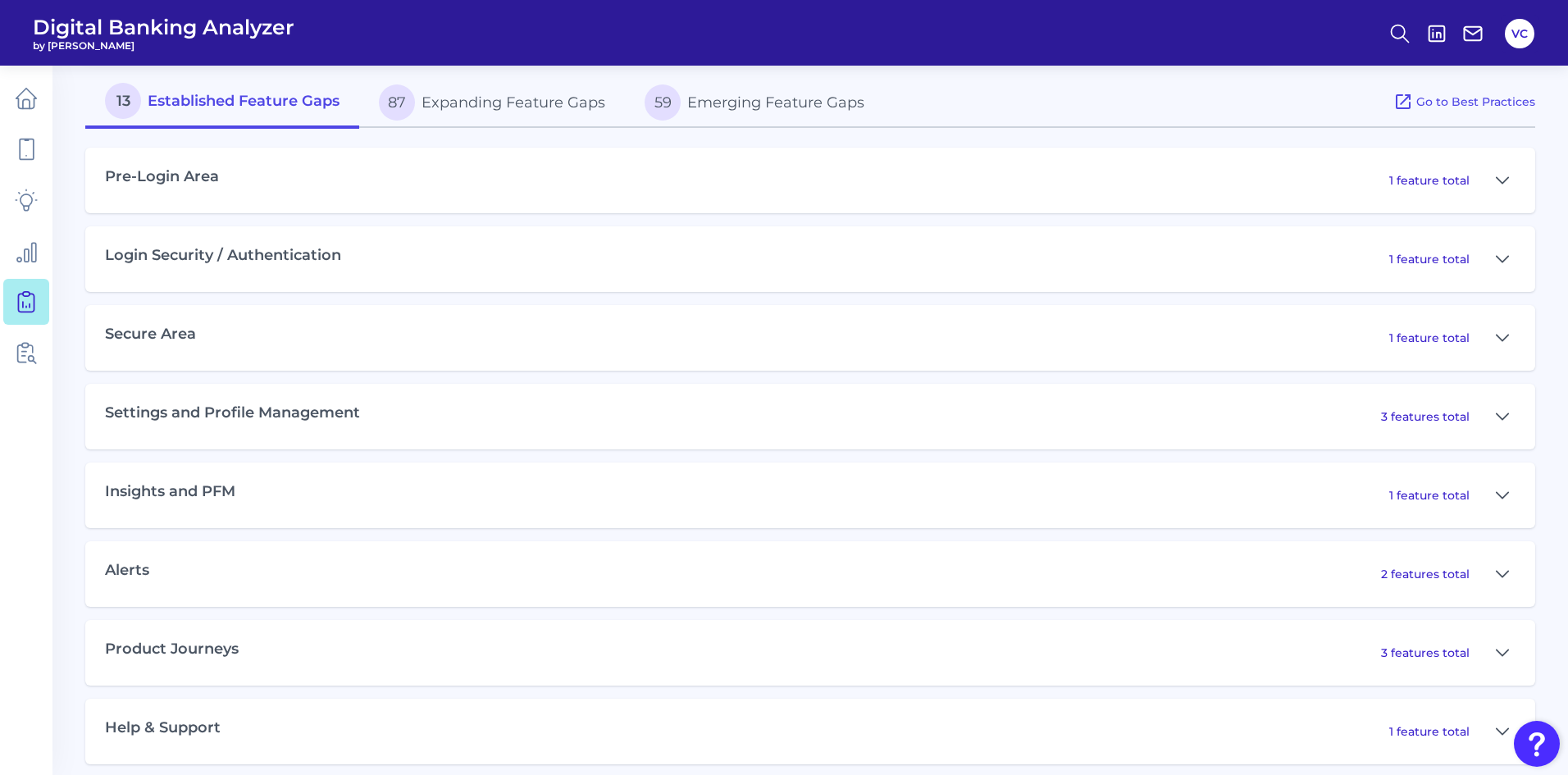
scroll to position [864, 0]
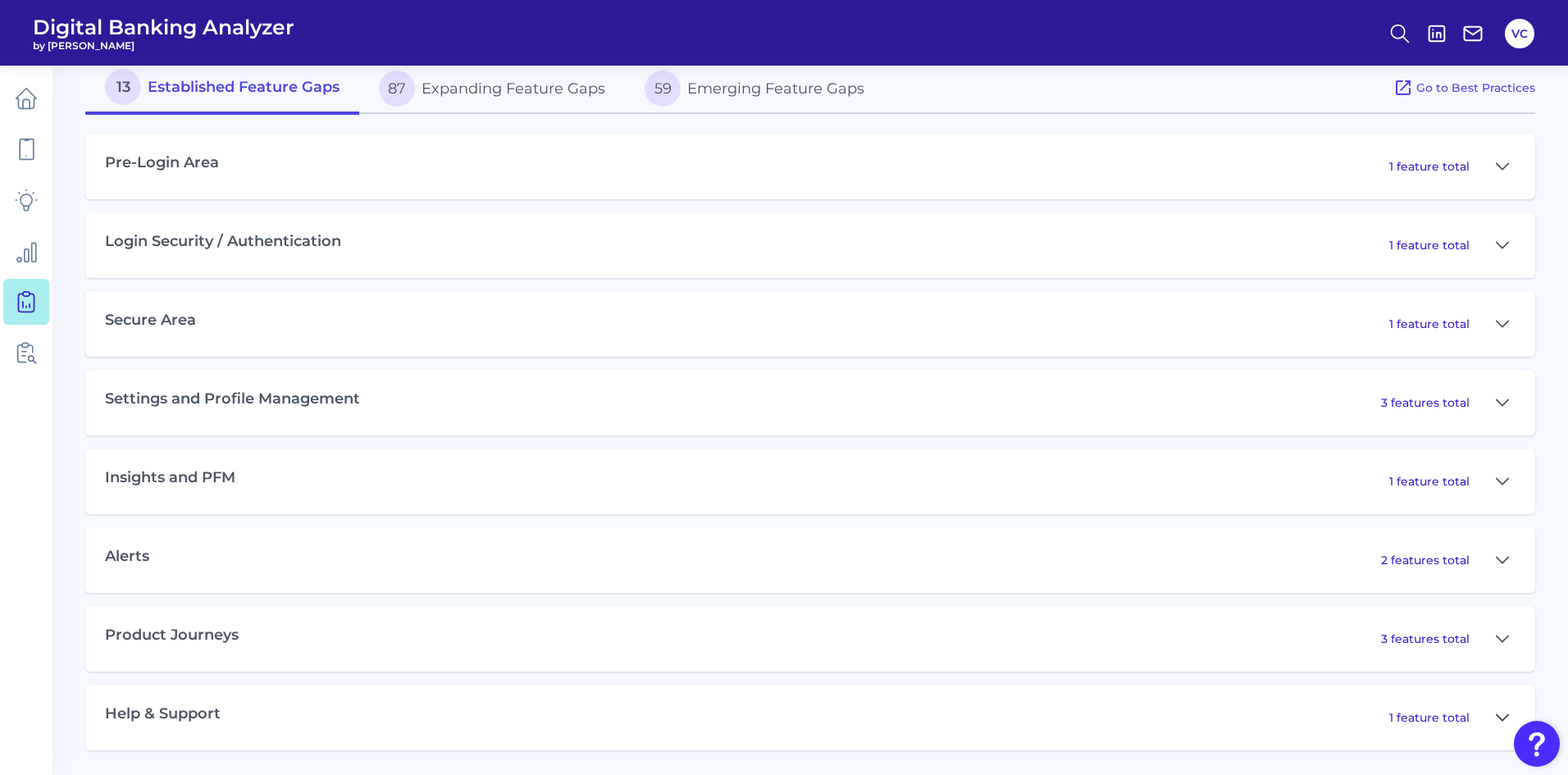
click at [1504, 713] on icon at bounding box center [1503, 718] width 14 height 19
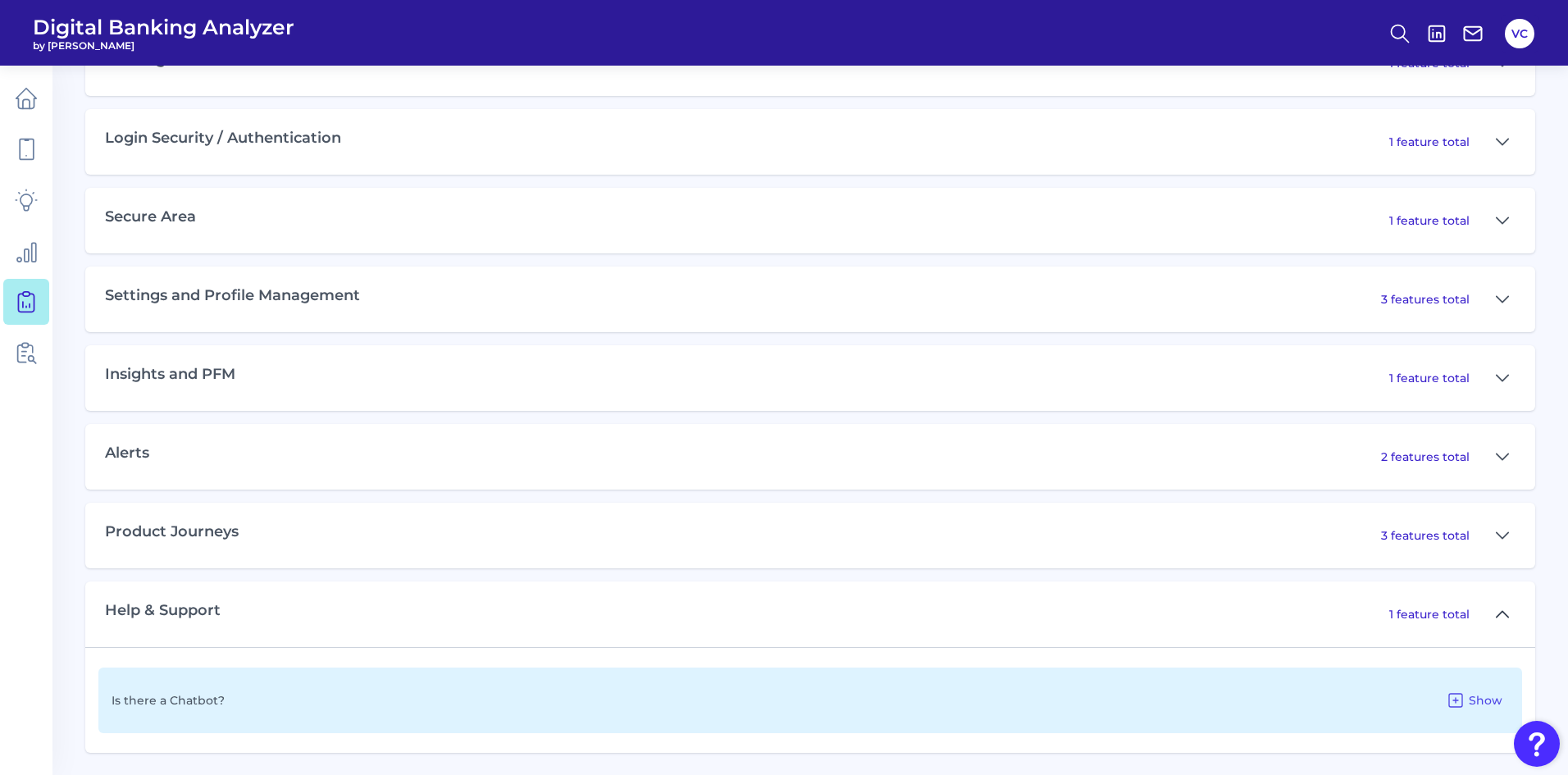
scroll to position [969, 0]
click at [1488, 701] on span "Show" at bounding box center [1486, 697] width 34 height 14
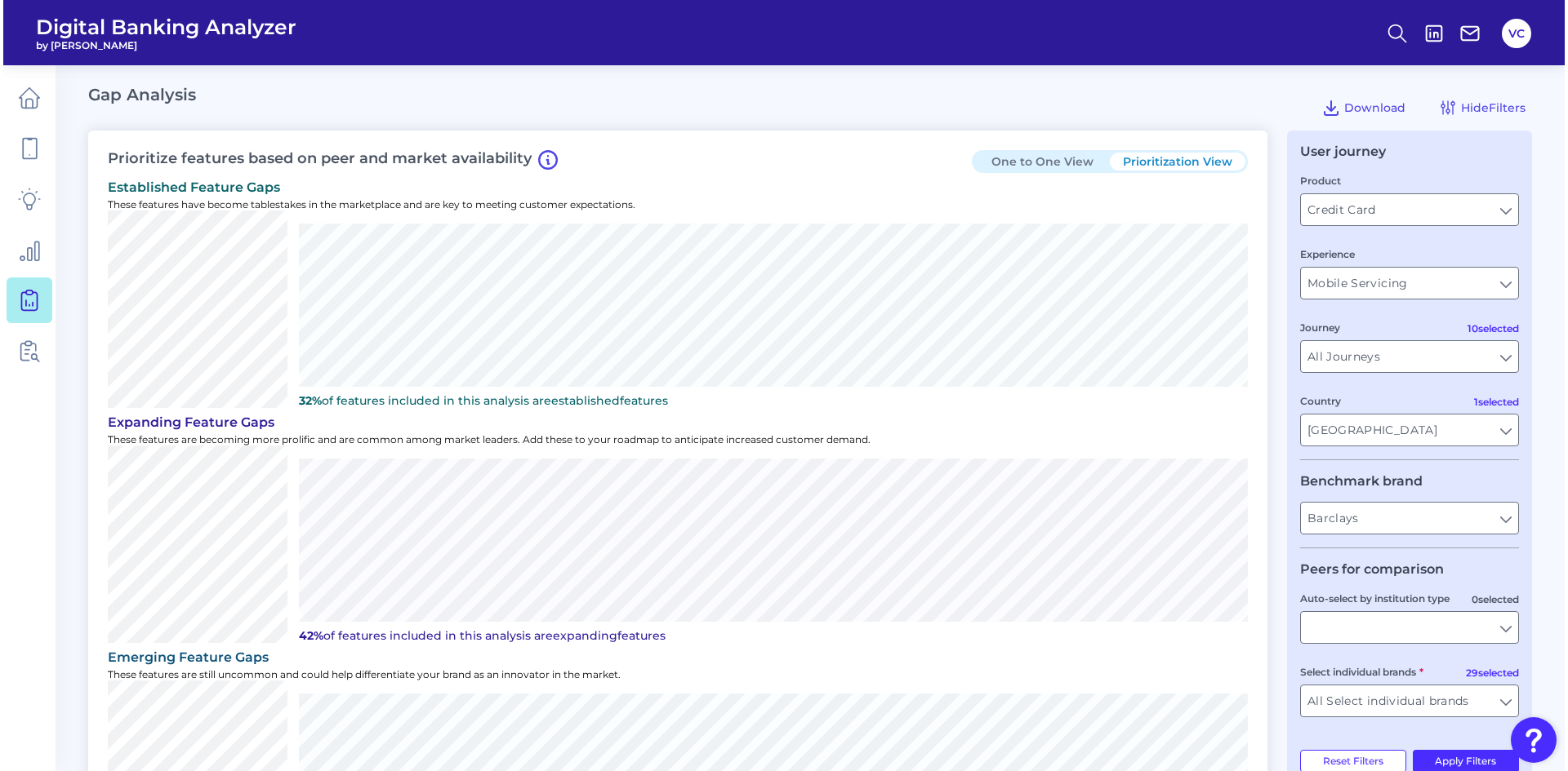
scroll to position [0, 0]
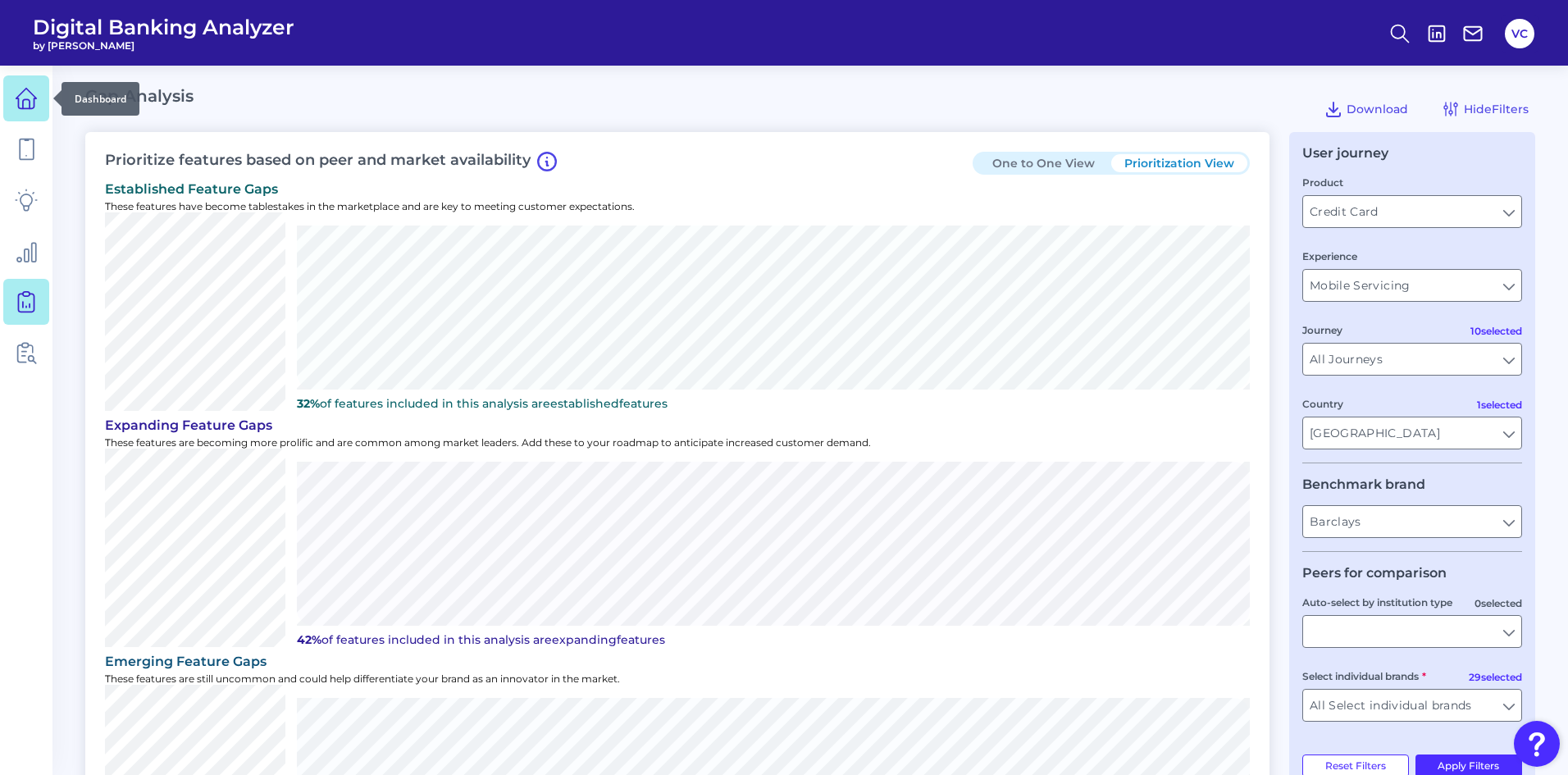
click at [20, 117] on link at bounding box center [26, 98] width 46 height 46
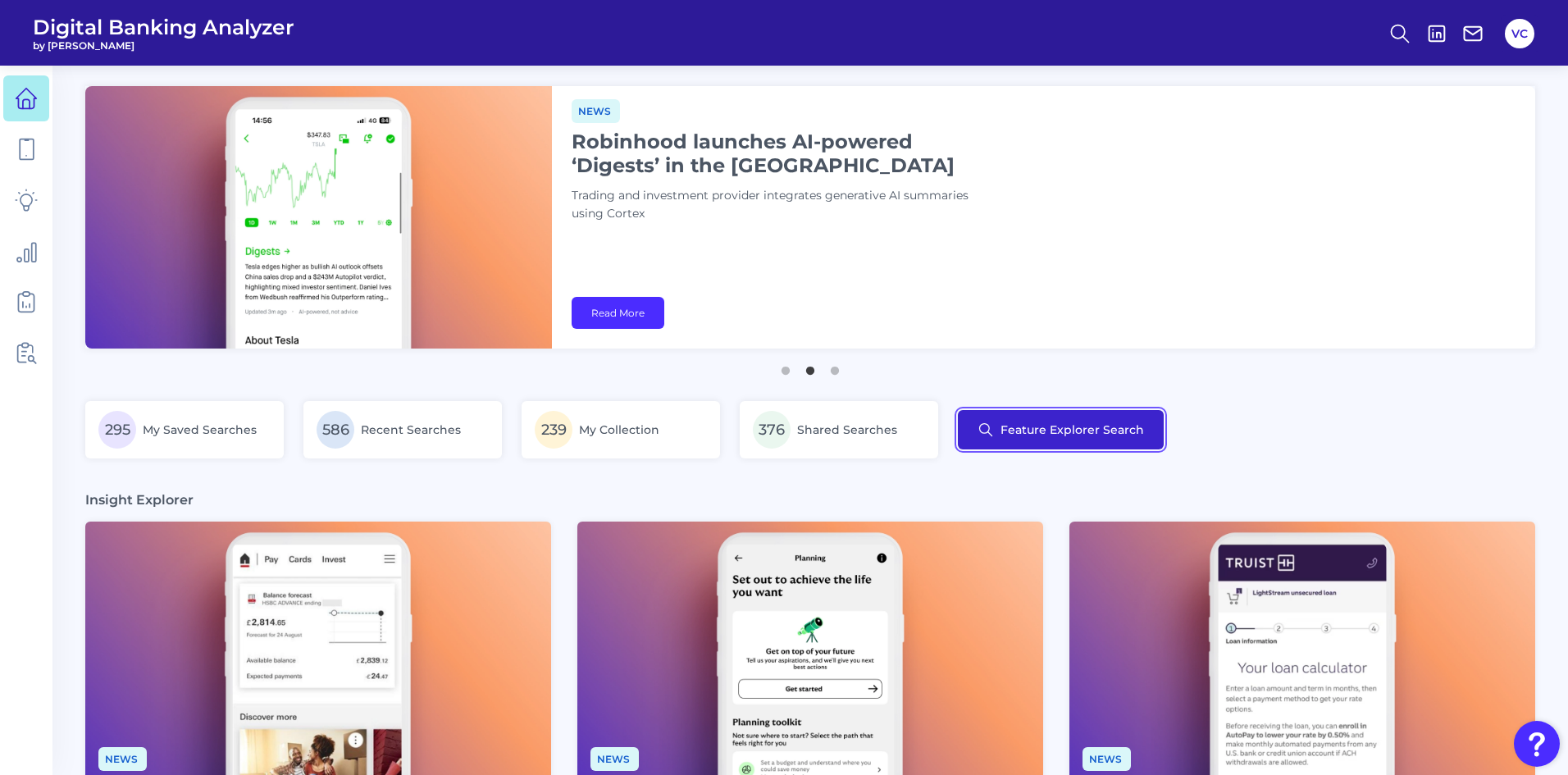
click at [1064, 440] on button "Feature Explorer Search" at bounding box center [1061, 429] width 206 height 40
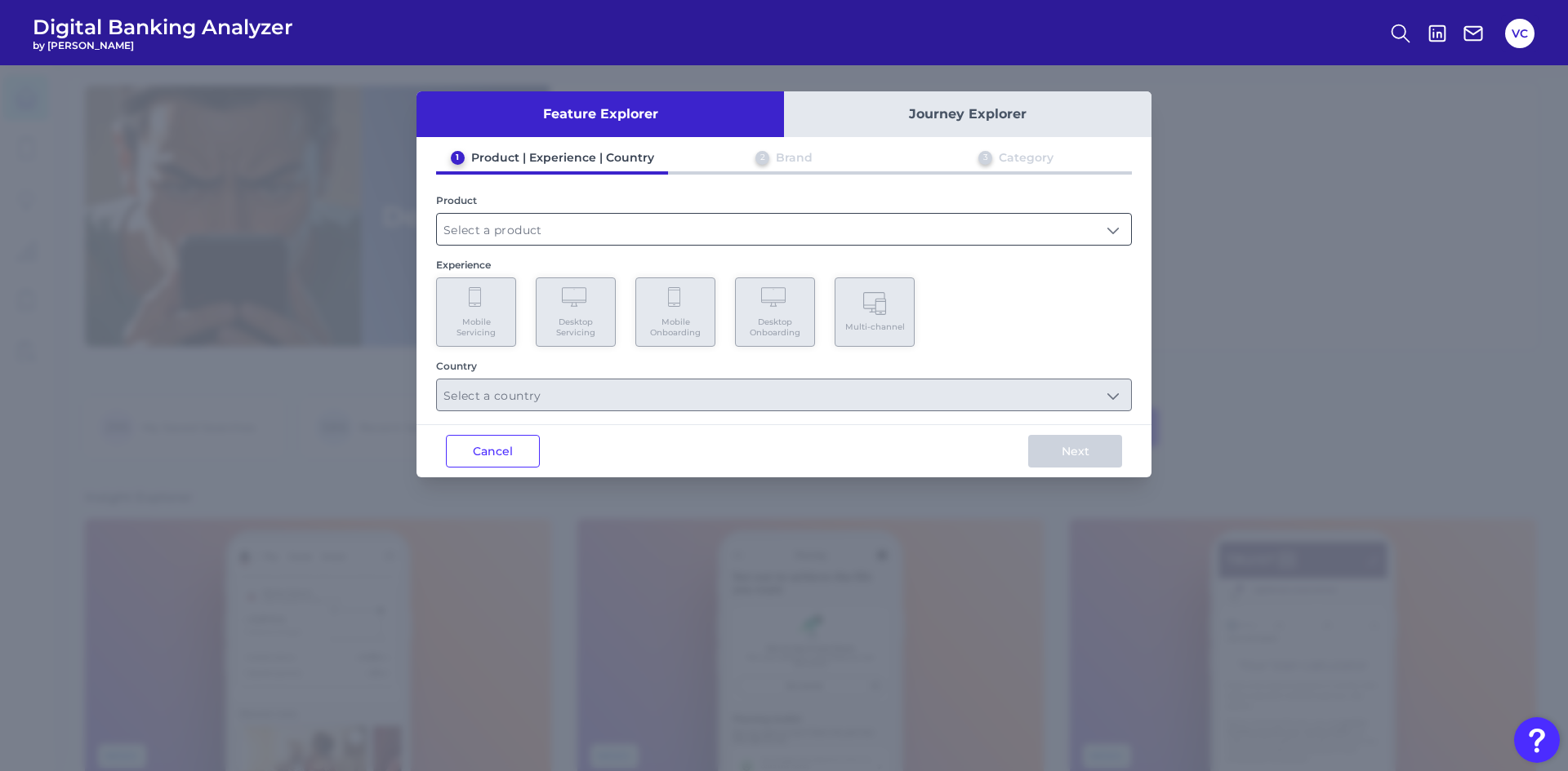
click at [510, 241] on input "text" at bounding box center [783, 229] width 694 height 31
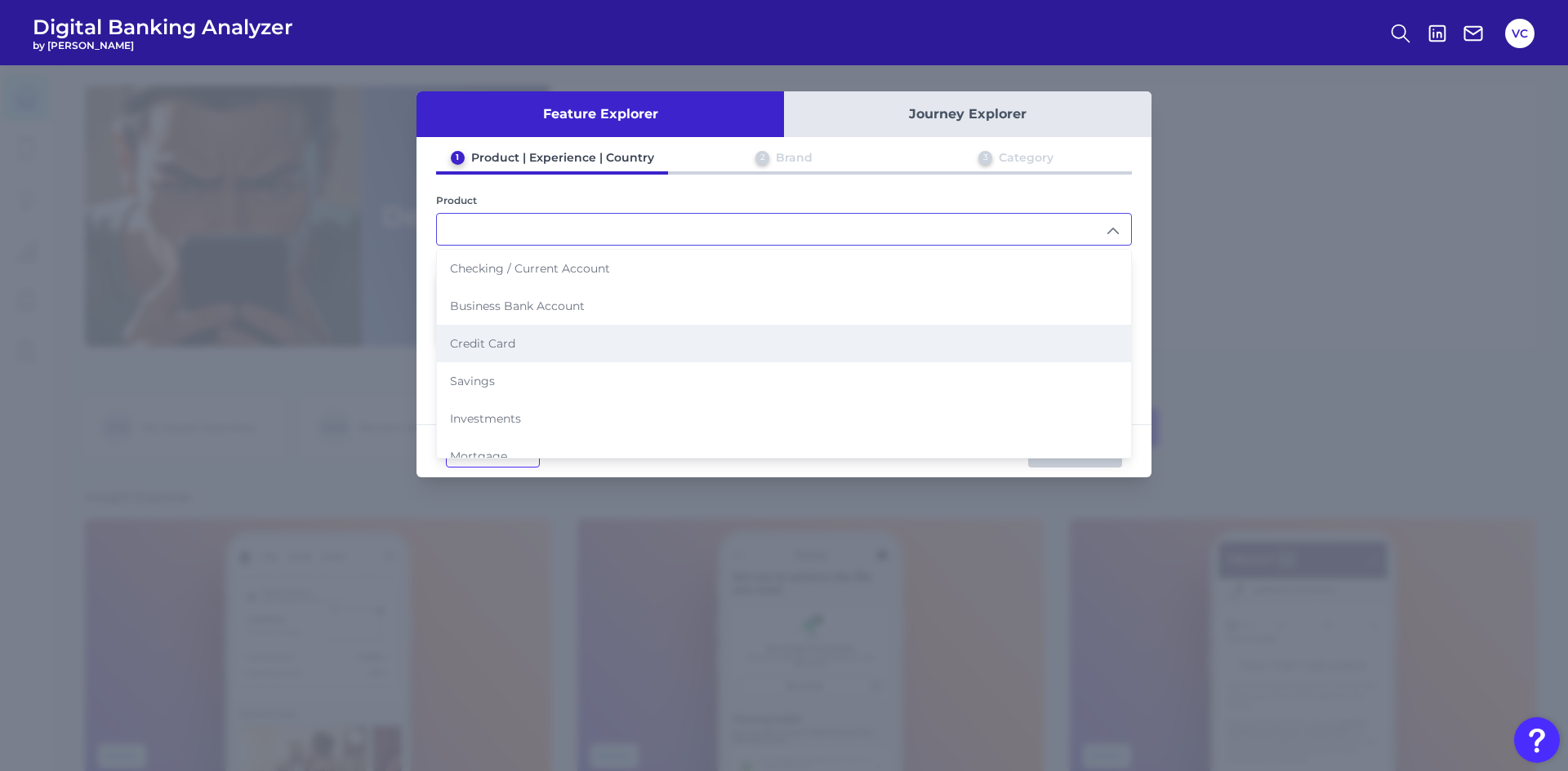
click at [516, 343] on li "Credit Card" at bounding box center [783, 343] width 694 height 38
type input "Credit Card"
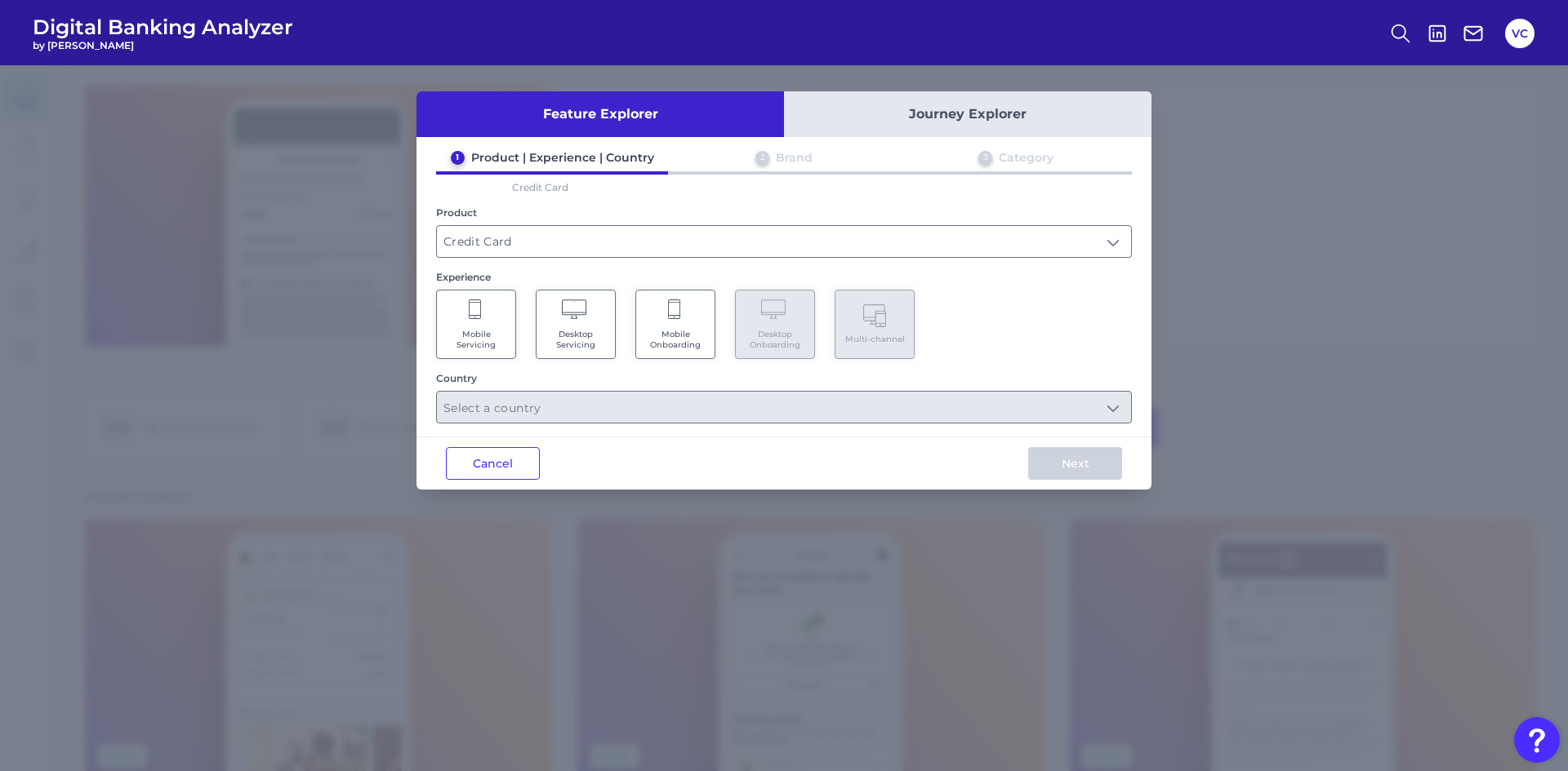
click at [506, 325] on Servicing "Mobile Servicing" at bounding box center [475, 325] width 80 height 70
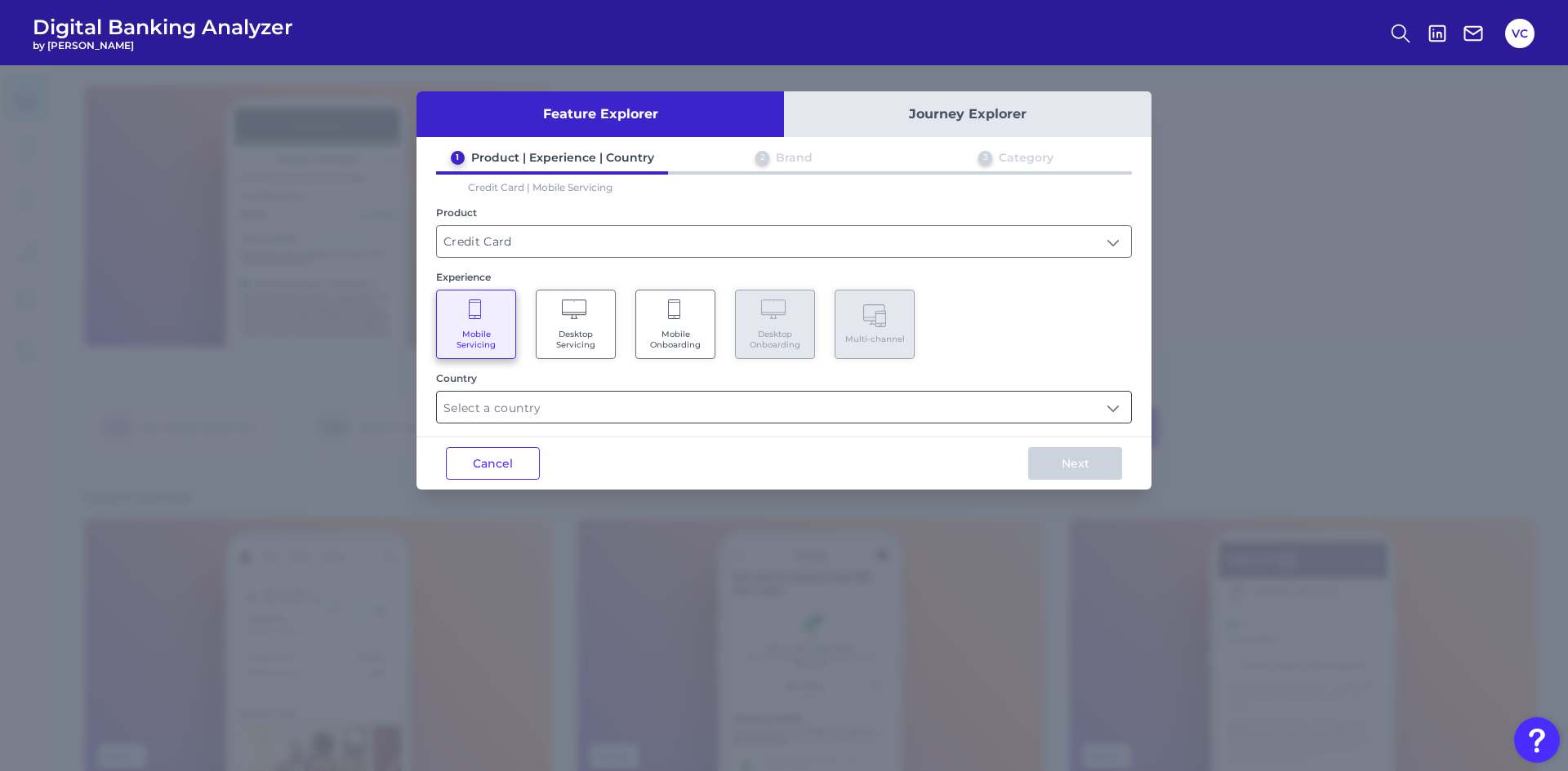
click at [525, 409] on input "text" at bounding box center [783, 407] width 694 height 31
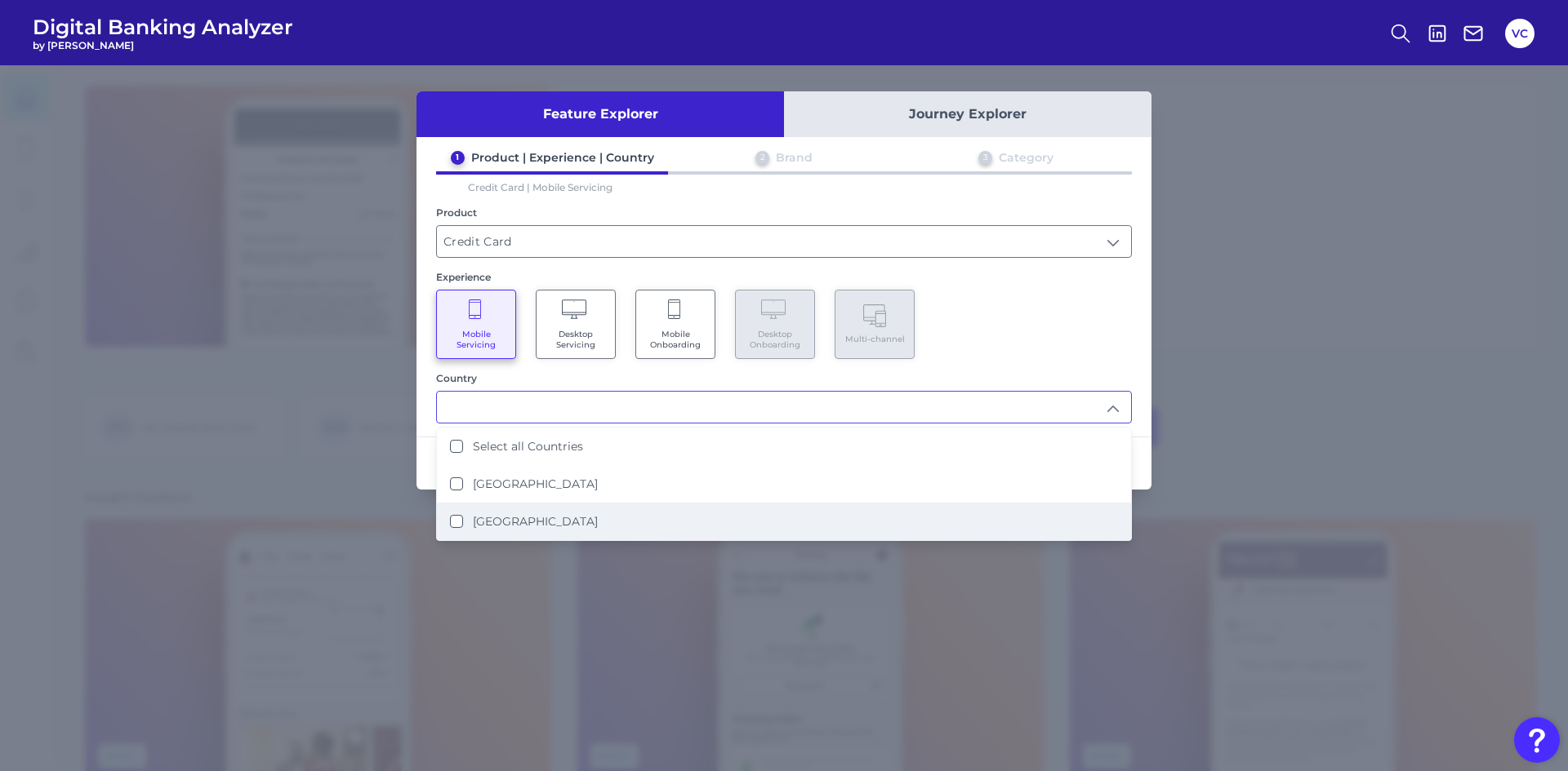
click at [509, 526] on label "[GEOGRAPHIC_DATA]" at bounding box center [535, 521] width 125 height 14
type input "[GEOGRAPHIC_DATA]"
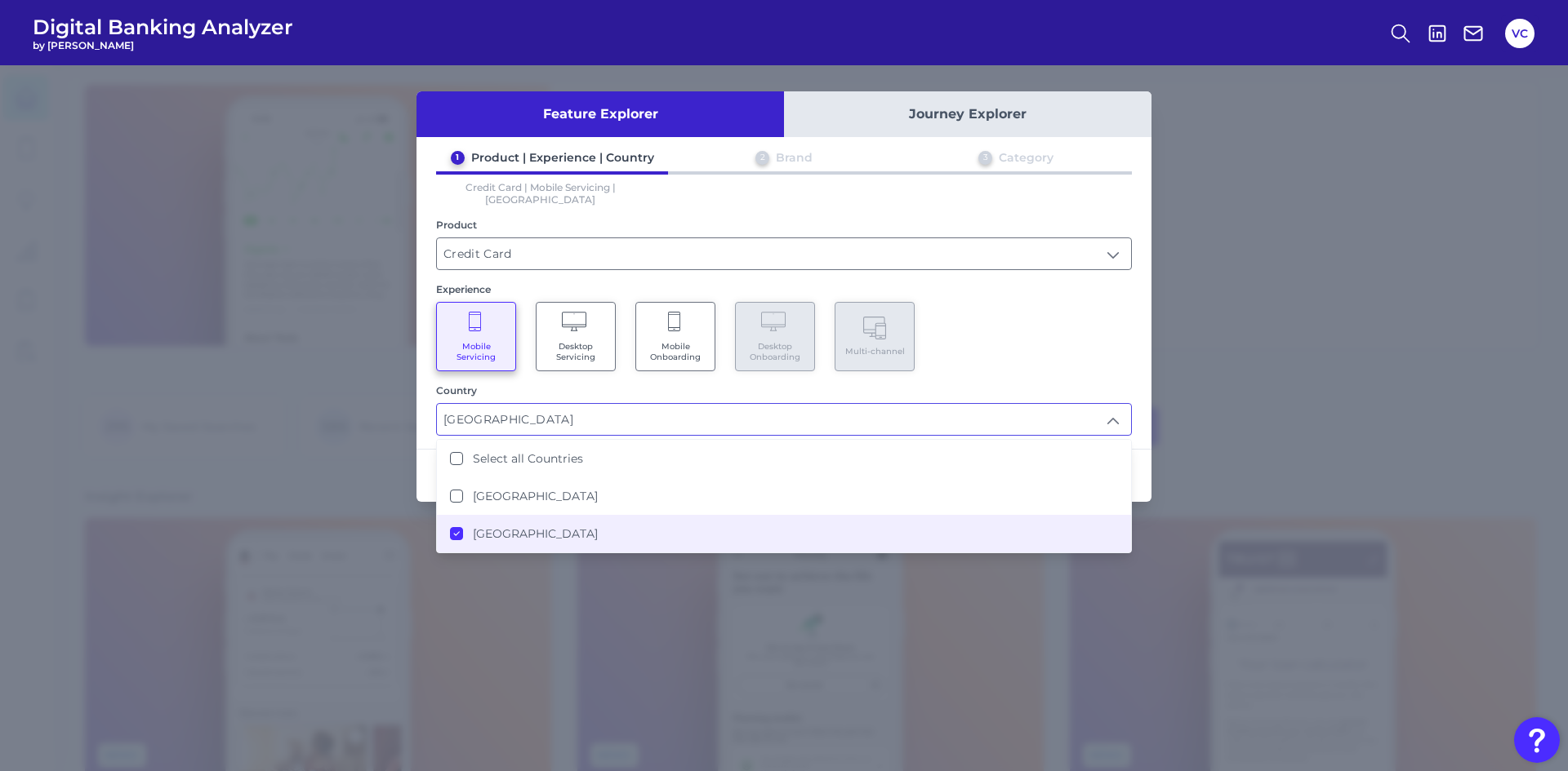
click at [1195, 443] on div "Feature Explorer Journey Explorer 1 Product | Experience | Country 2 Brand 3 Ca…" at bounding box center [784, 419] width 1568 height 706
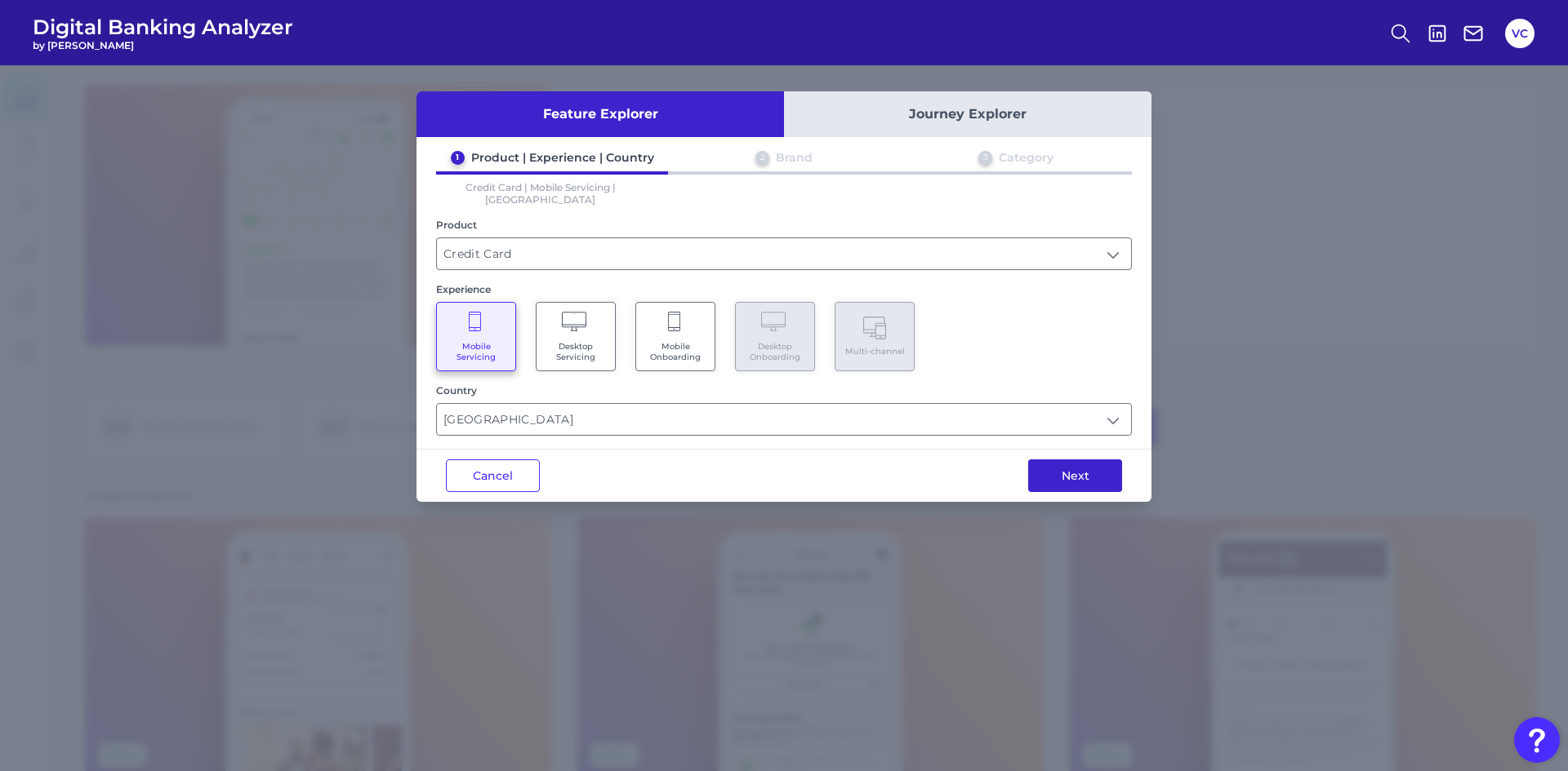
click at [1102, 467] on button "Next" at bounding box center [1075, 476] width 94 height 33
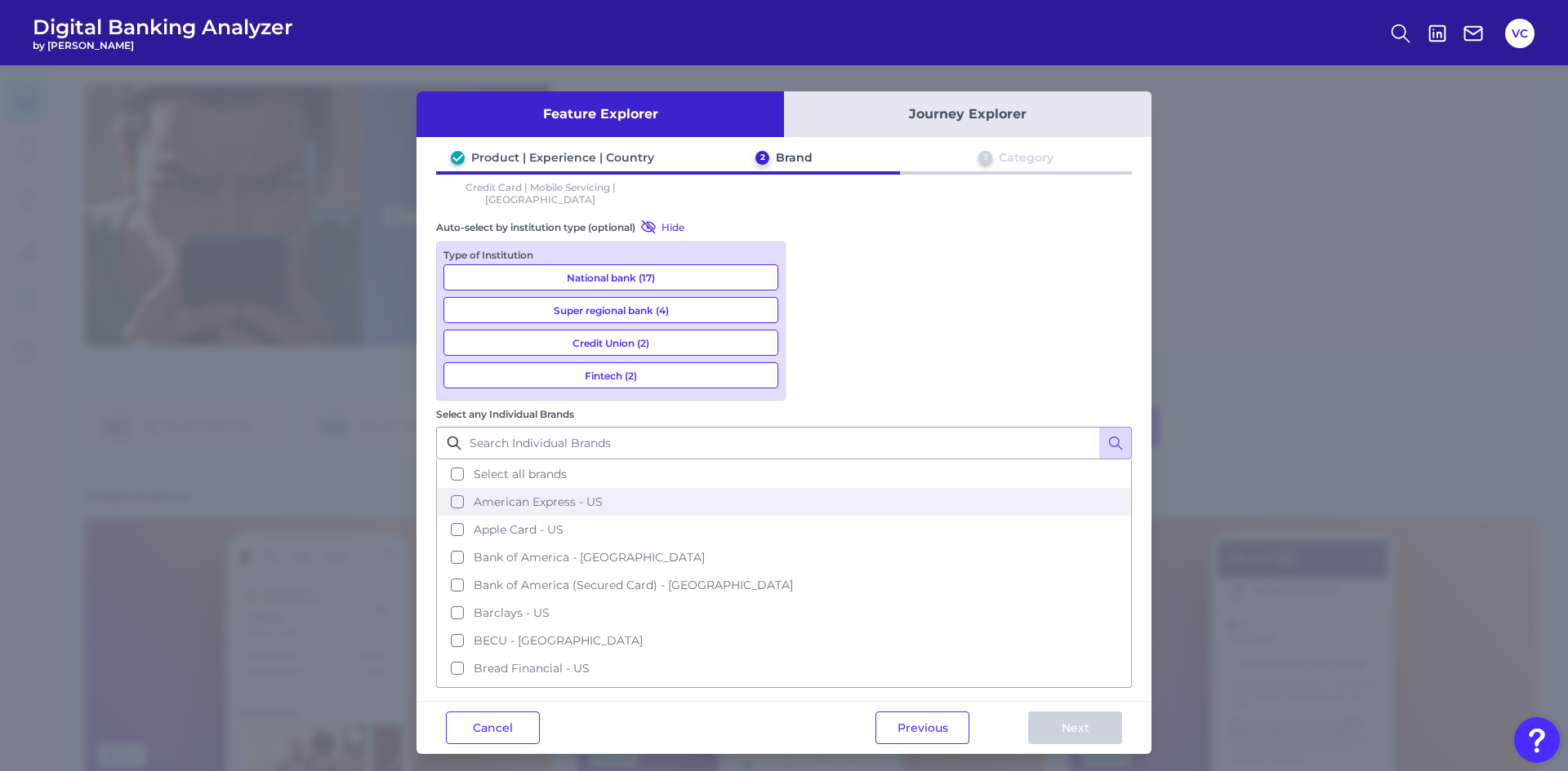
click at [846, 488] on button "American Express - US" at bounding box center [783, 501] width 692 height 28
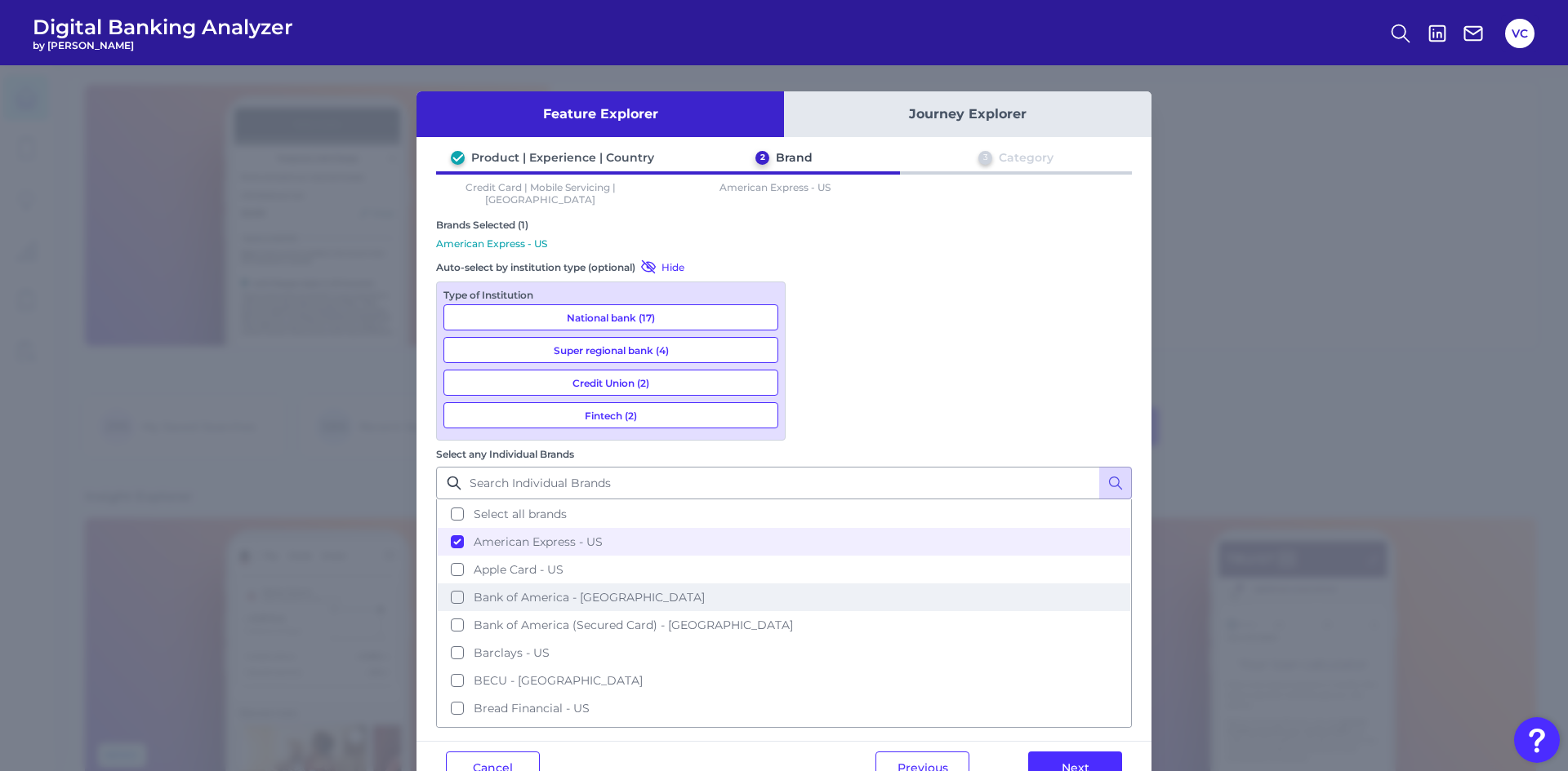
click at [705, 590] on span "Bank of America - [GEOGRAPHIC_DATA]" at bounding box center [589, 597] width 231 height 14
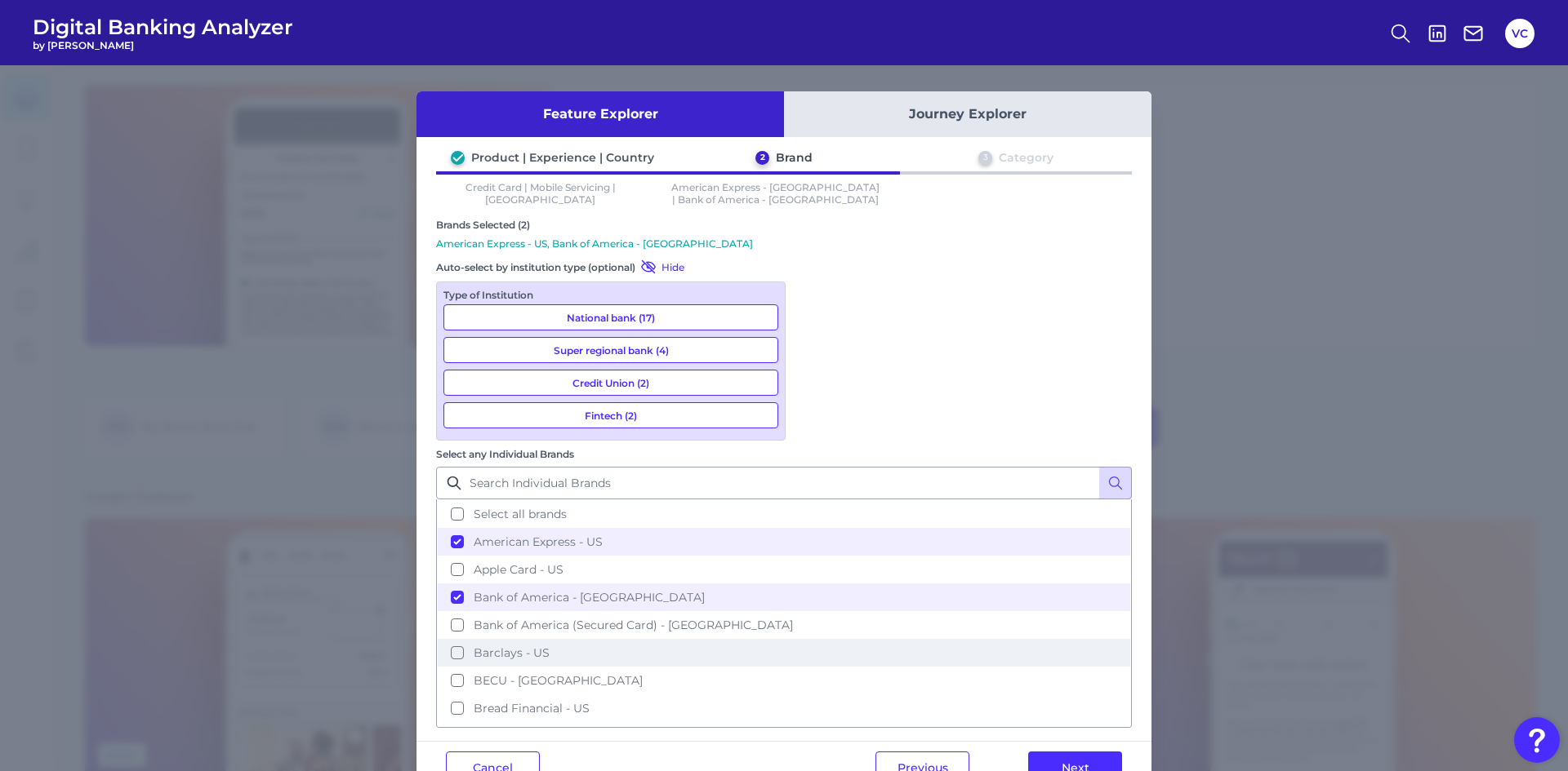
click at [549, 646] on span "Barclays - US" at bounding box center [511, 652] width 76 height 14
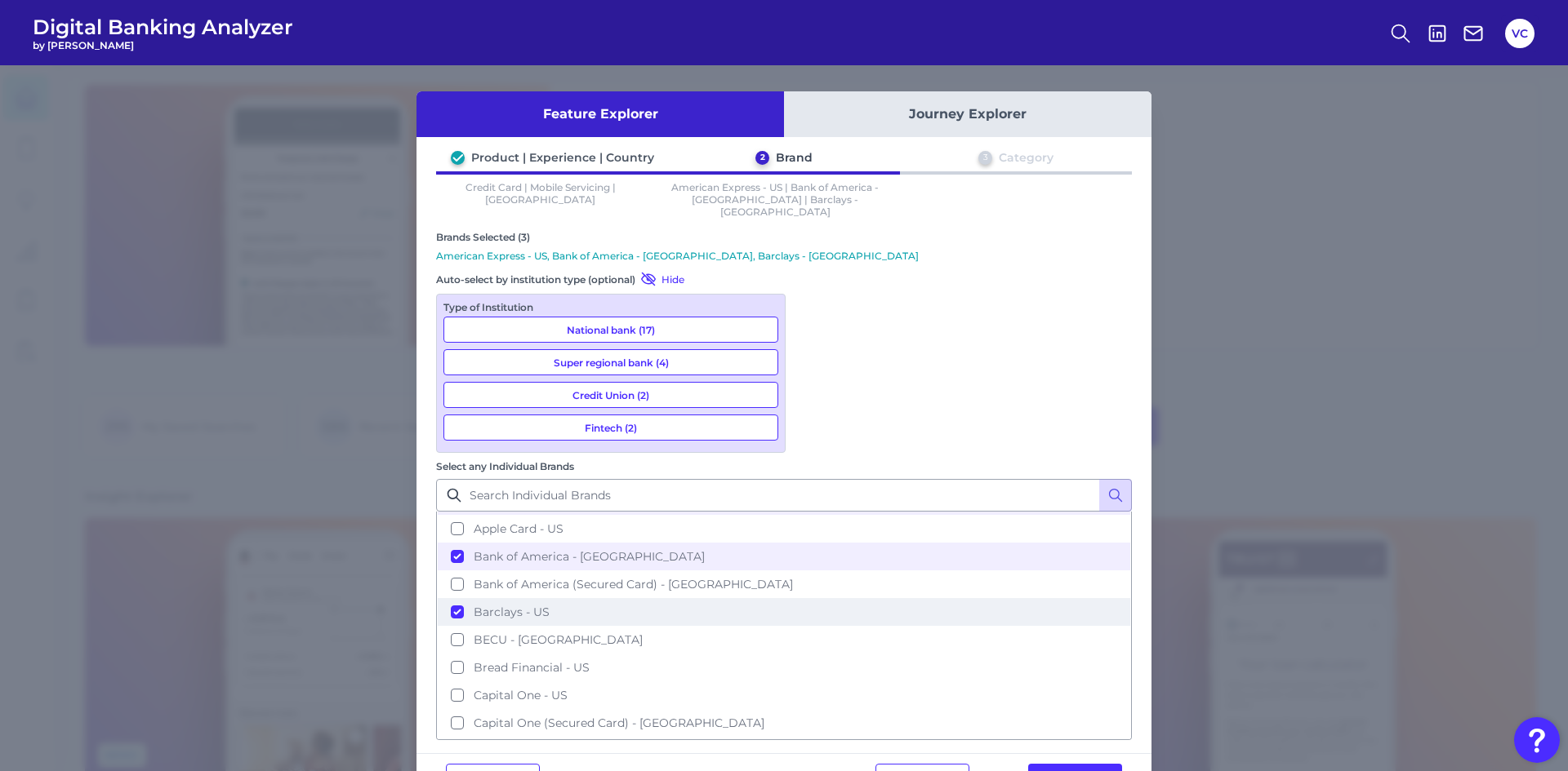
scroll to position [82, 0]
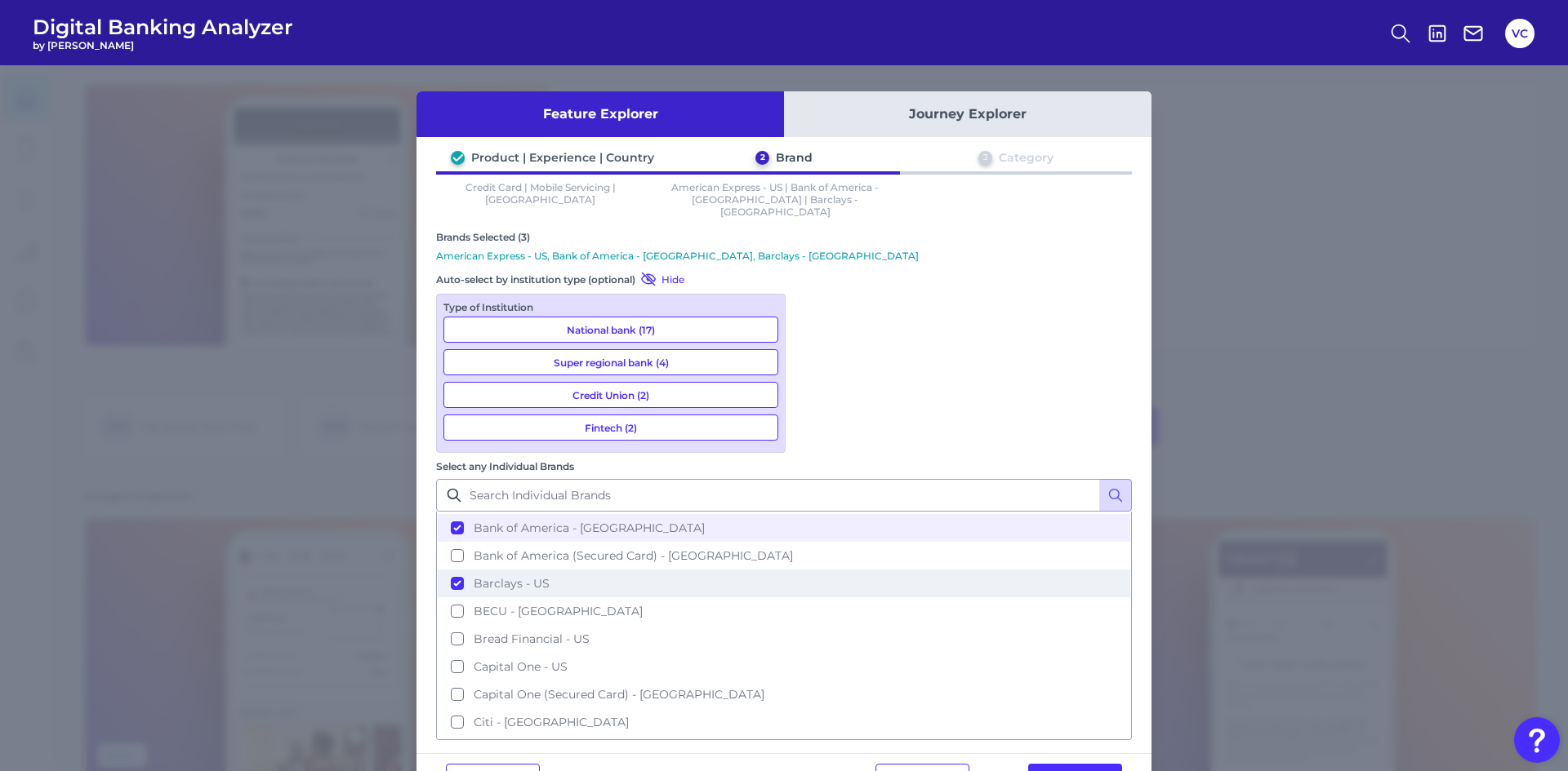
click at [568, 659] on span "Capital One - US" at bounding box center [521, 666] width 94 height 14
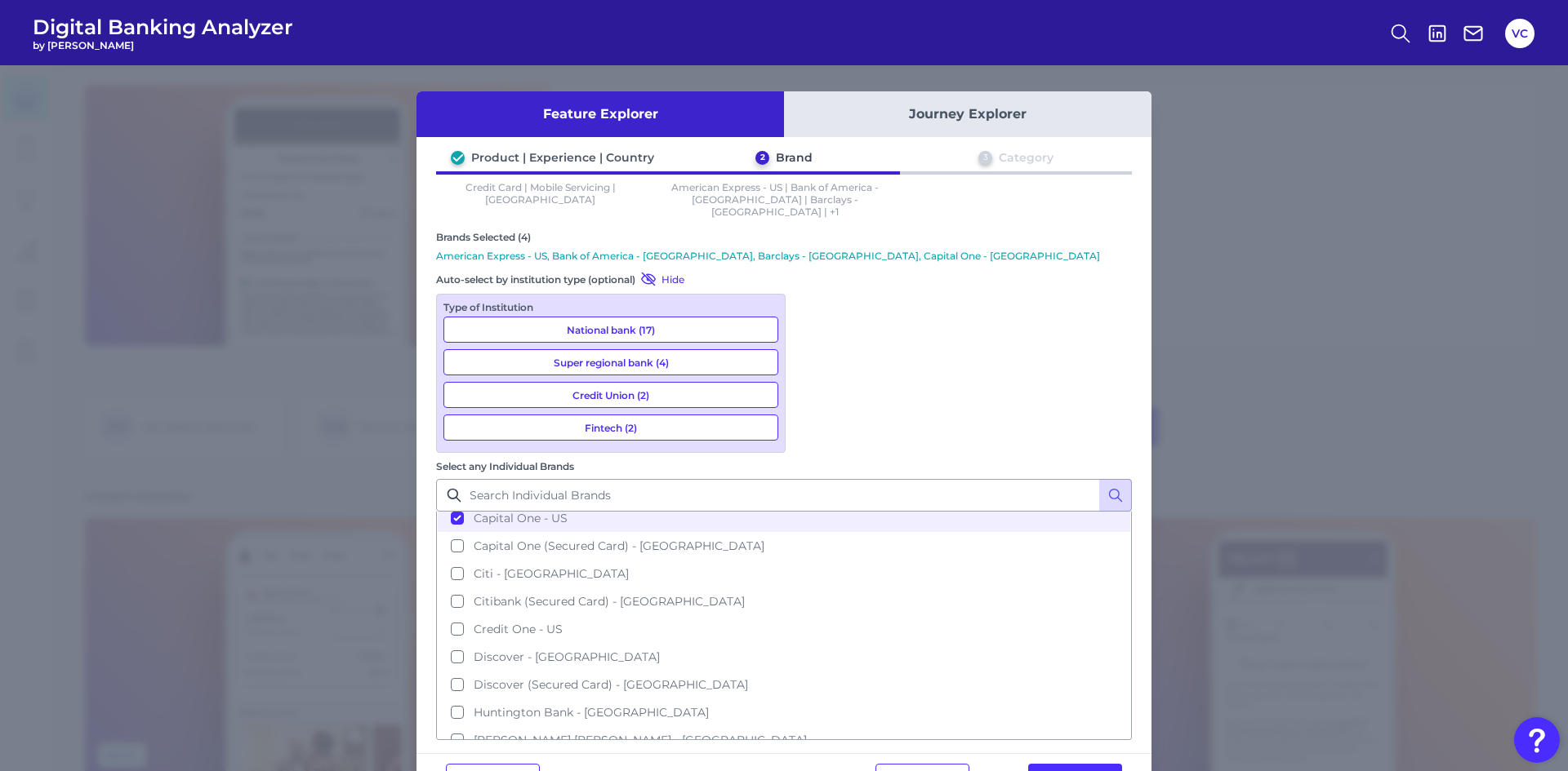
scroll to position [245, 0]
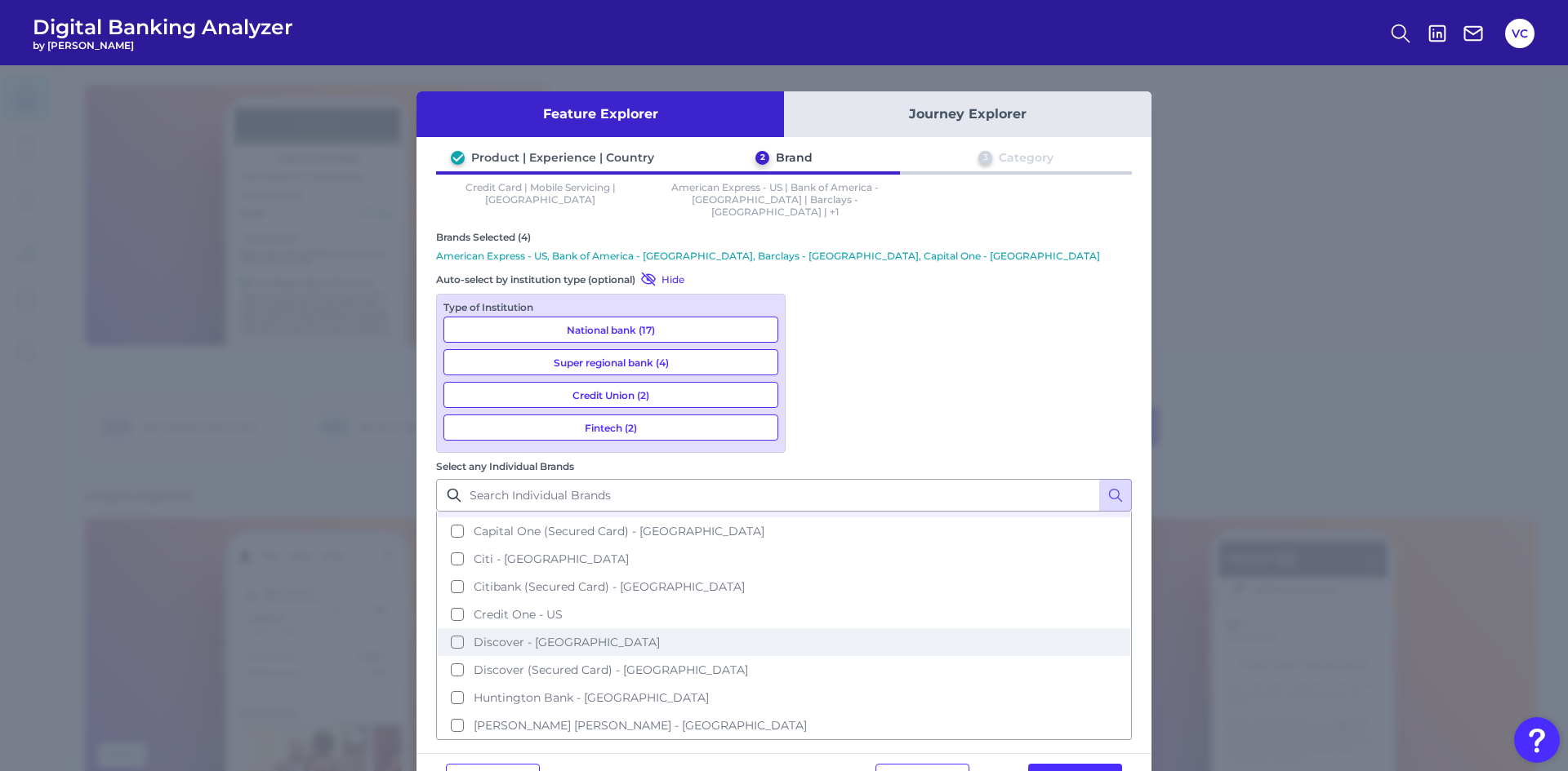
click at [660, 635] on span "Discover - [GEOGRAPHIC_DATA]" at bounding box center [566, 642] width 186 height 14
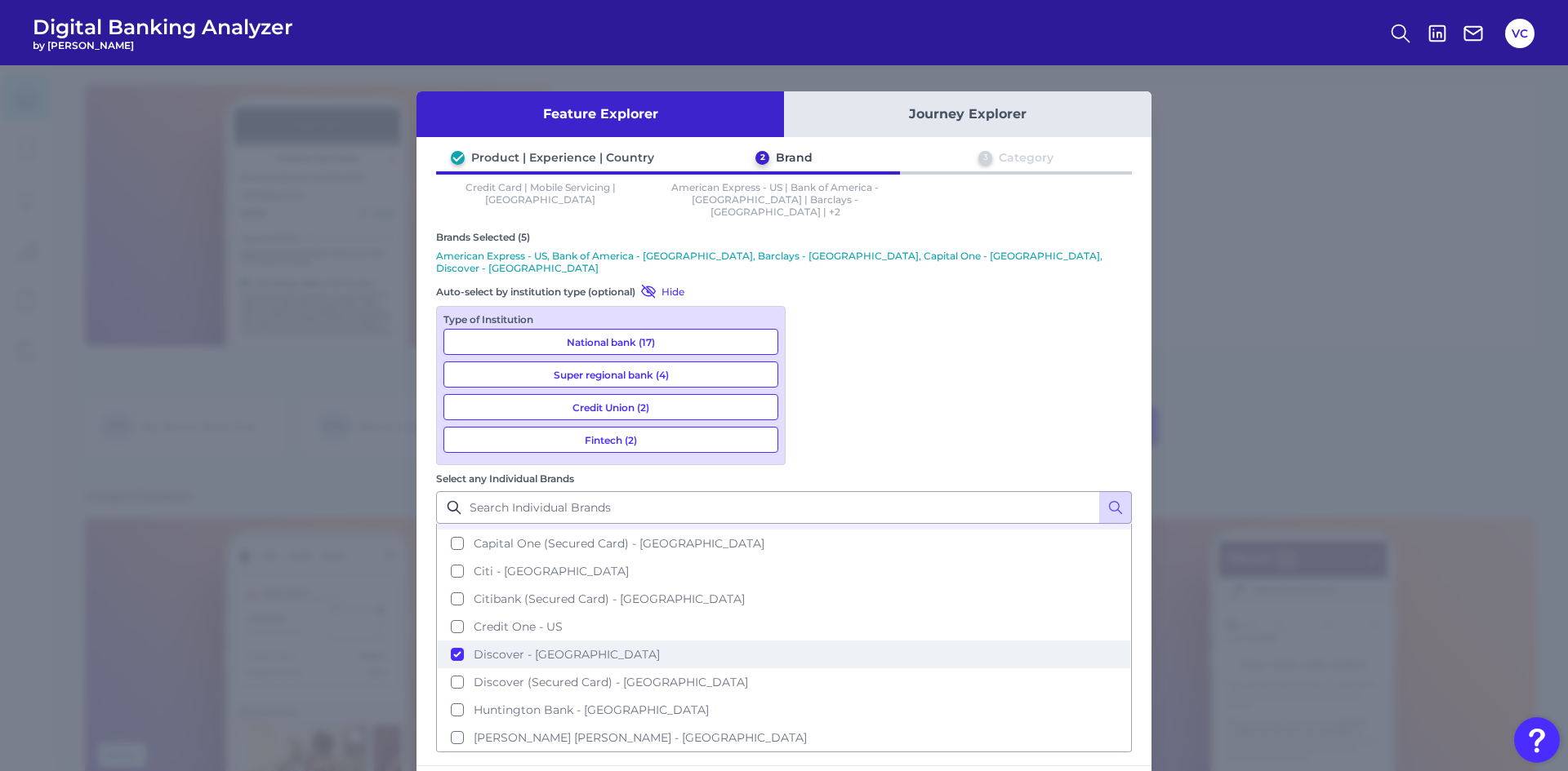
scroll to position [326, 0]
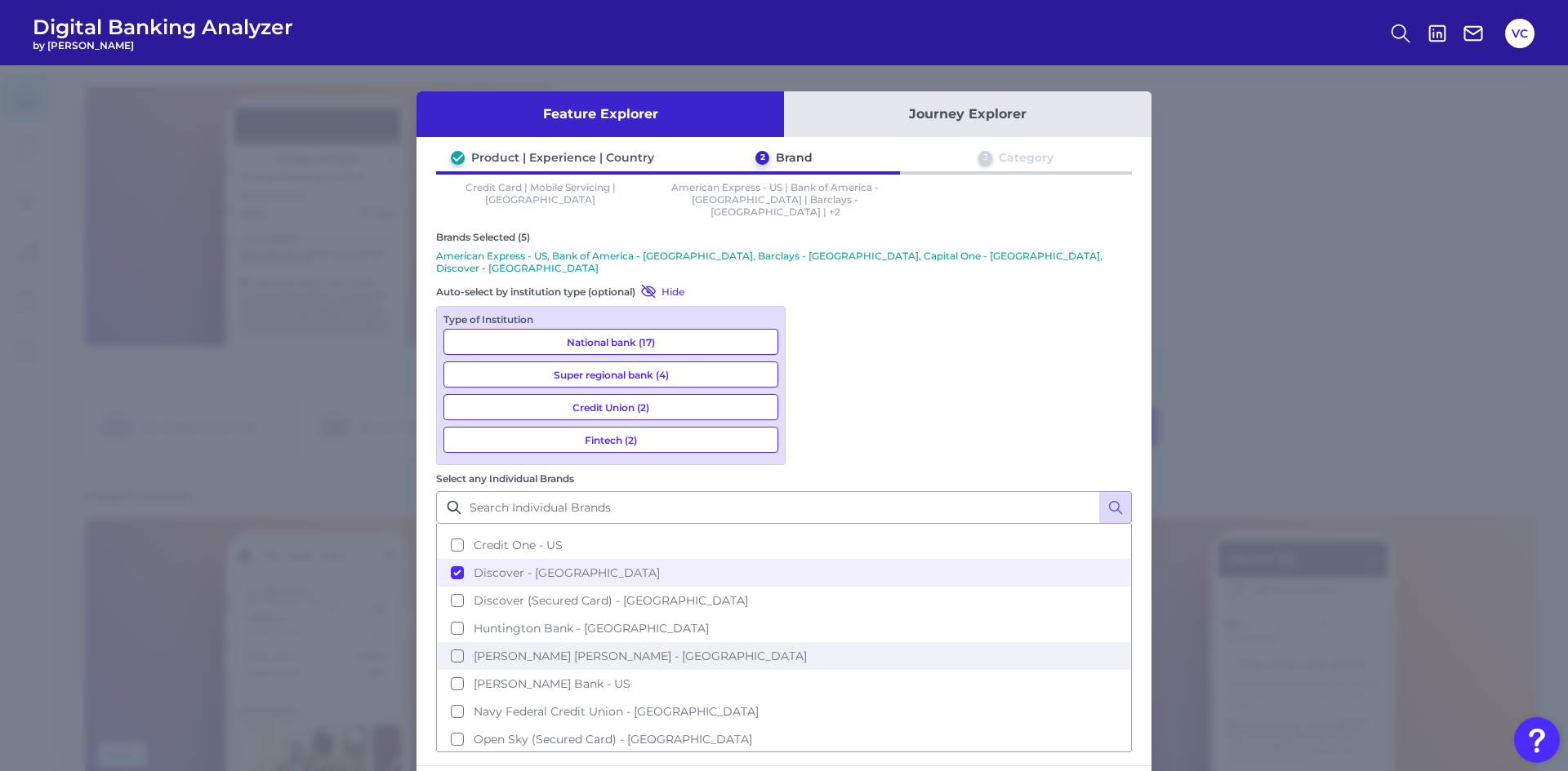
click at [807, 649] on span "[PERSON_NAME] [PERSON_NAME] - [GEOGRAPHIC_DATA]" at bounding box center [640, 656] width 333 height 14
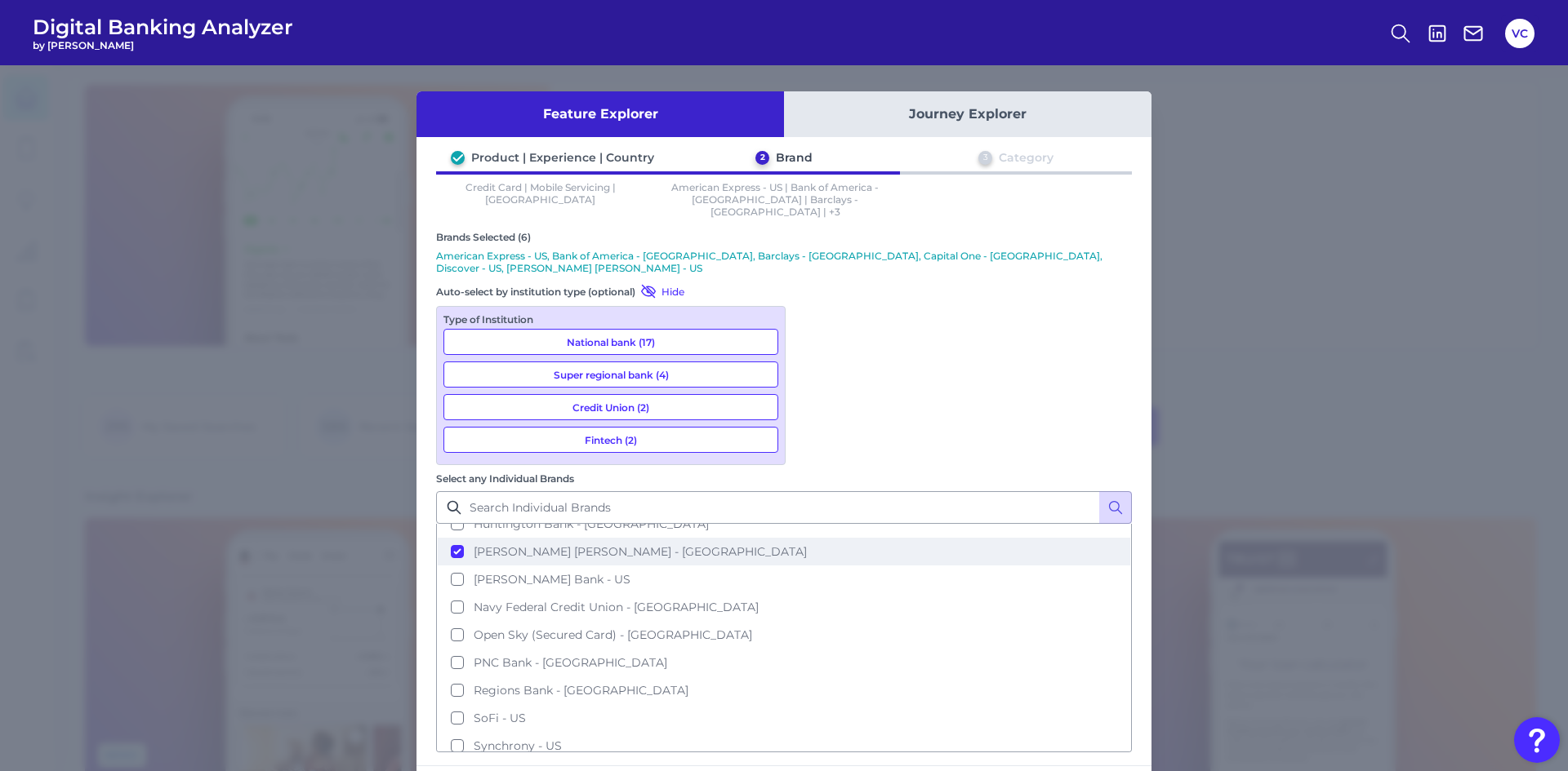
scroll to position [489, 0]
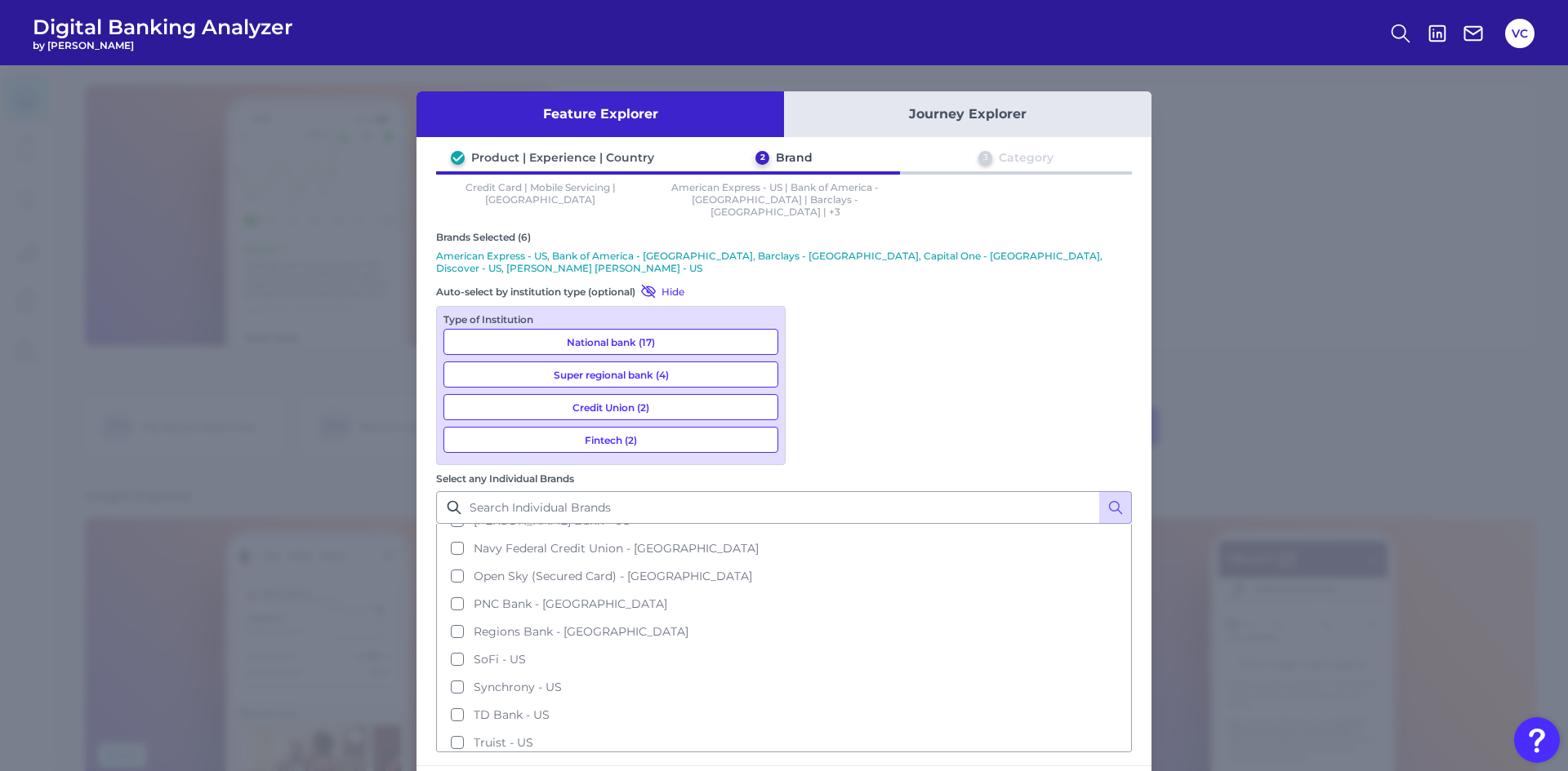
click at [526, 652] on span "SoFi - US" at bounding box center [500, 659] width 52 height 14
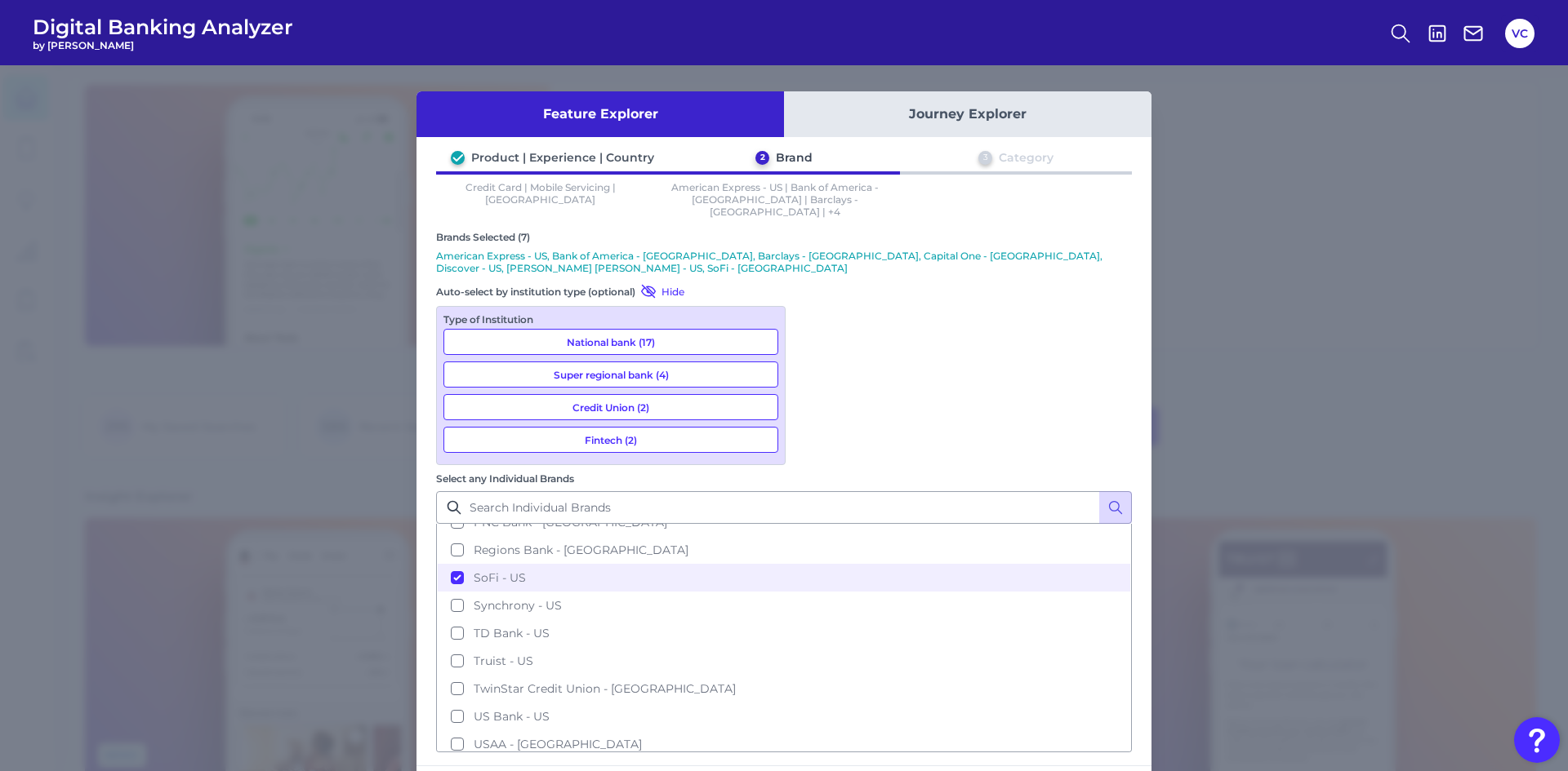
scroll to position [634, 0]
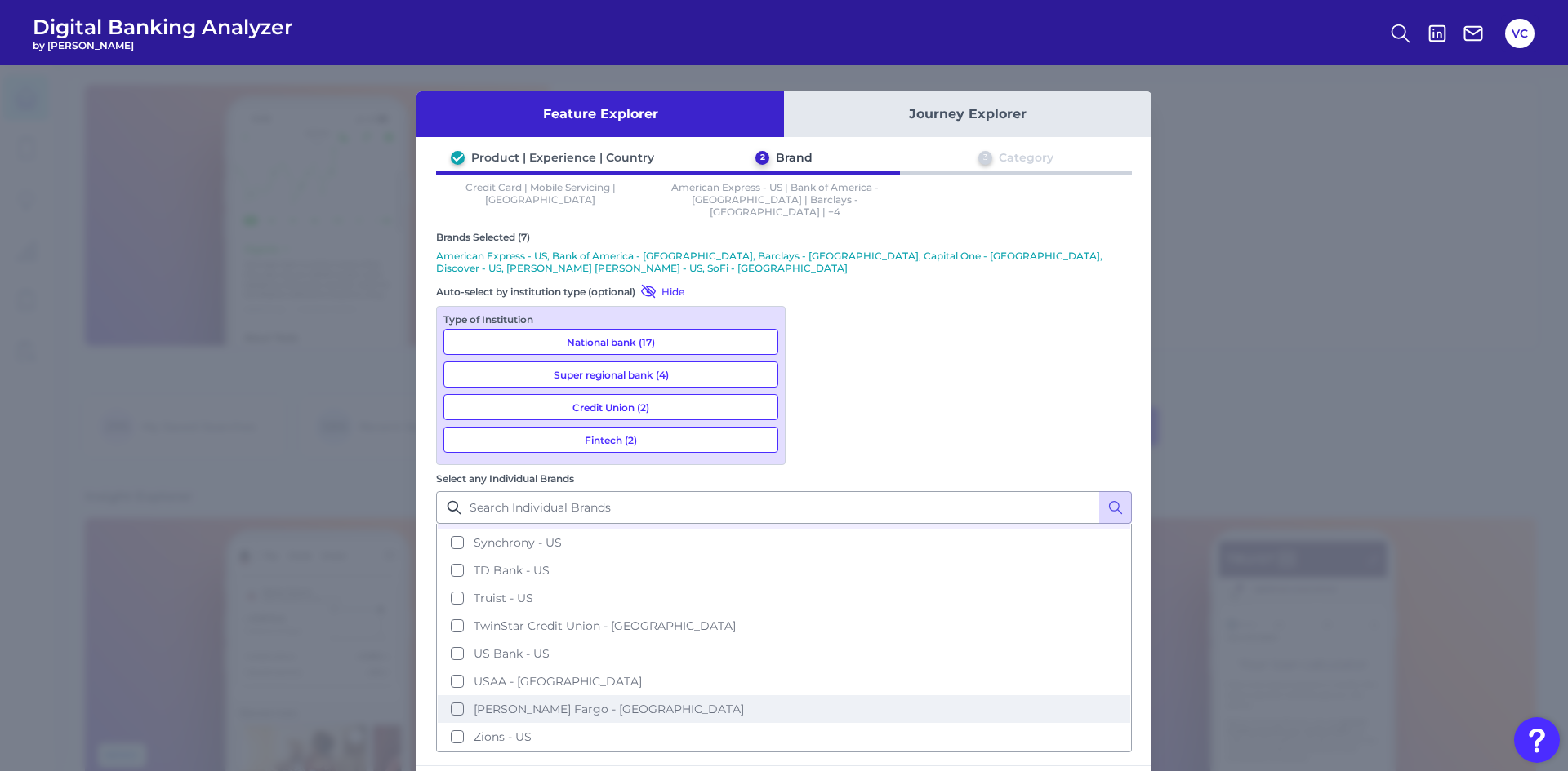
click at [818, 695] on button "[PERSON_NAME] Fargo - [GEOGRAPHIC_DATA]" at bounding box center [783, 709] width 692 height 28
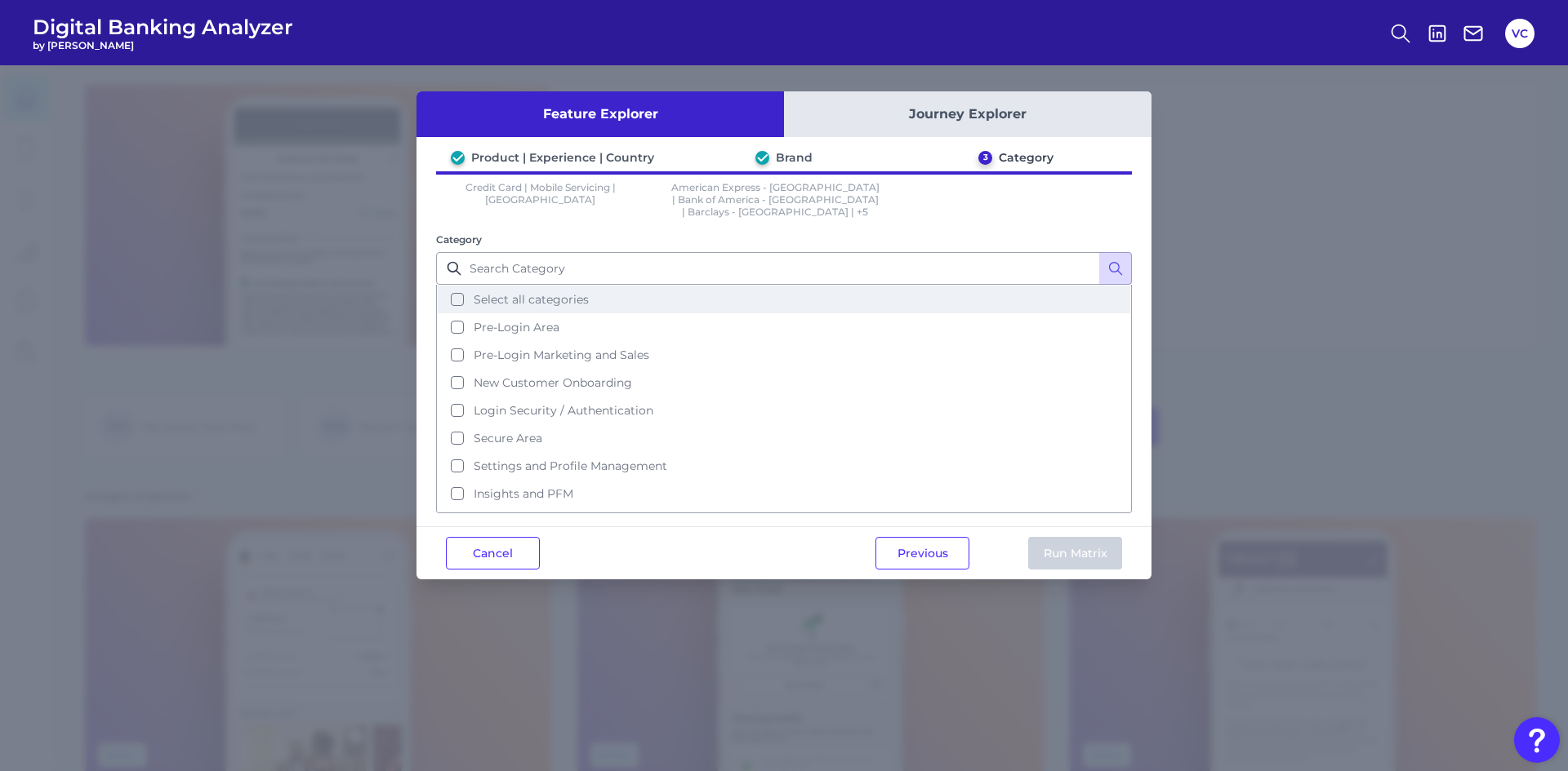
click at [463, 291] on button "Select all categories" at bounding box center [783, 299] width 692 height 28
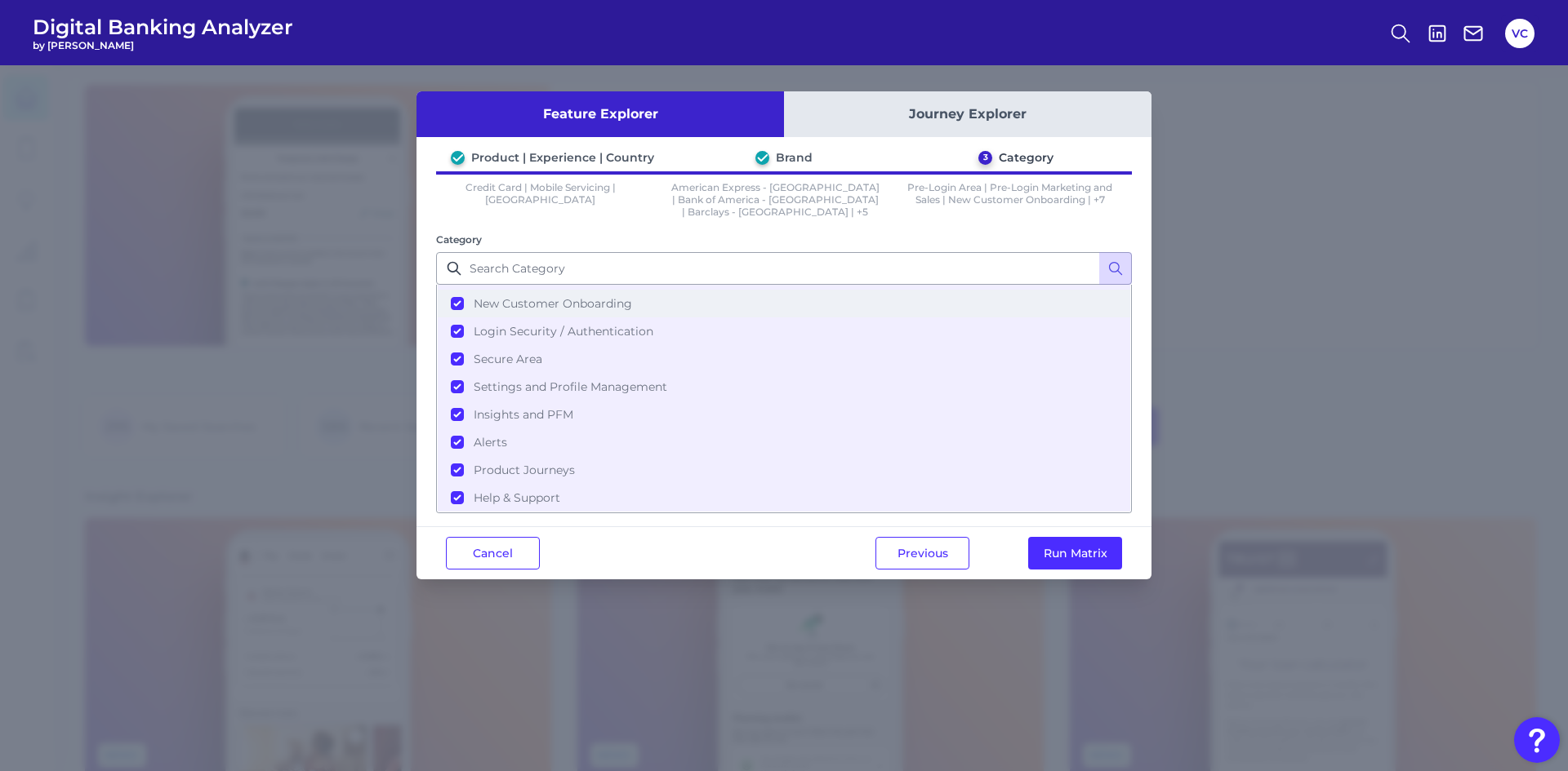
scroll to position [0, 0]
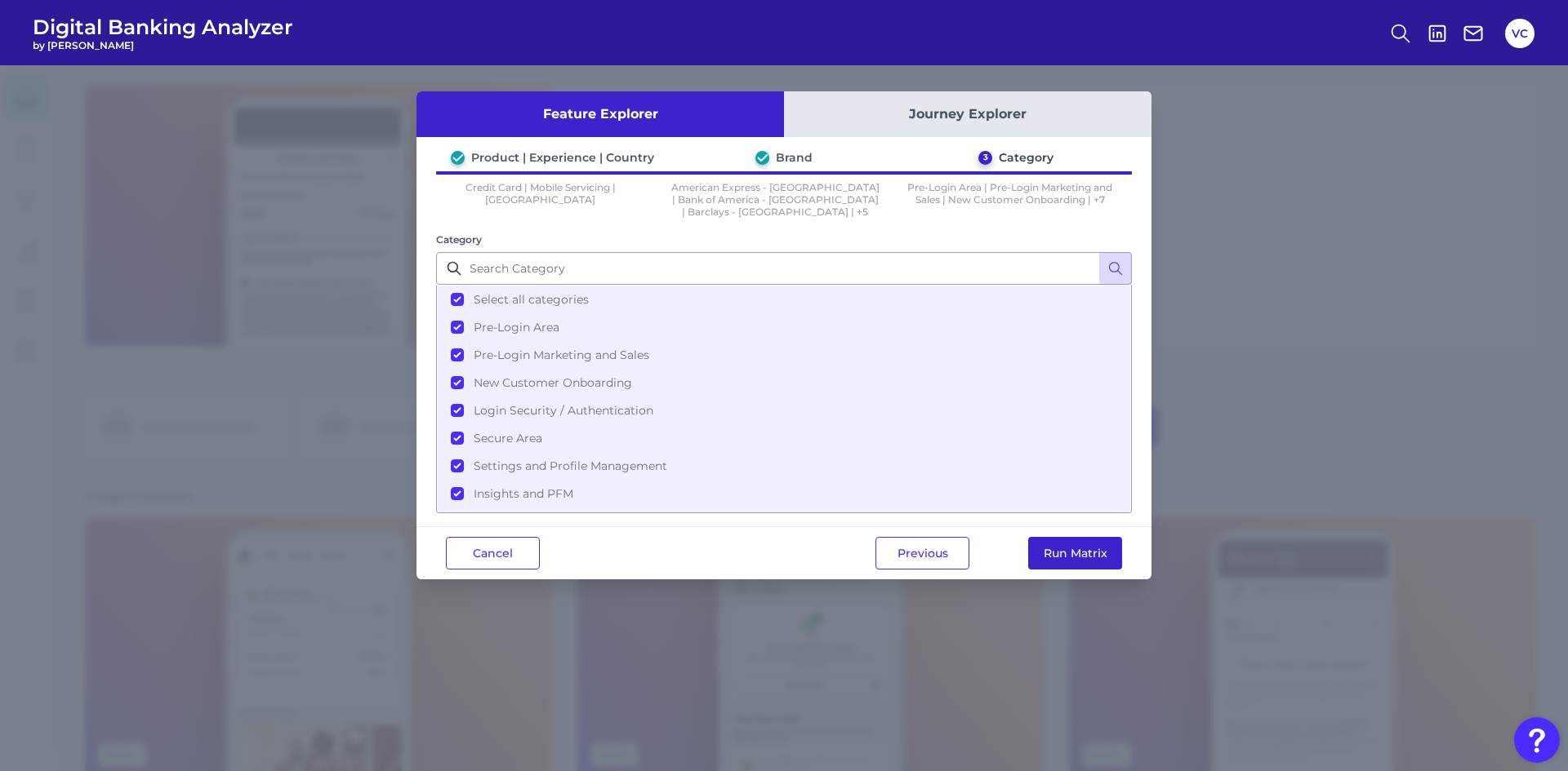
click at [1047, 537] on button "Run Matrix" at bounding box center [1075, 553] width 94 height 33
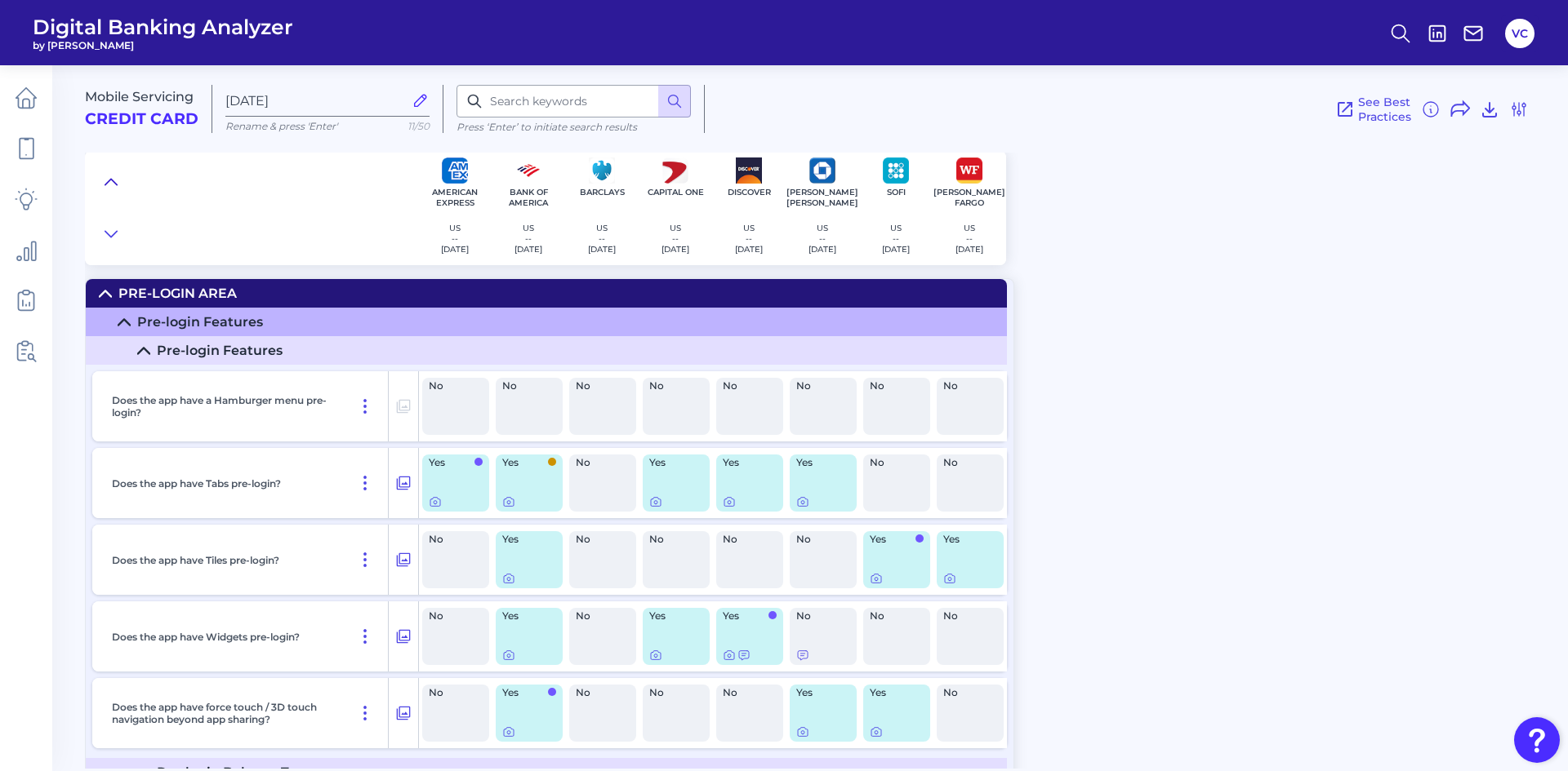
click at [116, 179] on icon at bounding box center [111, 182] width 13 height 16
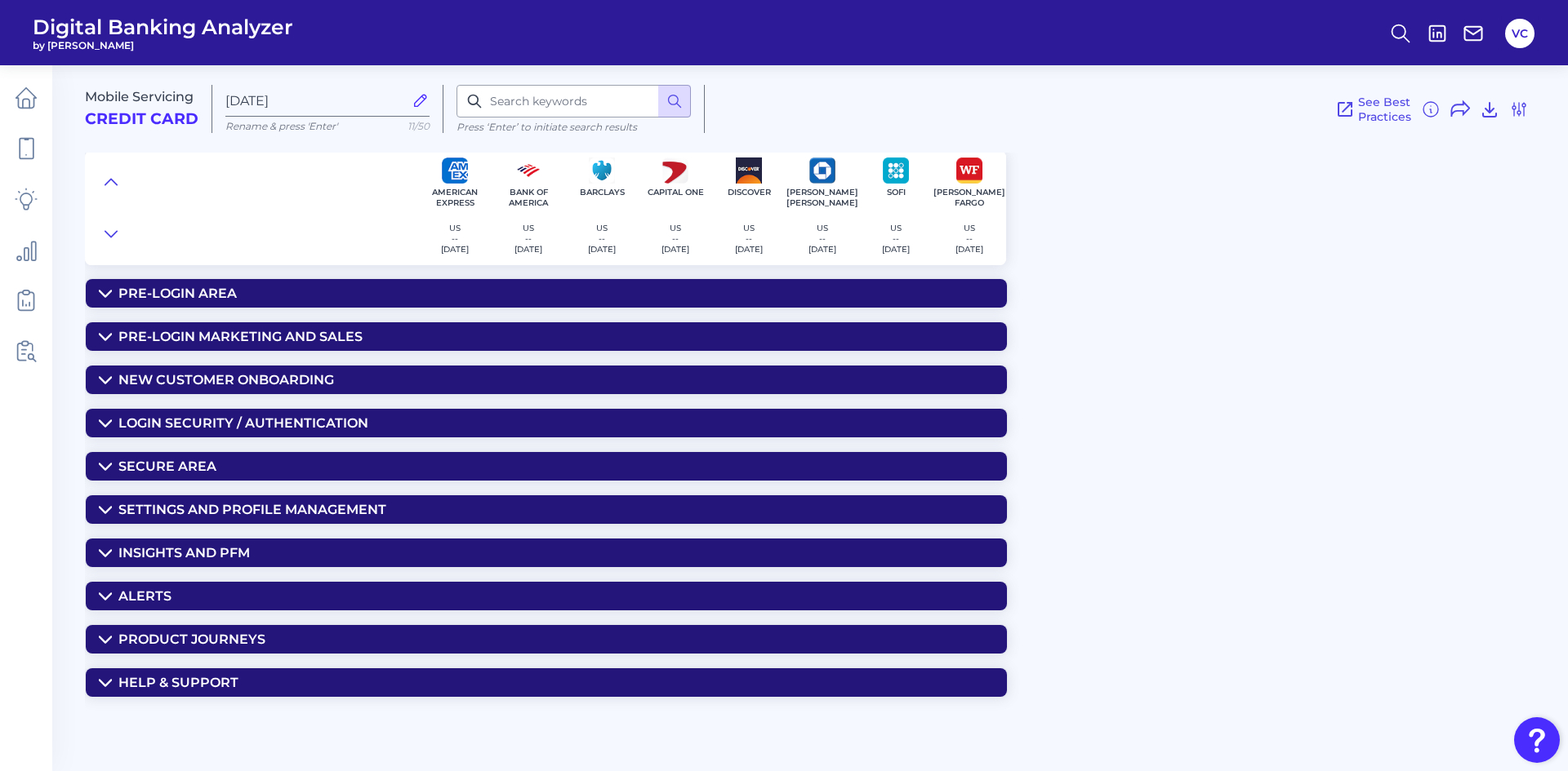
click at [299, 680] on summary "Help & Support" at bounding box center [546, 683] width 921 height 29
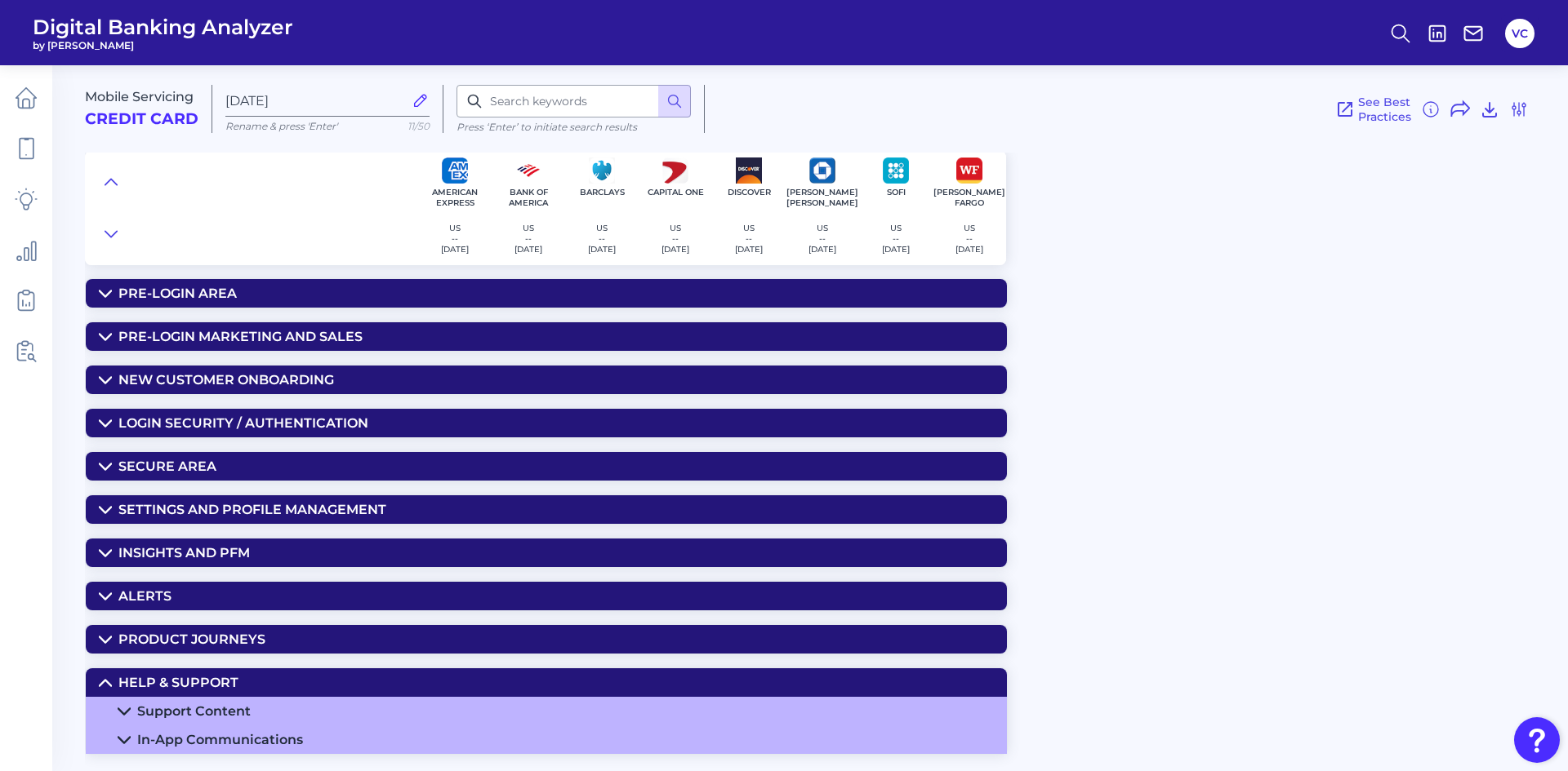
click at [220, 711] on div "Support Content" at bounding box center [193, 711] width 114 height 15
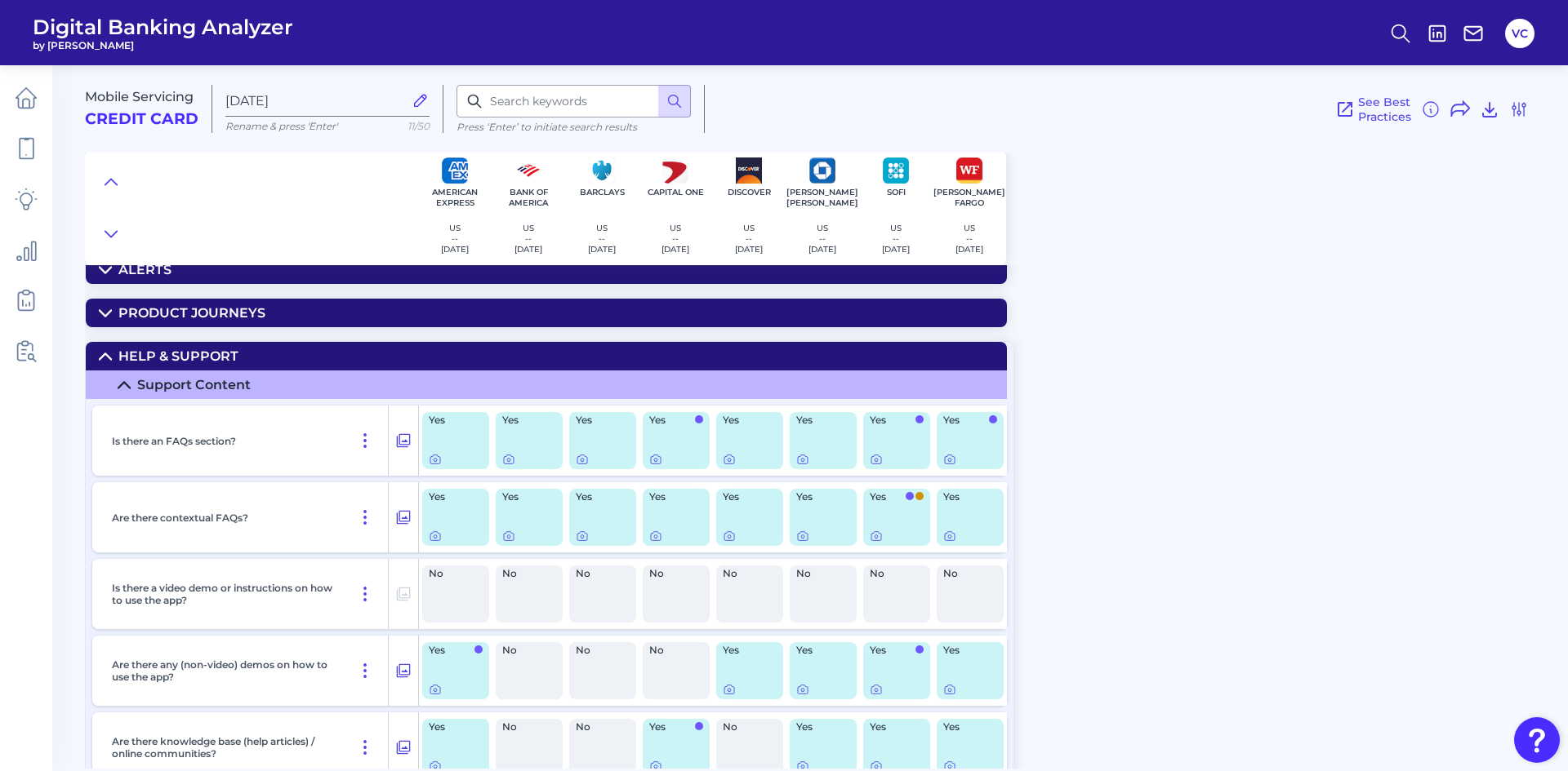
scroll to position [379, 0]
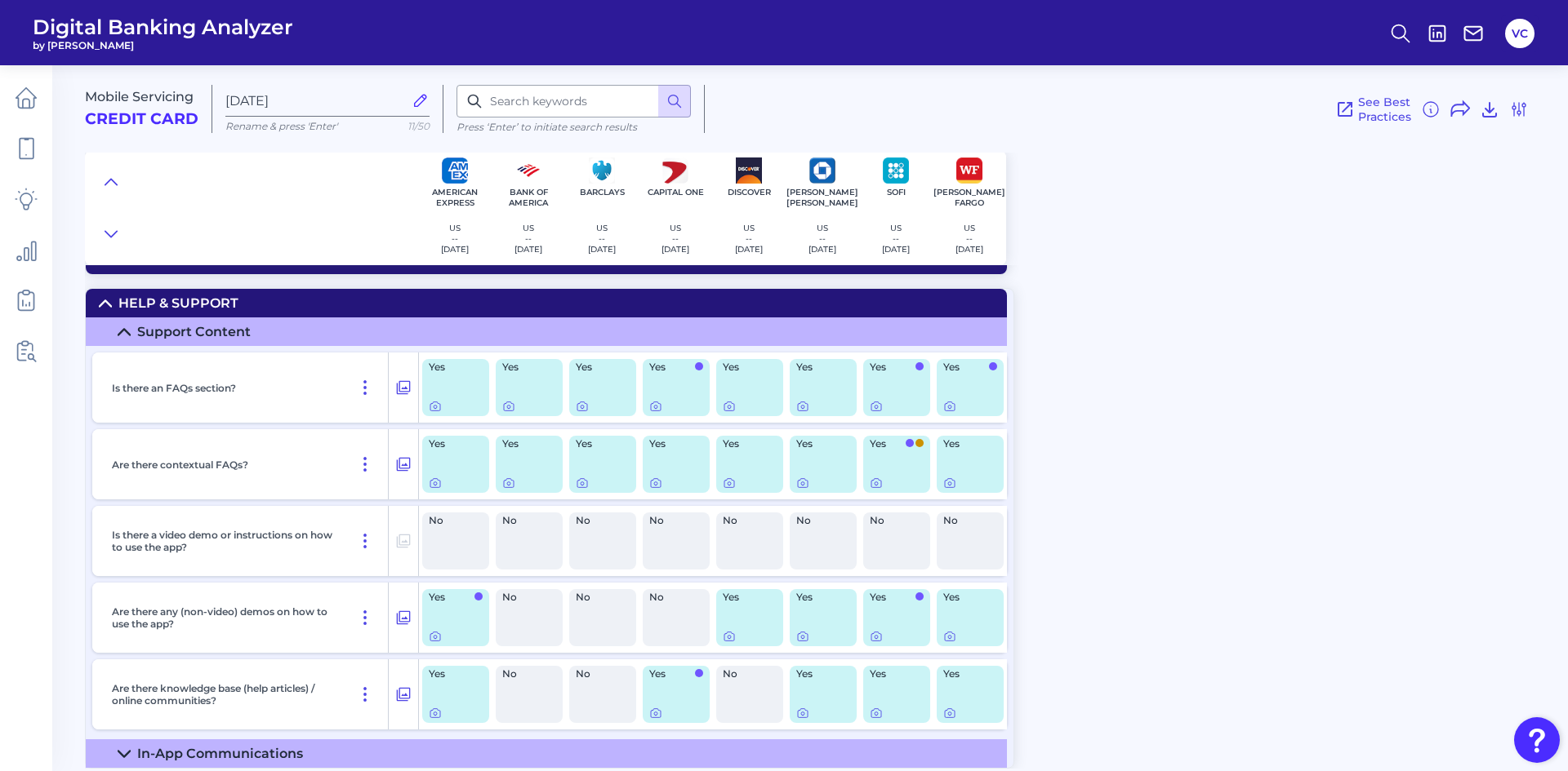
click at [240, 750] on div "In-App Communications" at bounding box center [220, 753] width 166 height 15
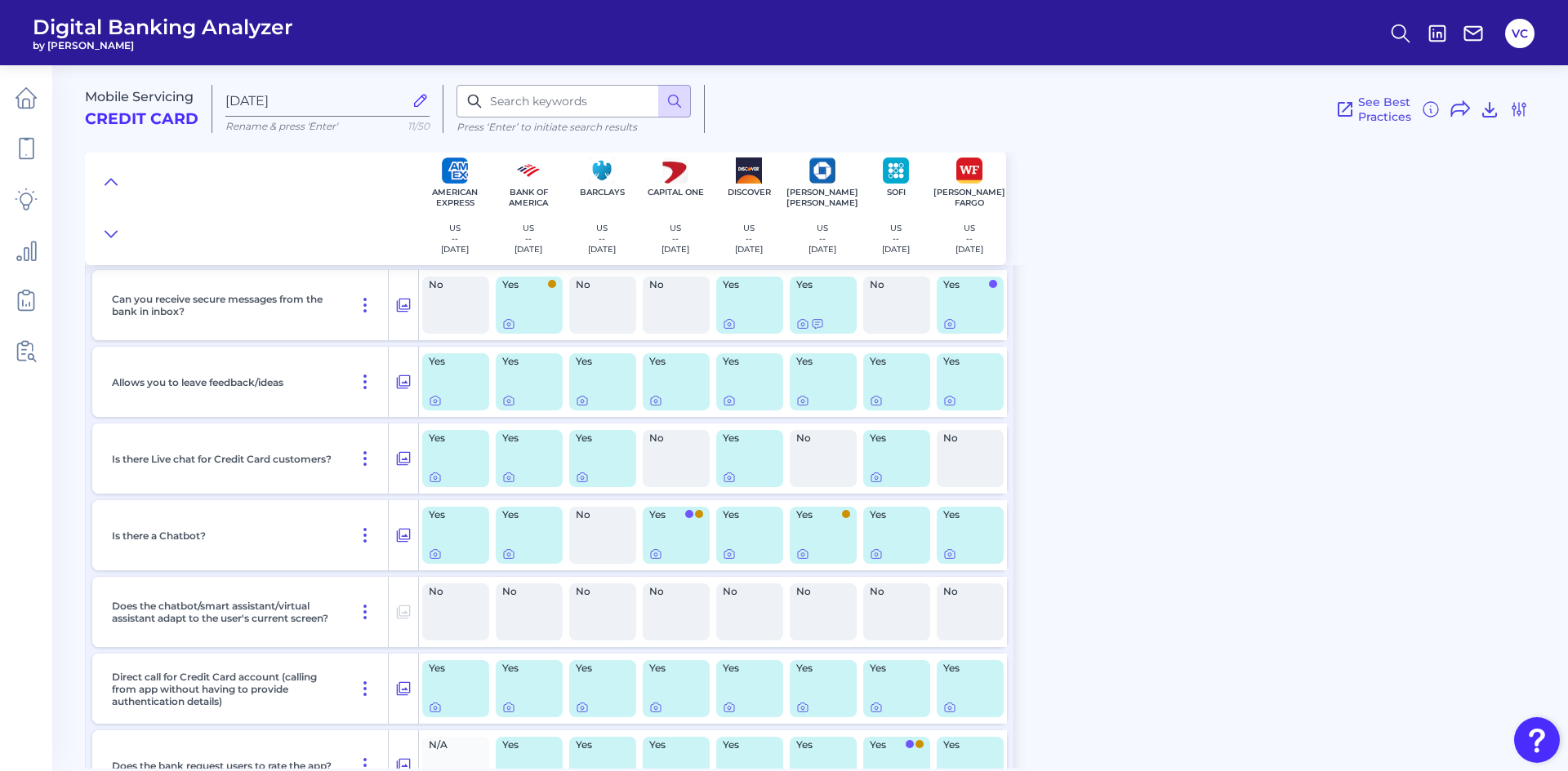
scroll to position [1156, 0]
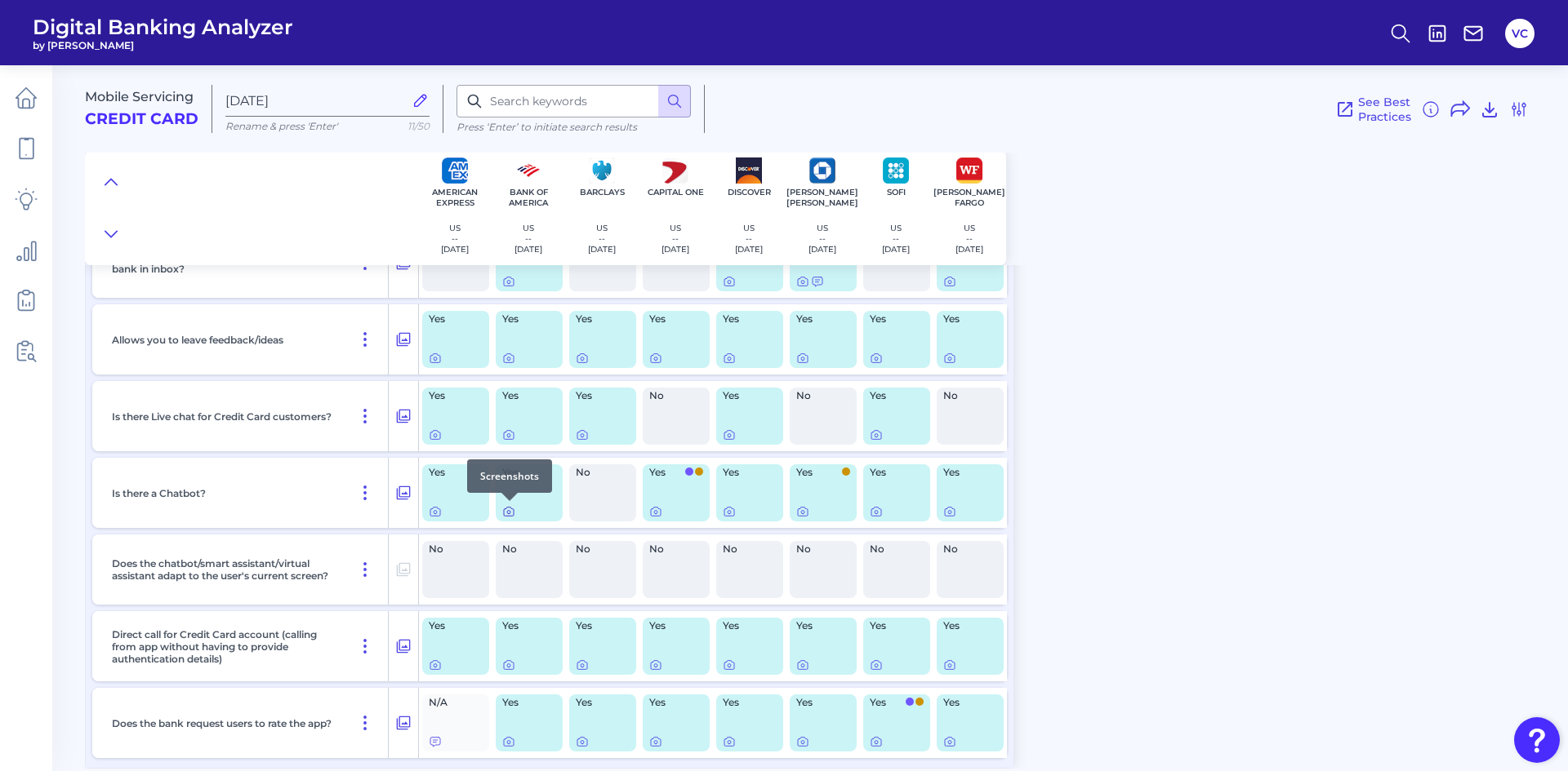
click at [509, 510] on icon at bounding box center [509, 512] width 13 height 13
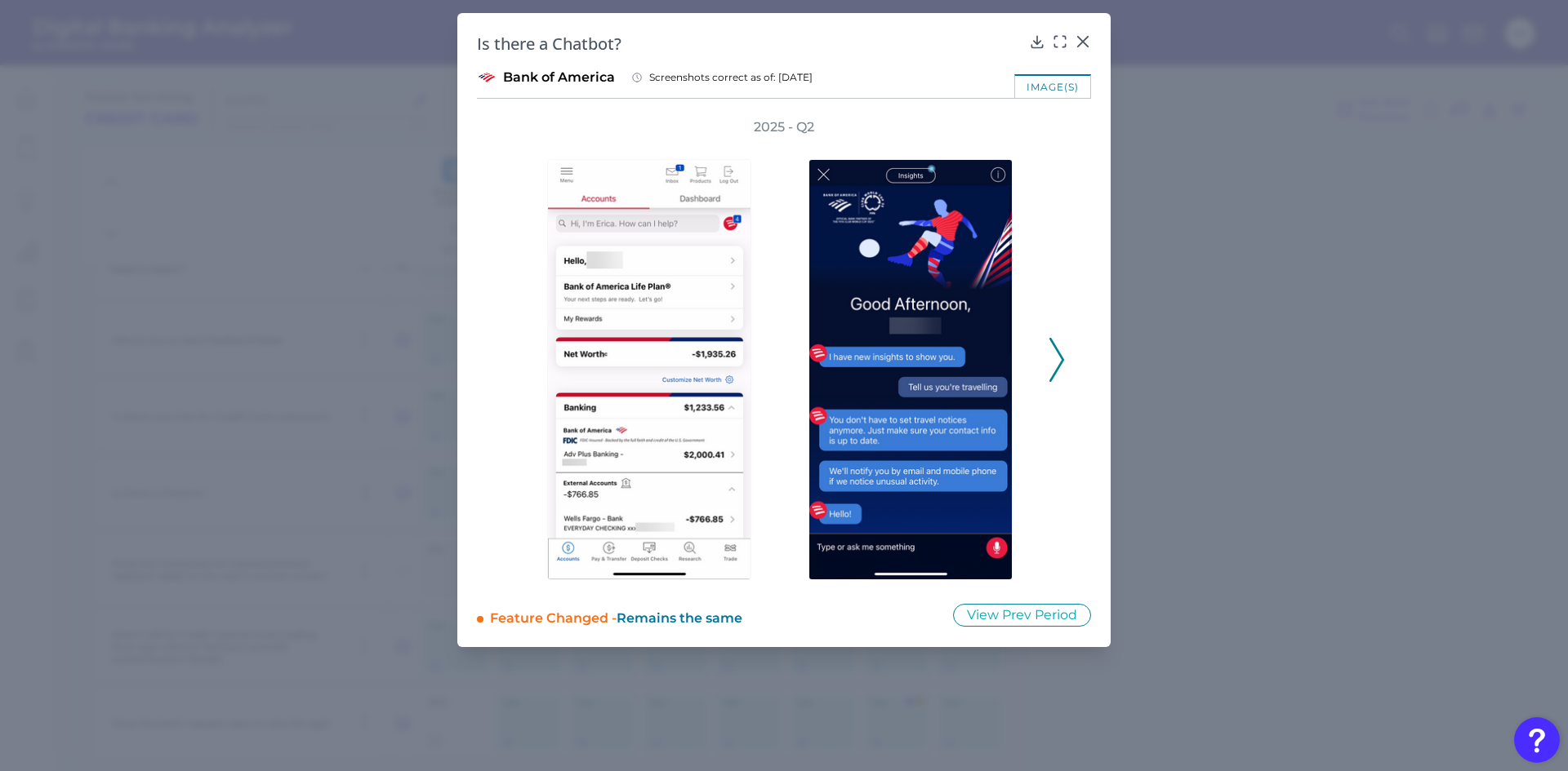
click at [1057, 359] on icon at bounding box center [1056, 360] width 14 height 44
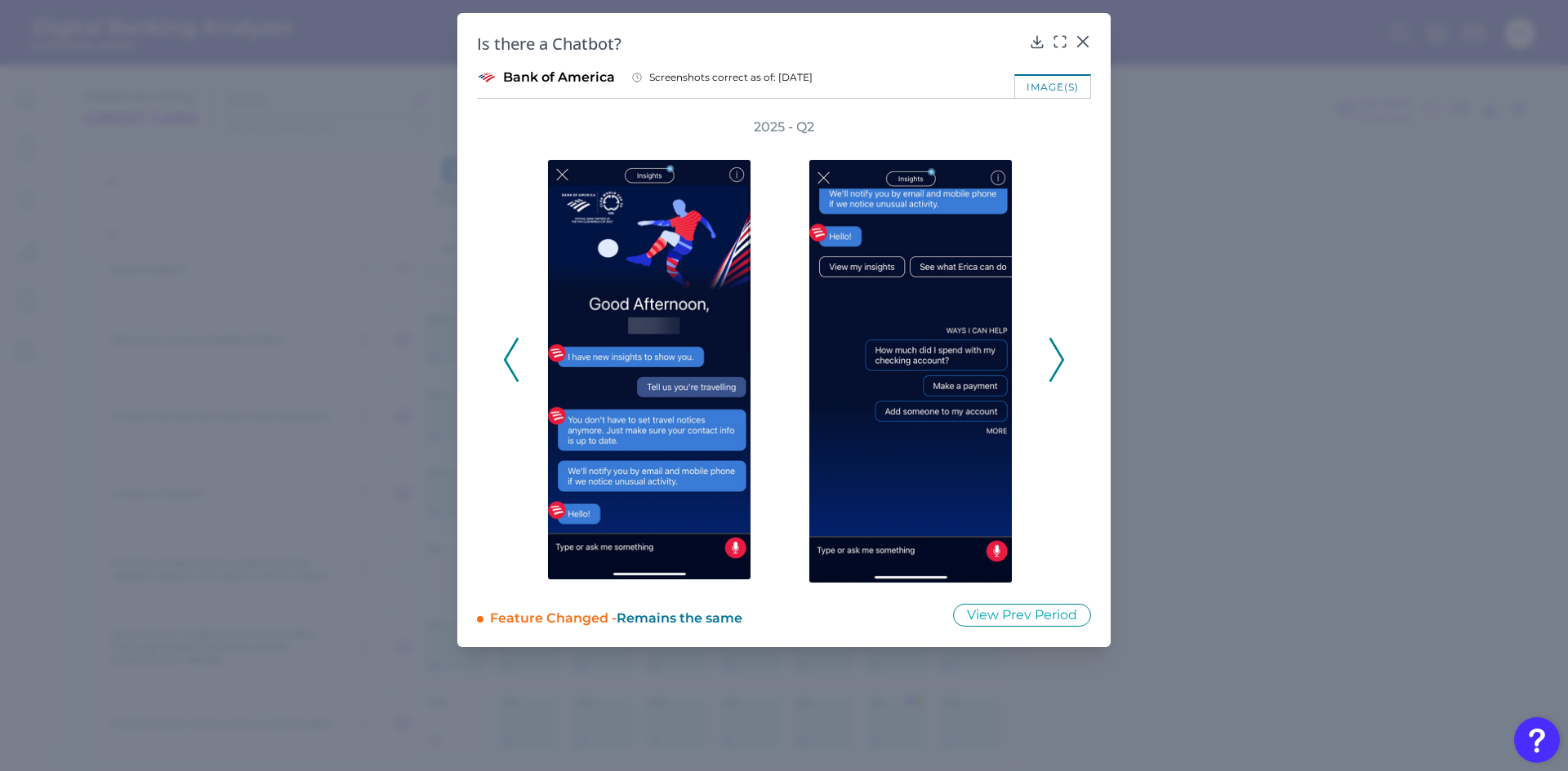
click at [1057, 359] on icon at bounding box center [1056, 360] width 14 height 44
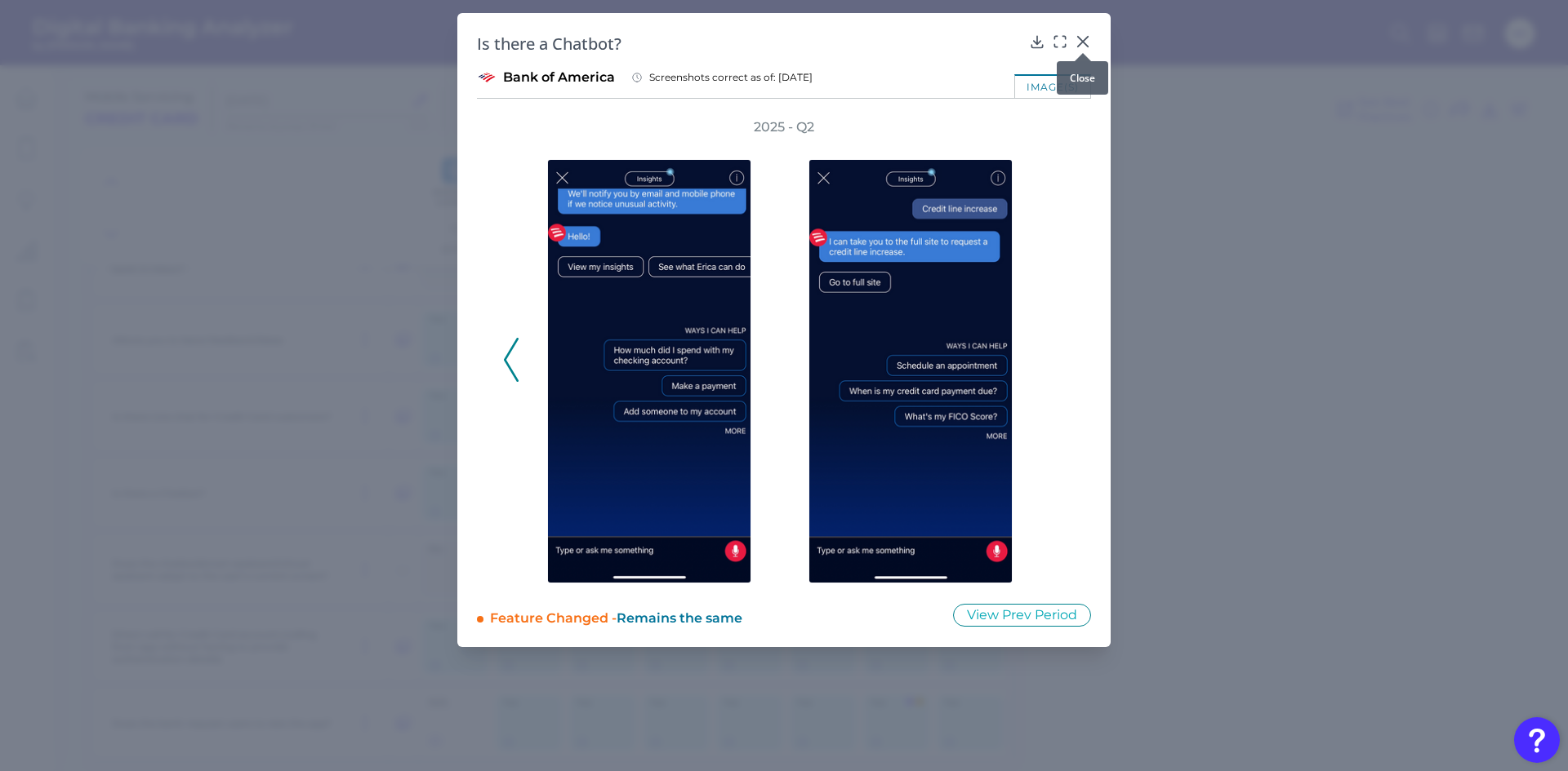
click at [1083, 43] on icon at bounding box center [1082, 41] width 16 height 16
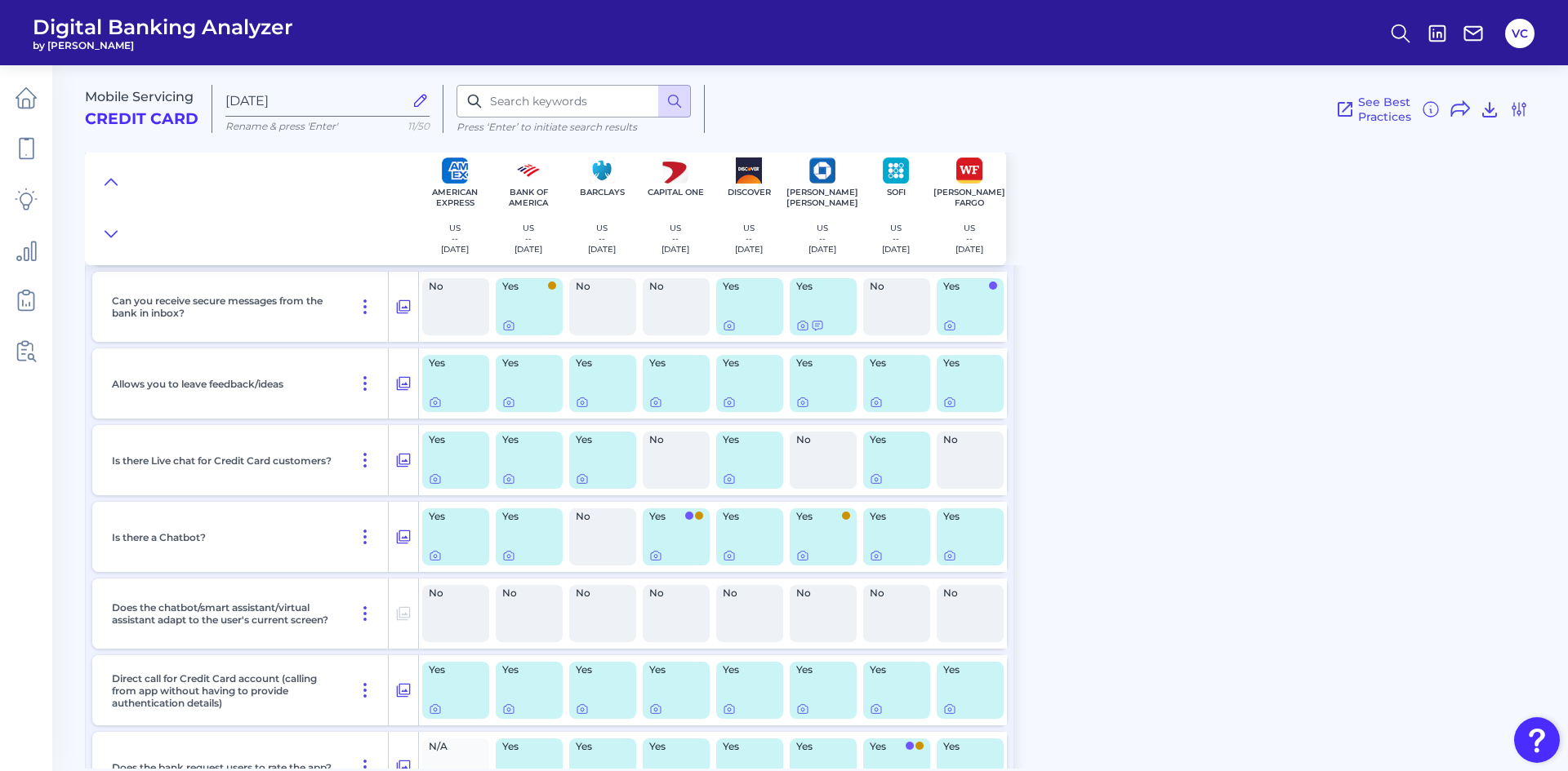
scroll to position [1075, 0]
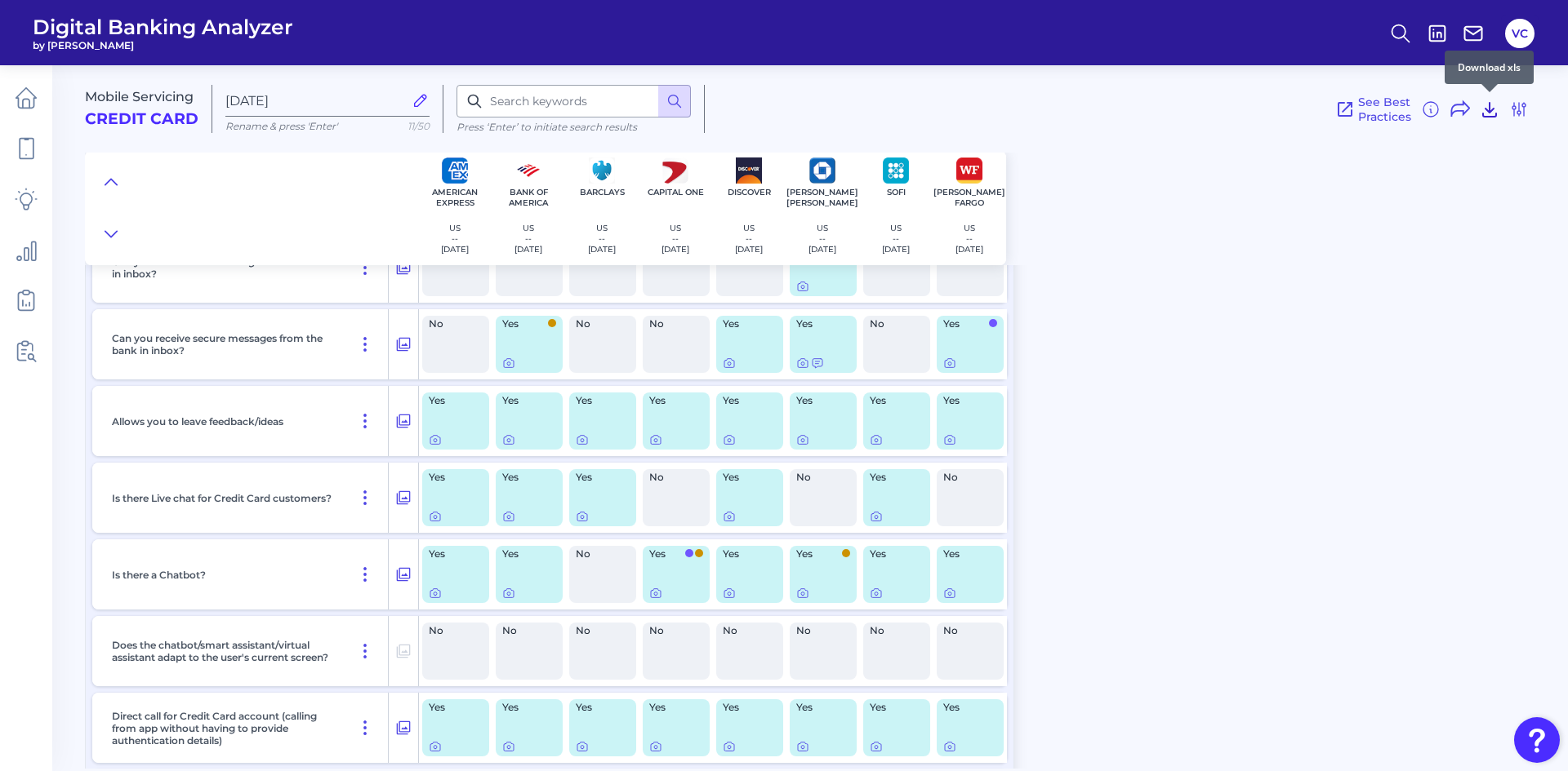
click at [1496, 114] on icon at bounding box center [1490, 109] width 13 height 14
click at [659, 593] on icon at bounding box center [656, 594] width 13 height 13
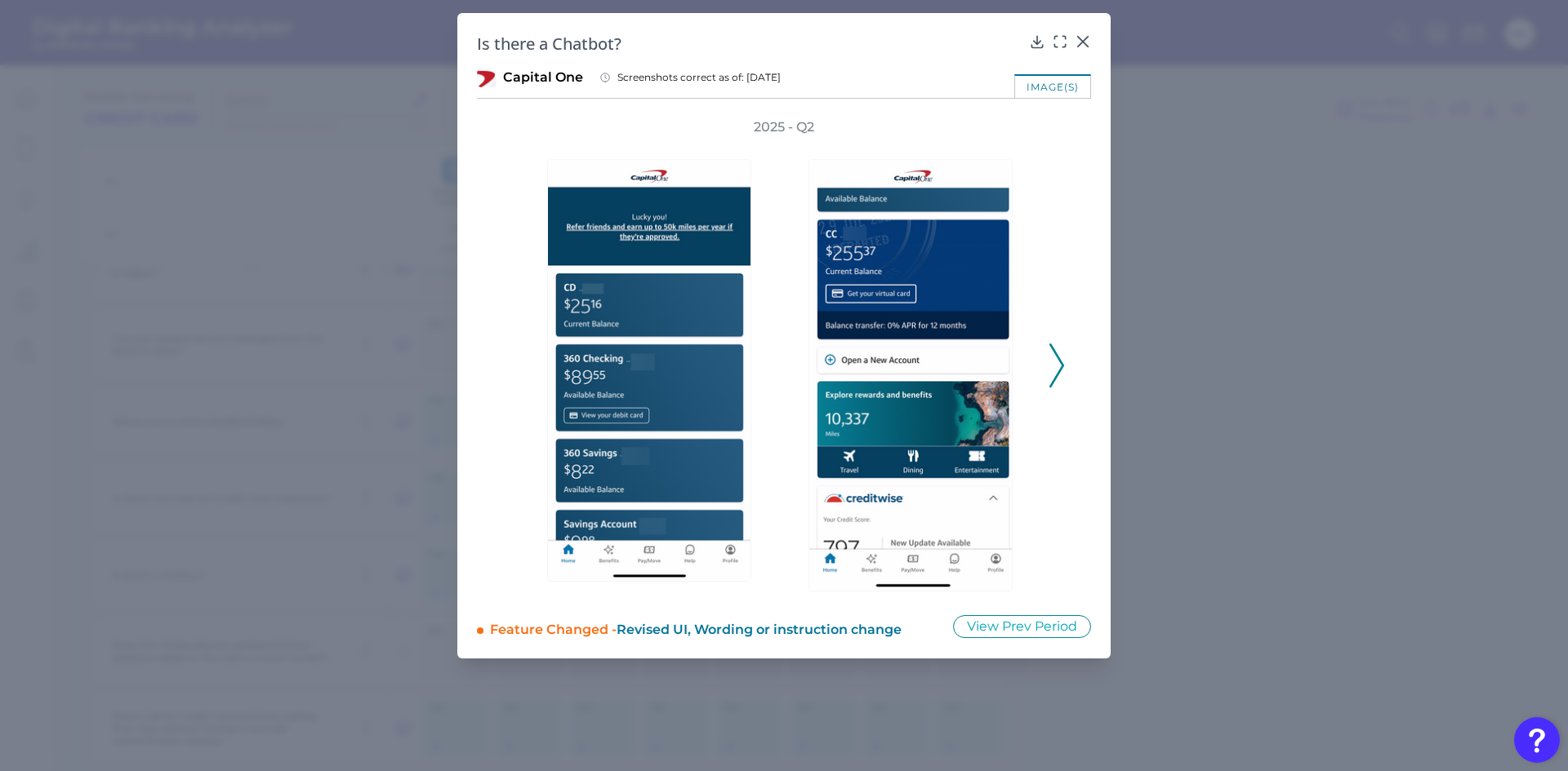
click at [1061, 373] on icon at bounding box center [1056, 366] width 14 height 44
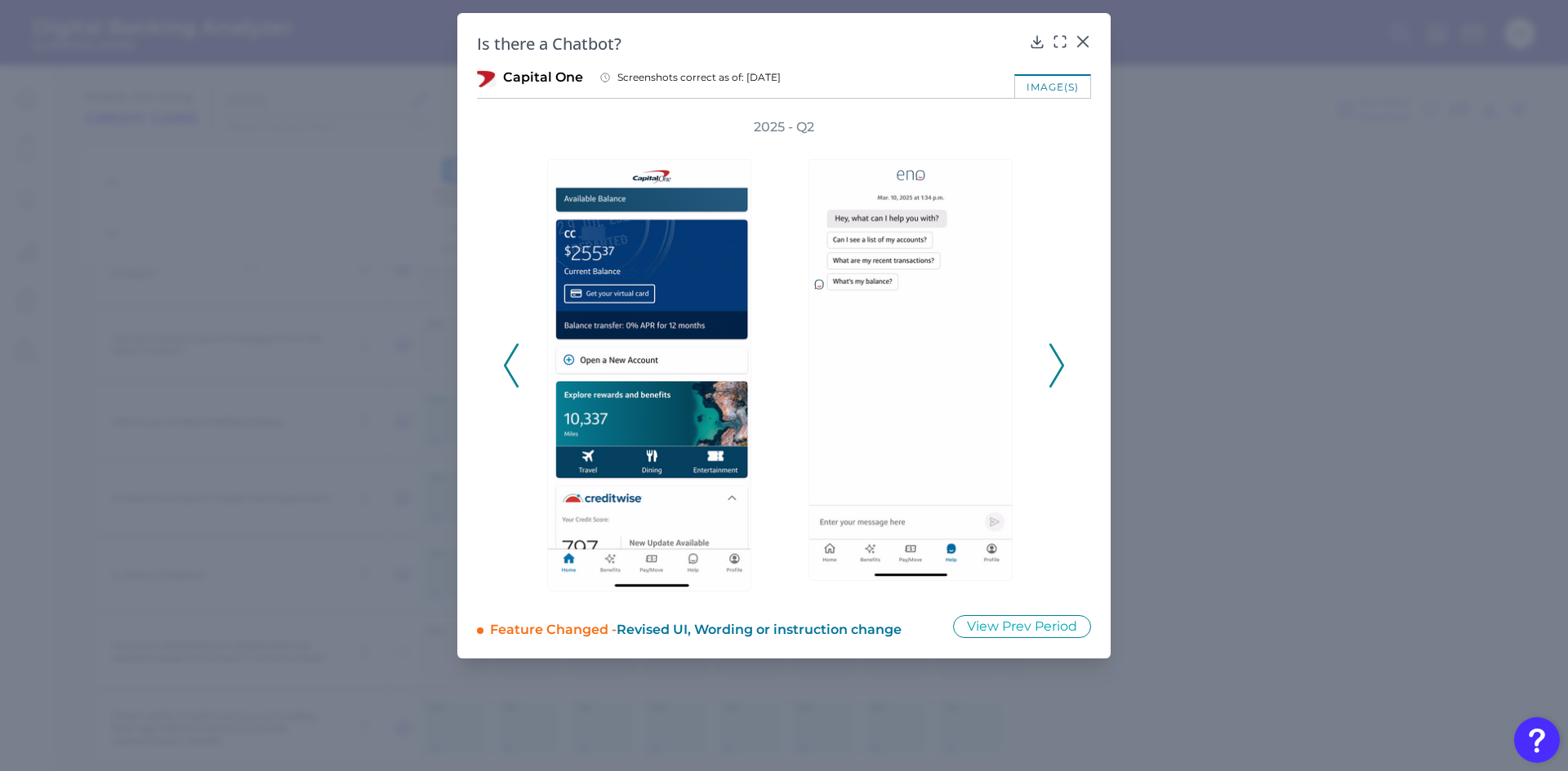
click at [1061, 373] on icon at bounding box center [1056, 366] width 14 height 44
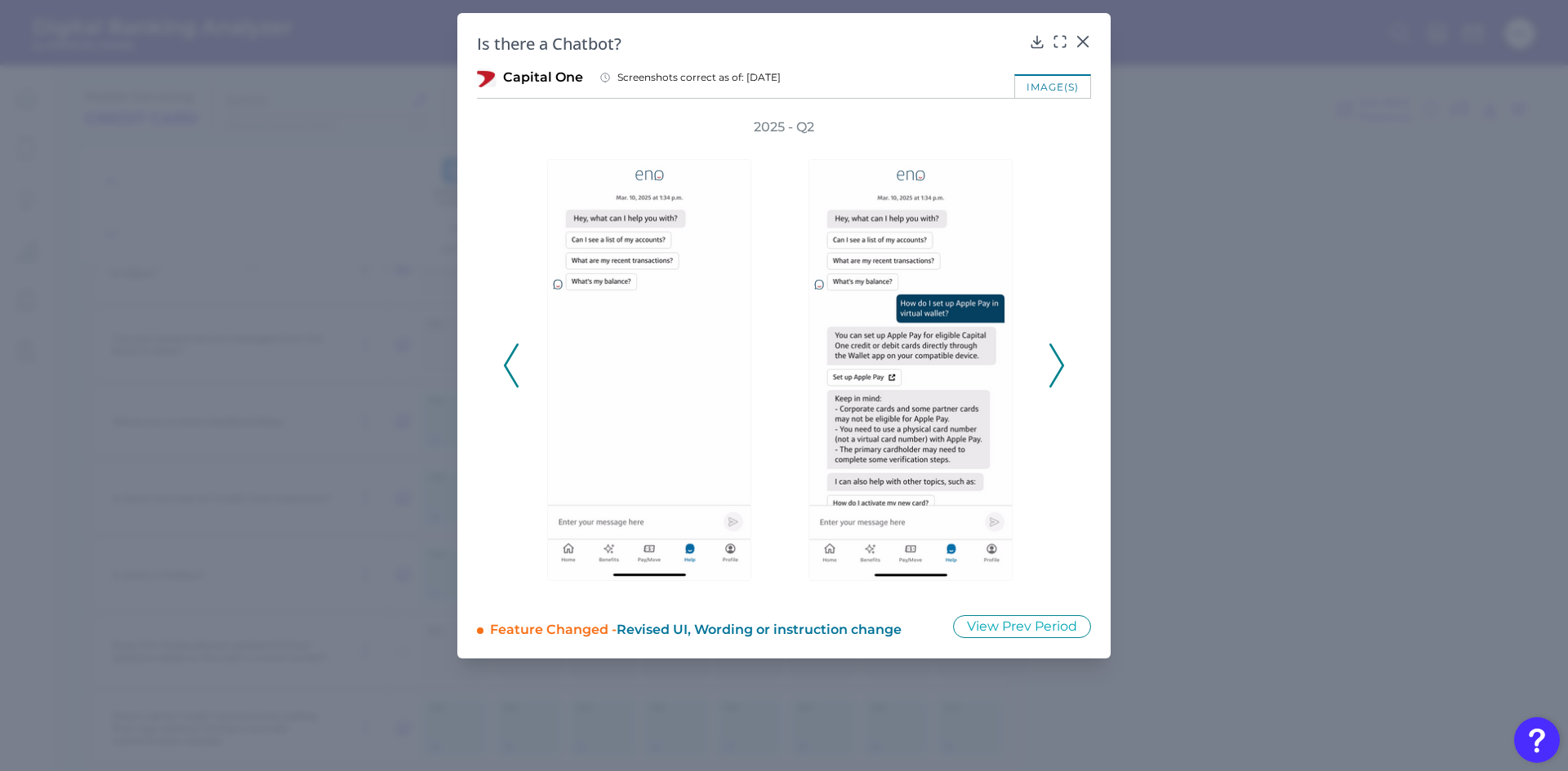
click at [1061, 372] on icon at bounding box center [1056, 366] width 14 height 44
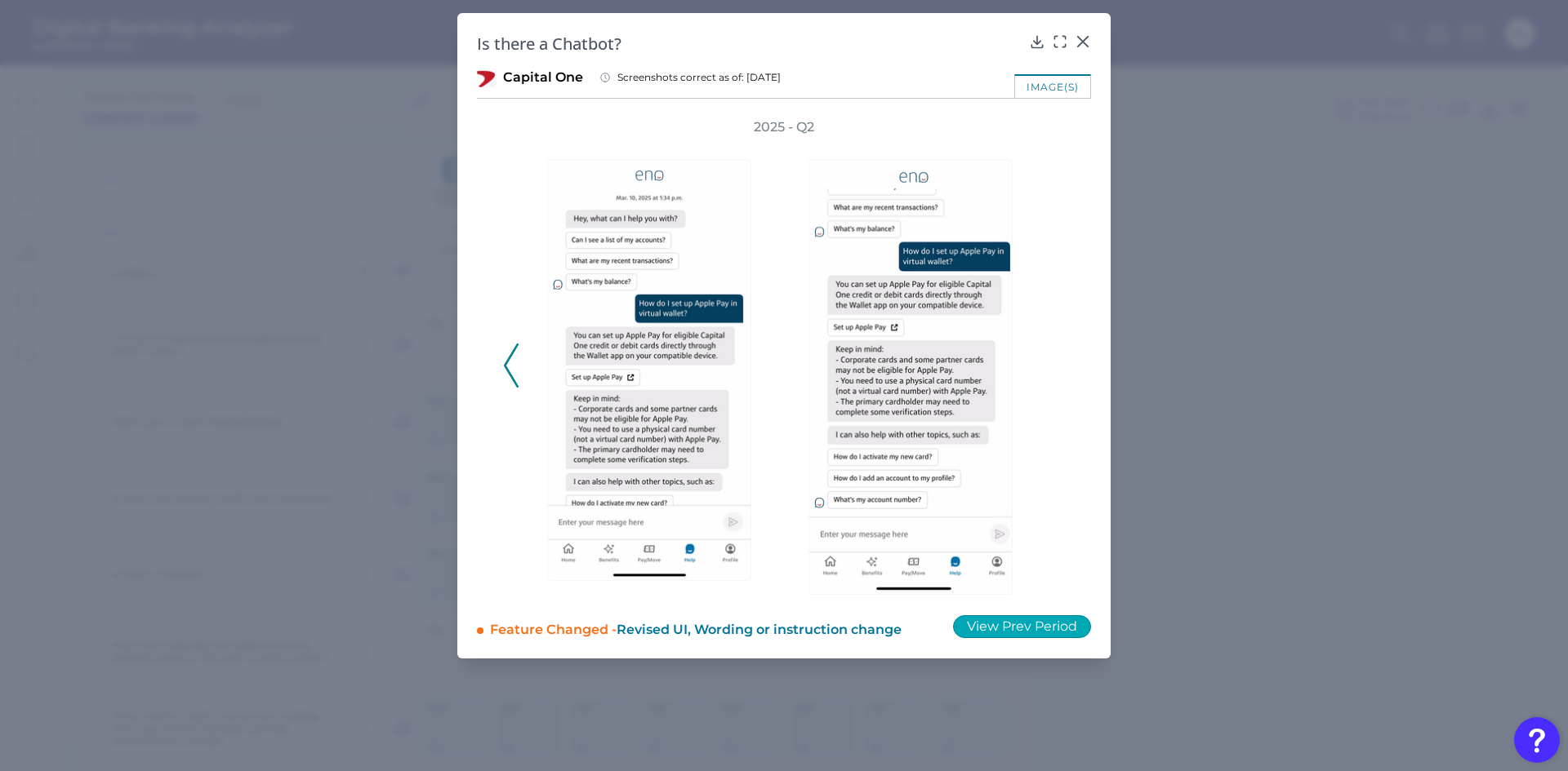
click at [1002, 631] on button "View Prev Period" at bounding box center [1022, 626] width 138 height 23
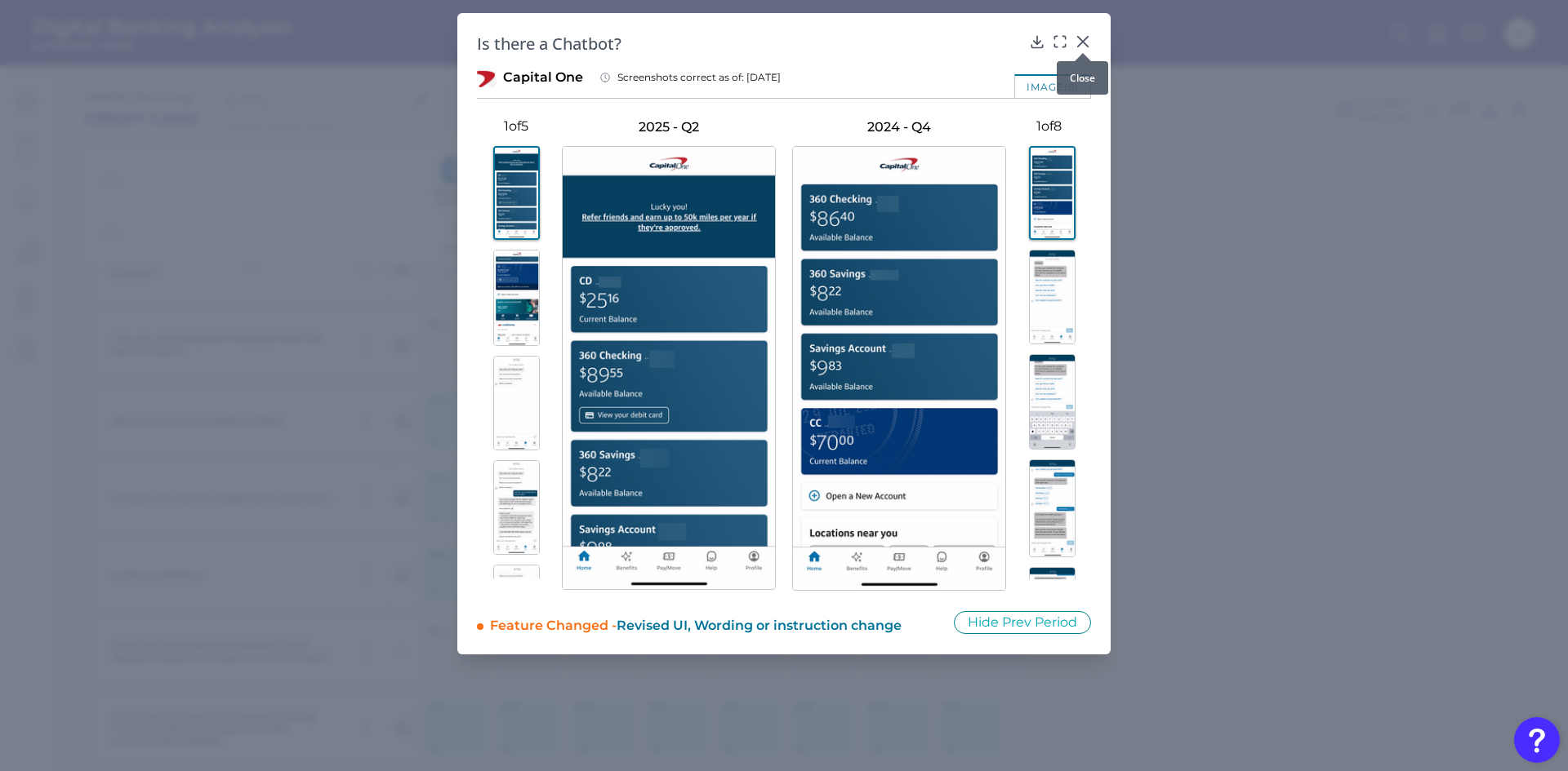
click at [1077, 41] on icon at bounding box center [1082, 41] width 16 height 16
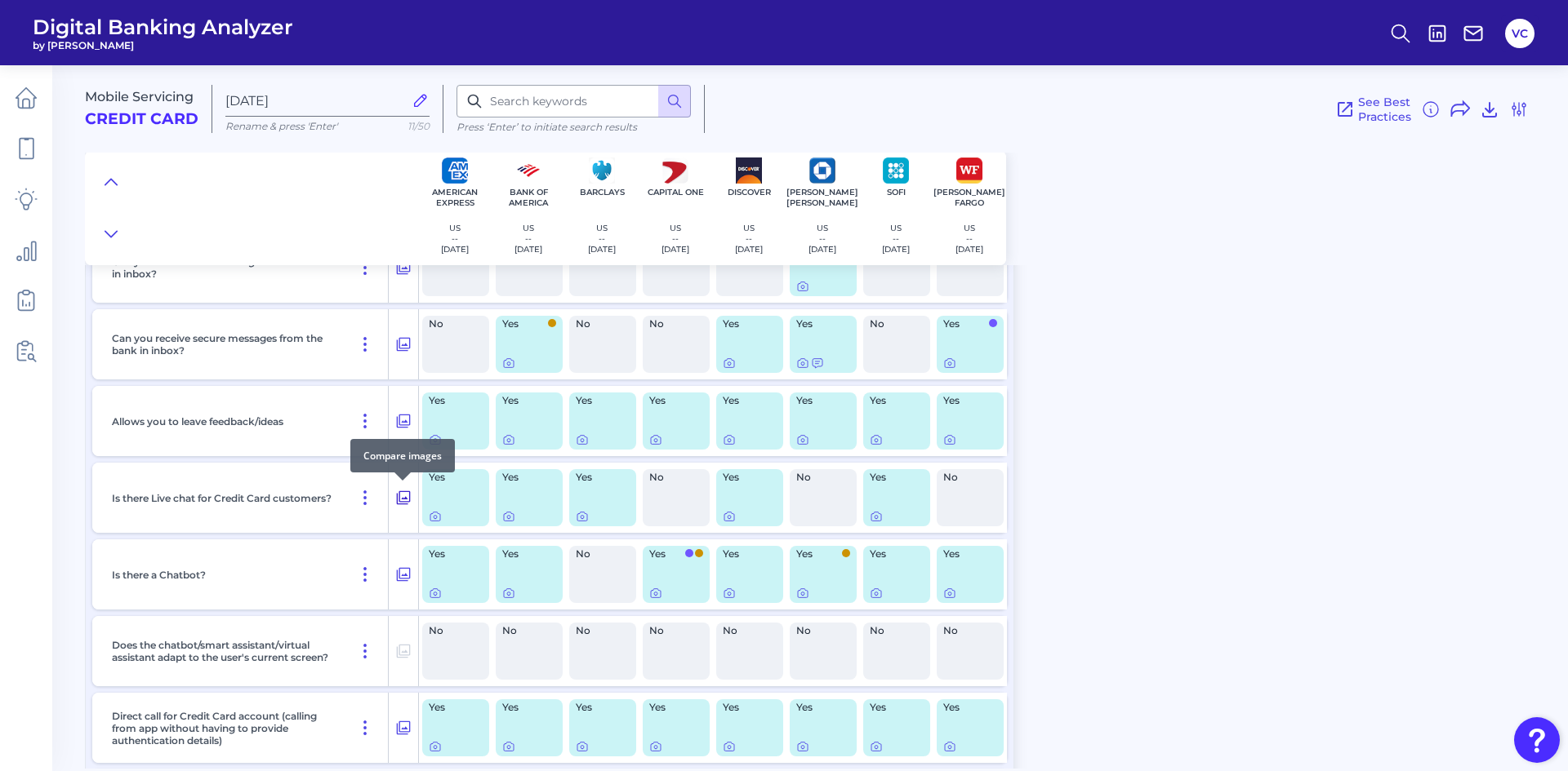
click at [406, 501] on icon at bounding box center [403, 497] width 16 height 19
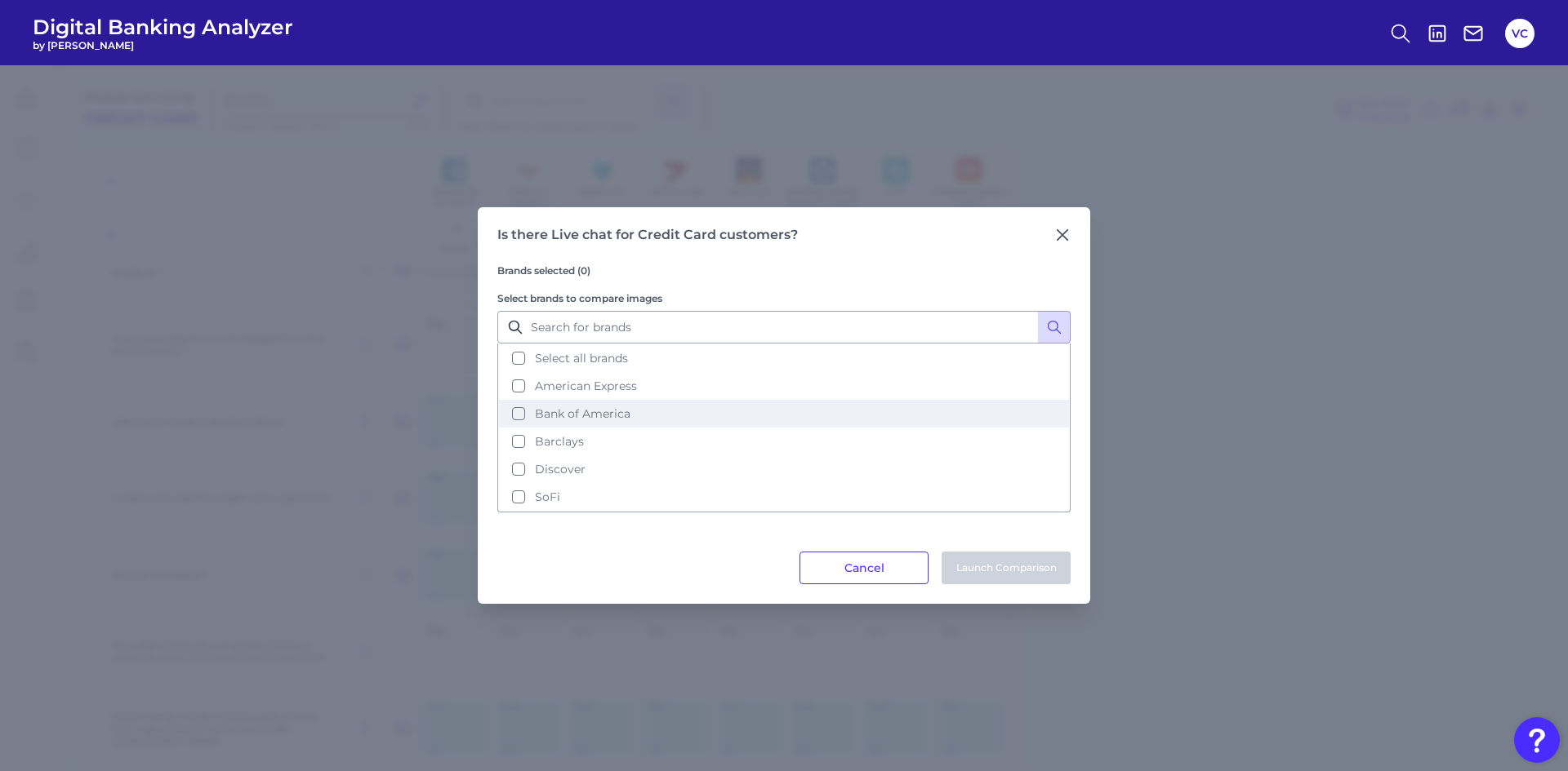
click at [516, 419] on button "Bank of America" at bounding box center [784, 414] width 570 height 28
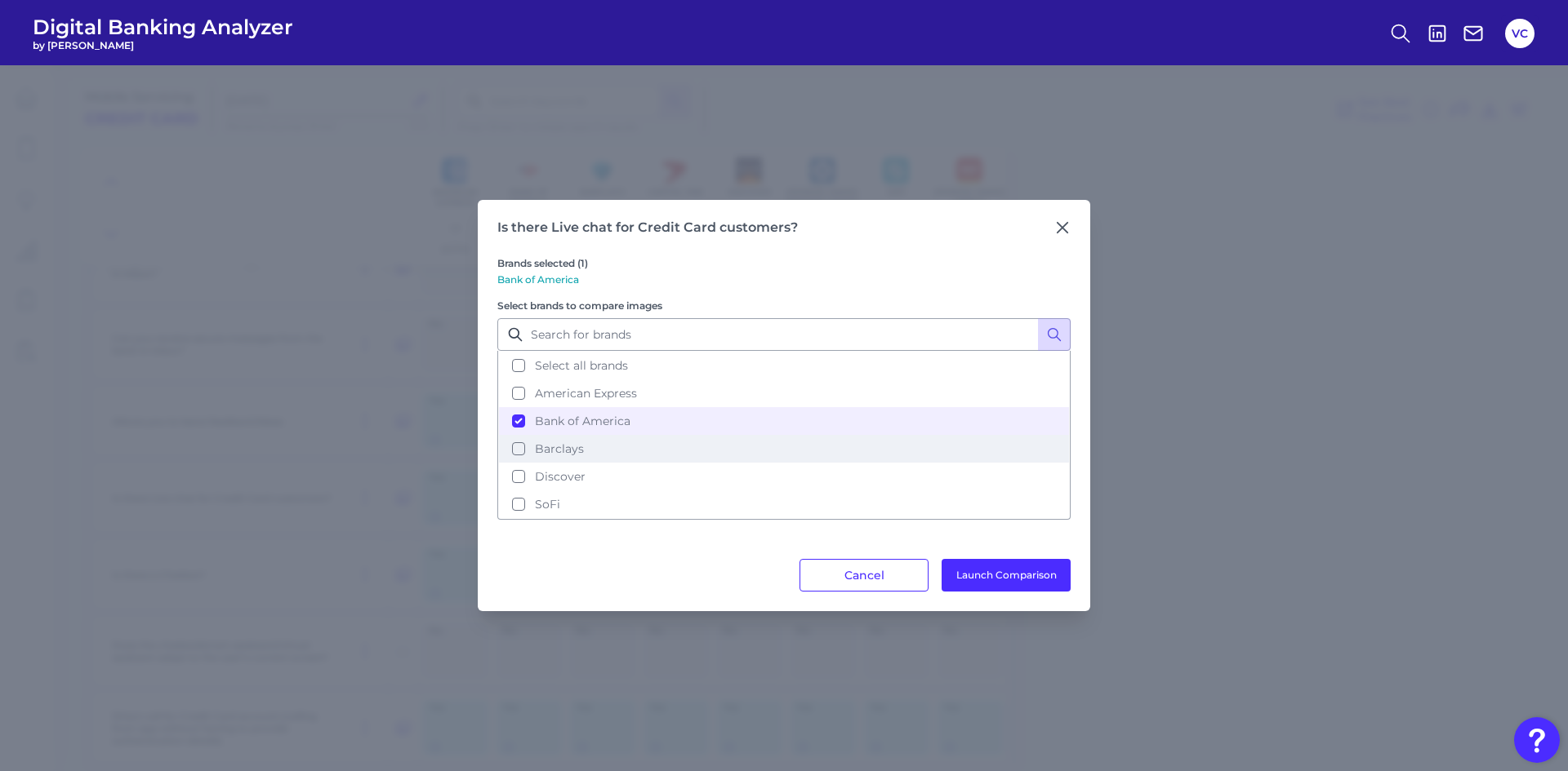
click at [516, 453] on button "Barclays" at bounding box center [784, 448] width 570 height 28
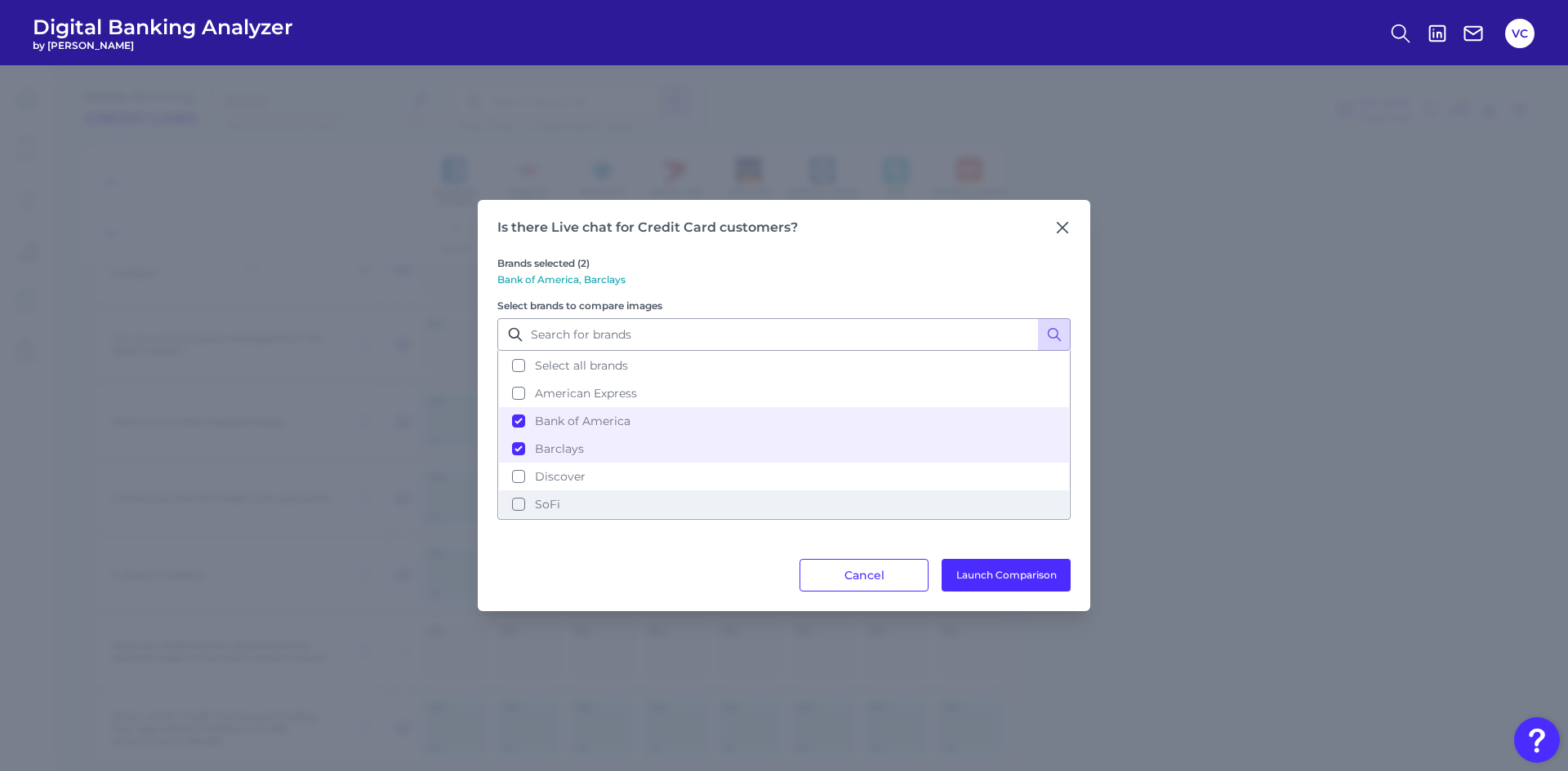
click at [516, 506] on button "SoFi" at bounding box center [784, 504] width 570 height 28
click at [1007, 573] on button "Launch Comparison" at bounding box center [1005, 575] width 129 height 33
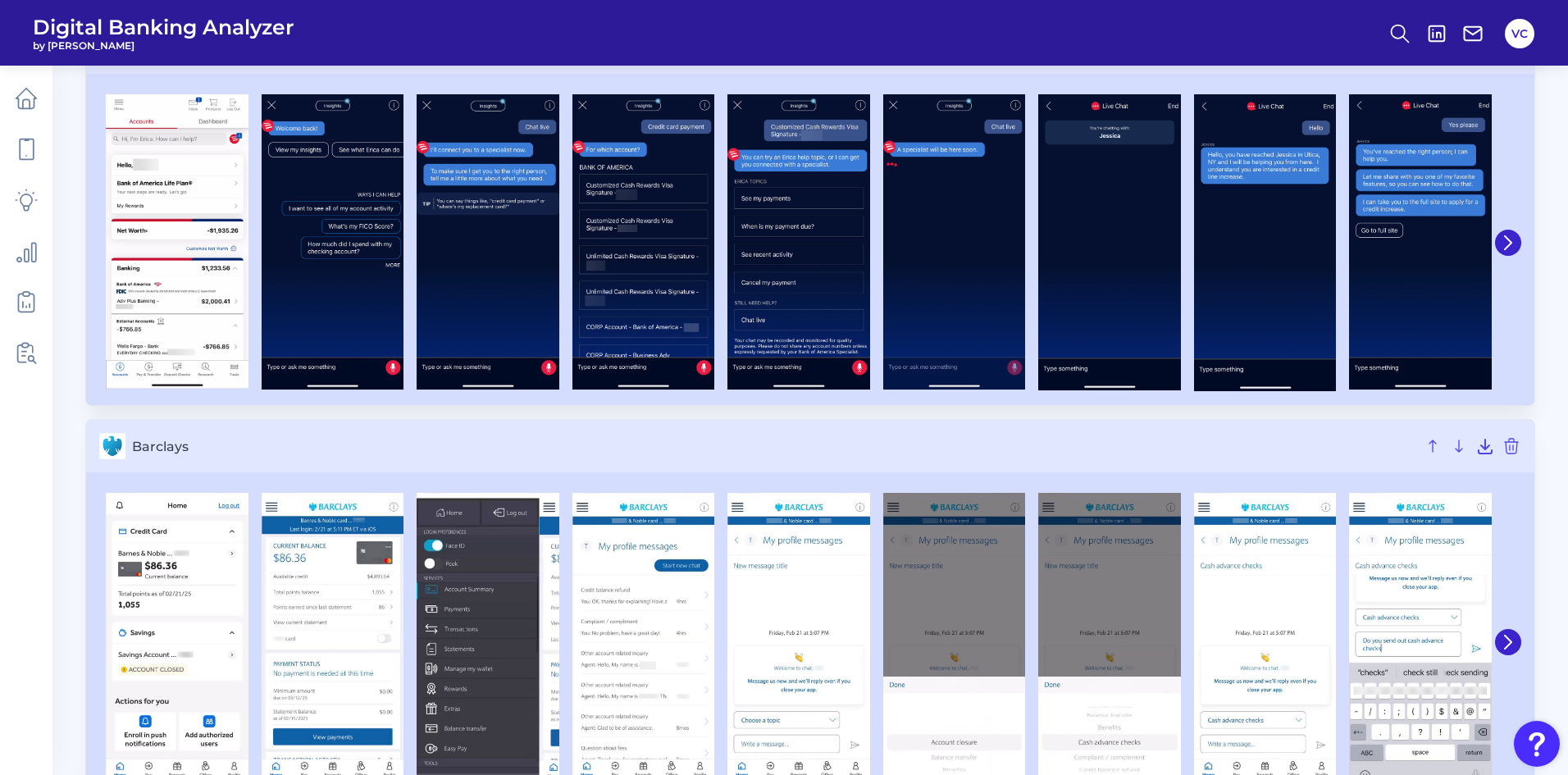
scroll to position [128, 0]
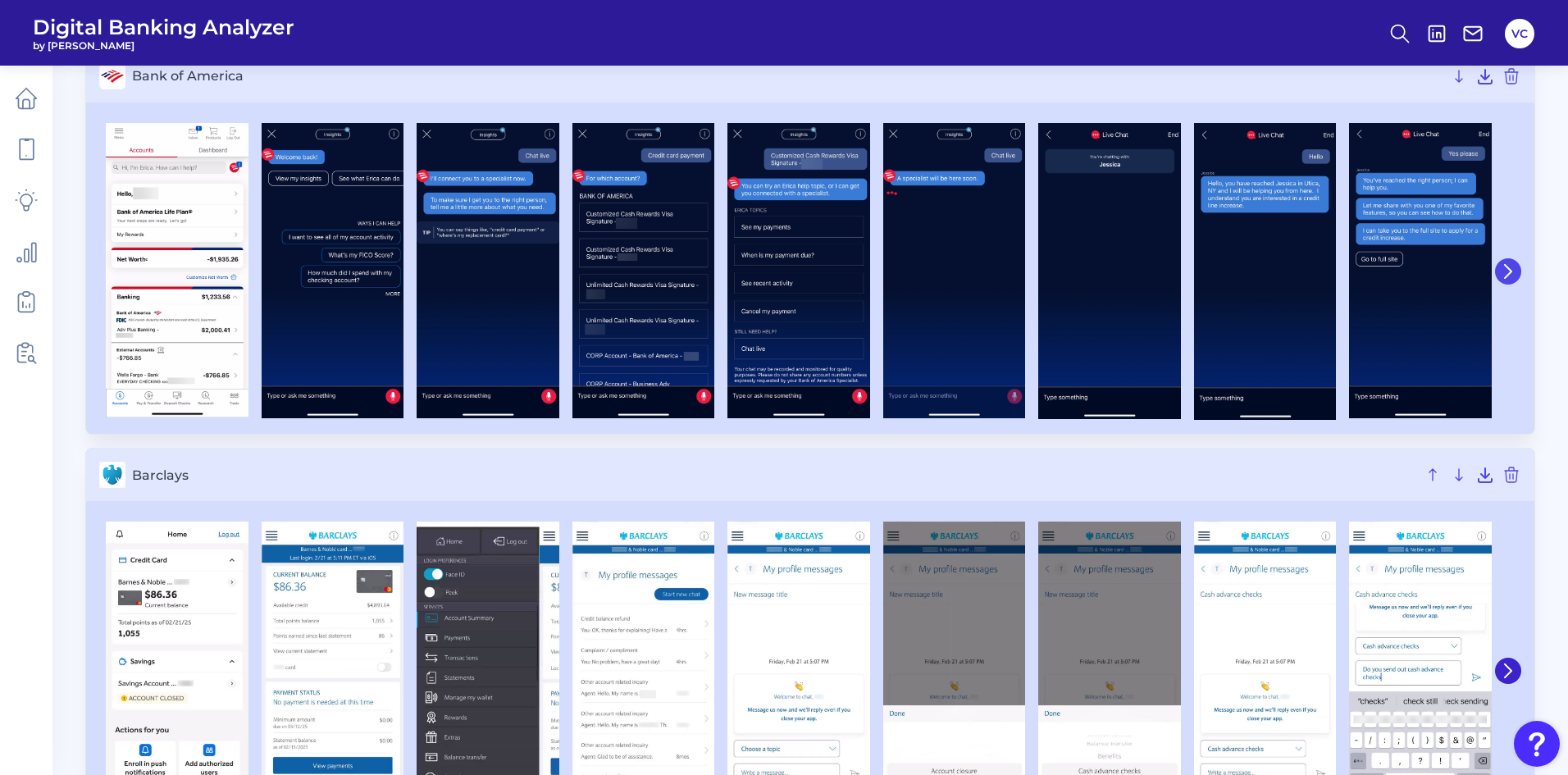
click at [1511, 272] on icon at bounding box center [1507, 271] width 14 height 14
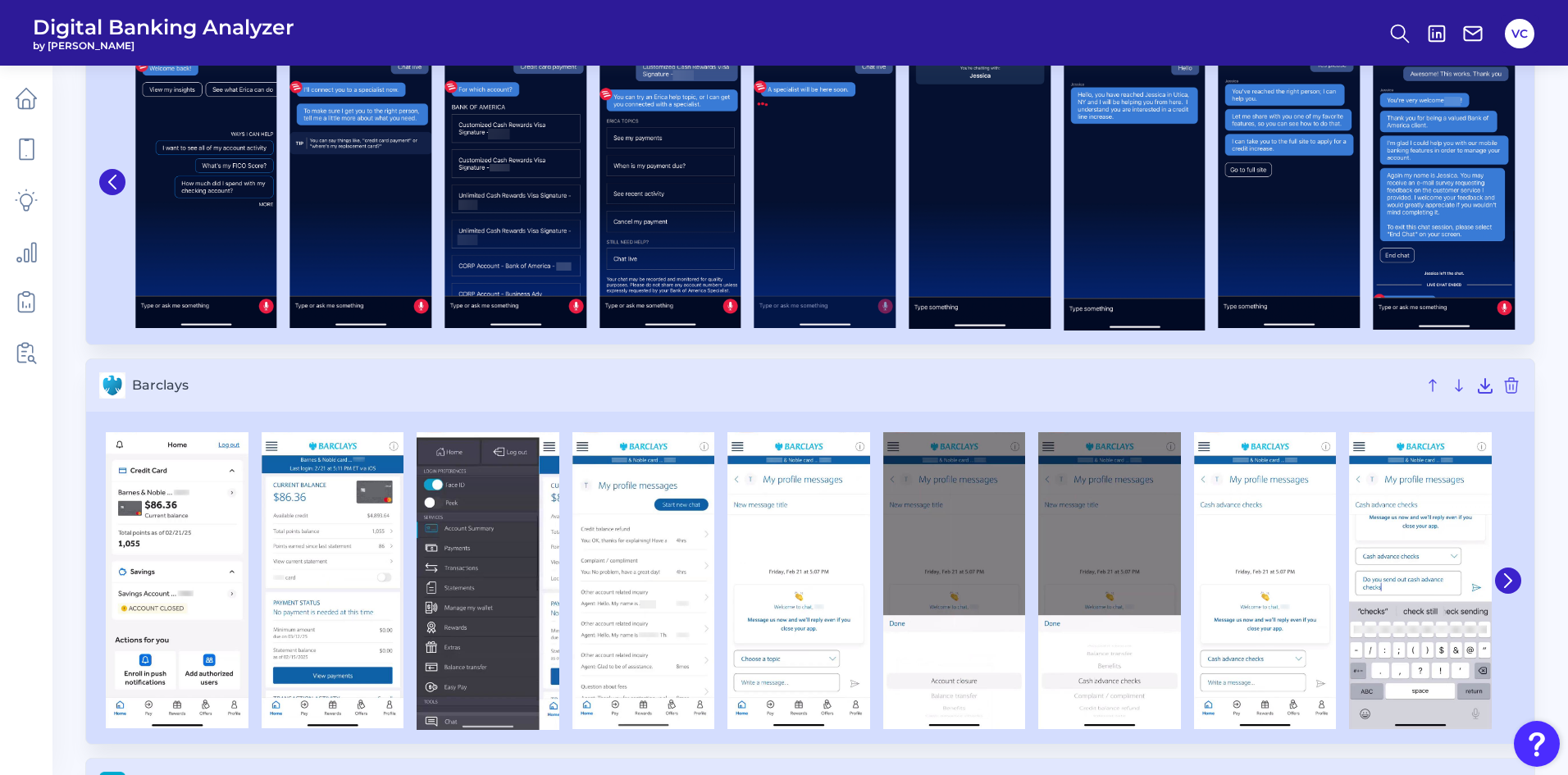
scroll to position [293, 0]
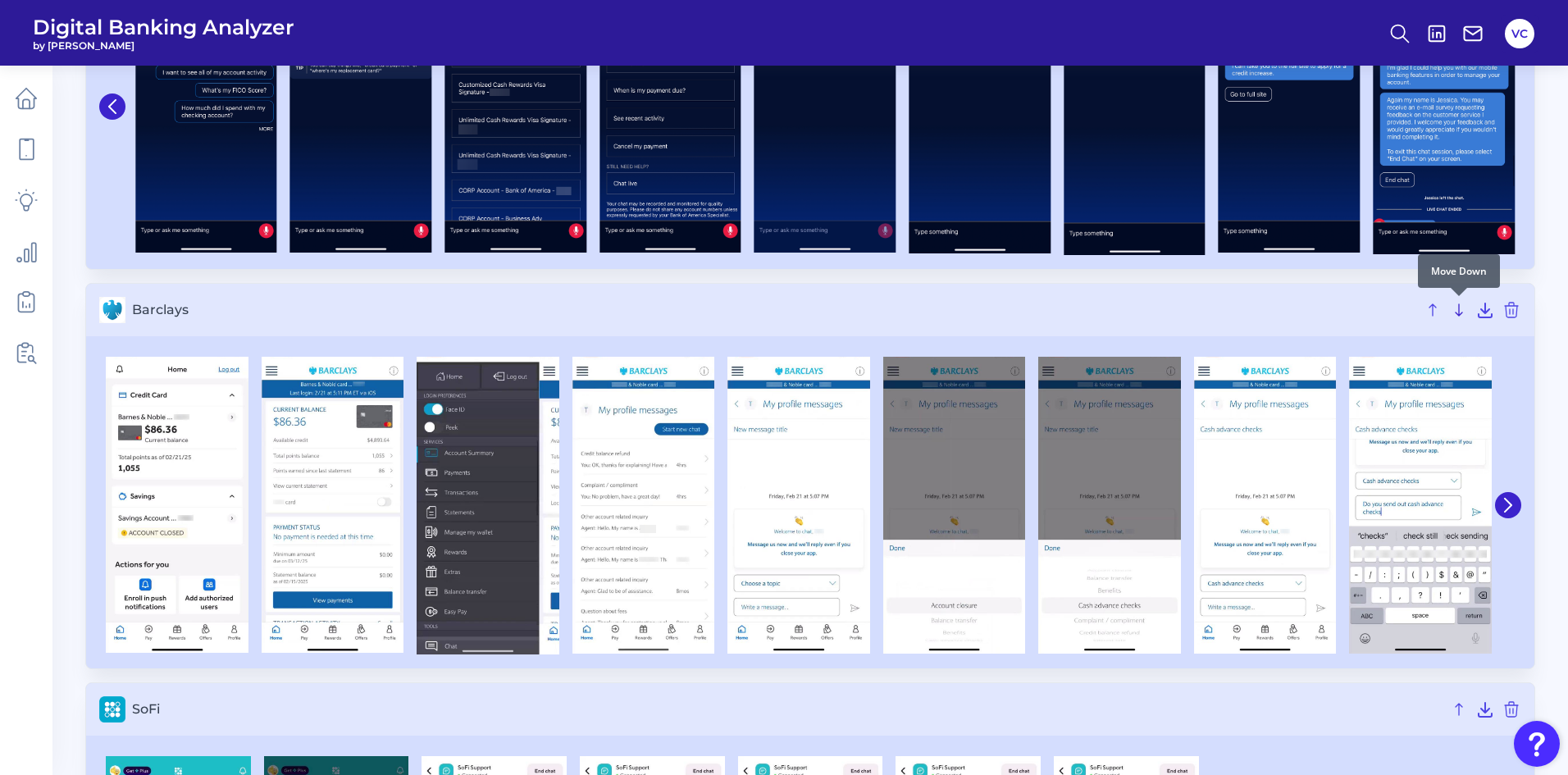
click at [1460, 314] on icon at bounding box center [1458, 309] width 19 height 19
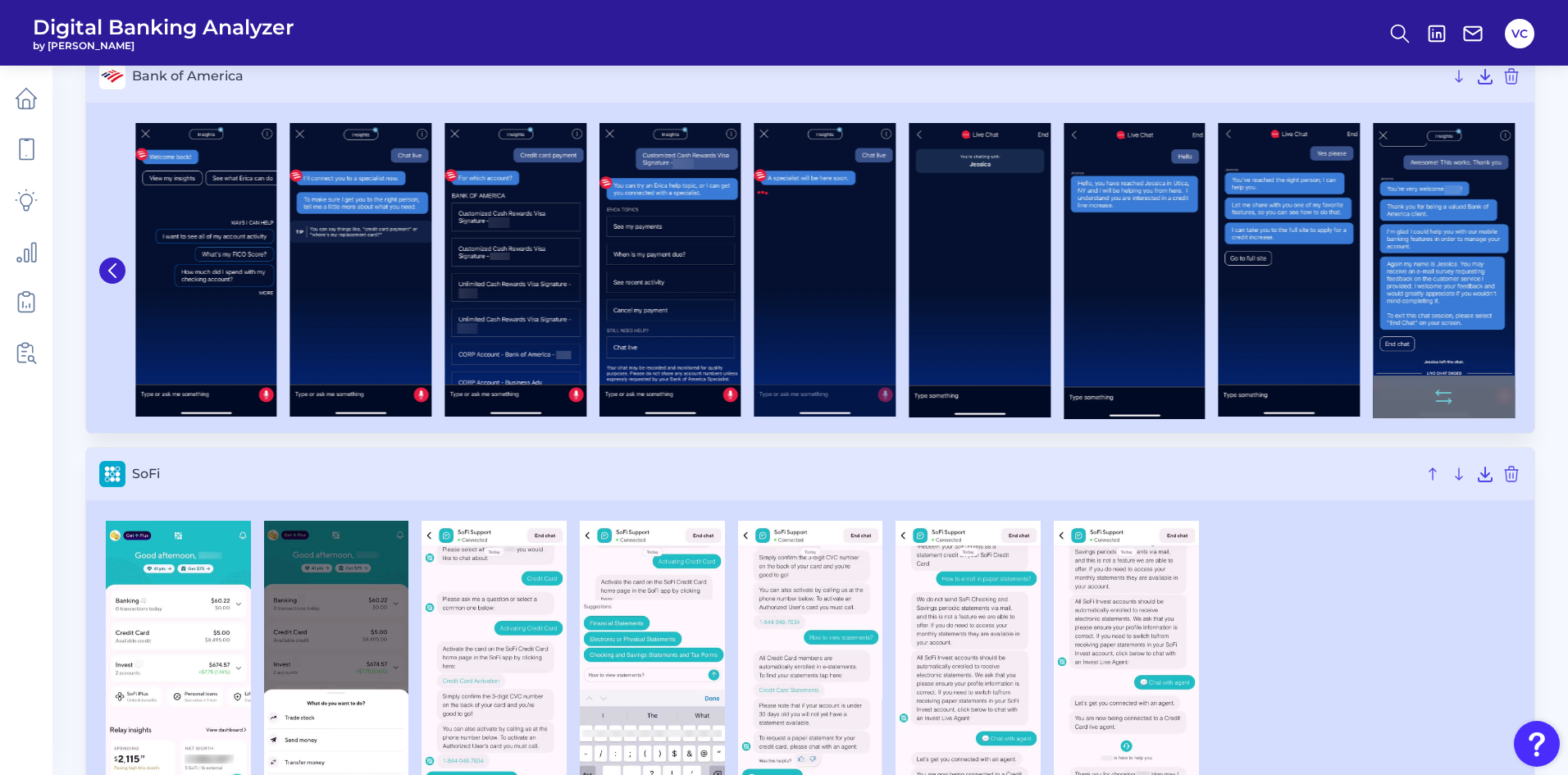
scroll to position [0, 0]
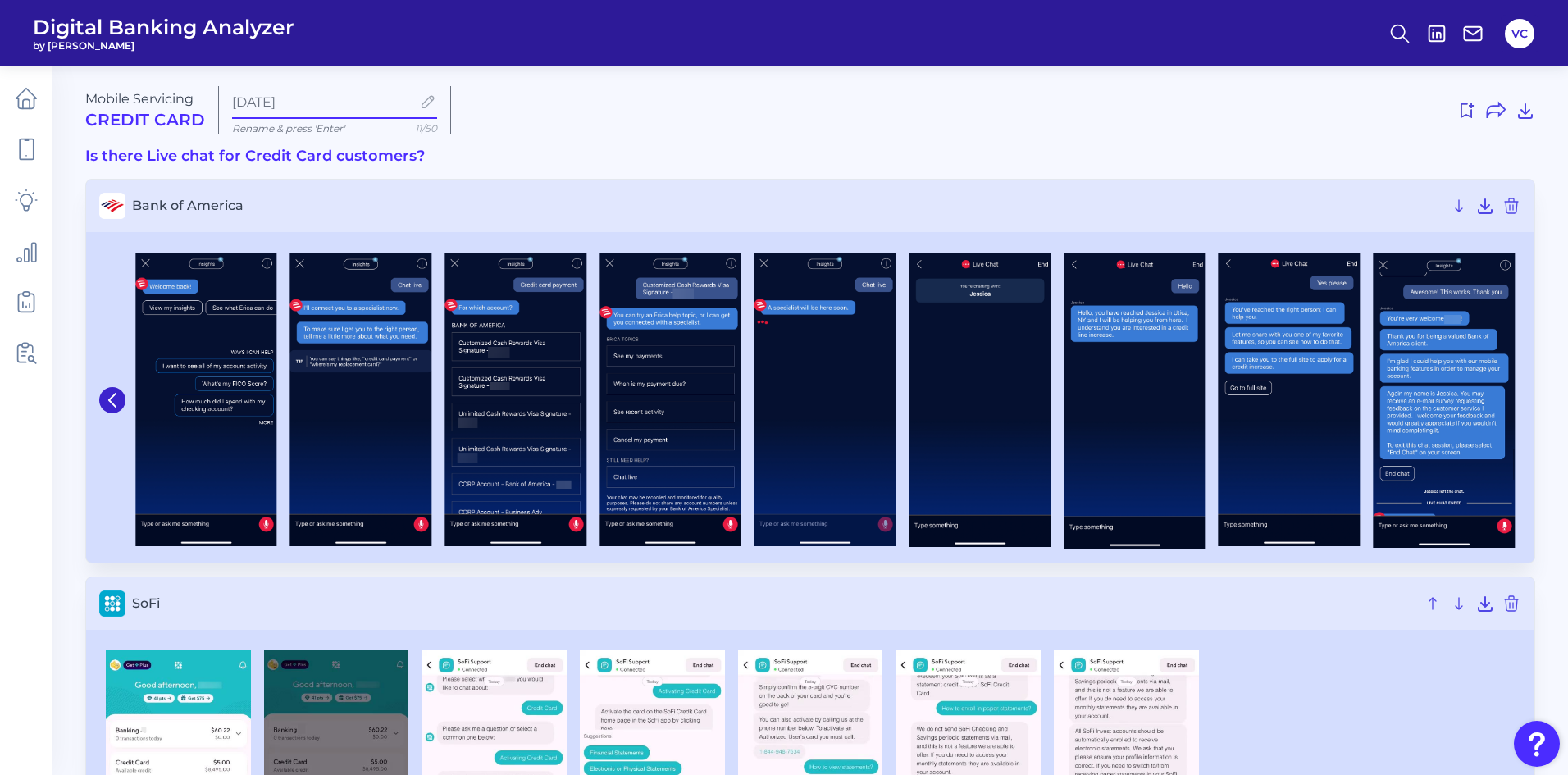
click at [330, 103] on input "[DATE]" at bounding box center [322, 102] width 179 height 15
type input "A"
type input "Live Chat Sofi BofA Barc"
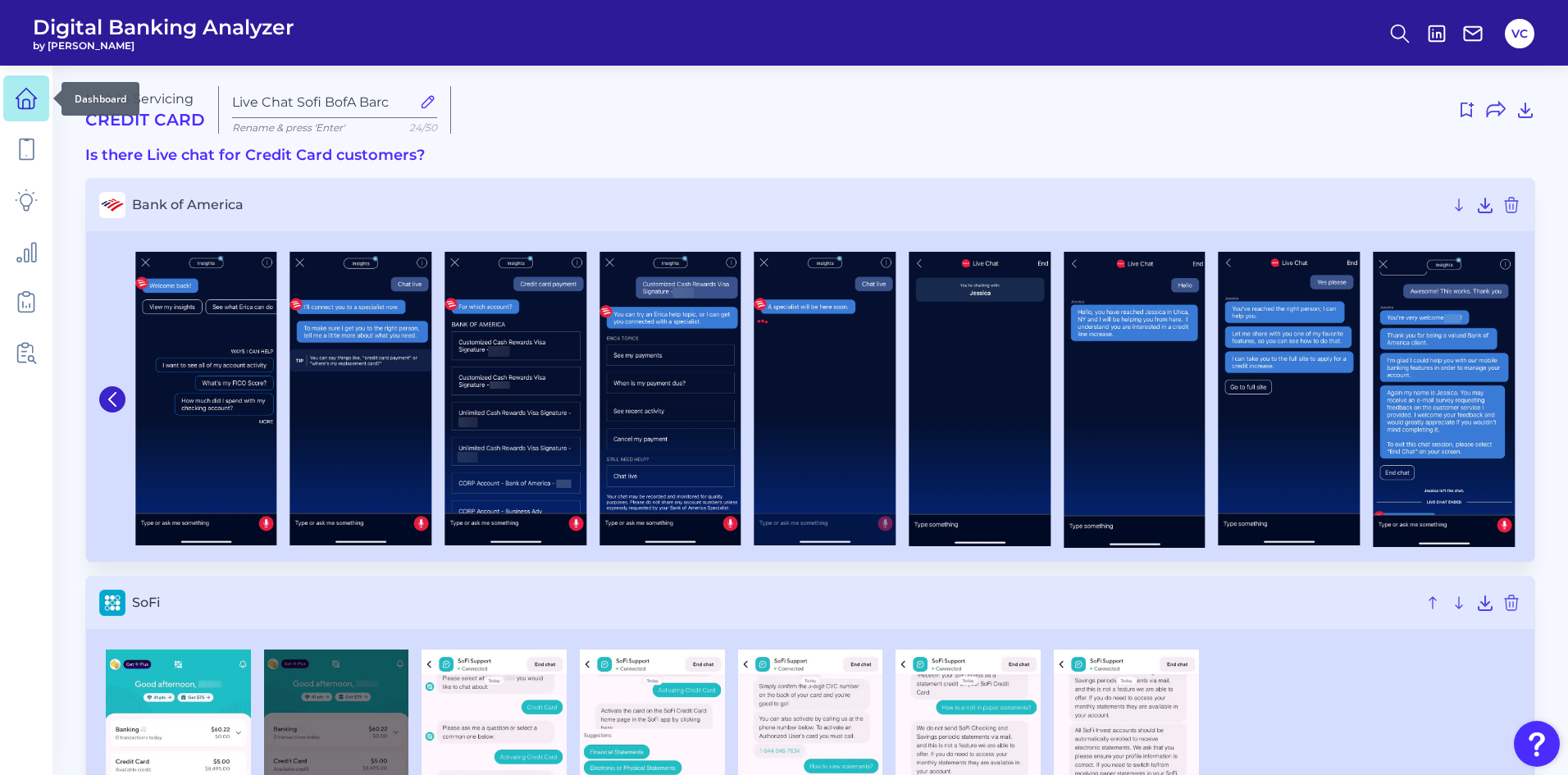
click at [20, 100] on icon at bounding box center [25, 98] width 23 height 23
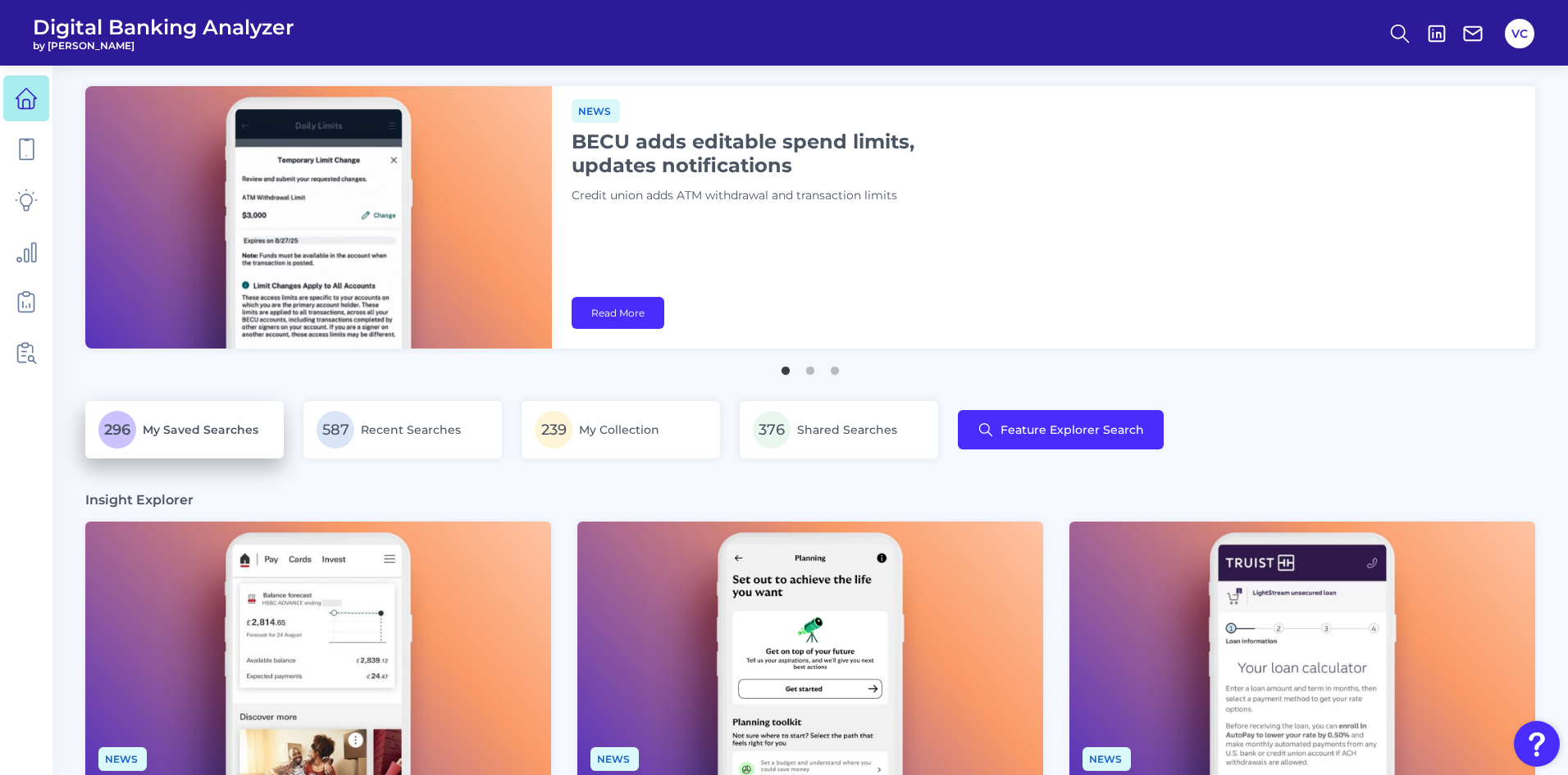
click at [170, 435] on span "My Saved Searches" at bounding box center [200, 429] width 116 height 14
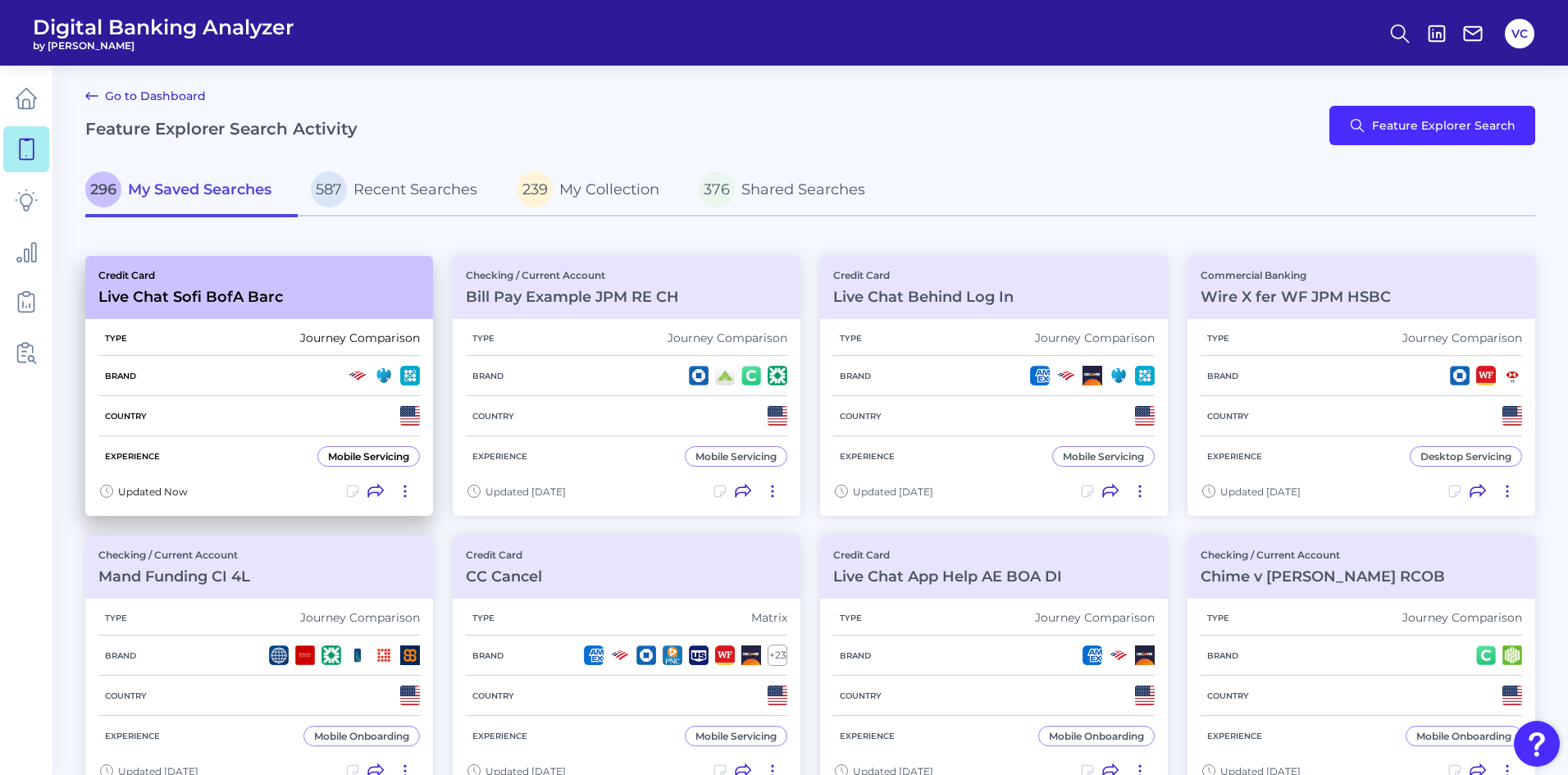
click at [215, 406] on div "Country" at bounding box center [259, 417] width 322 height 41
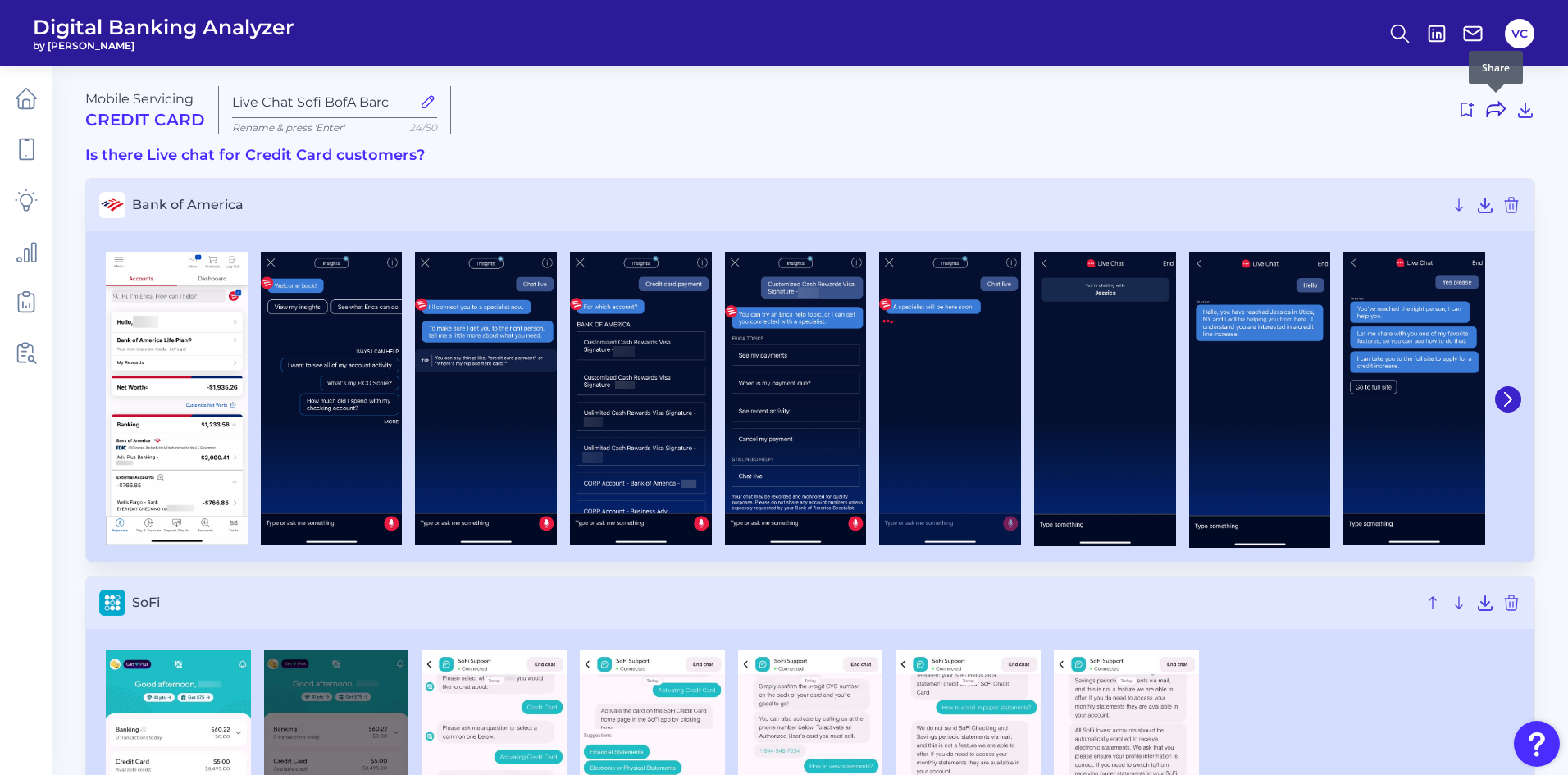
click at [1498, 106] on icon at bounding box center [1495, 109] width 19 height 19
click at [1467, 113] on icon at bounding box center [1466, 109] width 19 height 19
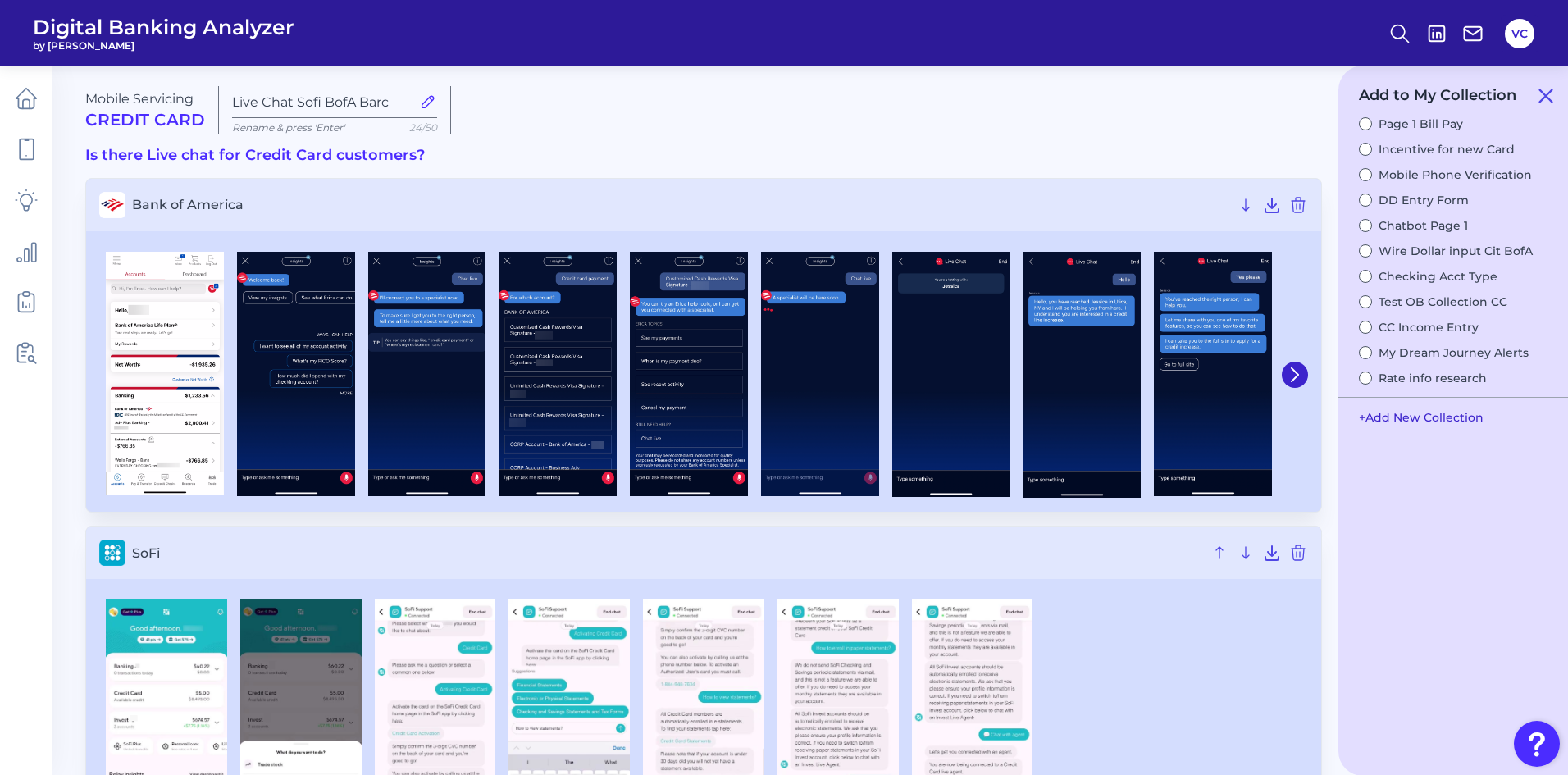
click at [1418, 422] on button "+ Add New Collection" at bounding box center [1421, 418] width 141 height 31
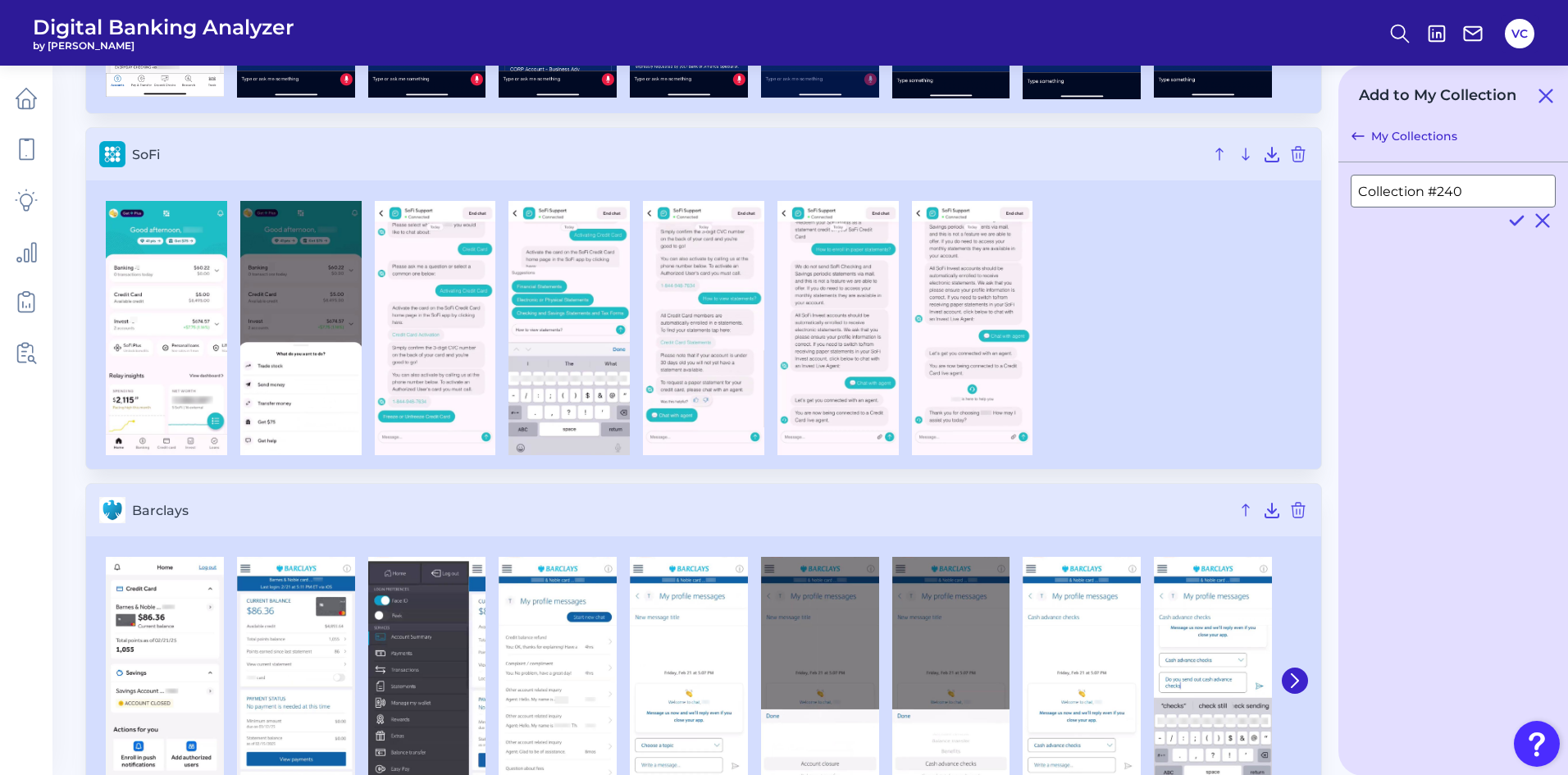
scroll to position [467, 0]
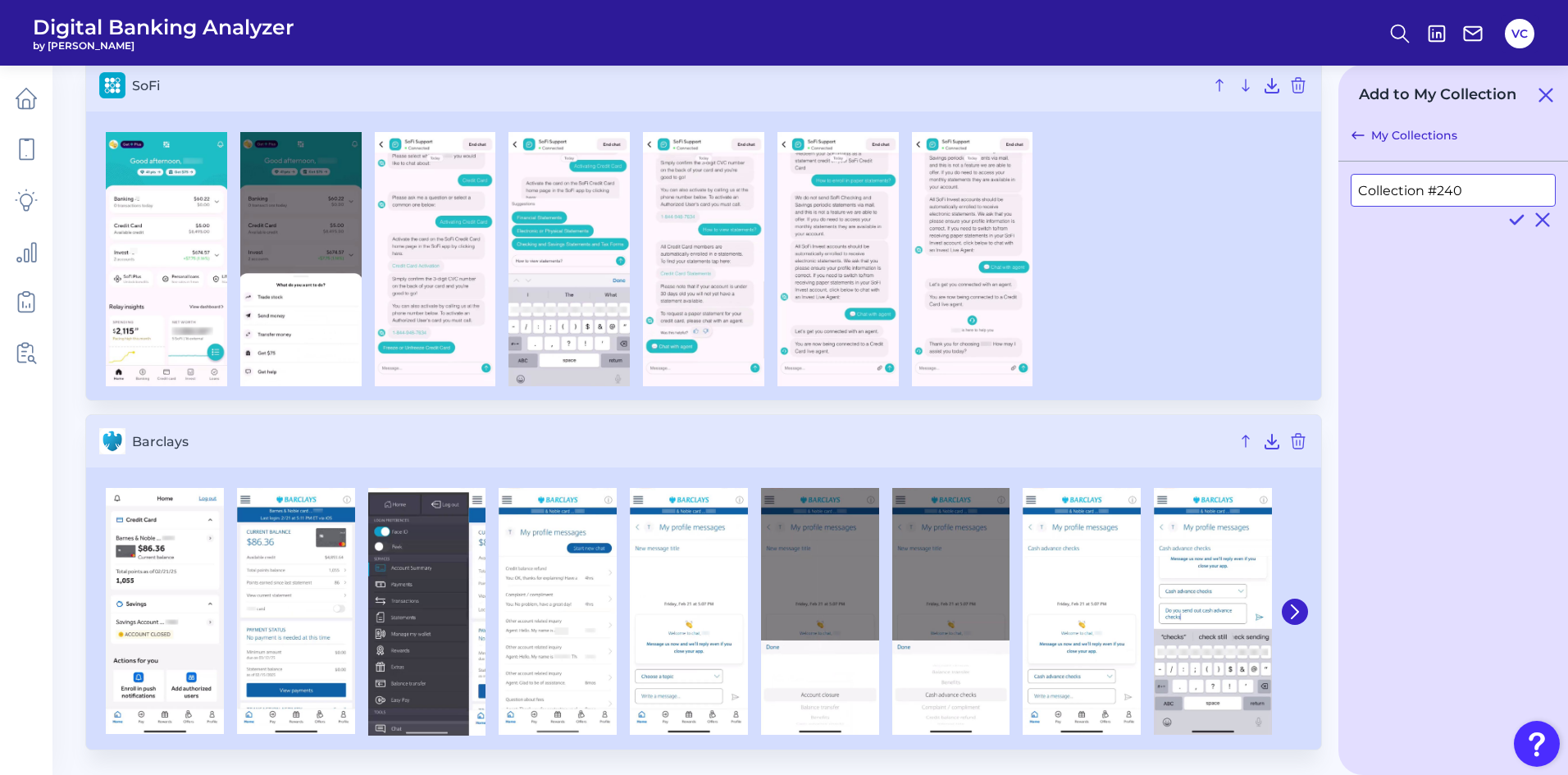
click at [1489, 191] on input "Collection #240" at bounding box center [1453, 190] width 205 height 33
type input "C"
type input "Chat First Page"
click at [1516, 220] on icon at bounding box center [1516, 220] width 19 height 19
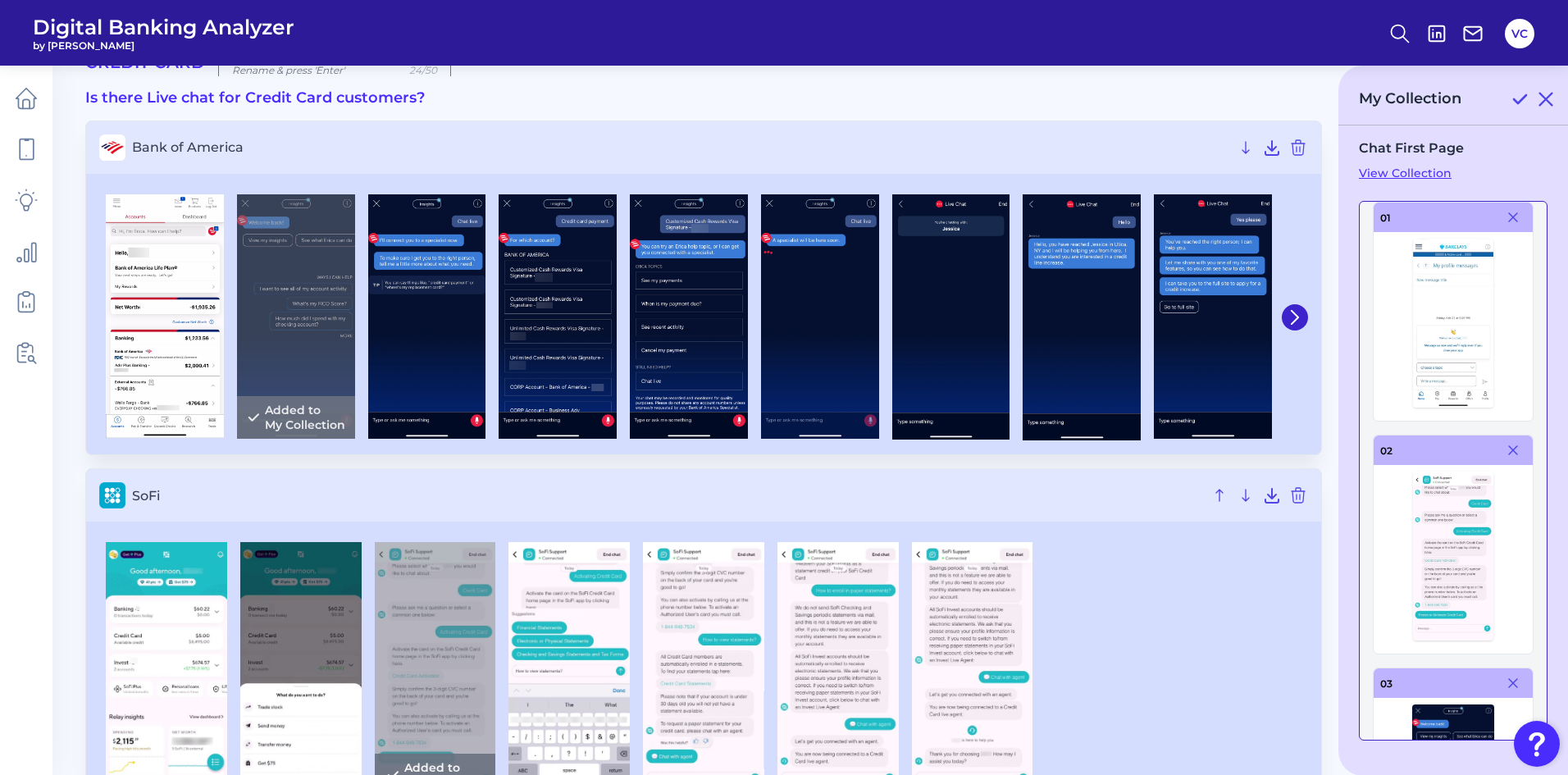
scroll to position [0, 0]
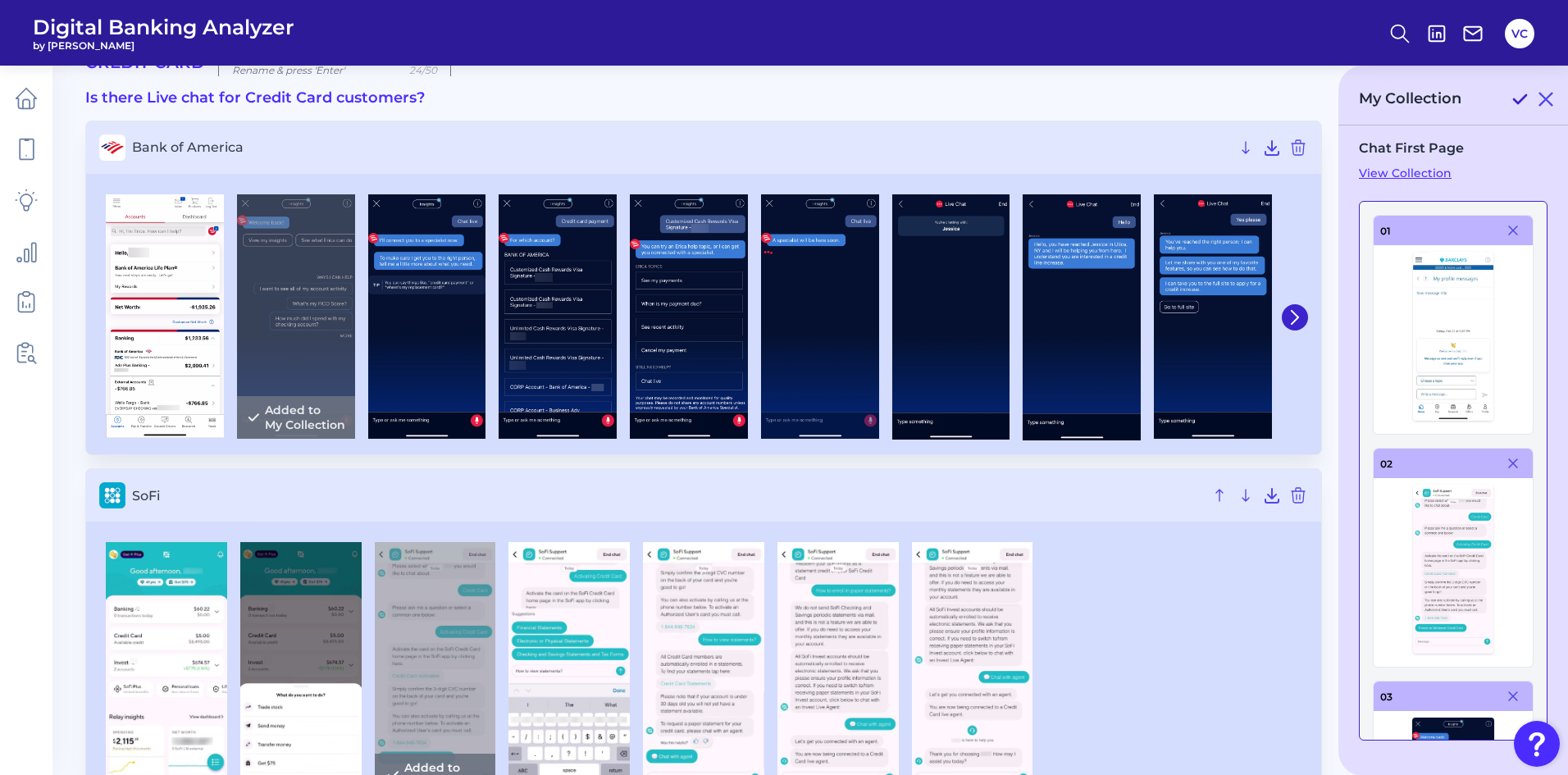
click at [1518, 100] on icon at bounding box center [1519, 99] width 19 height 19
click at [28, 109] on icon at bounding box center [26, 99] width 20 height 20
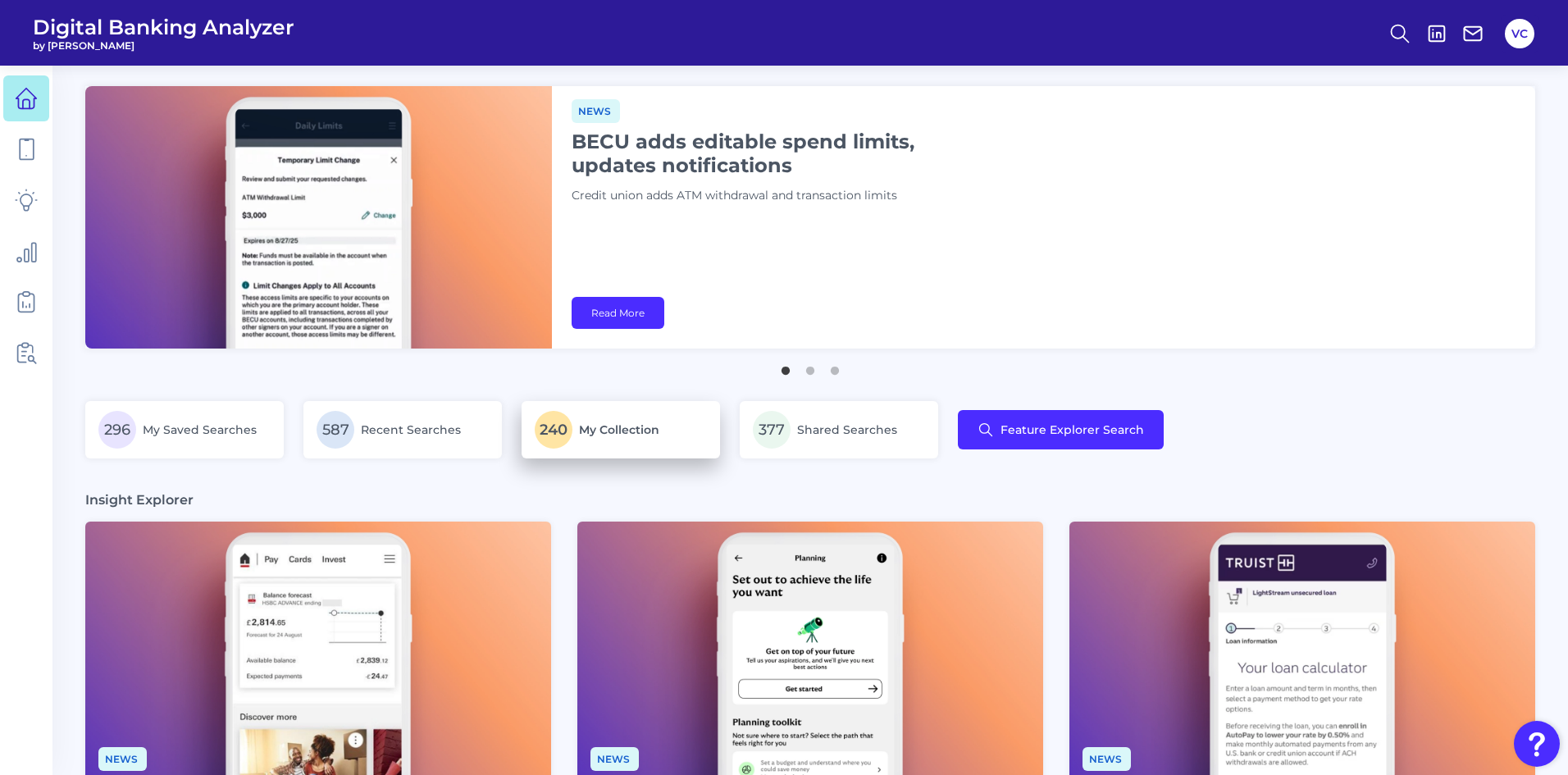
click at [572, 443] on p "240 My Collection" at bounding box center [621, 429] width 172 height 38
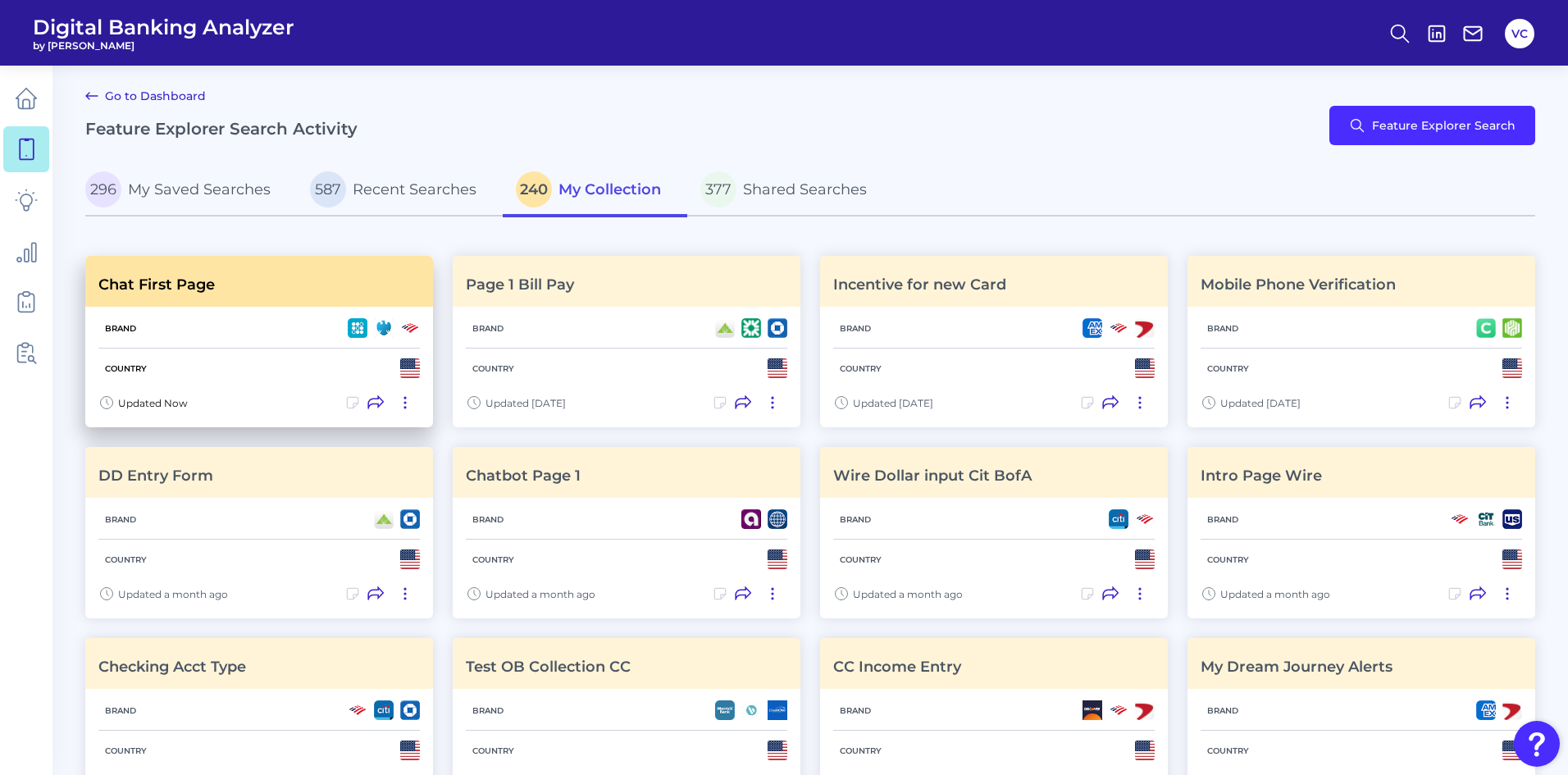
click at [284, 385] on div "Country" at bounding box center [259, 368] width 322 height 40
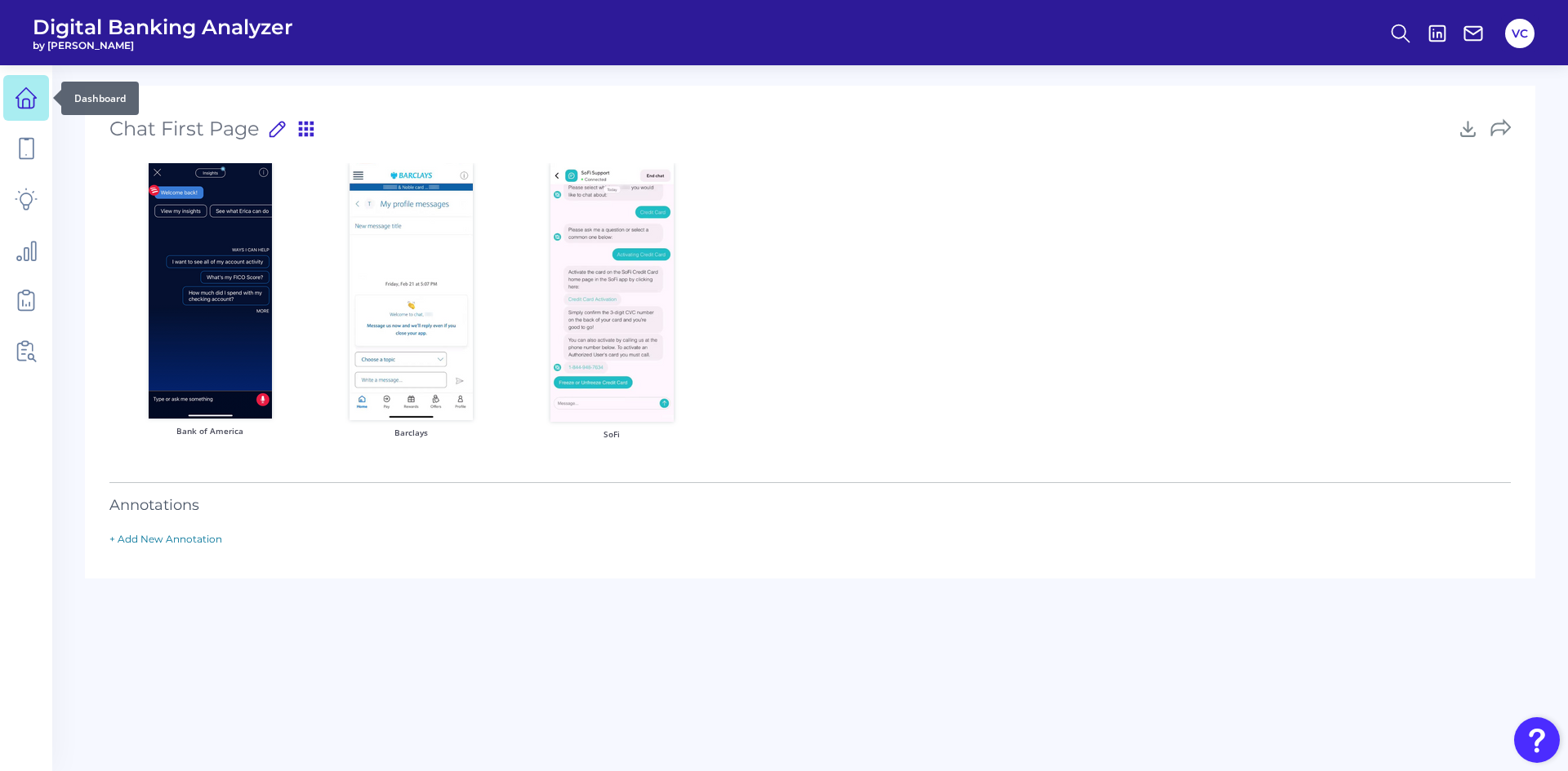
click at [29, 101] on icon at bounding box center [25, 98] width 23 height 23
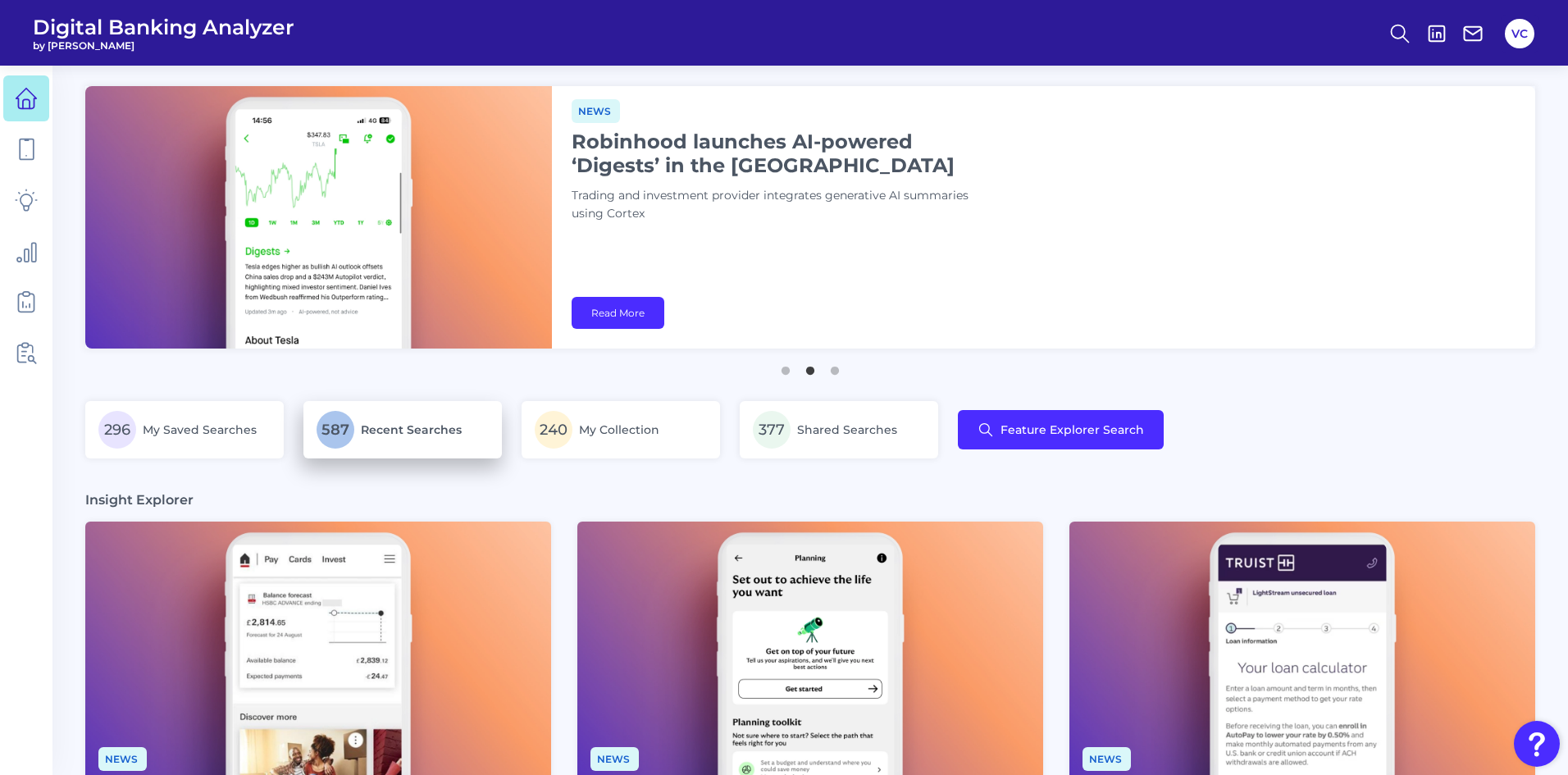
click at [470, 445] on p "587 Recent Searches" at bounding box center [403, 429] width 172 height 38
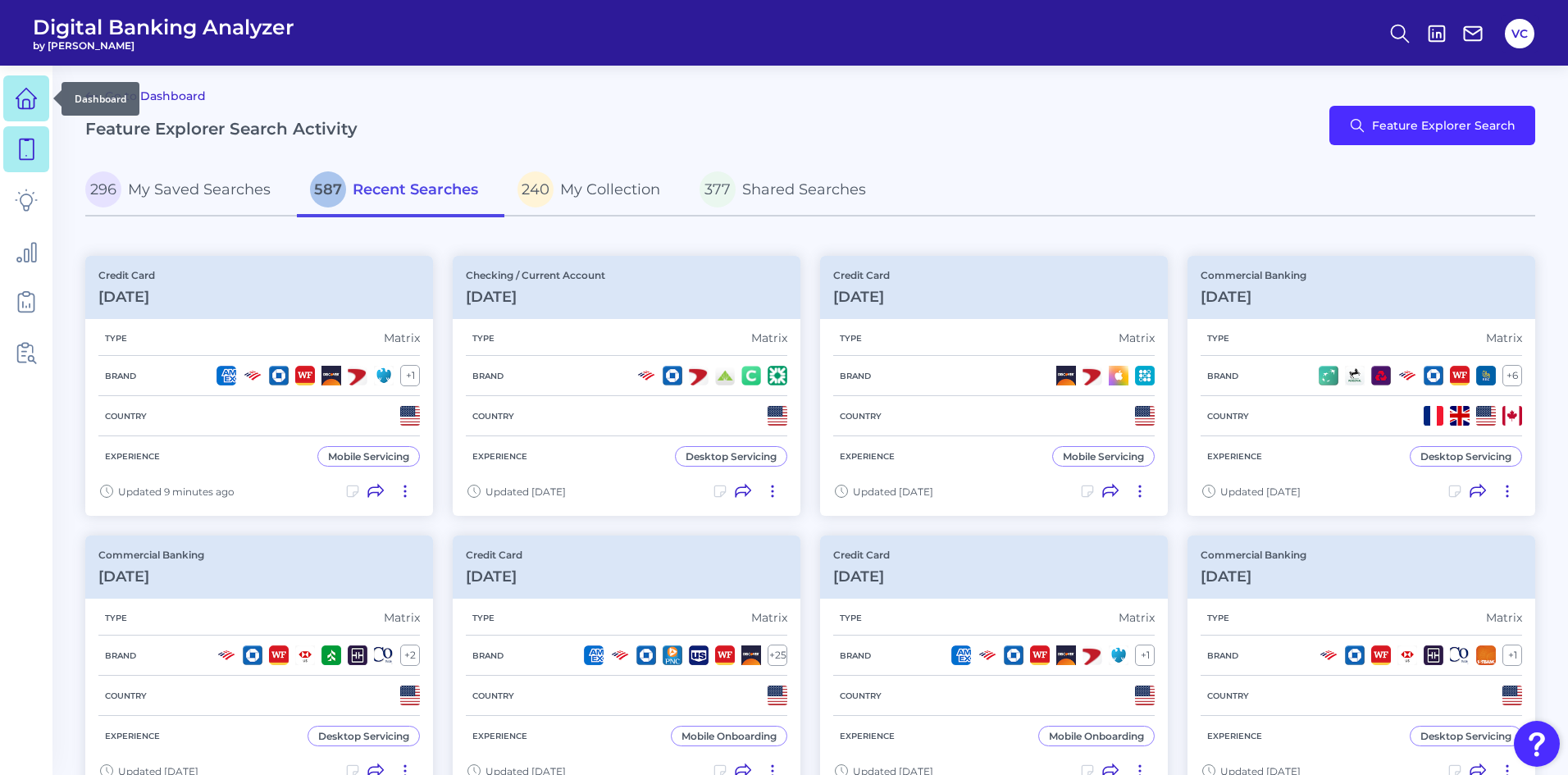
click at [29, 93] on icon at bounding box center [25, 98] width 23 height 23
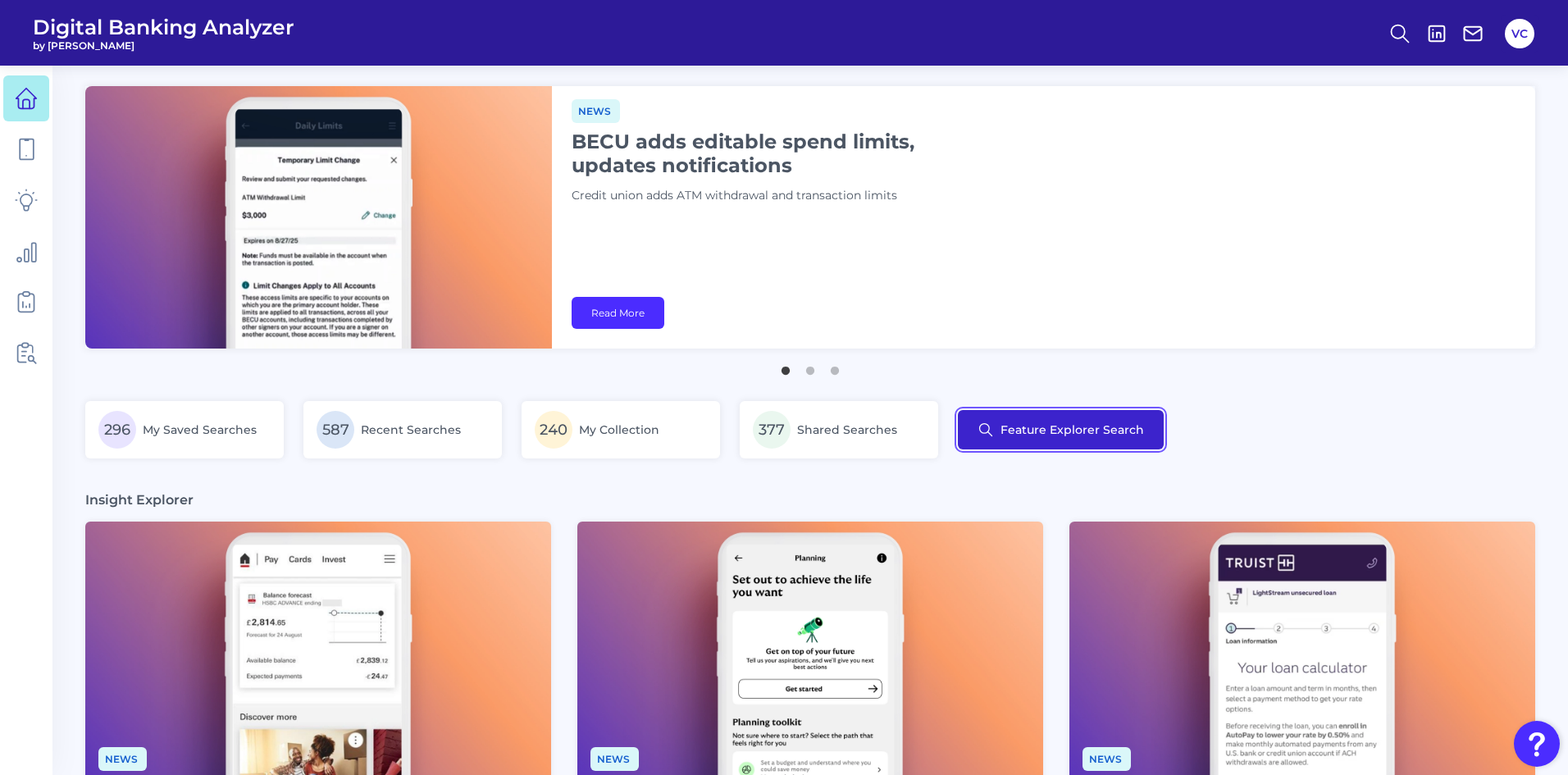
click at [1022, 439] on button "Feature Explorer Search" at bounding box center [1061, 429] width 206 height 40
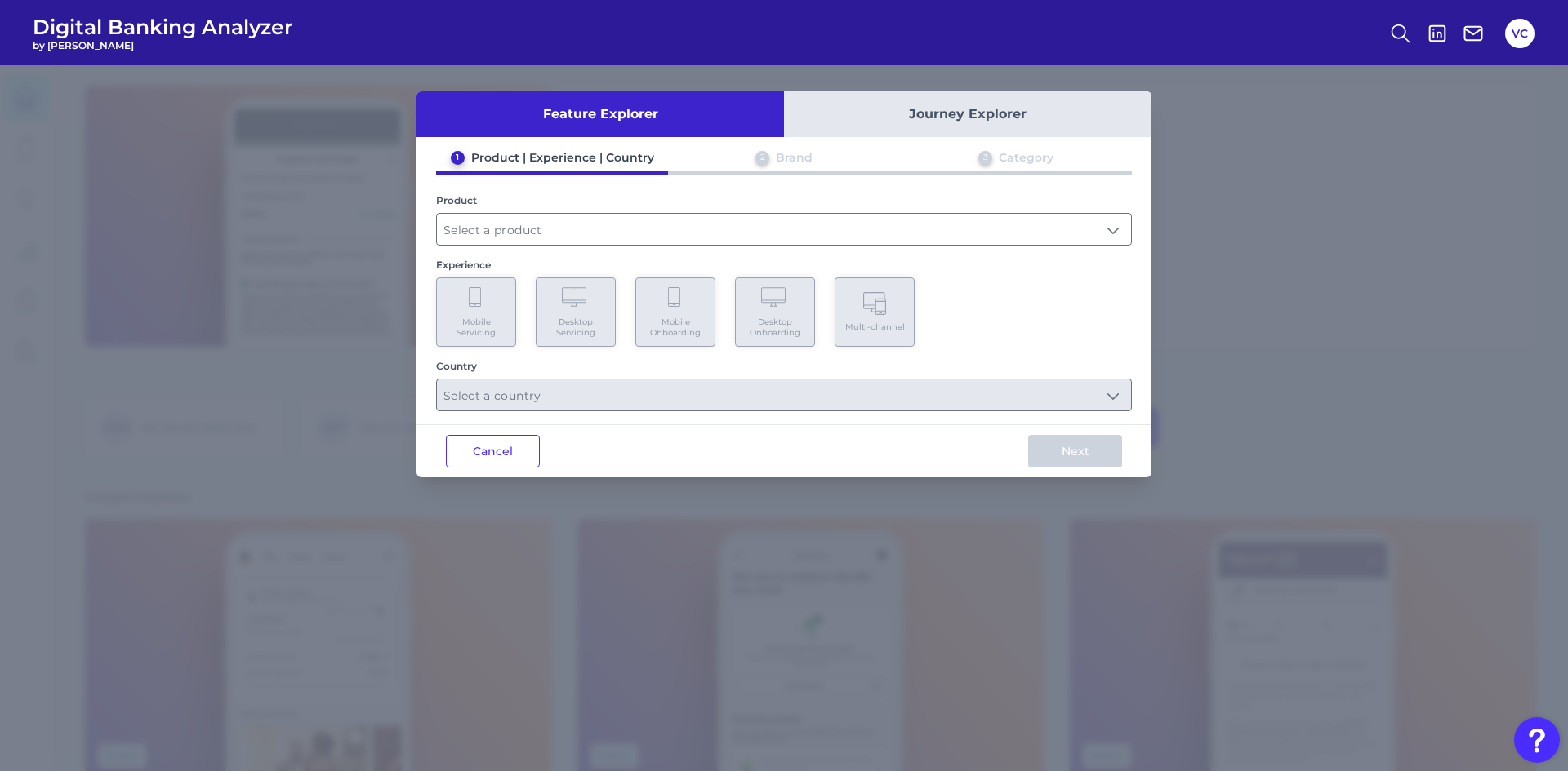
click at [922, 121] on button "Journey Explorer" at bounding box center [967, 114] width 368 height 45
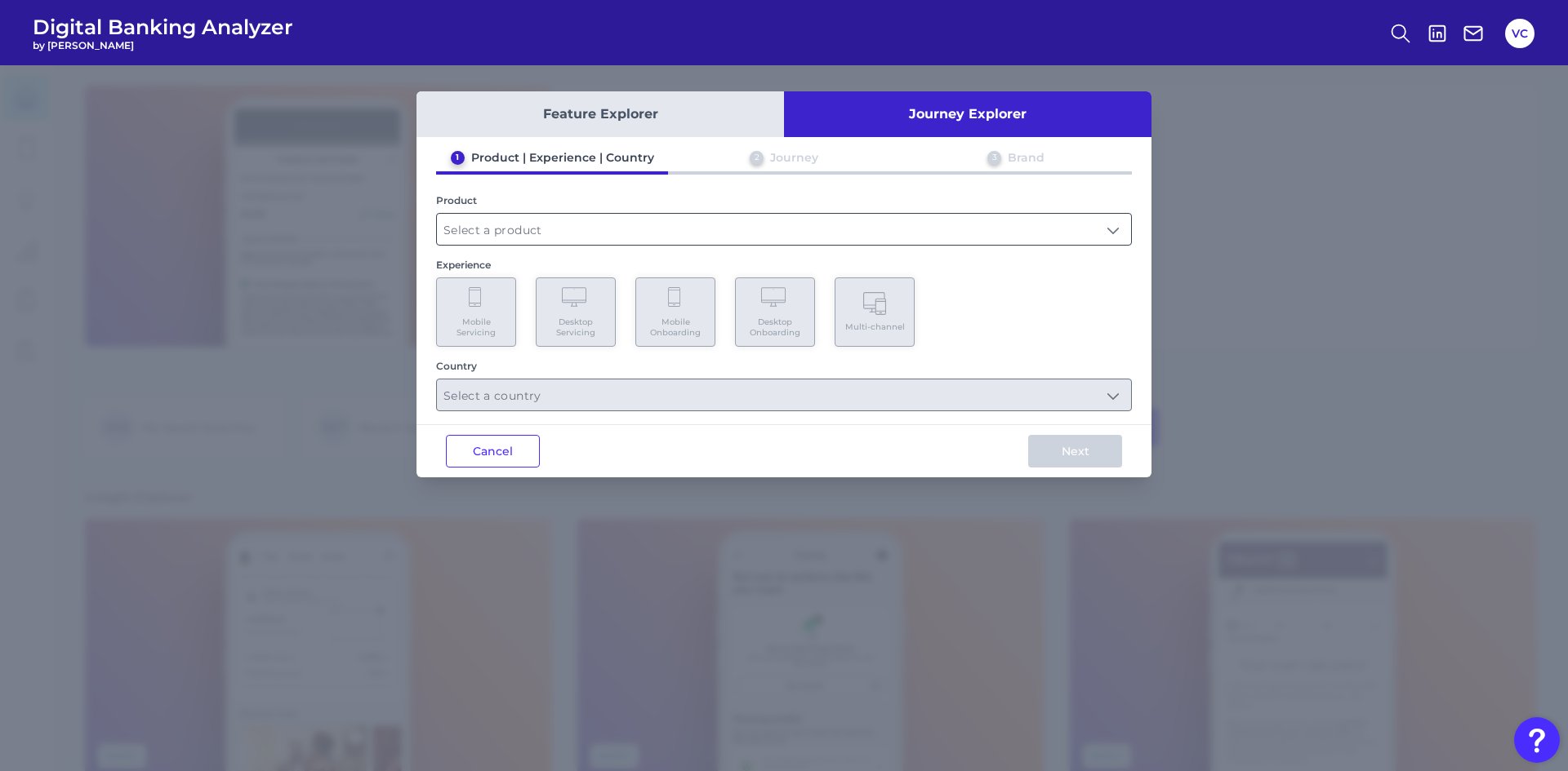
click at [771, 230] on input "text" at bounding box center [783, 229] width 694 height 31
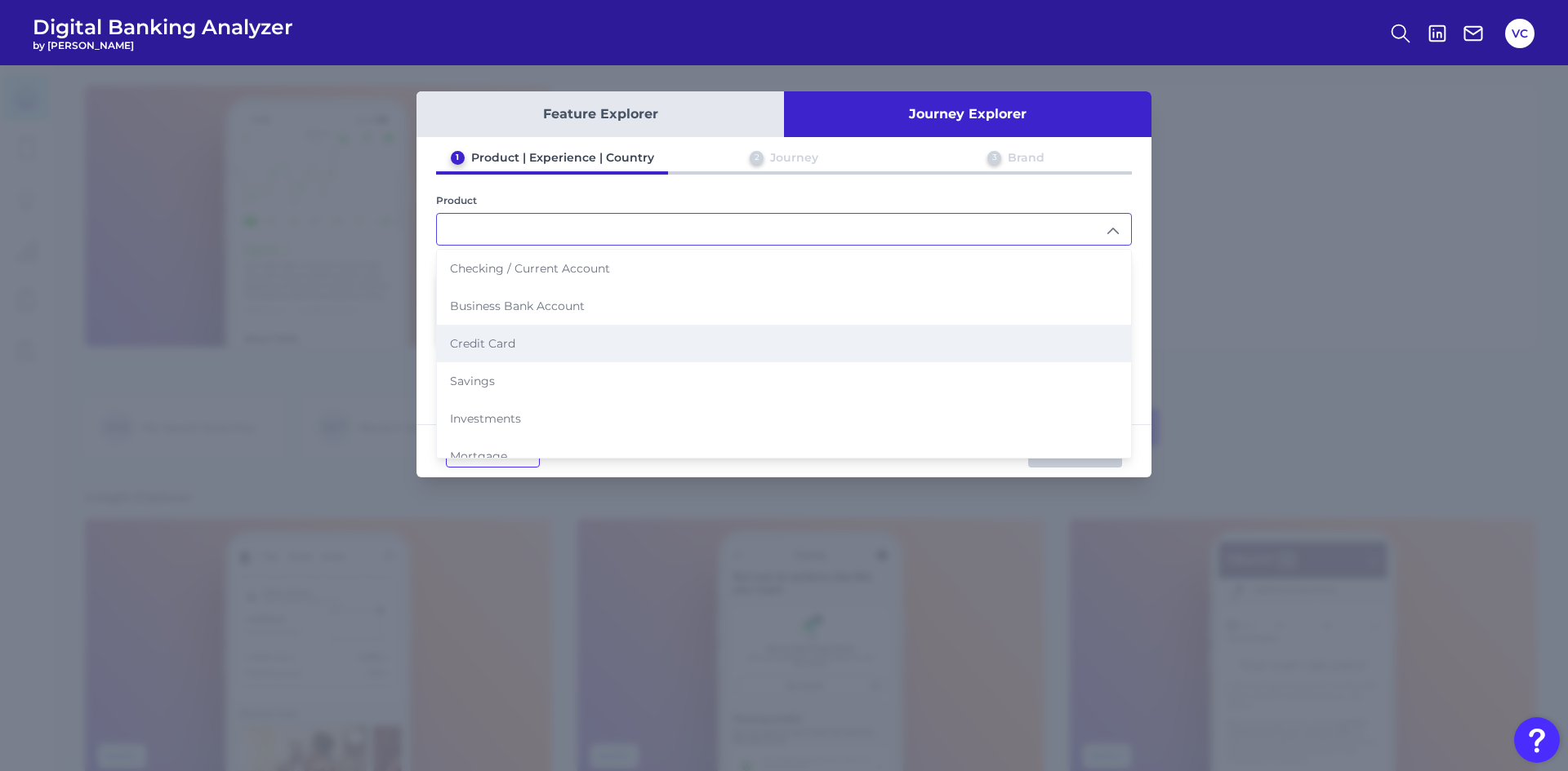
click at [596, 340] on li "Credit Card" at bounding box center [783, 343] width 694 height 38
type input "Credit Card"
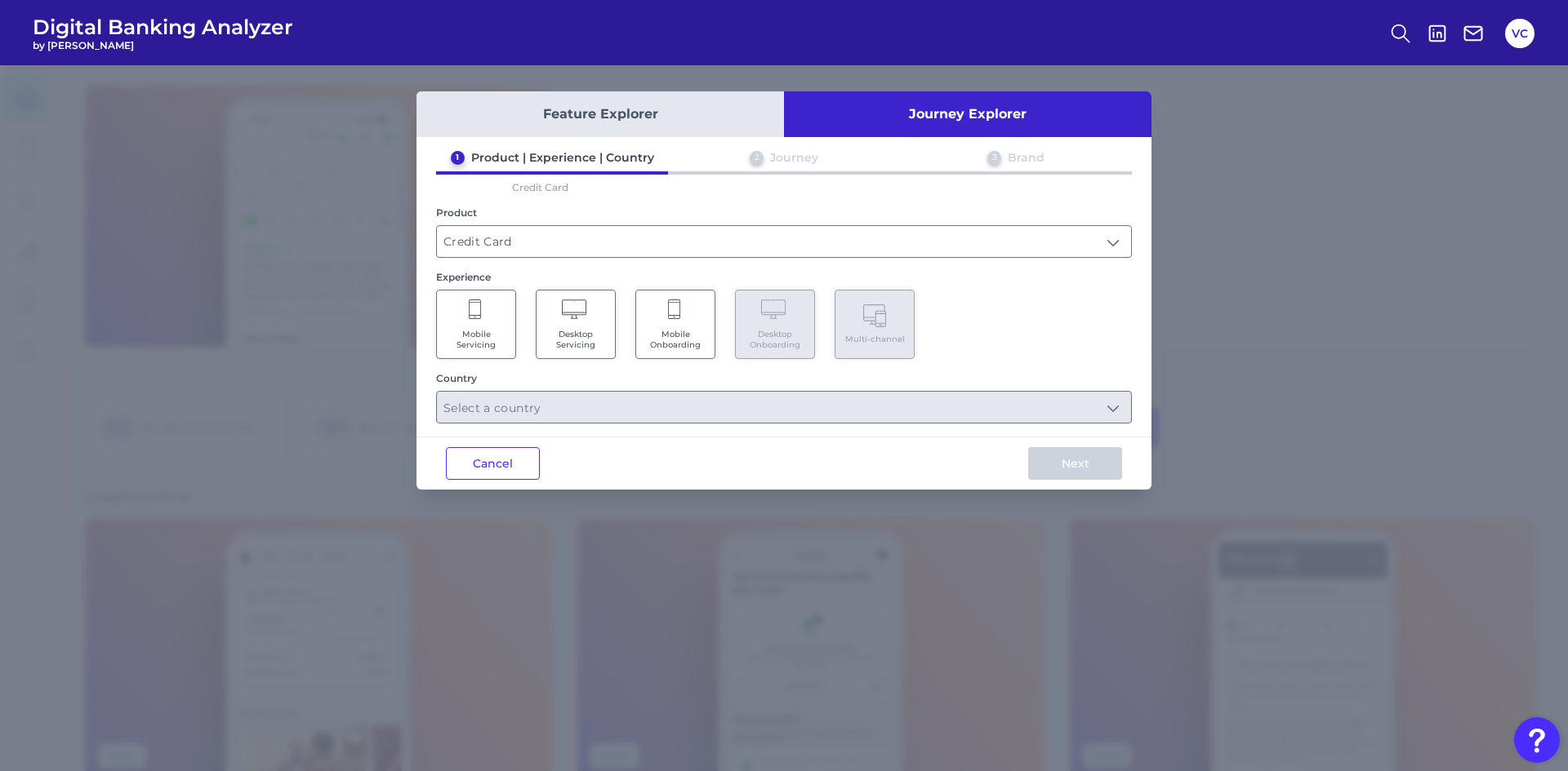
click at [503, 340] on span "Mobile Servicing" at bounding box center [476, 339] width 62 height 21
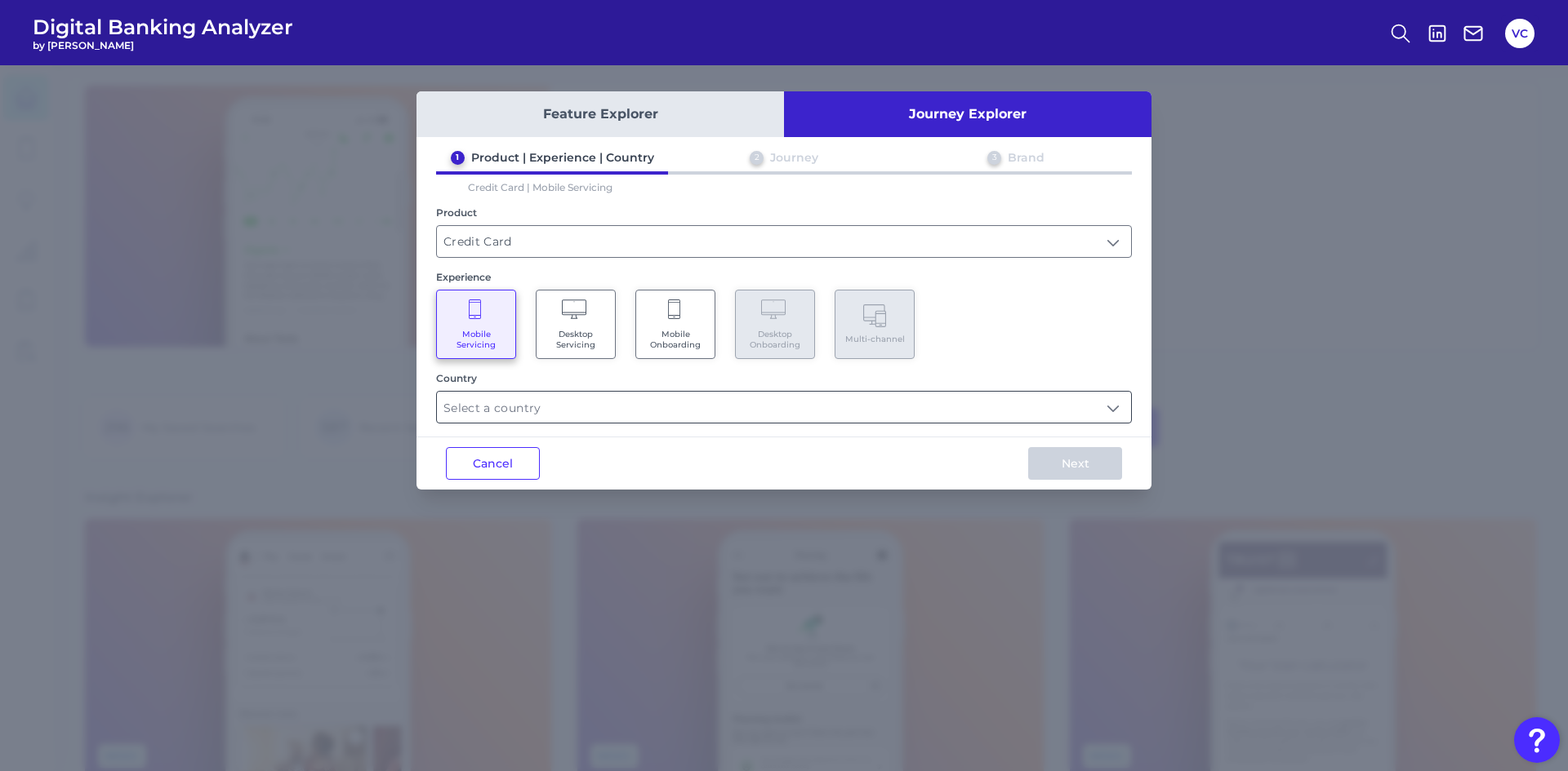
click at [542, 408] on input "text" at bounding box center [783, 407] width 694 height 31
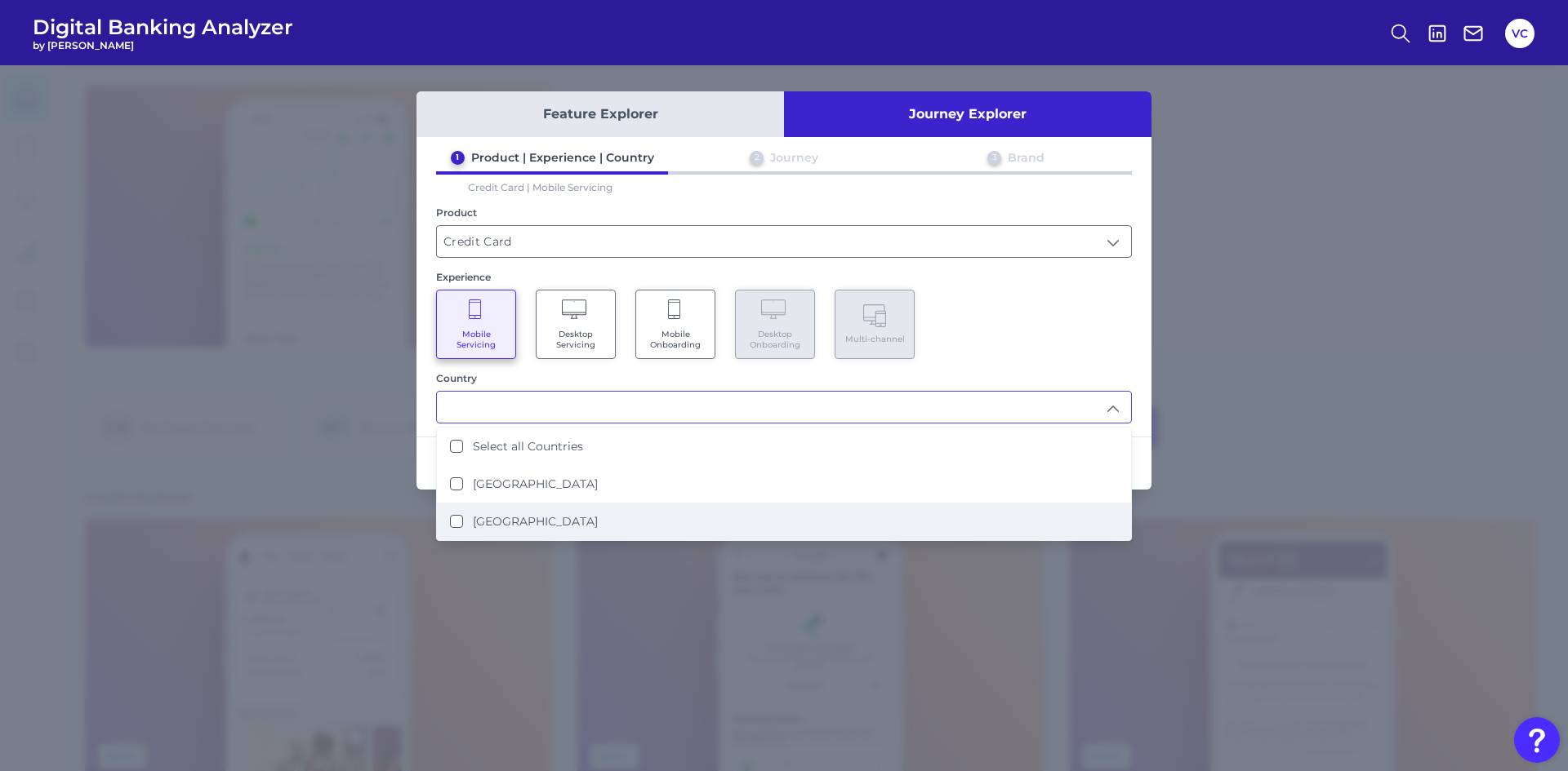
click at [452, 529] on li "[GEOGRAPHIC_DATA]" at bounding box center [783, 521] width 694 height 38
type input "[GEOGRAPHIC_DATA]"
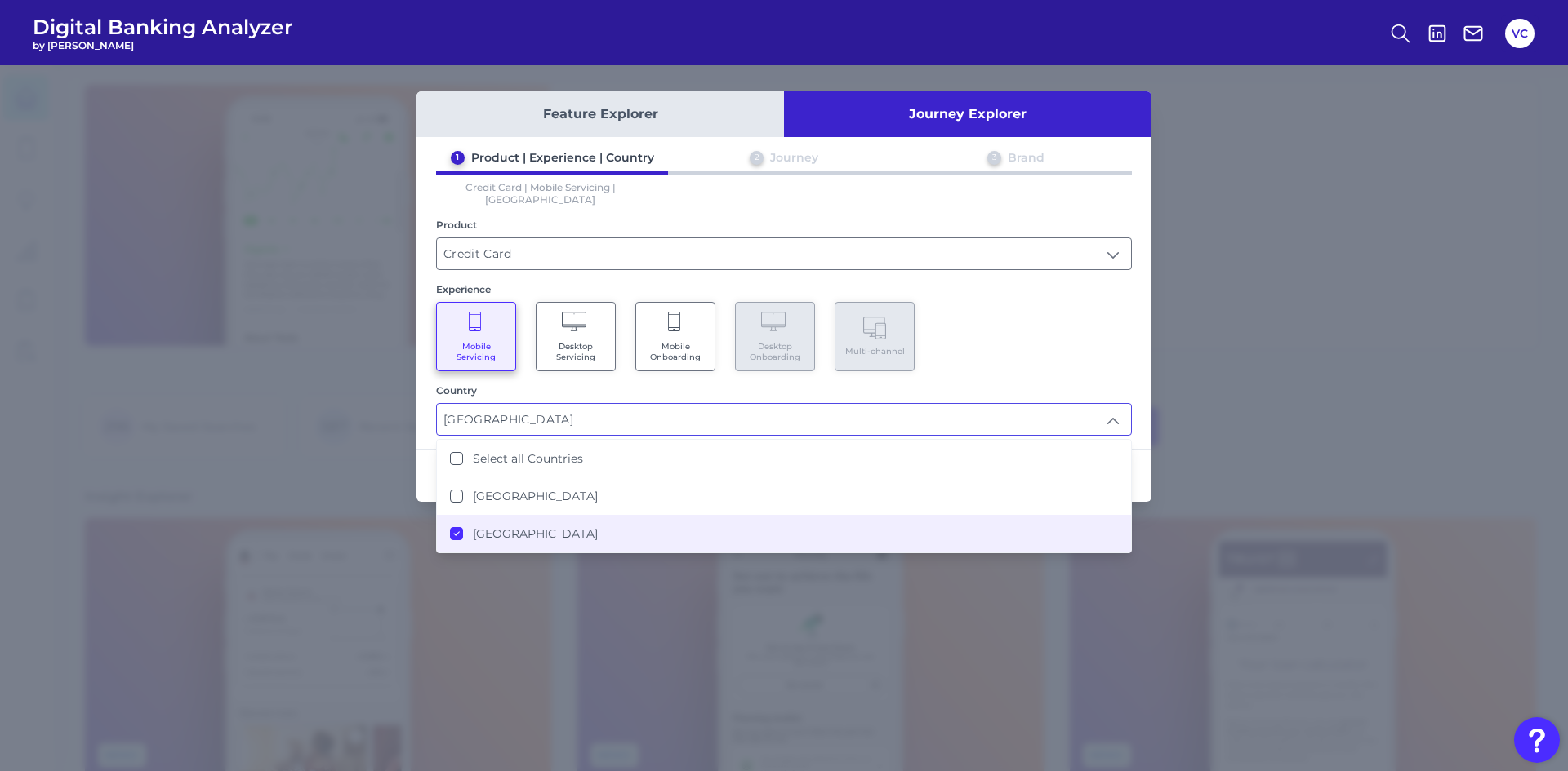
click at [1198, 380] on div "Feature Explorer Journey Explorer 1 Product | Experience | Country 2 Journey 3 …" at bounding box center [784, 419] width 1568 height 706
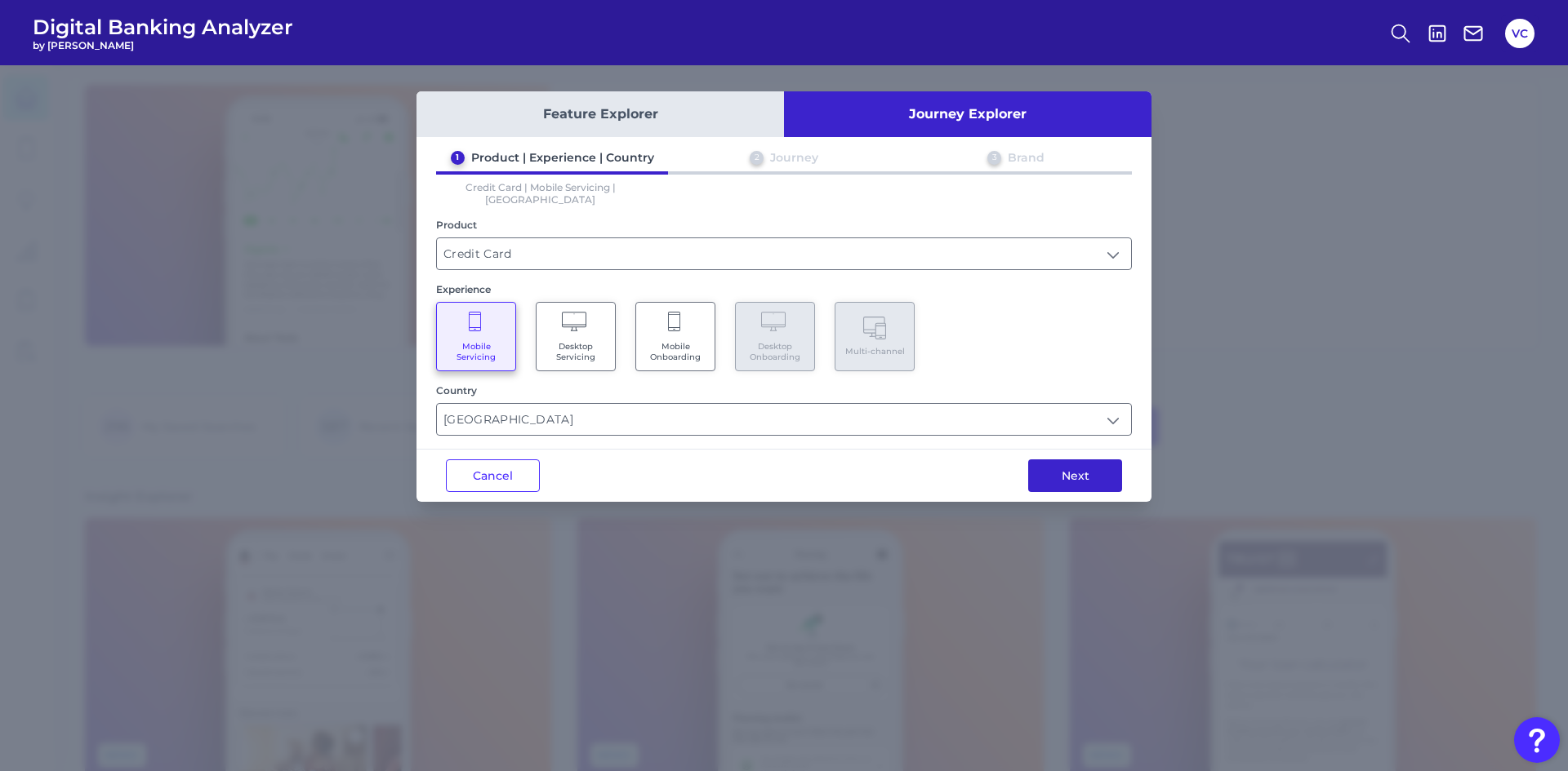
click at [1076, 466] on button "Next" at bounding box center [1075, 476] width 94 height 33
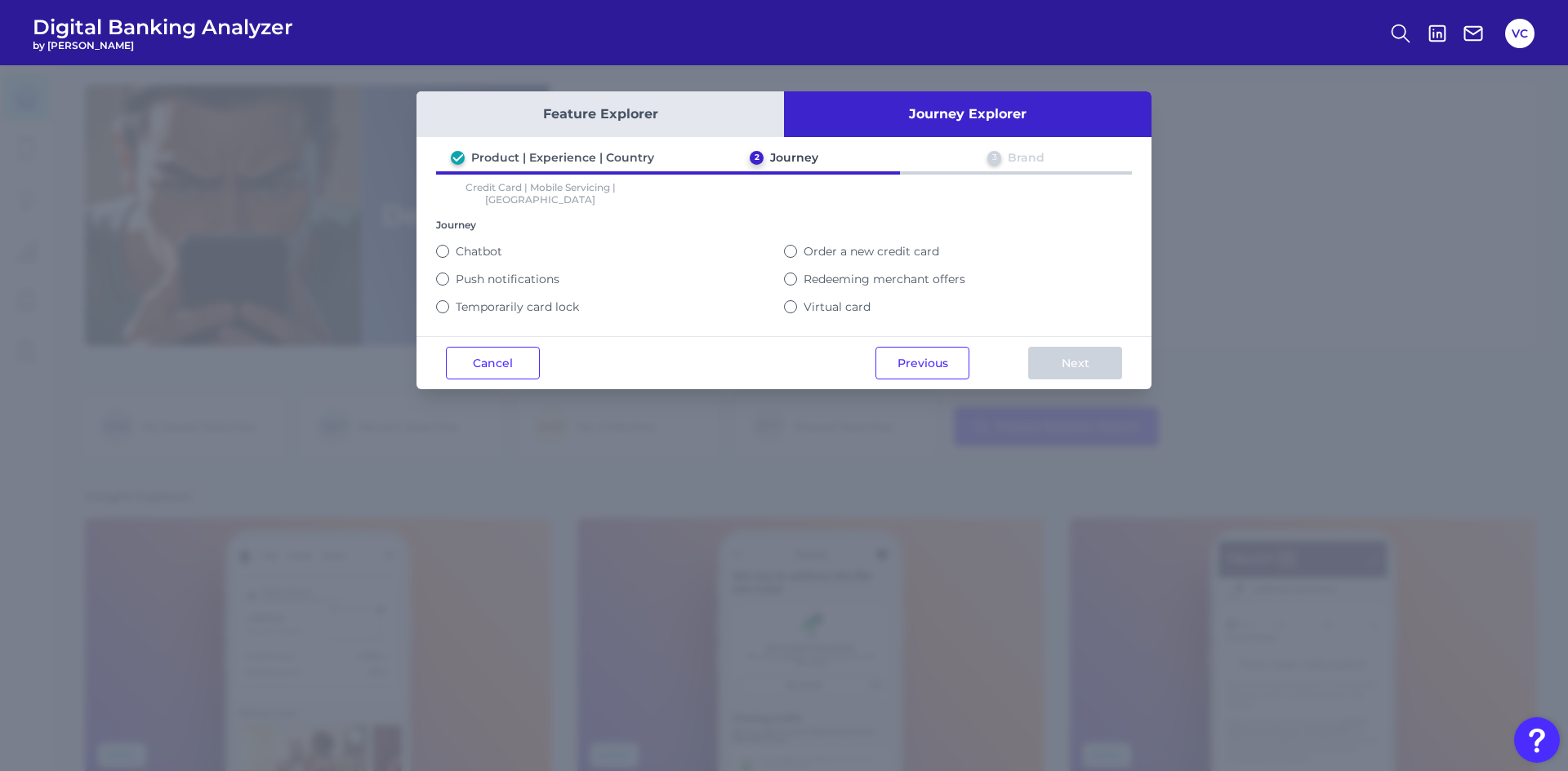
click at [442, 245] on button "Chatbot" at bounding box center [442, 251] width 13 height 13
click at [1073, 357] on button "Next" at bounding box center [1075, 363] width 94 height 33
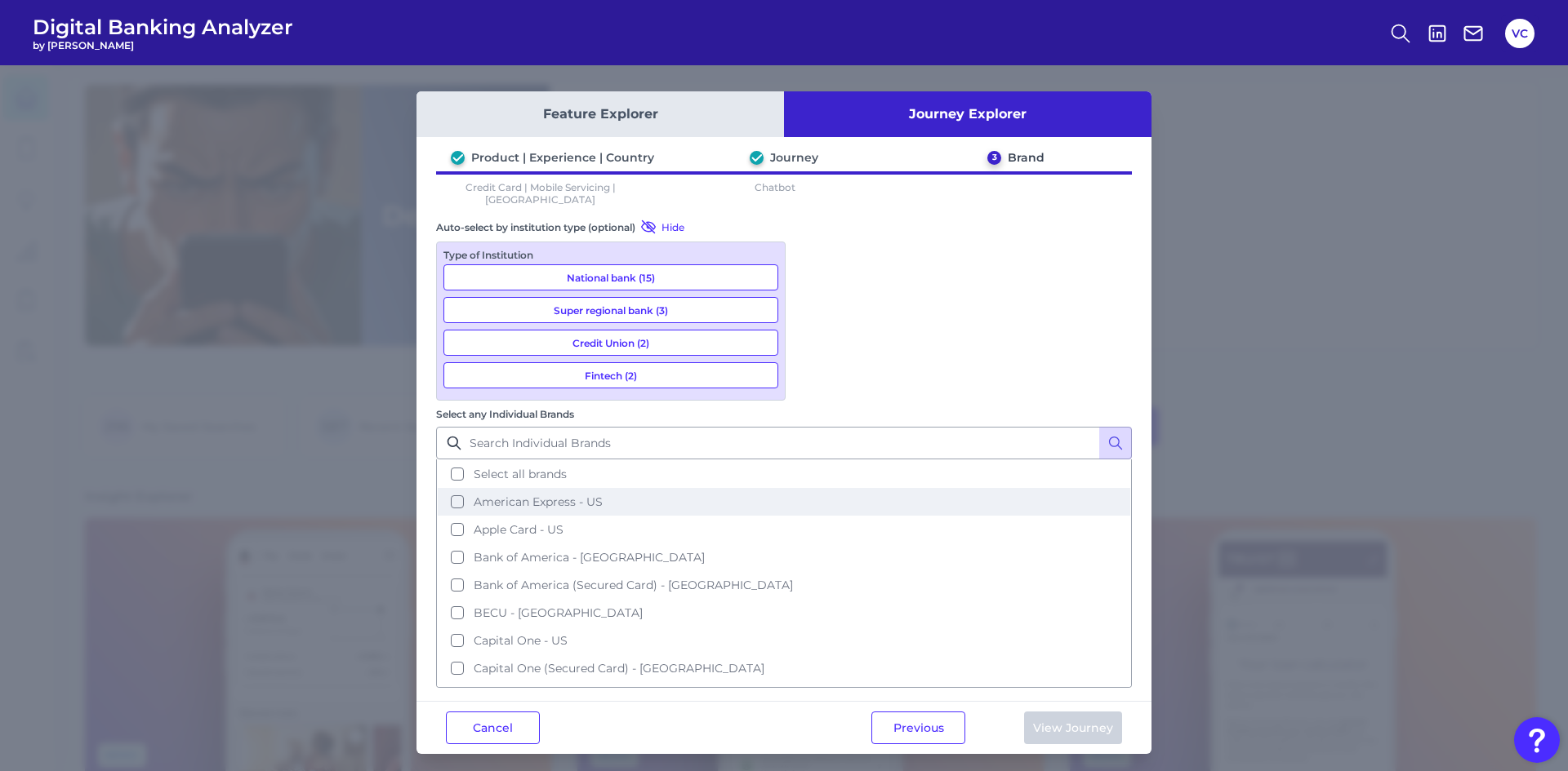
click at [813, 488] on button "American Express - US" at bounding box center [783, 501] width 692 height 28
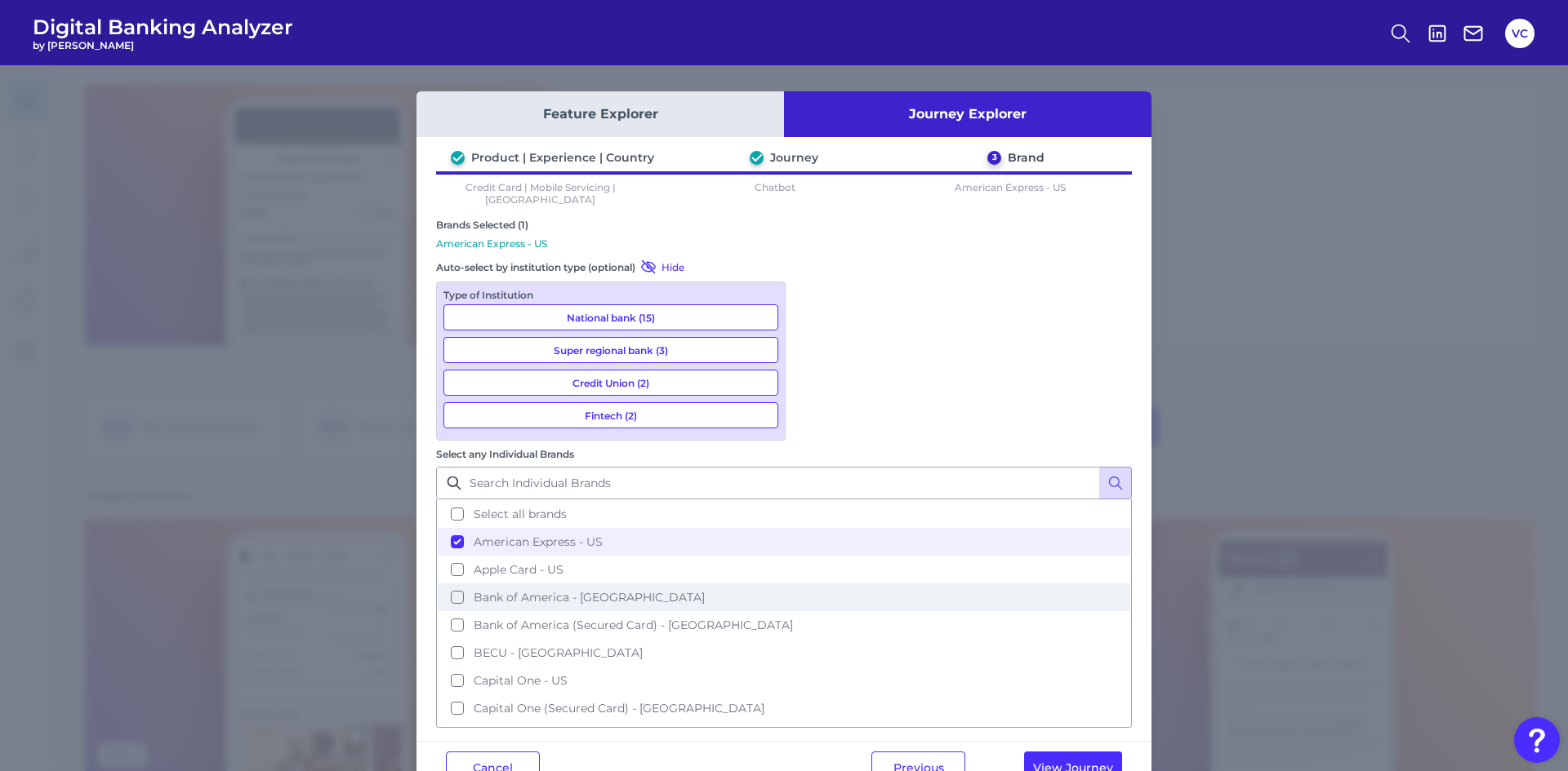
click at [816, 584] on button "Bank of America - [GEOGRAPHIC_DATA]" at bounding box center [783, 597] width 692 height 28
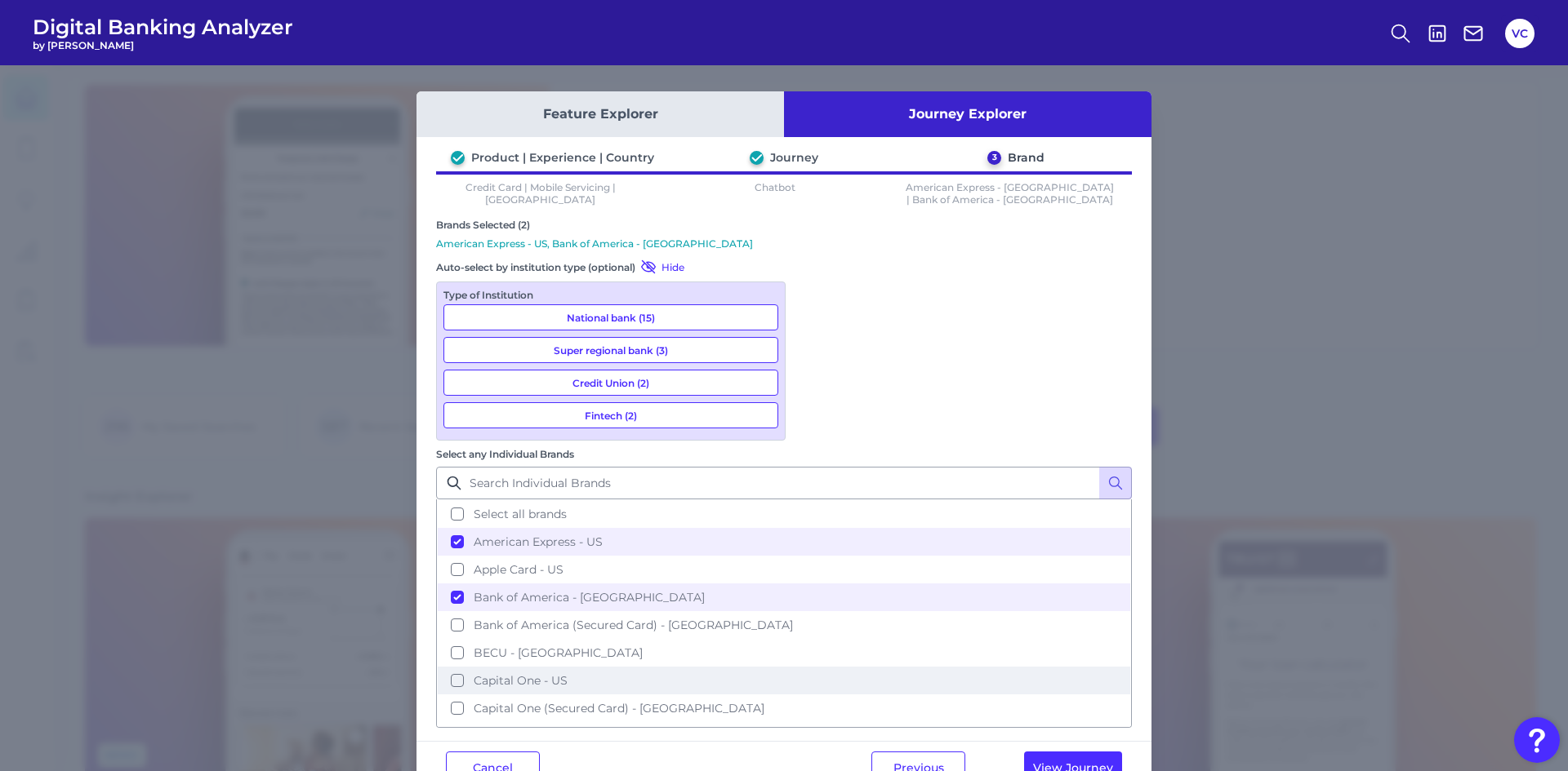
click at [813, 667] on button "Capital One - US" at bounding box center [783, 680] width 692 height 28
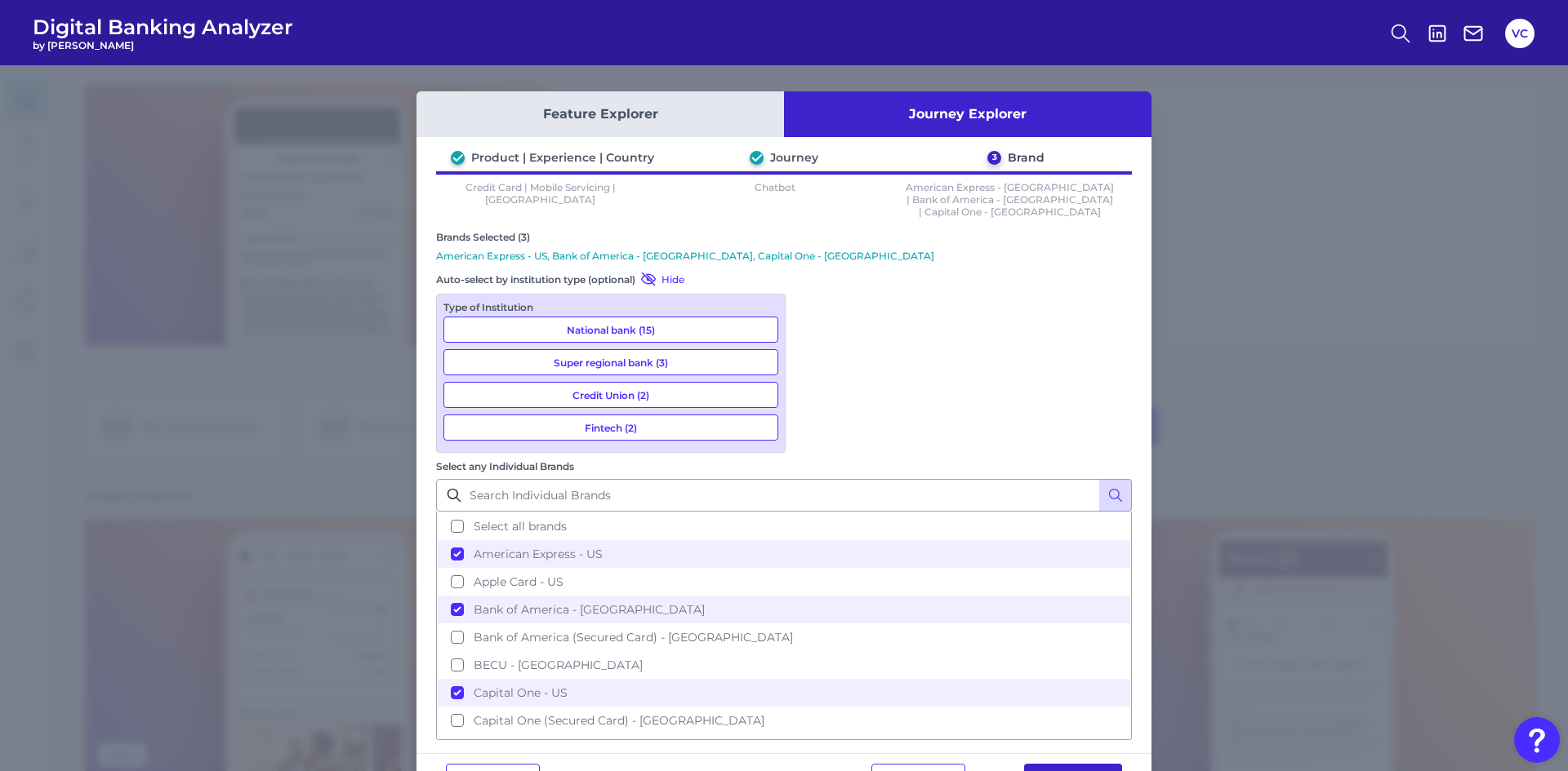
click at [1043, 764] on button "View Journey" at bounding box center [1073, 780] width 98 height 33
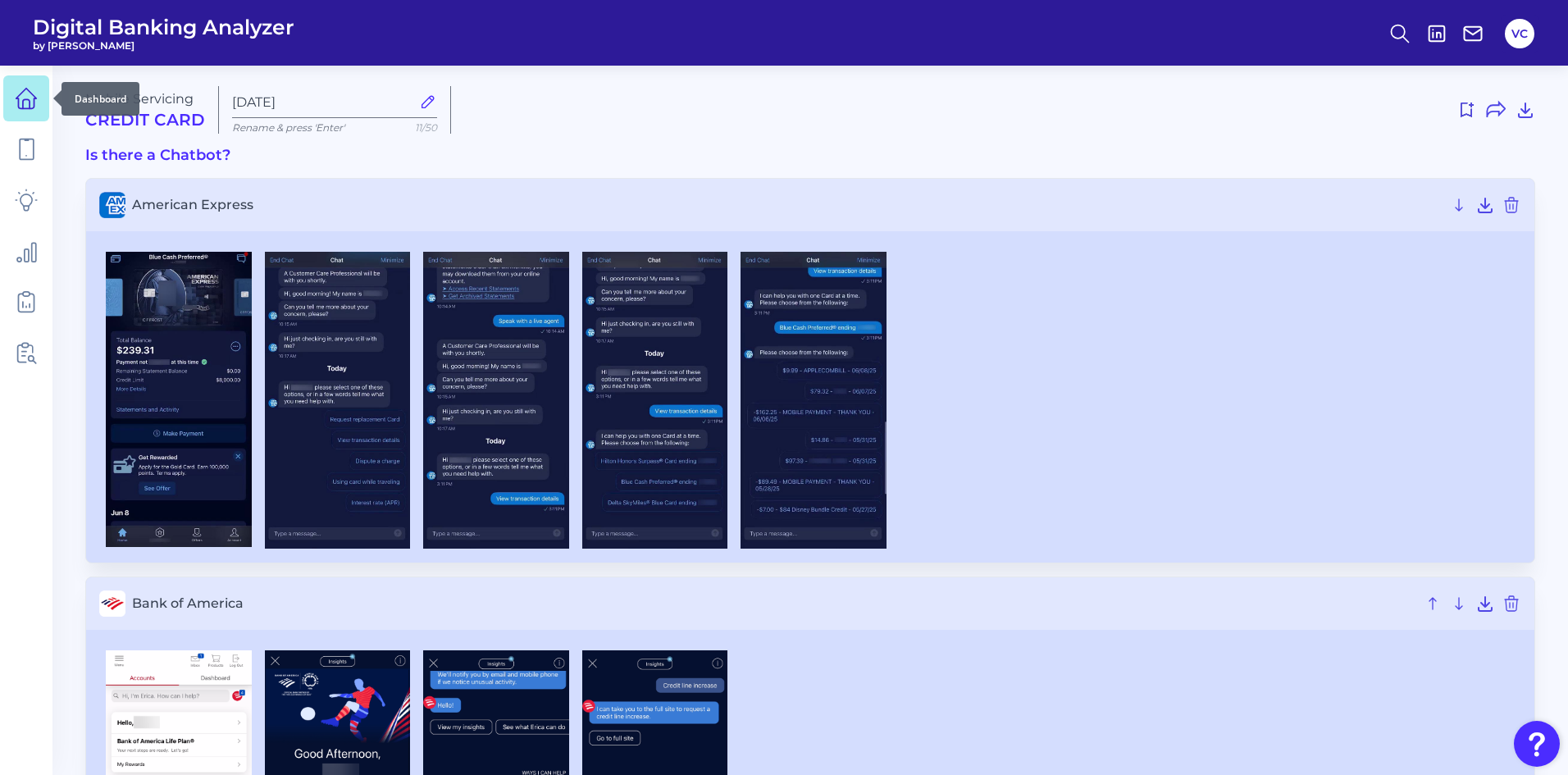
click at [19, 104] on icon at bounding box center [25, 98] width 23 height 23
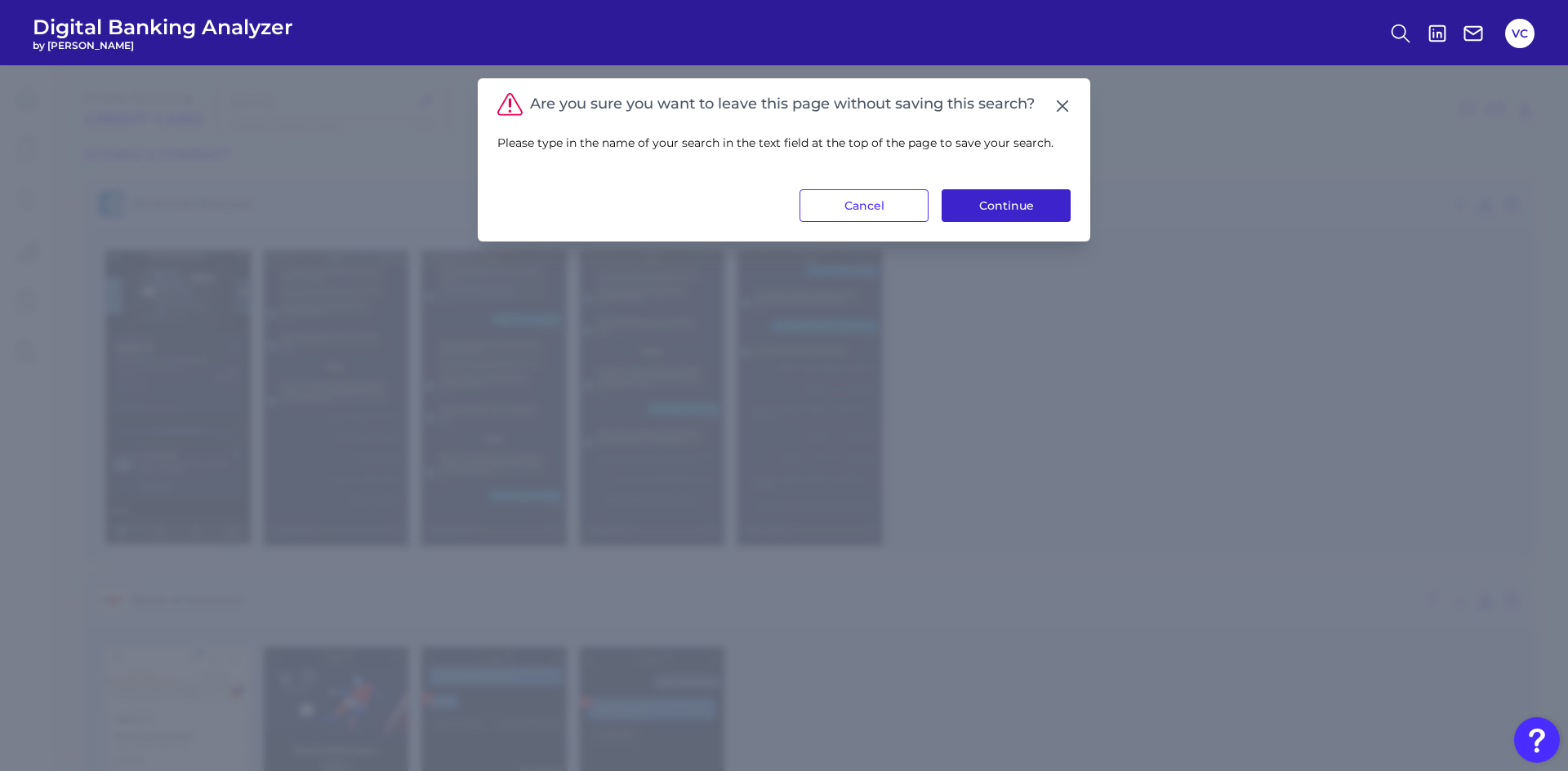
click at [1025, 203] on button "Continue" at bounding box center [1005, 205] width 129 height 33
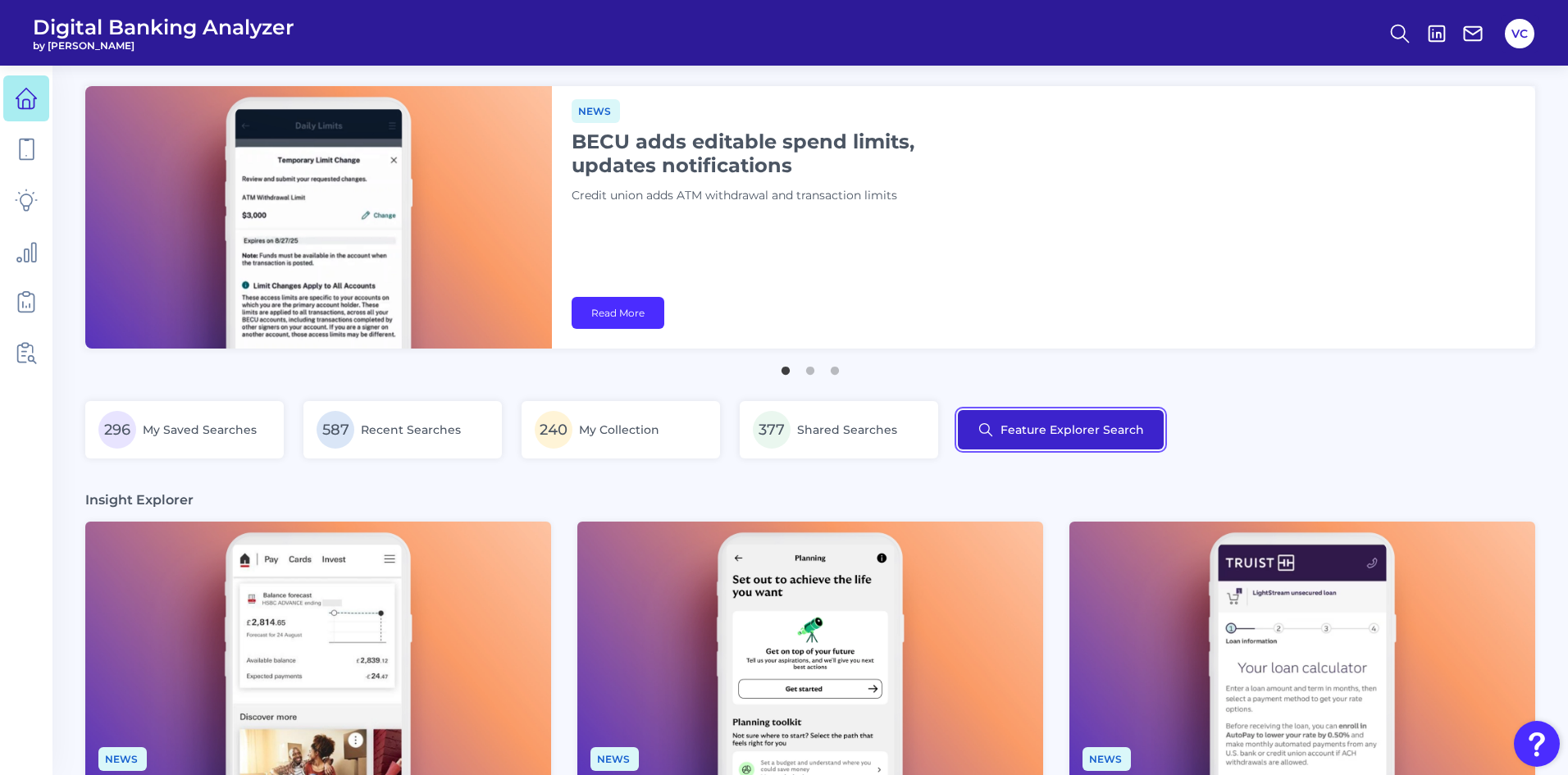
click at [1024, 439] on button "Feature Explorer Search" at bounding box center [1061, 429] width 206 height 40
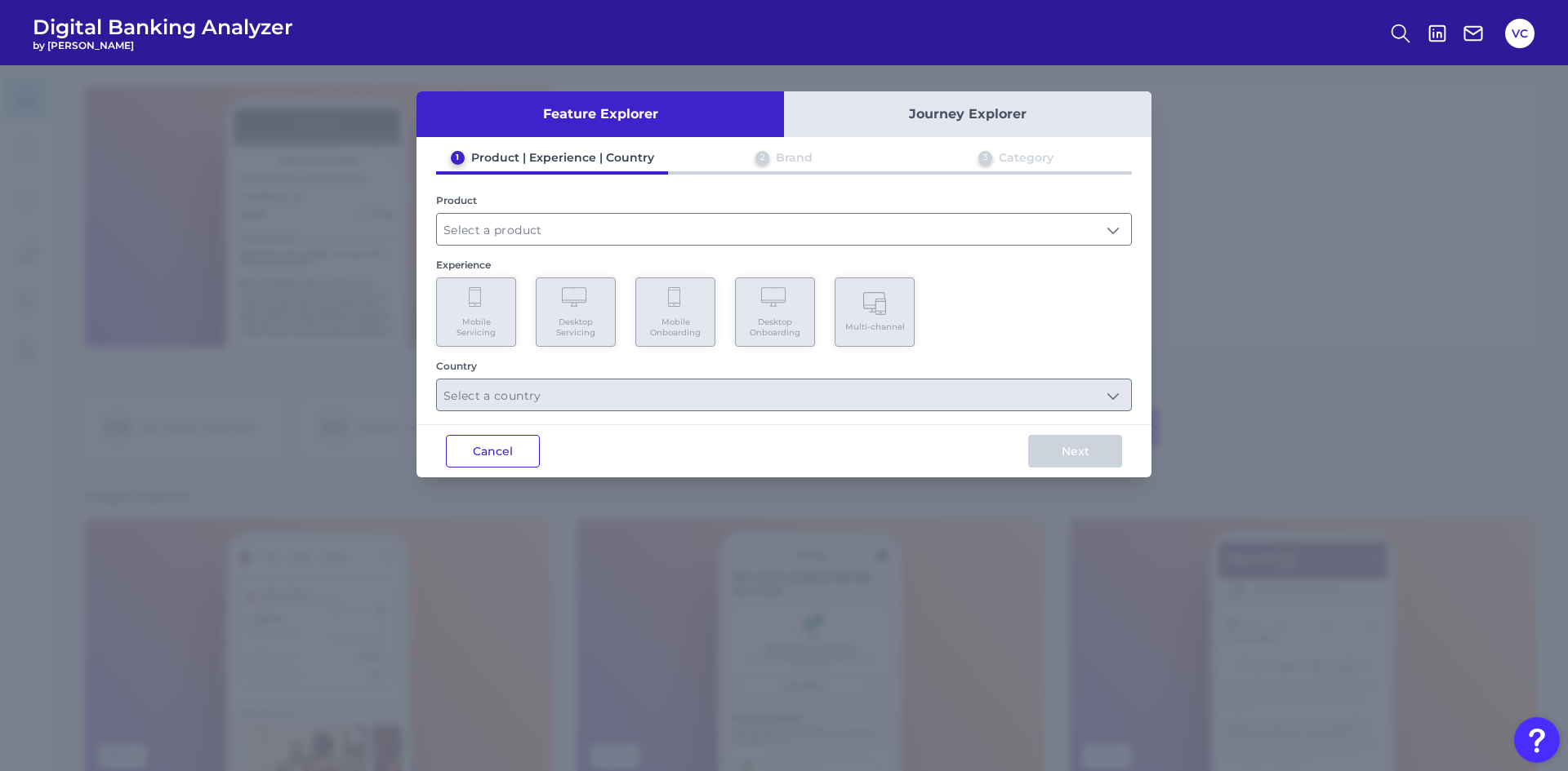
click at [485, 454] on button "Cancel" at bounding box center [493, 451] width 94 height 33
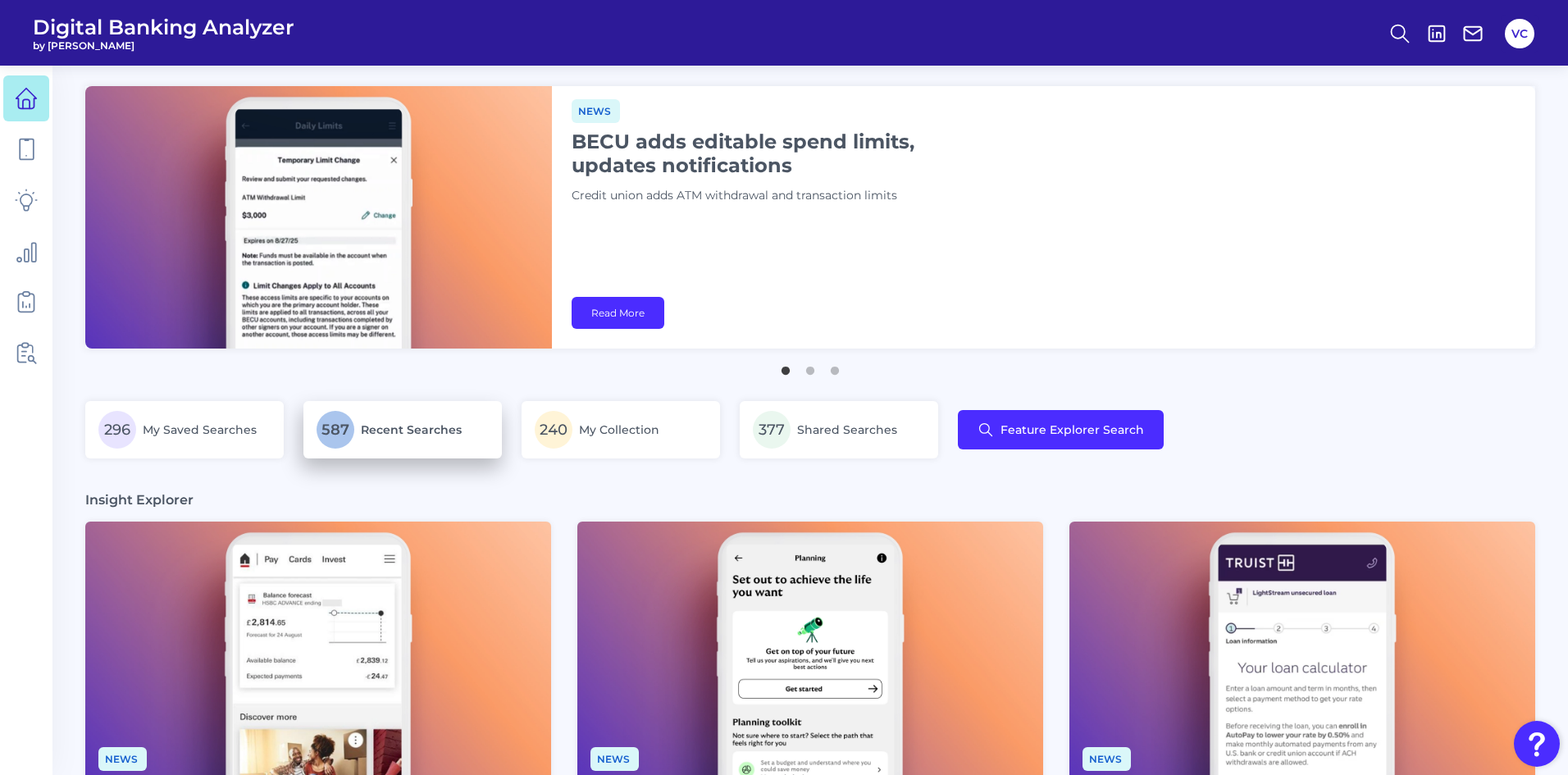
click at [407, 428] on span "Recent Searches" at bounding box center [411, 429] width 101 height 14
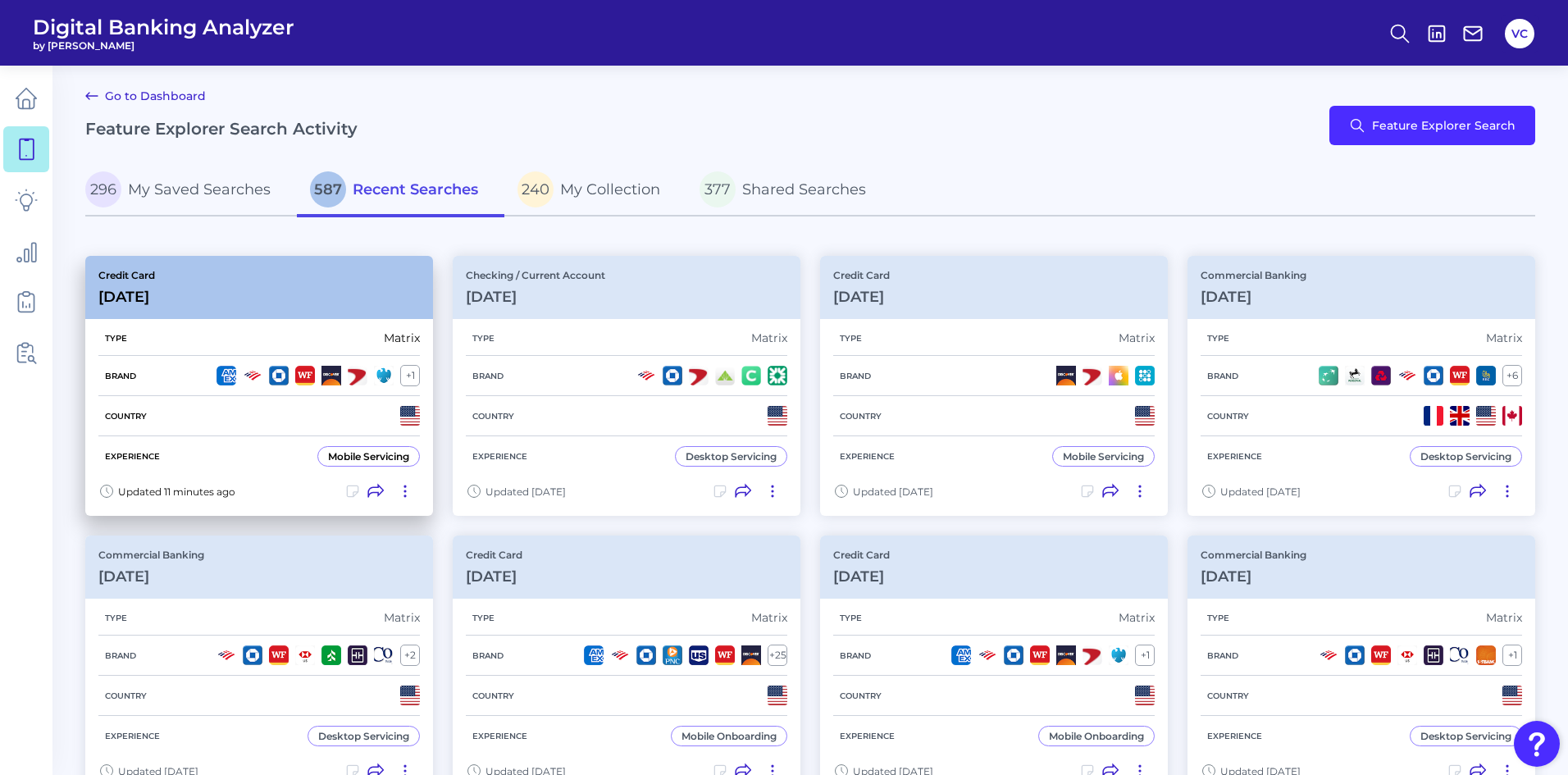
click at [242, 427] on div "Country" at bounding box center [259, 417] width 322 height 41
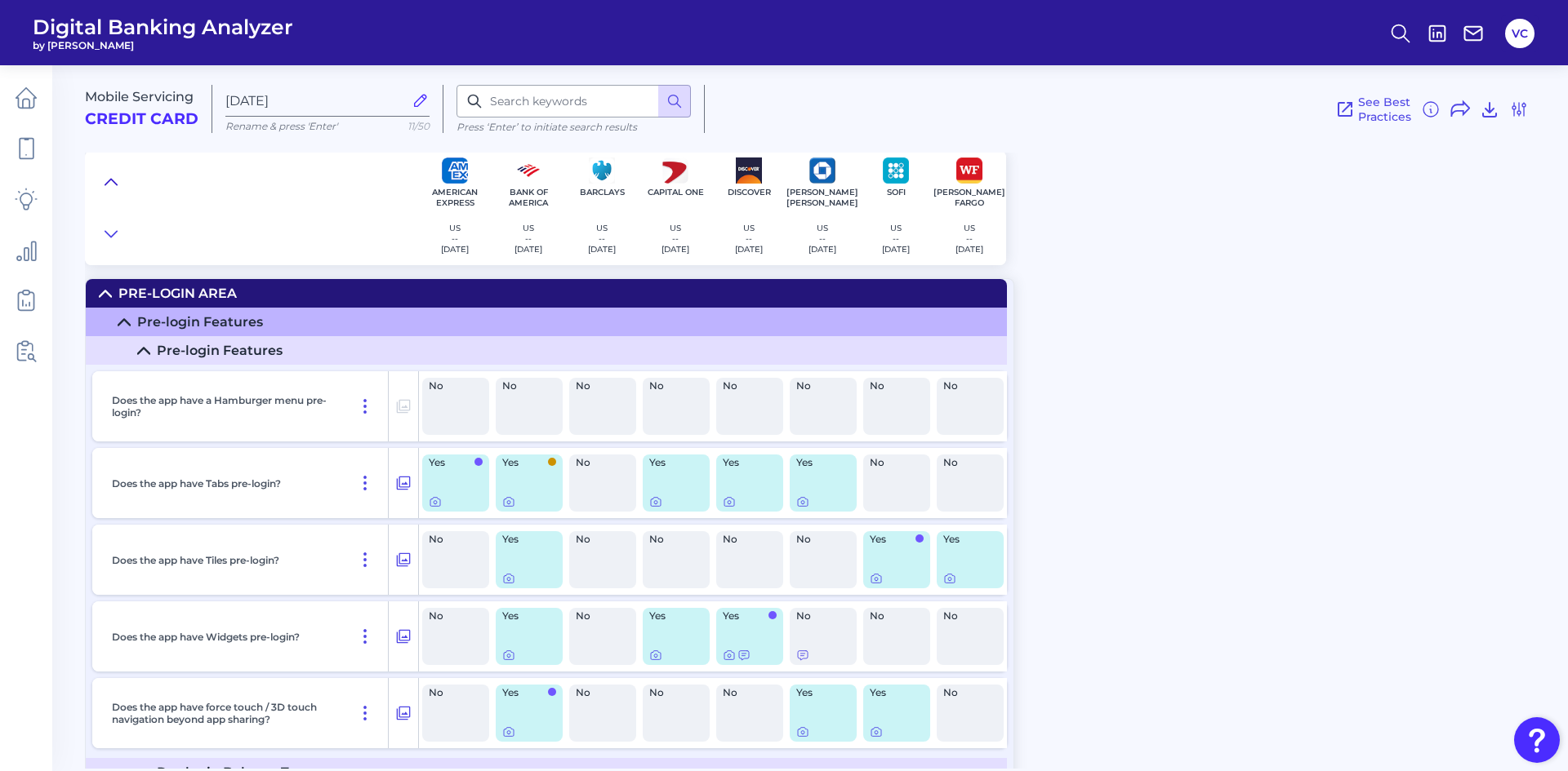
click at [108, 177] on icon at bounding box center [111, 182] width 13 height 16
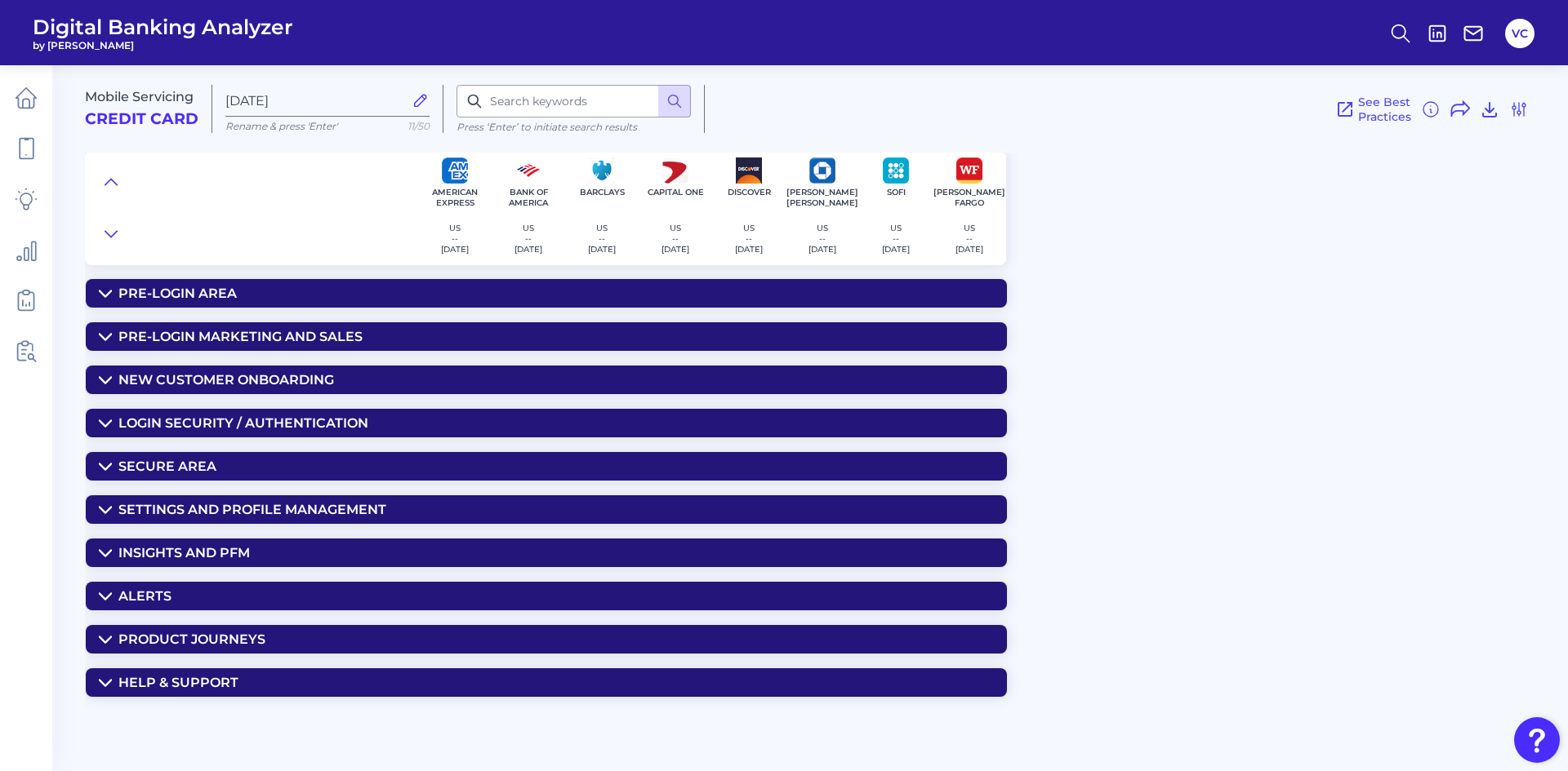
click at [179, 462] on div "Secure Area" at bounding box center [167, 467] width 98 height 15
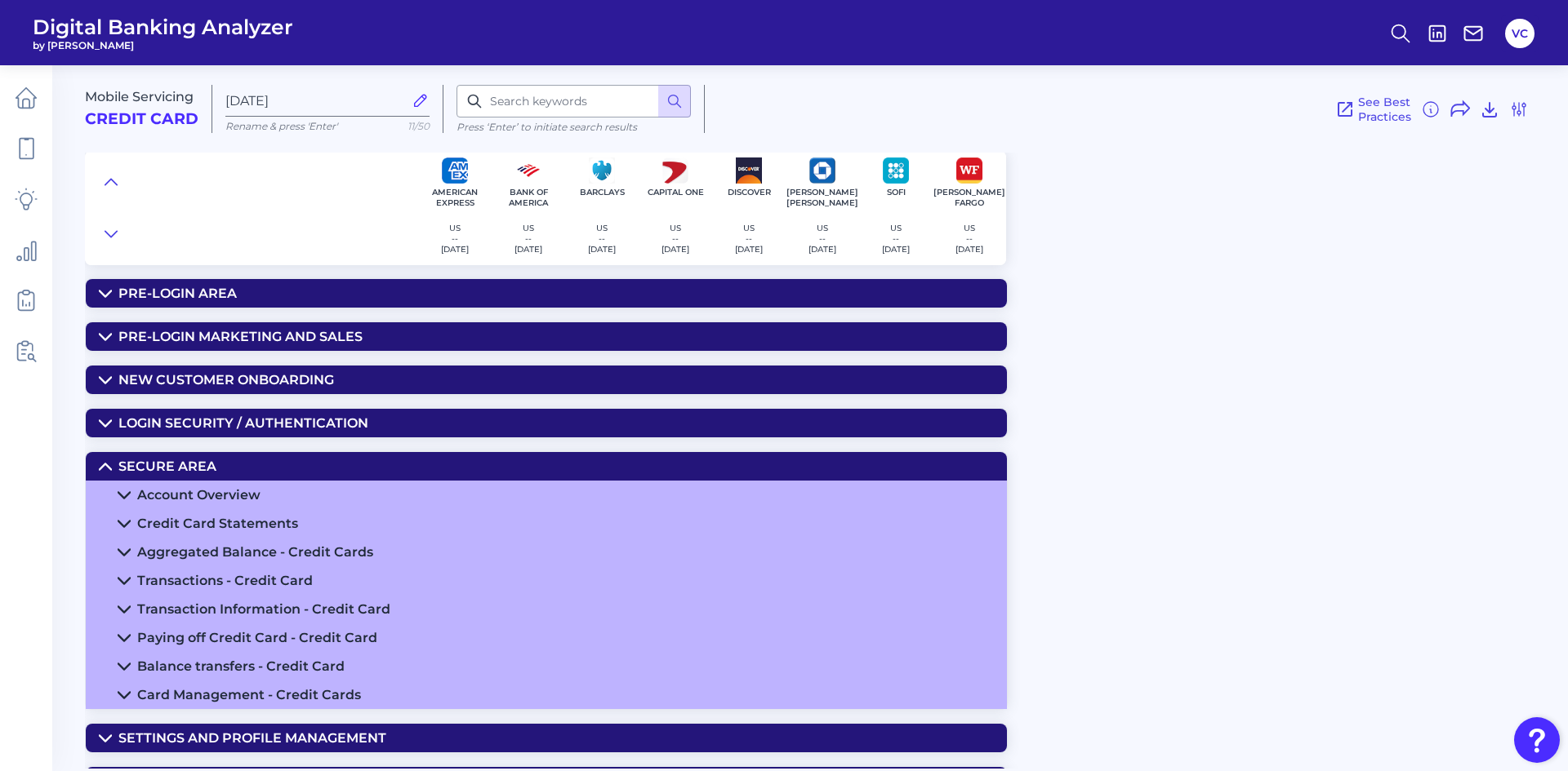
click at [196, 636] on div "Paying off Credit Card - Credit Card" at bounding box center [257, 637] width 240 height 15
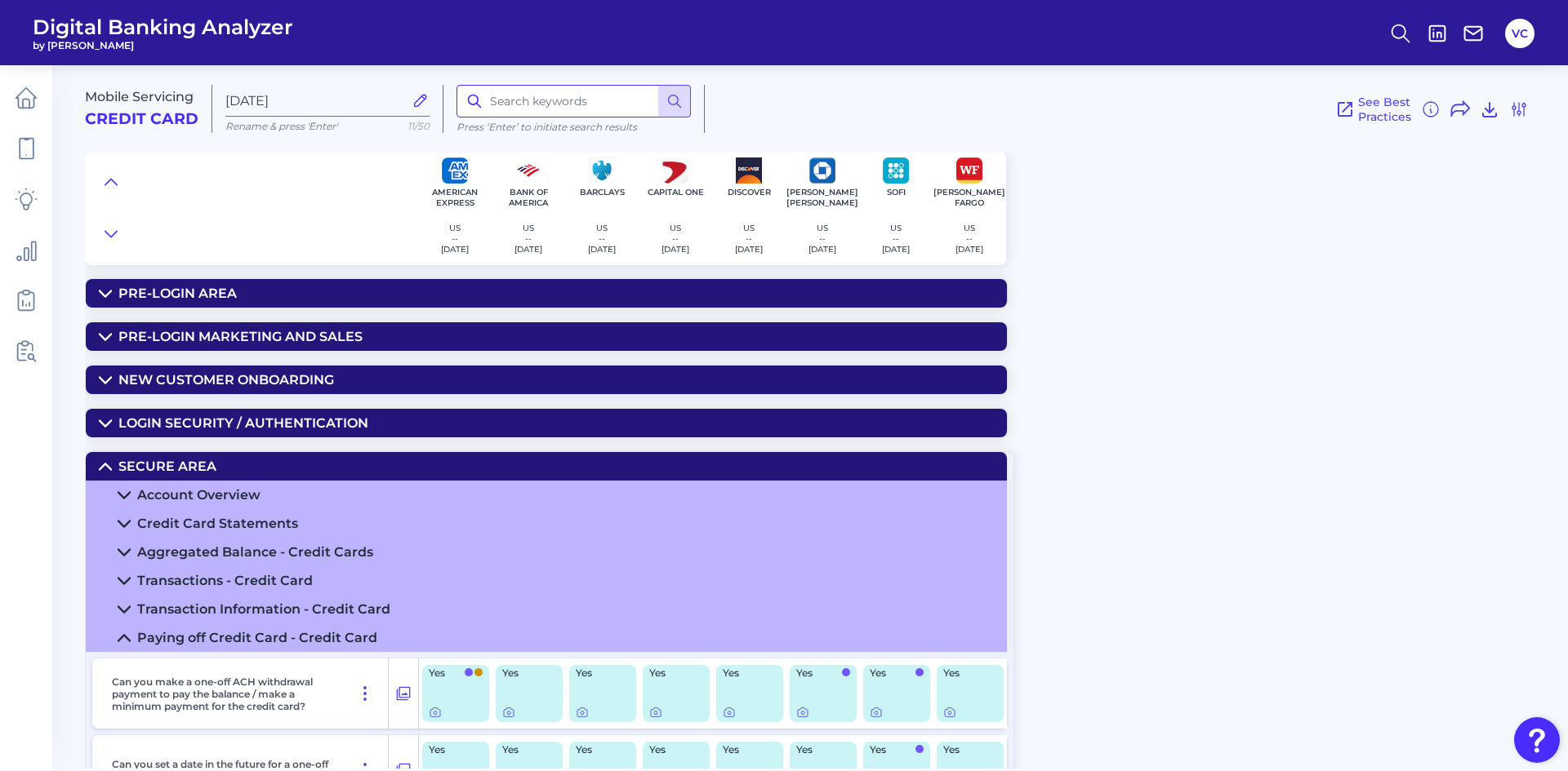
click at [511, 94] on input at bounding box center [574, 101] width 235 height 33
type input "payment"
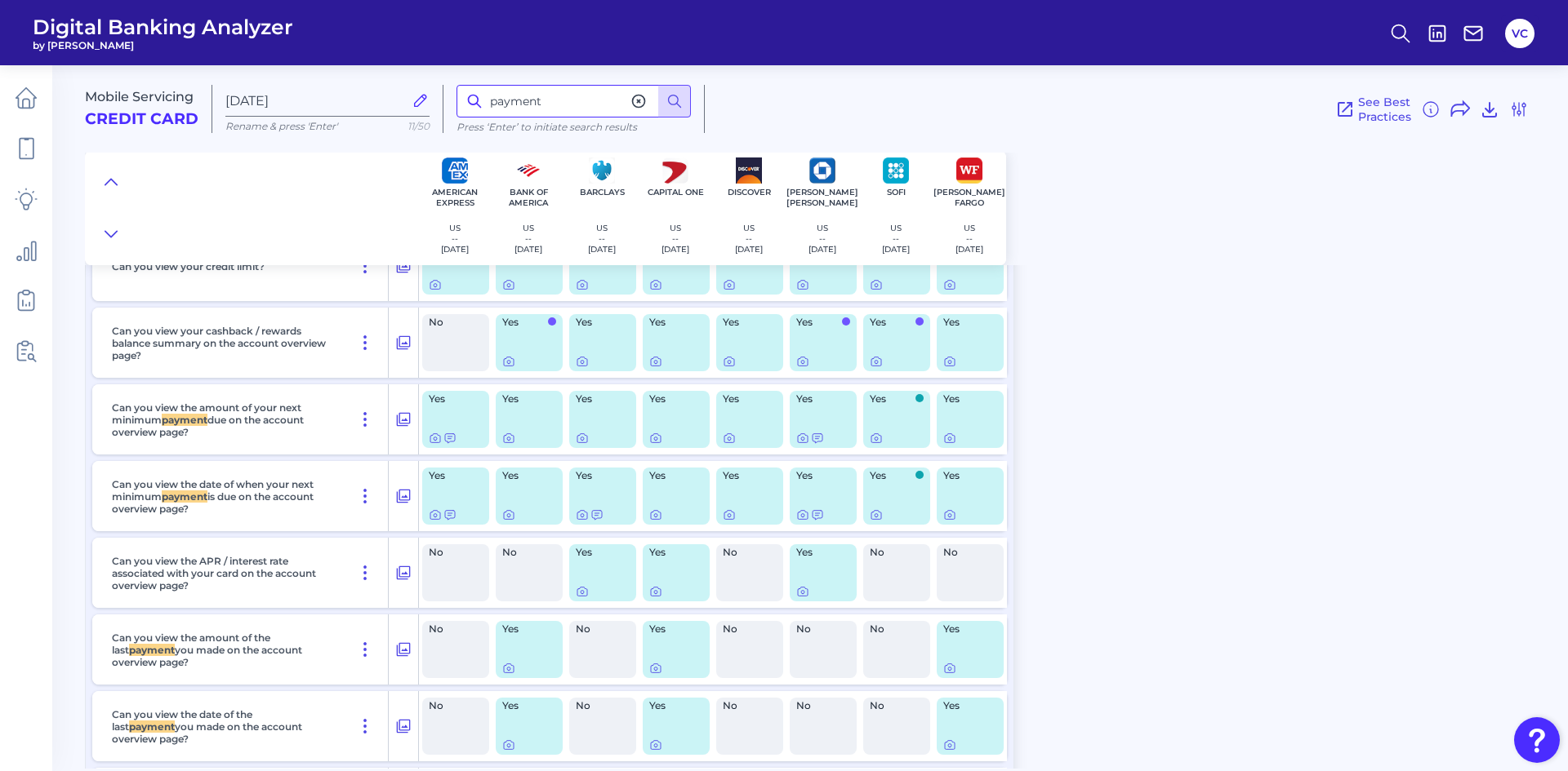
scroll to position [754, 0]
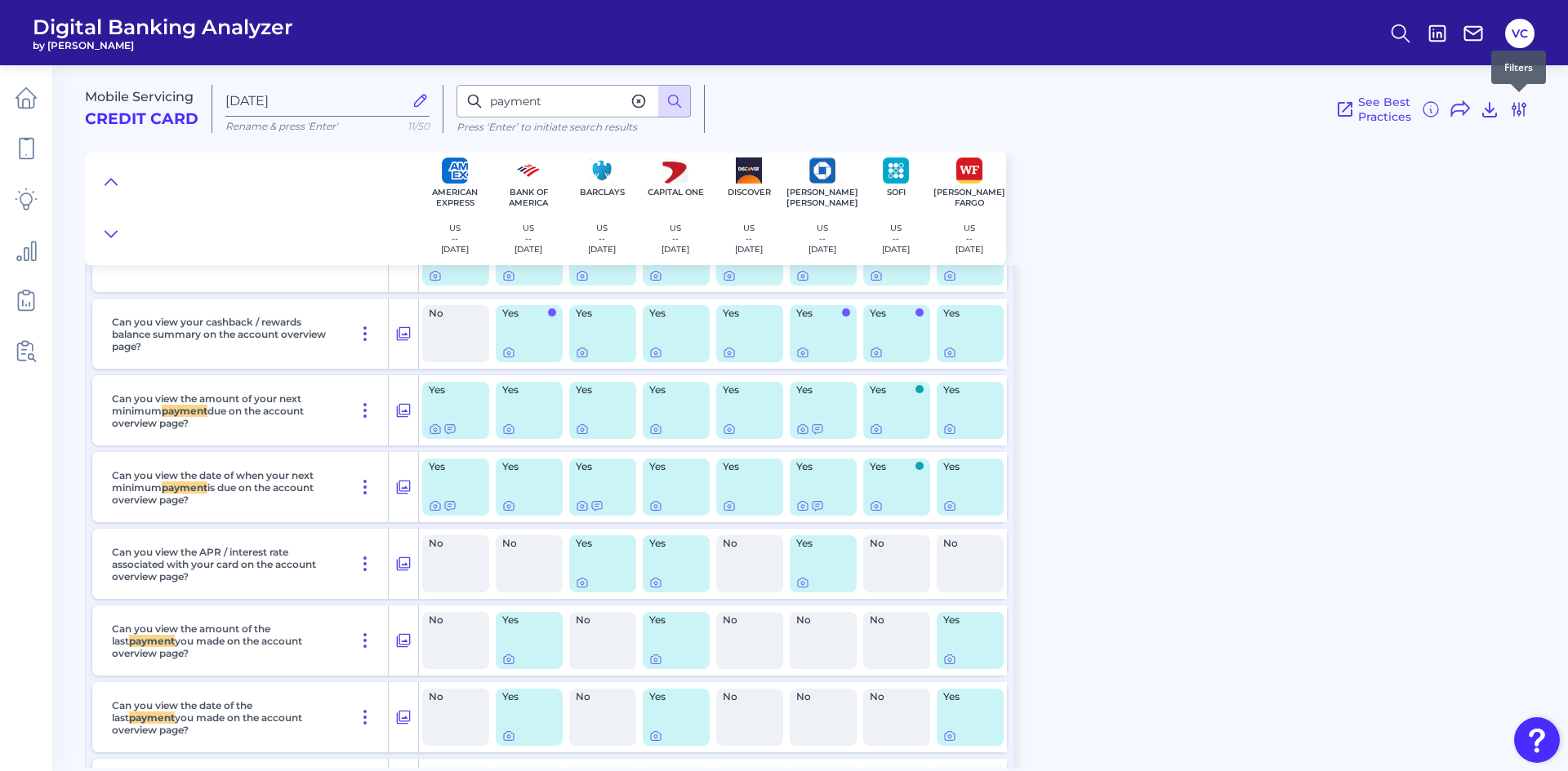
click at [1523, 114] on icon at bounding box center [1518, 108] width 19 height 19
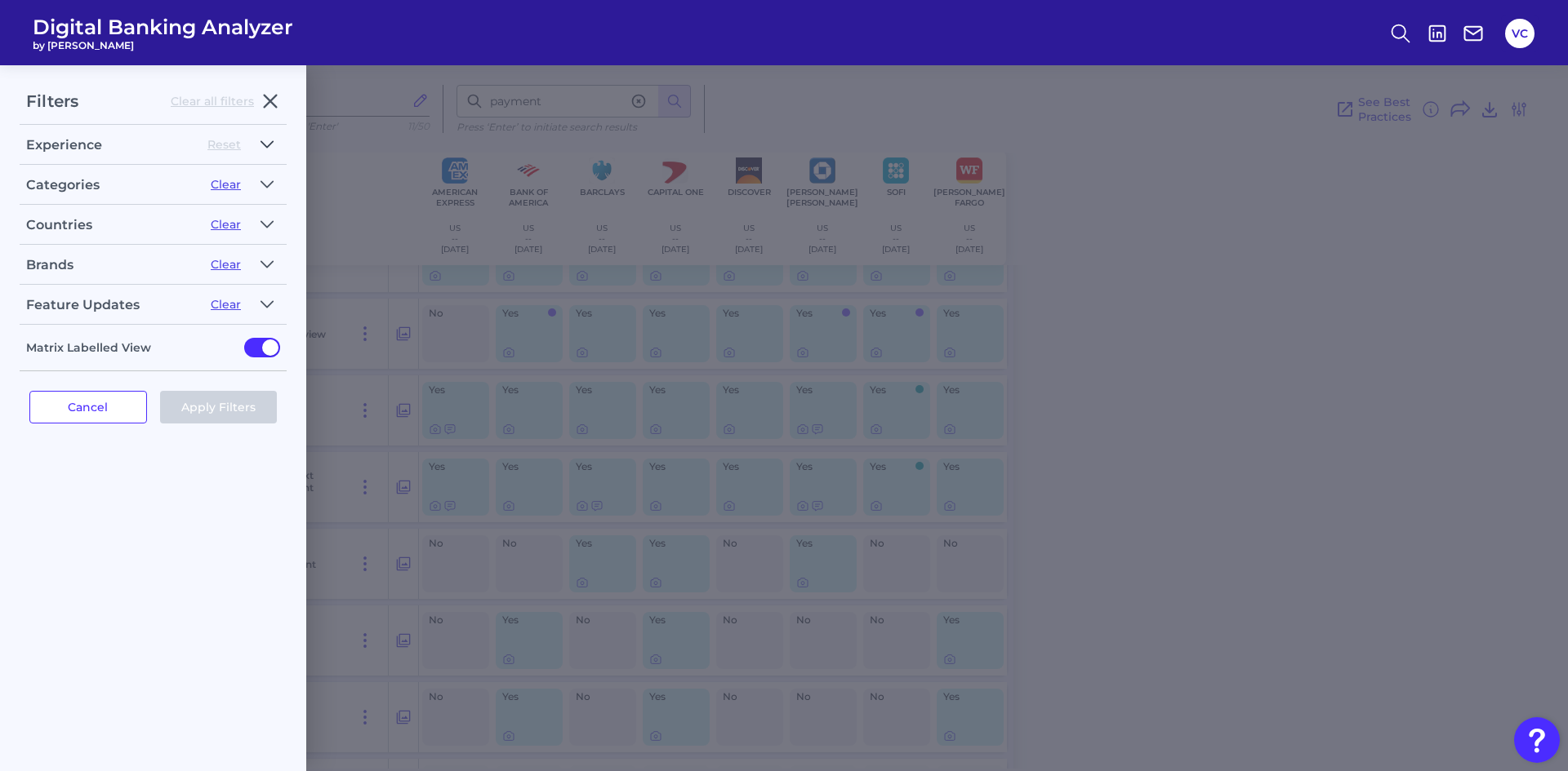
click at [265, 148] on icon "button" at bounding box center [268, 144] width 13 height 19
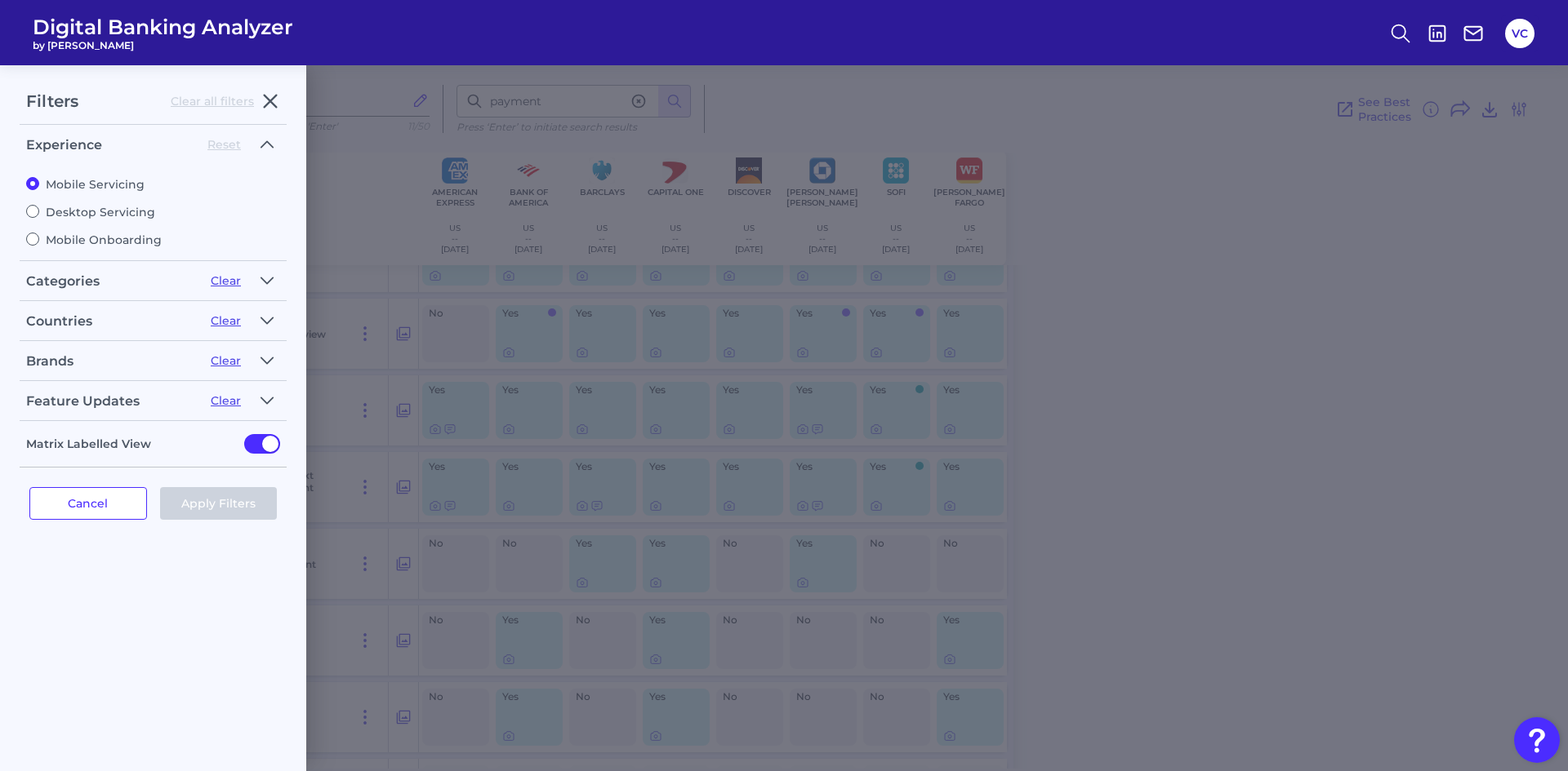
click at [62, 217] on label "Desktop Servicing" at bounding box center [153, 212] width 254 height 14
click at [40, 217] on input "Desktop Servicing" at bounding box center [33, 212] width 13 height 13
radio input "true"
radio input "false"
click at [268, 362] on icon "button" at bounding box center [268, 360] width 12 height 6
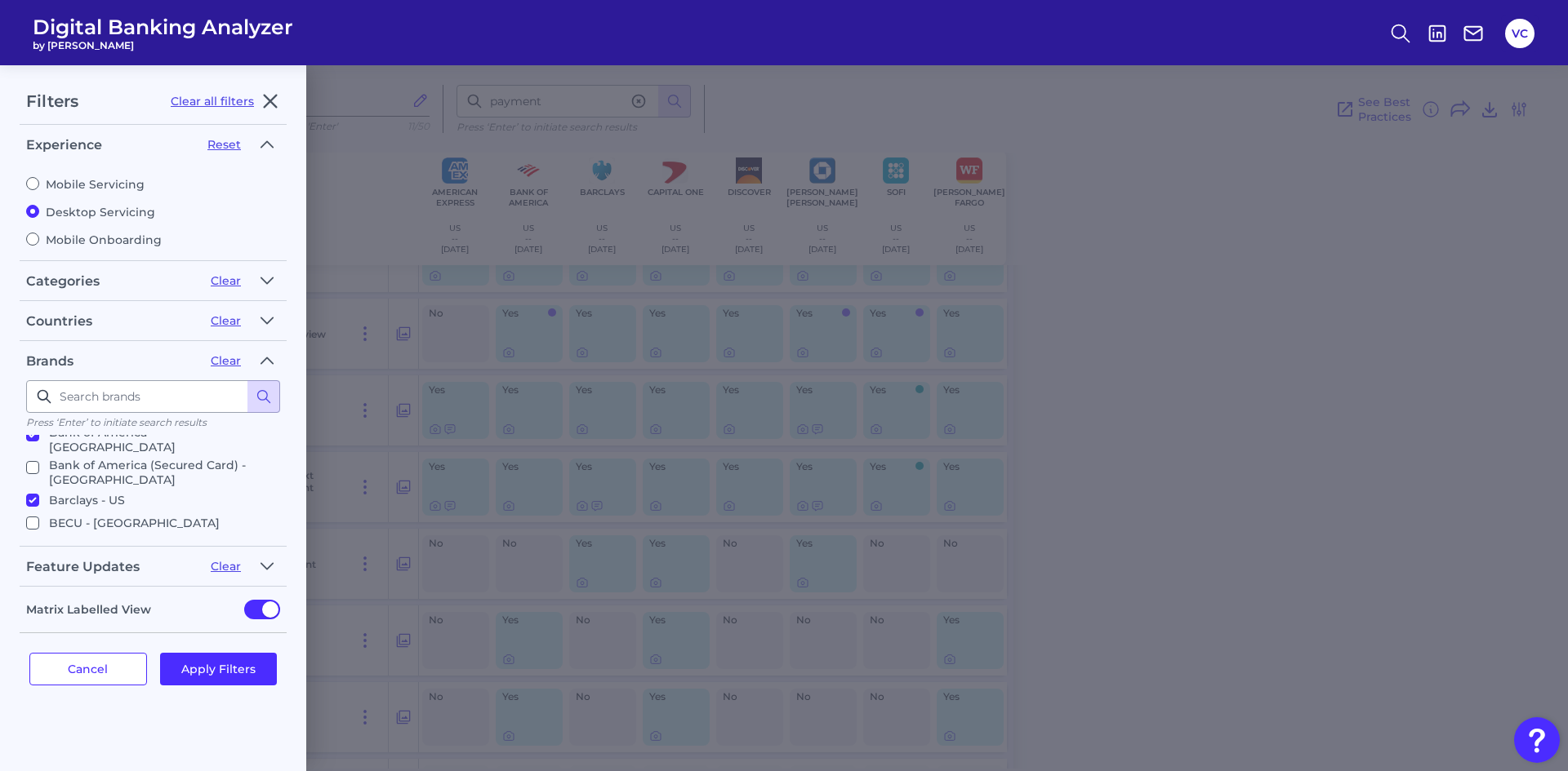
scroll to position [163, 0]
click at [34, 536] on input "Citi - [GEOGRAPHIC_DATA]" at bounding box center [33, 543] width 13 height 13
checkbox input "true"
click at [34, 533] on input "Discover - [GEOGRAPHIC_DATA]" at bounding box center [33, 540] width 13 height 13
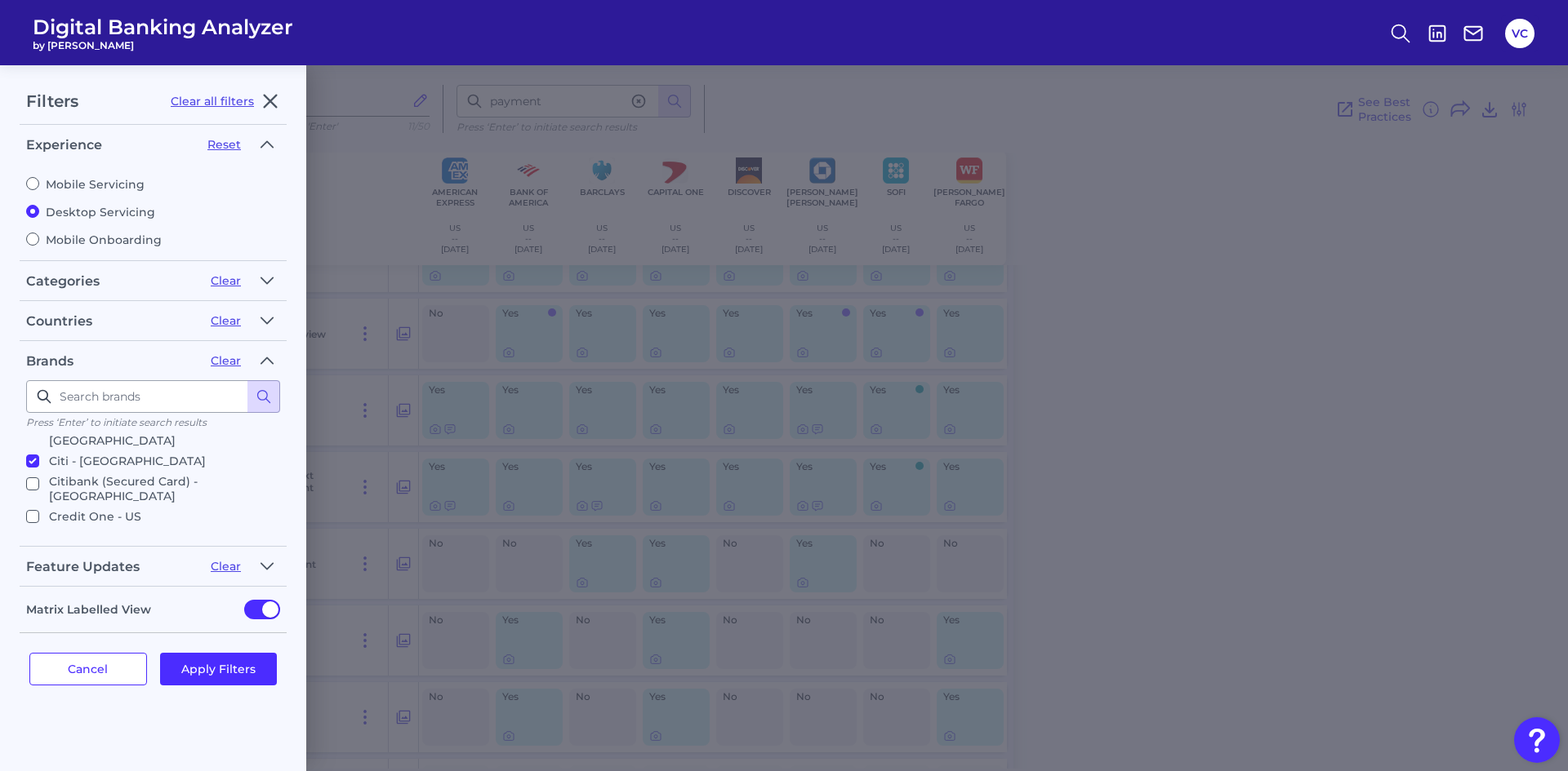
checkbox input "false"
click at [230, 664] on button "Apply Filters" at bounding box center [219, 669] width 118 height 33
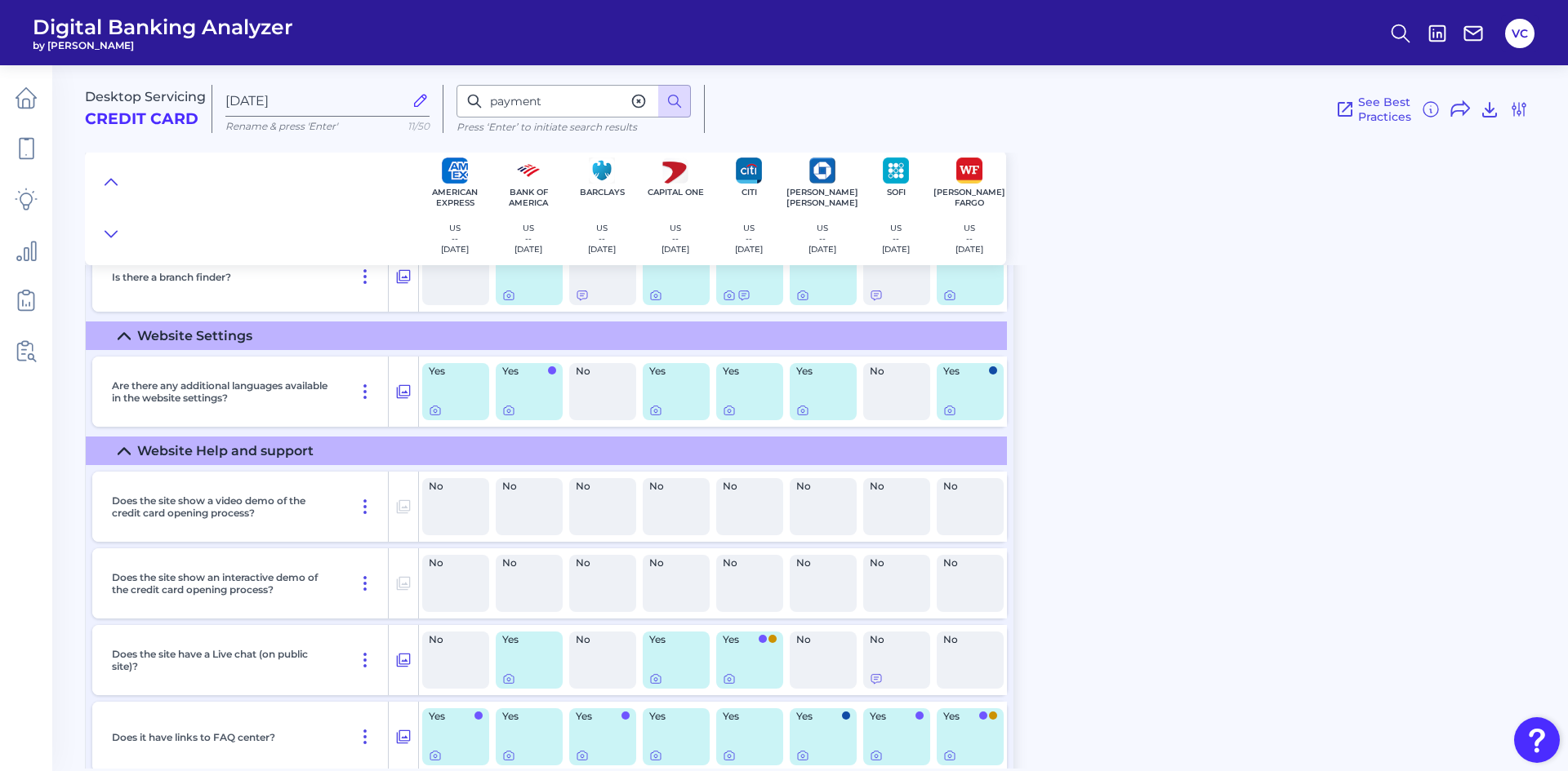
scroll to position [0, 0]
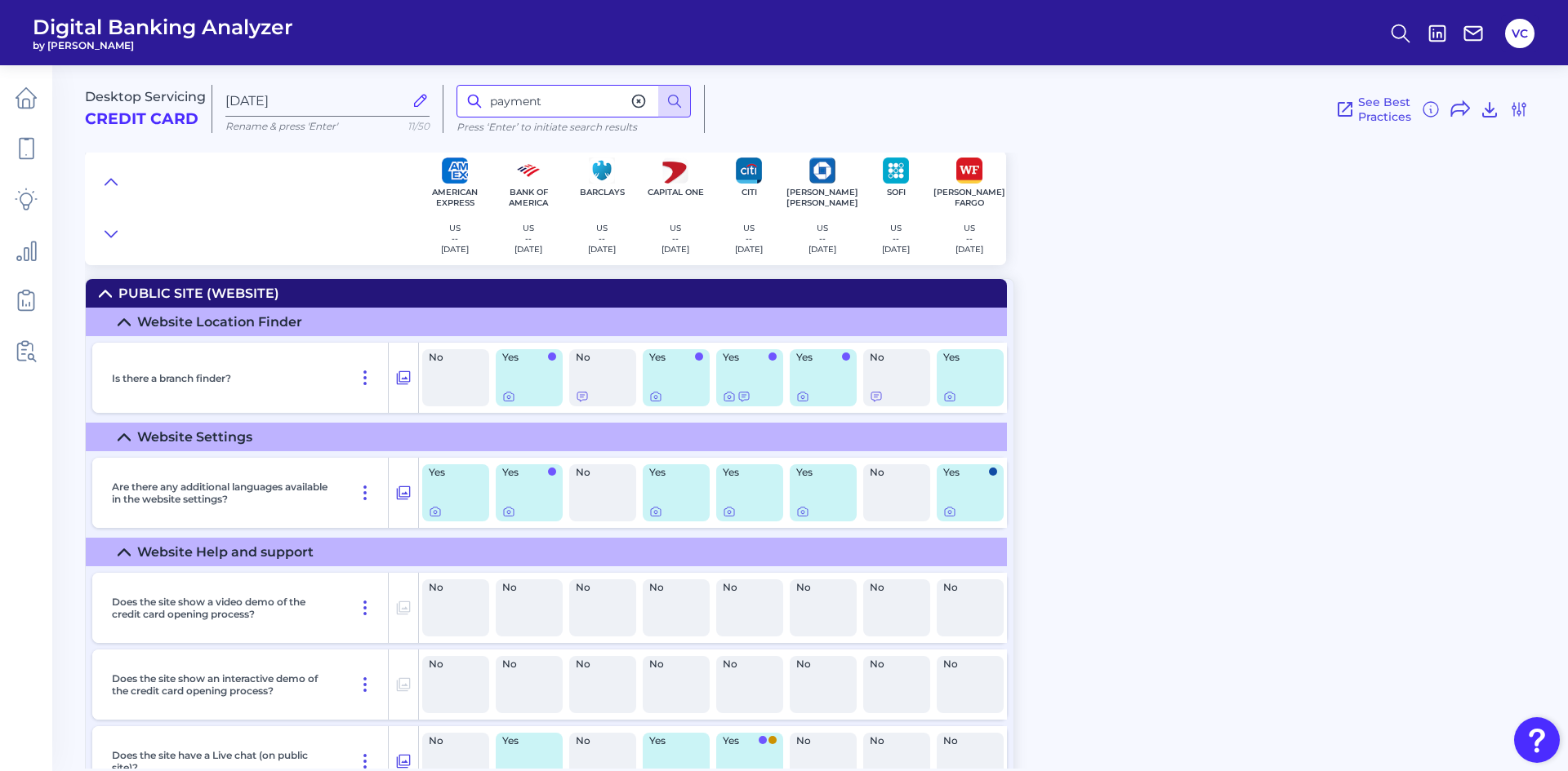
click at [550, 100] on input "payment" at bounding box center [574, 101] width 235 height 33
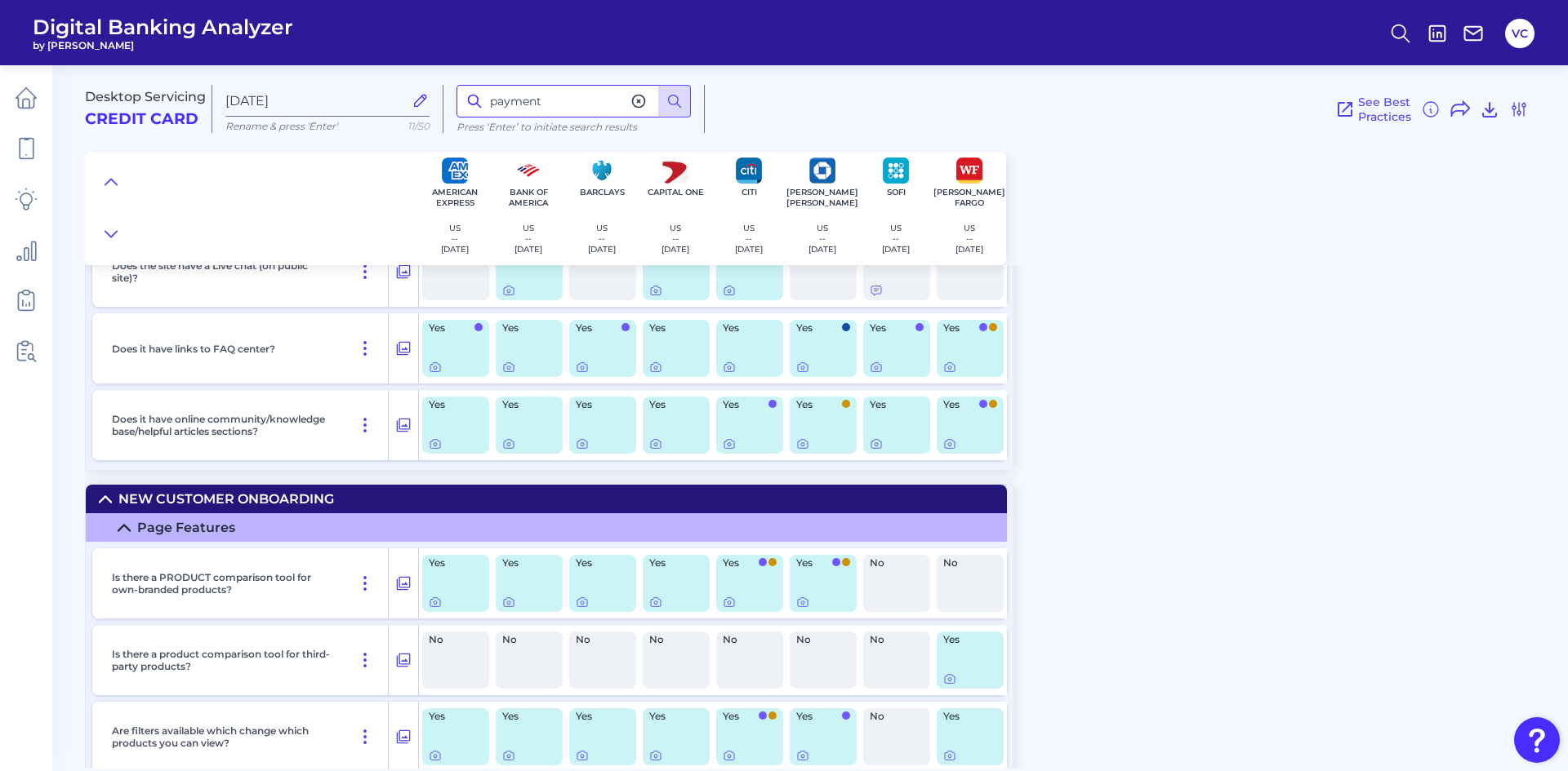
scroll to position [82, 0]
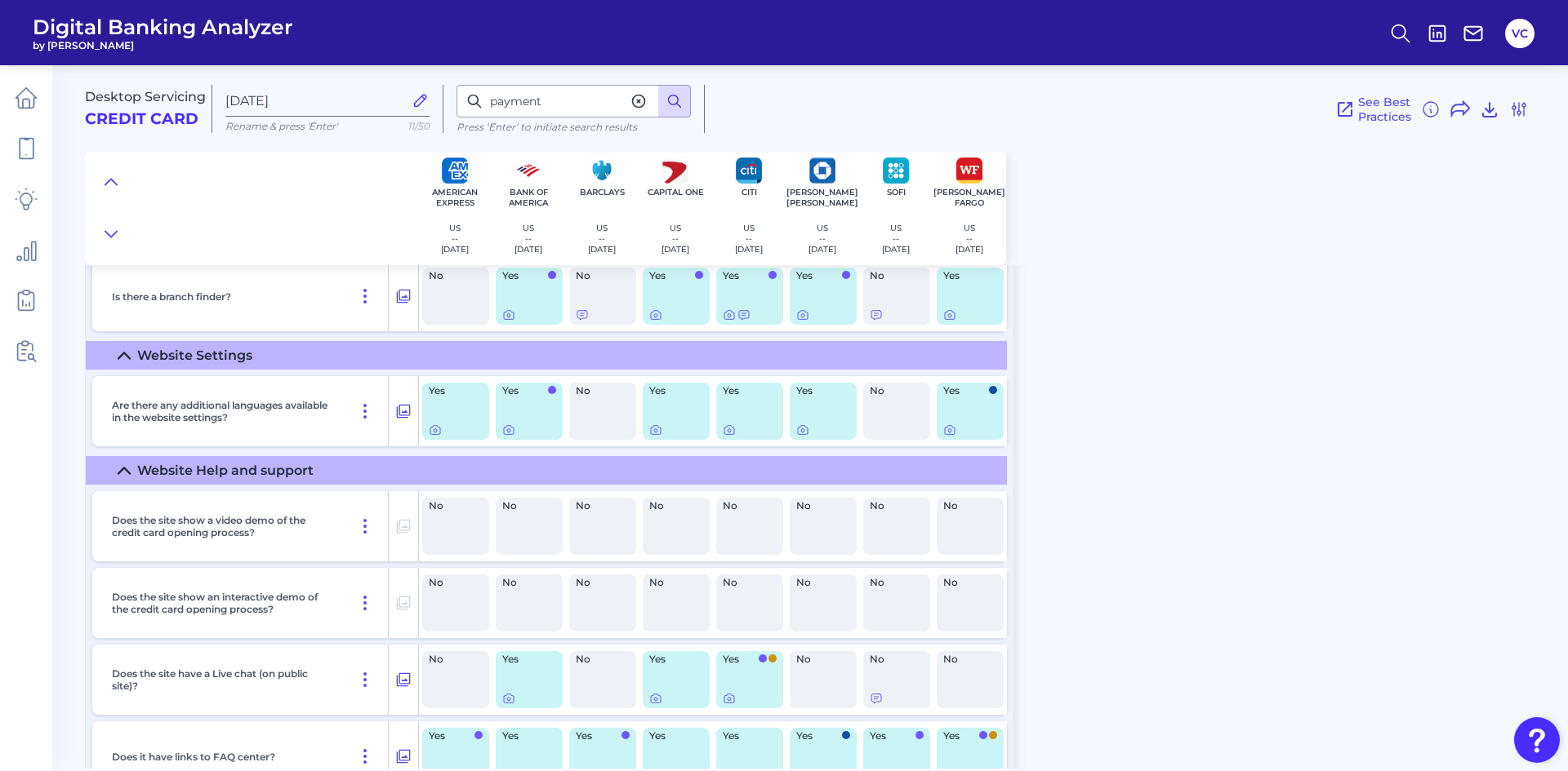
click at [673, 103] on icon at bounding box center [674, 101] width 16 height 16
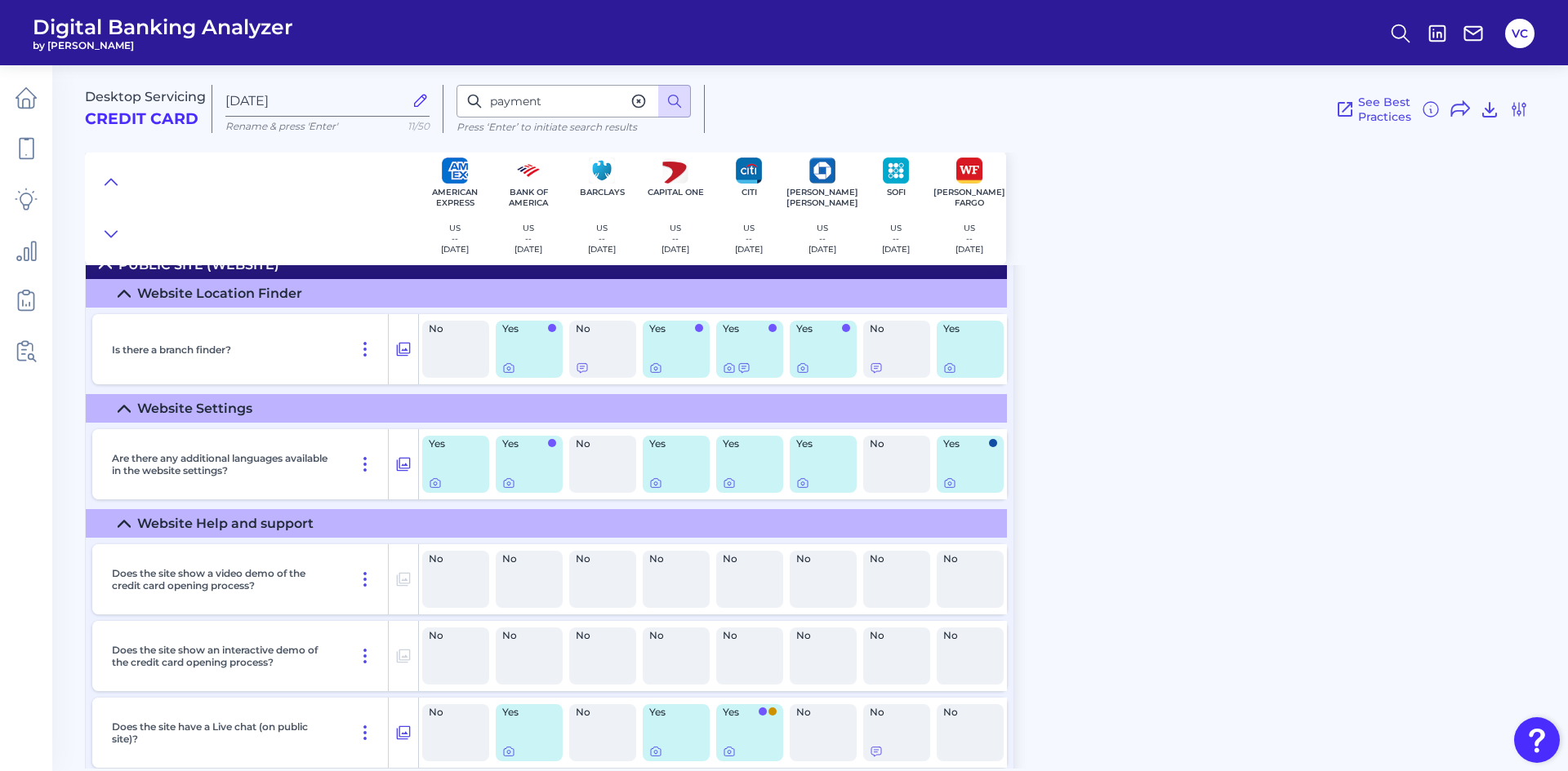
scroll to position [0, 0]
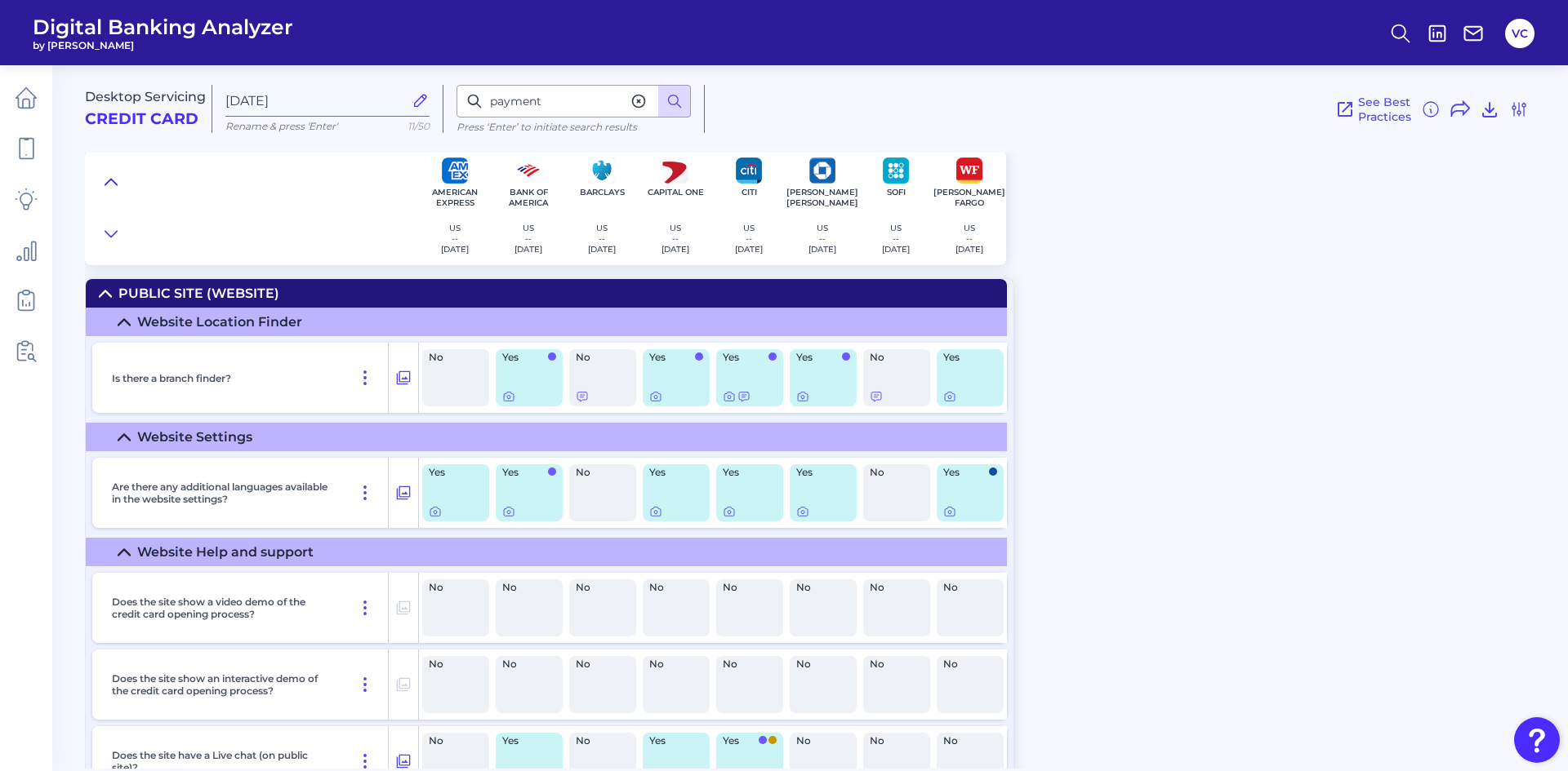
click at [109, 180] on icon at bounding box center [111, 182] width 13 height 16
click at [105, 182] on icon at bounding box center [111, 182] width 13 height 16
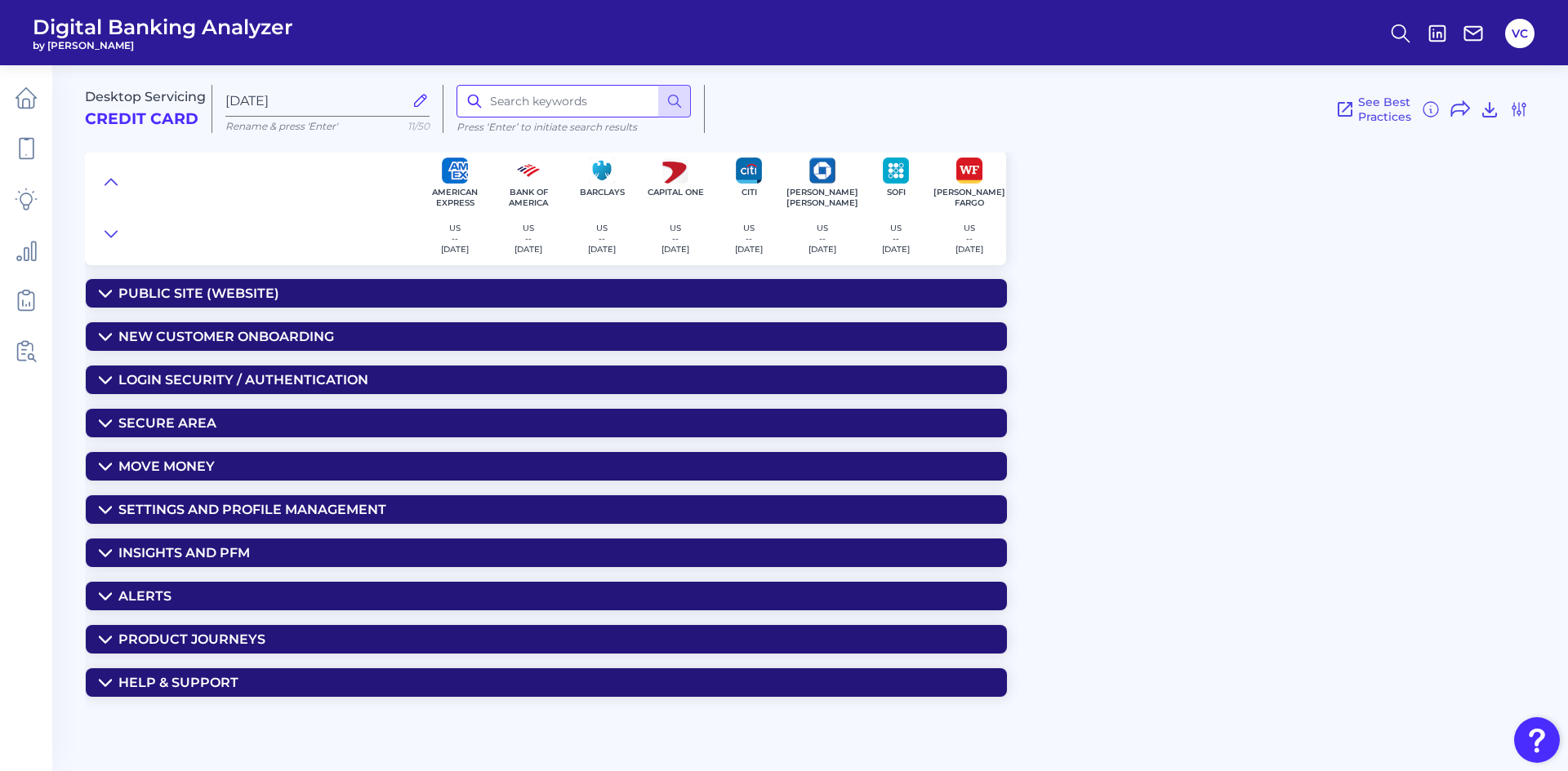
click at [535, 97] on input at bounding box center [574, 101] width 235 height 33
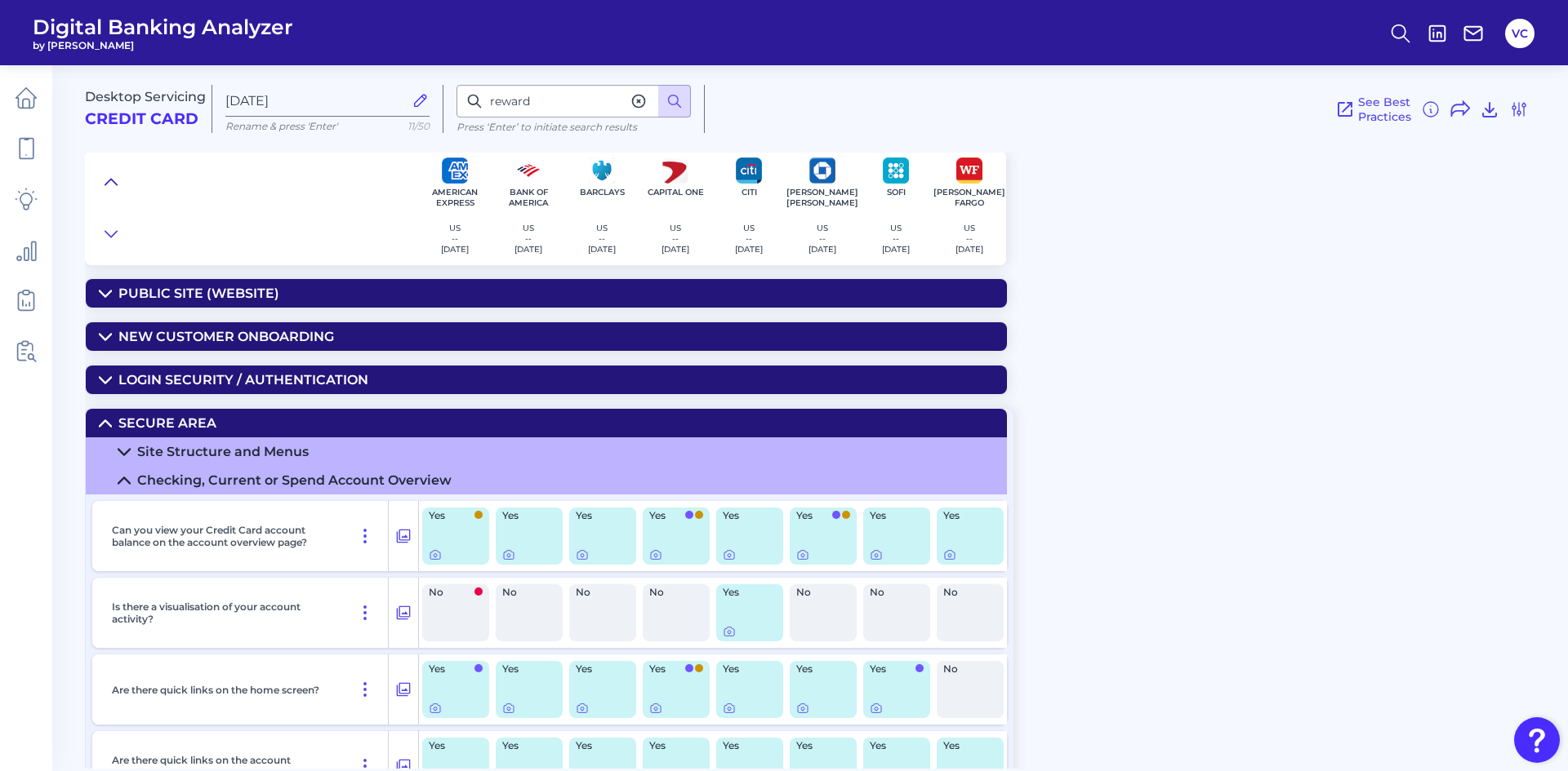
click at [112, 181] on icon at bounding box center [111, 182] width 12 height 6
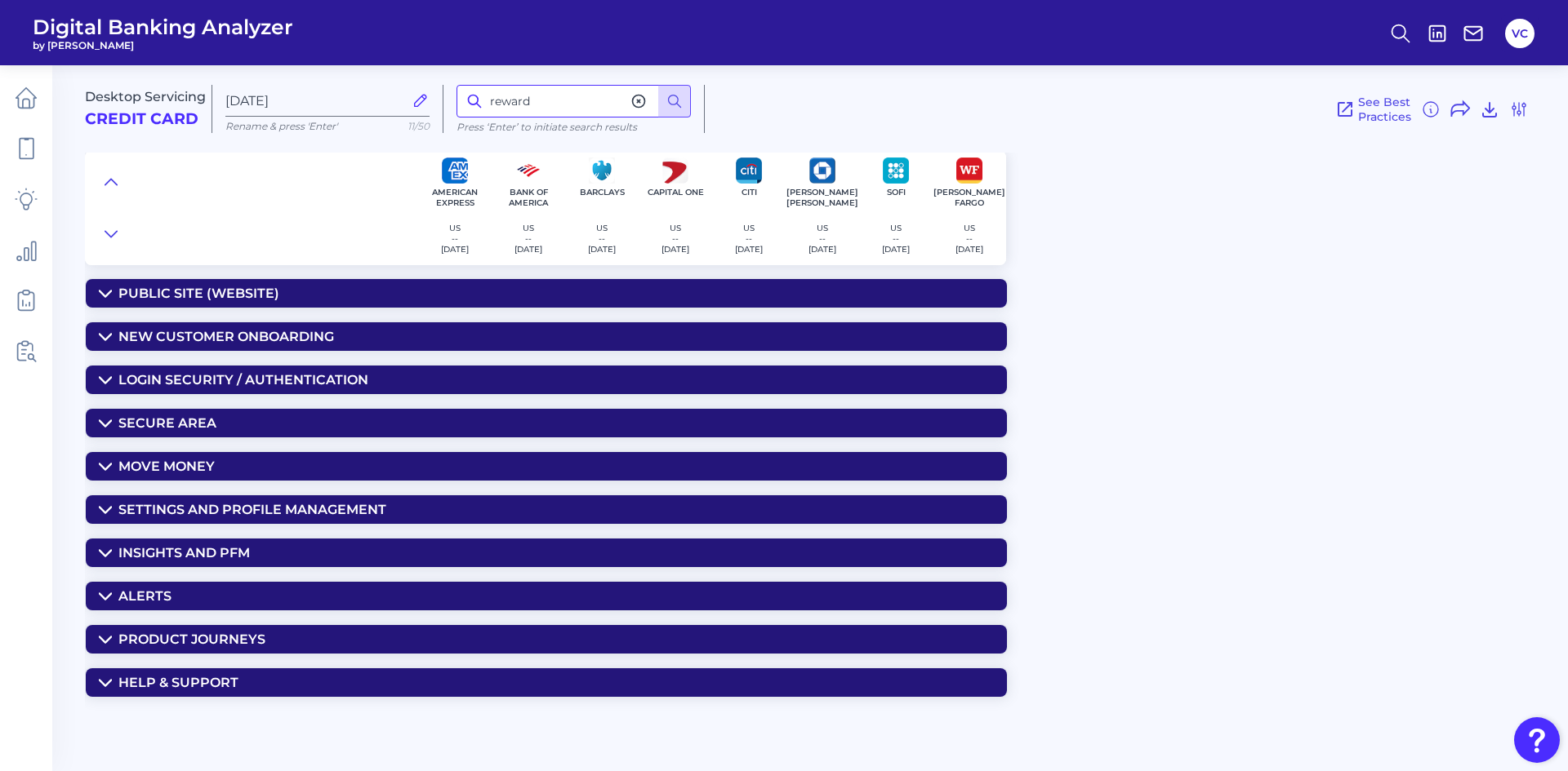
click at [554, 101] on input "reward" at bounding box center [574, 101] width 235 height 33
type input "r"
click at [199, 337] on div "New Customer Onboarding" at bounding box center [226, 336] width 215 height 15
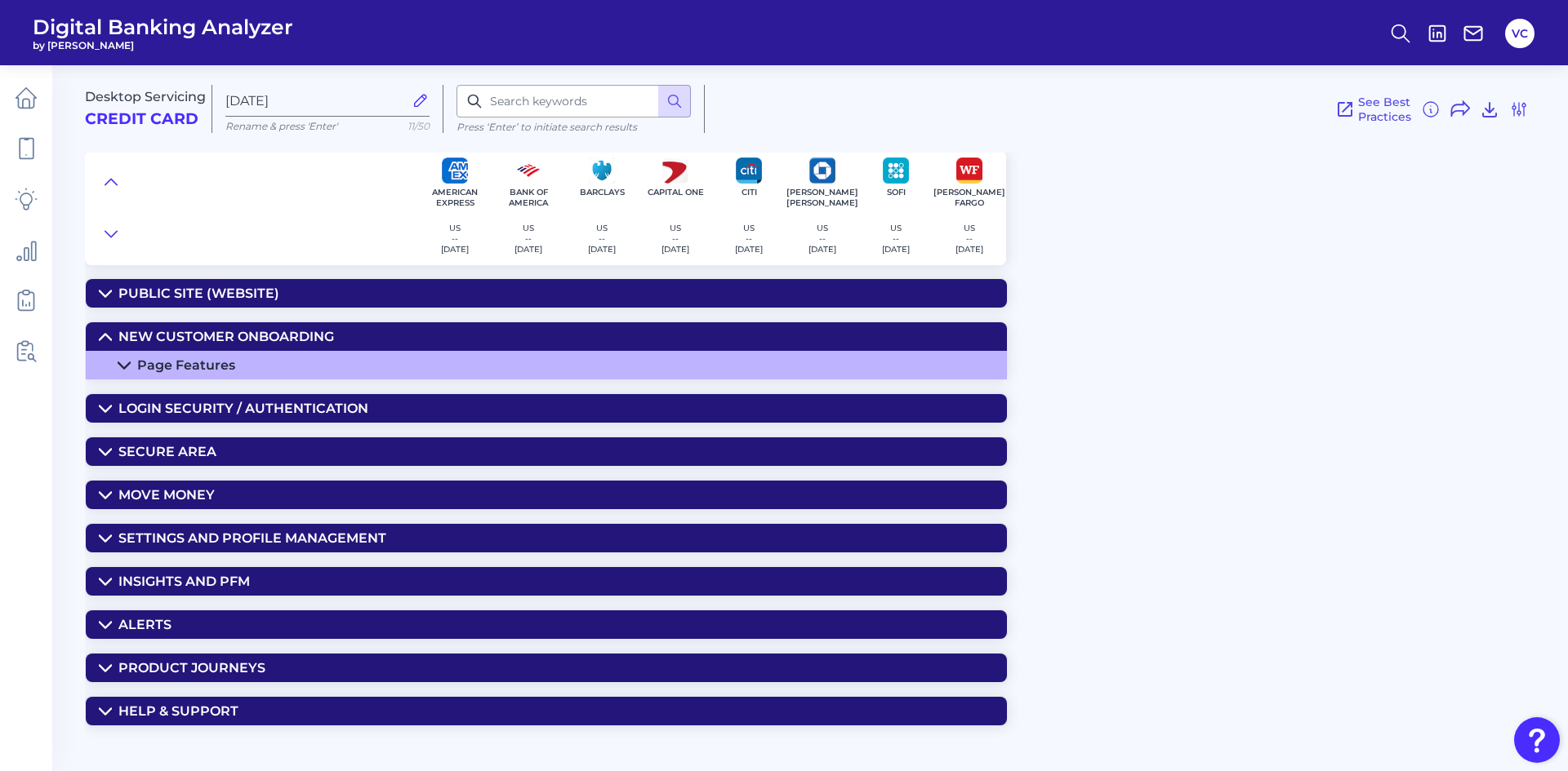
click at [182, 450] on div "Secure Area" at bounding box center [167, 452] width 98 height 15
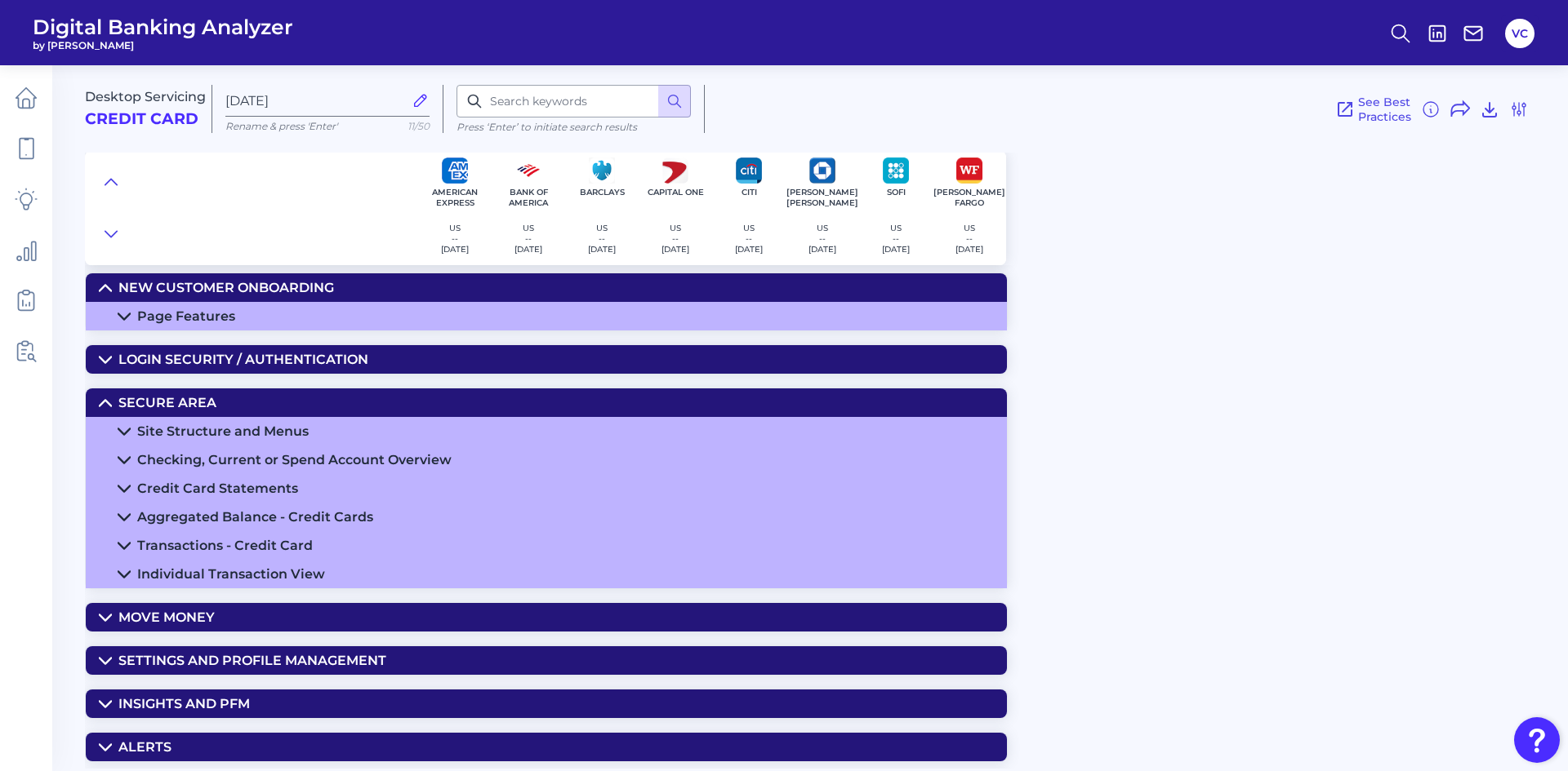
scroll to position [82, 0]
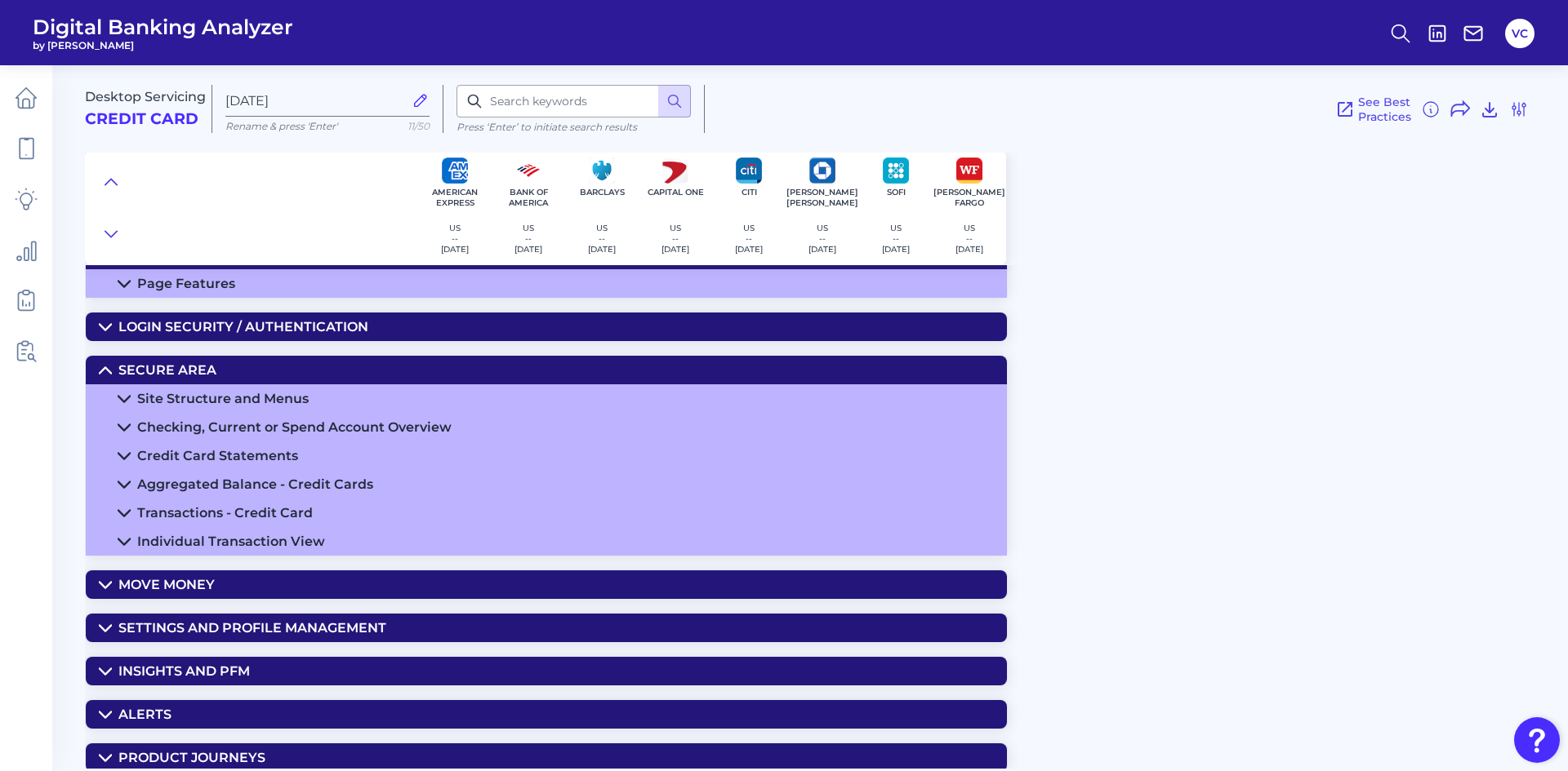
click at [225, 543] on div "Individual Transaction View" at bounding box center [230, 541] width 188 height 15
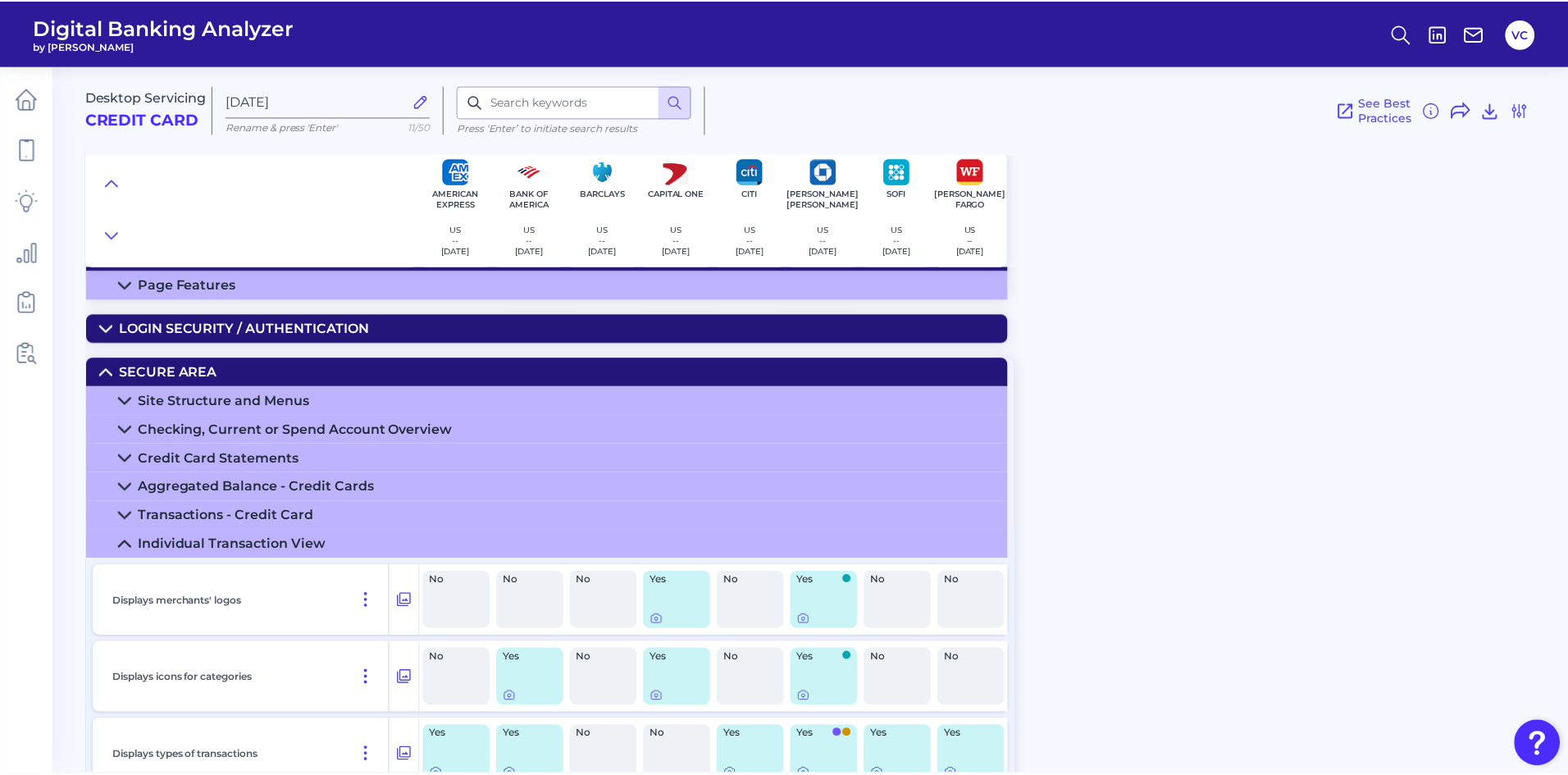
scroll to position [0, 0]
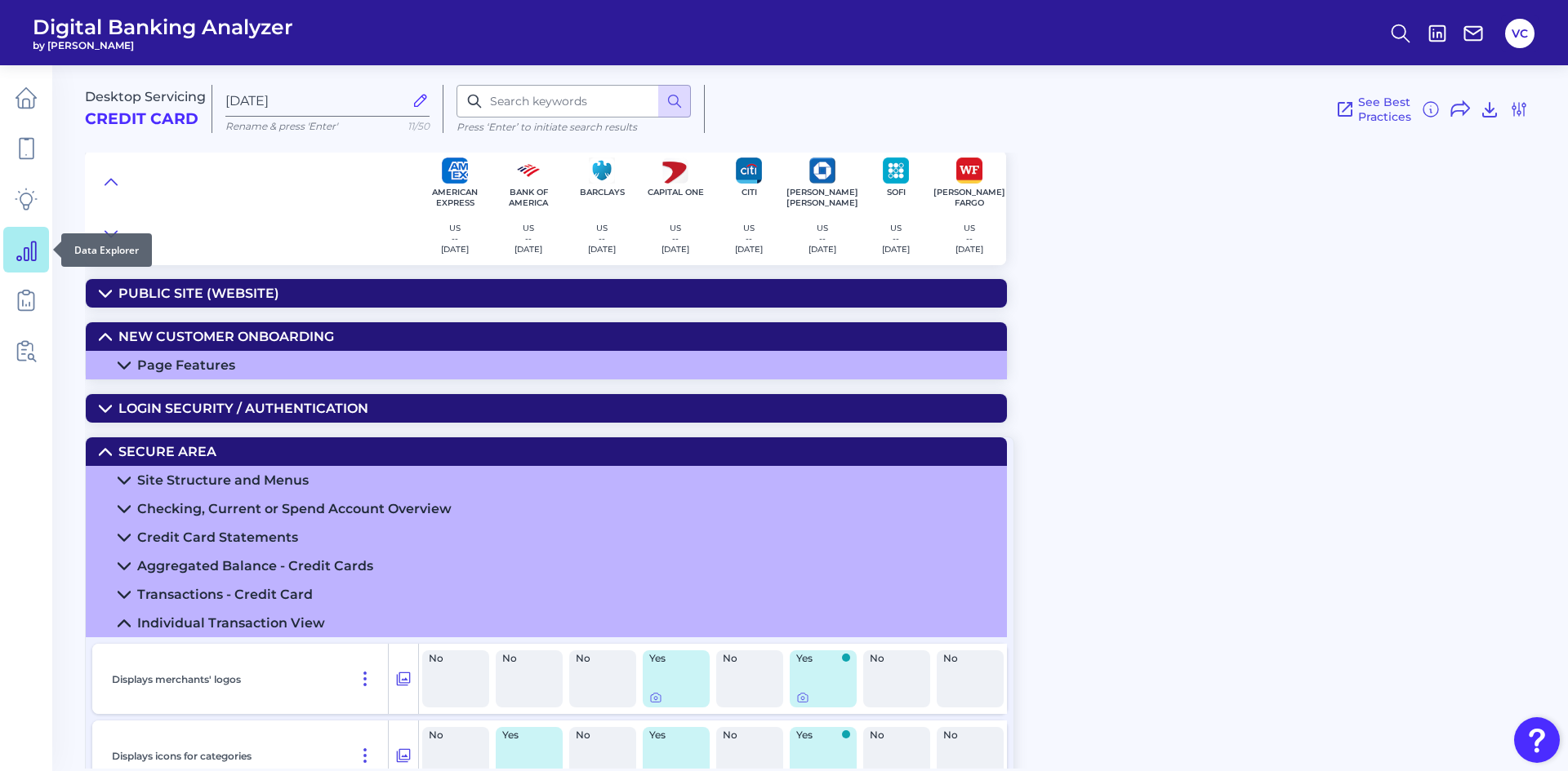
click at [33, 252] on icon at bounding box center [25, 249] width 23 height 23
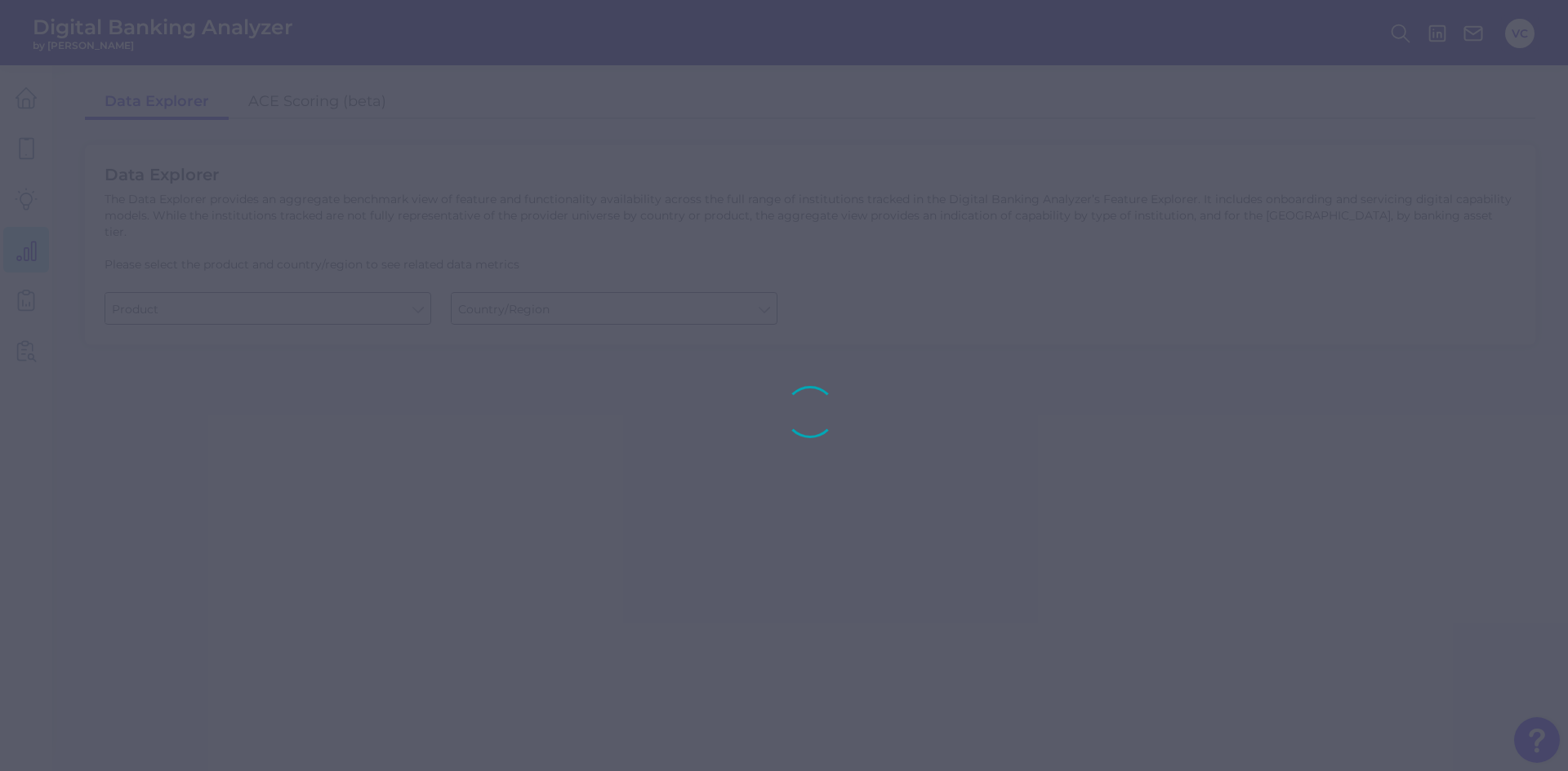
type input "Business Bank Account"
type input "[GEOGRAPHIC_DATA]"
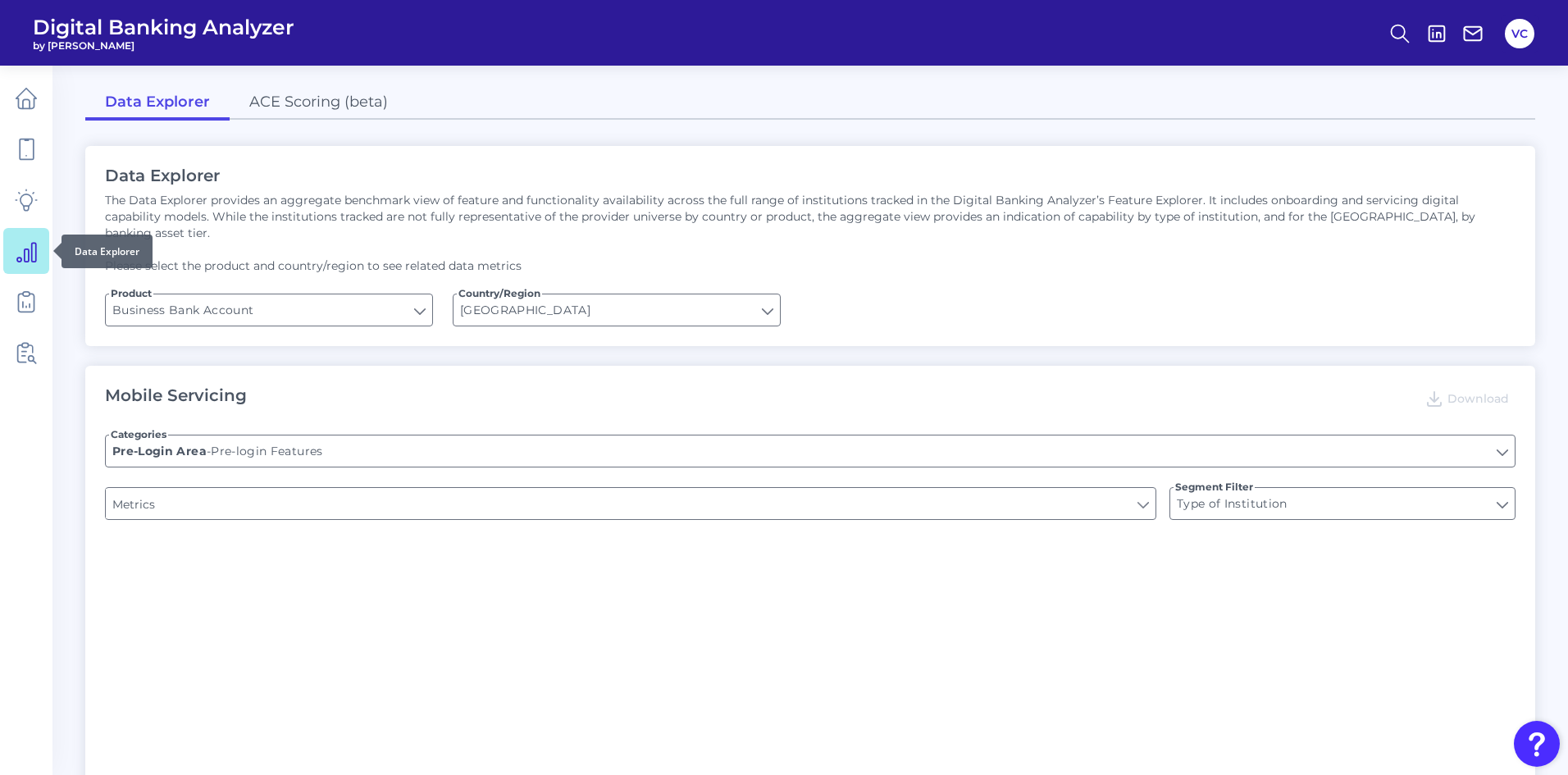
type input "Can you apply for the PRODUCT as a new to brand customer on ANY digital channel?"
type input "Does it offer third-party single sign on?"
type input "Upon opening the app are users immediately prompted to use Touch/Face ID to log…"
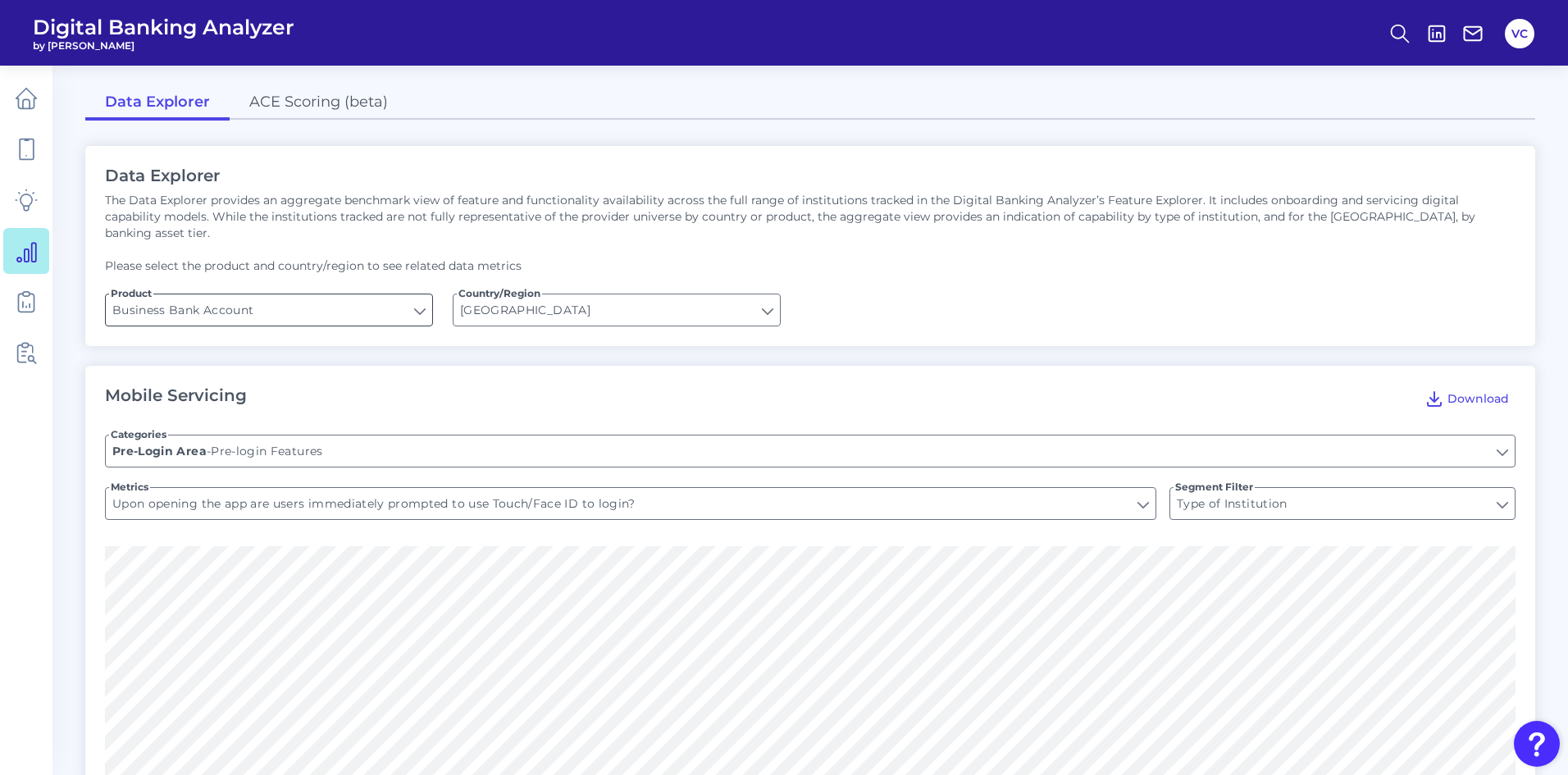
click at [375, 294] on input "Business Bank Account" at bounding box center [269, 309] width 326 height 31
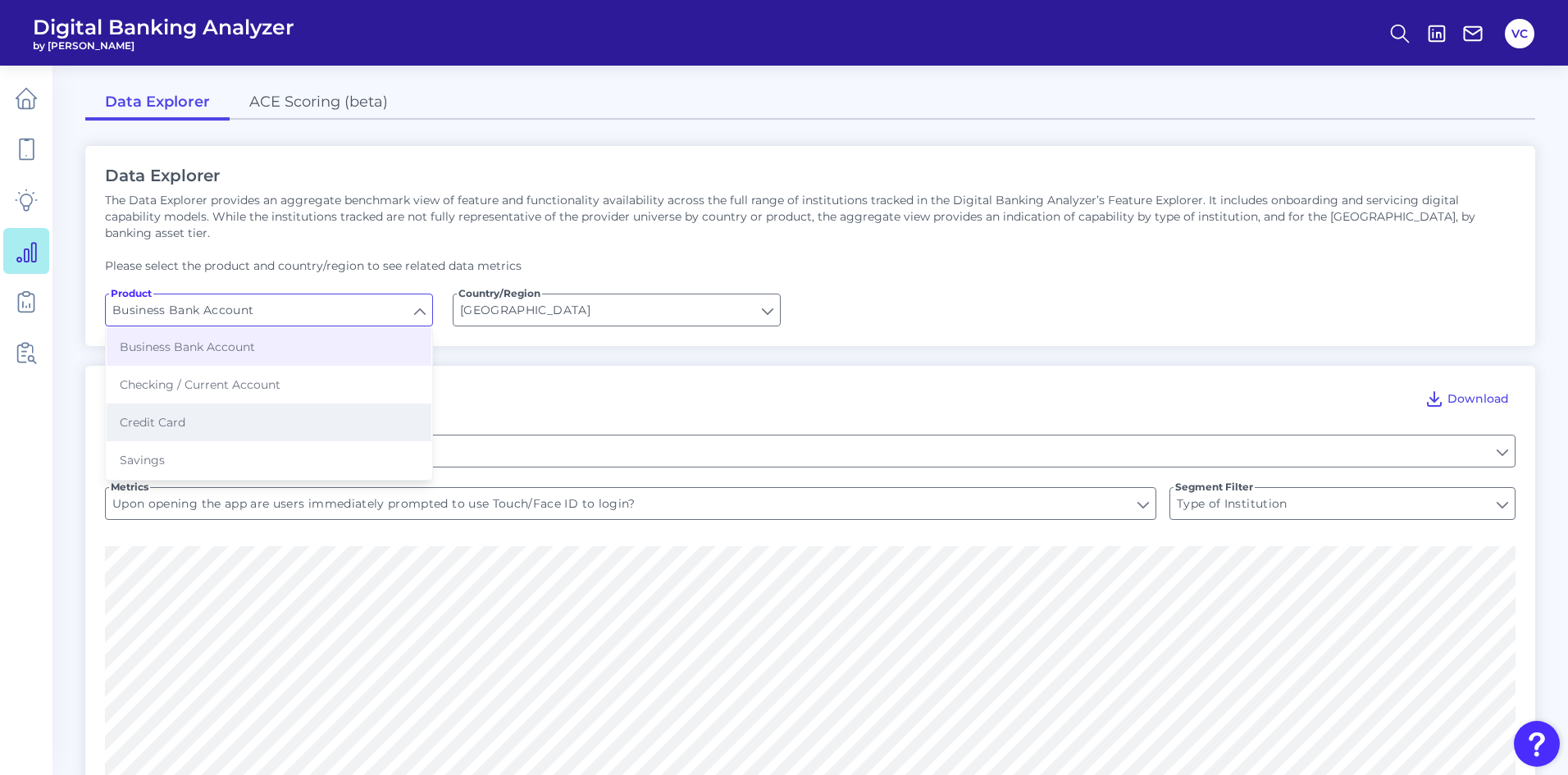
click at [329, 404] on button "Credit Card" at bounding box center [269, 423] width 324 height 38
type input "Credit Card"
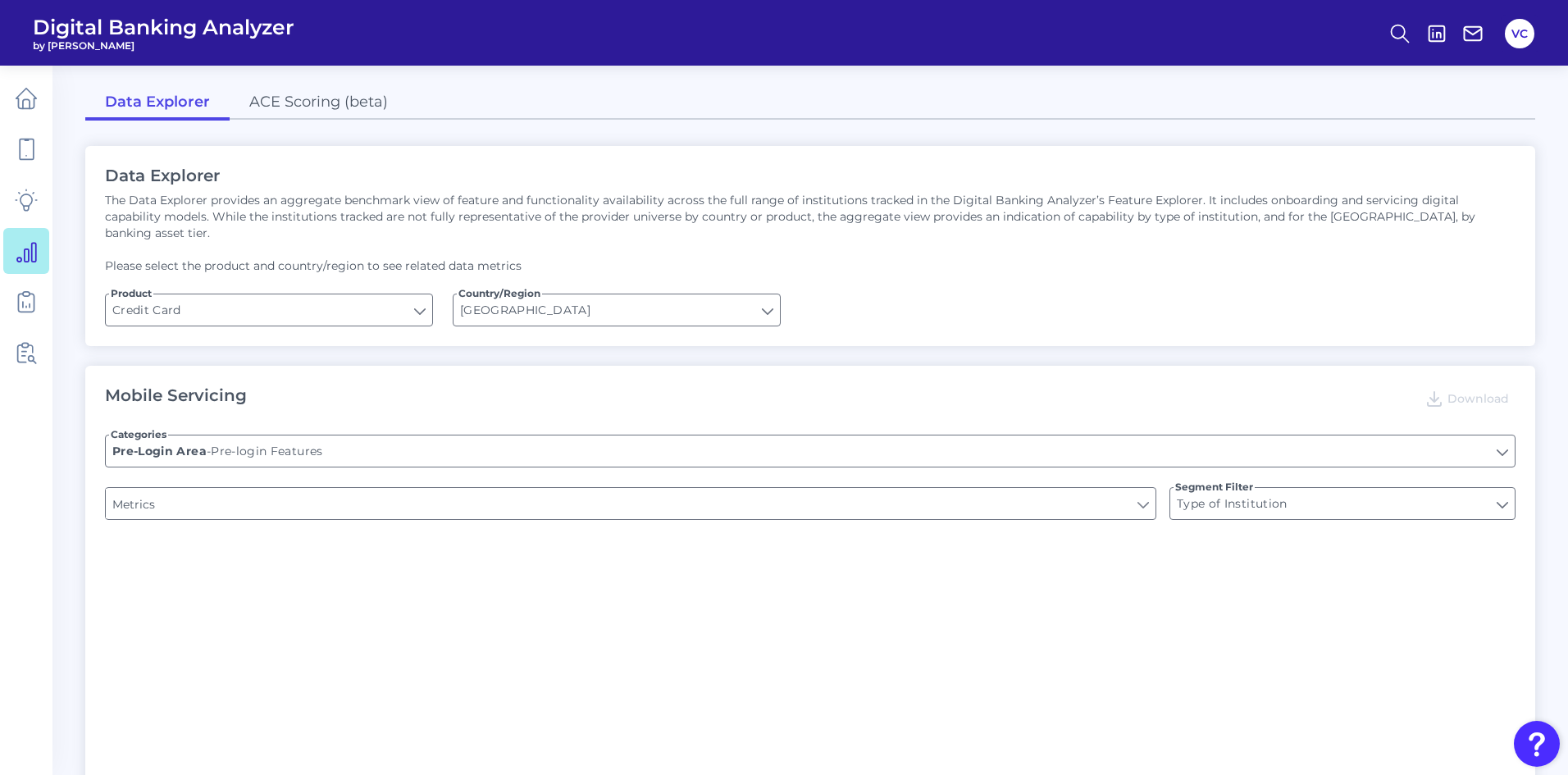
type input "Does the app have a Hamburger menu pre-login?"
type input "Is there a branch finder?"
type input "Can you apply for the PRODUCT as a new to brand customer on ANY digital channel?"
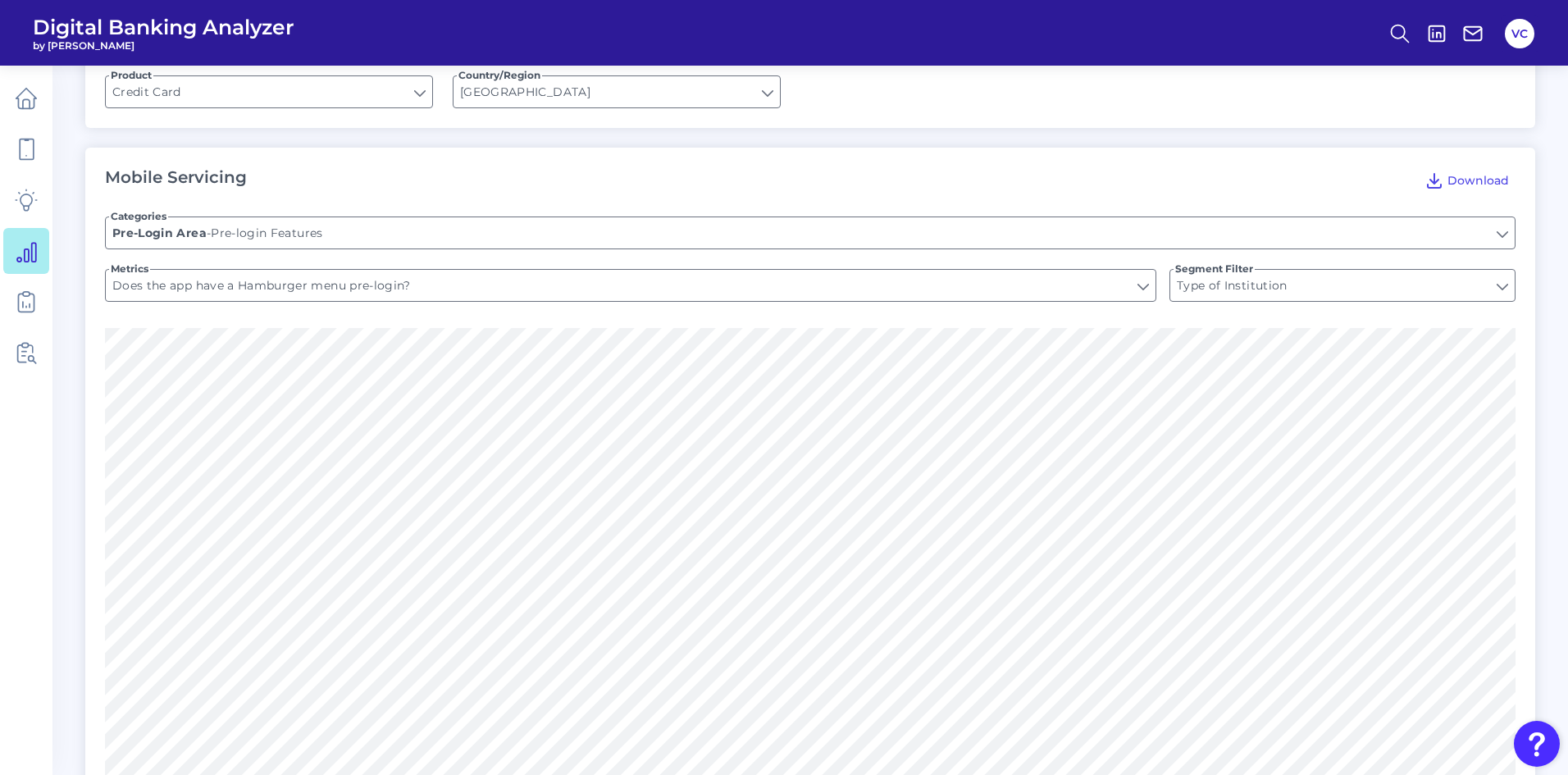
scroll to position [246, 0]
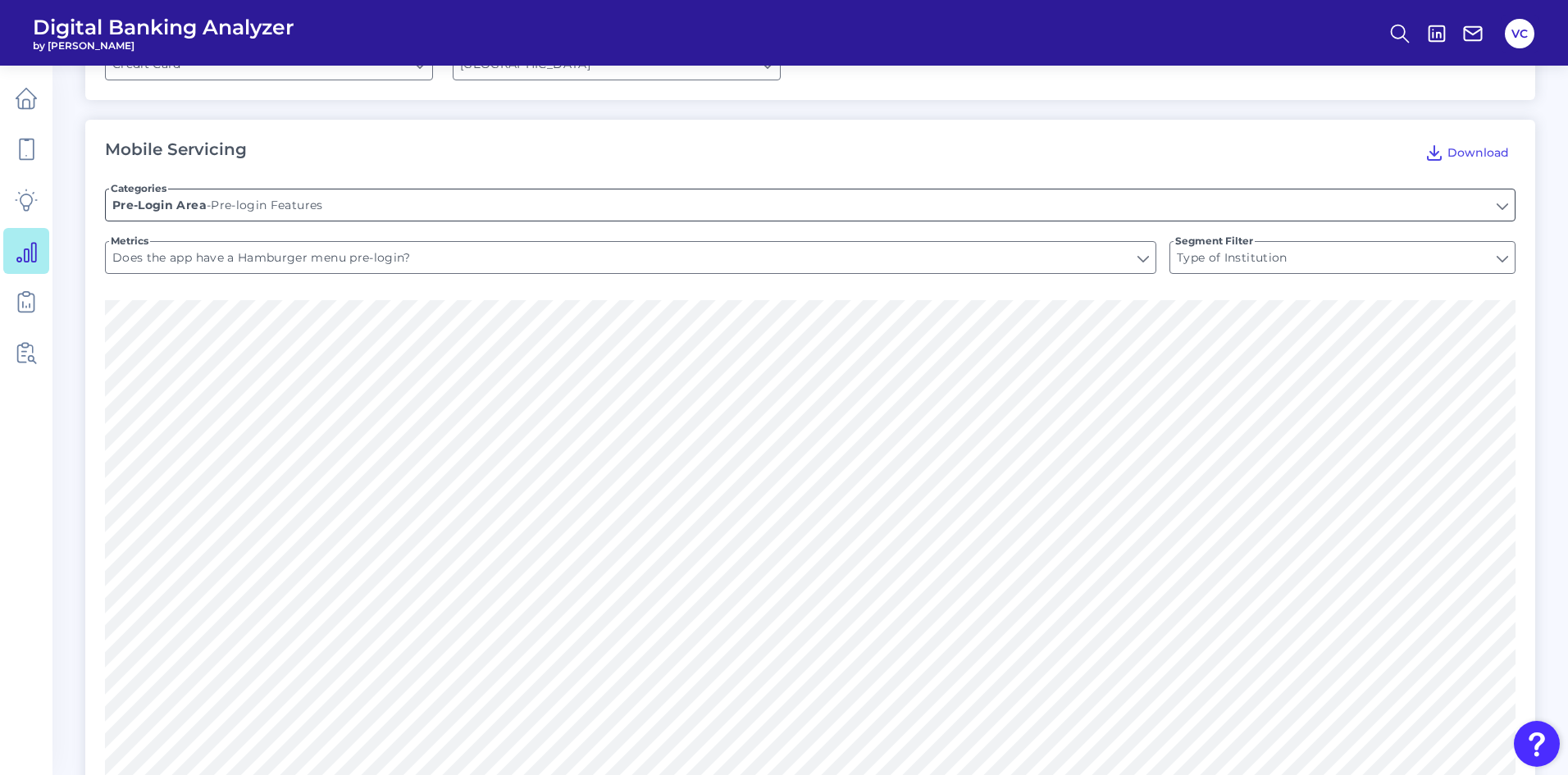
click at [626, 191] on input "Pre-login Features" at bounding box center [810, 205] width 1409 height 31
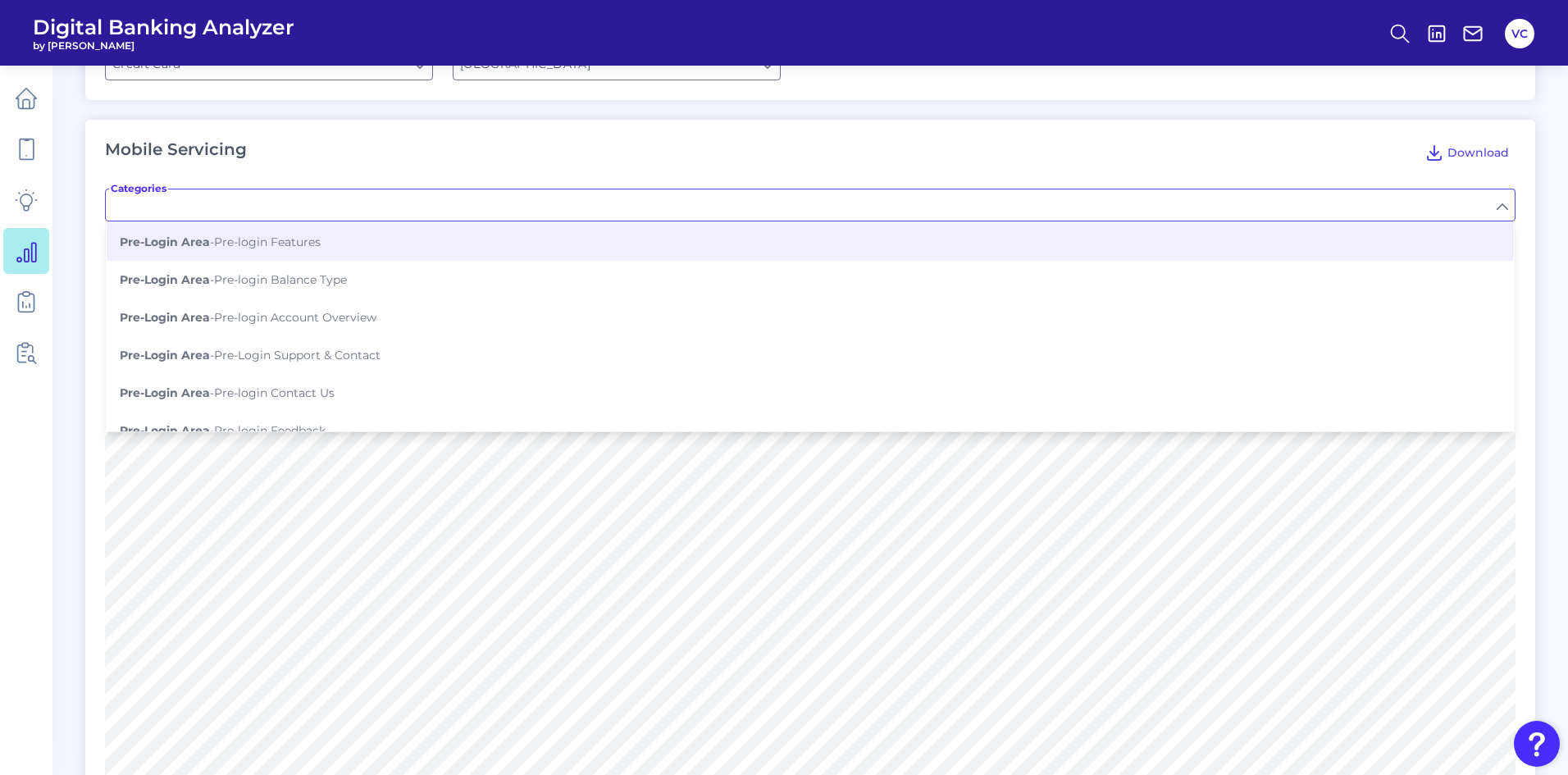
click at [626, 191] on input "Categories" at bounding box center [810, 205] width 1409 height 31
type input "Pre-login Features"
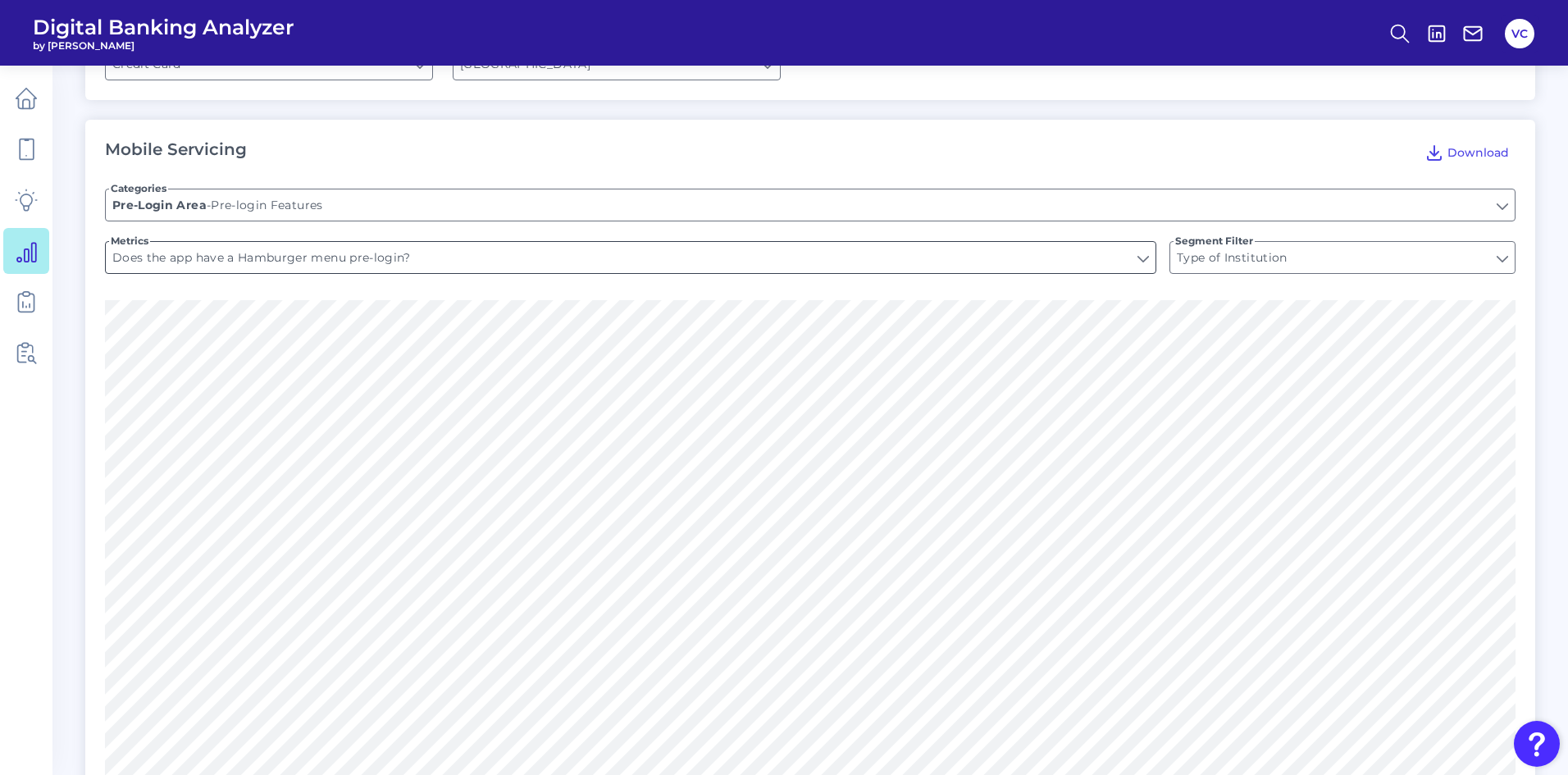
click at [585, 249] on input "Does the app have a Hamburger menu pre-login?" at bounding box center [630, 257] width 1050 height 31
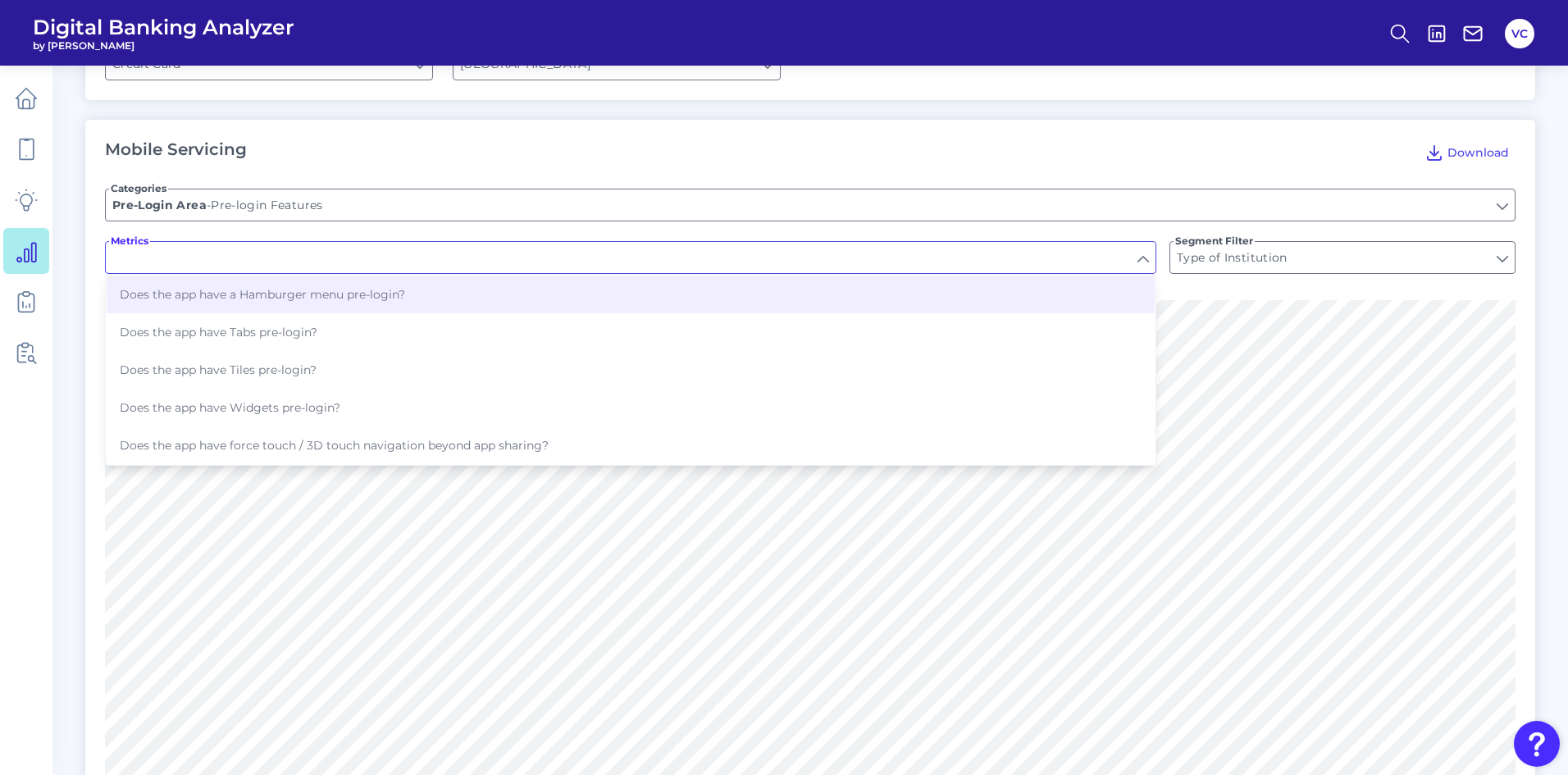
click at [585, 249] on input "Metrics" at bounding box center [630, 257] width 1050 height 31
type input "Does the app have a Hamburger menu pre-login?"
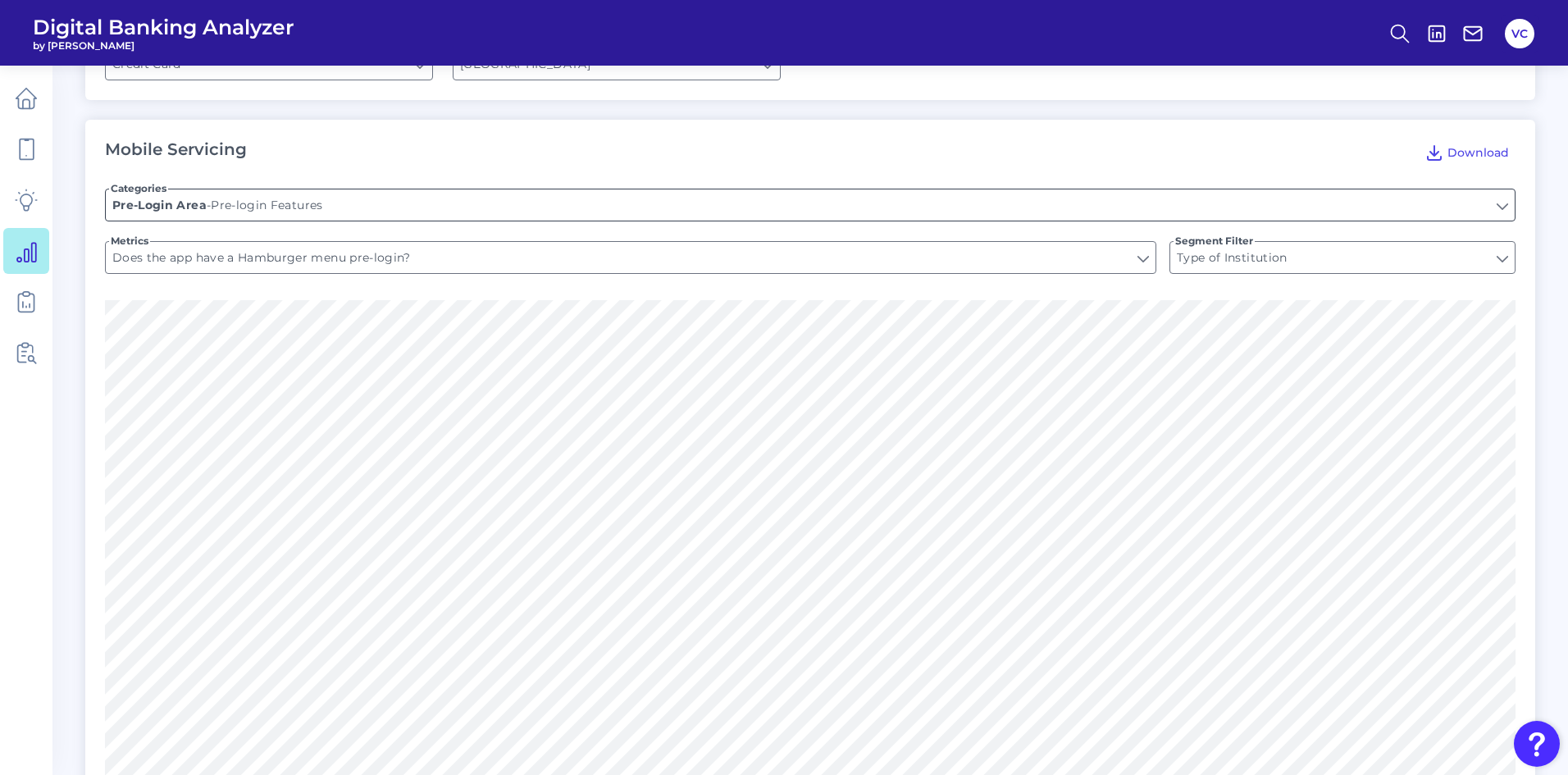
click at [602, 201] on input "Pre-login Features" at bounding box center [810, 205] width 1409 height 31
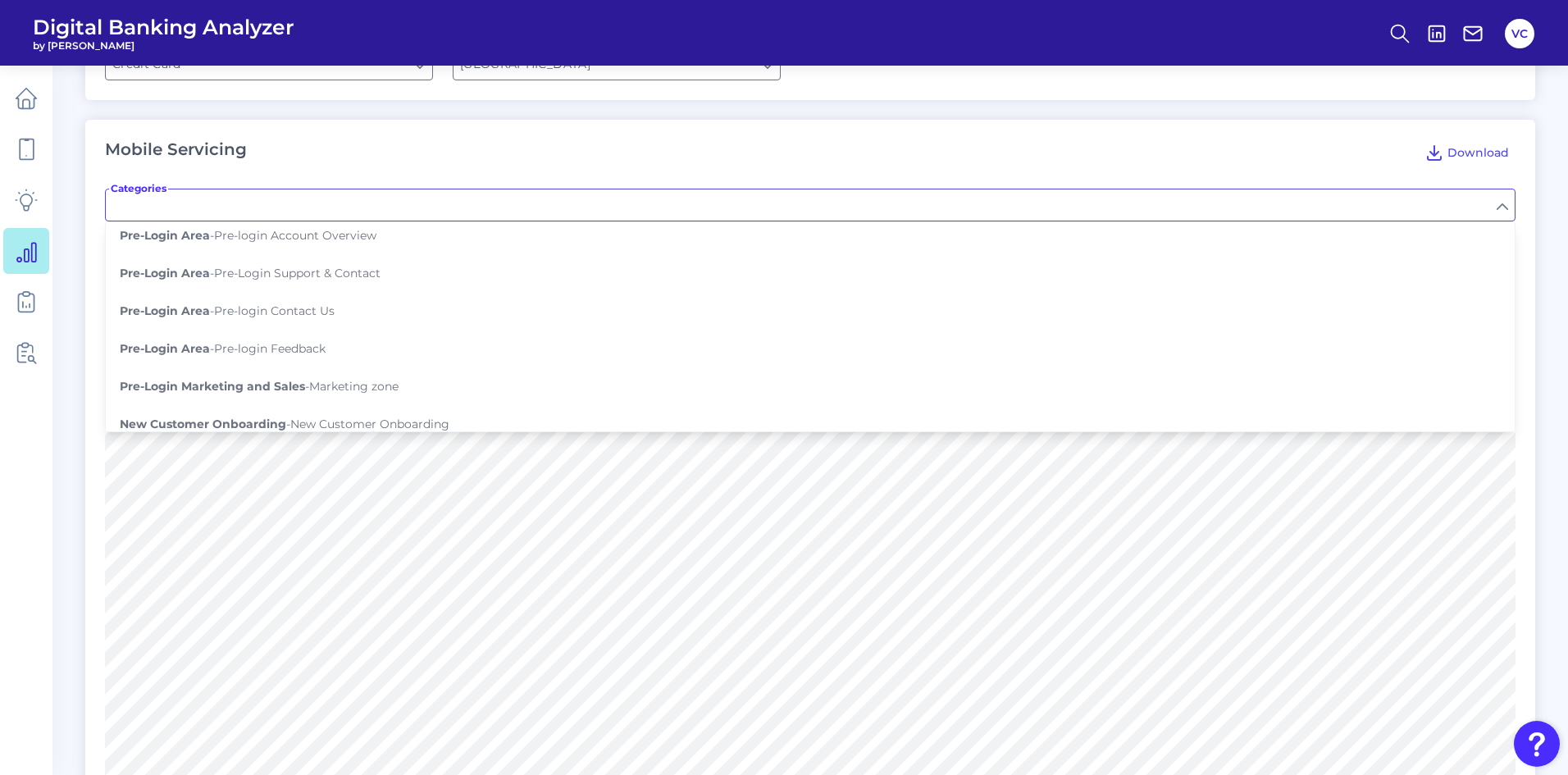
scroll to position [164, 0]
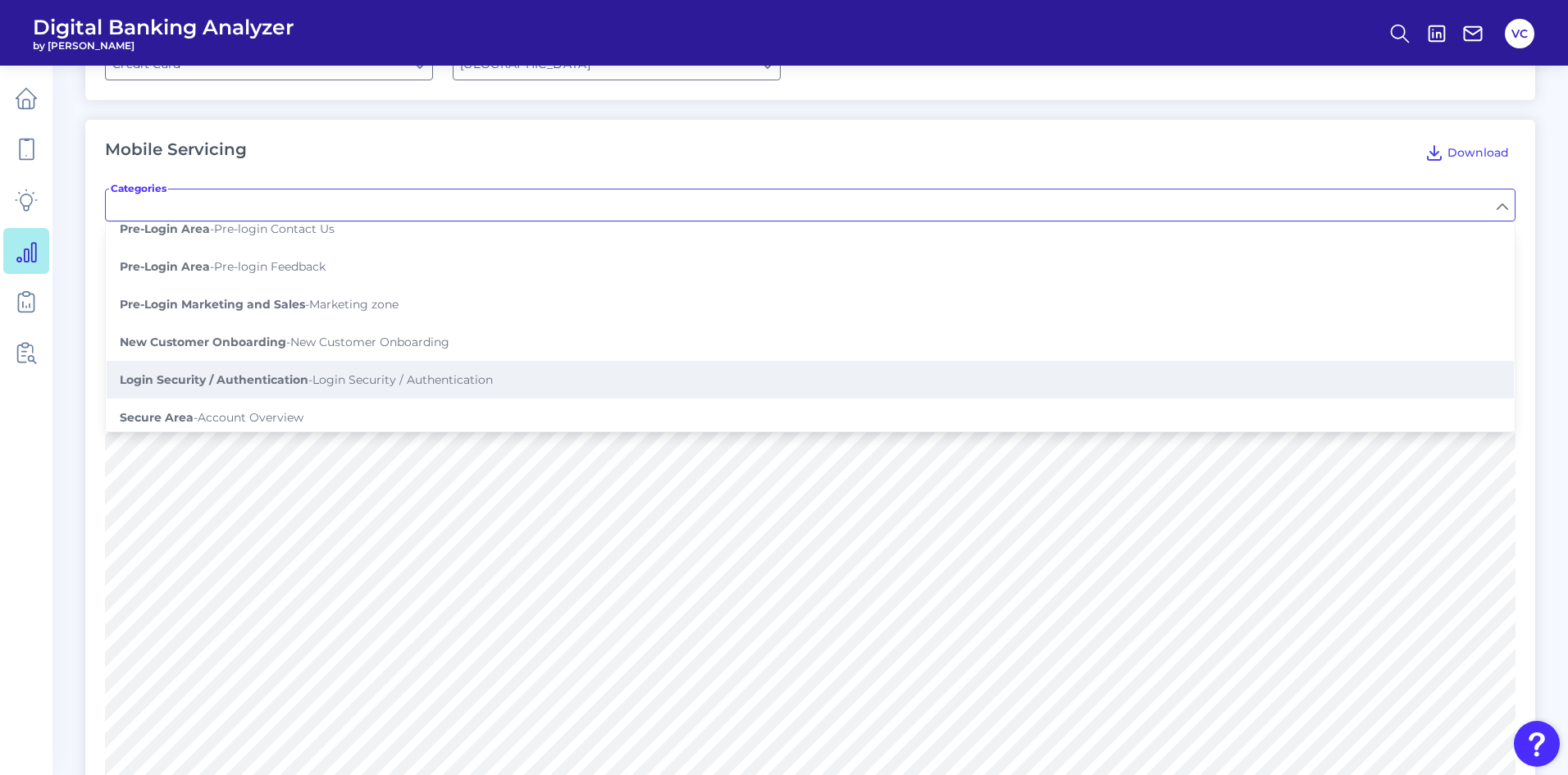
click at [541, 365] on button "Login Security / Authentication - Login Security / Authentication" at bounding box center [810, 379] width 1407 height 38
type input "Login Security / Authentication"
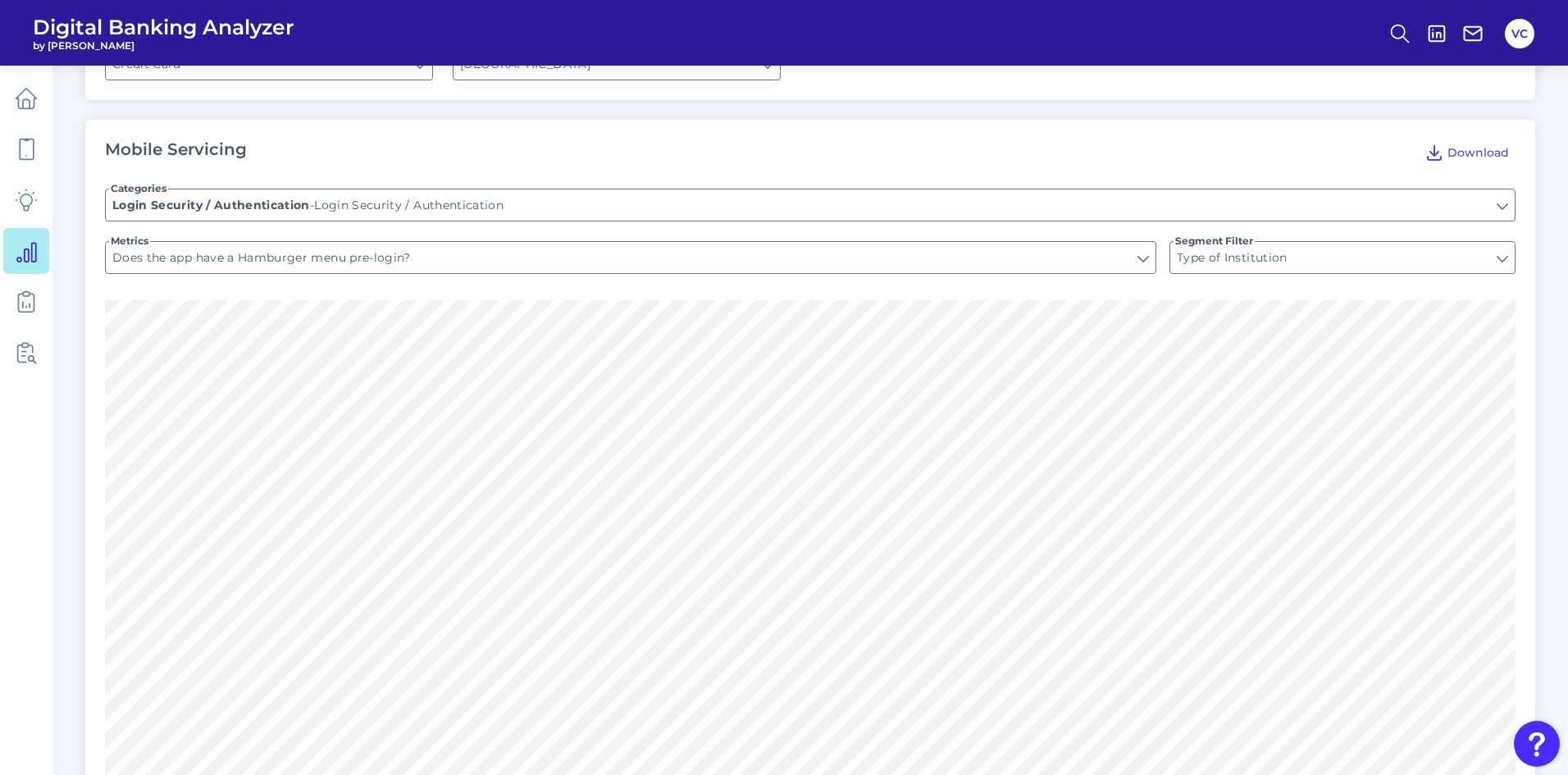
type input "Does the app remember your username?"
click at [436, 253] on input "Does the app remember your username?" at bounding box center [630, 257] width 1050 height 31
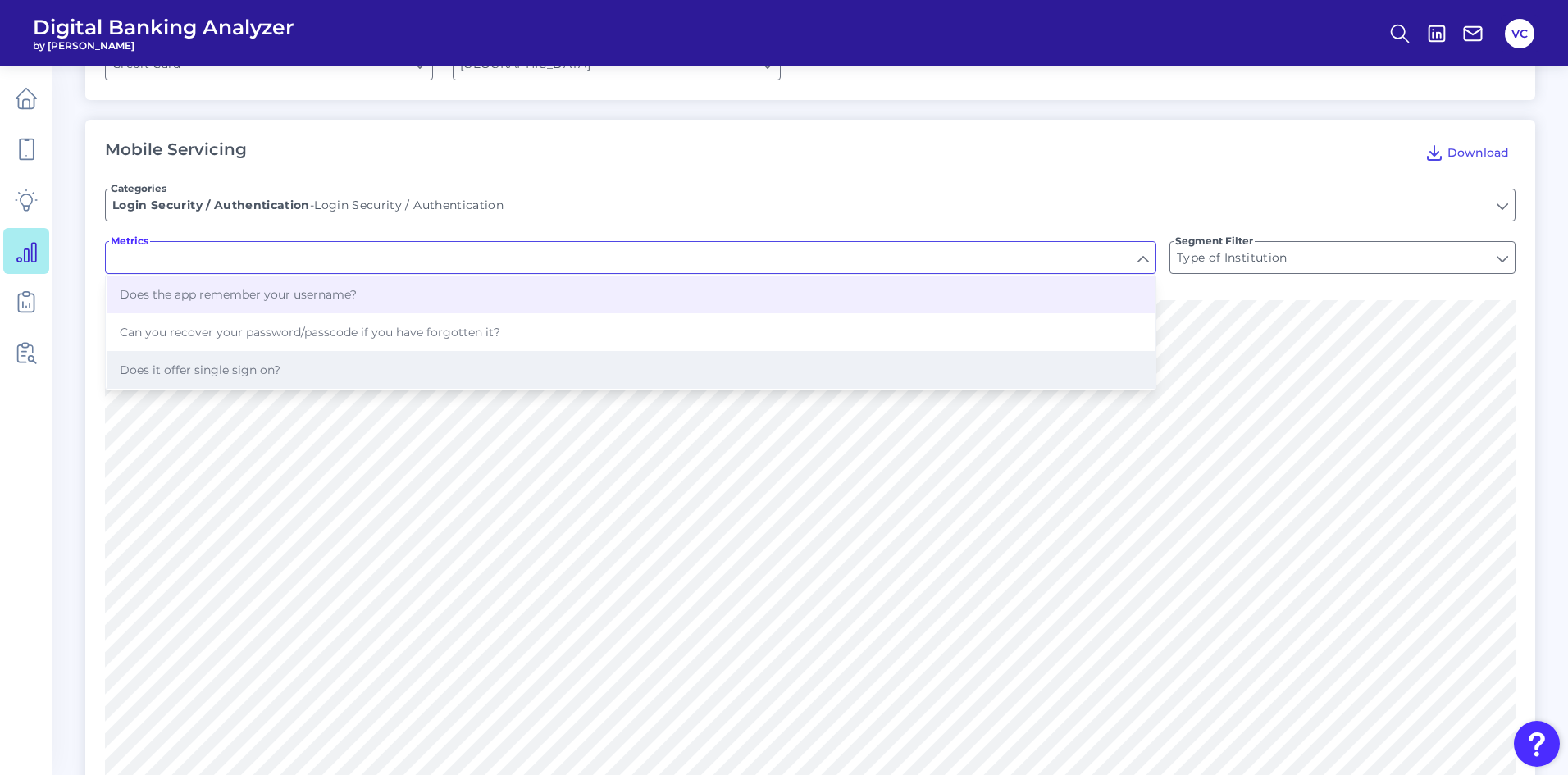
click at [368, 351] on button "Does it offer single sign on?" at bounding box center [630, 369] width 1048 height 38
type input "Does it offer single sign on?"
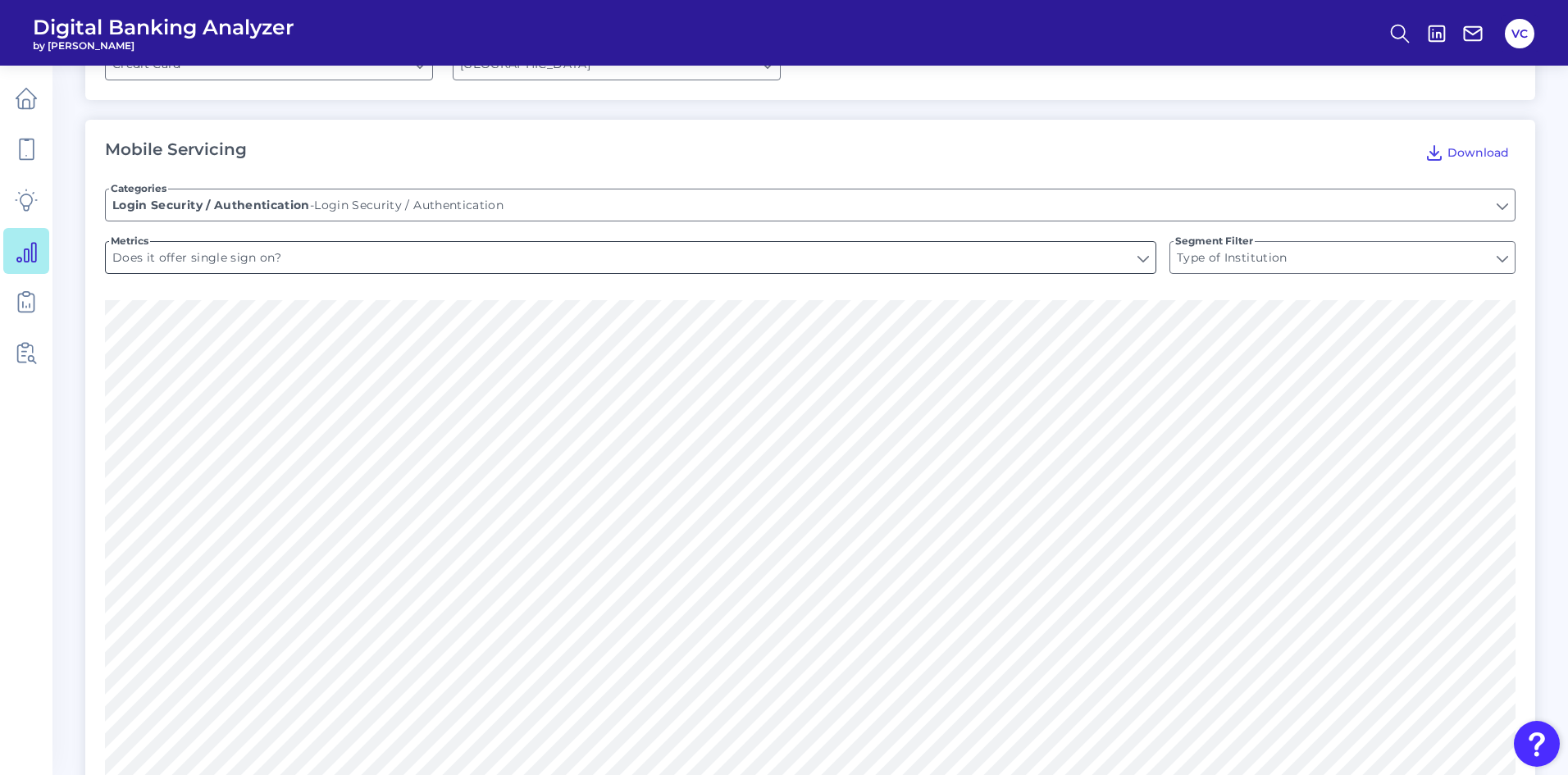
click at [464, 243] on input "Does it offer single sign on?" at bounding box center [630, 257] width 1050 height 31
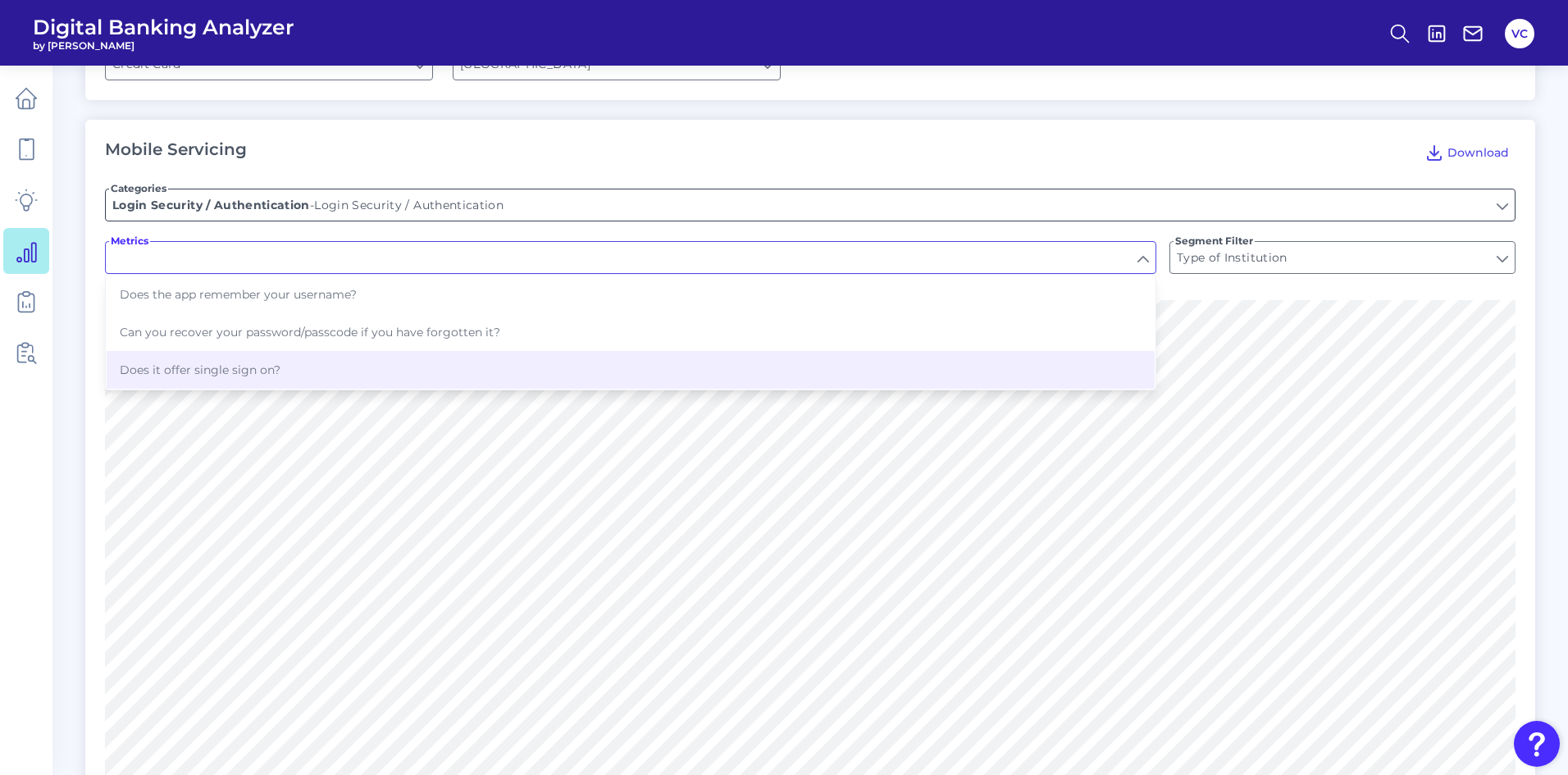
click at [513, 194] on input "Login Security / Authentication" at bounding box center [810, 205] width 1409 height 31
type input "Does it offer single sign on?"
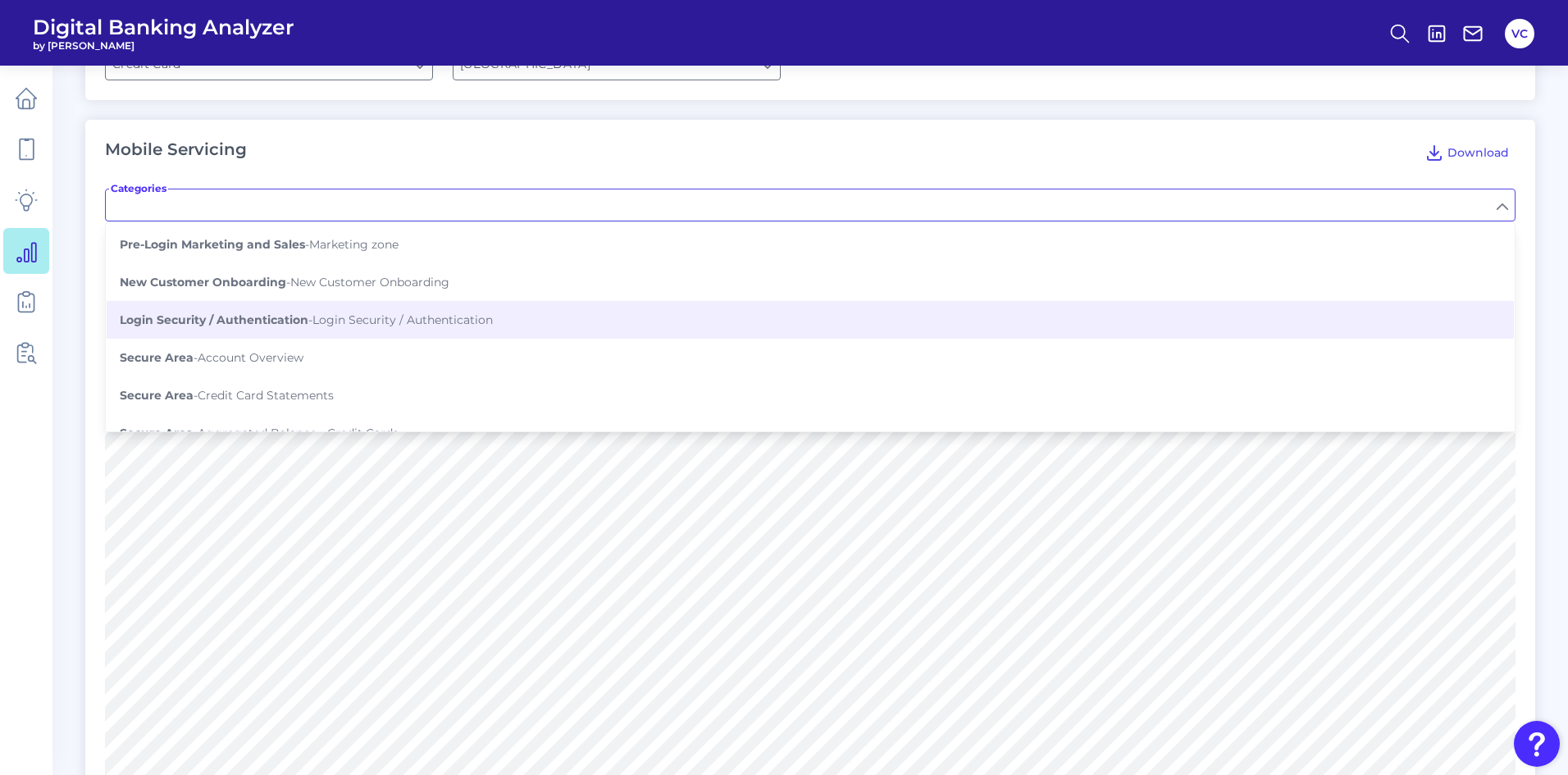
scroll to position [246, 0]
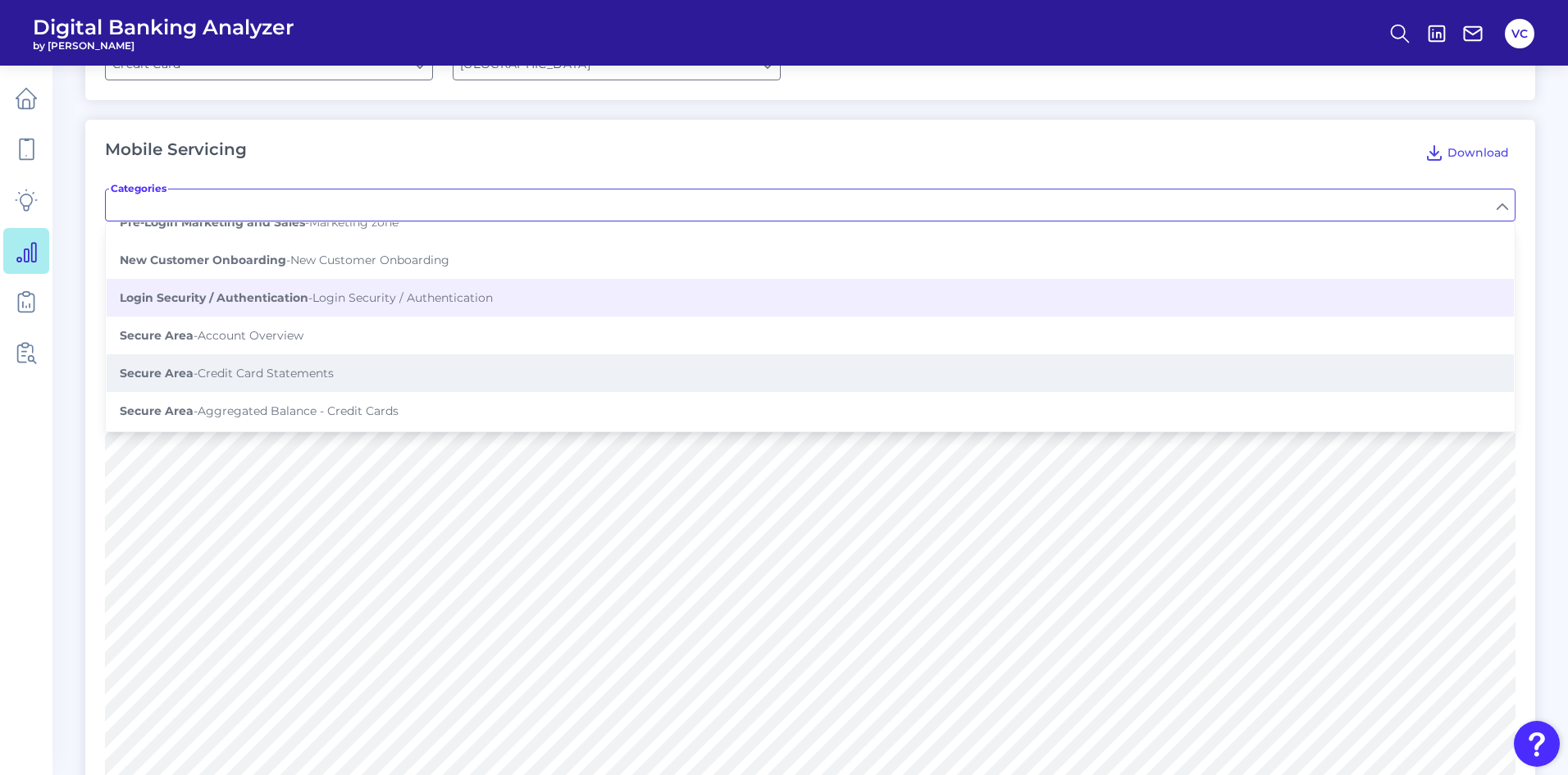
click at [378, 354] on button "Secure Area - Credit Card Statements" at bounding box center [810, 373] width 1407 height 38
type input "Credit Card Statements"
type input "Can you view Credit Card statements?"
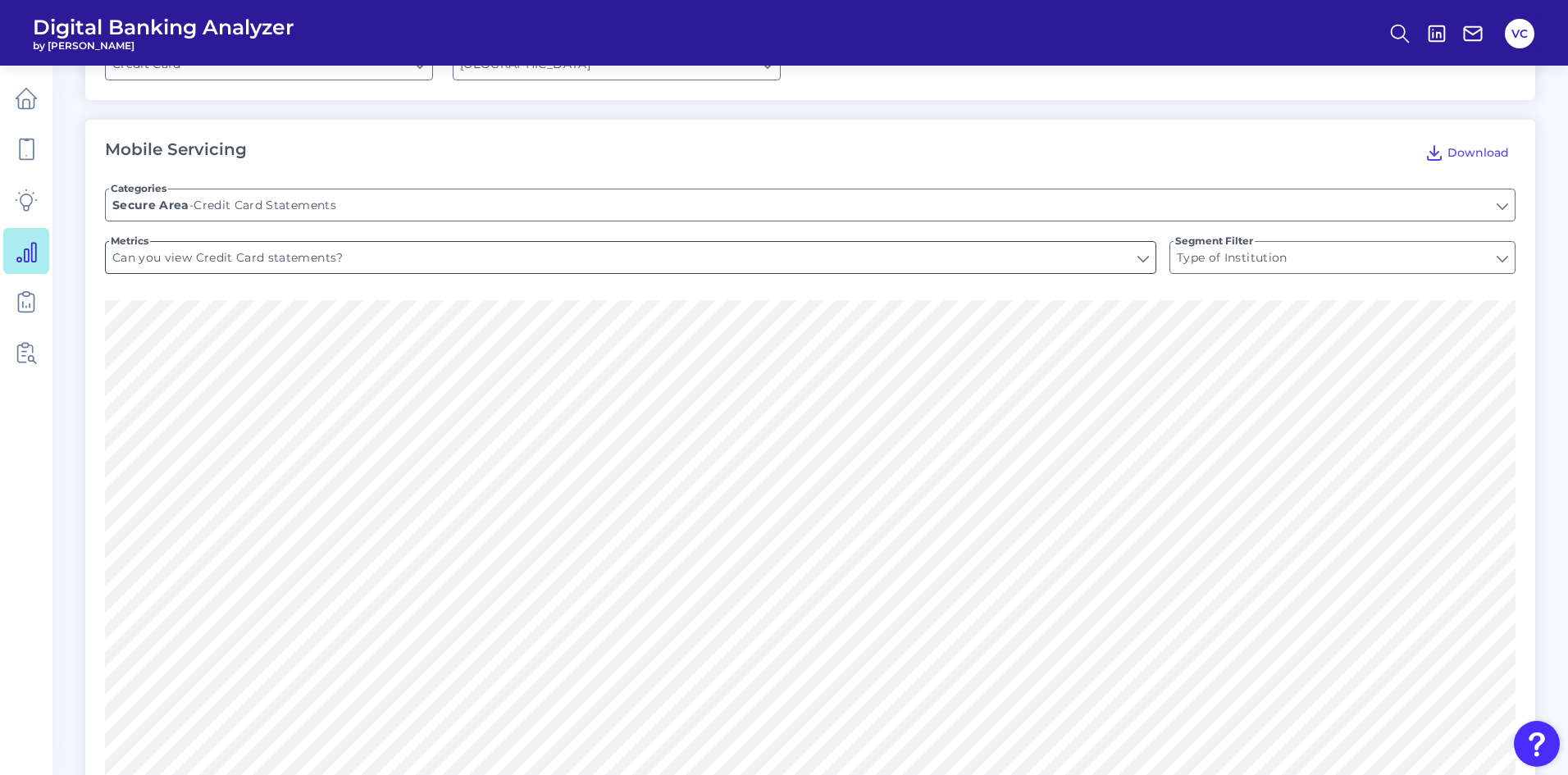
click at [416, 246] on input "Can you view Credit Card statements?" at bounding box center [630, 257] width 1050 height 31
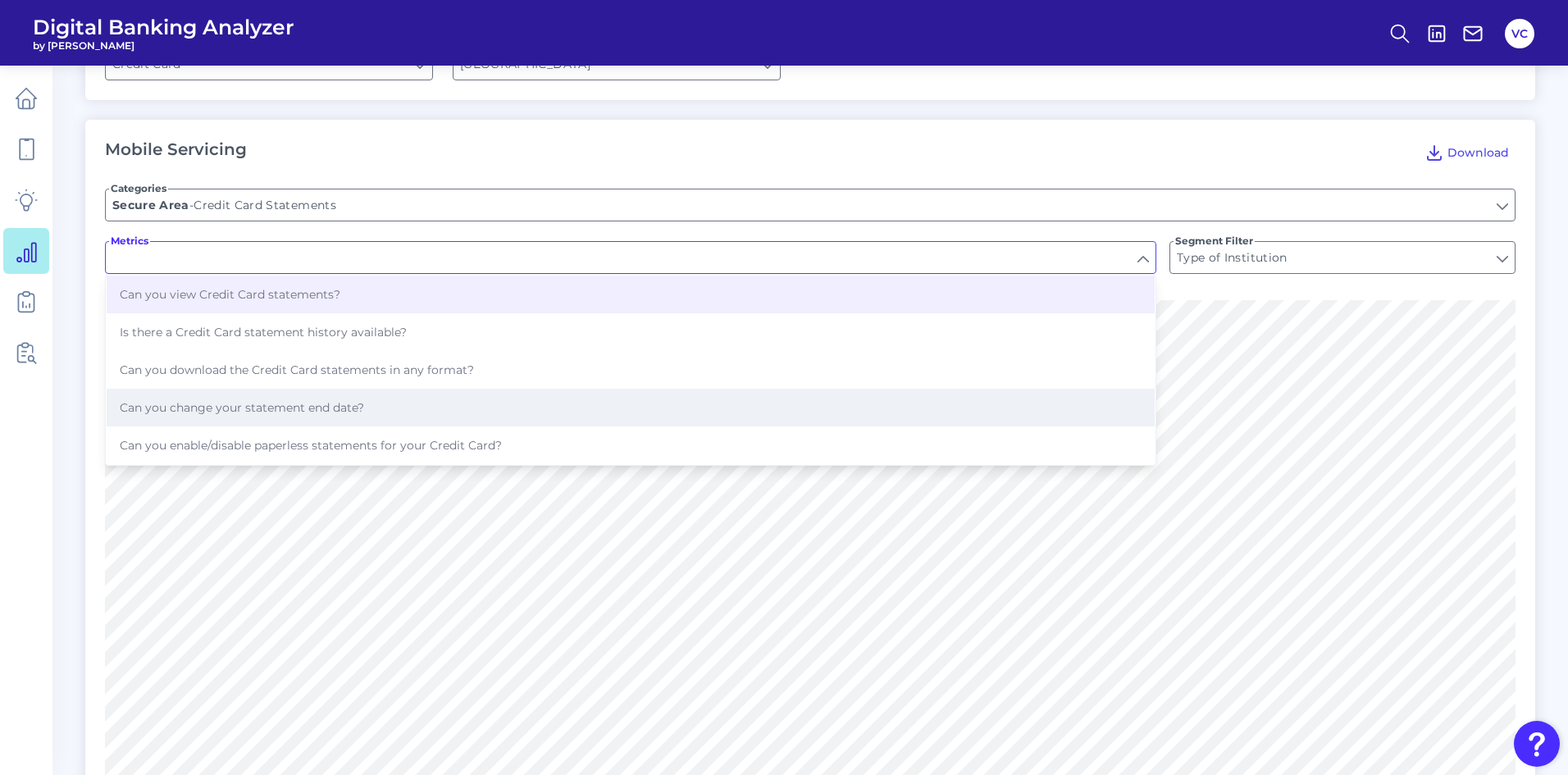
click at [360, 389] on button "Can you change your statement end date?" at bounding box center [630, 407] width 1048 height 38
type input "Can you change your statement end date?"
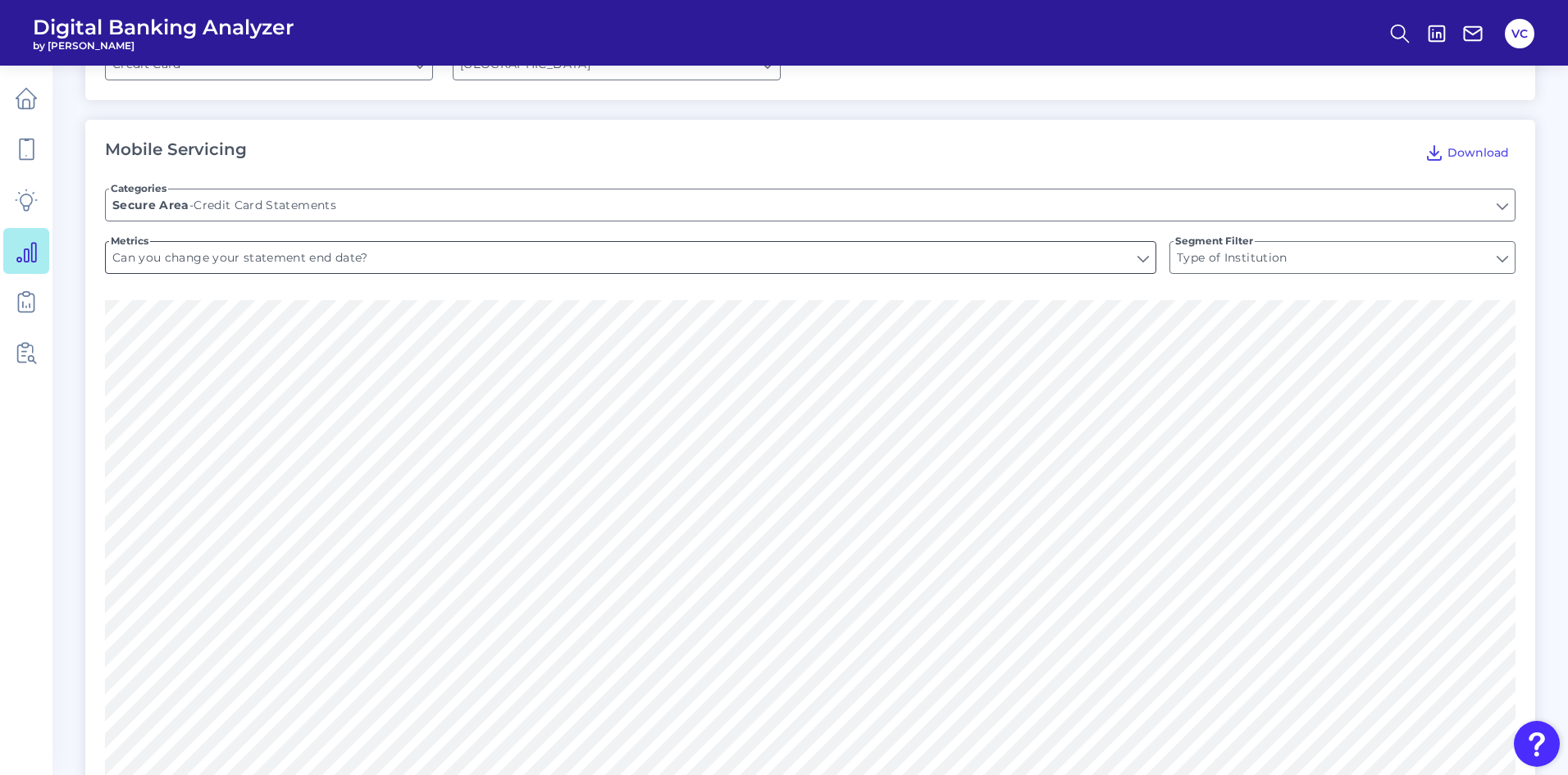
click at [407, 250] on input "Can you change your statement end date?" at bounding box center [630, 257] width 1050 height 31
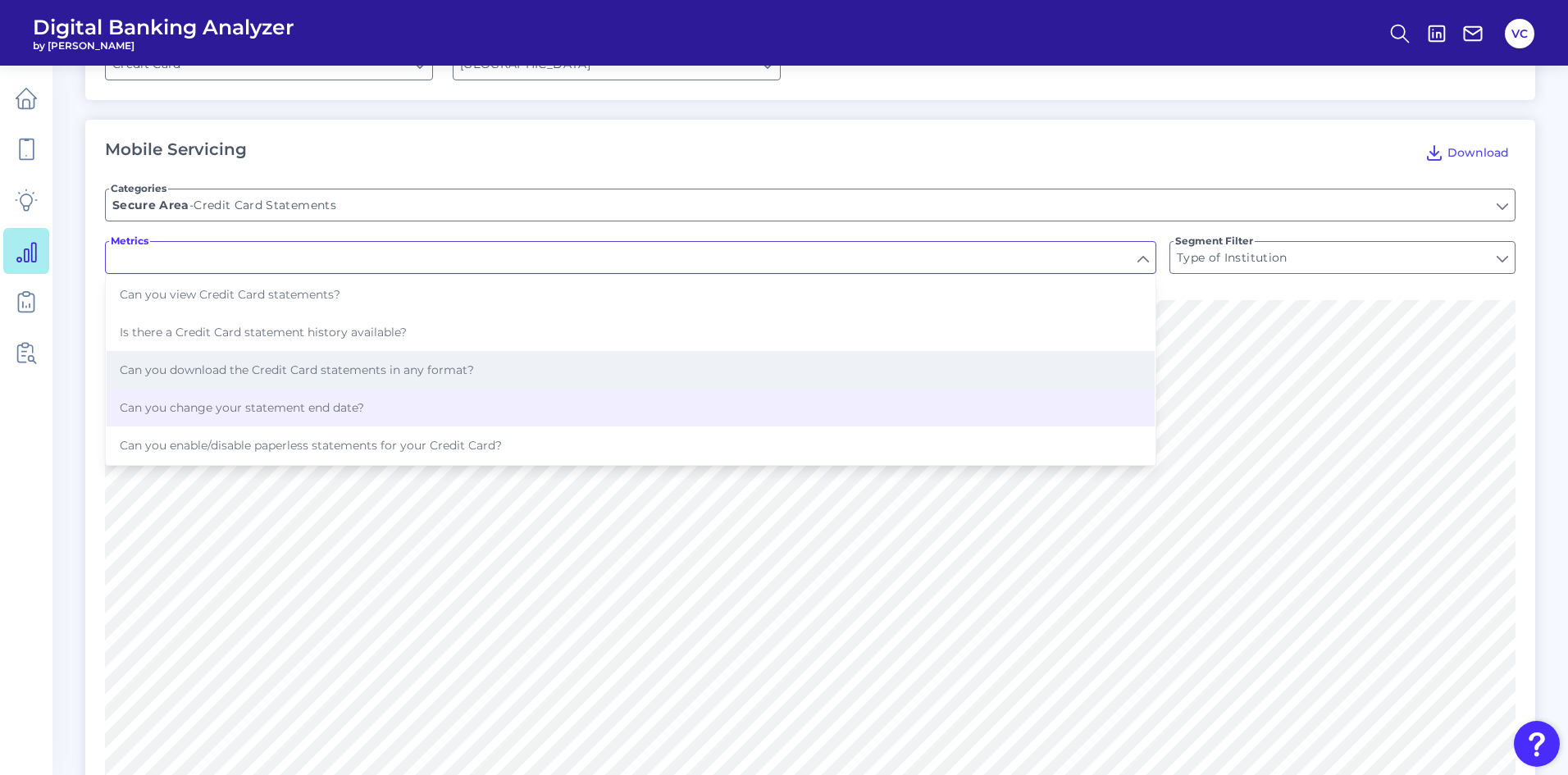
click at [373, 363] on span "Can you download the Credit Card statements in any format?" at bounding box center [297, 369] width 354 height 14
type input "Can you download the Credit Card statements in any format?"
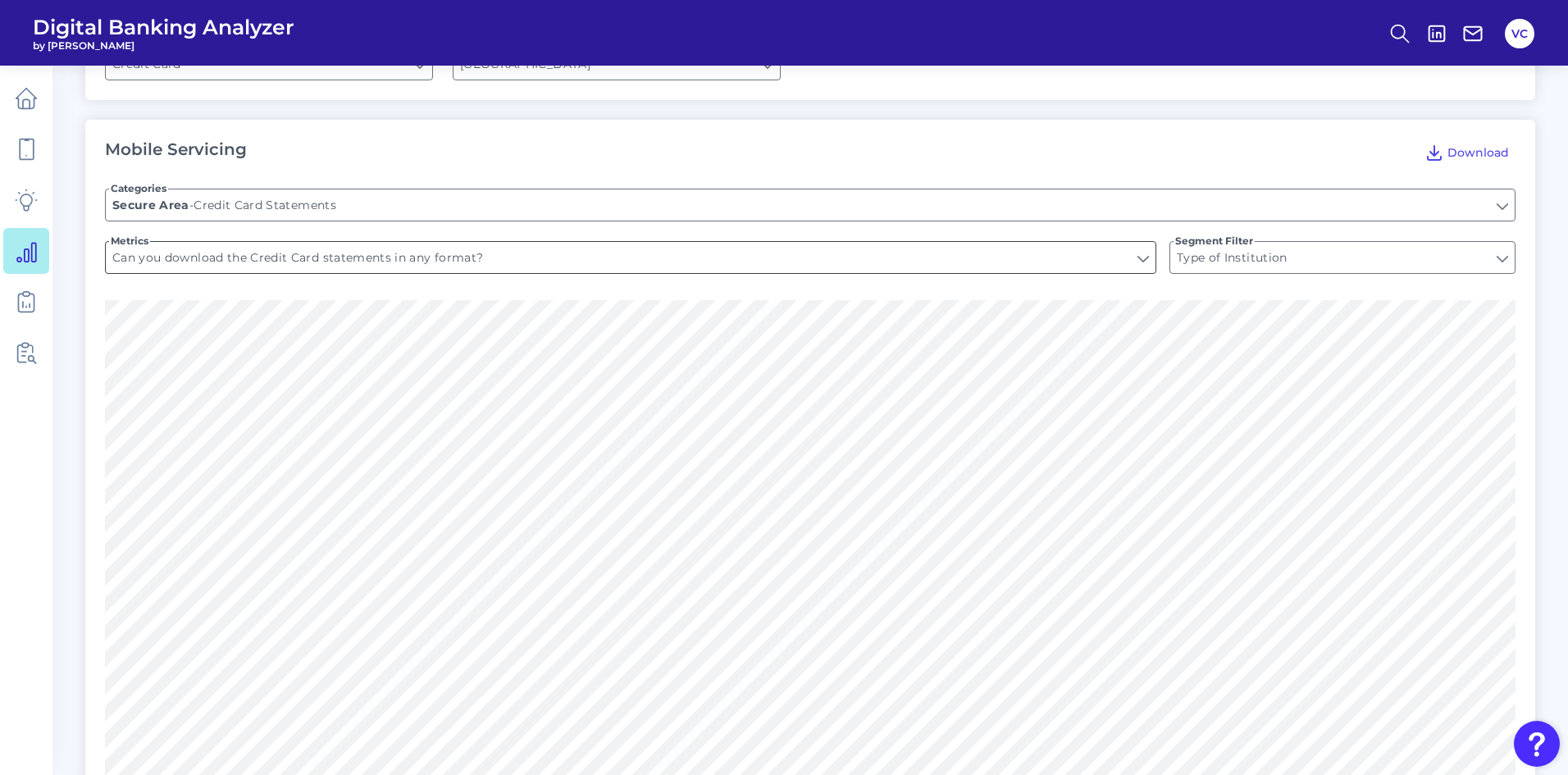
click at [445, 254] on input "Can you download the Credit Card statements in any format?" at bounding box center [630, 257] width 1050 height 31
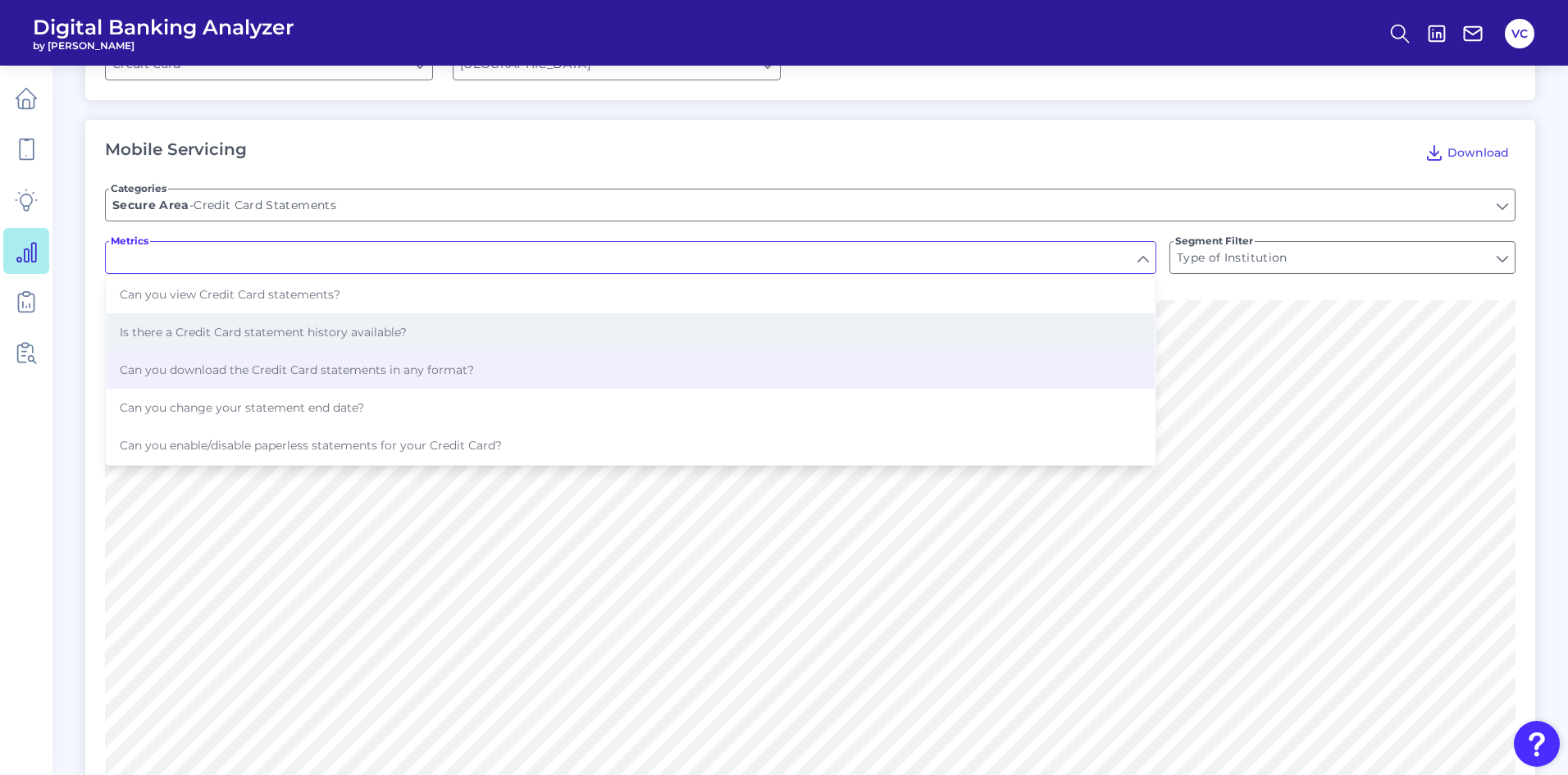
click at [422, 314] on button "Is there a Credit Card statement history available?" at bounding box center [630, 332] width 1048 height 38
type input "Is there a Credit Card statement history available?"
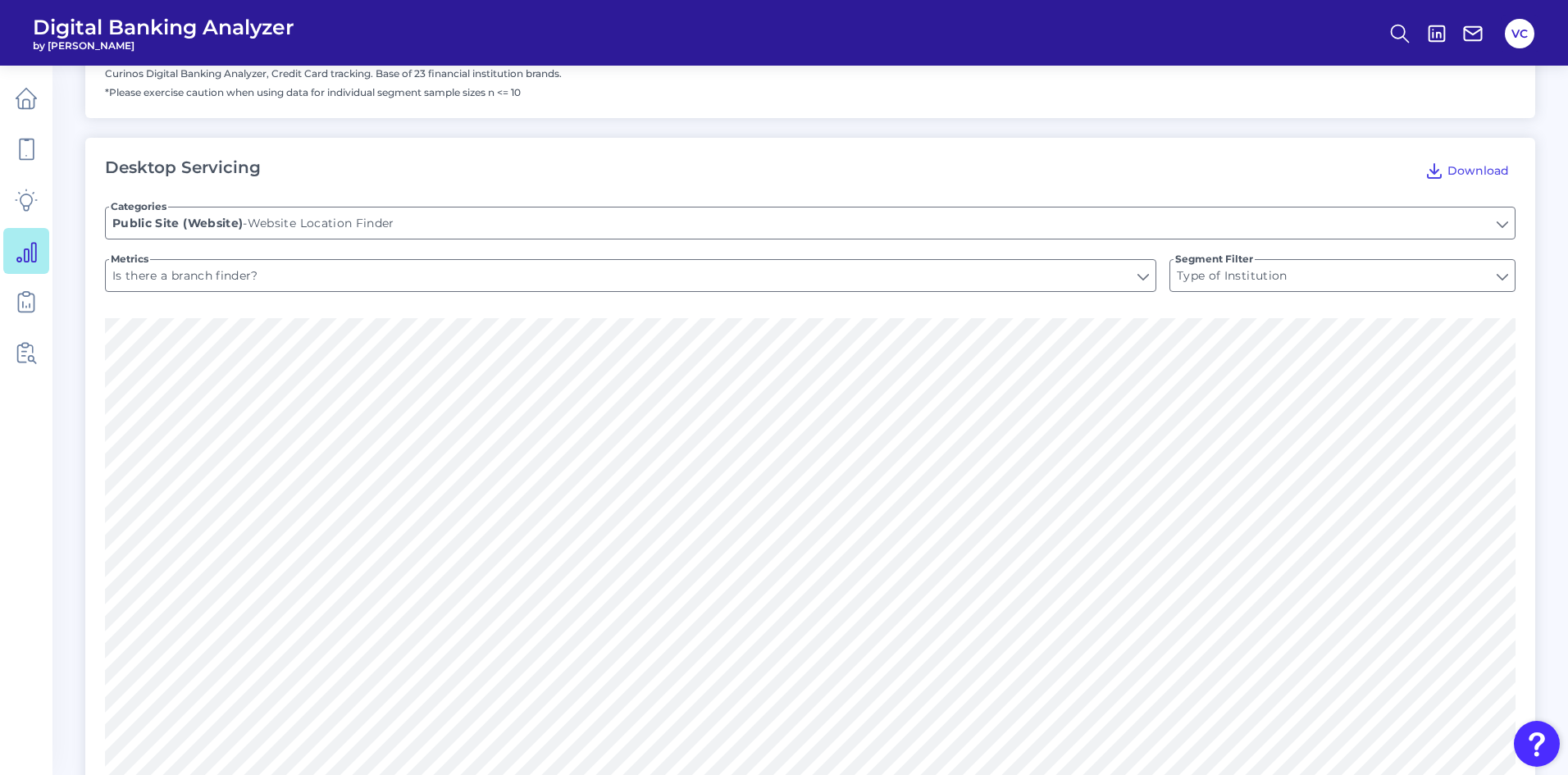
scroll to position [1067, 0]
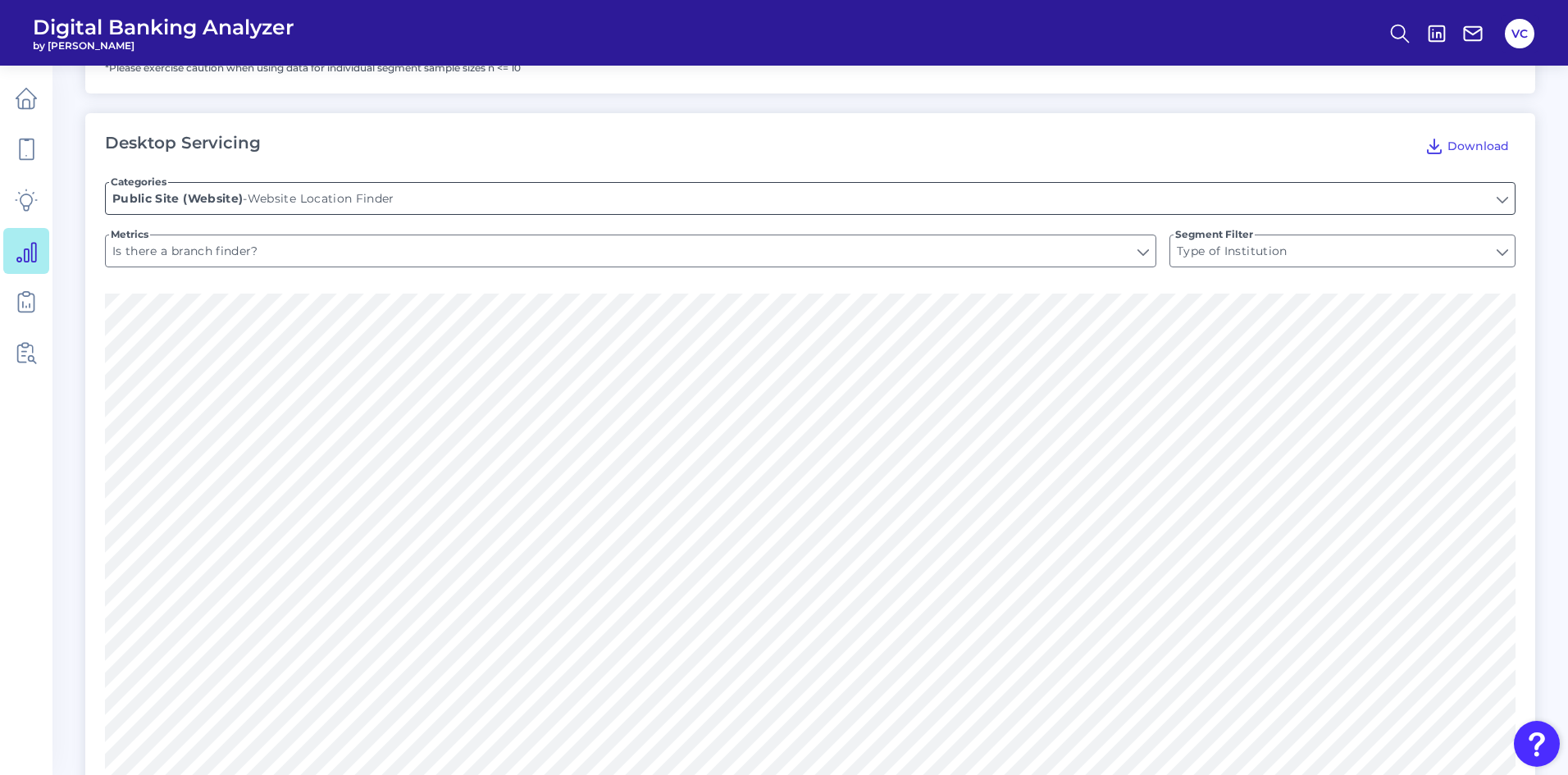
click at [628, 192] on input "Website Location Finder" at bounding box center [810, 198] width 1409 height 31
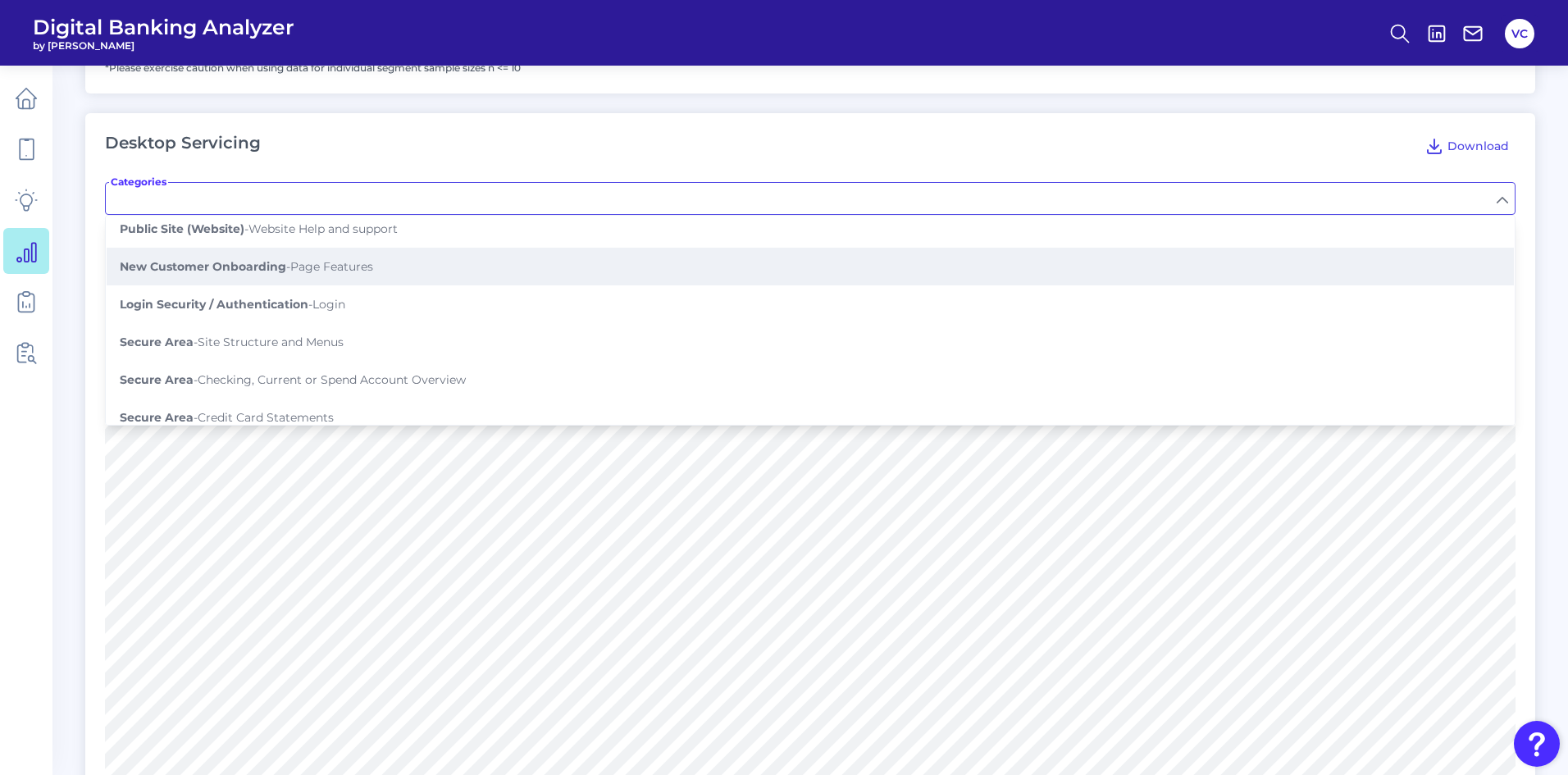
scroll to position [164, 0]
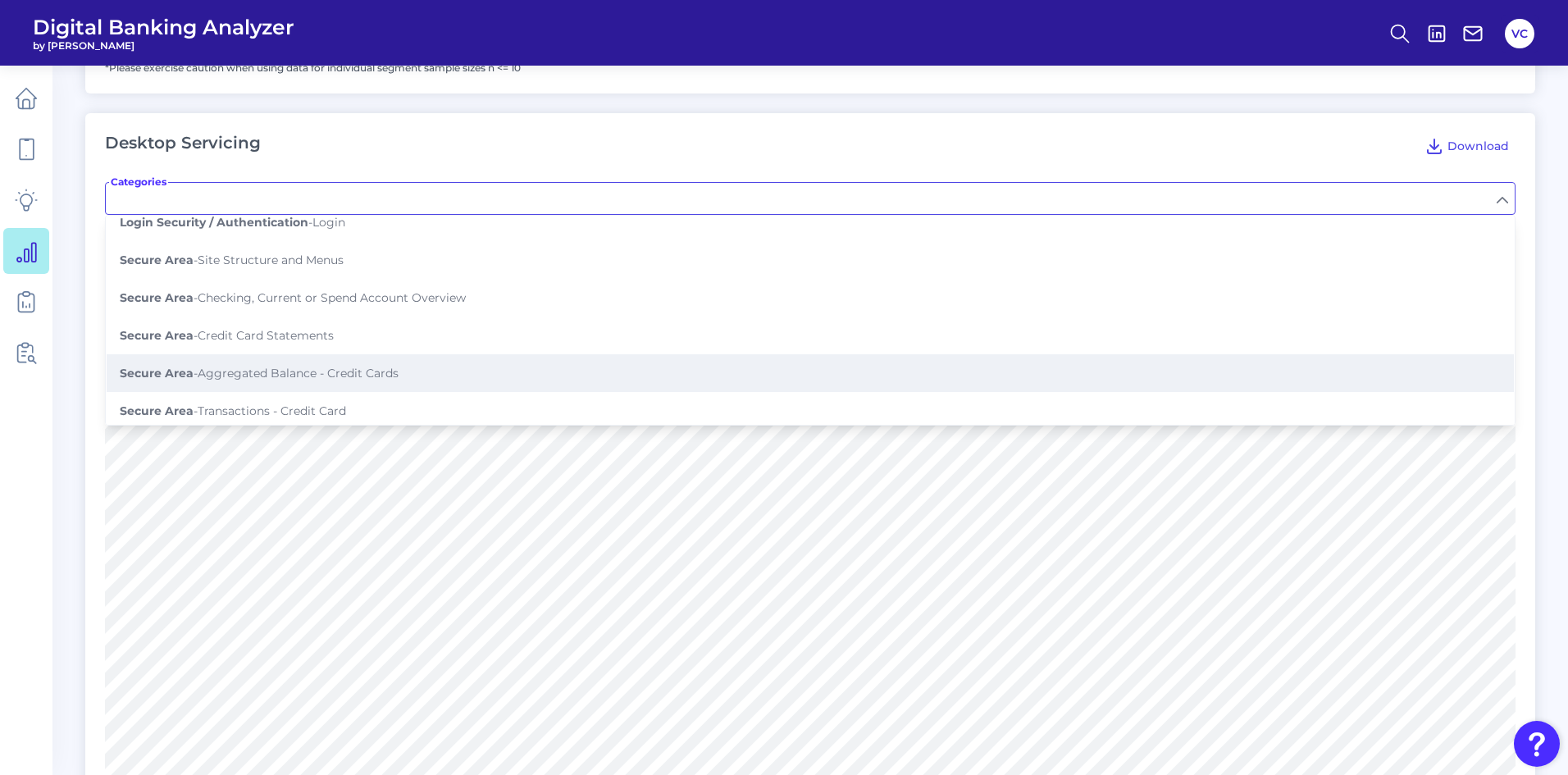
click at [444, 354] on button "Secure Area - Aggregated Balance - Credit Cards" at bounding box center [810, 373] width 1407 height 38
type input "Aggregated Balance - Credit Cards"
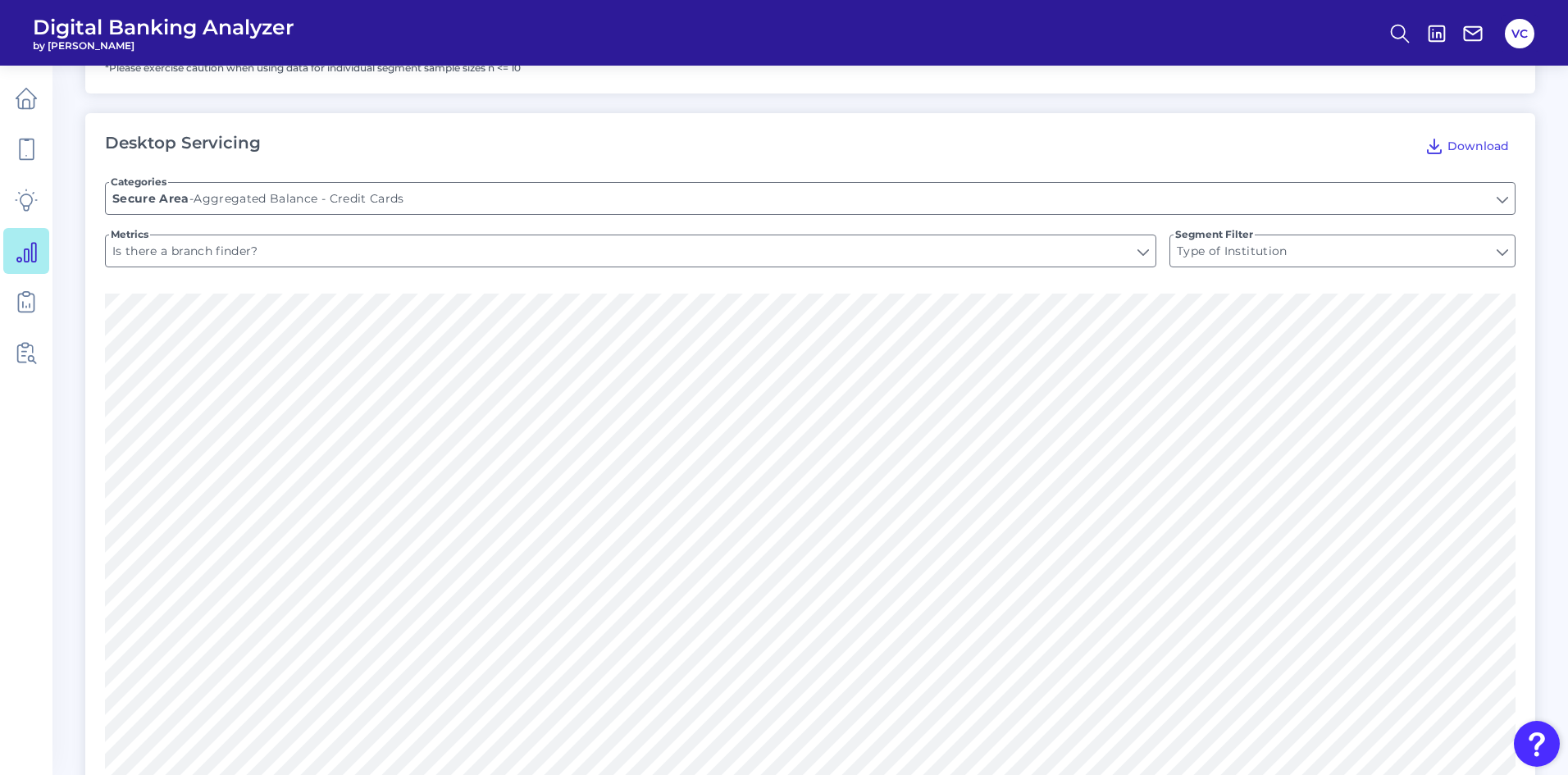
type input "Aggregates balance of internal accounts"
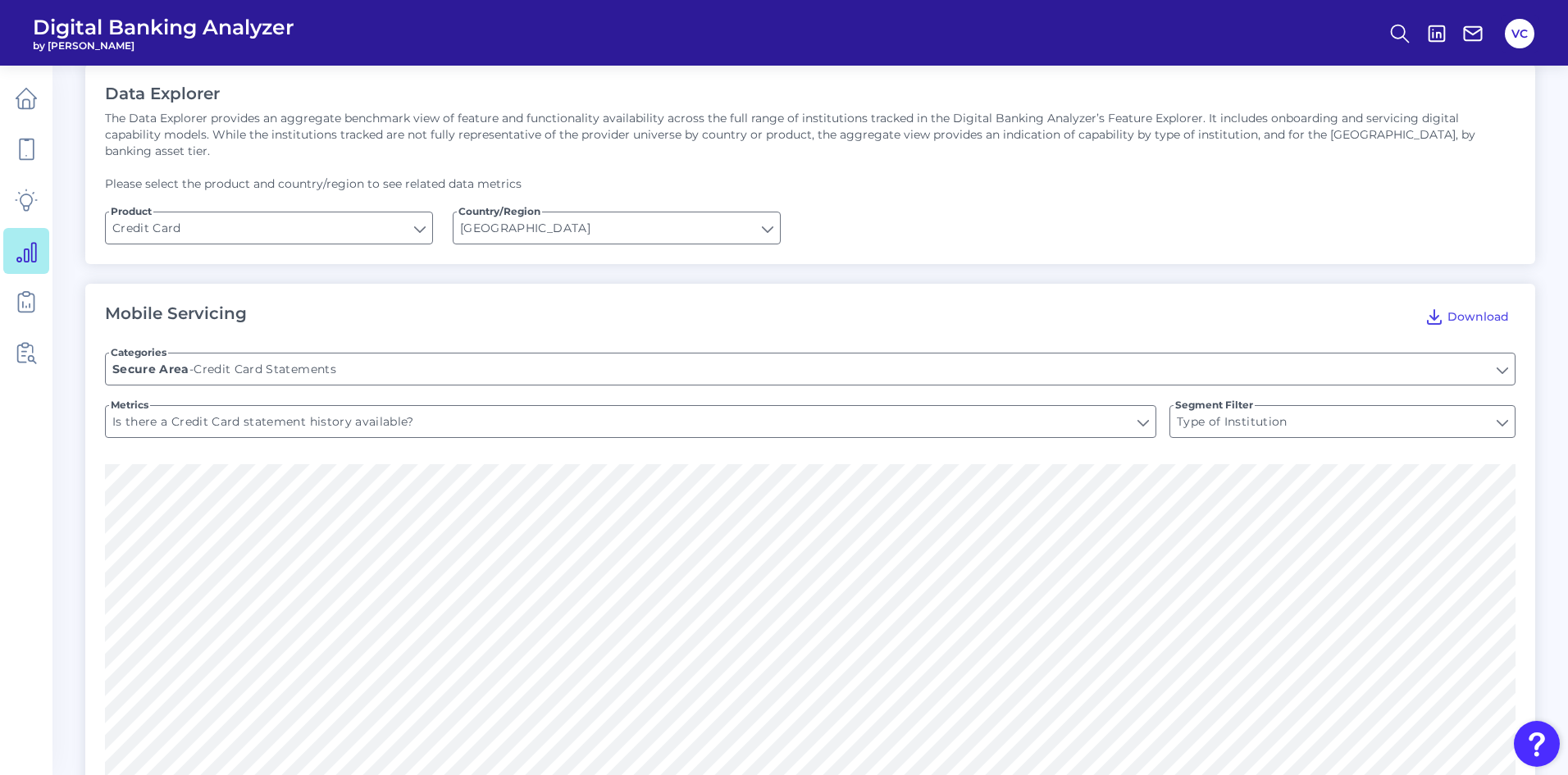
scroll to position [0, 0]
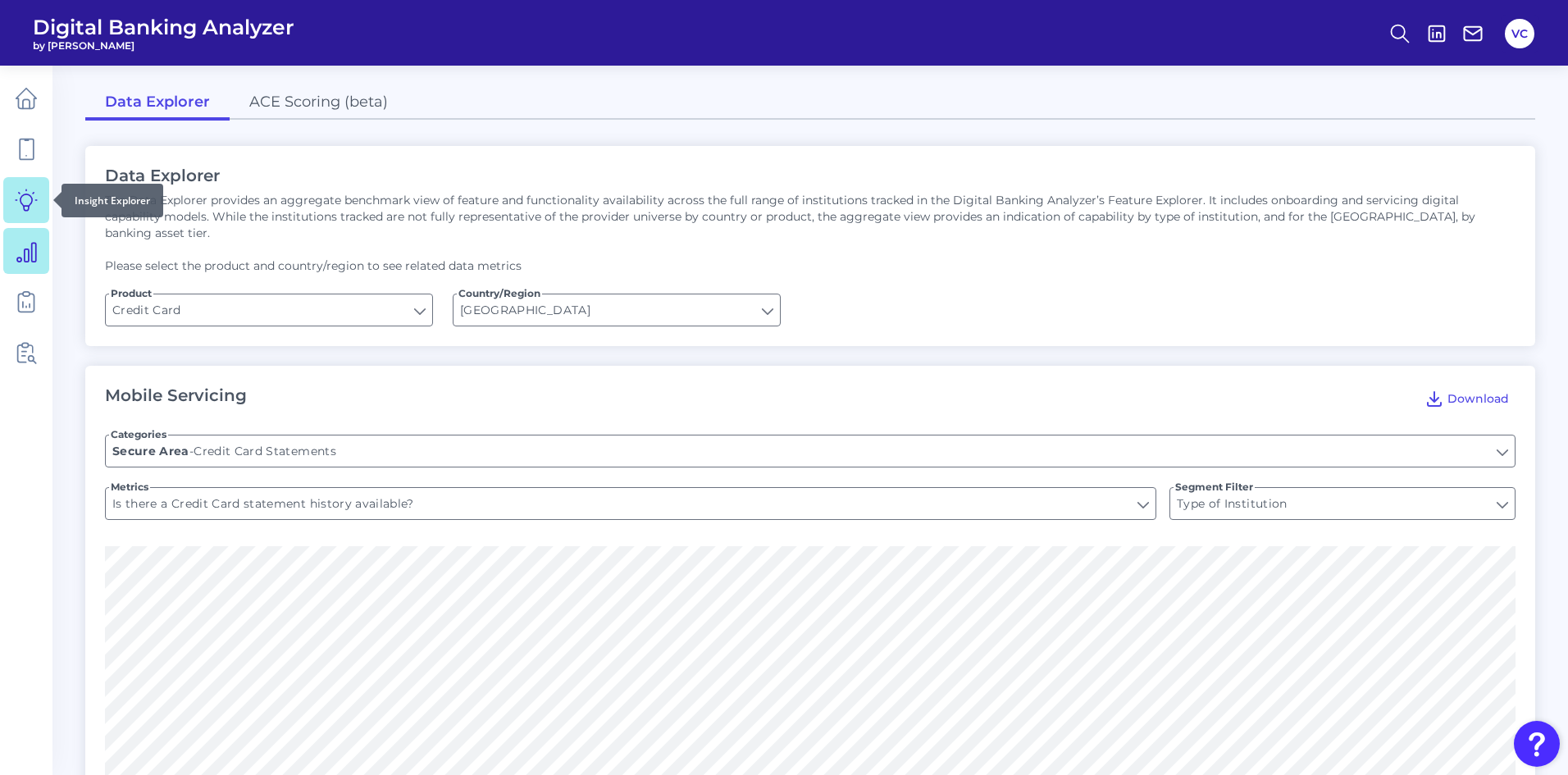
click at [30, 210] on icon at bounding box center [25, 199] width 23 height 23
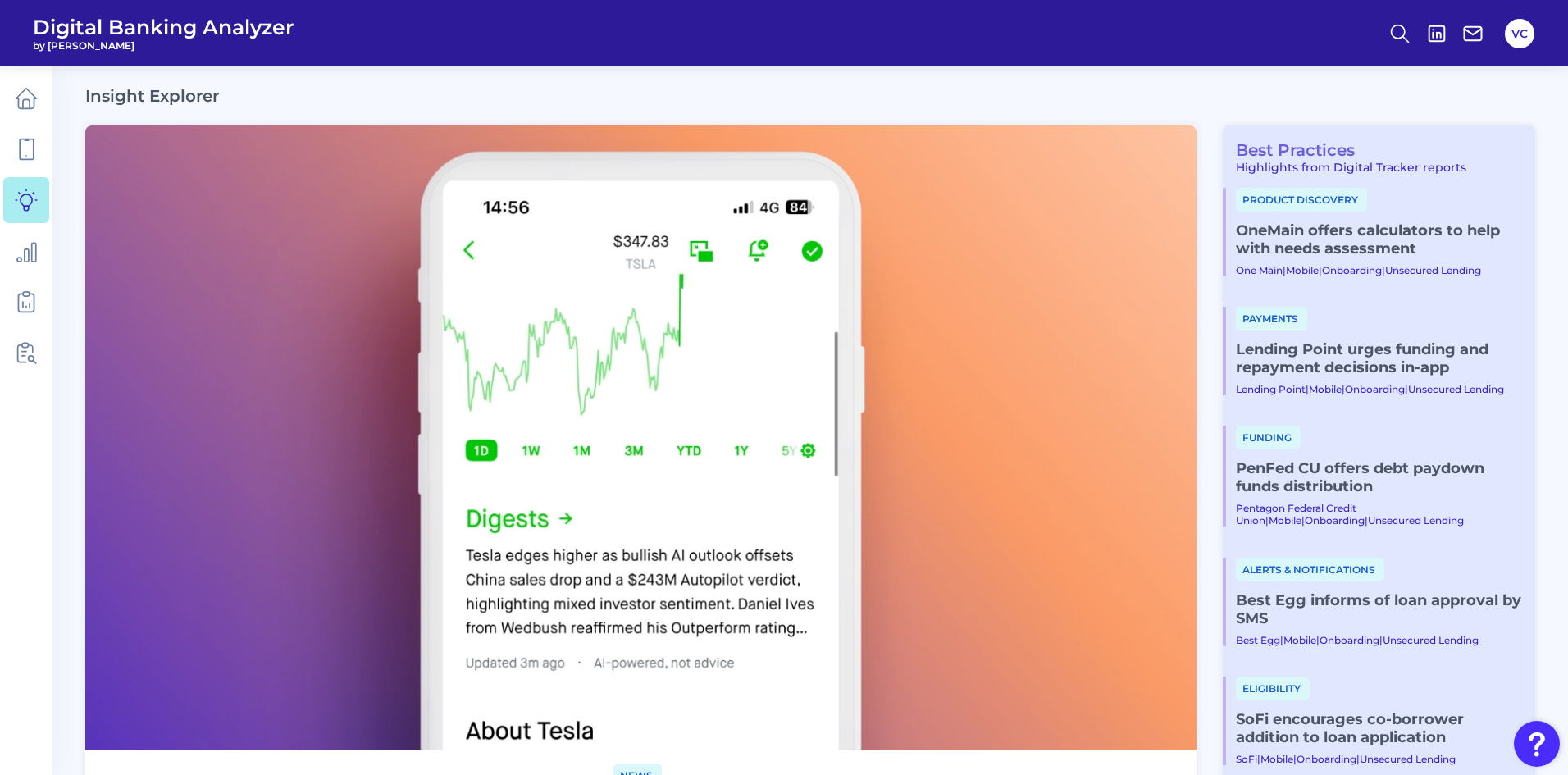
click at [1288, 150] on link "Best Practices" at bounding box center [1288, 150] width 132 height 19
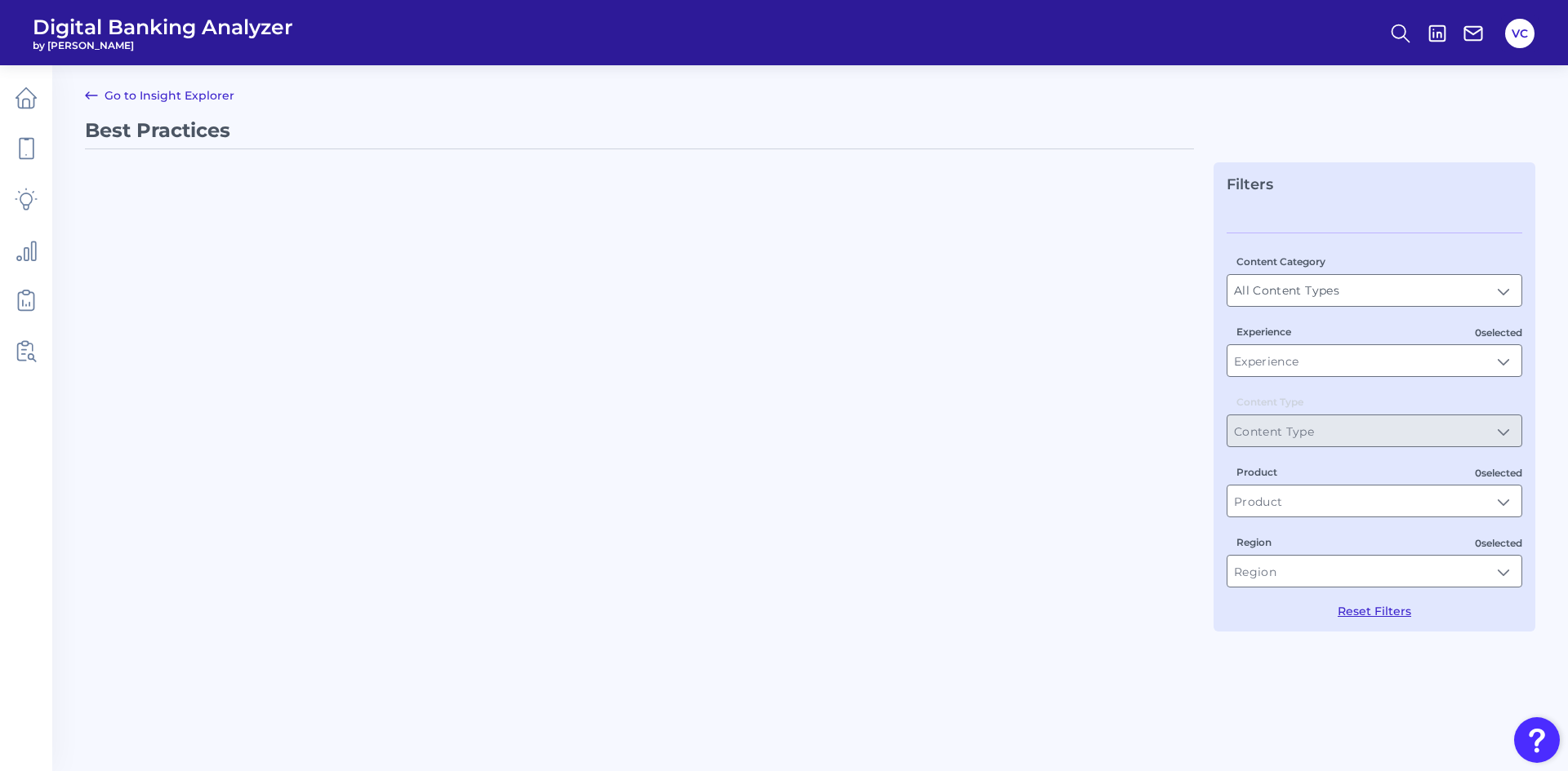
type input "Best Practices"
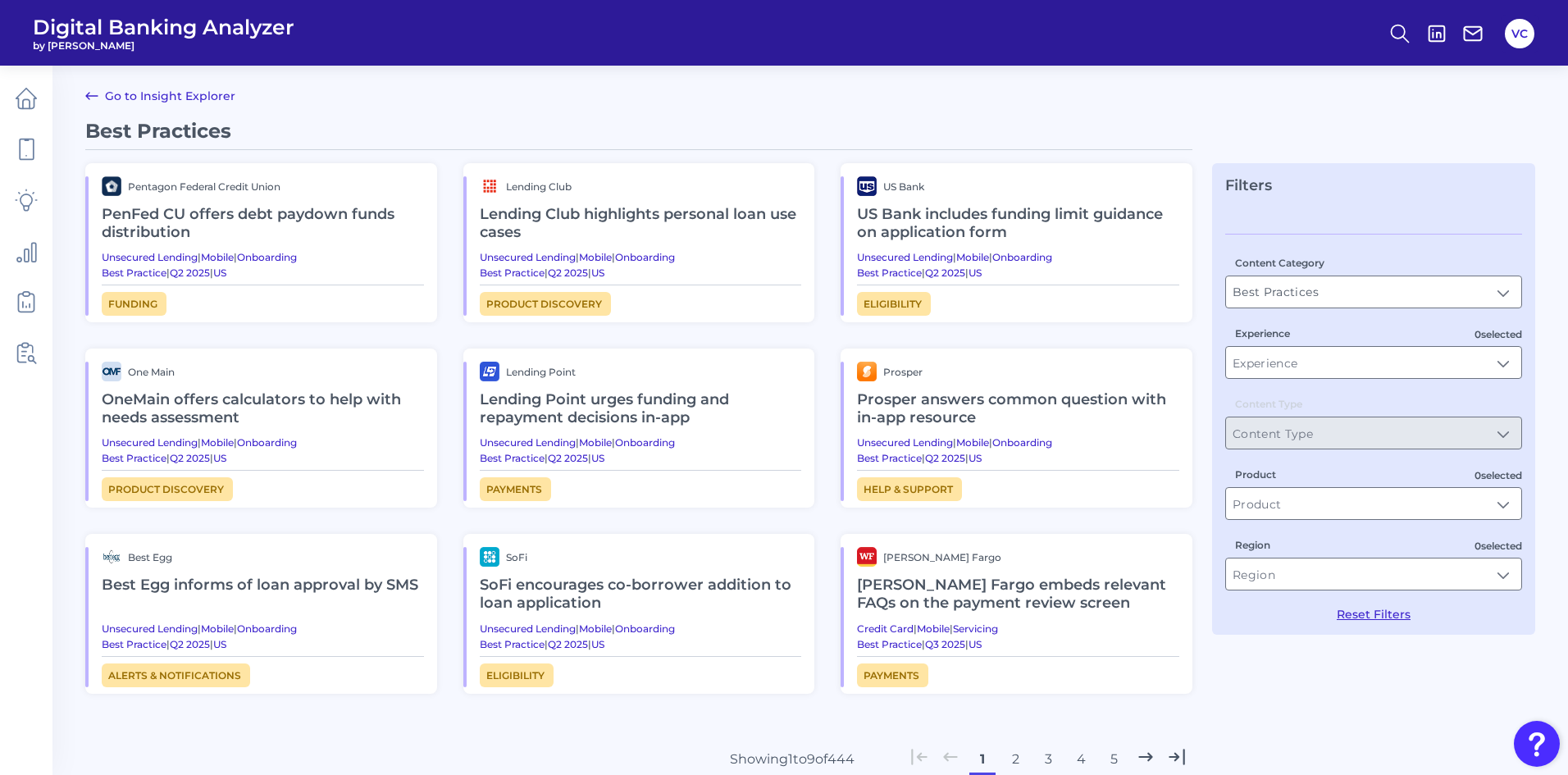
click at [948, 580] on h2 "Wells Fargo embeds relevant FAQs on the payment review screen" at bounding box center [1017, 594] width 322 height 55
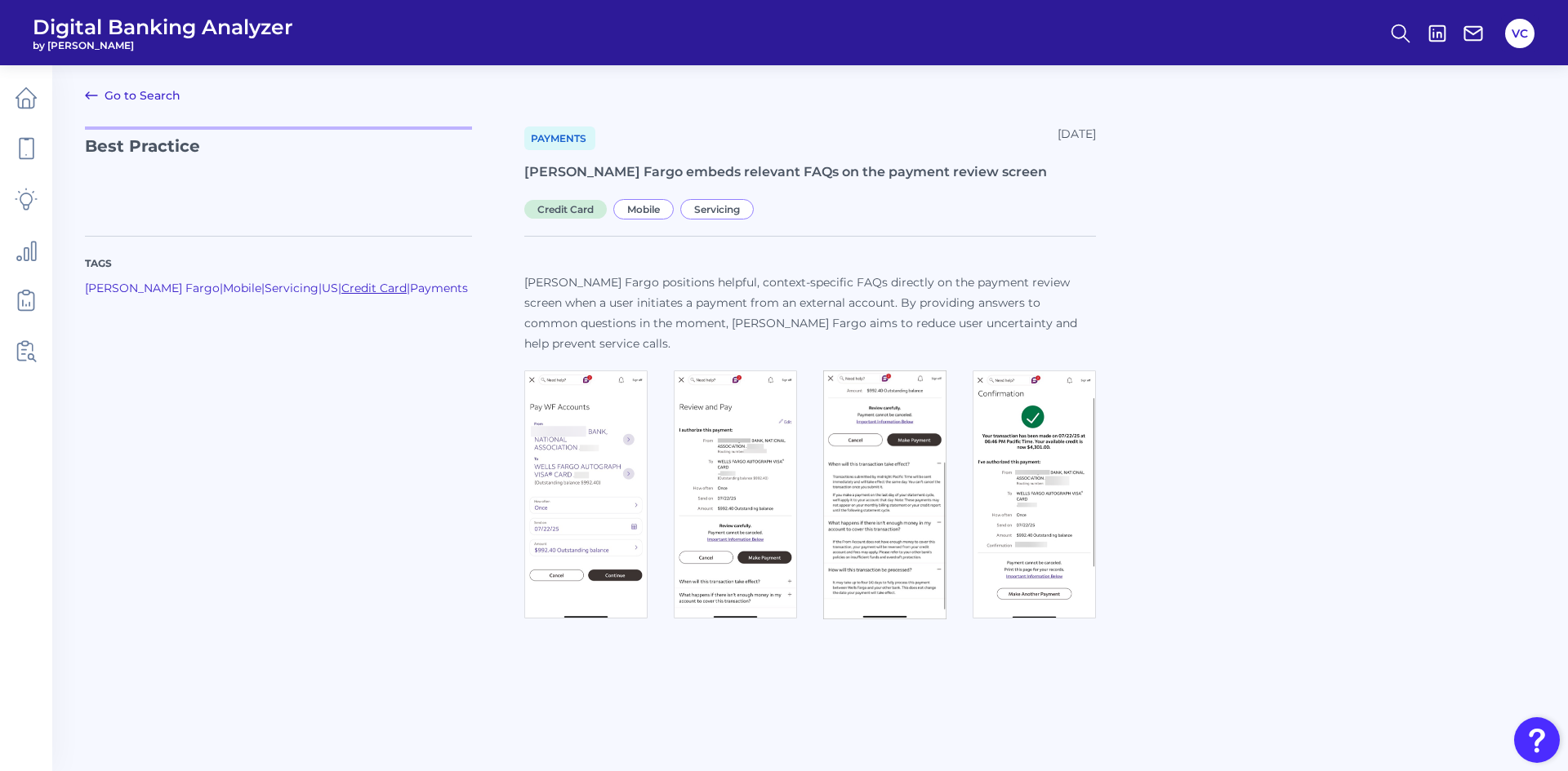
click at [343, 285] on link "Credit Card" at bounding box center [374, 288] width 66 height 14
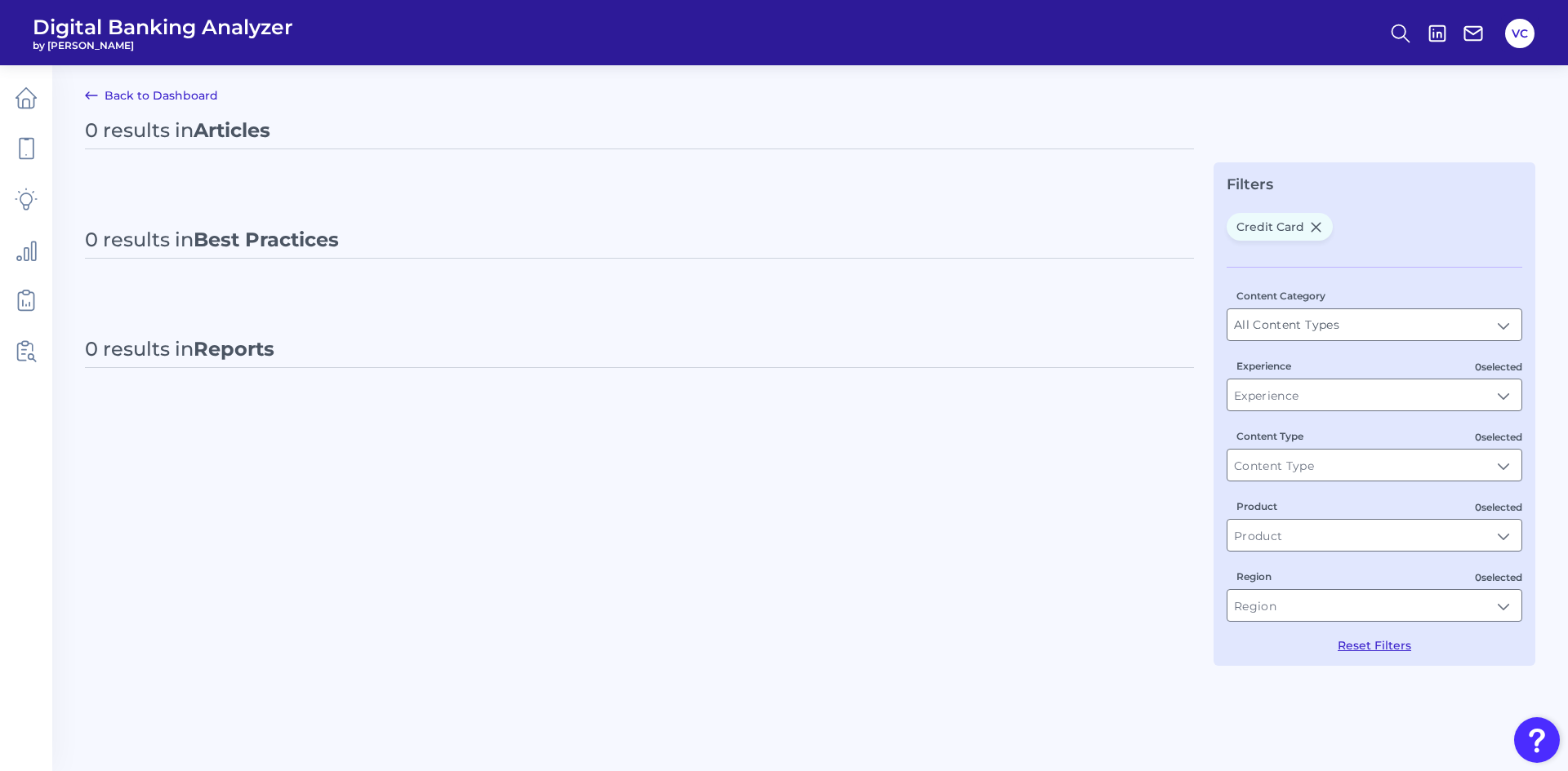
type input "Credit Card"
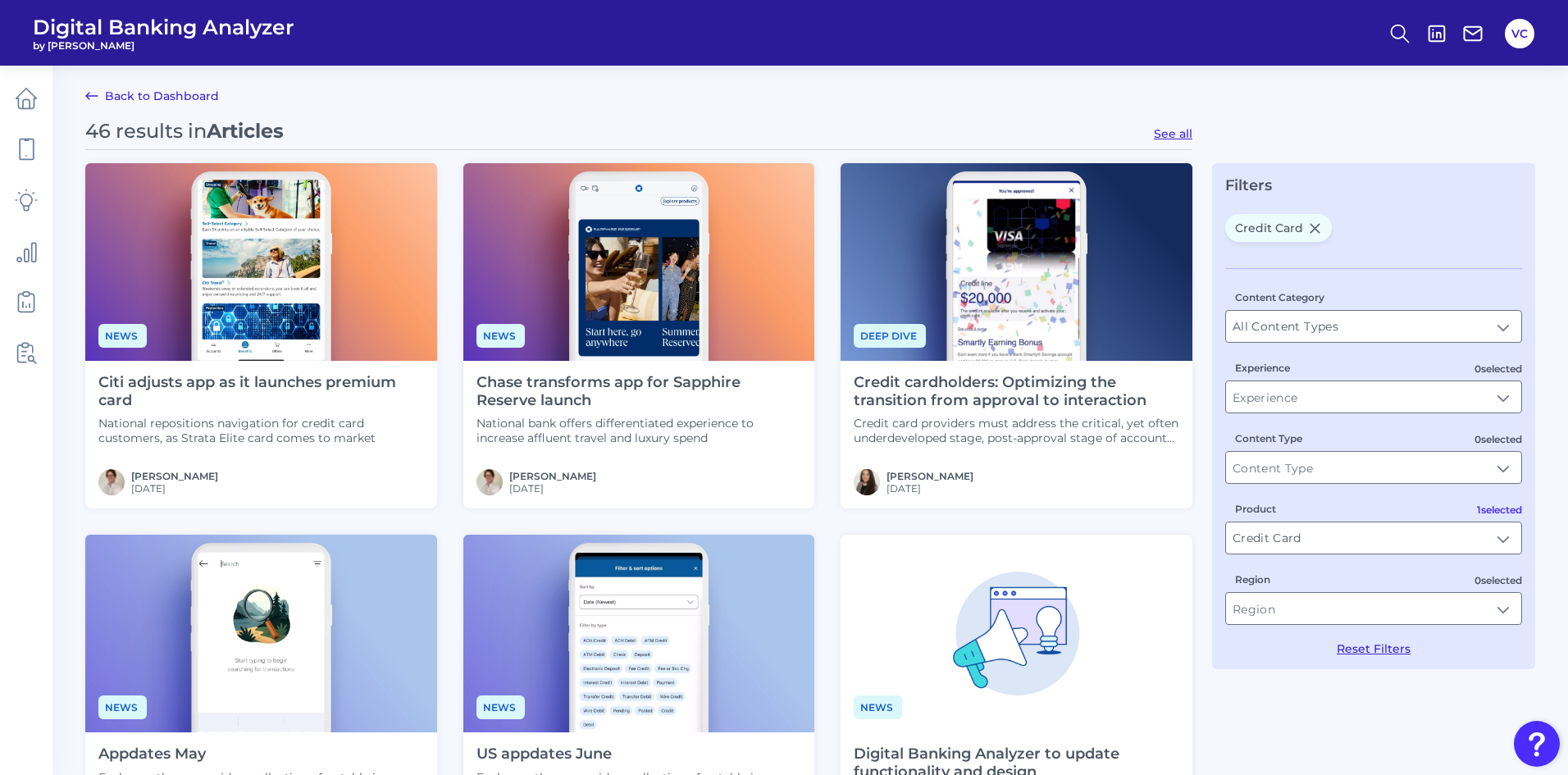
click at [994, 402] on h4 "Credit cardholders: Optimizing the transition from approval to interaction" at bounding box center [1016, 392] width 325 height 35
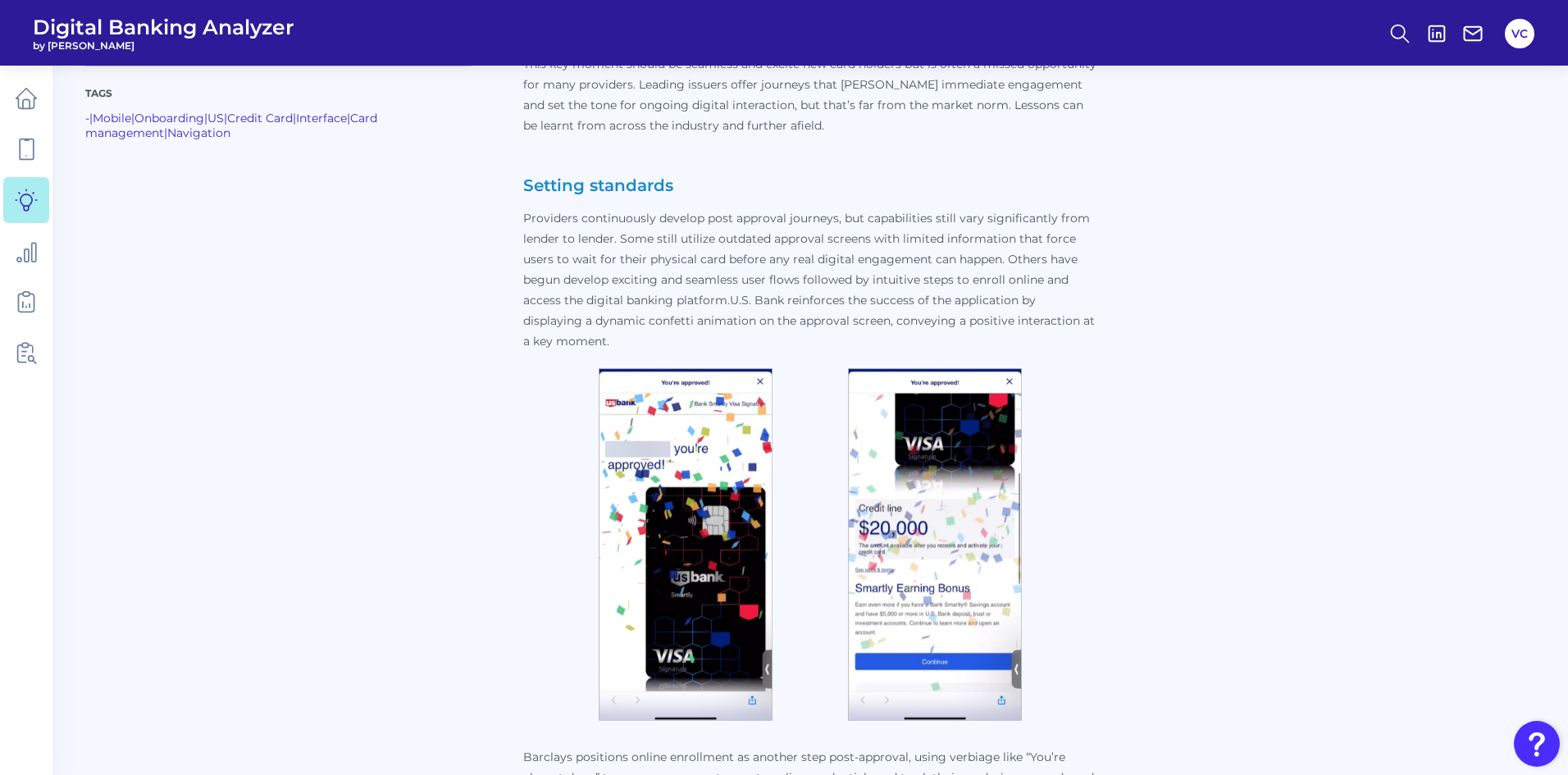
scroll to position [657, 0]
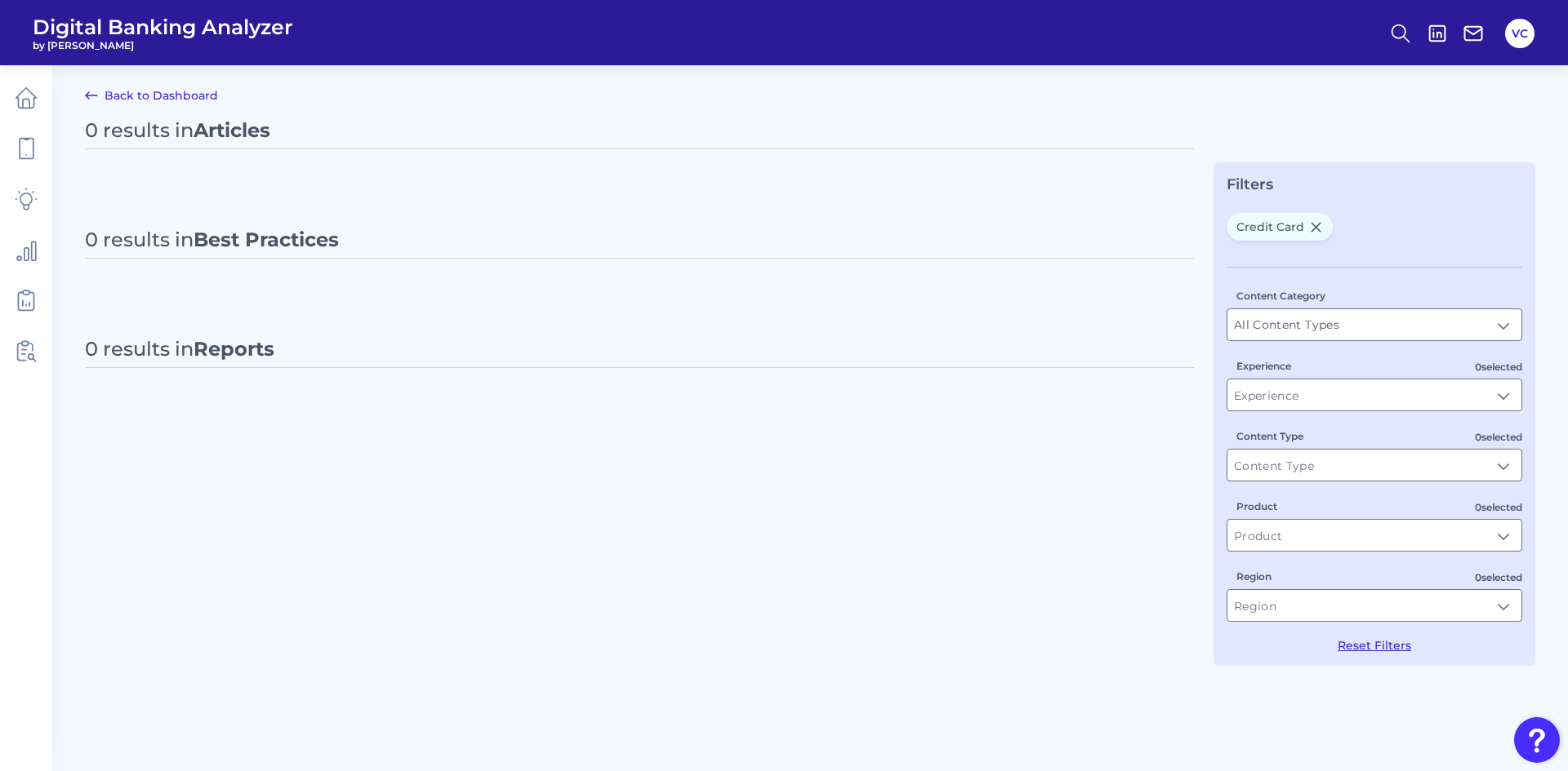
type input "Credit Card"
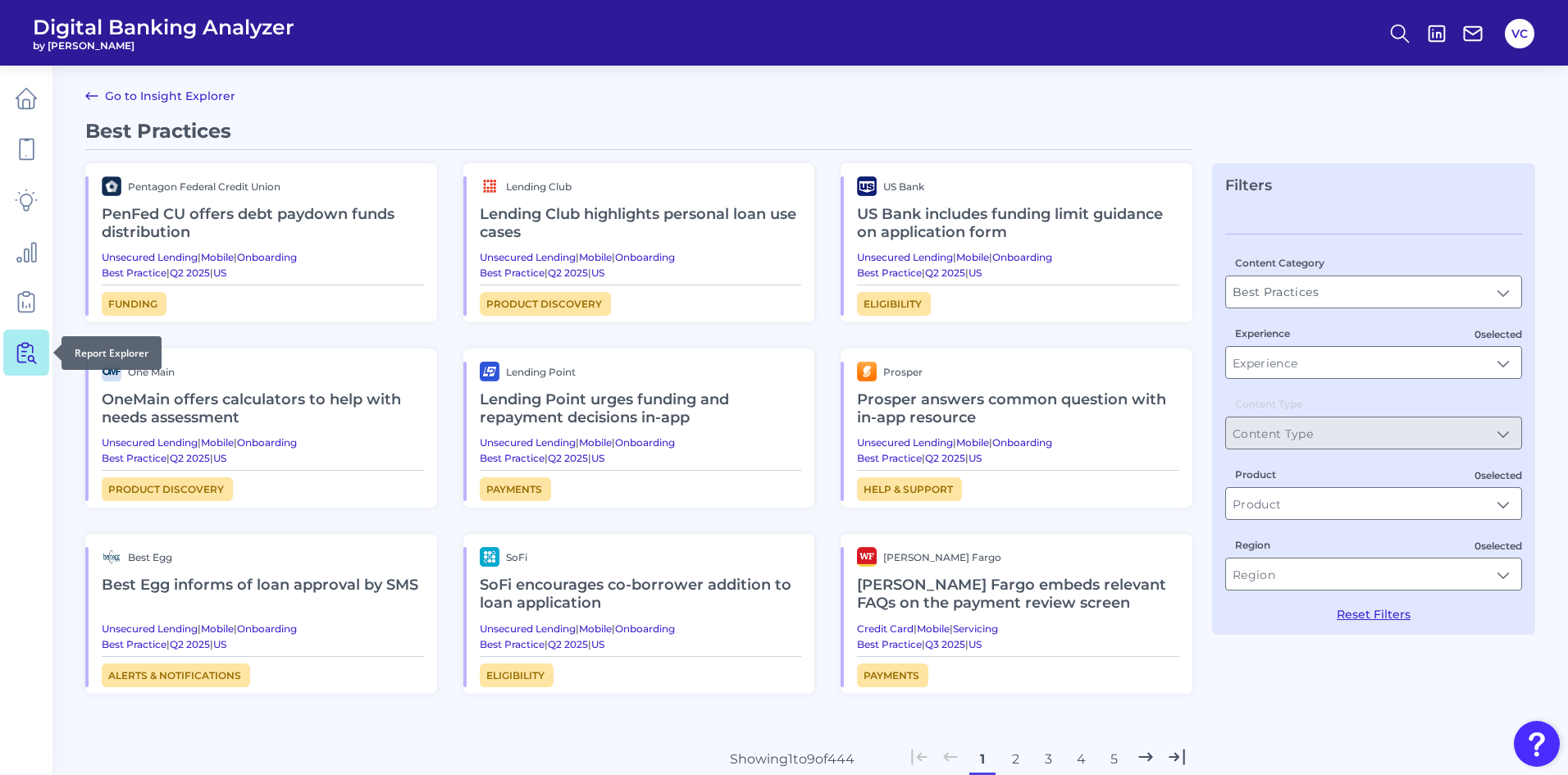
click at [28, 363] on icon at bounding box center [25, 352] width 23 height 23
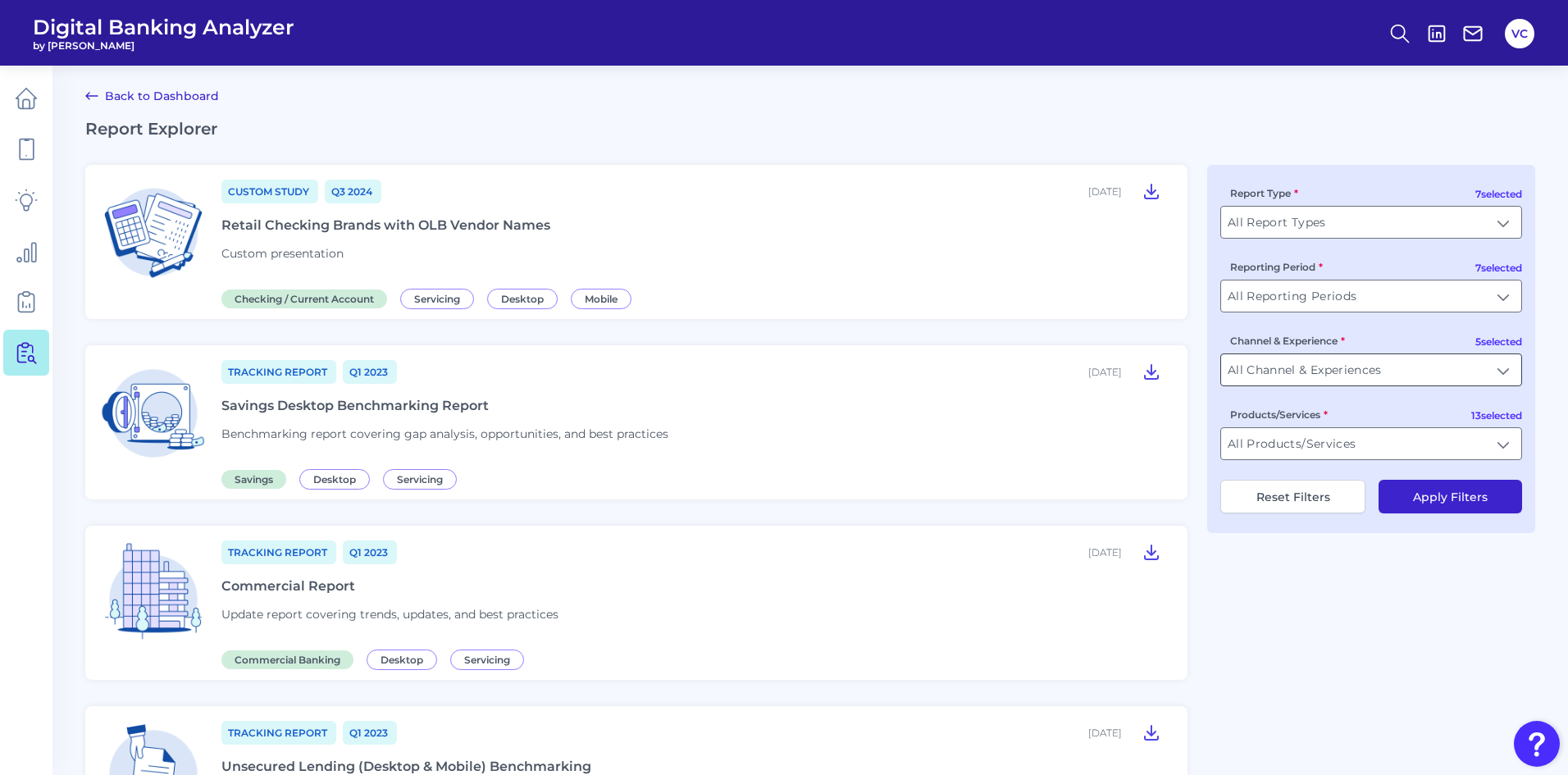
click at [1302, 374] on input "All Channel & Experiences" at bounding box center [1370, 369] width 300 height 31
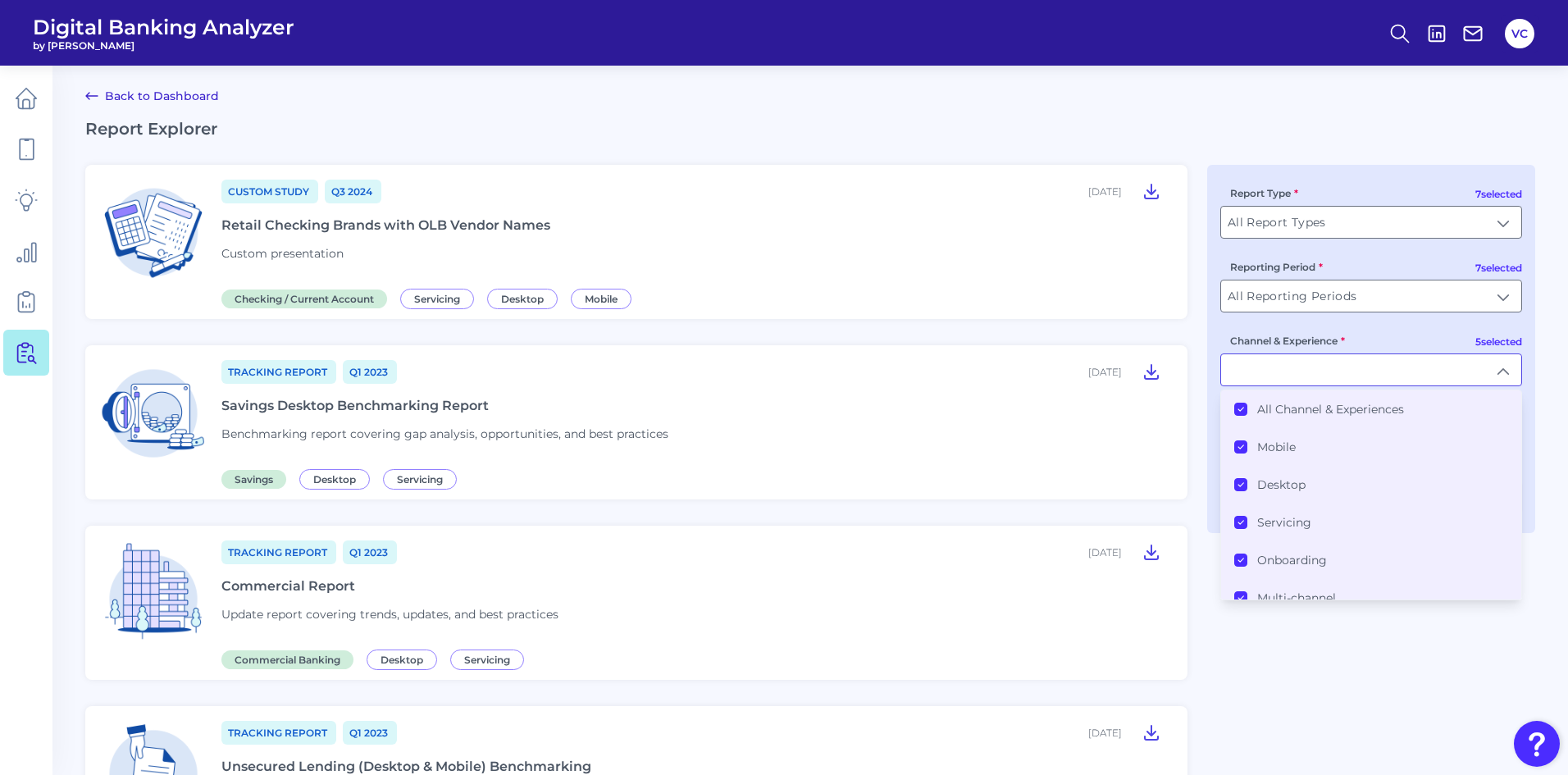
click at [1305, 379] on input "Channel & Experience" at bounding box center [1370, 369] width 300 height 31
type input "All Channel & Experiences"
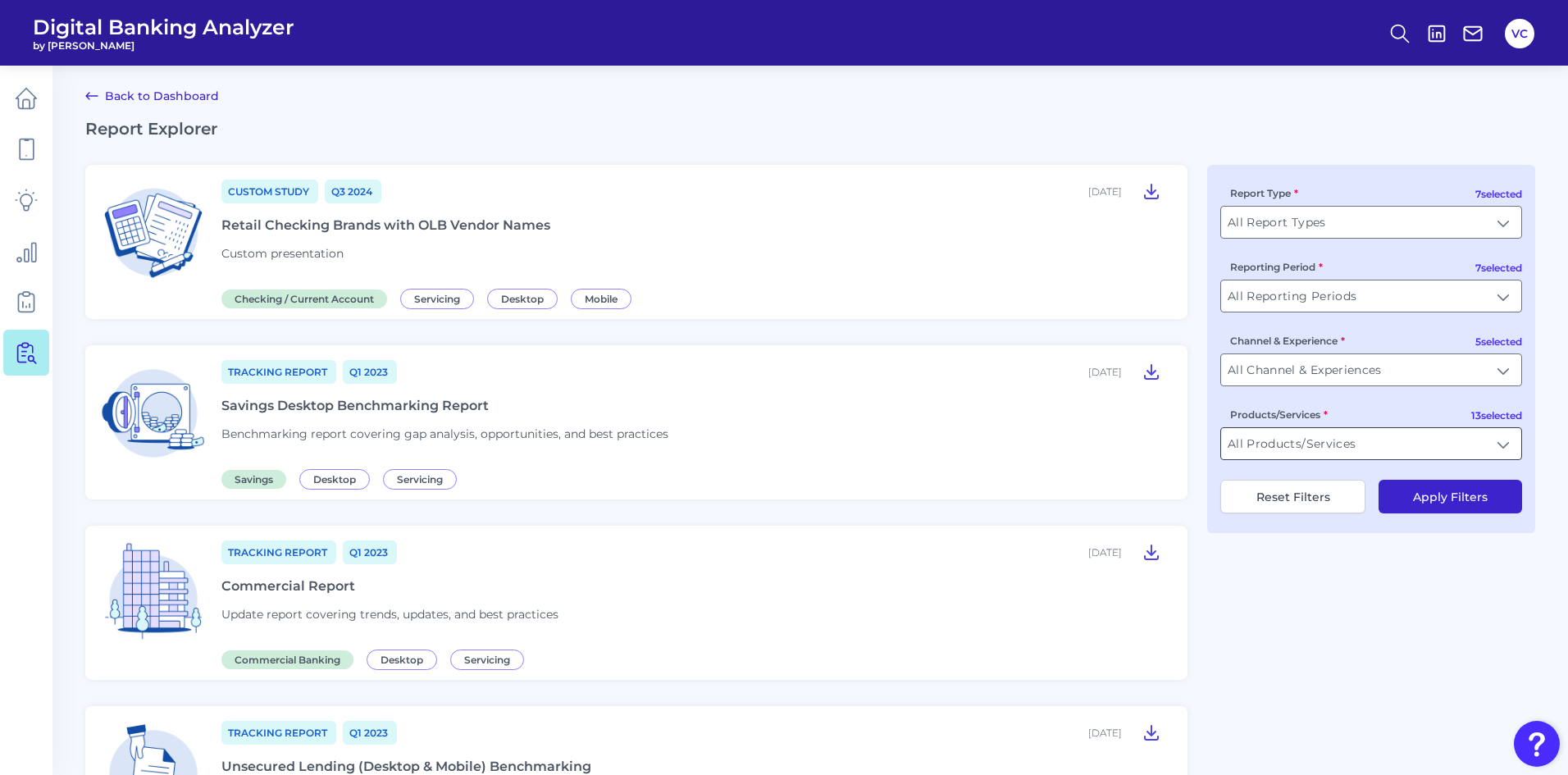
click at [1274, 453] on input "All Products/Services" at bounding box center [1370, 444] width 300 height 31
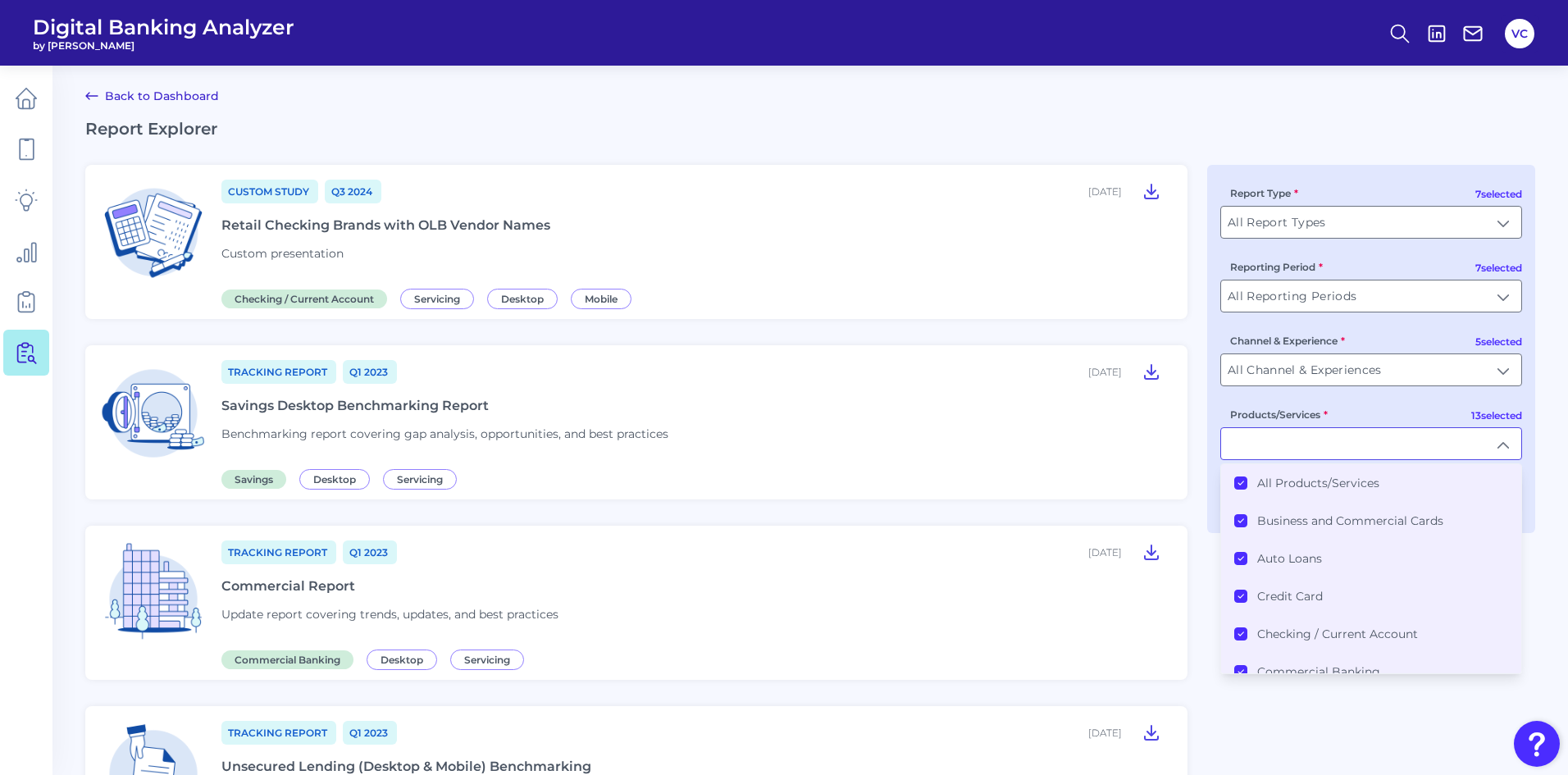
click at [1243, 482] on icon at bounding box center [1241, 483] width 8 height 8
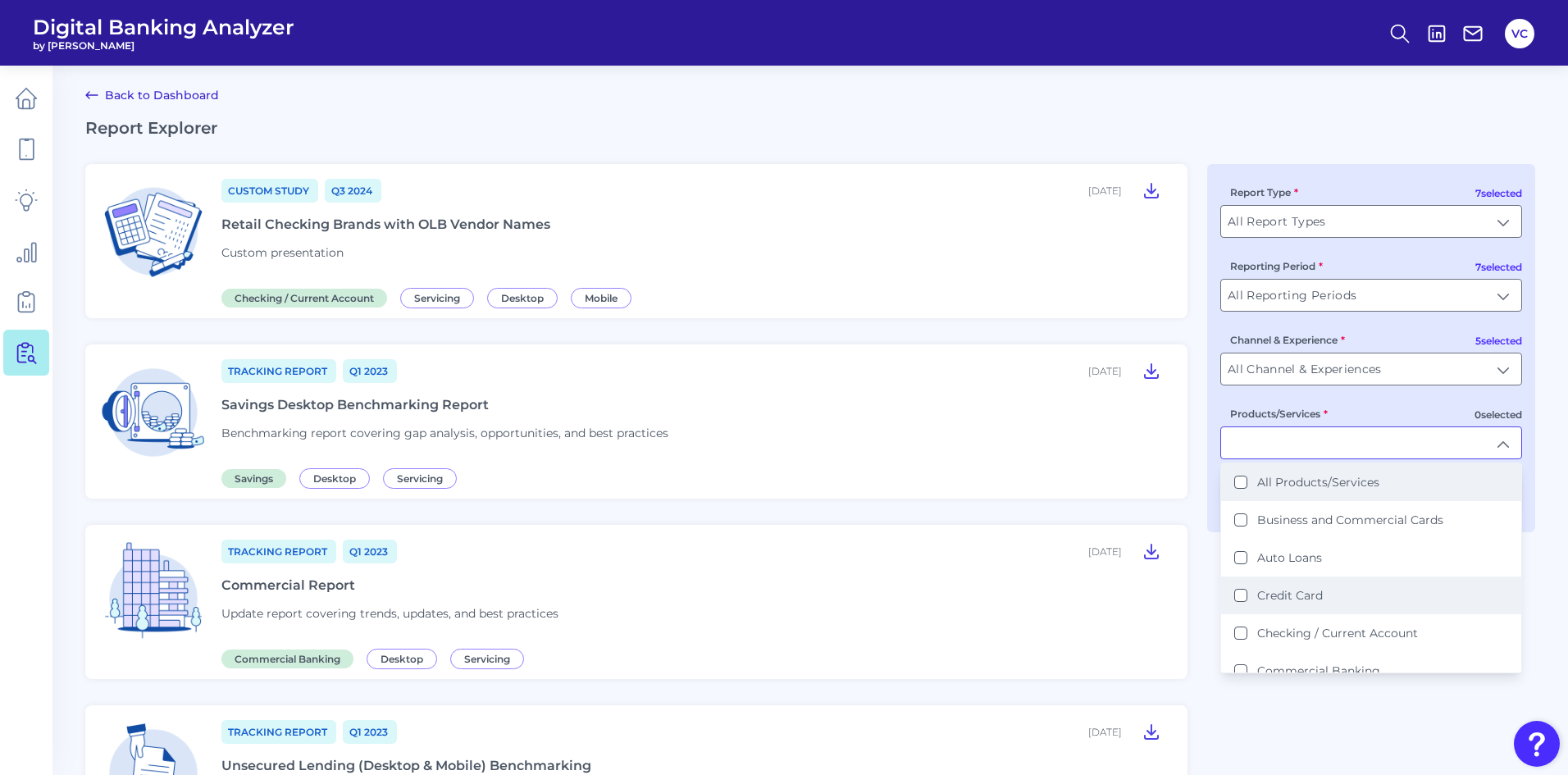
click at [1239, 601] on Card "Credit Card" at bounding box center [1241, 596] width 14 height 14
type input "Credit Card"
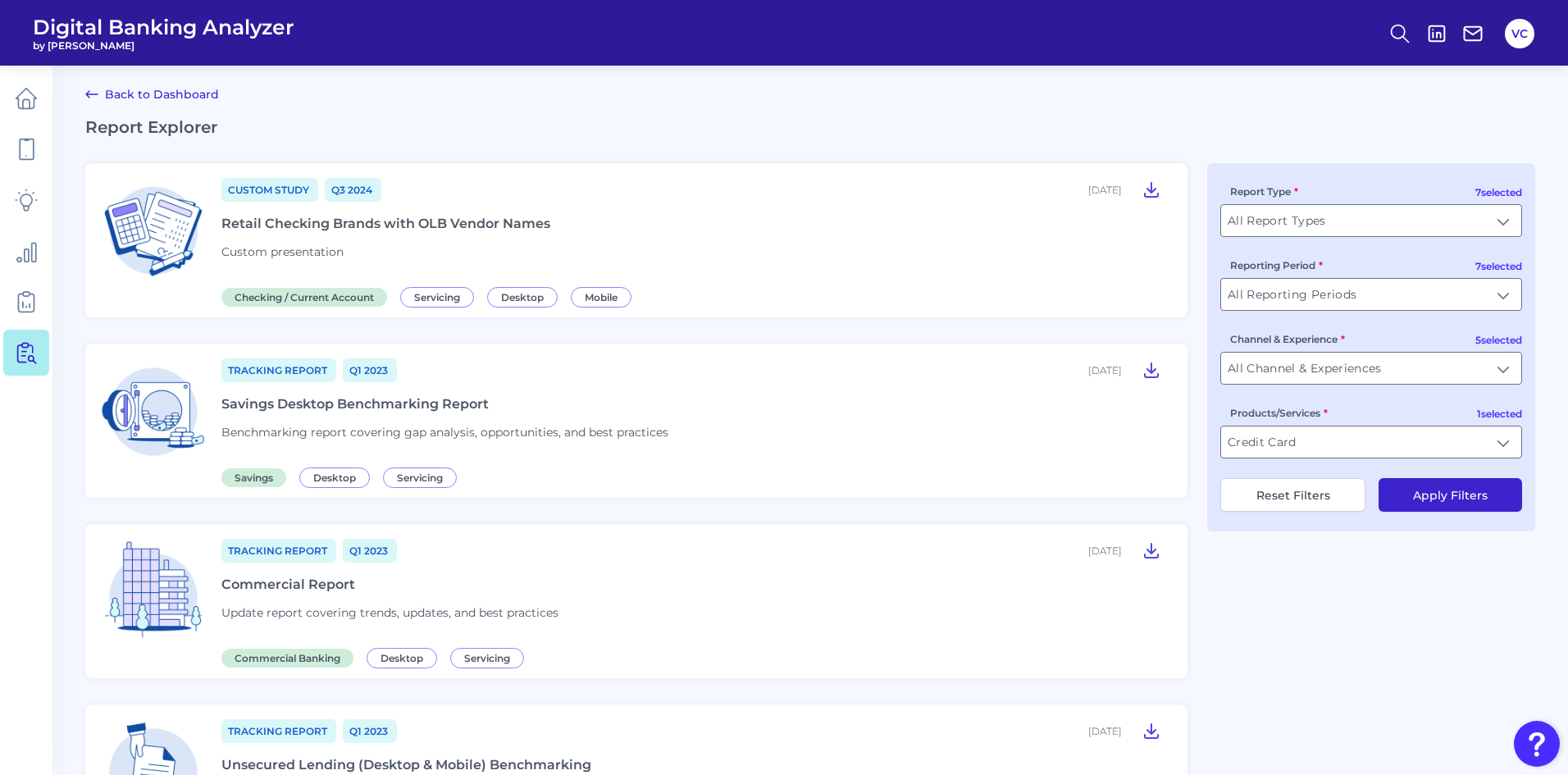
click at [1476, 490] on button "Apply Filters" at bounding box center [1451, 495] width 144 height 34
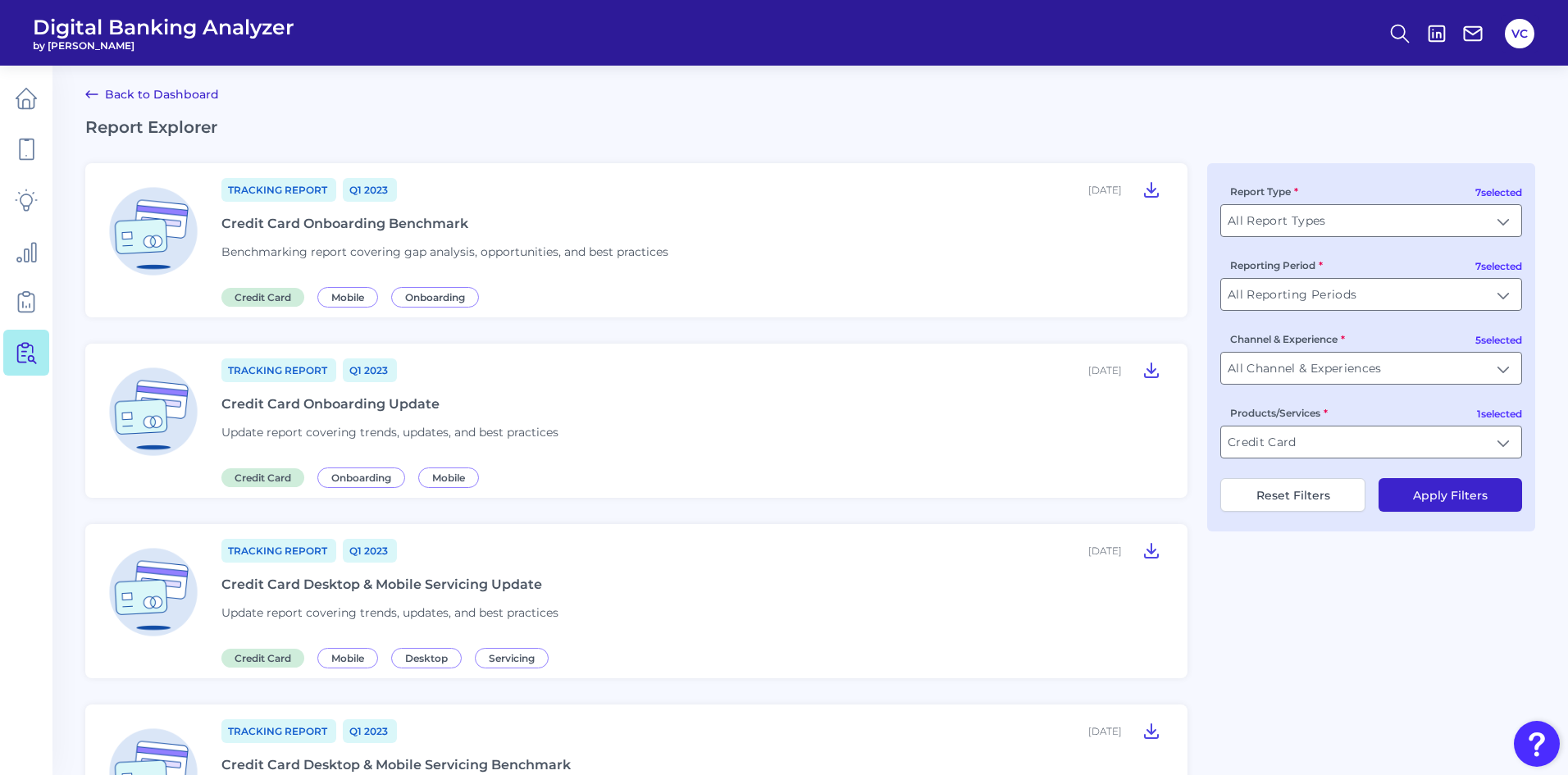
click at [413, 221] on div "Credit Card Onboarding Benchmark" at bounding box center [345, 223] width 247 height 15
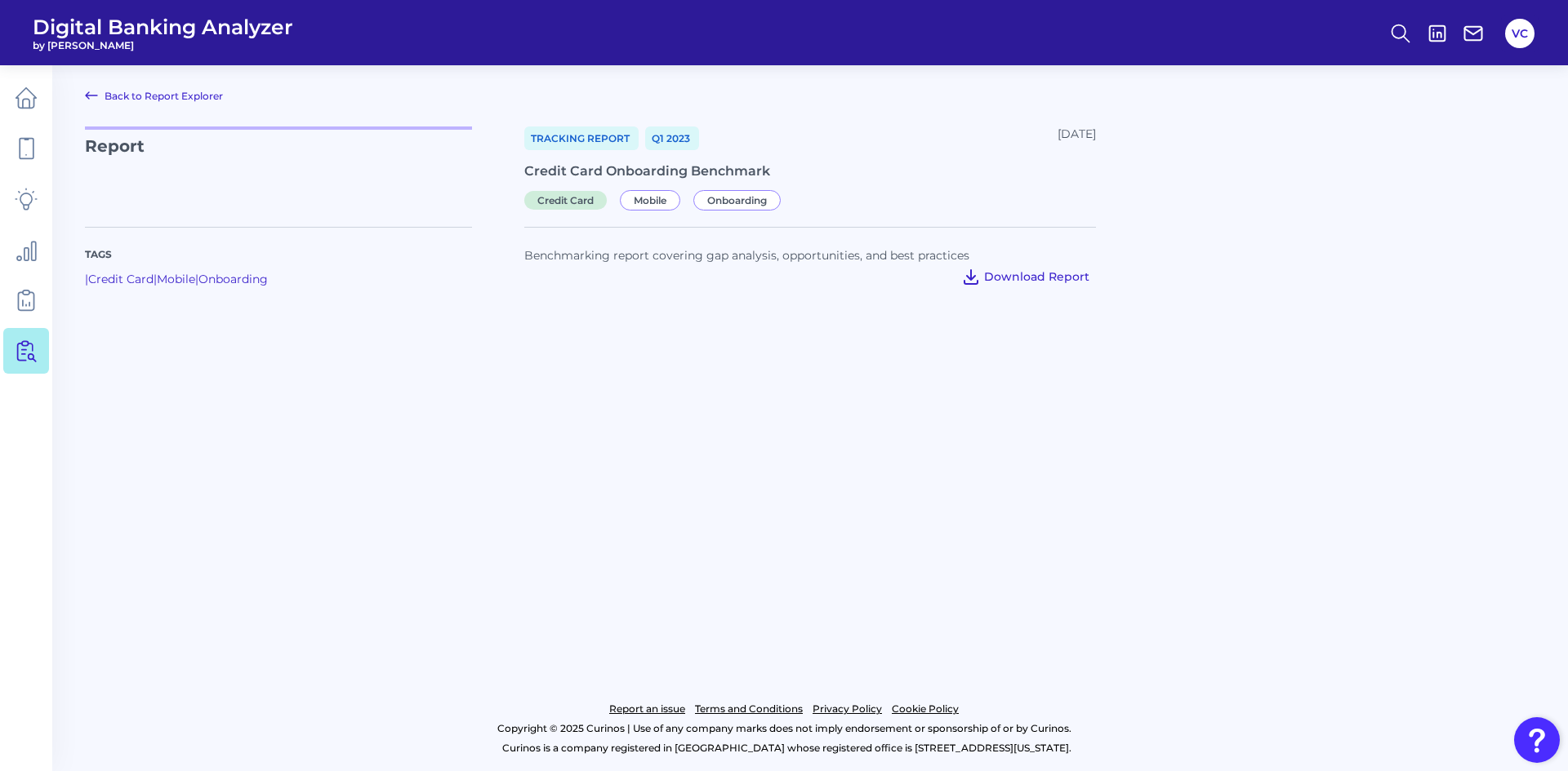
click at [1028, 281] on span "Download Report" at bounding box center [1036, 276] width 105 height 14
click at [25, 93] on icon at bounding box center [25, 98] width 23 height 23
